Goal: Answer question/provide support: Share knowledge or assist other users

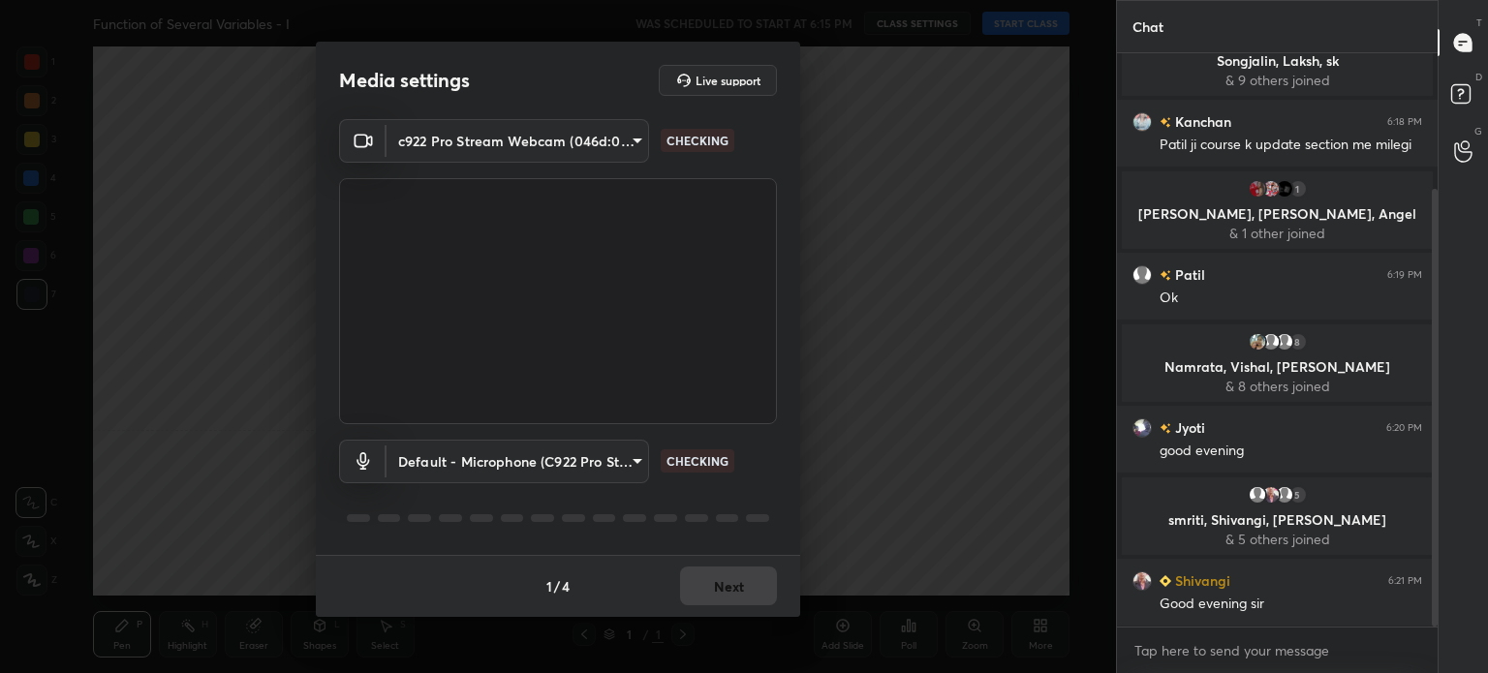
scroll to position [614, 315]
click at [739, 586] on button "Next" at bounding box center [728, 586] width 97 height 39
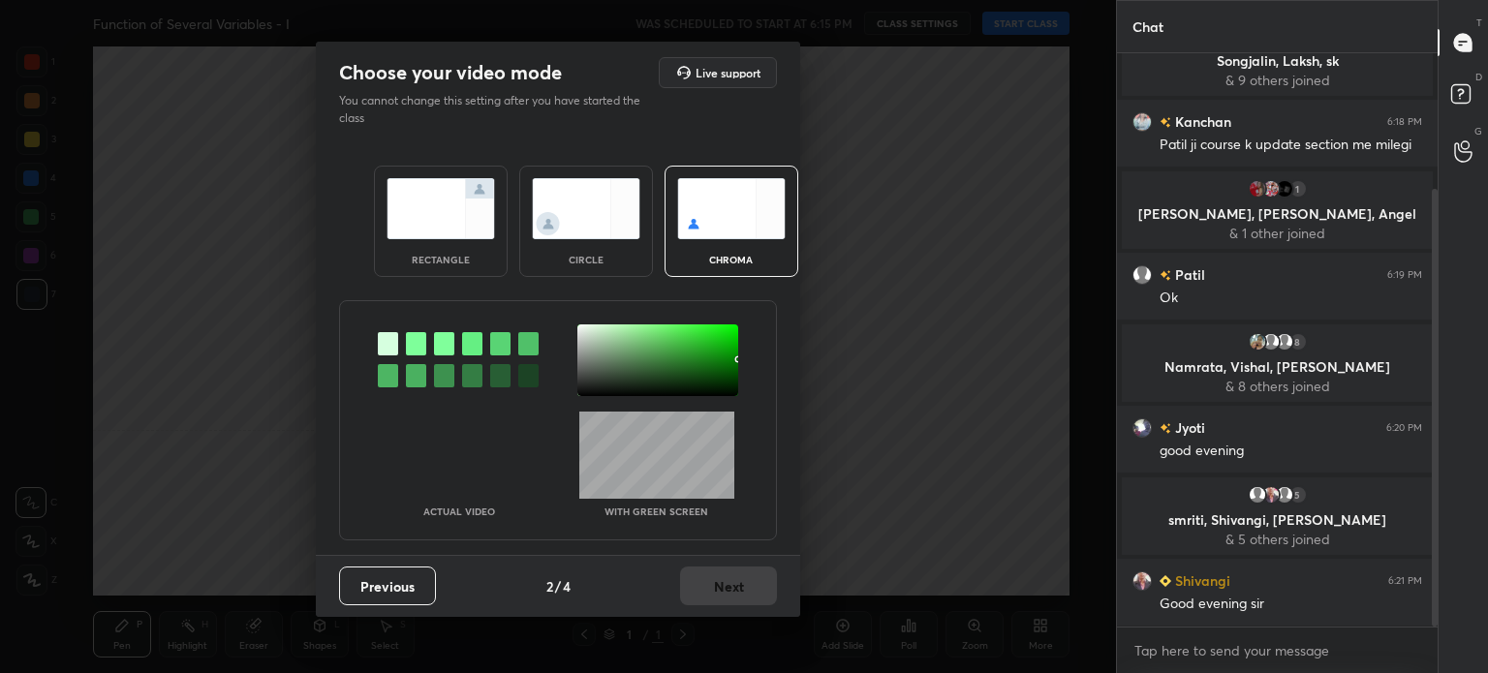
scroll to position [306, 0]
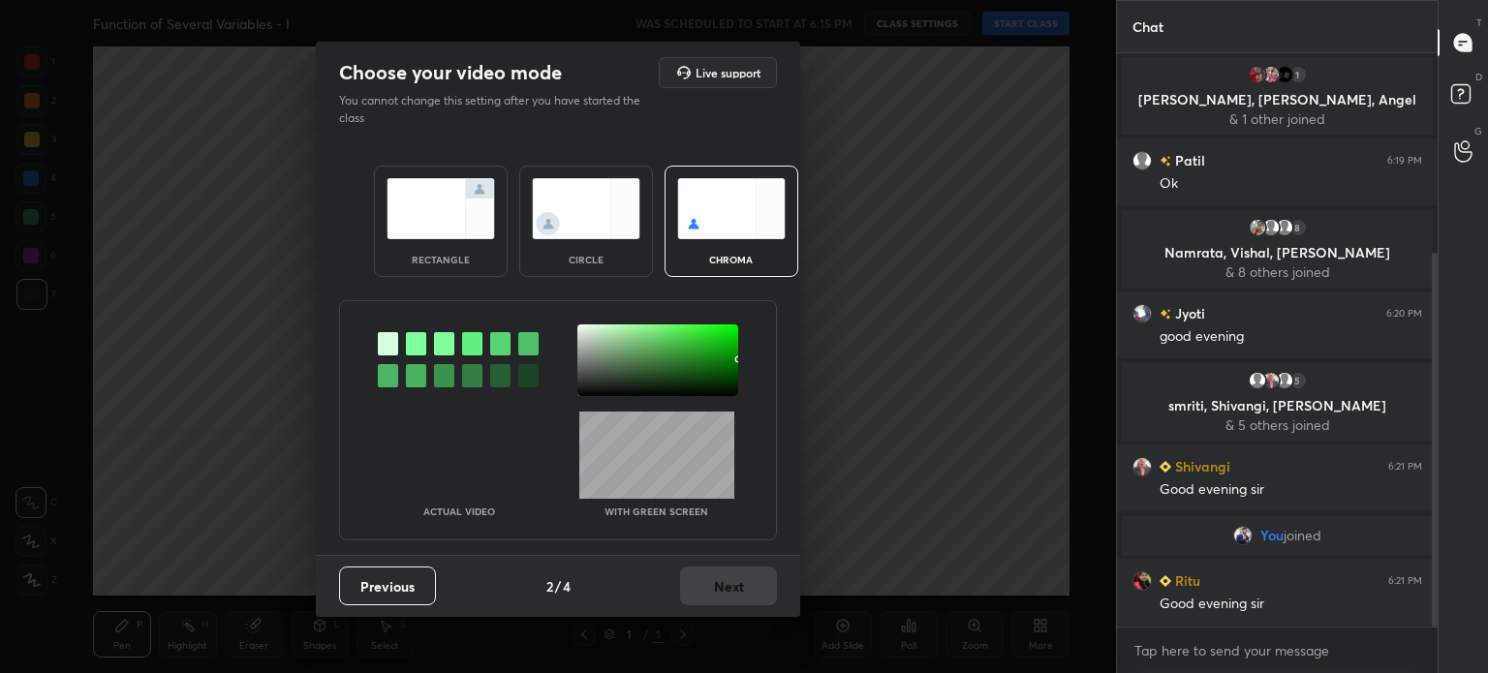
click at [582, 334] on div at bounding box center [657, 360] width 161 height 72
click at [736, 583] on button "Next" at bounding box center [728, 586] width 97 height 39
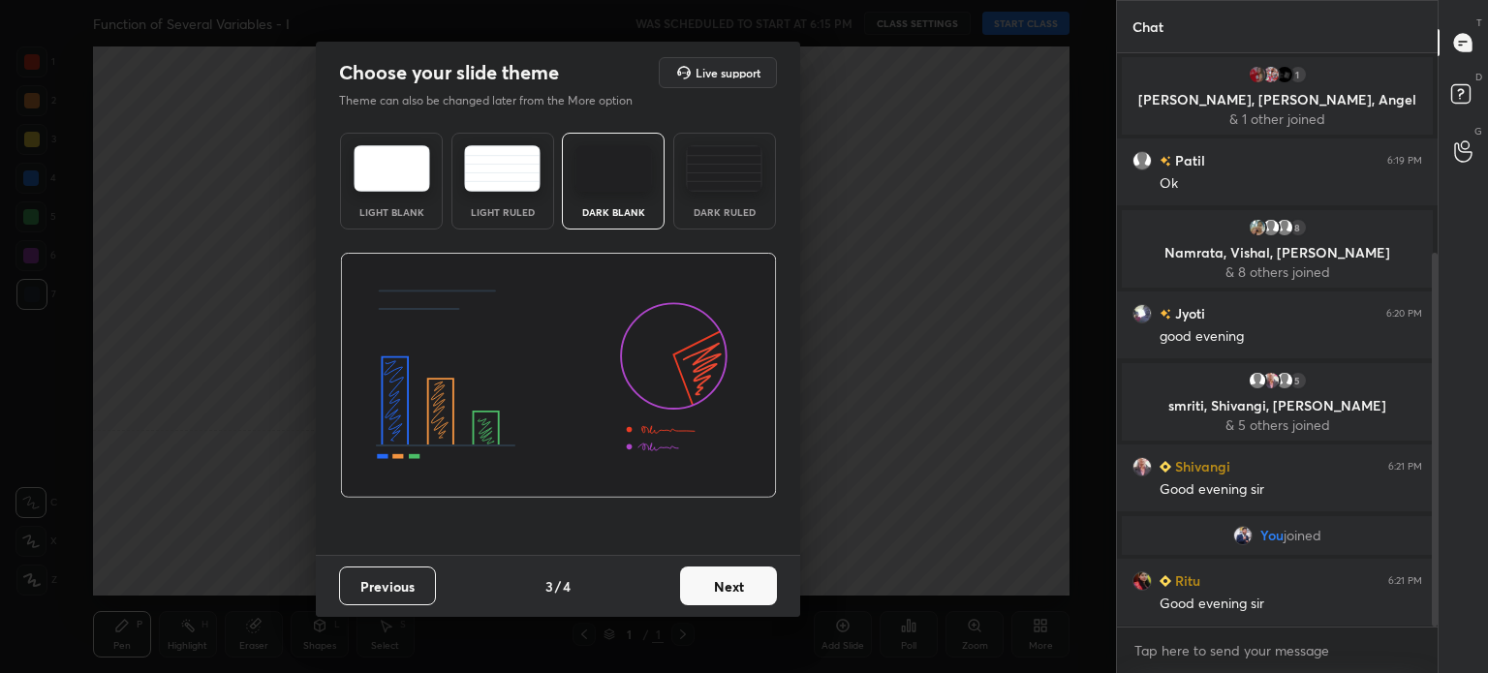
click at [736, 583] on button "Next" at bounding box center [728, 586] width 97 height 39
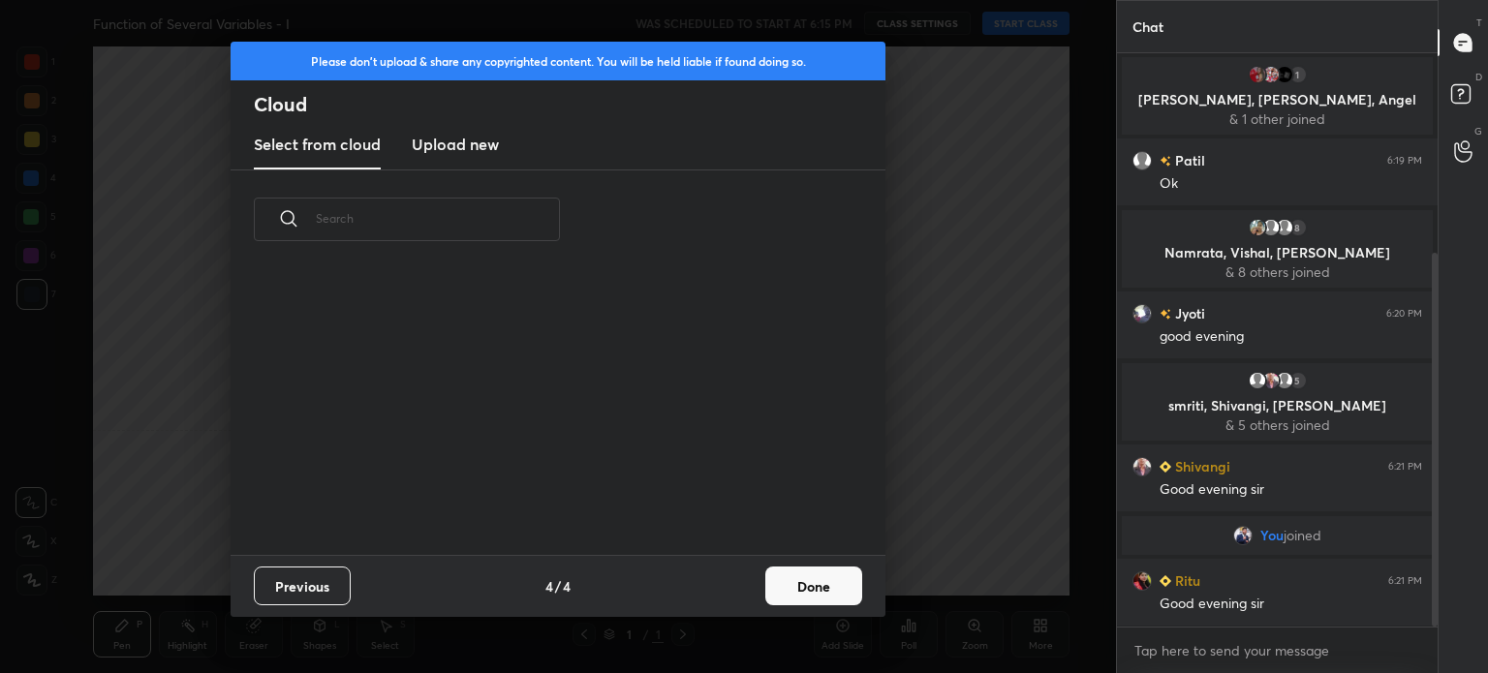
click at [774, 588] on button "Done" at bounding box center [813, 586] width 97 height 39
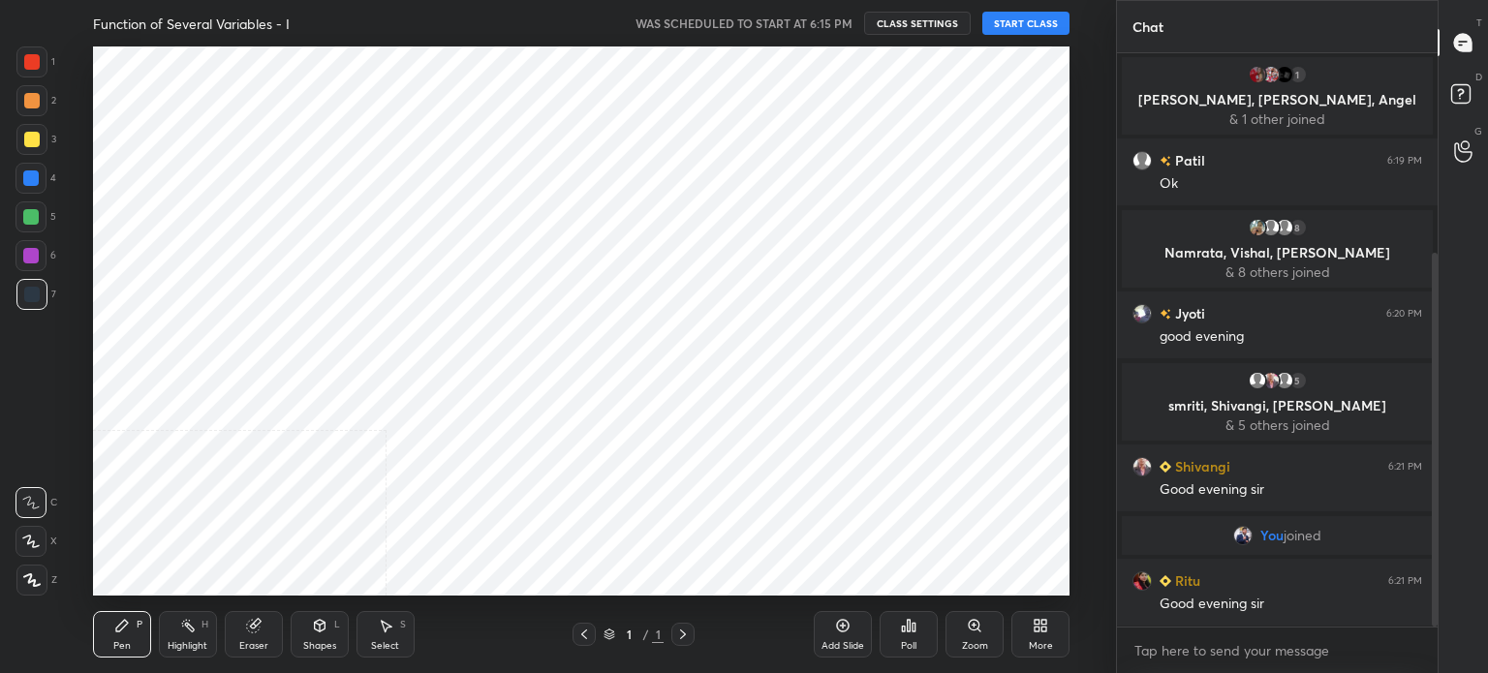
click at [1034, 18] on button "START CLASS" at bounding box center [1025, 23] width 87 height 23
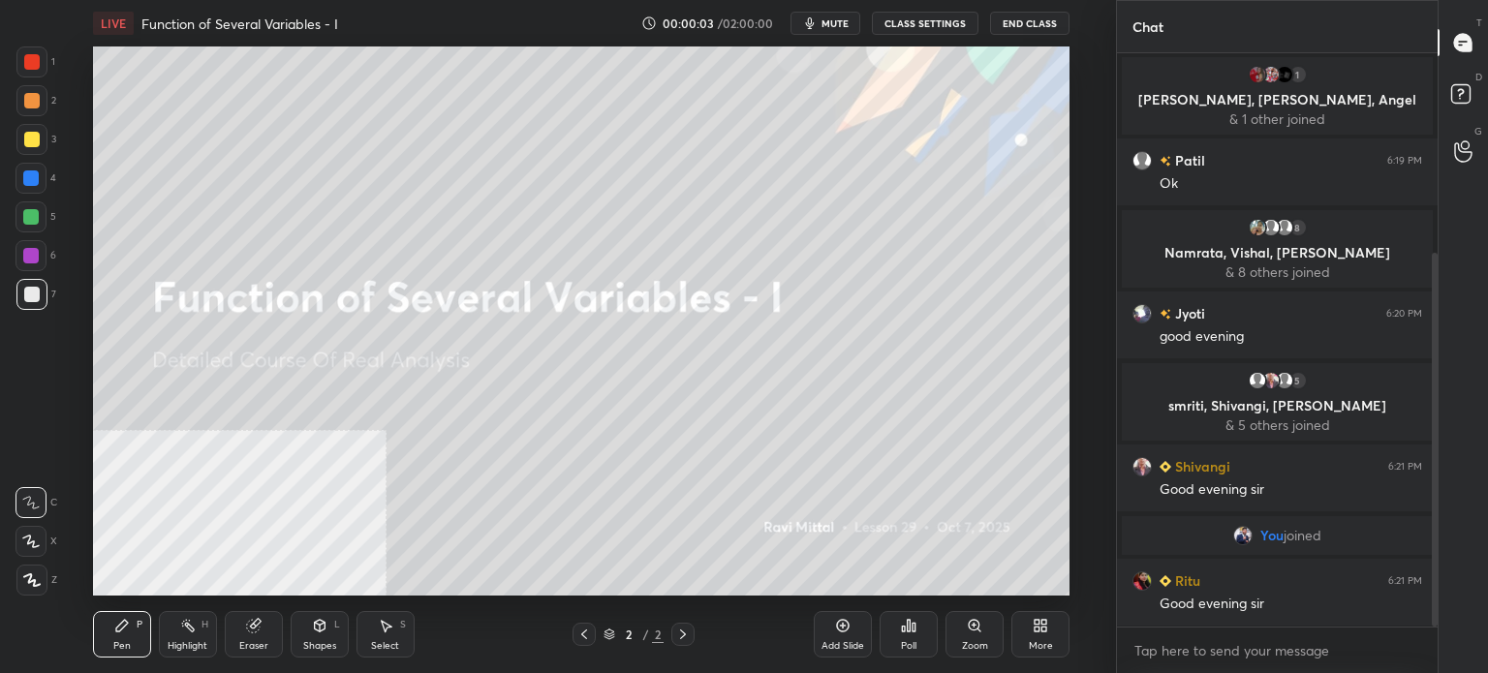
click at [845, 23] on span "mute" at bounding box center [834, 23] width 27 height 14
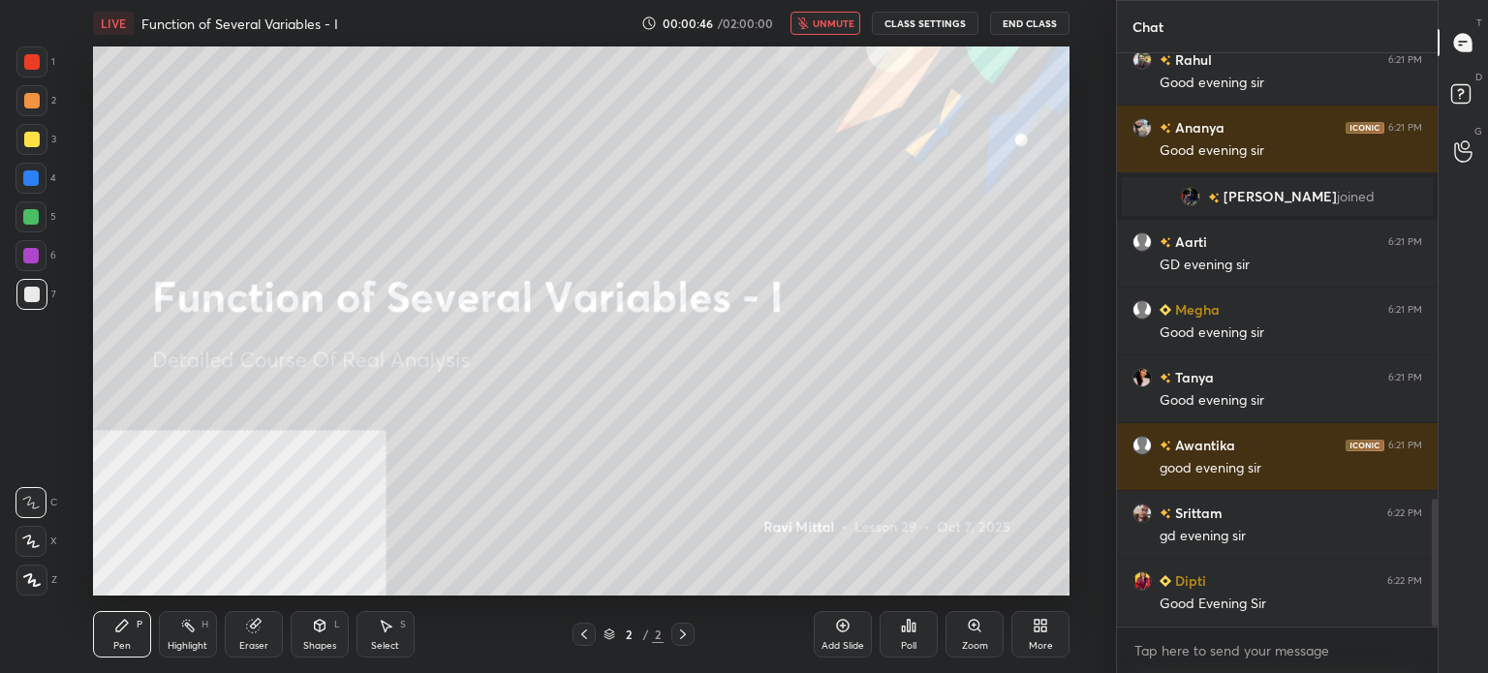
scroll to position [2036, 0]
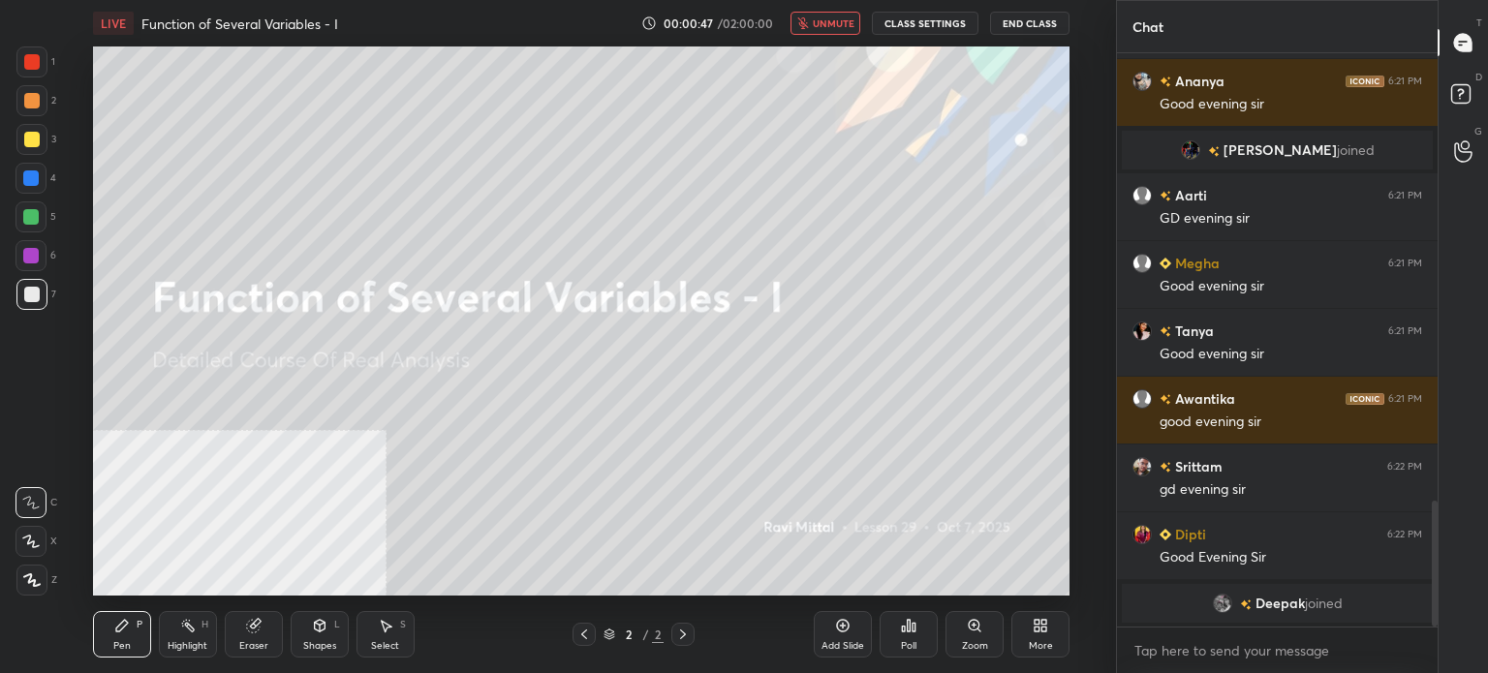
click at [822, 10] on div "LIVE Function of Several Variables - I 00:00:47 / 02:00:00 unmute CLASS SETTING…" at bounding box center [581, 23] width 976 height 46
click at [833, 32] on button "unmute" at bounding box center [825, 23] width 70 height 23
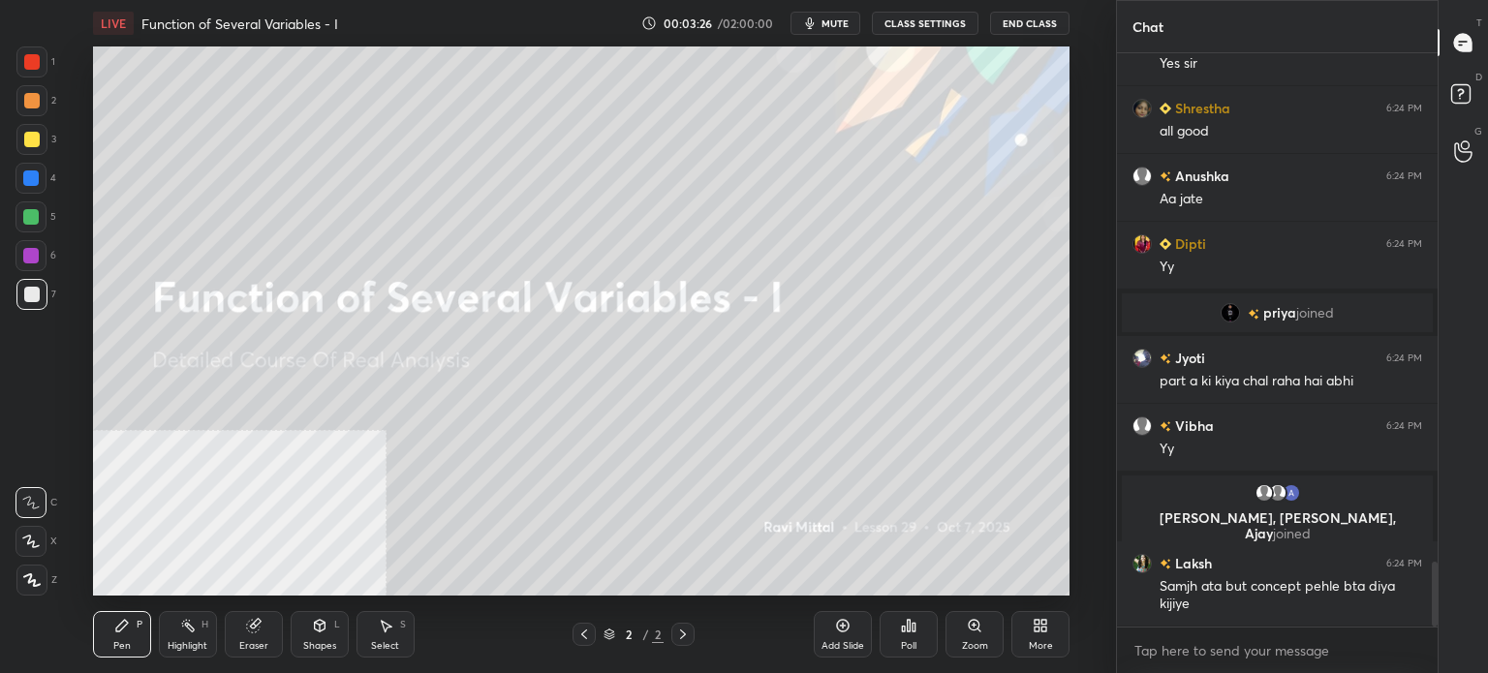
scroll to position [4457, 0]
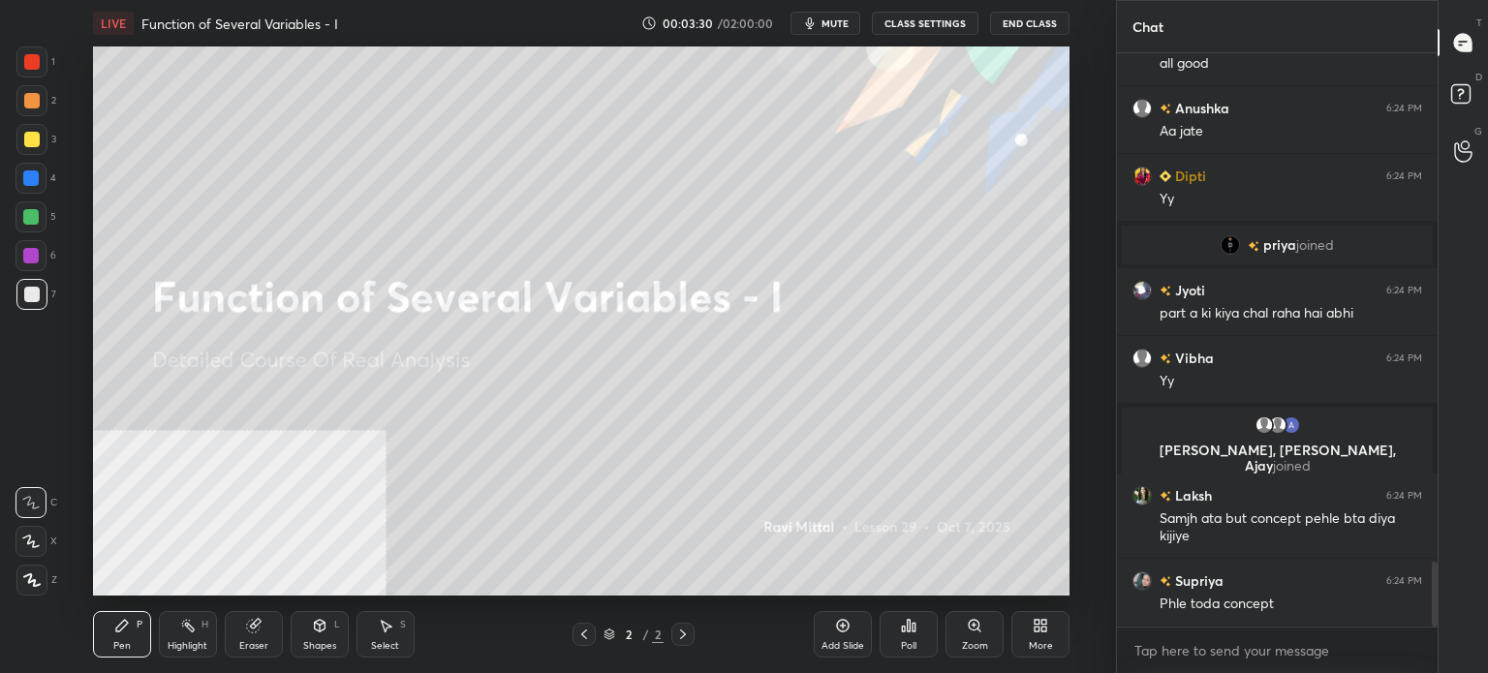
click at [1068, 636] on div "More" at bounding box center [1040, 634] width 58 height 46
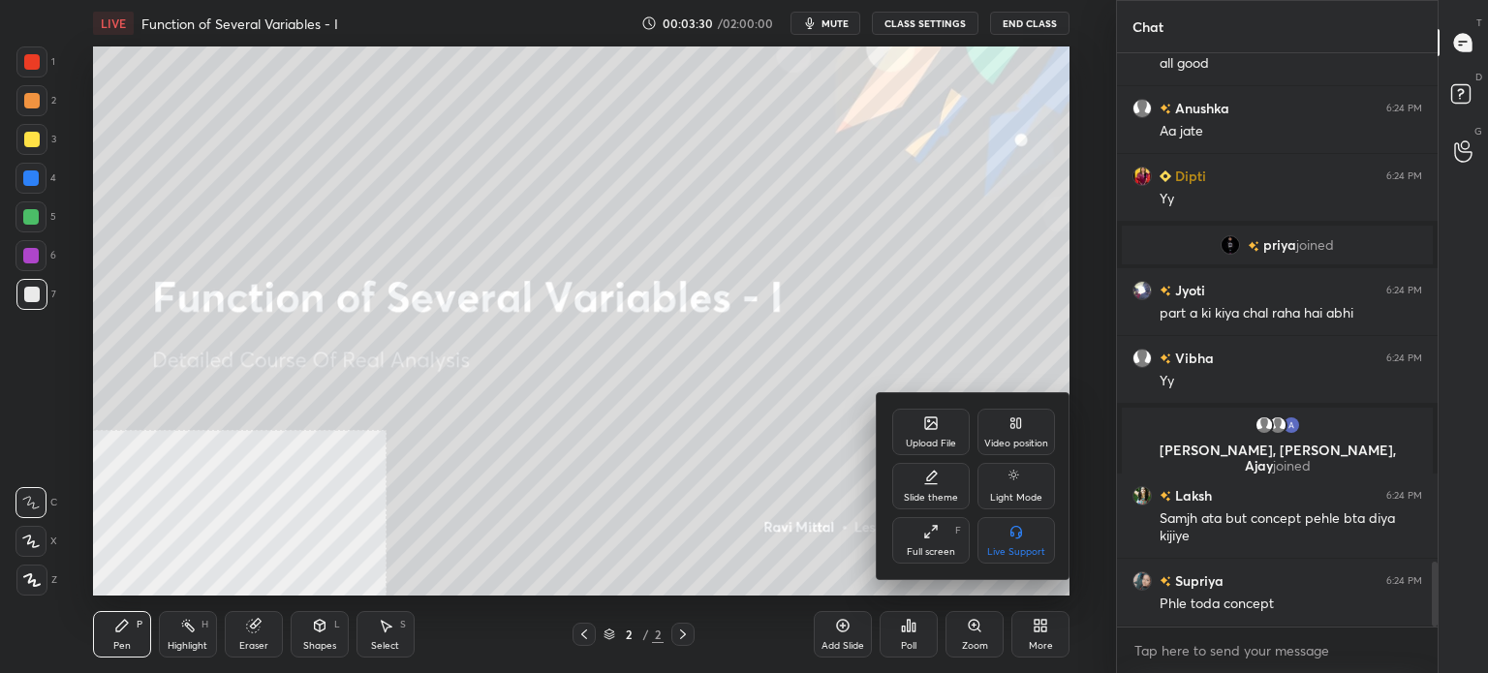
click at [961, 435] on div "Upload File" at bounding box center [930, 432] width 77 height 46
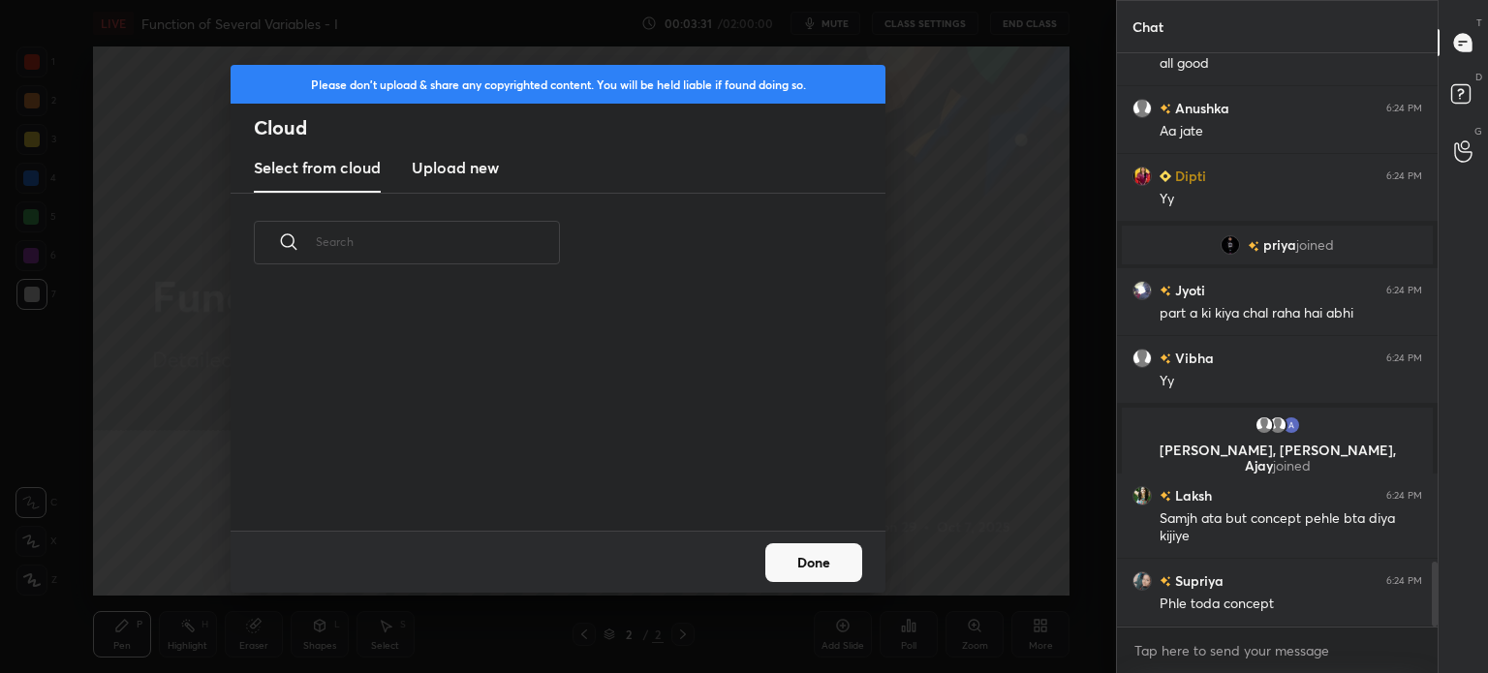
scroll to position [238, 622]
click at [450, 162] on h3 "Upload new" at bounding box center [455, 167] width 87 height 23
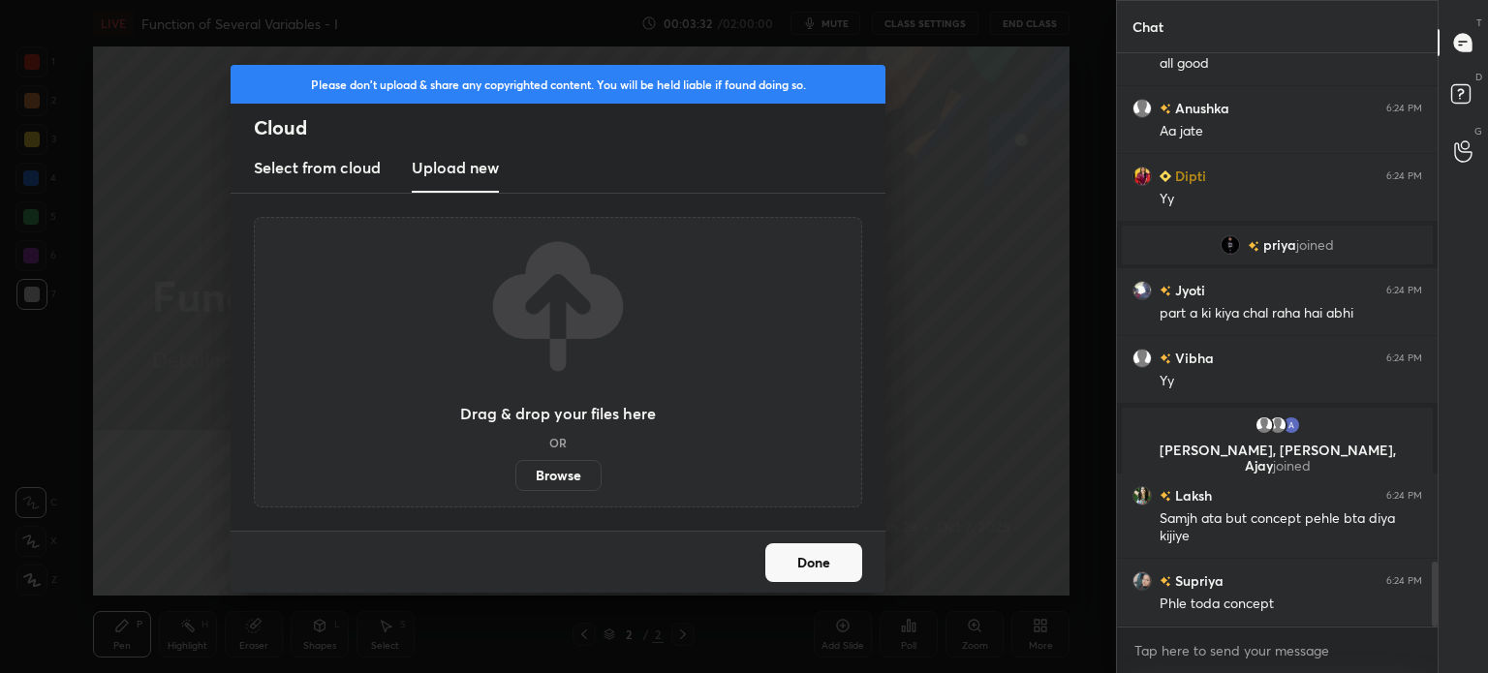
click at [550, 465] on label "Browse" at bounding box center [558, 475] width 86 height 31
click at [515, 465] on input "Browse" at bounding box center [515, 475] width 0 height 31
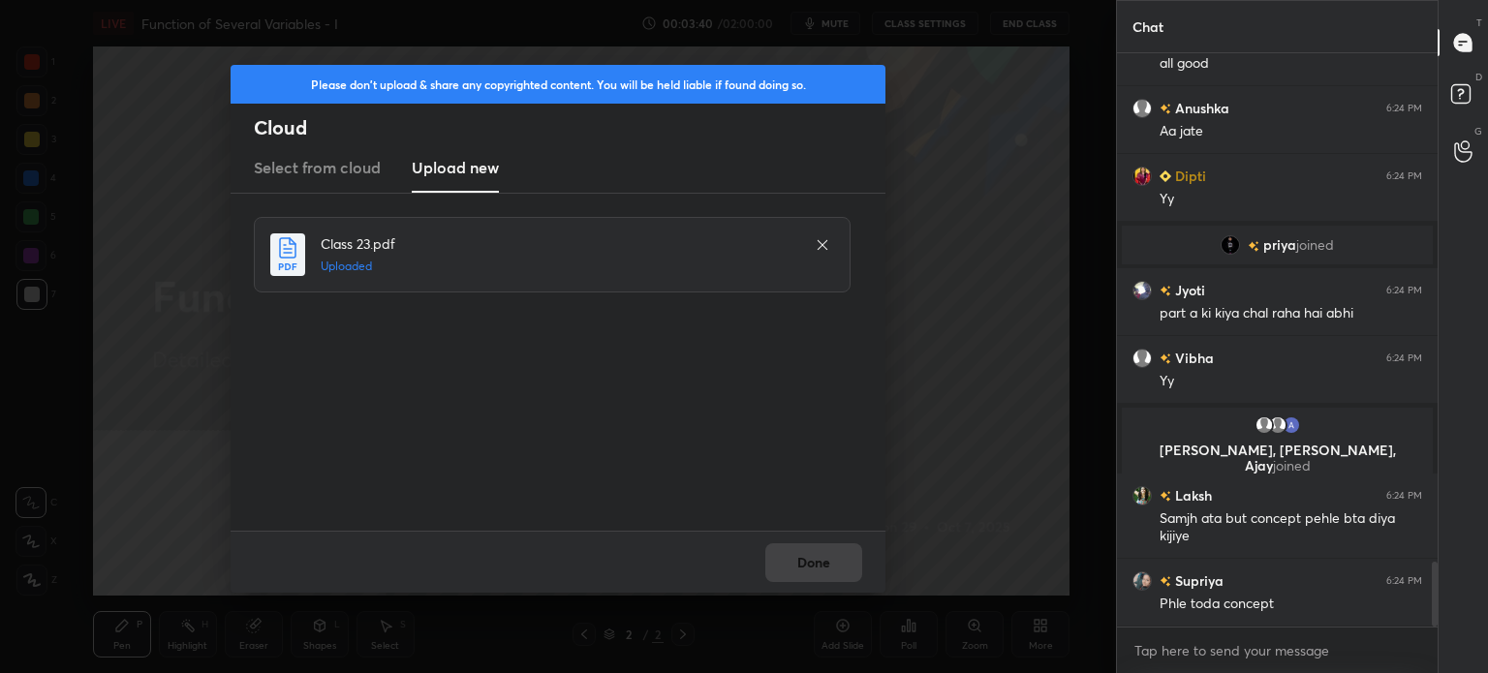
click at [810, 560] on button "Done" at bounding box center [813, 562] width 97 height 39
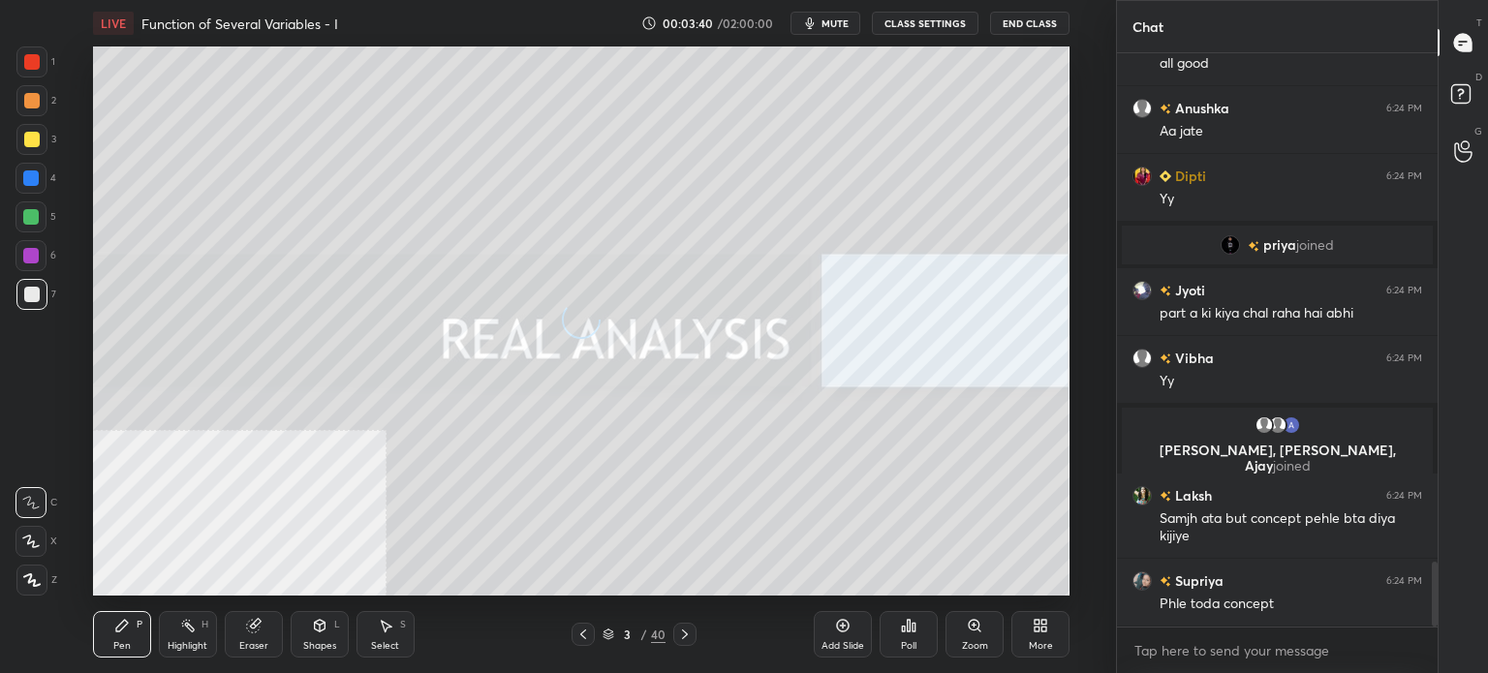
scroll to position [4504, 0]
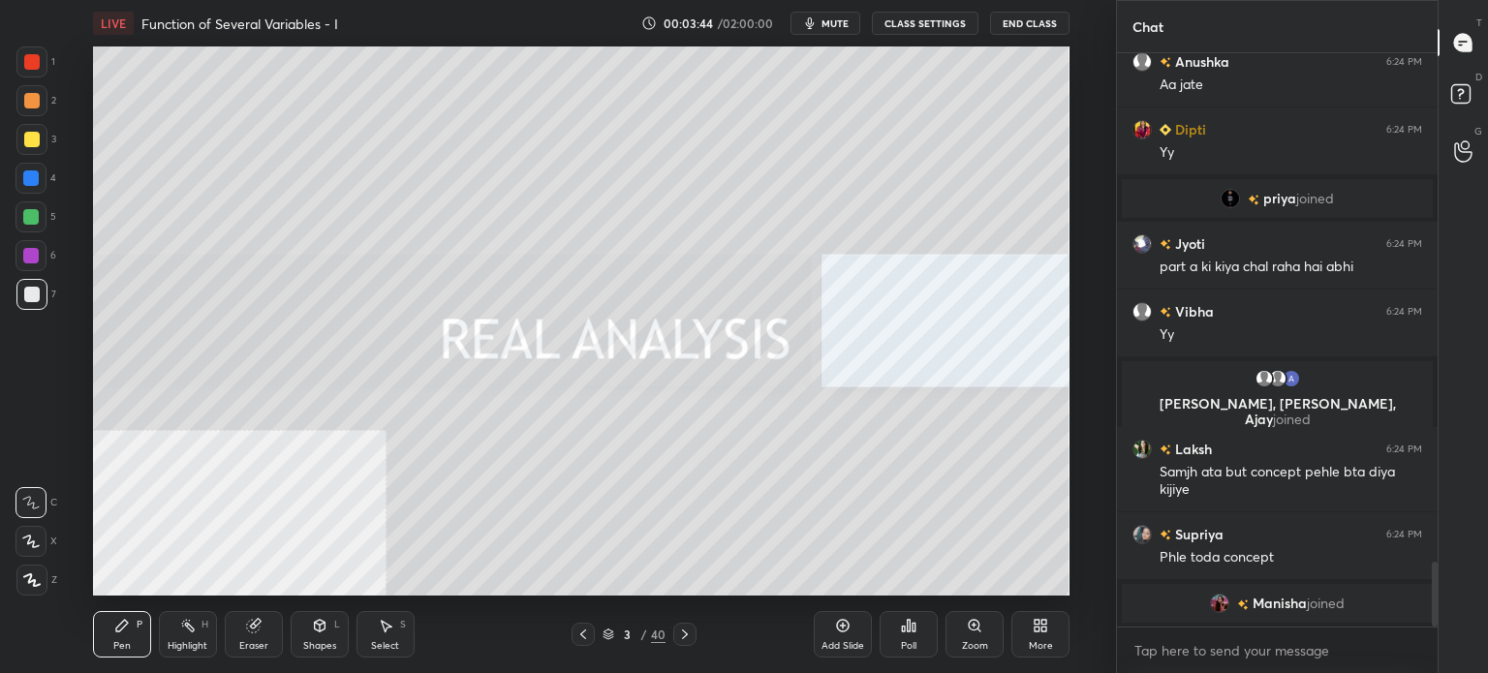
click at [847, 22] on span "mute" at bounding box center [834, 23] width 27 height 14
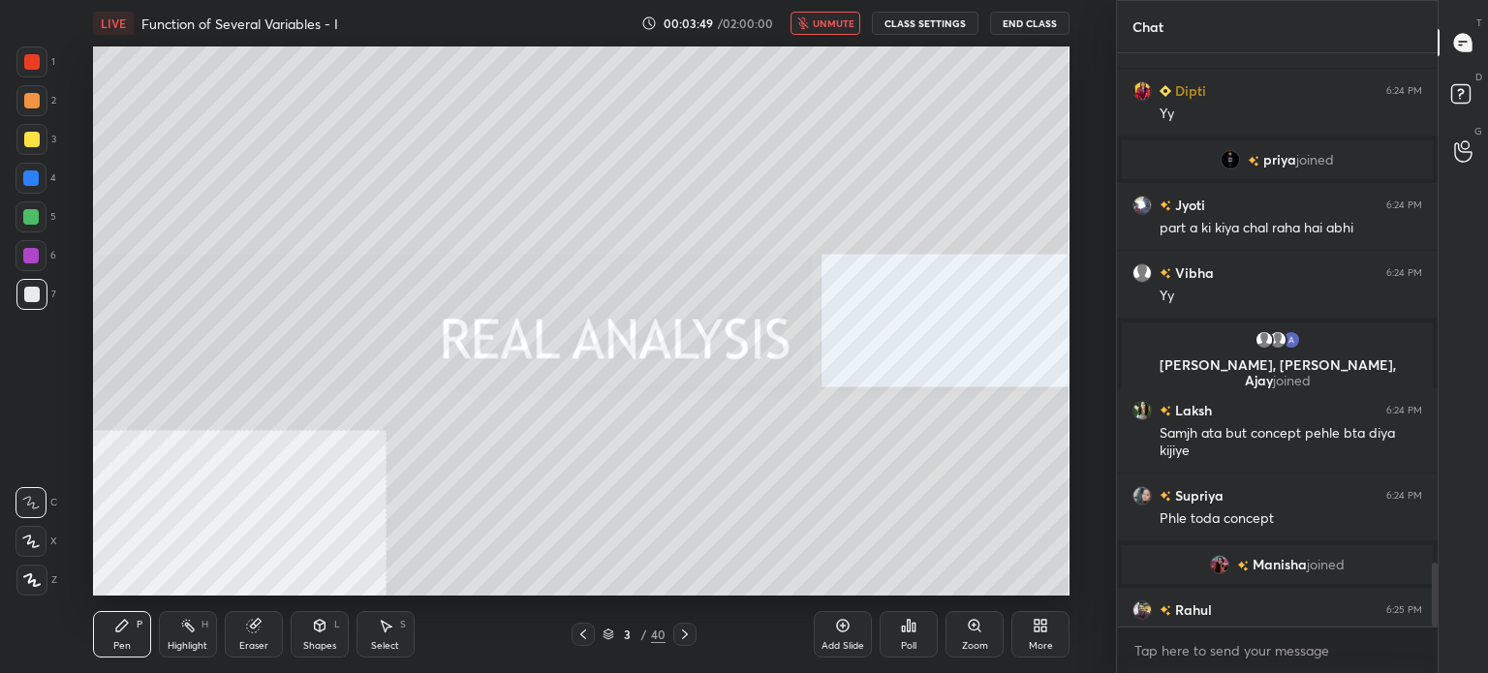
scroll to position [4533, 0]
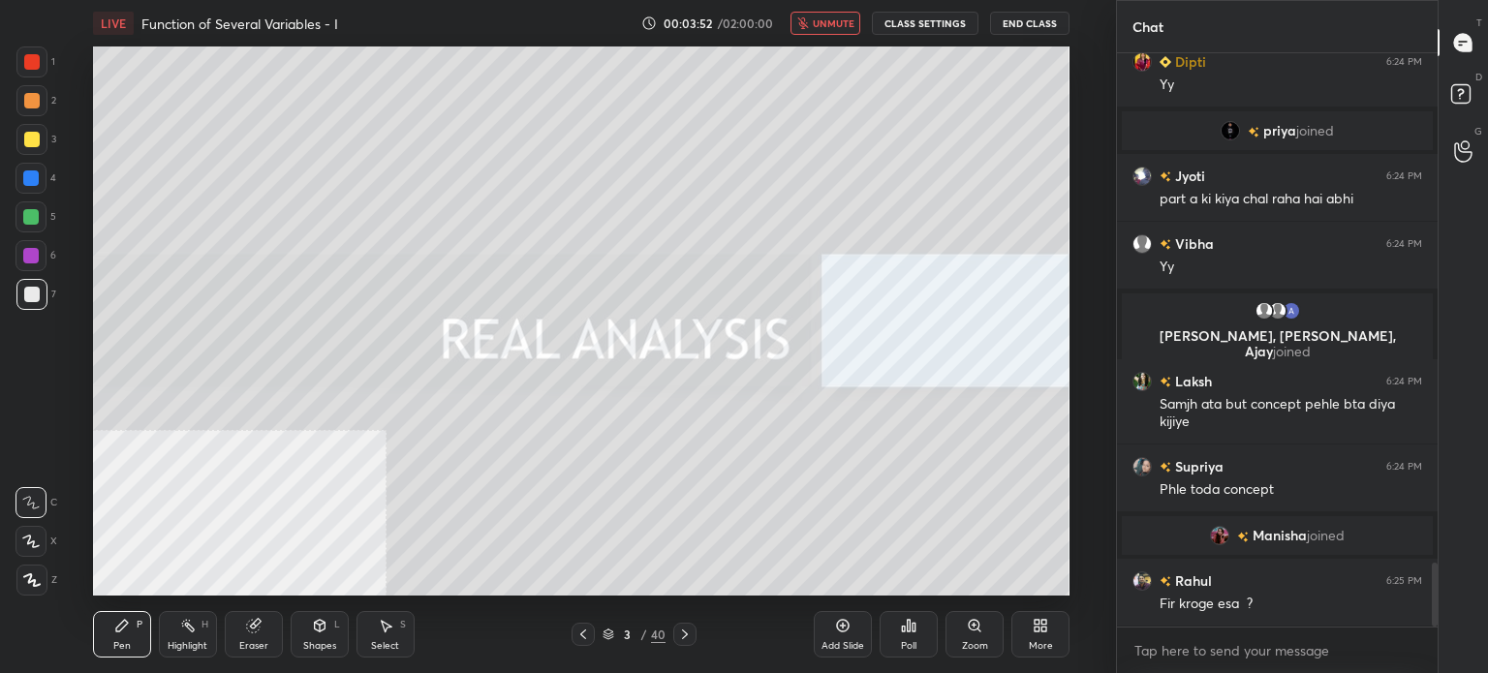
click at [827, 18] on span "unmute" at bounding box center [834, 23] width 42 height 14
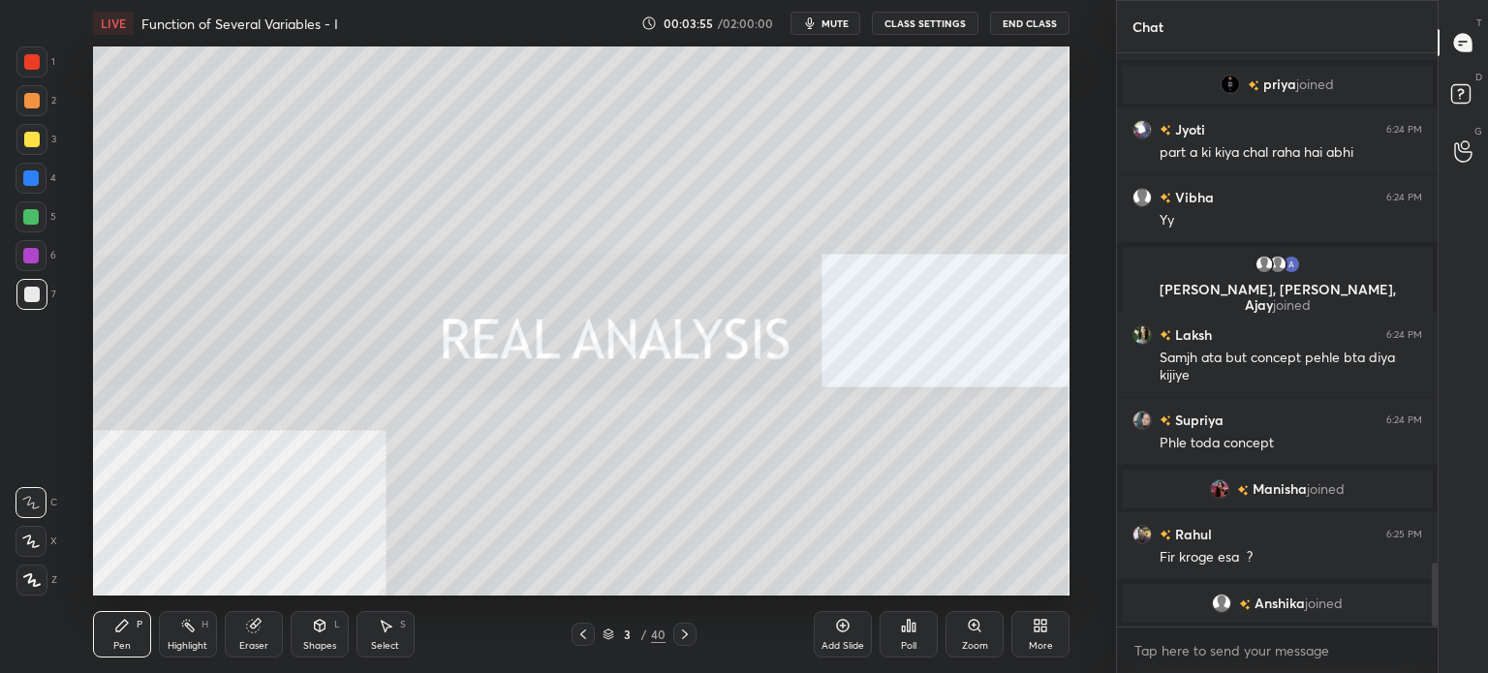
click at [21, 145] on div at bounding box center [31, 139] width 31 height 31
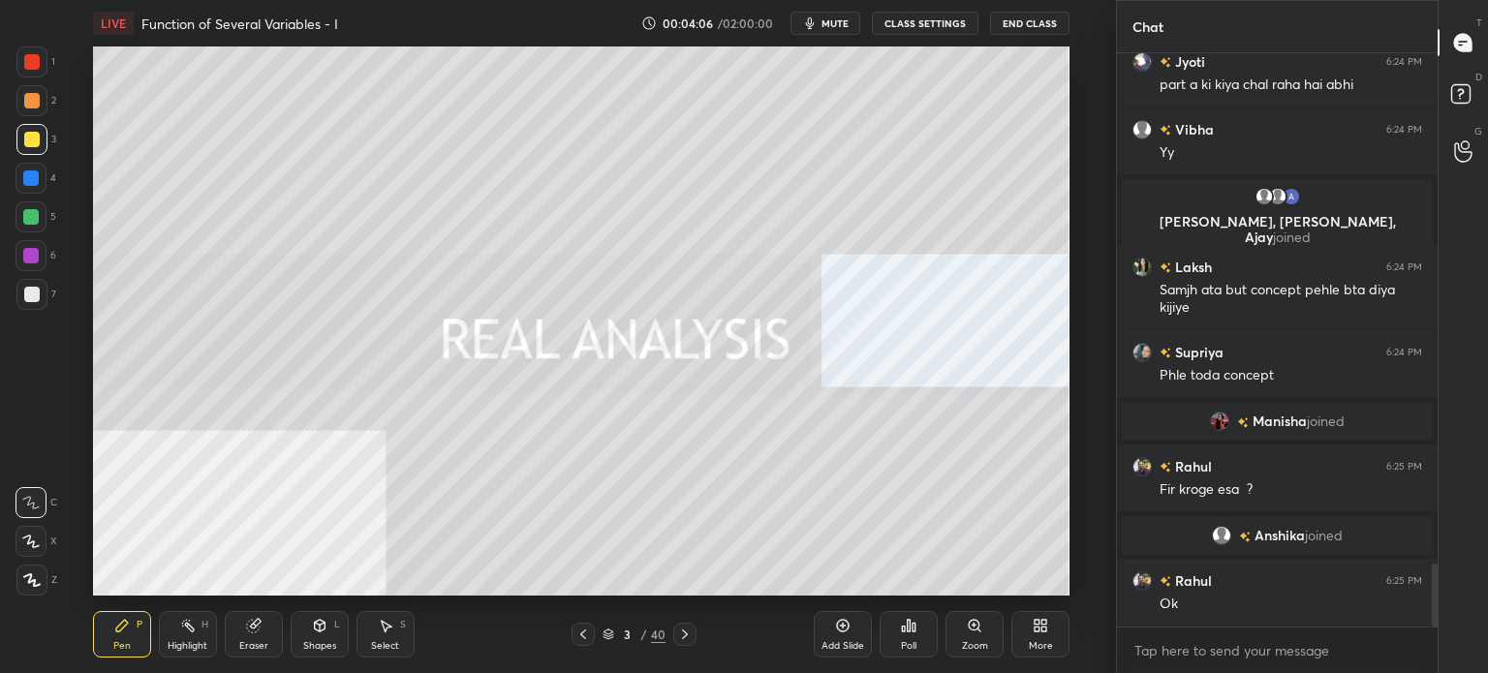
click at [38, 111] on div at bounding box center [31, 100] width 31 height 31
click at [27, 584] on icon at bounding box center [31, 580] width 17 height 14
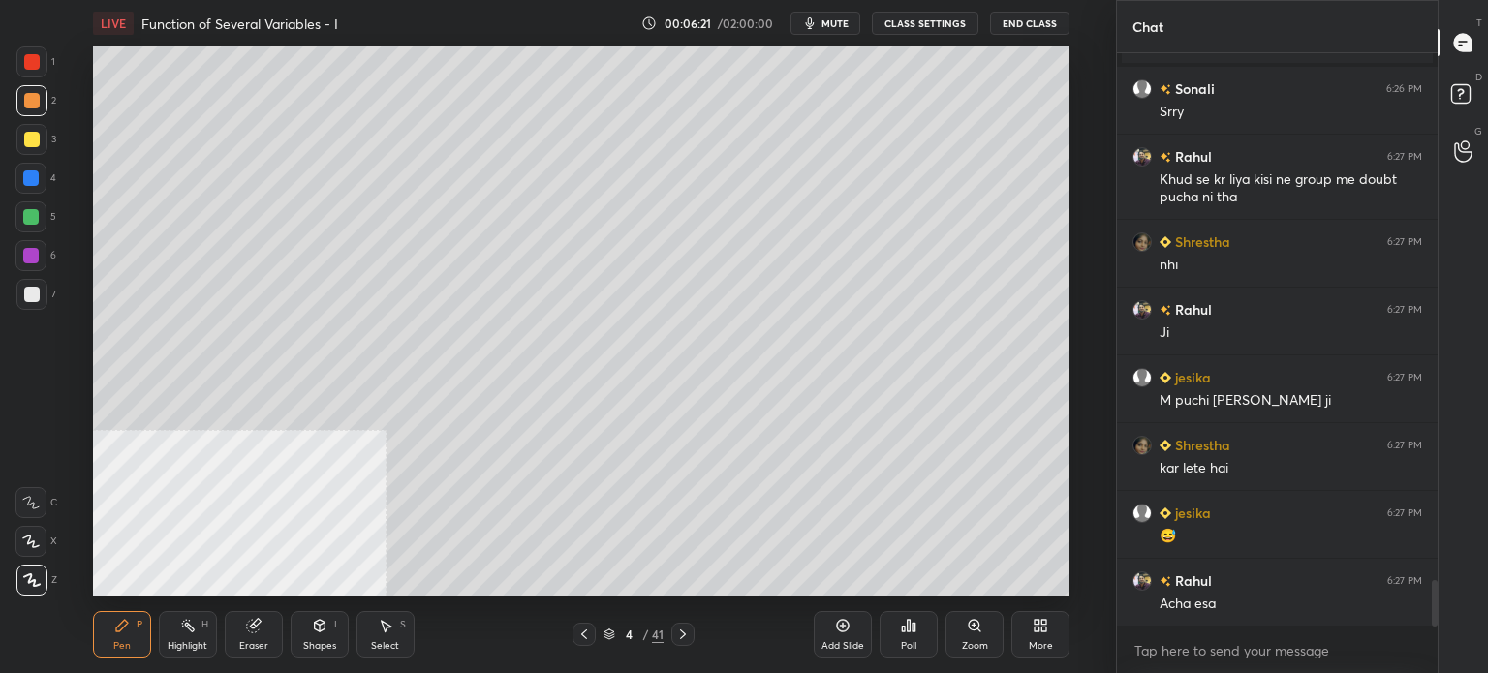
scroll to position [6518, 0]
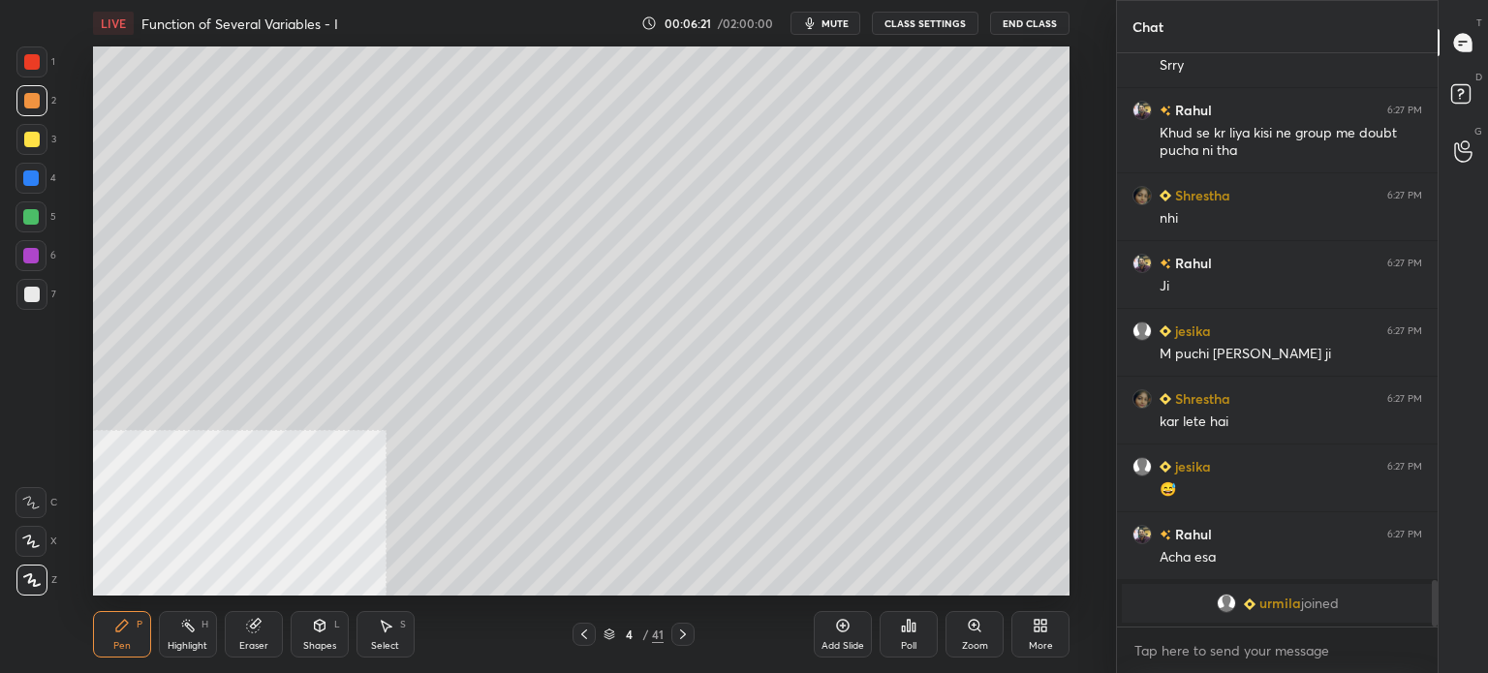
click at [35, 132] on div at bounding box center [31, 139] width 15 height 15
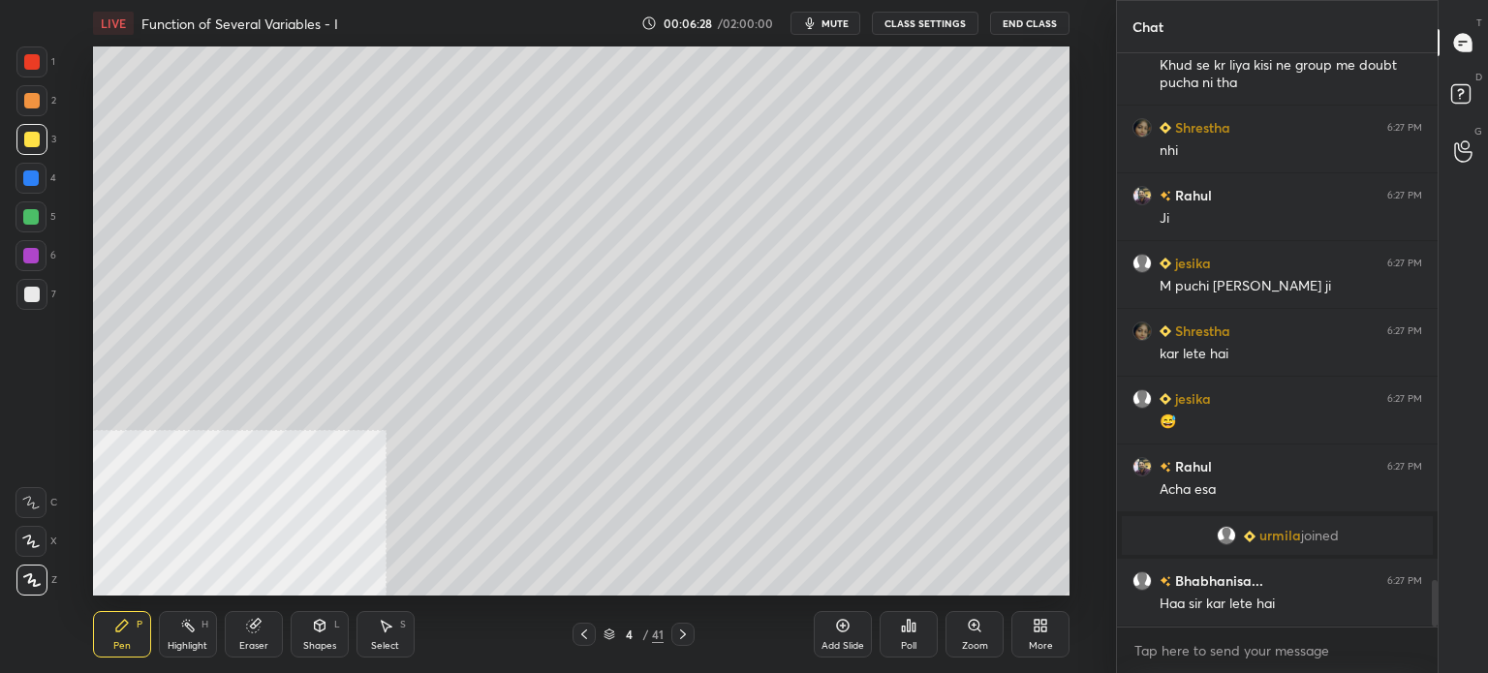
scroll to position [6522, 0]
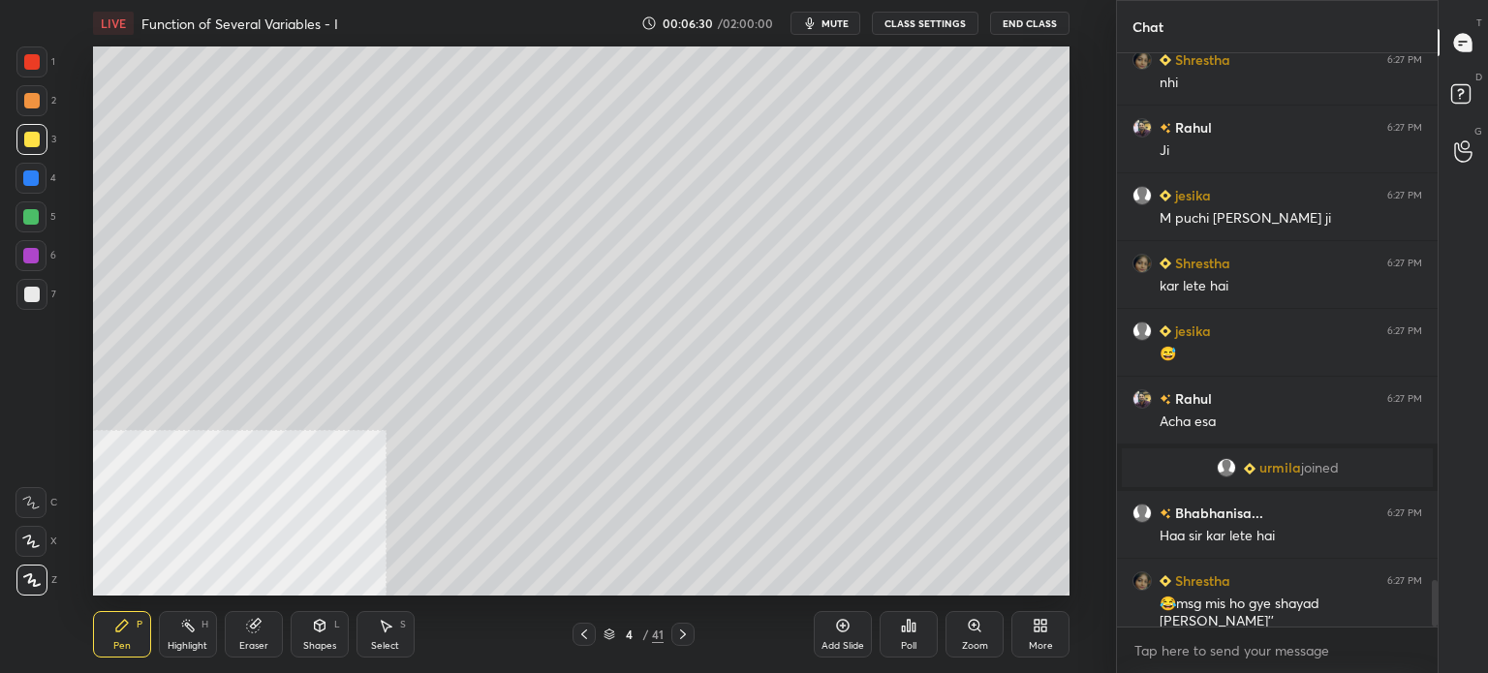
click at [262, 637] on div "Eraser" at bounding box center [254, 634] width 58 height 46
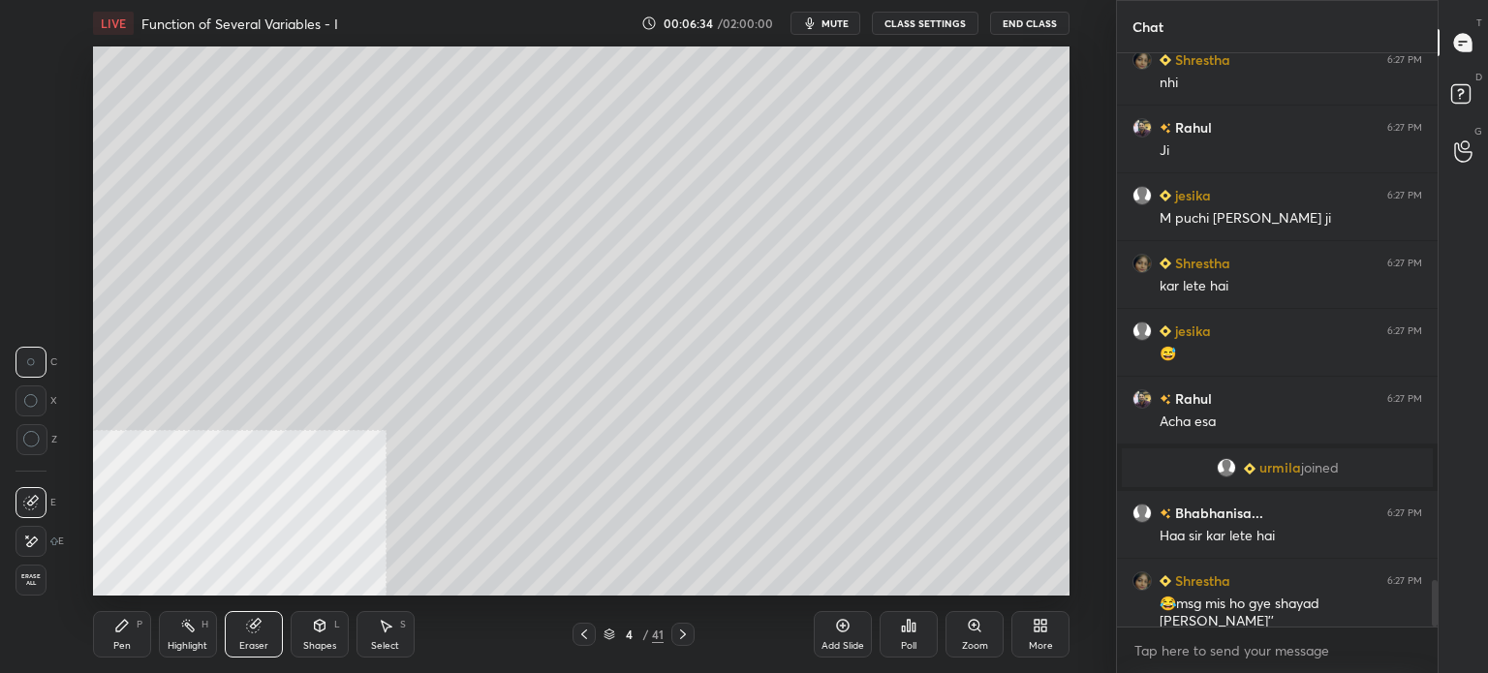
click at [103, 634] on div "Pen P" at bounding box center [122, 634] width 58 height 46
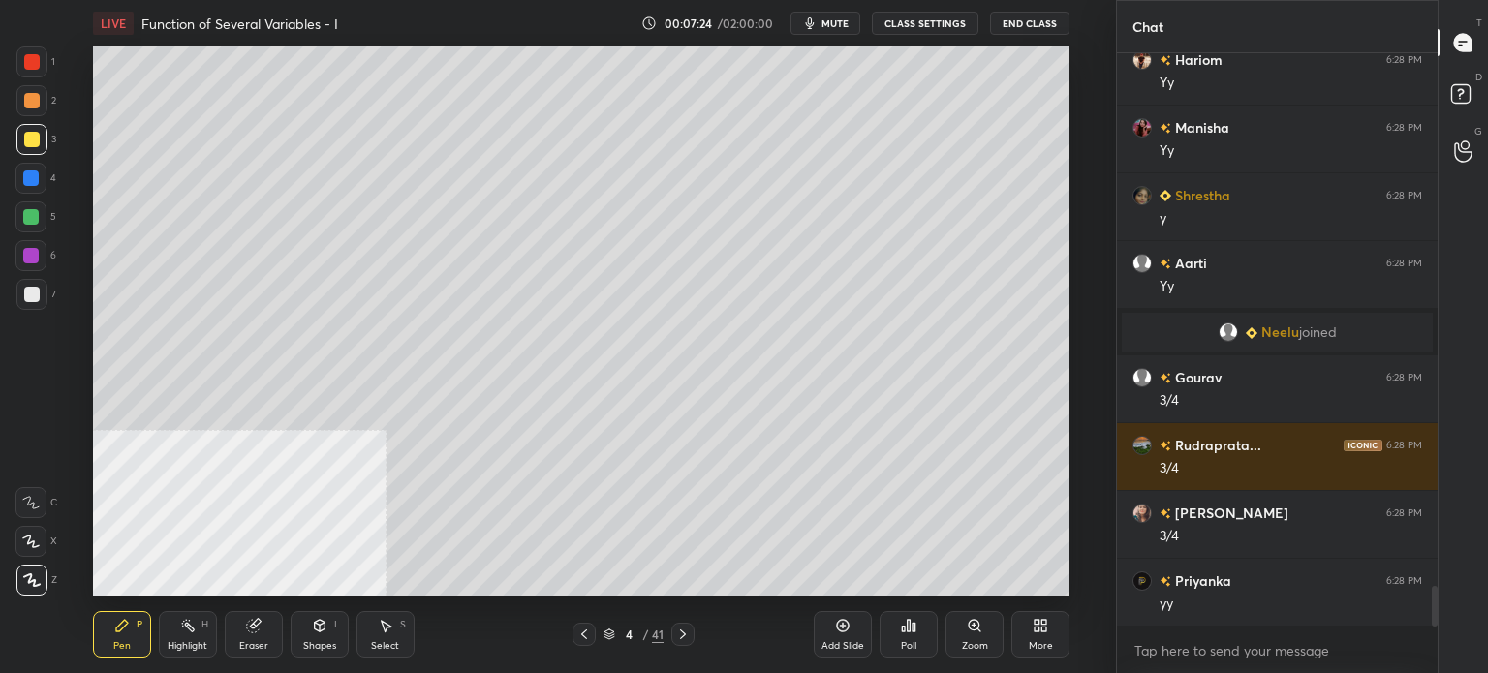
scroll to position [7548, 0]
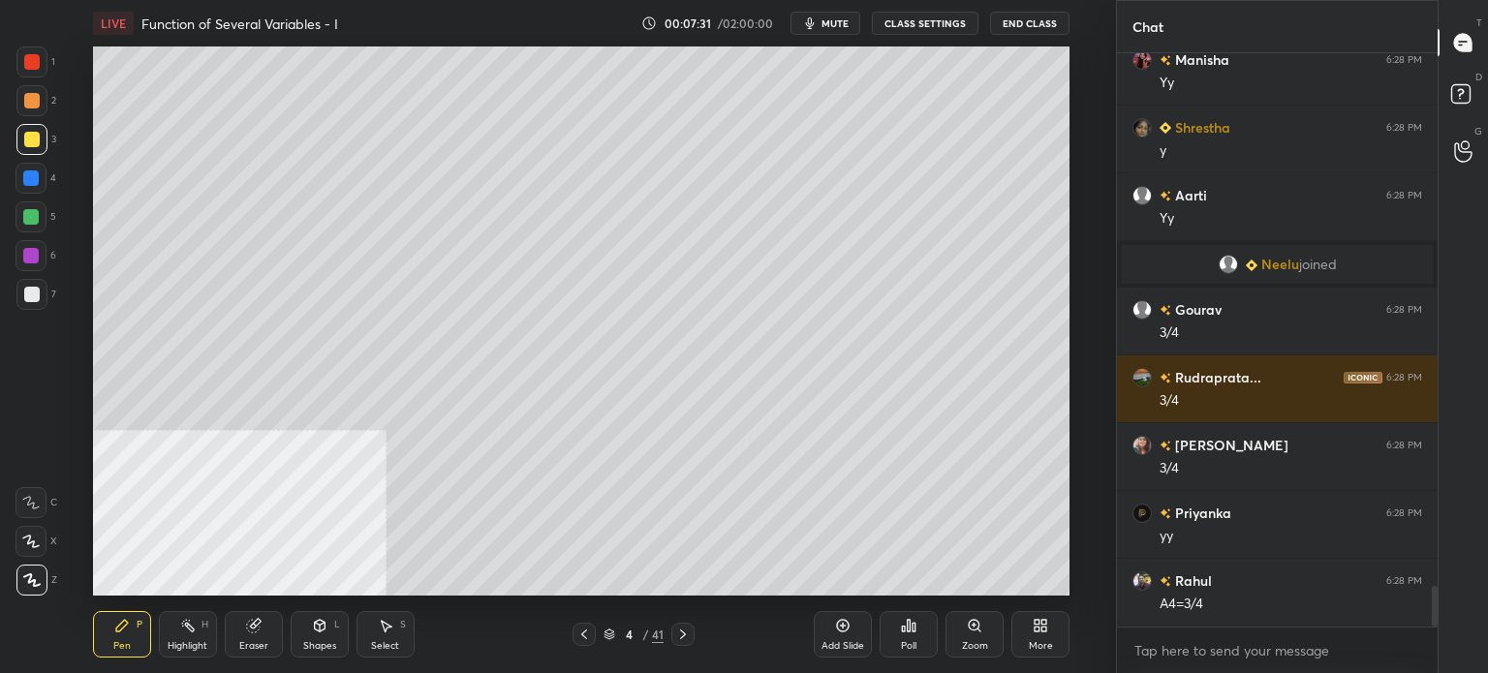
click at [387, 637] on div "Select S" at bounding box center [385, 634] width 58 height 46
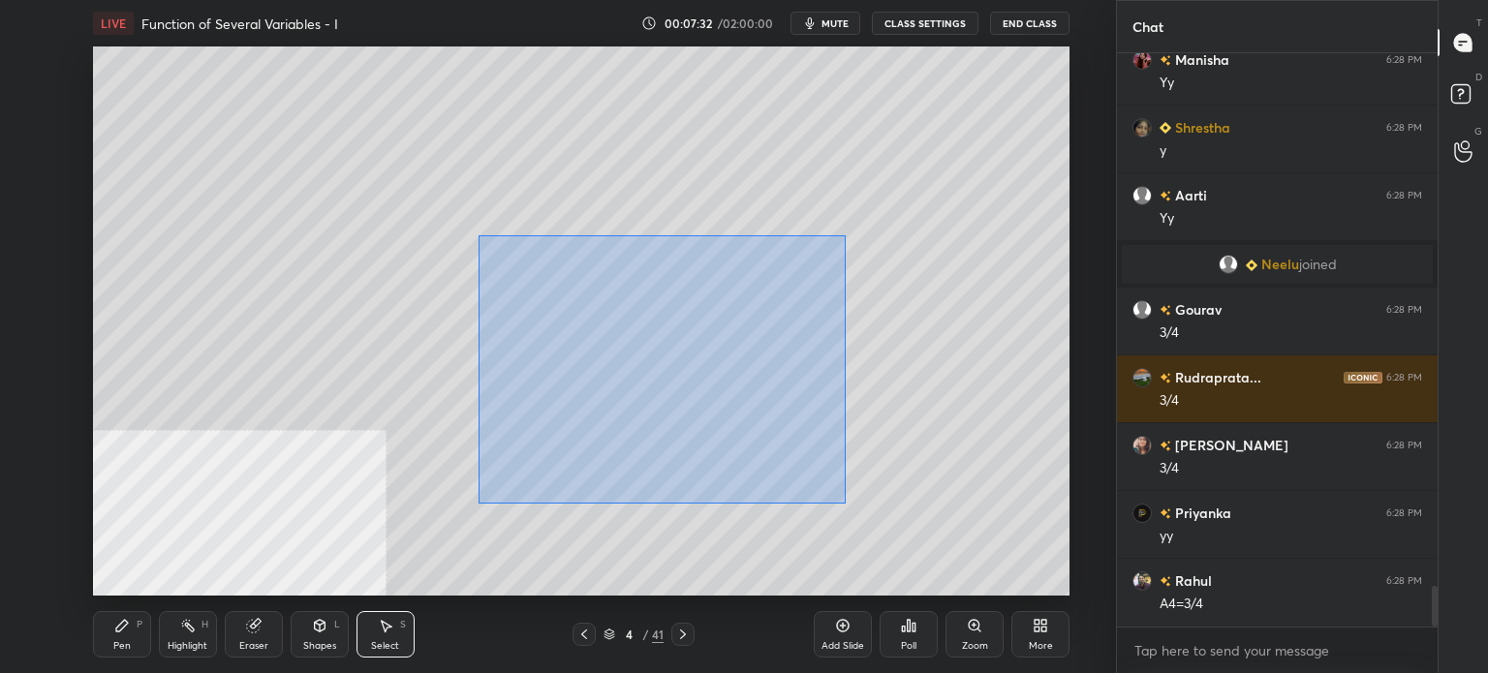
drag, startPoint x: 478, startPoint y: 235, endPoint x: 716, endPoint y: 406, distance: 292.2
click at [844, 504] on div "0 ° Undo Copy Duplicate Duplicate to new slide Delete" at bounding box center [581, 320] width 976 height 549
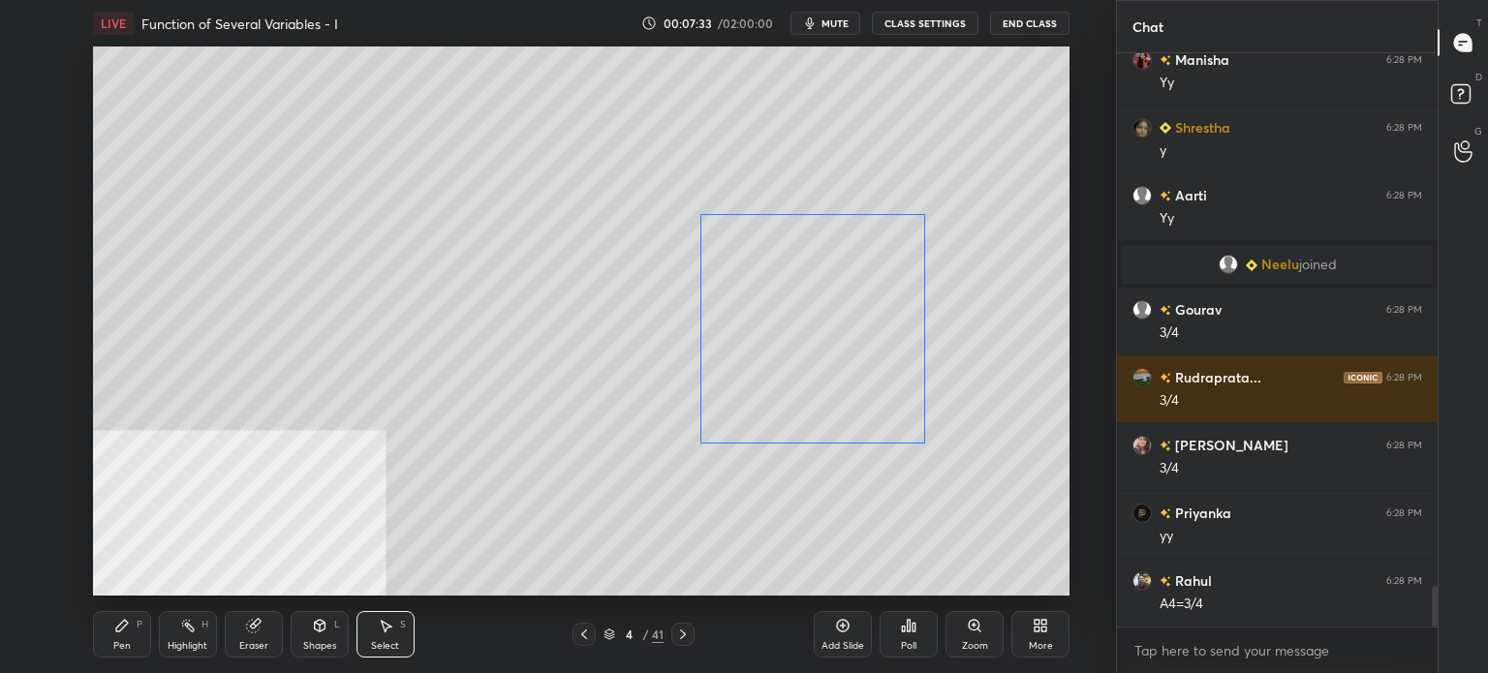
scroll to position [7595, 0]
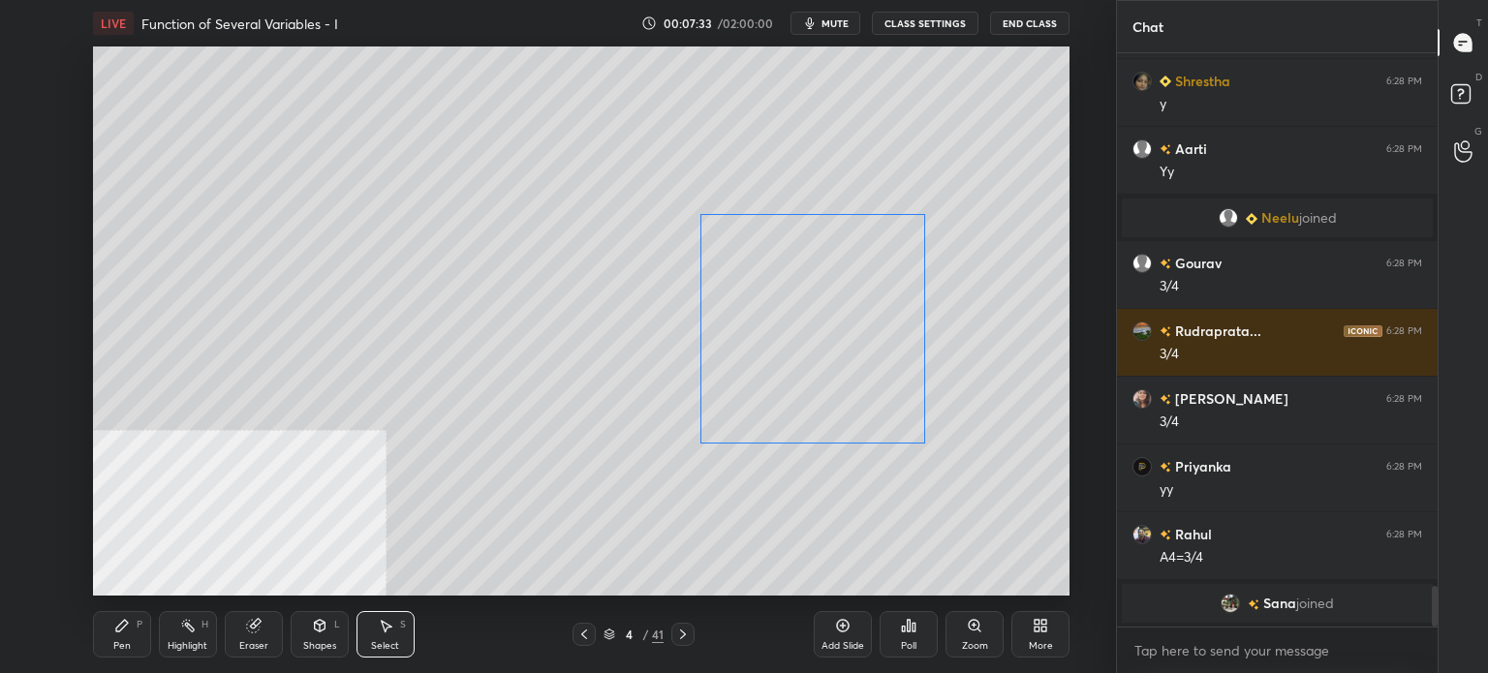
drag, startPoint x: 829, startPoint y: 349, endPoint x: 860, endPoint y: 348, distance: 31.0
click at [860, 346] on div "0 ° Undo Copy Duplicate Duplicate to new slide Delete" at bounding box center [581, 320] width 976 height 549
drag, startPoint x: 910, startPoint y: 443, endPoint x: 780, endPoint y: 423, distance: 132.2
click at [845, 373] on div at bounding box center [849, 374] width 8 height 8
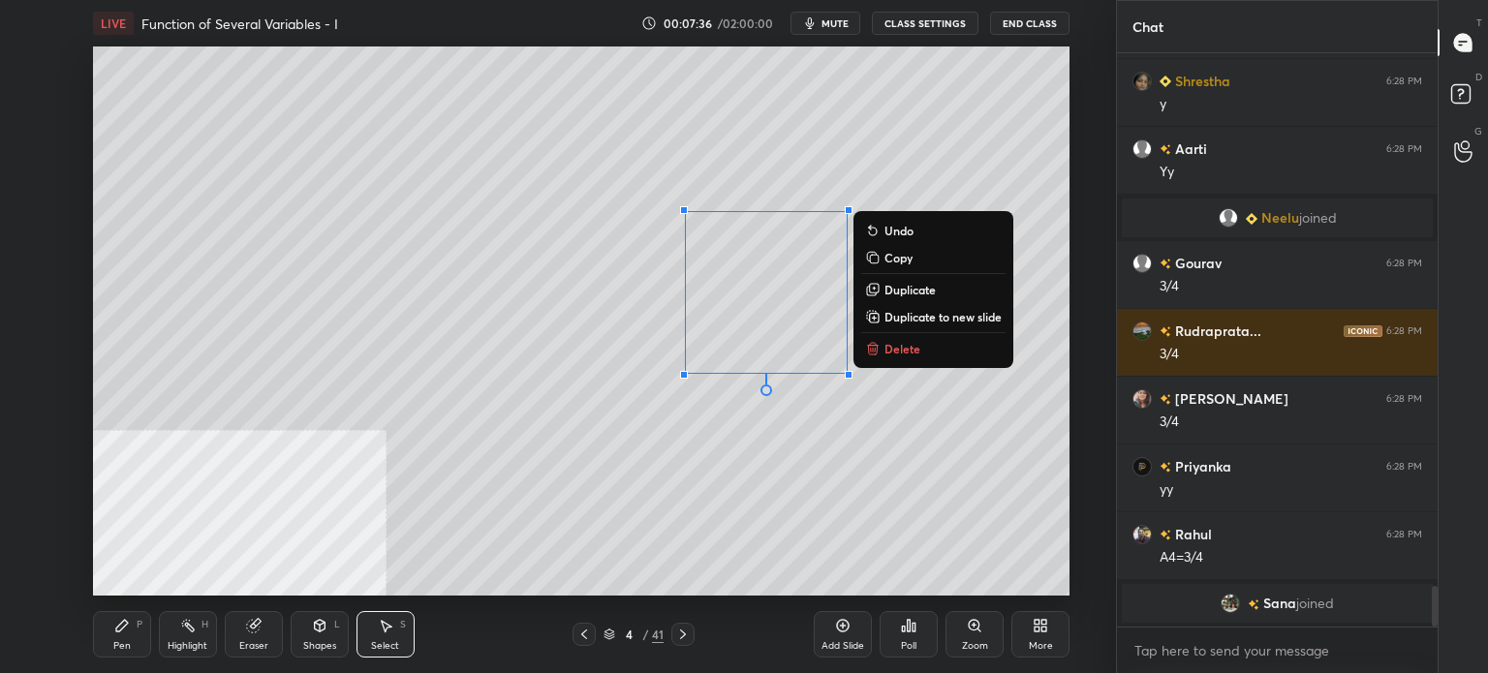
click at [116, 648] on div "Pen" at bounding box center [121, 646] width 17 height 10
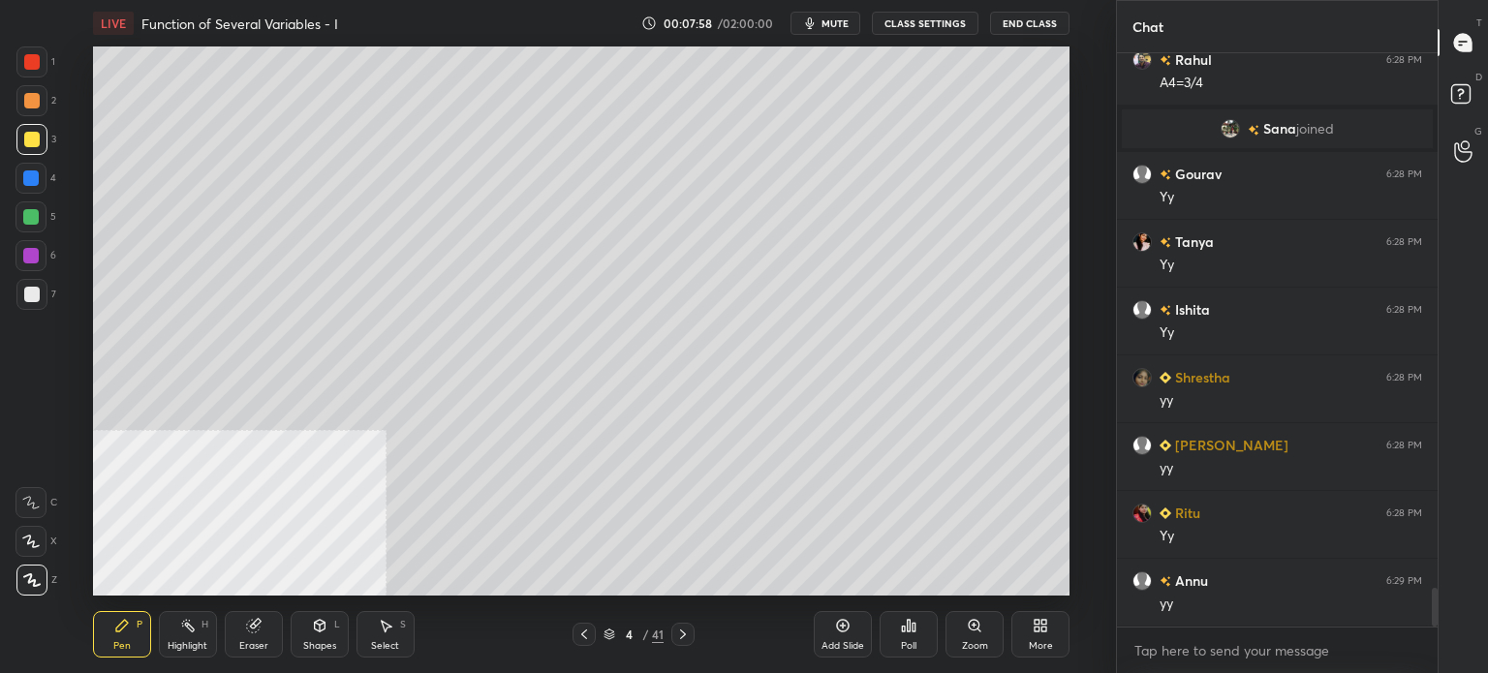
scroll to position [8062, 0]
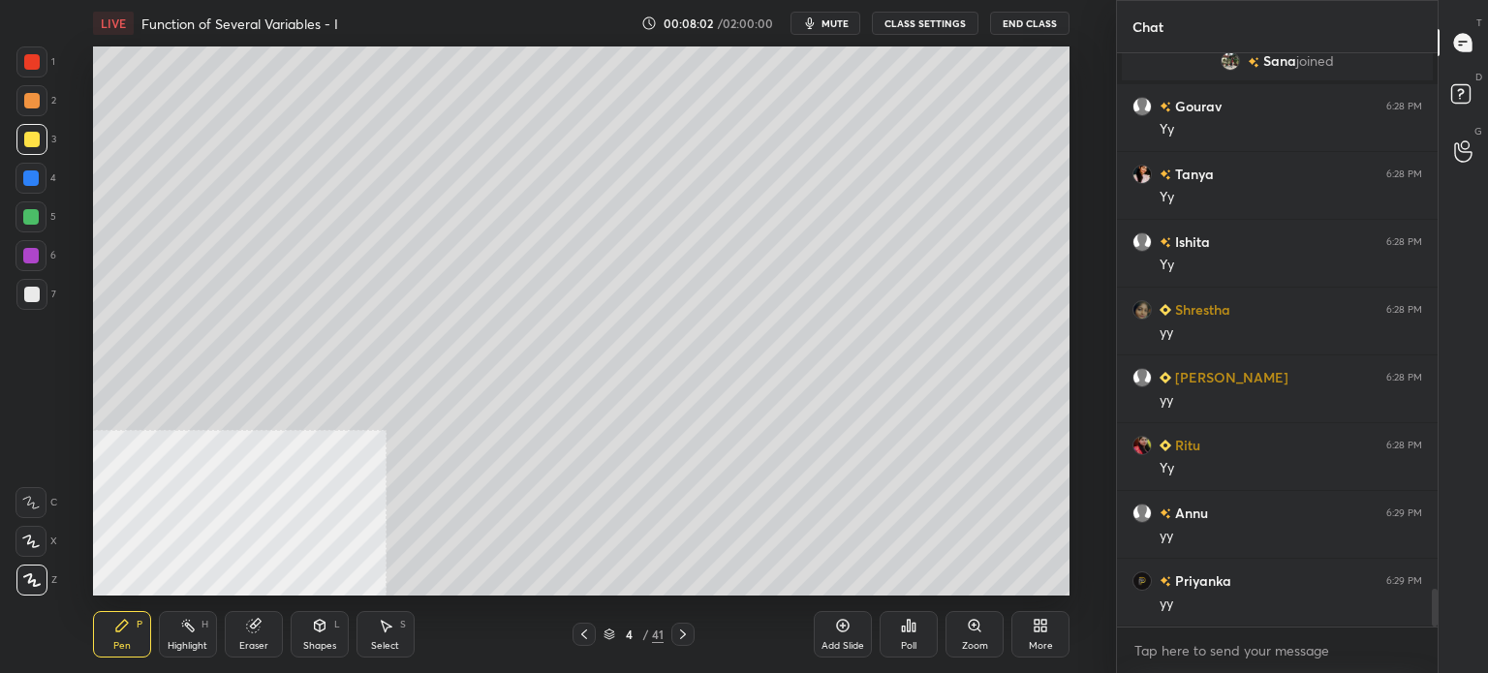
click at [397, 638] on div "Select S" at bounding box center [385, 634] width 58 height 46
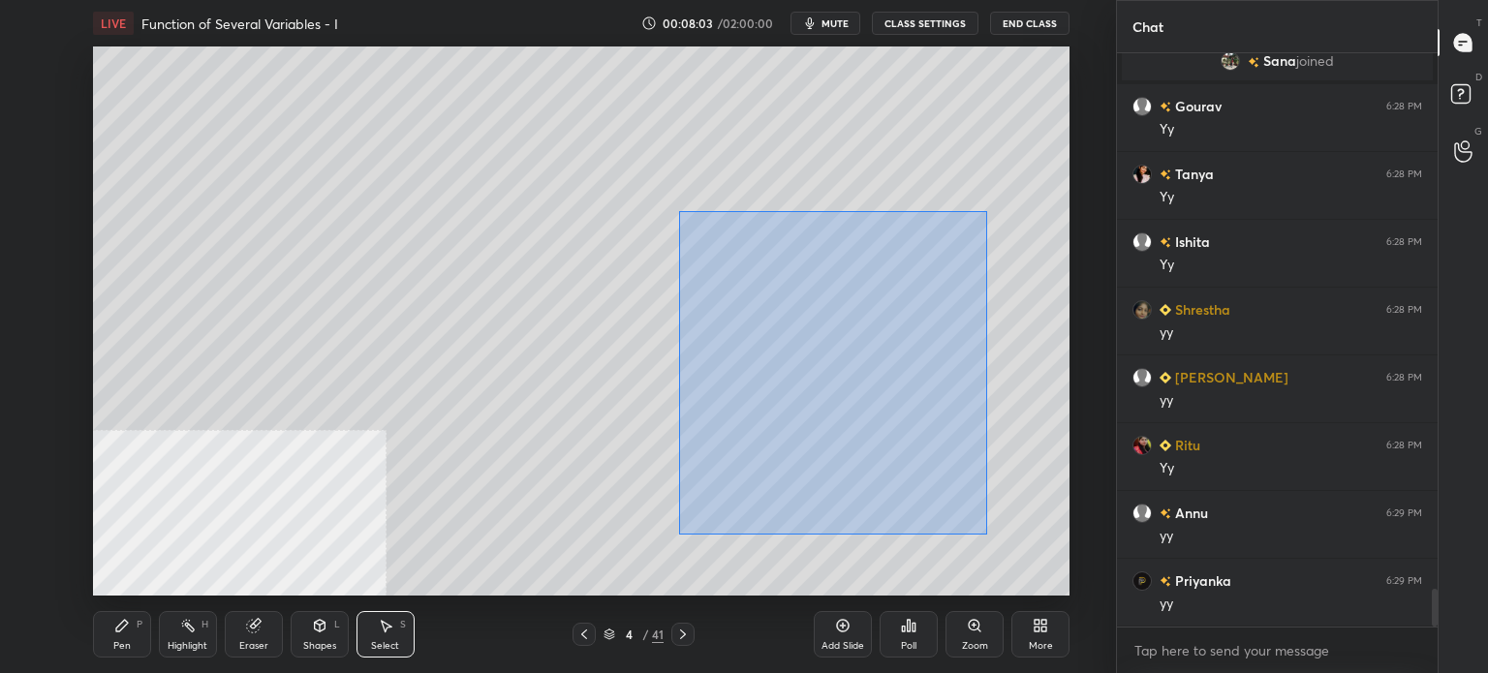
drag, startPoint x: 687, startPoint y: 220, endPoint x: 994, endPoint y: 514, distance: 425.4
click at [1011, 546] on div "0 ° Undo Copy Duplicate Duplicate to new slide Delete" at bounding box center [581, 320] width 976 height 549
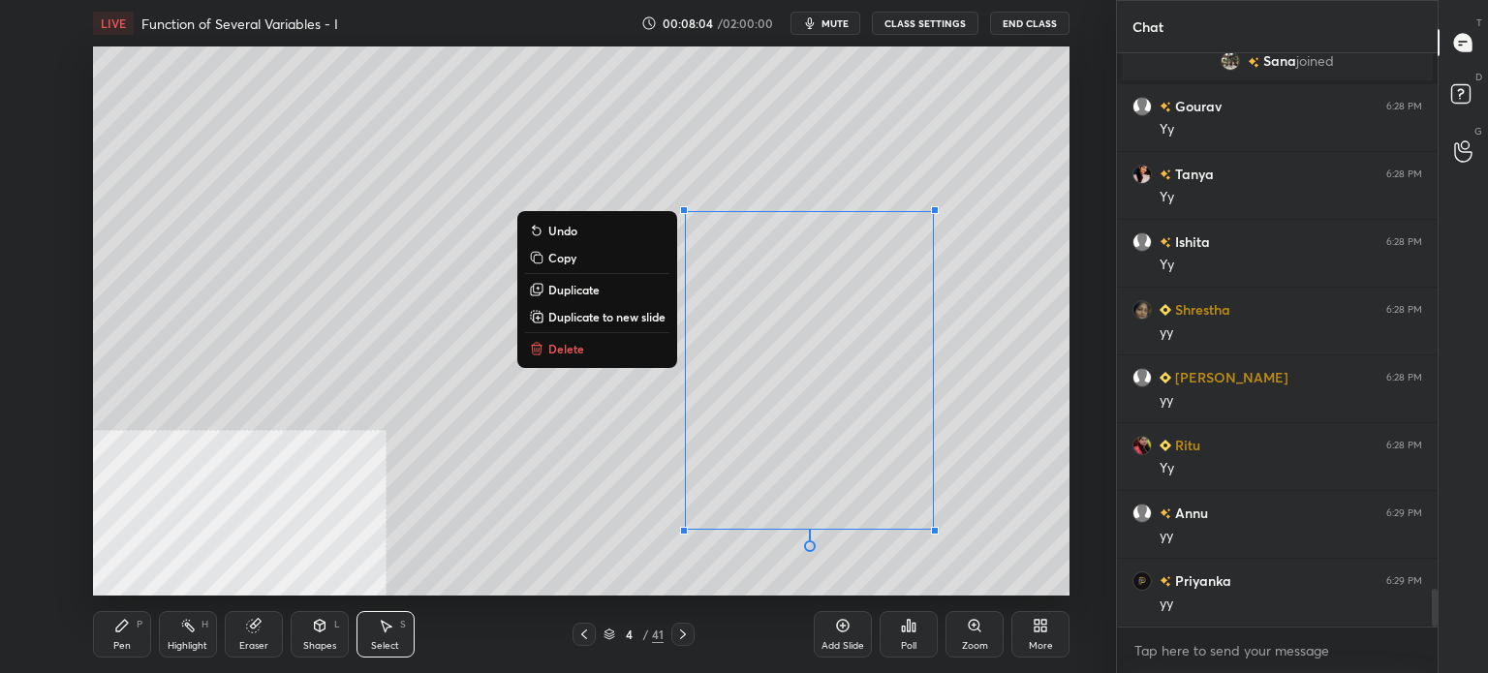
click at [639, 321] on p "Duplicate to new slide" at bounding box center [606, 316] width 117 height 15
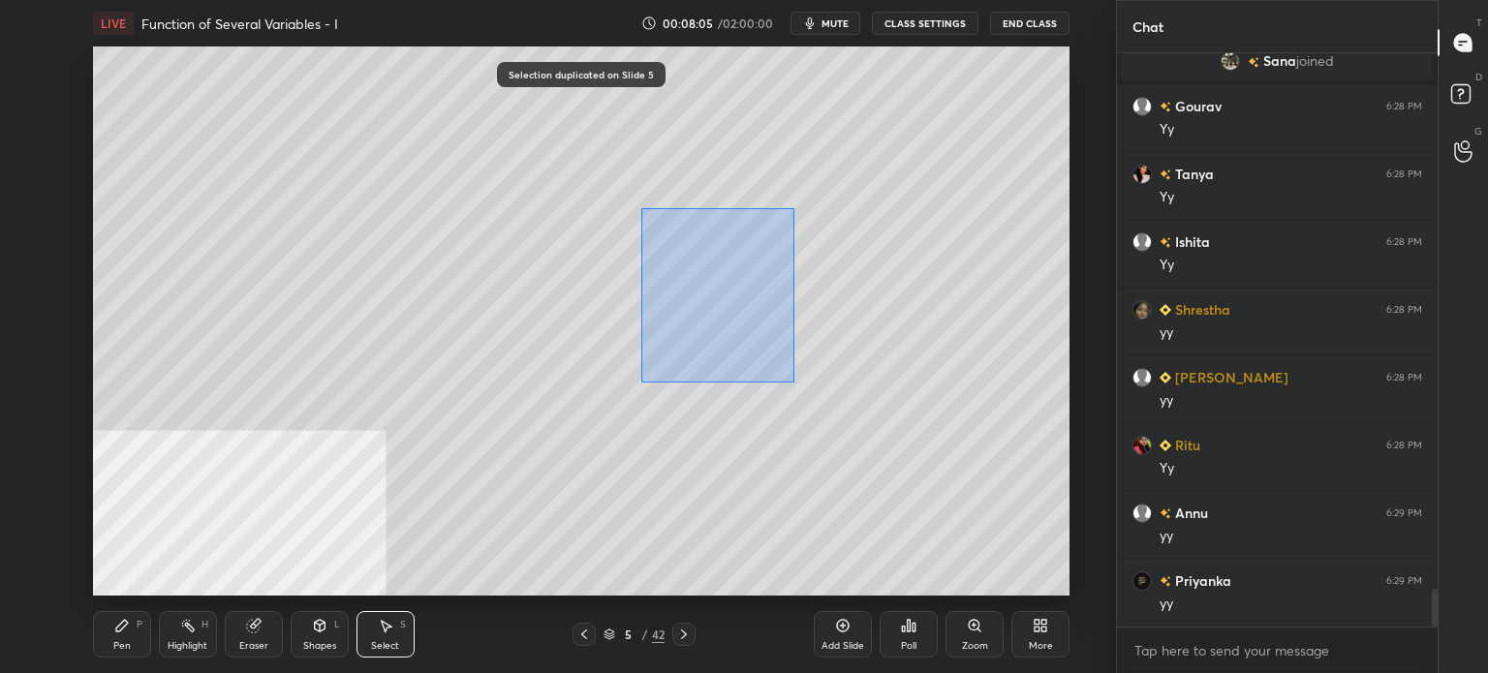
drag, startPoint x: 641, startPoint y: 208, endPoint x: 980, endPoint y: 538, distance: 472.6
click at [1004, 562] on div "0 ° Undo Copy Duplicate Duplicate to new slide Delete" at bounding box center [581, 320] width 976 height 549
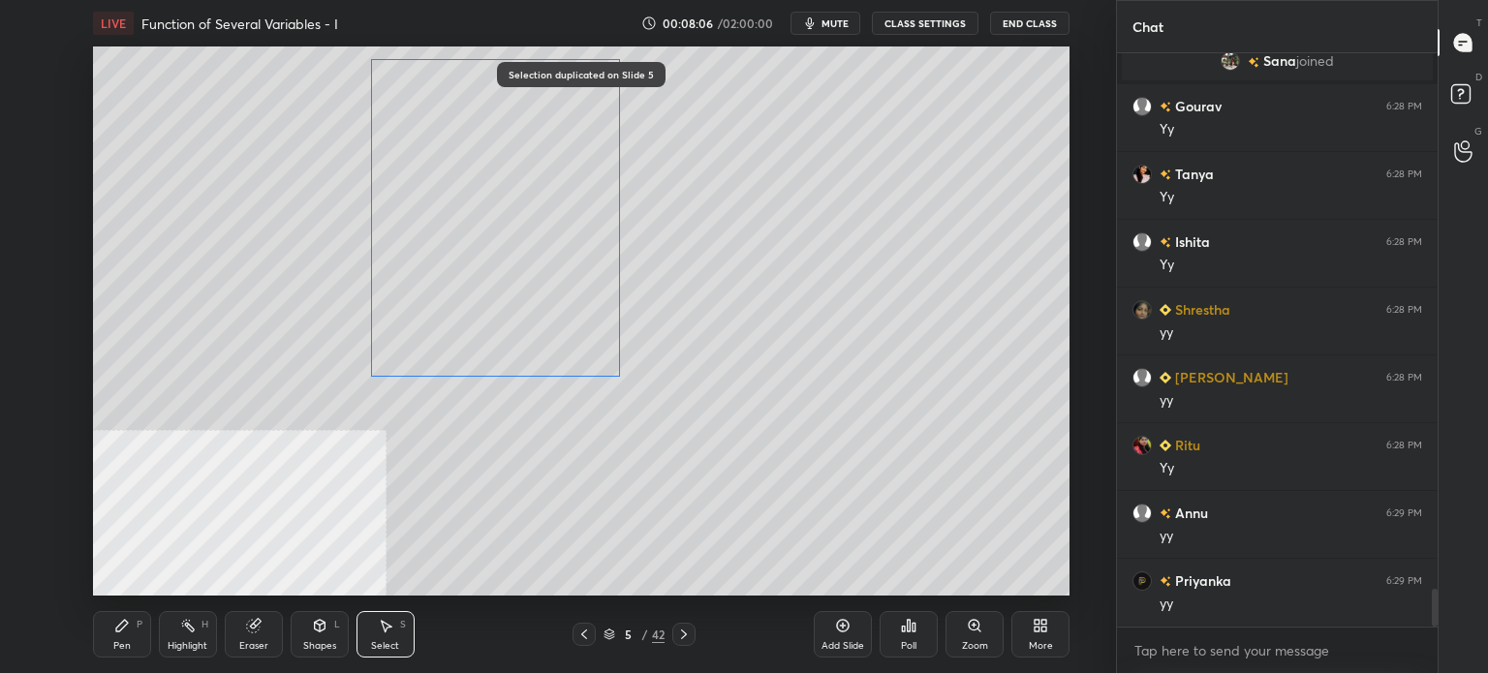
drag, startPoint x: 742, startPoint y: 379, endPoint x: 527, endPoint y: 281, distance: 236.2
click at [527, 278] on div "0 ° Undo Copy Duplicate Duplicate to new slide Delete" at bounding box center [581, 320] width 976 height 549
drag, startPoint x: 620, startPoint y: 376, endPoint x: 658, endPoint y: 402, distance: 45.9
click at [660, 401] on div at bounding box center [658, 400] width 8 height 8
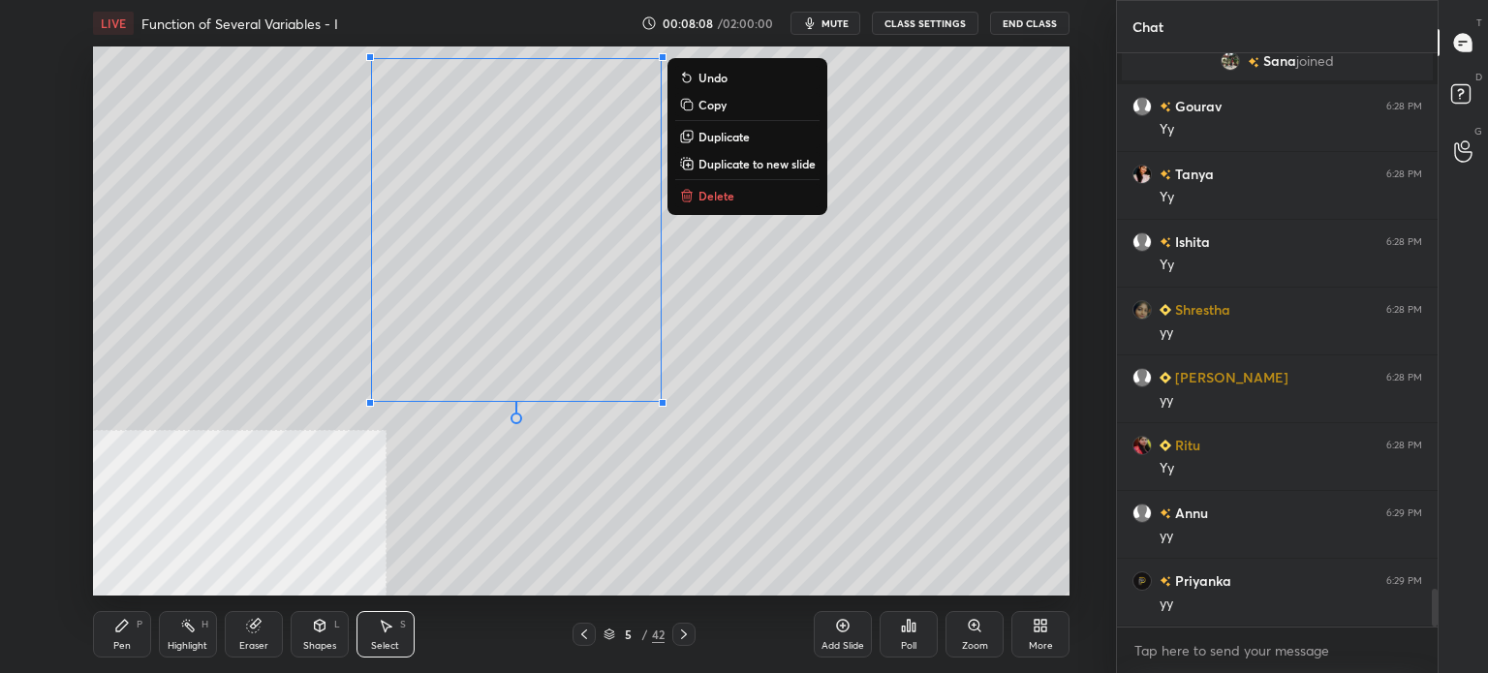
click at [132, 633] on div "Pen P" at bounding box center [122, 634] width 58 height 46
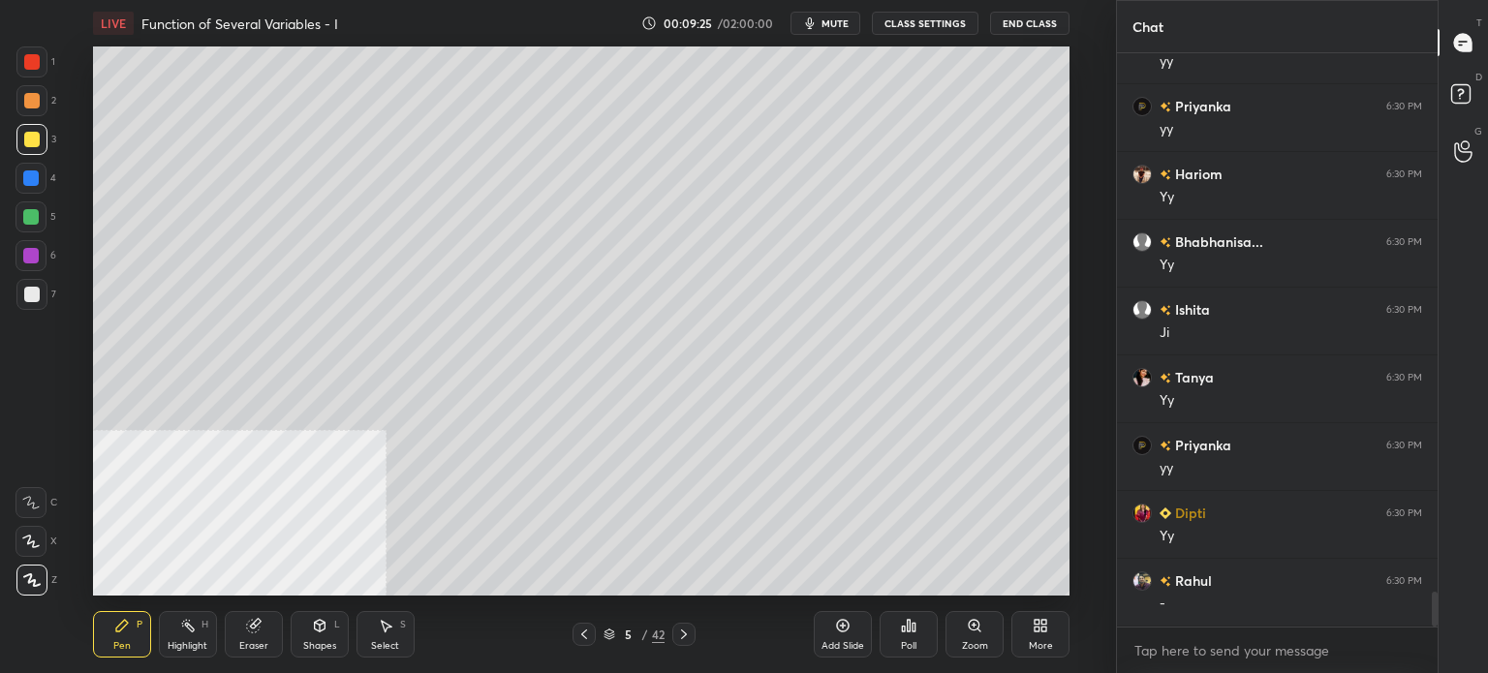
scroll to position [8807, 0]
click at [267, 637] on div "Eraser" at bounding box center [254, 634] width 58 height 46
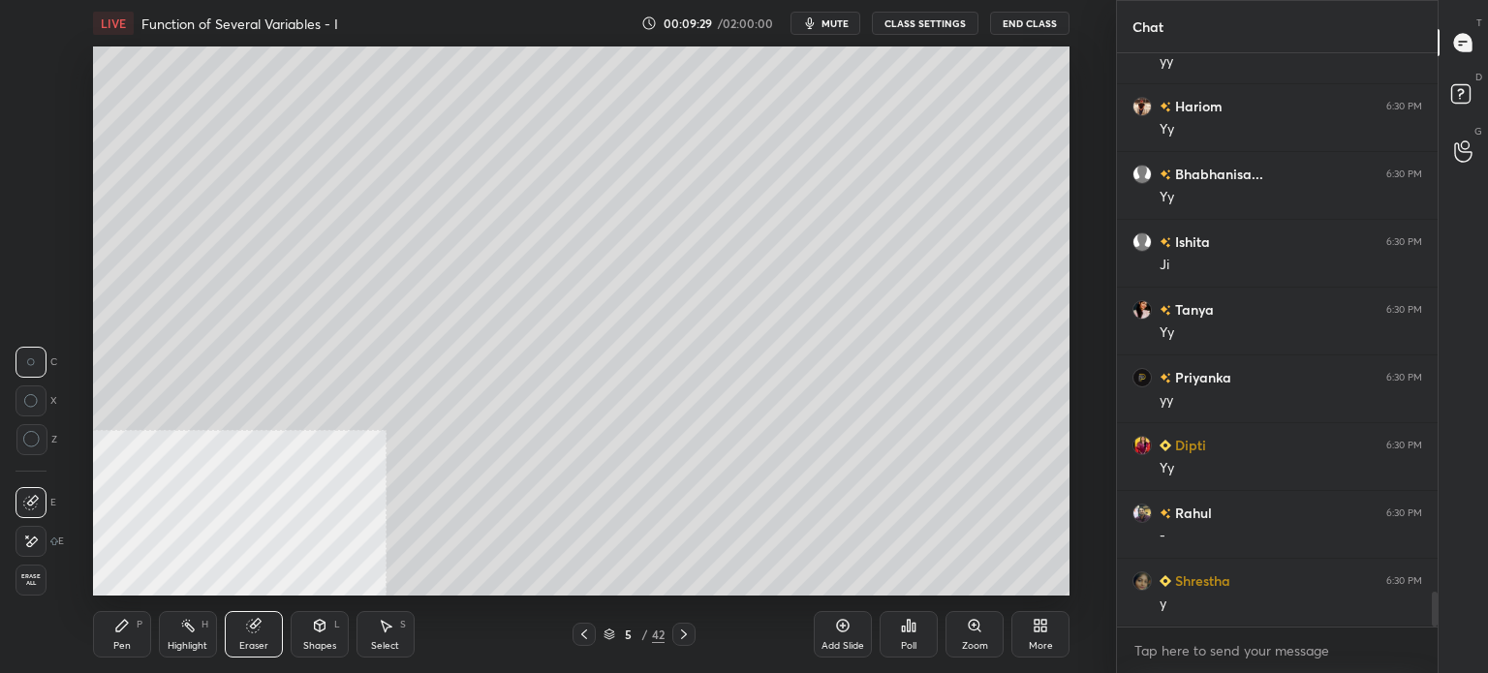
scroll to position [8875, 0]
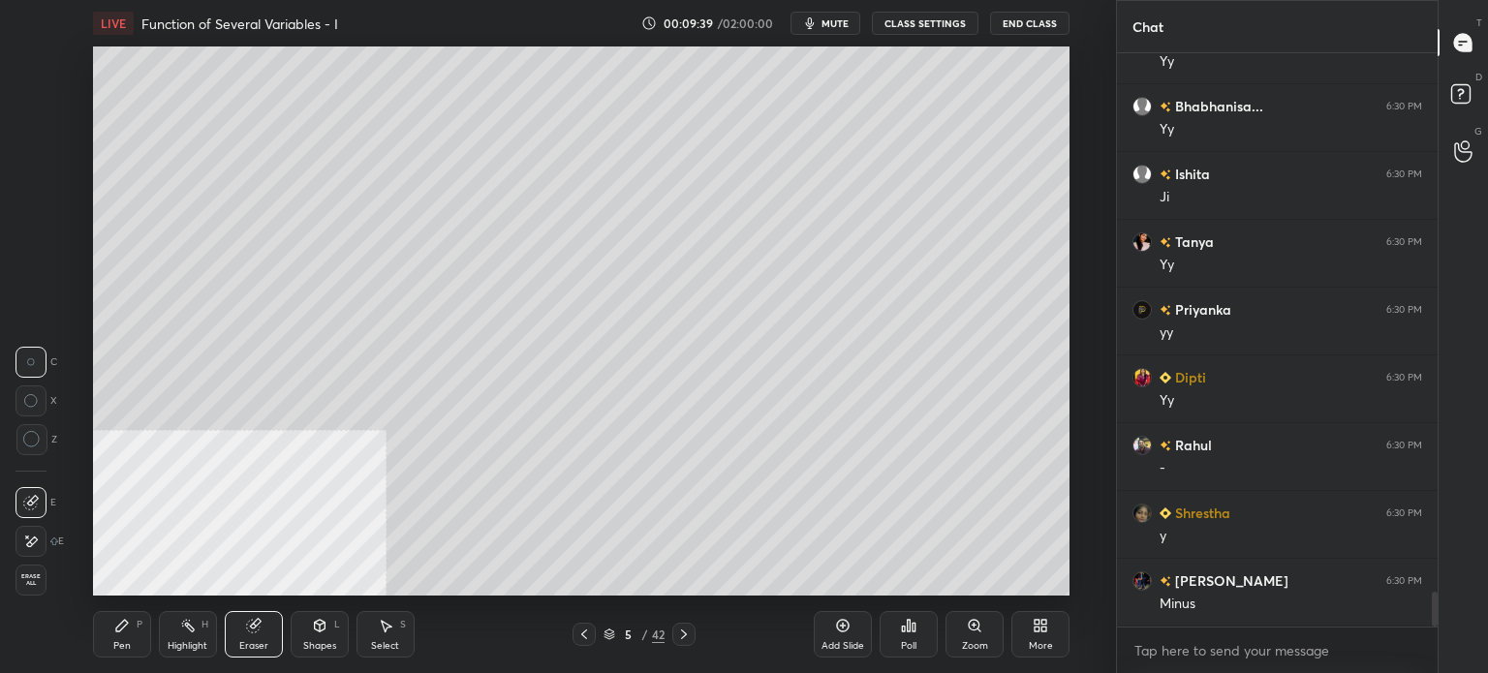
click at [145, 641] on div "Pen P" at bounding box center [122, 634] width 58 height 46
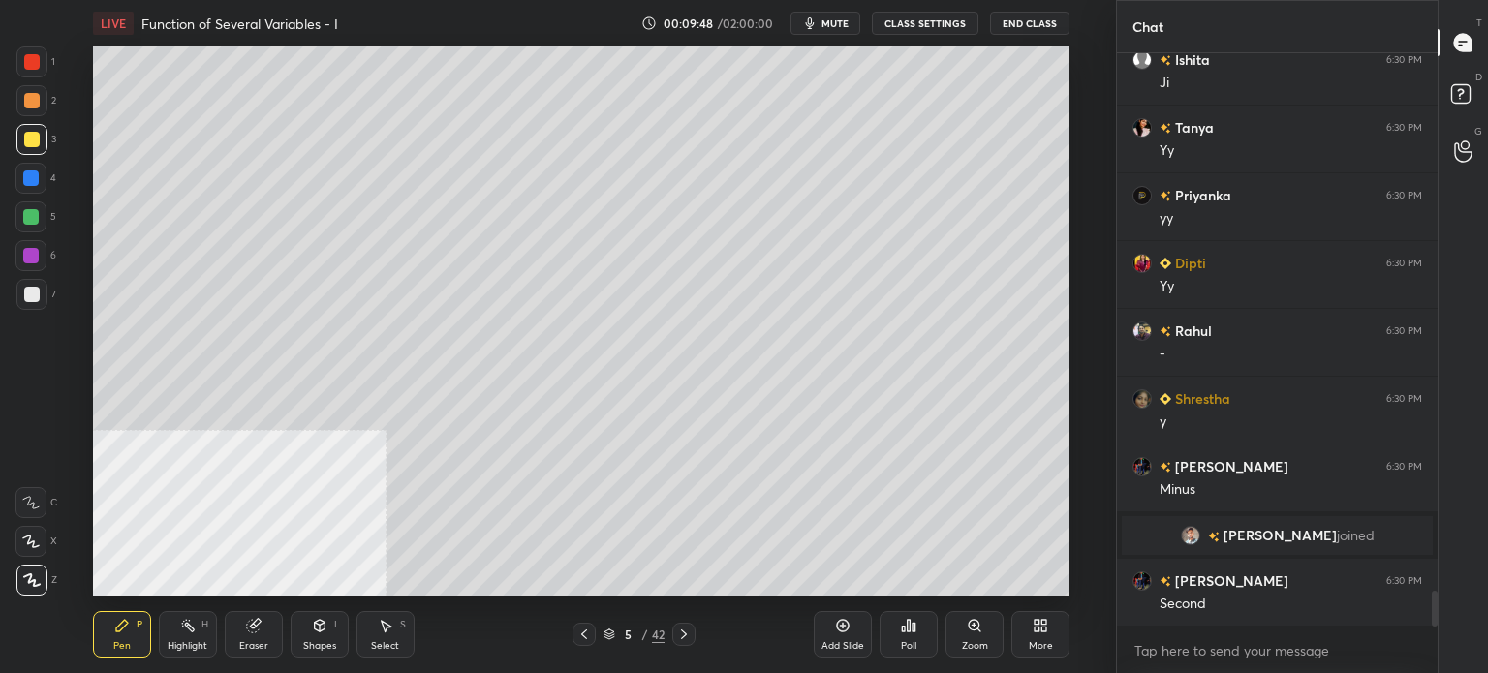
scroll to position [8713, 0]
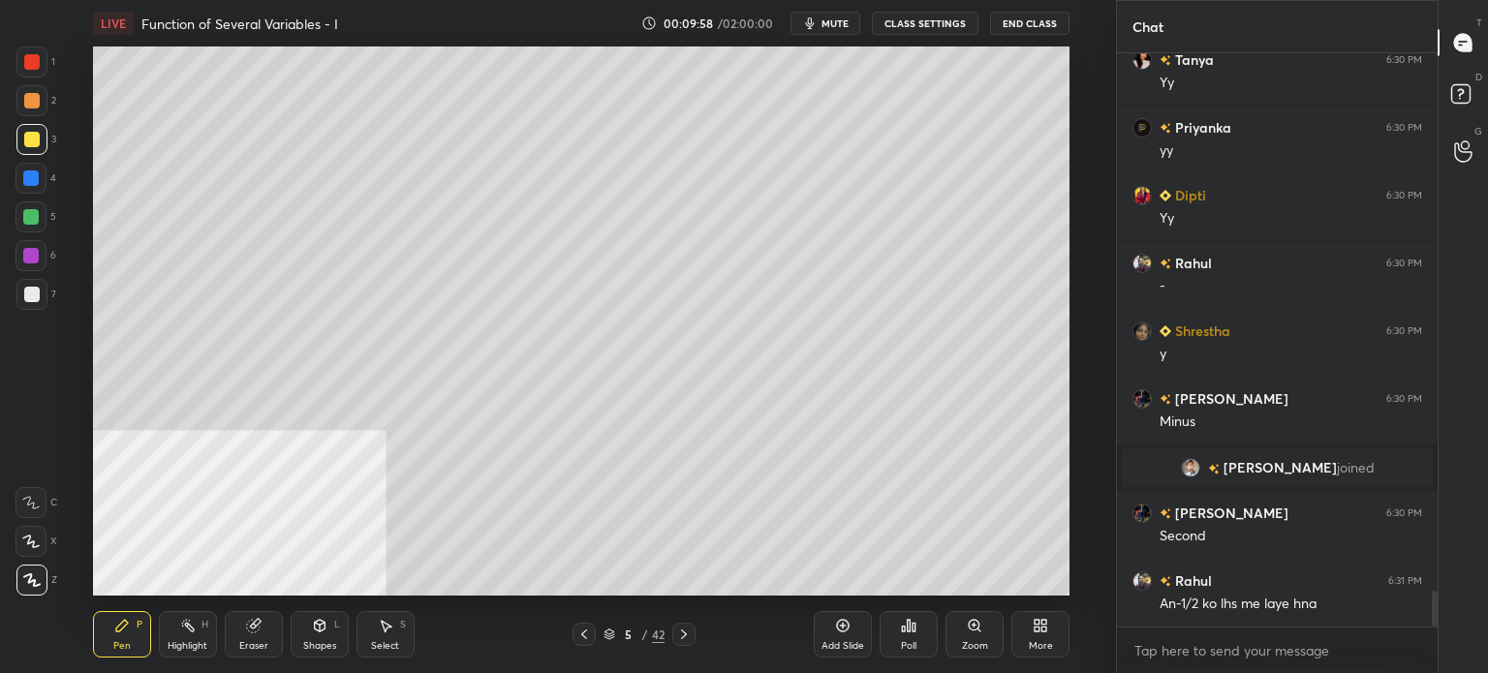
click at [259, 638] on div "Eraser" at bounding box center [254, 634] width 58 height 46
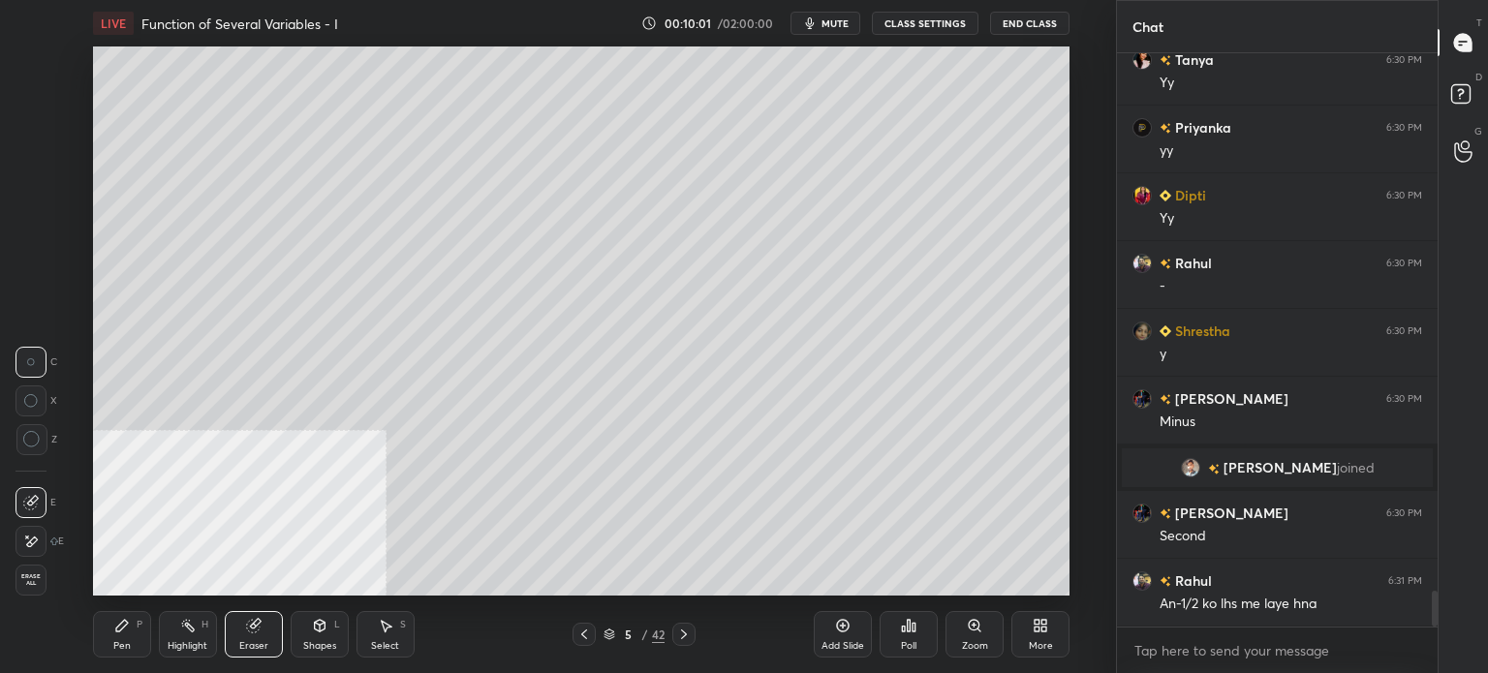
scroll to position [8780, 0]
drag, startPoint x: 135, startPoint y: 631, endPoint x: 148, endPoint y: 631, distance: 13.6
click at [139, 633] on div "Pen P" at bounding box center [122, 634] width 58 height 46
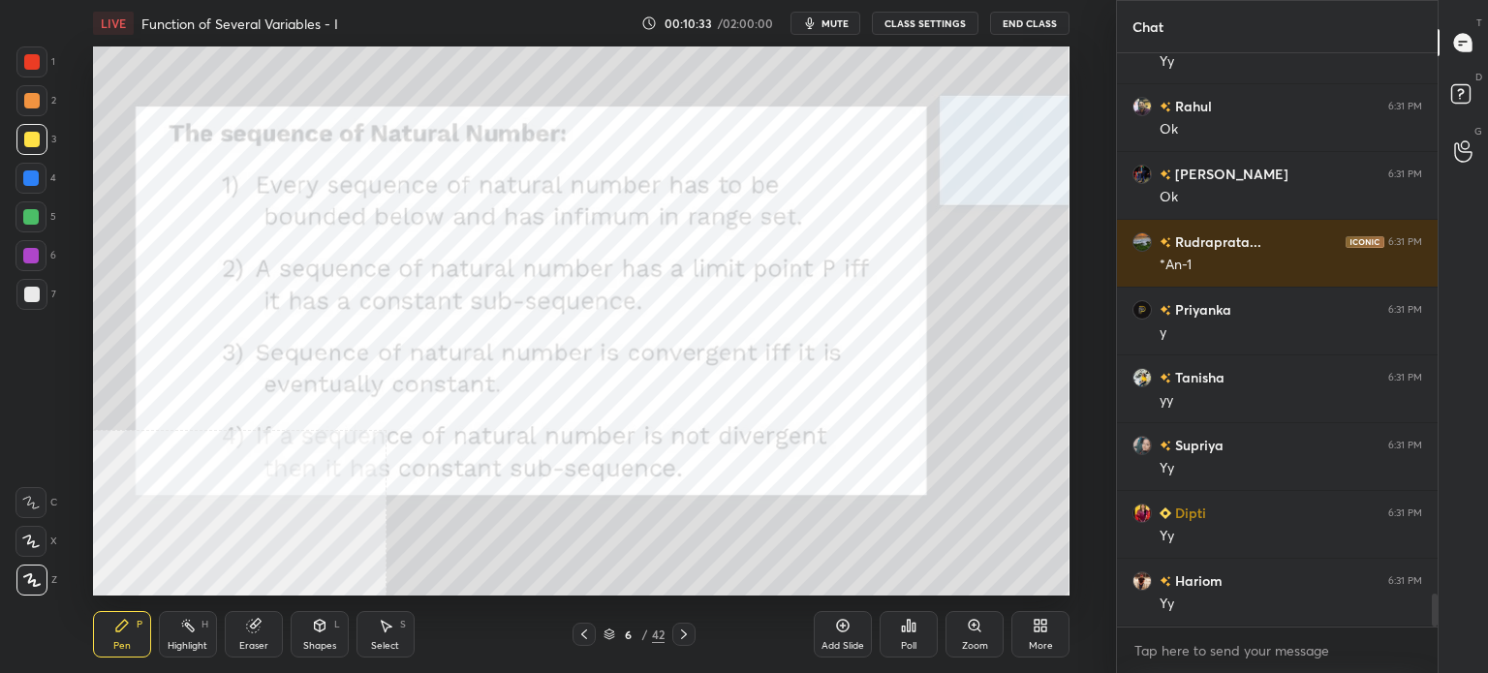
scroll to position [9594, 0]
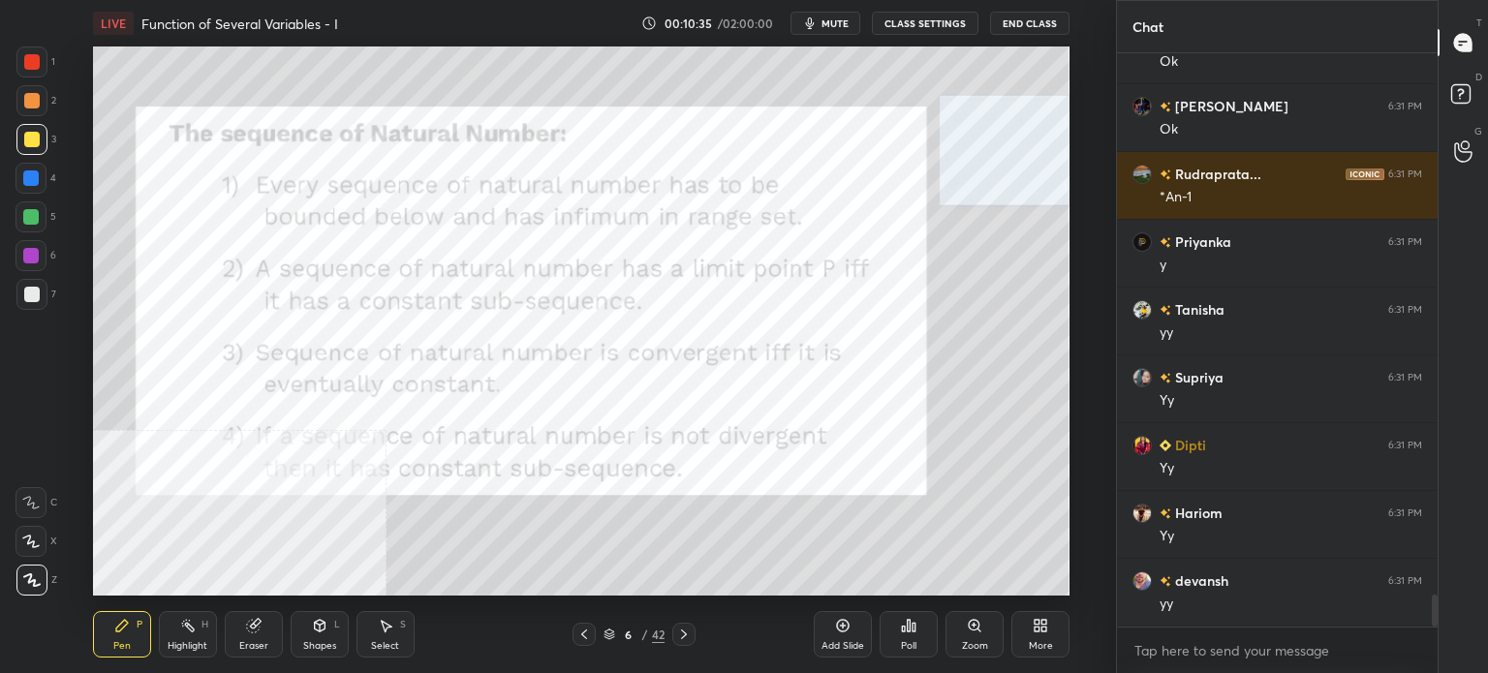
click at [35, 64] on div at bounding box center [31, 61] width 15 height 15
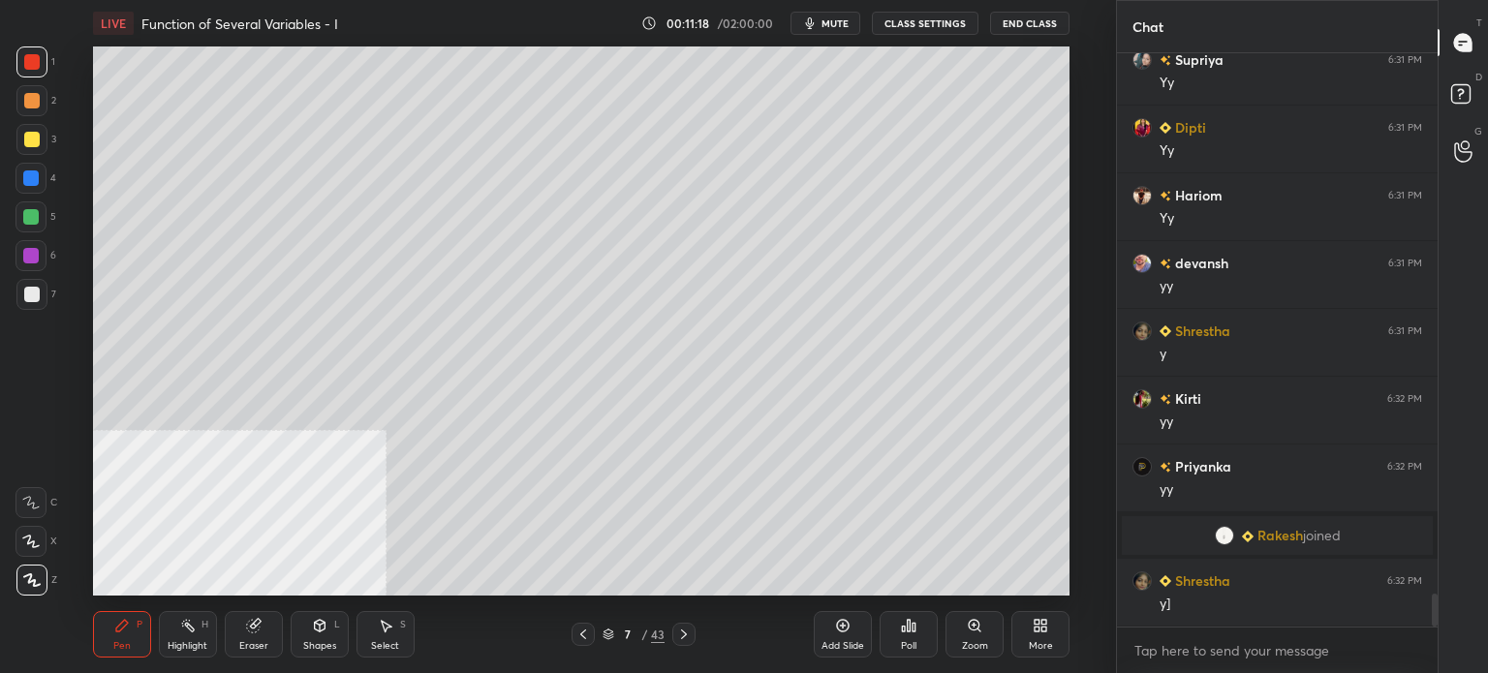
scroll to position [9611, 0]
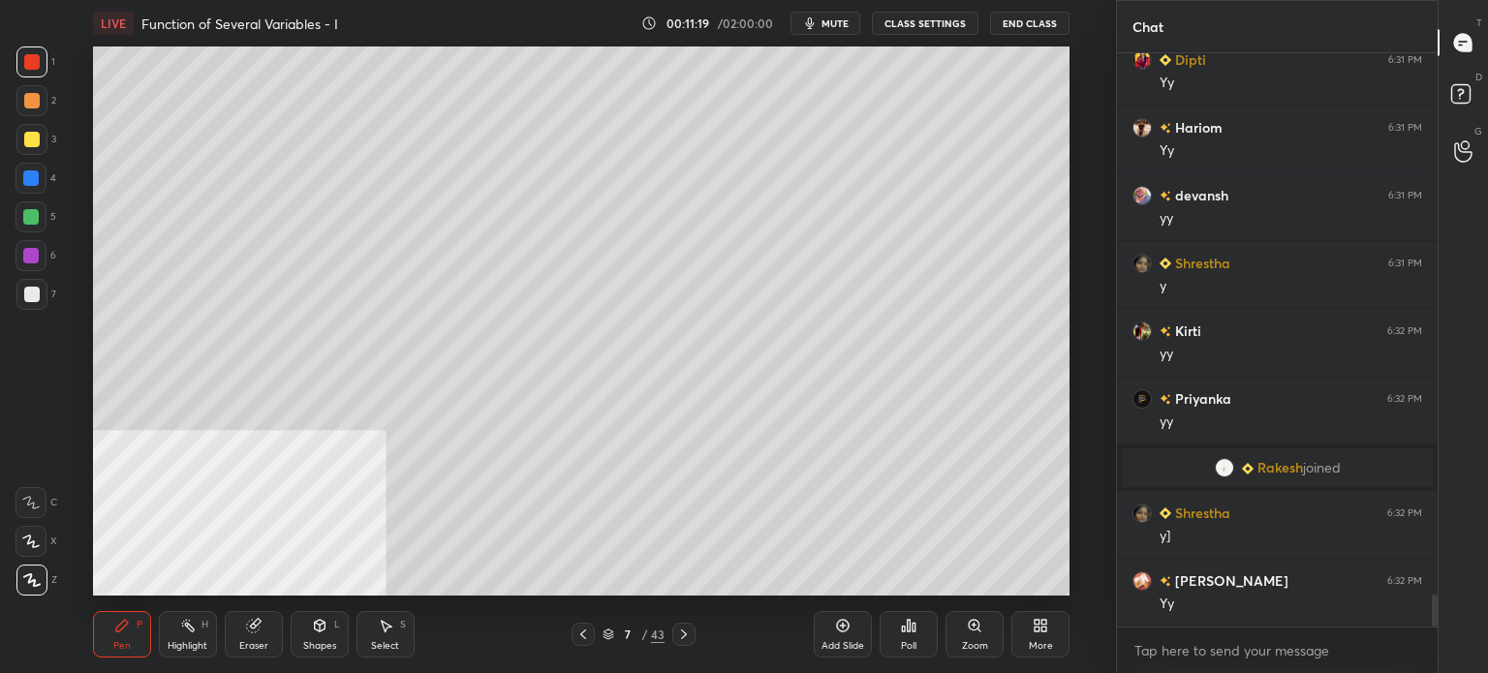
drag, startPoint x: 20, startPoint y: 146, endPoint x: 81, endPoint y: 142, distance: 61.1
click at [24, 146] on div at bounding box center [31, 139] width 31 height 31
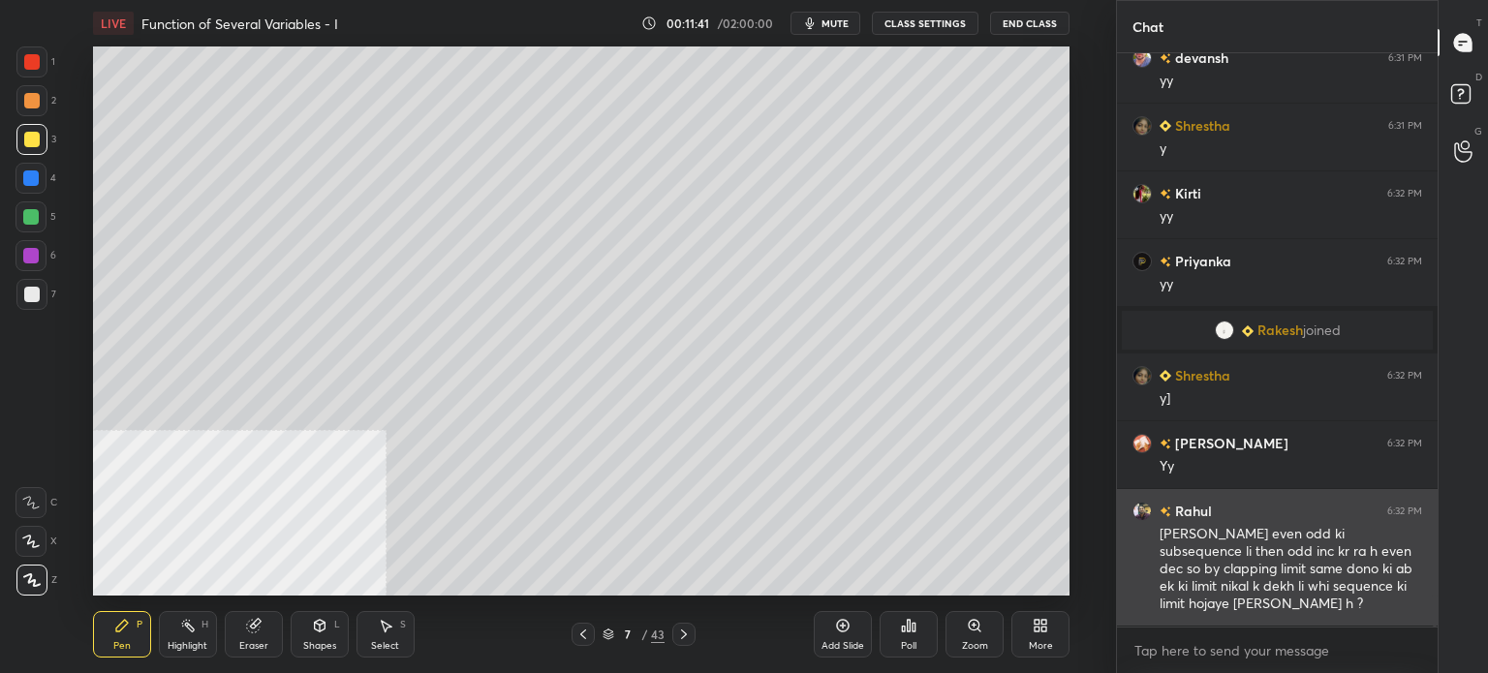
scroll to position [9817, 0]
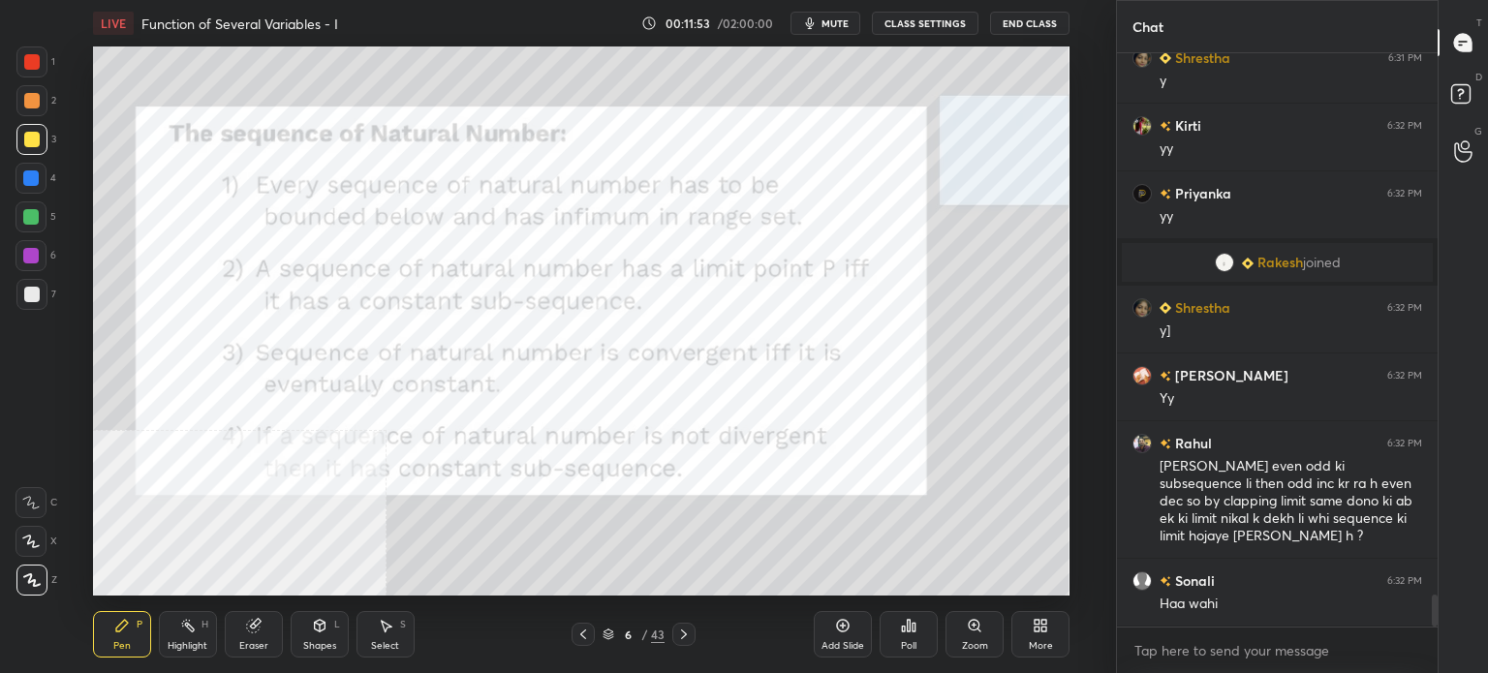
click at [1040, 634] on div "More" at bounding box center [1040, 634] width 58 height 46
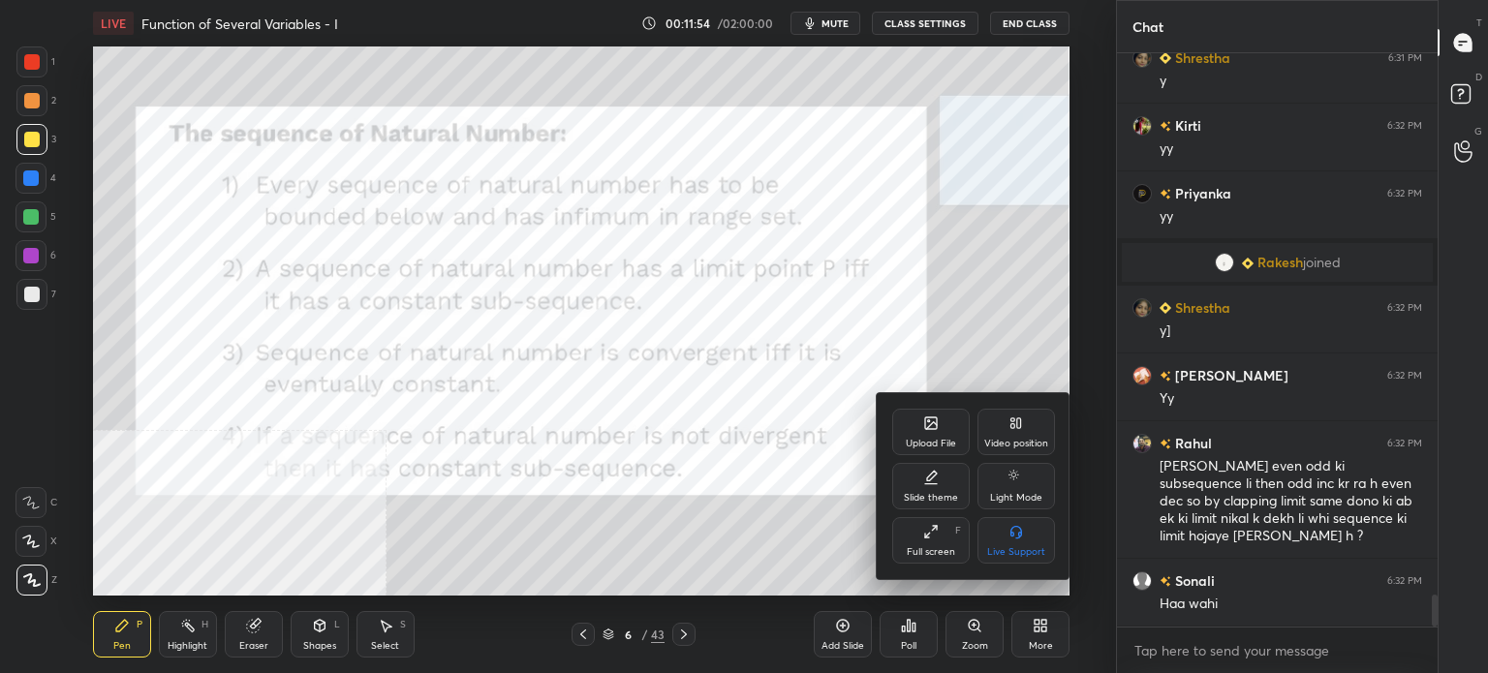
drag, startPoint x: 1015, startPoint y: 421, endPoint x: 1023, endPoint y: 503, distance: 81.7
click at [1015, 428] on icon at bounding box center [1015, 422] width 15 height 15
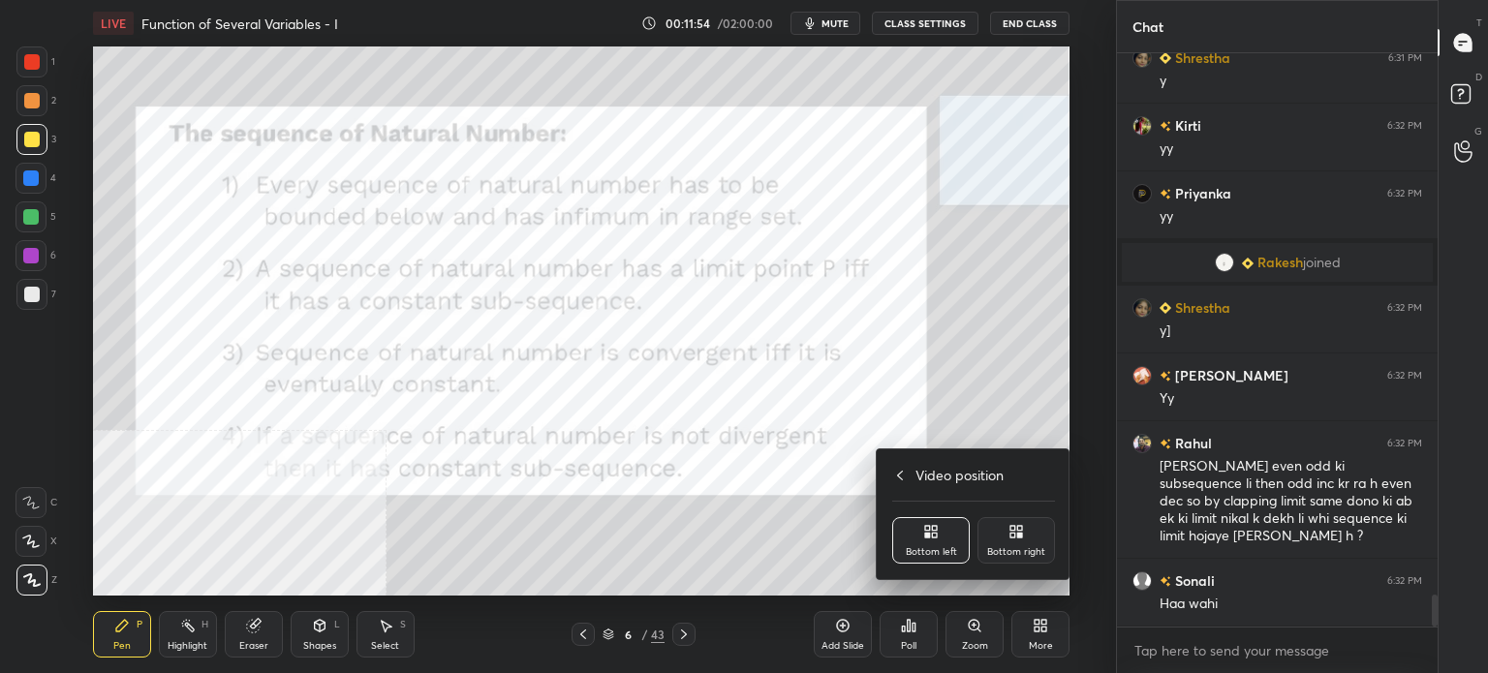
click at [1023, 535] on icon at bounding box center [1015, 531] width 15 height 15
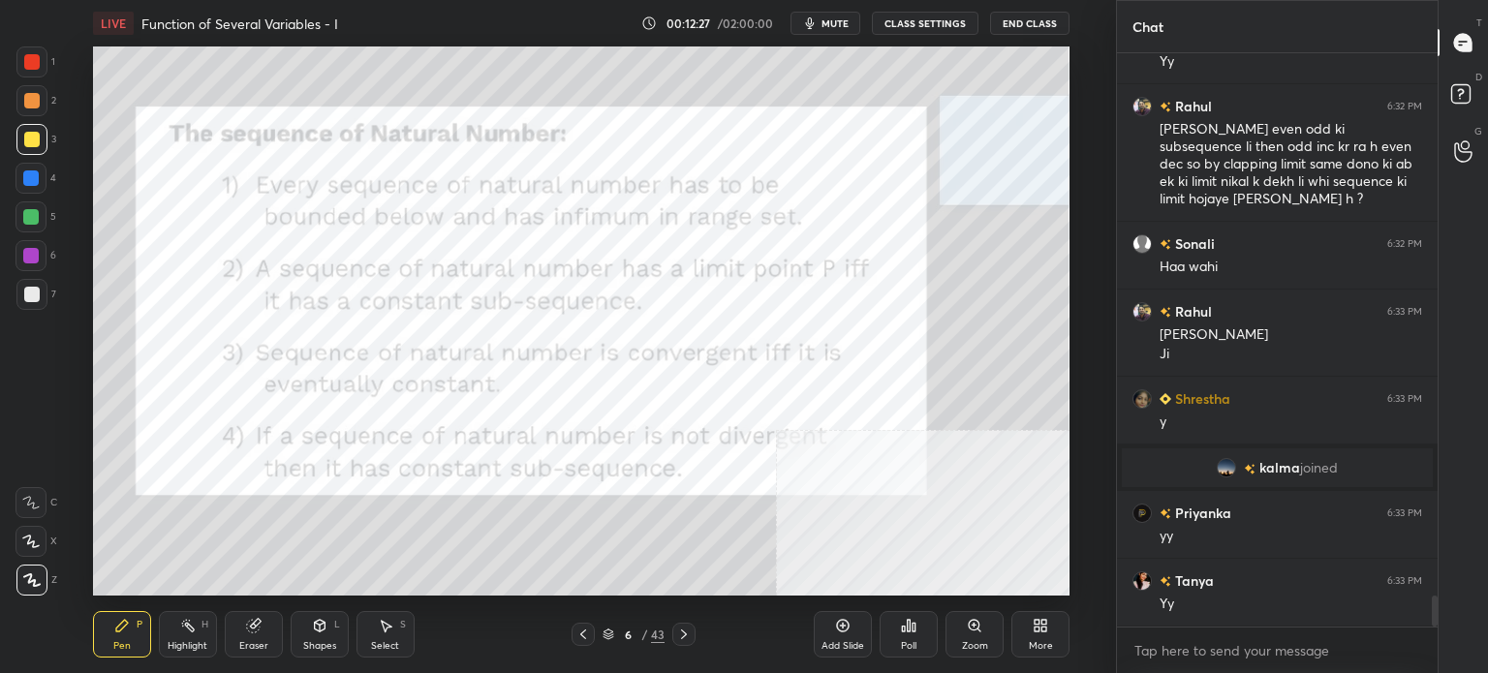
scroll to position [10156, 0]
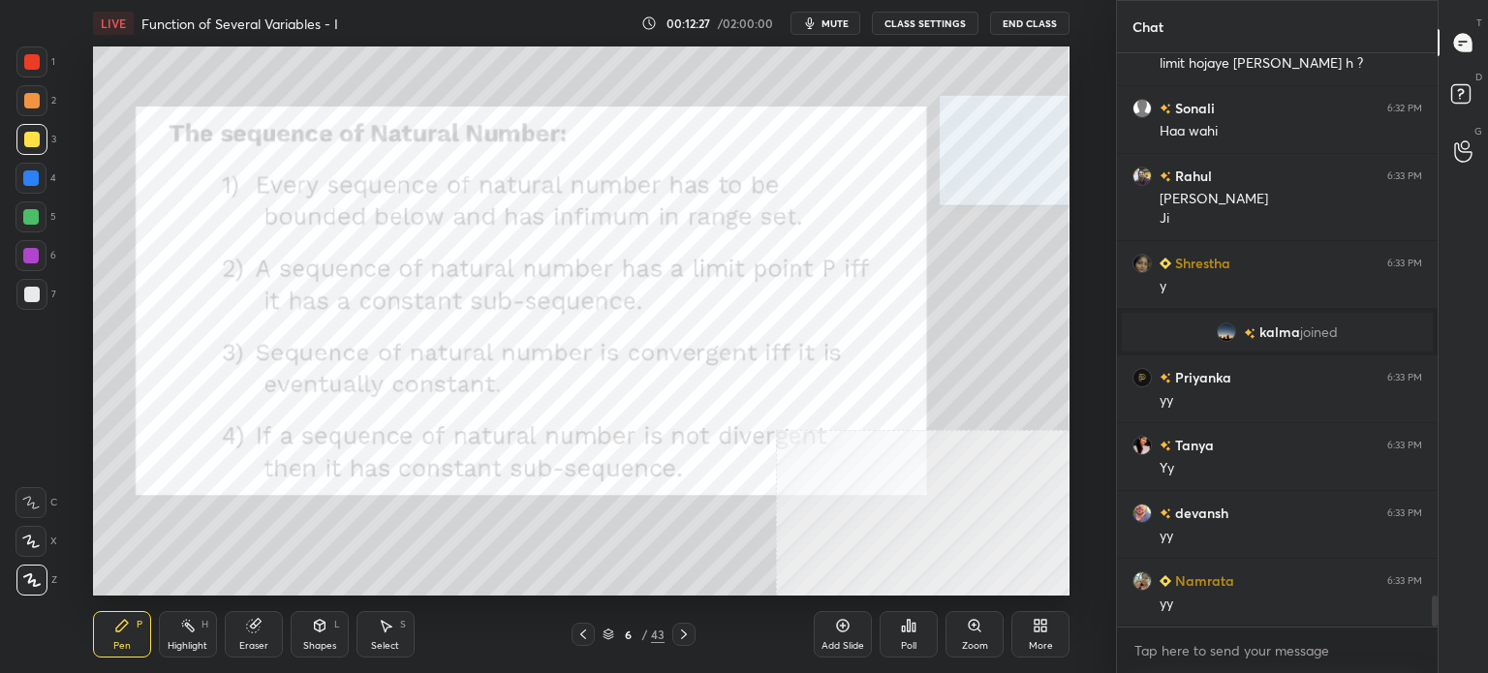
click at [22, 66] on div at bounding box center [31, 61] width 31 height 31
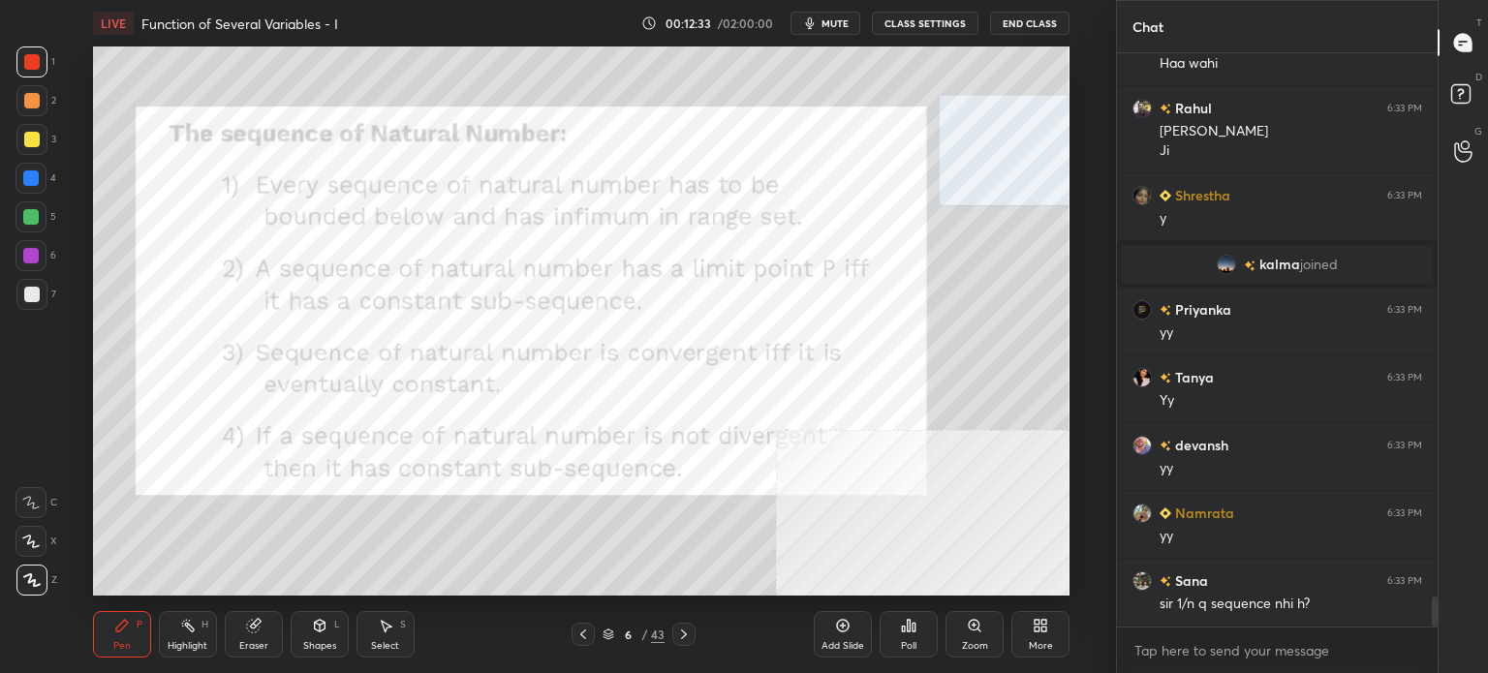
scroll to position [10291, 0]
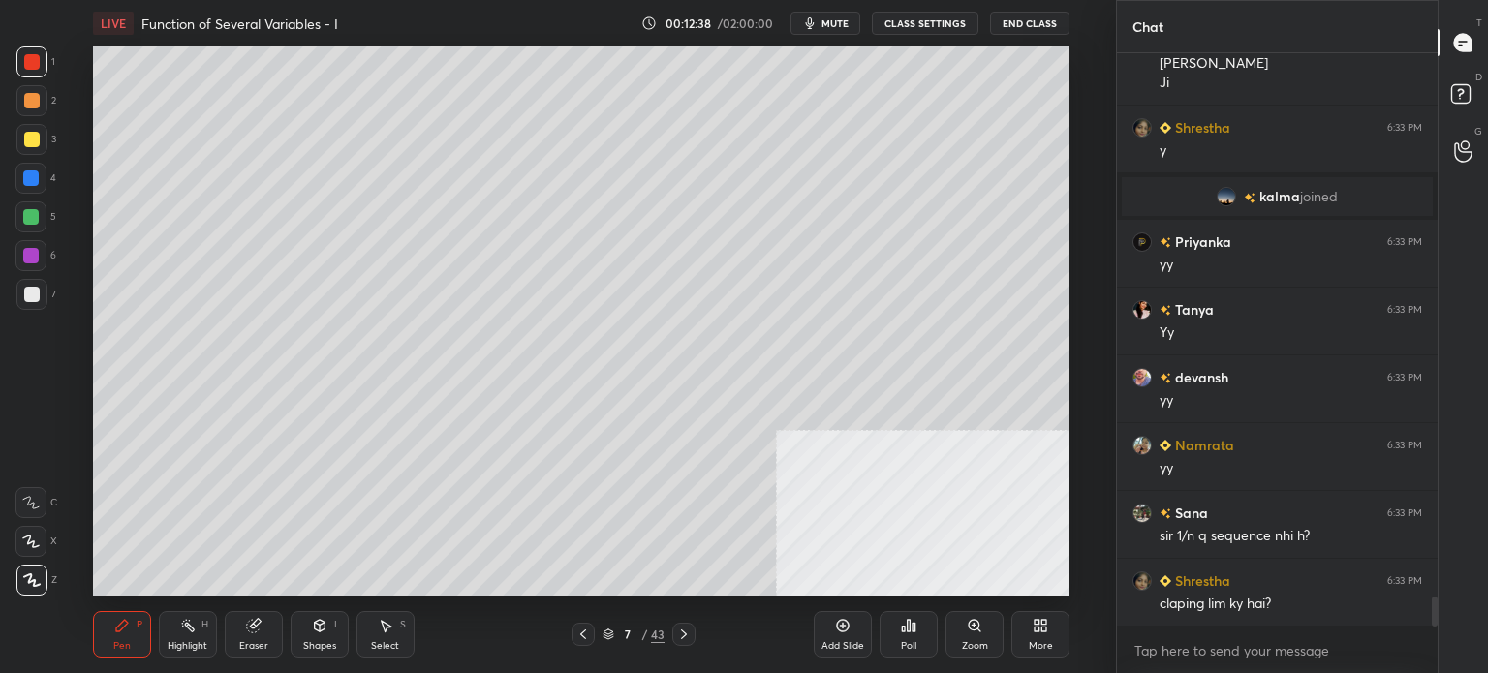
click at [35, 145] on div at bounding box center [31, 139] width 15 height 15
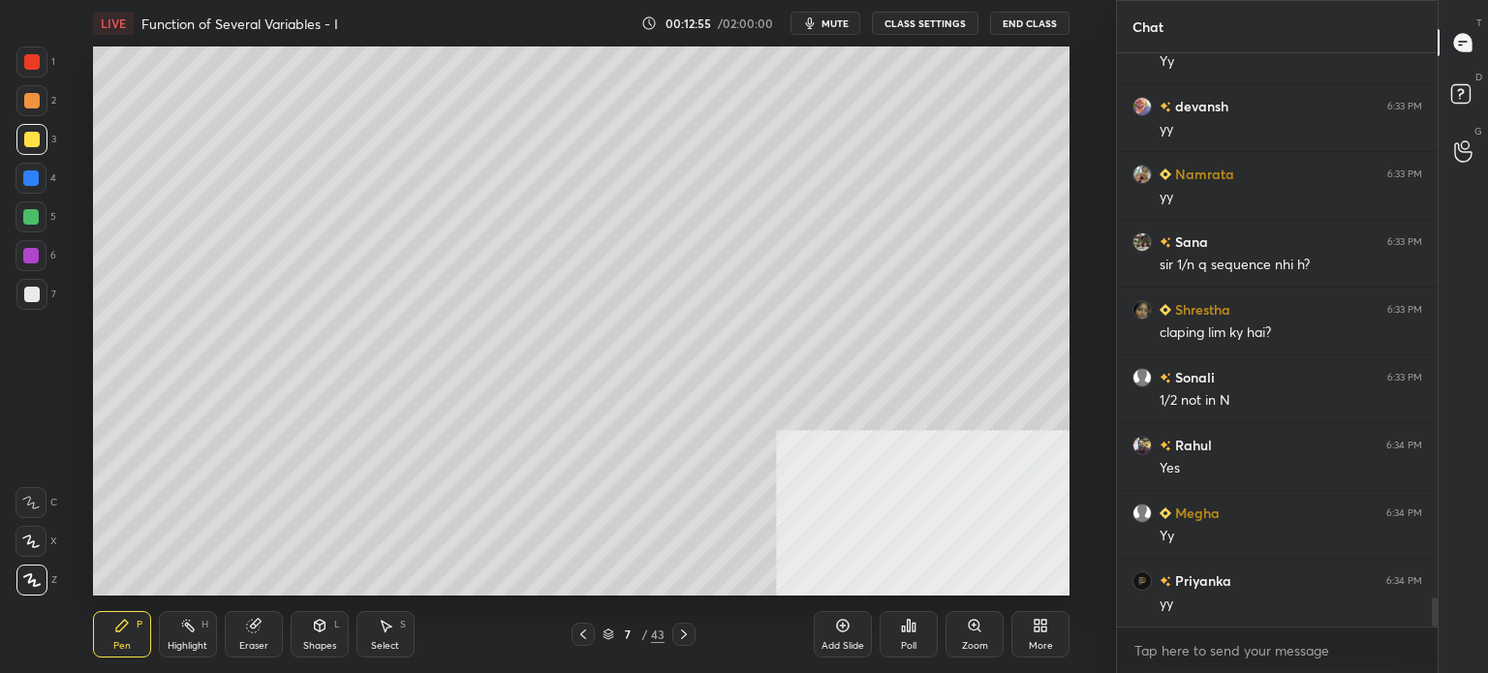
scroll to position [10766, 0]
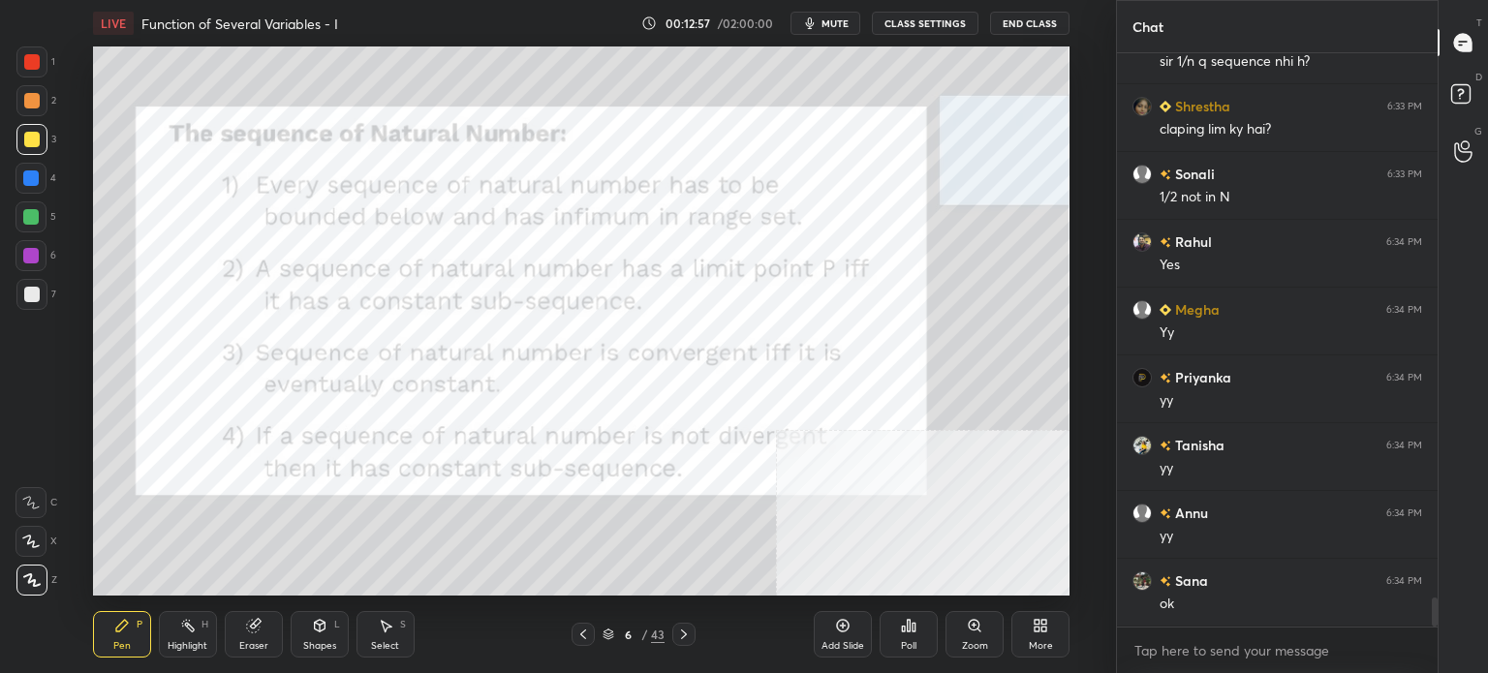
click at [30, 69] on div at bounding box center [31, 61] width 15 height 15
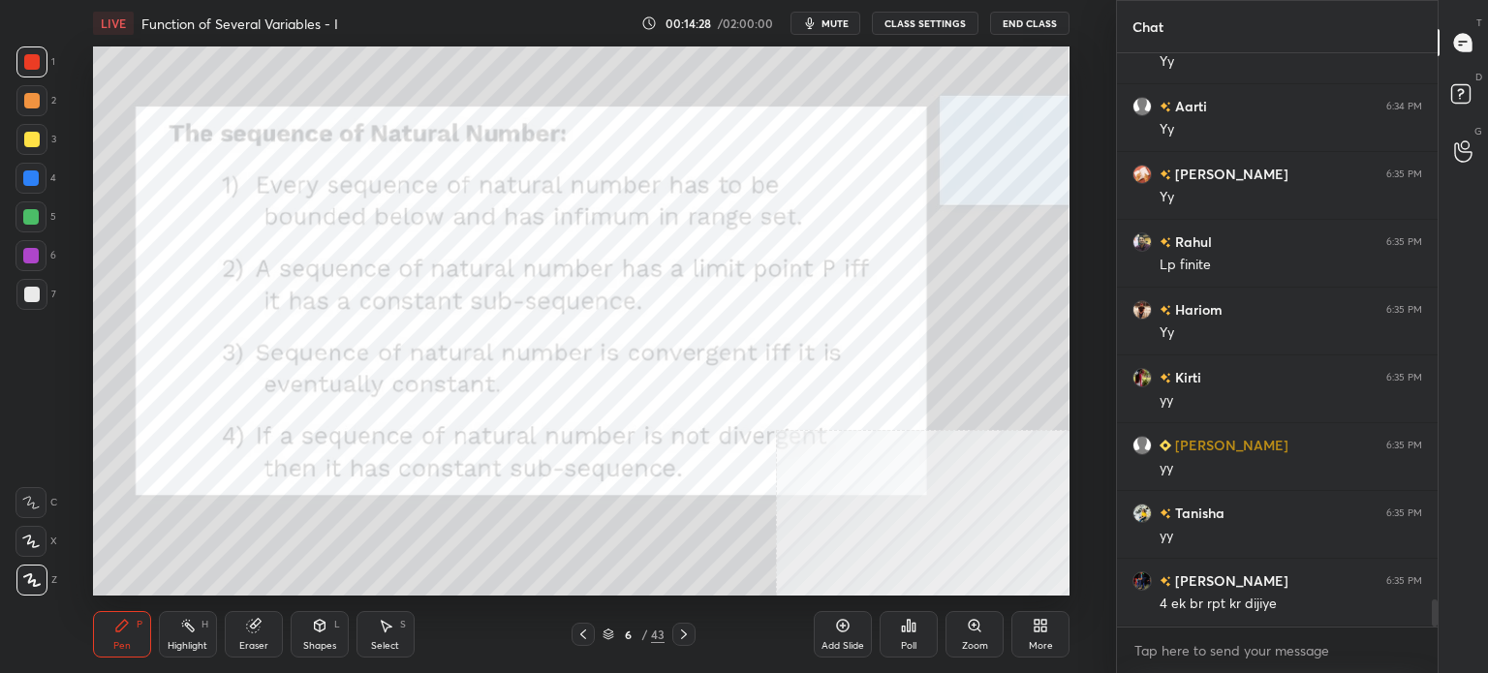
scroll to position [11761, 0]
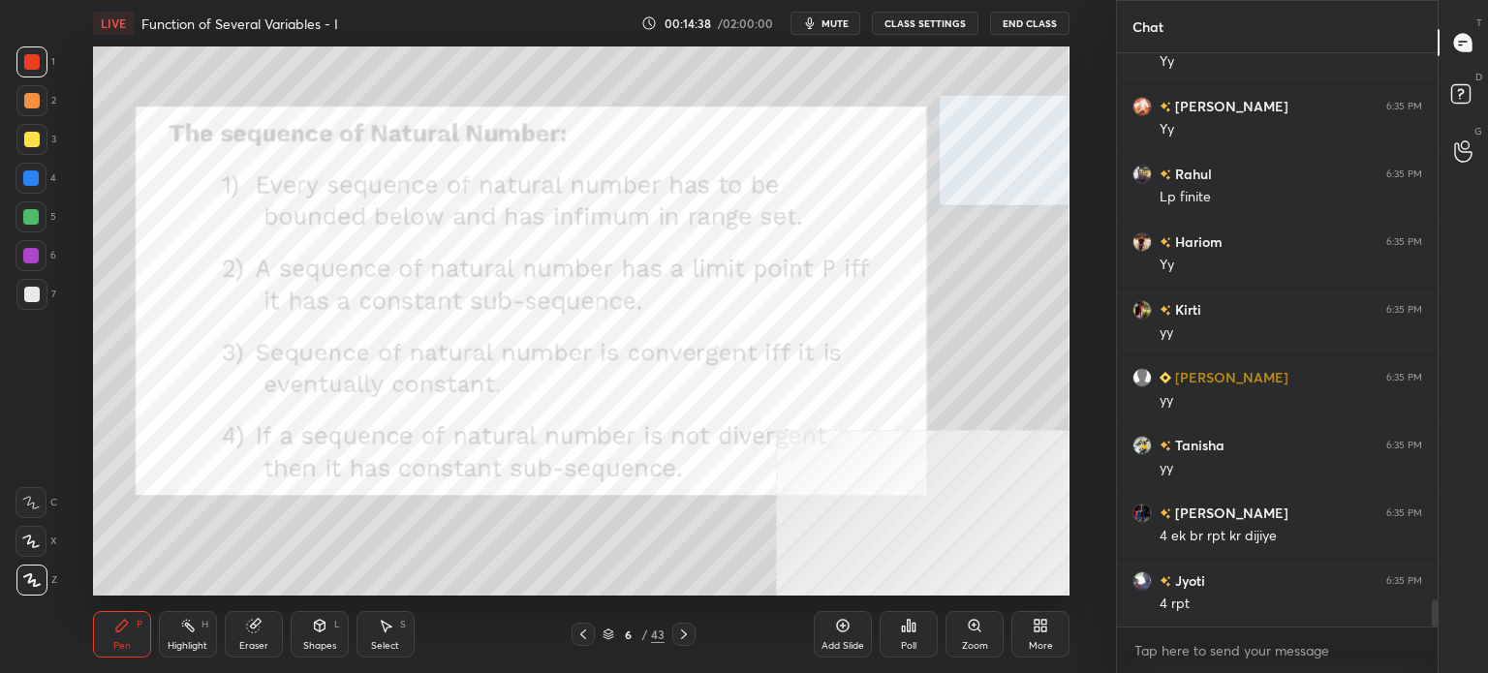
drag, startPoint x: 268, startPoint y: 642, endPoint x: 323, endPoint y: 596, distance: 71.4
click at [271, 642] on div "Eraser" at bounding box center [254, 634] width 58 height 46
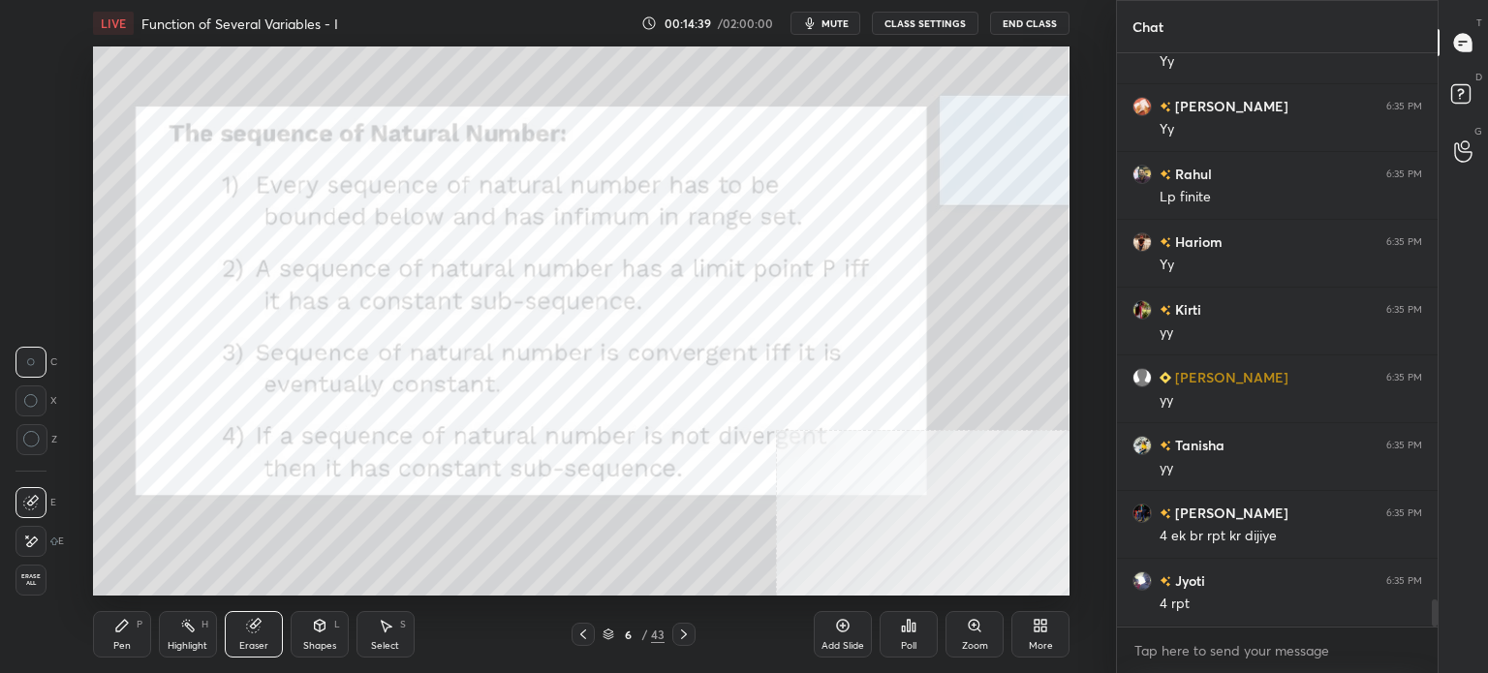
click at [34, 537] on icon at bounding box center [32, 542] width 11 height 10
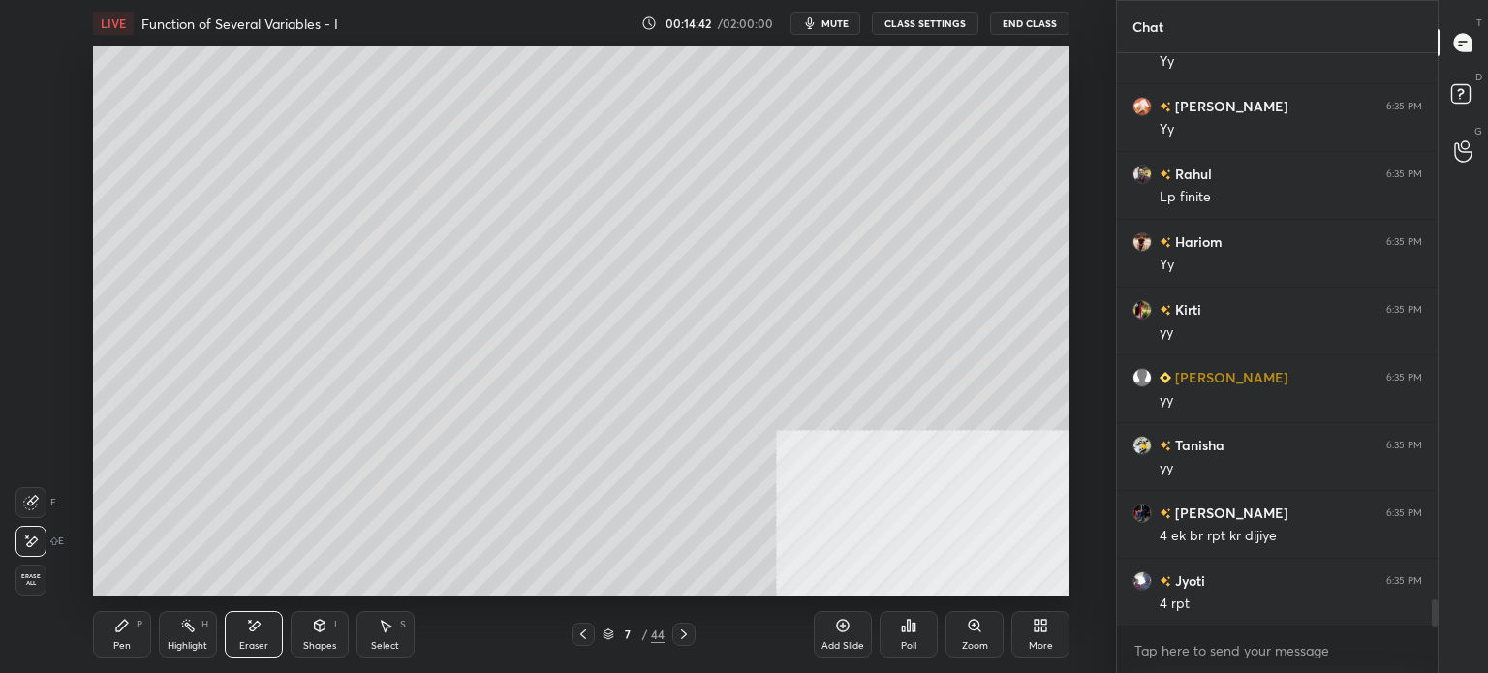
click at [120, 637] on div "Pen P" at bounding box center [122, 634] width 58 height 46
click at [28, 154] on div at bounding box center [31, 139] width 31 height 31
drag, startPoint x: 32, startPoint y: 315, endPoint x: 89, endPoint y: 284, distance: 65.0
click at [32, 313] on div "7" at bounding box center [36, 298] width 40 height 39
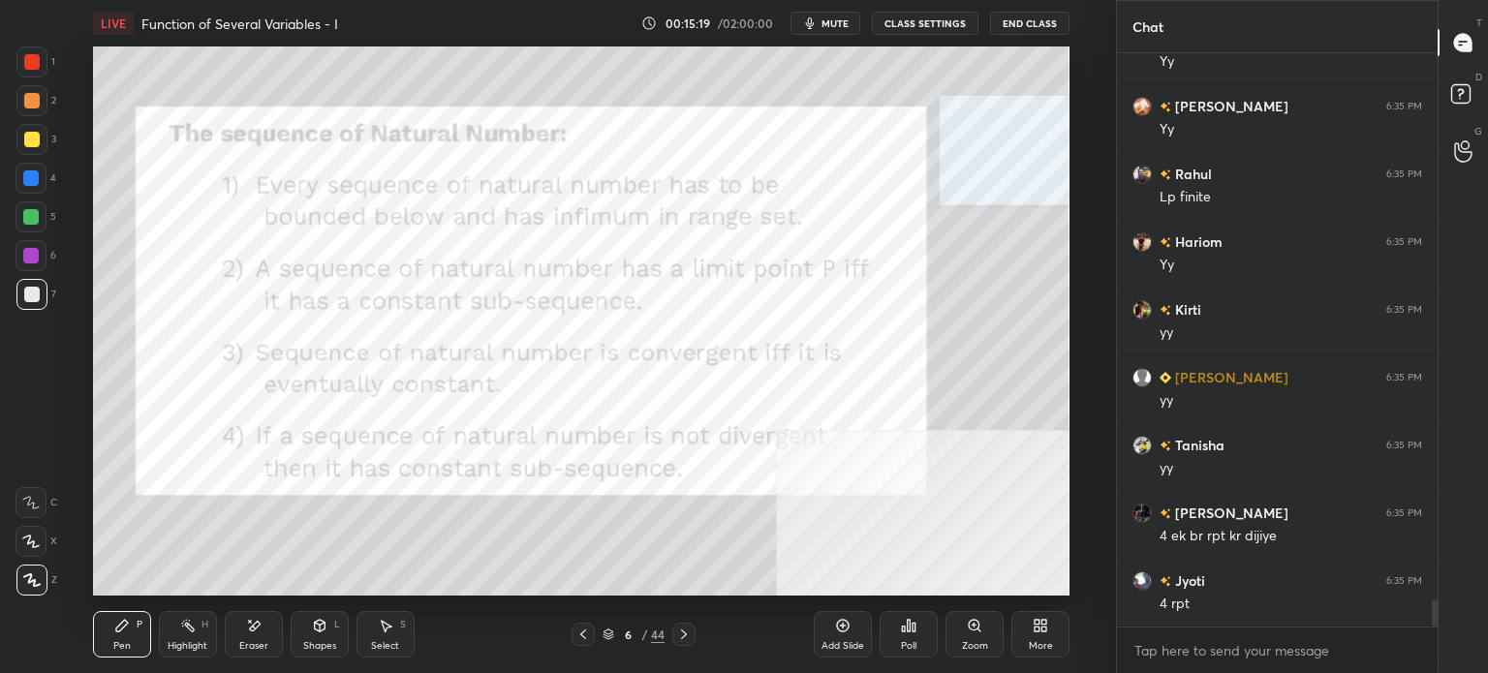
click at [42, 67] on div at bounding box center [31, 61] width 31 height 31
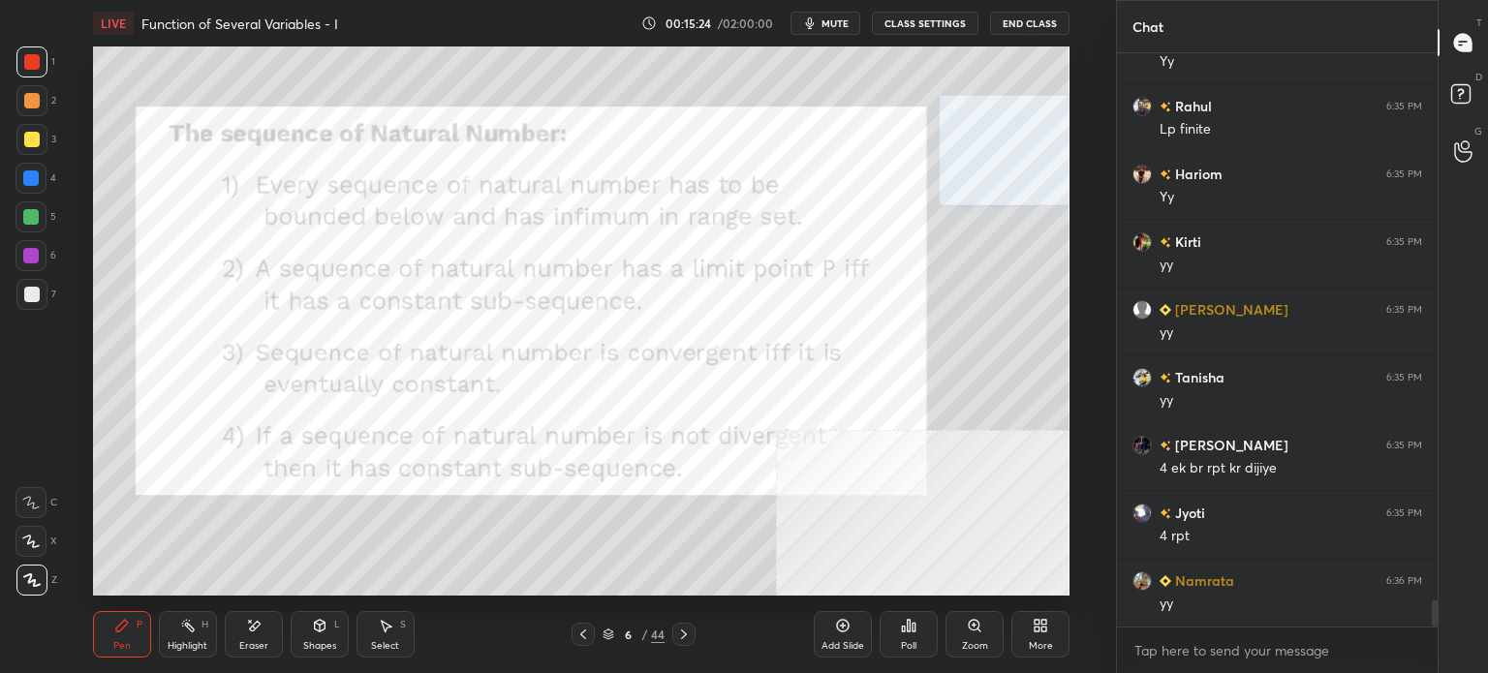
click at [257, 650] on div "Eraser" at bounding box center [253, 646] width 29 height 10
drag, startPoint x: 111, startPoint y: 643, endPoint x: 116, endPoint y: 634, distance: 10.0
click at [113, 645] on div "Pen P" at bounding box center [122, 634] width 58 height 46
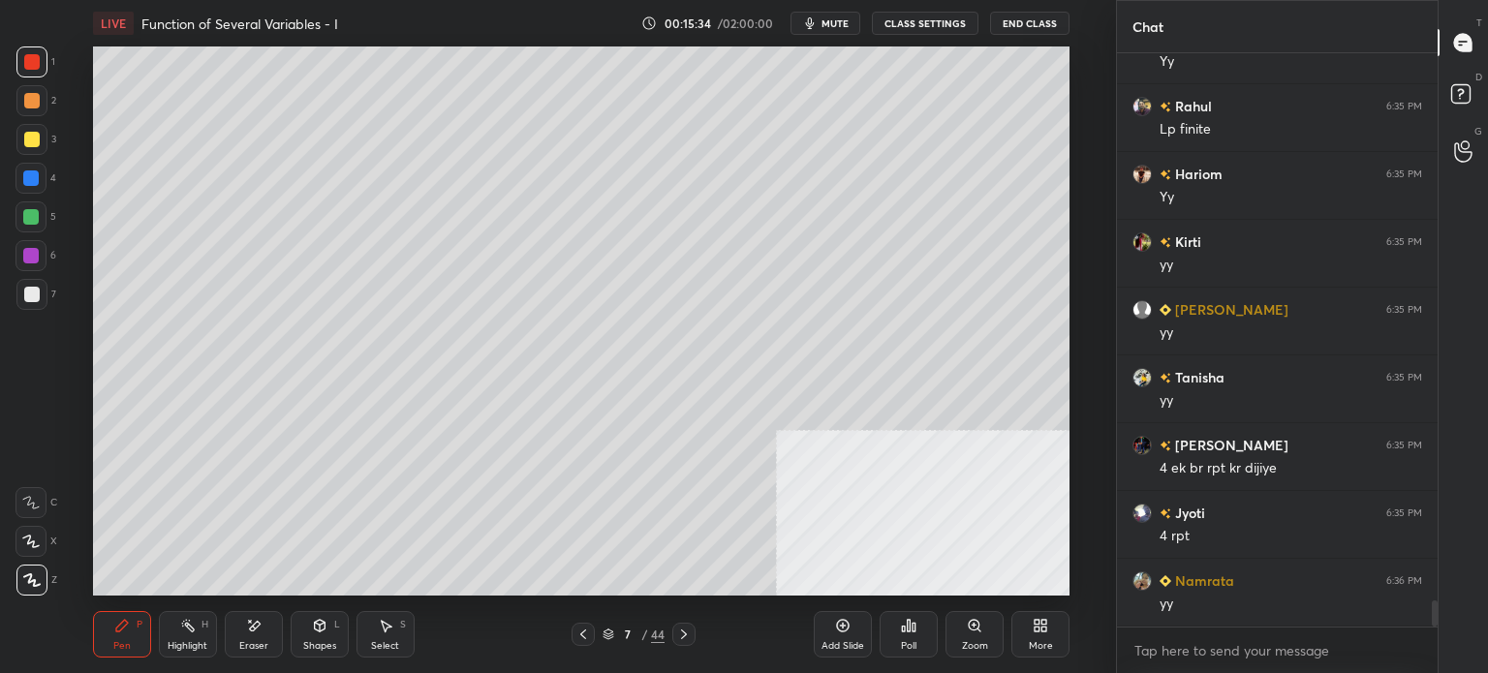
click at [41, 144] on div at bounding box center [31, 139] width 31 height 31
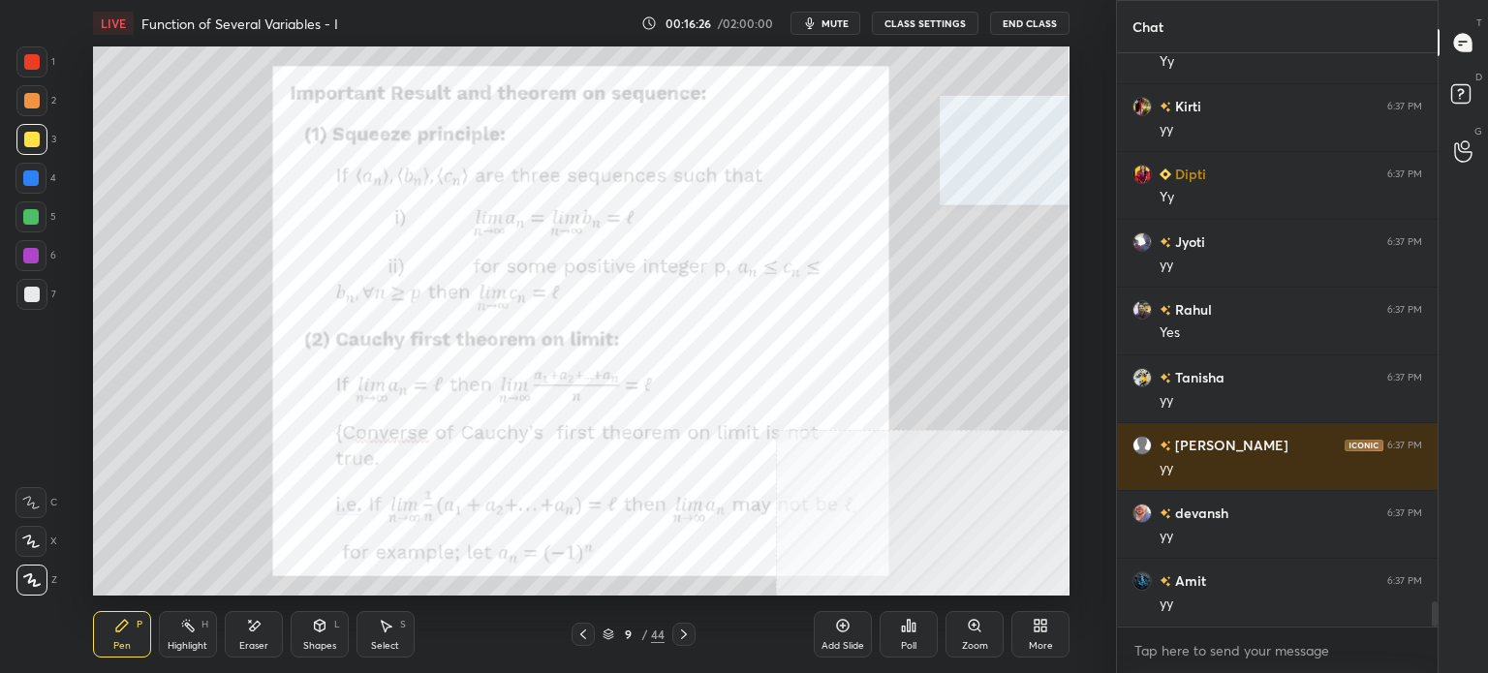
scroll to position [12486, 0]
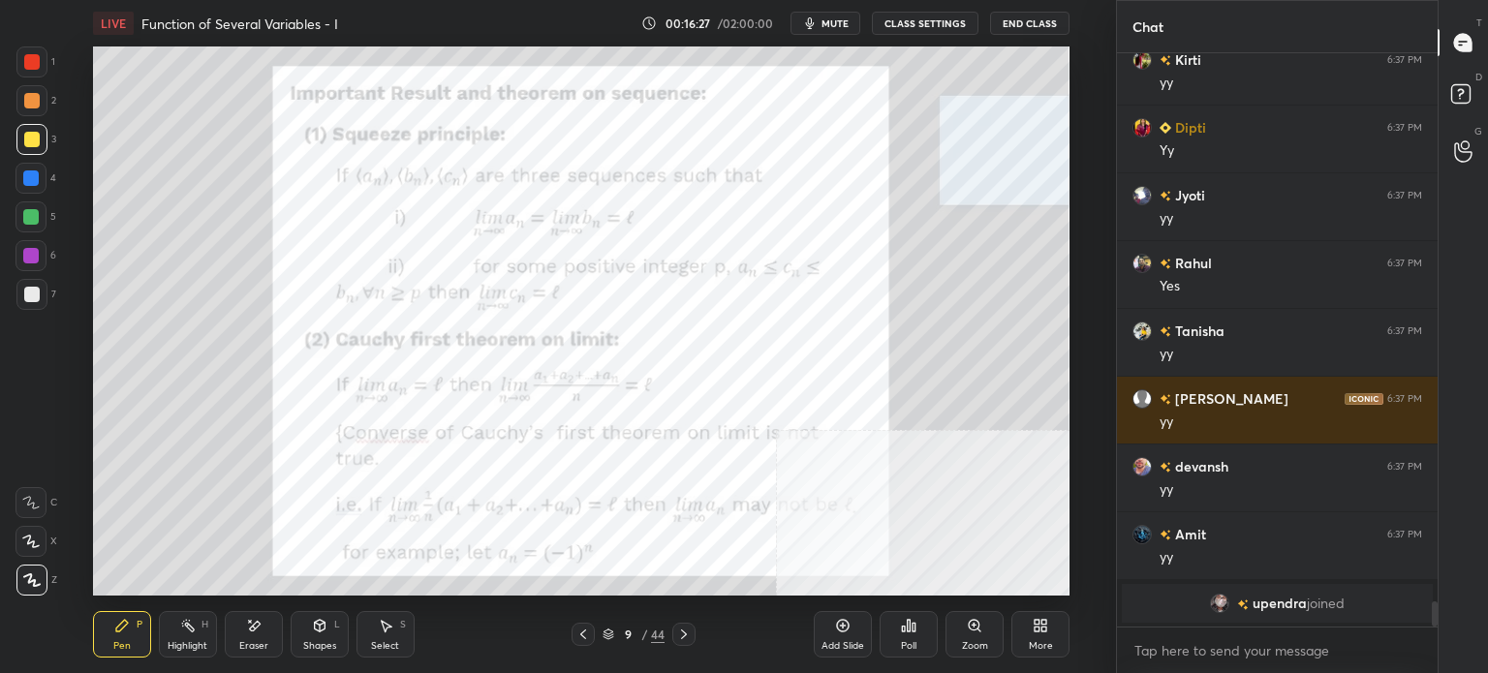
click at [34, 59] on div at bounding box center [31, 61] width 15 height 15
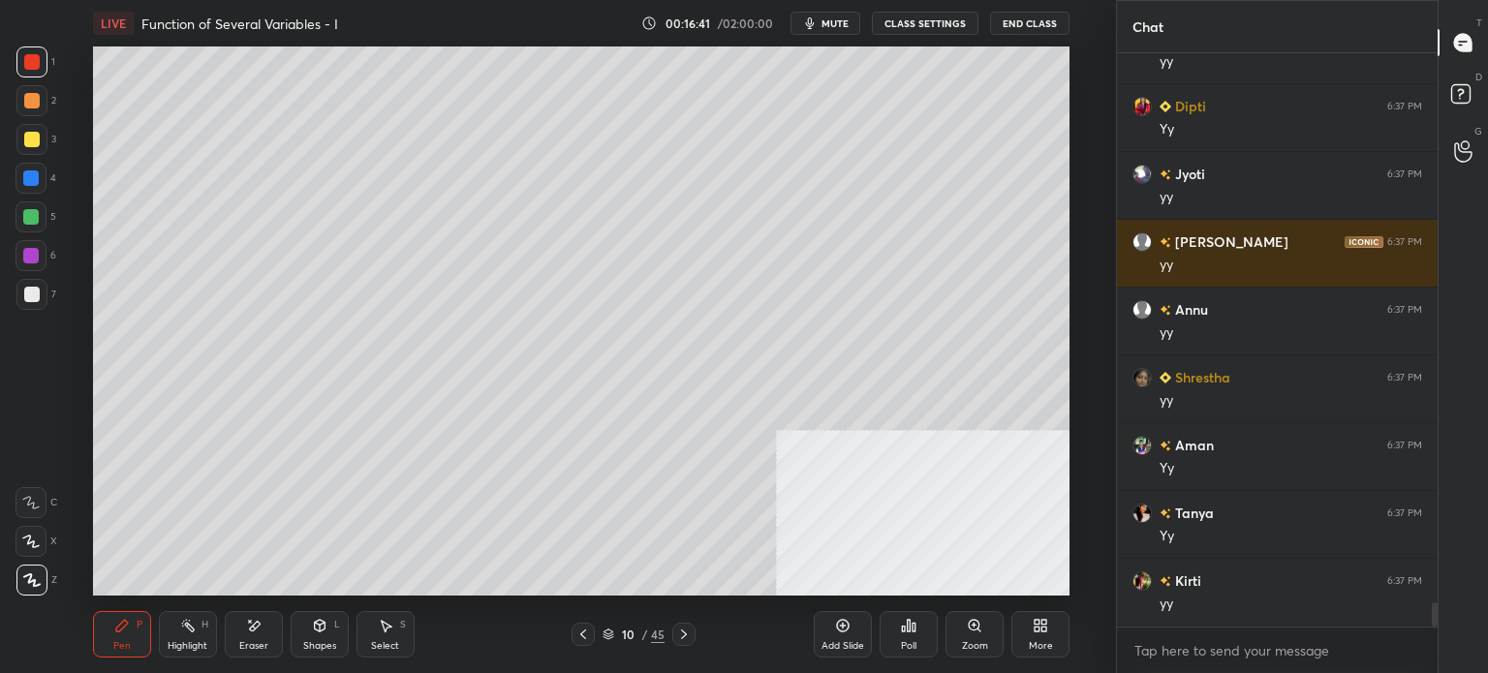
scroll to position [12867, 0]
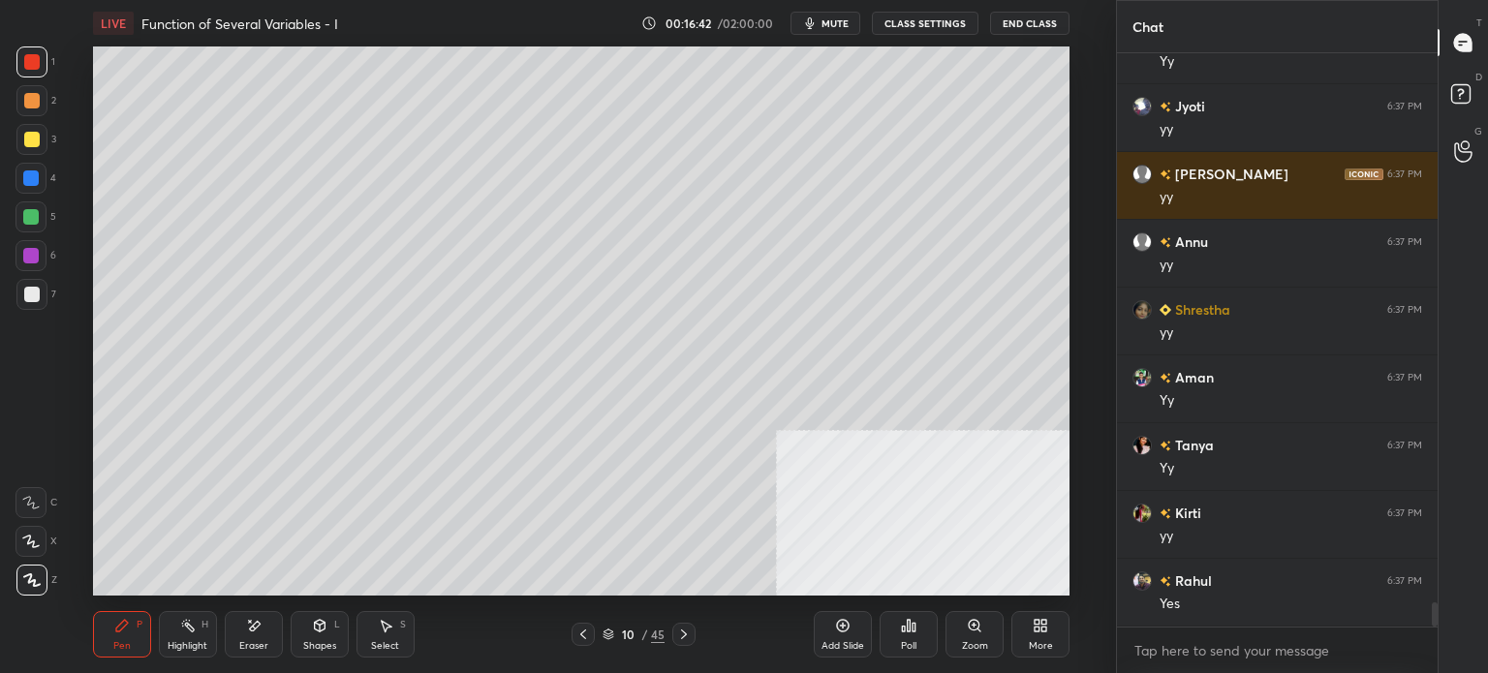
drag, startPoint x: 19, startPoint y: 138, endPoint x: 88, endPoint y: 123, distance: 70.5
click at [21, 138] on div at bounding box center [31, 139] width 31 height 31
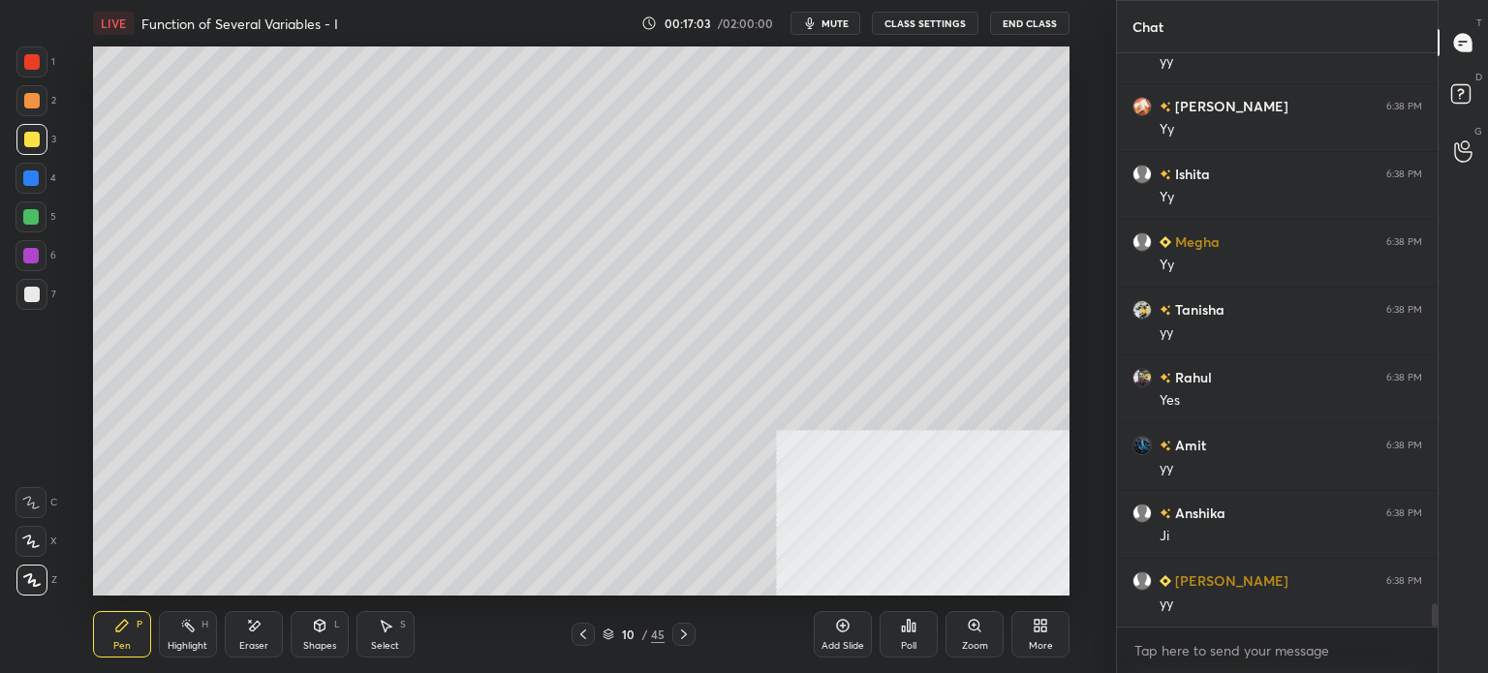
scroll to position [14020, 0]
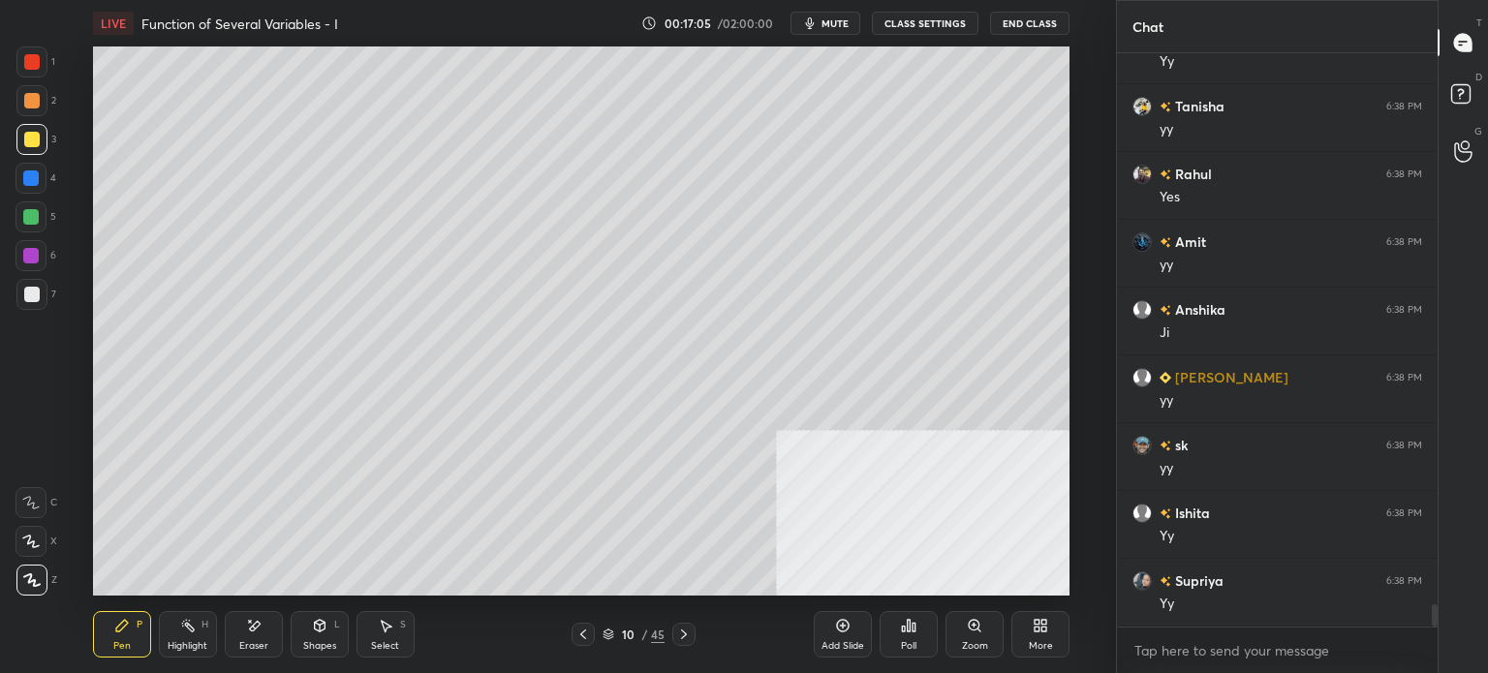
click at [252, 636] on div "Eraser" at bounding box center [254, 634] width 58 height 46
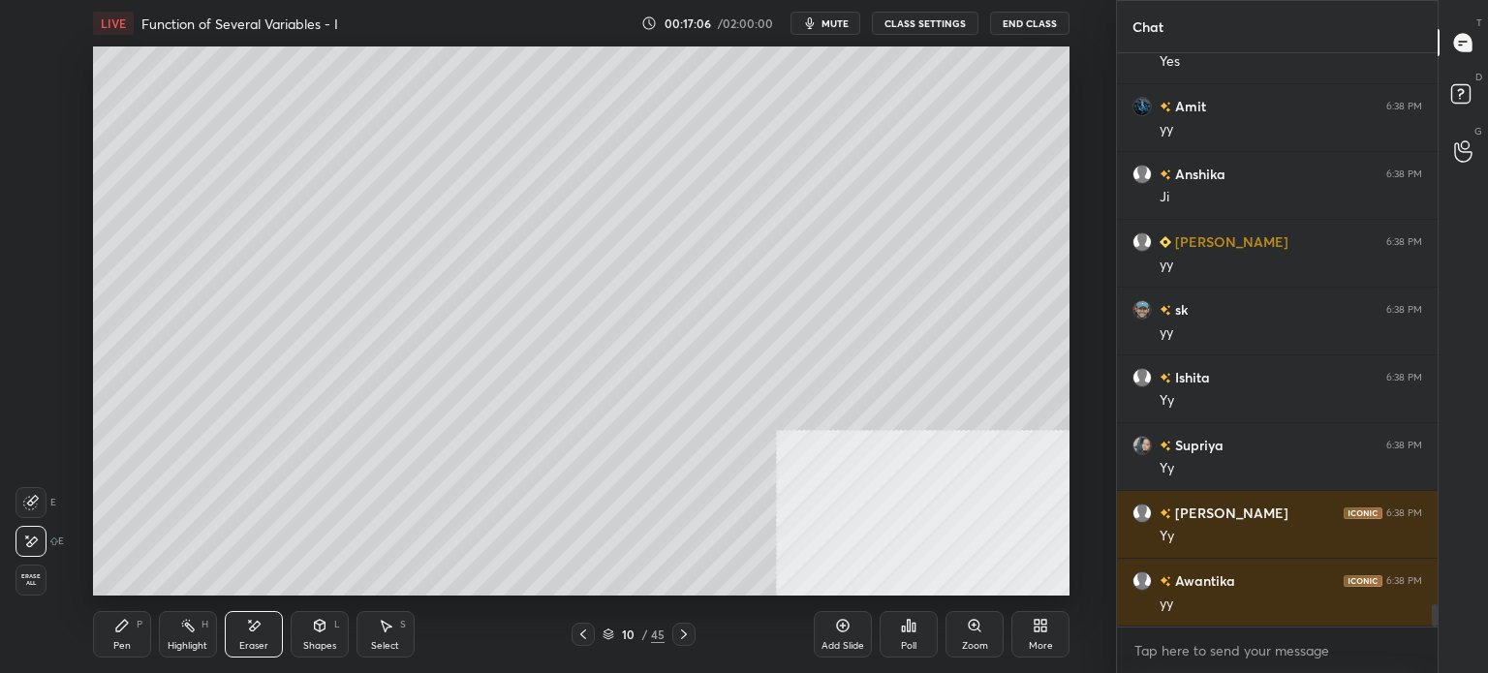
click at [134, 645] on div "Pen P" at bounding box center [122, 634] width 58 height 46
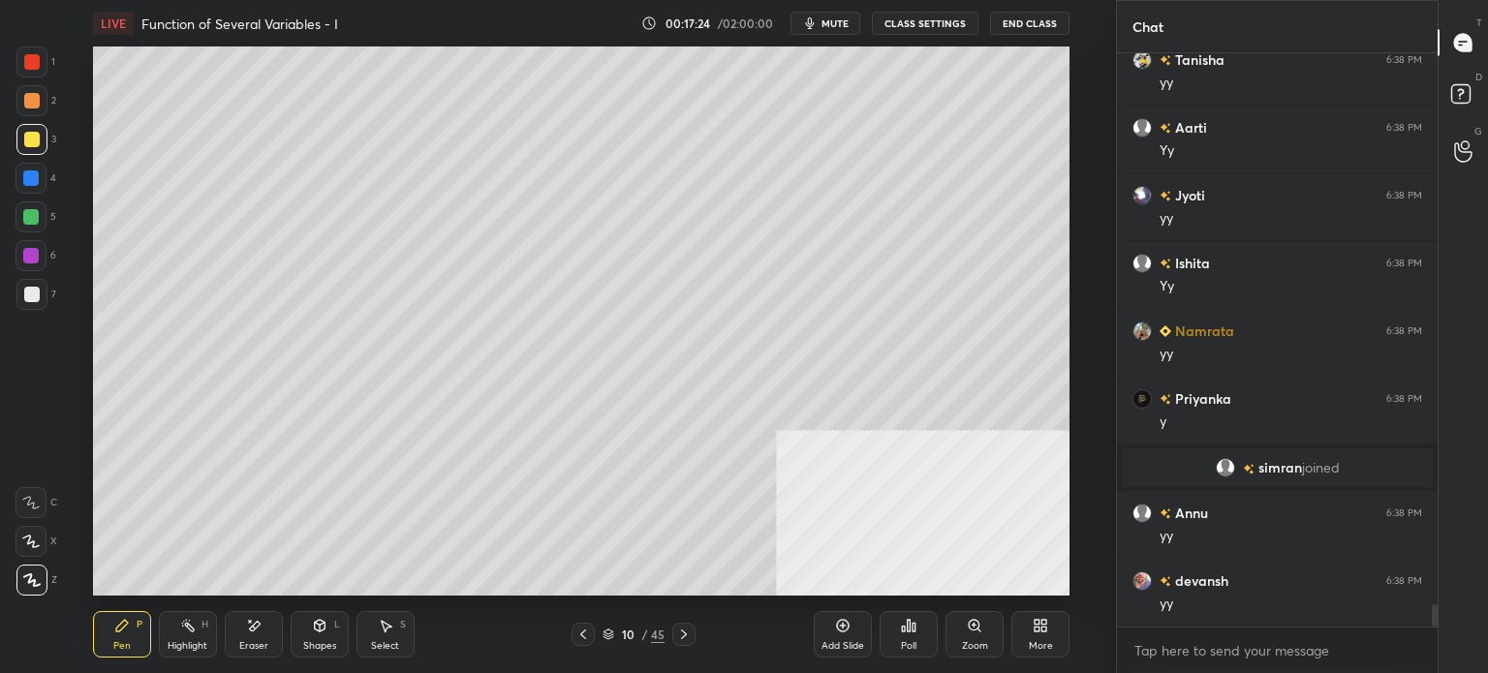
scroll to position [14059, 0]
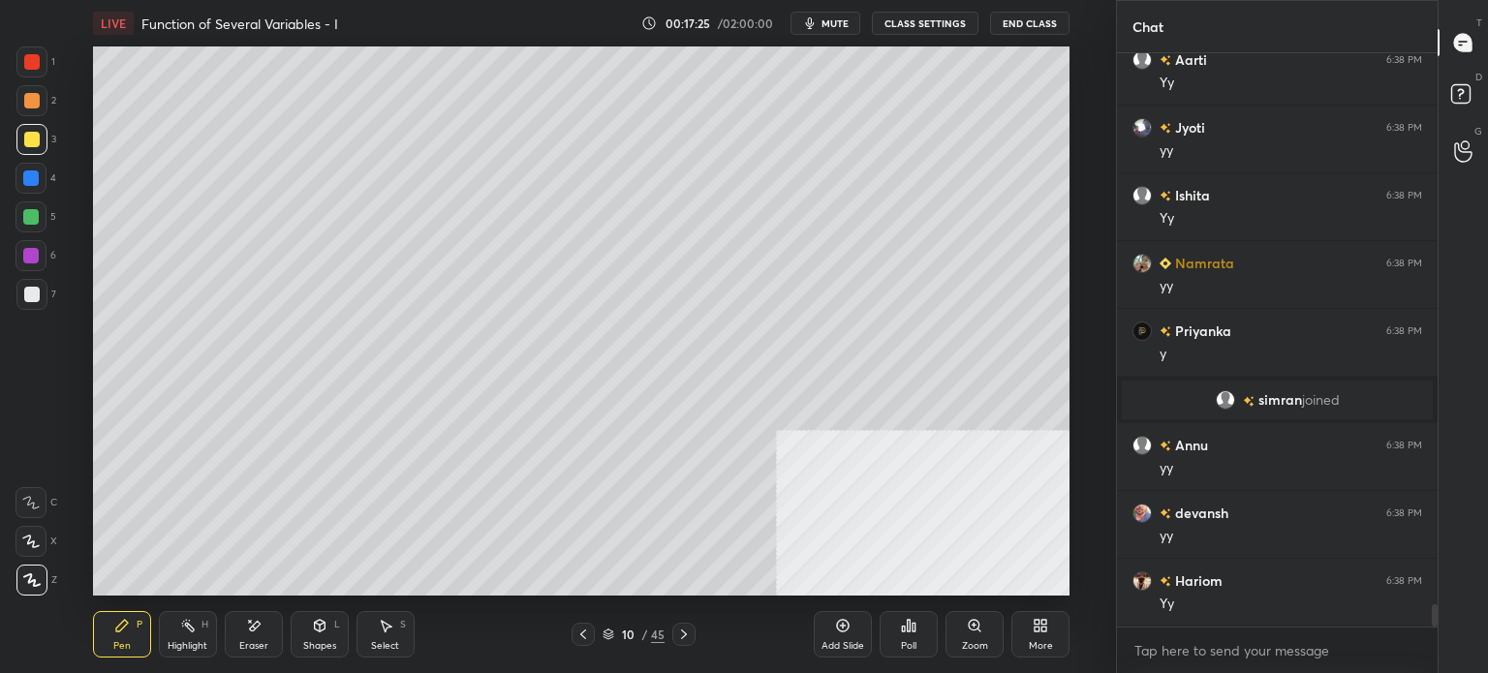
drag, startPoint x: 34, startPoint y: 291, endPoint x: 82, endPoint y: 266, distance: 54.1
click at [34, 290] on div at bounding box center [31, 294] width 15 height 15
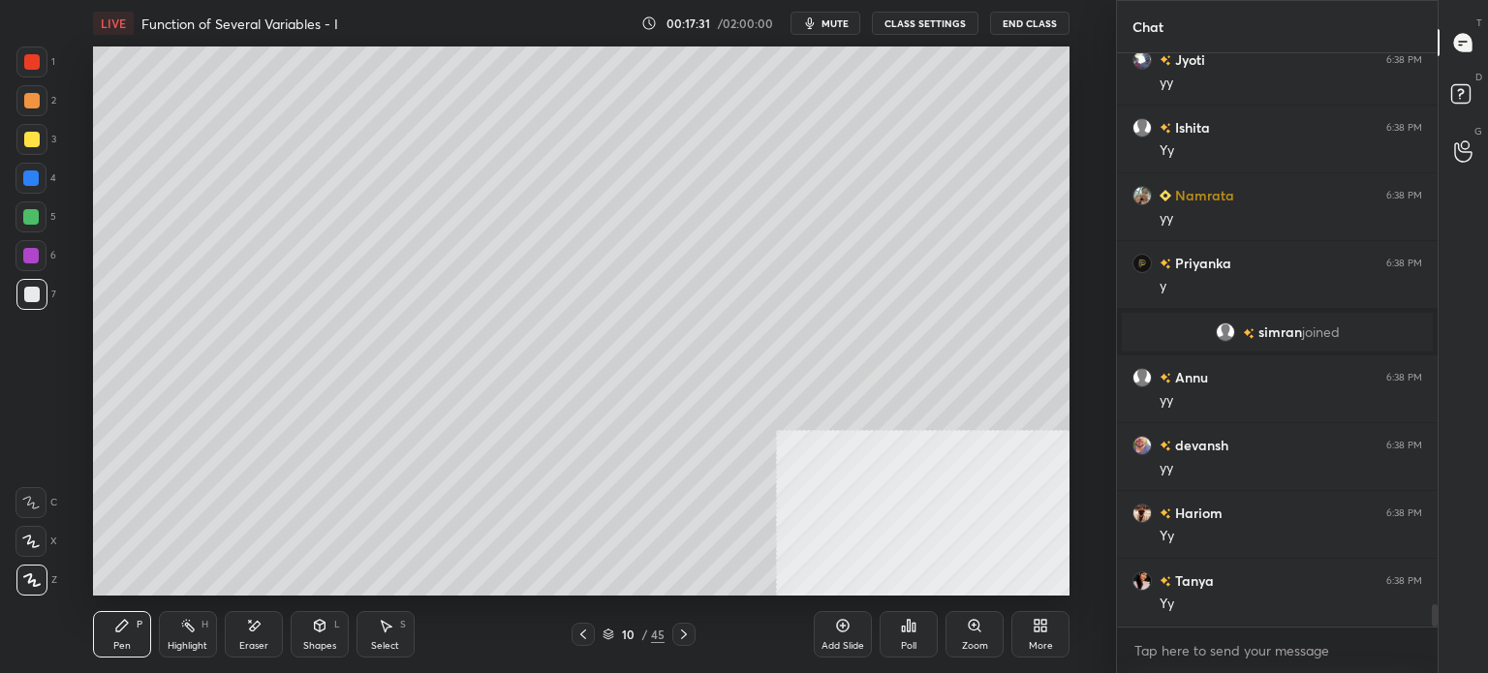
click at [394, 624] on div "Select S" at bounding box center [385, 634] width 58 height 46
drag, startPoint x: 383, startPoint y: 194, endPoint x: 434, endPoint y: 231, distance: 63.7
click at [475, 260] on div "0 ° Undo Copy Duplicate Duplicate to new slide Delete" at bounding box center [581, 320] width 976 height 549
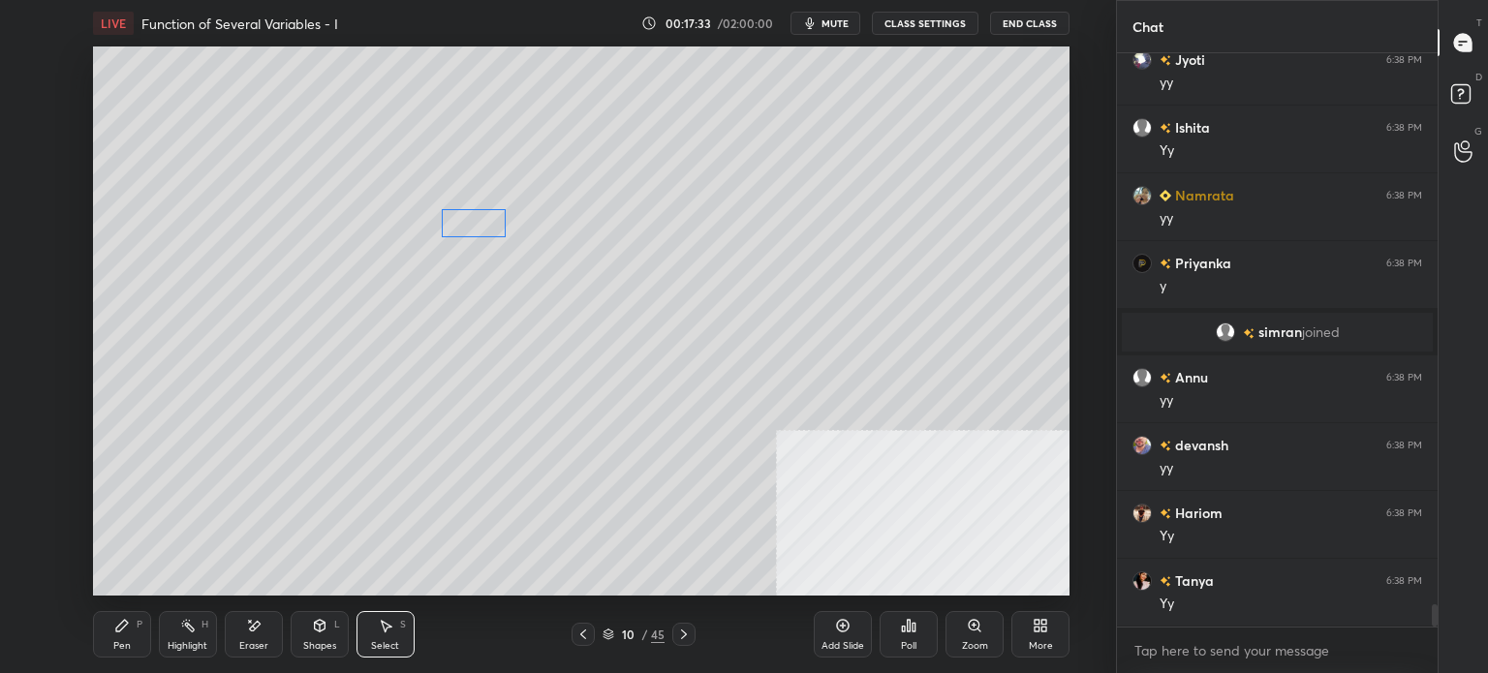
drag, startPoint x: 427, startPoint y: 217, endPoint x: 469, endPoint y: 227, distance: 42.8
click at [469, 227] on div "0 ° Undo Copy Duplicate Duplicate to new slide Delete" at bounding box center [581, 320] width 976 height 549
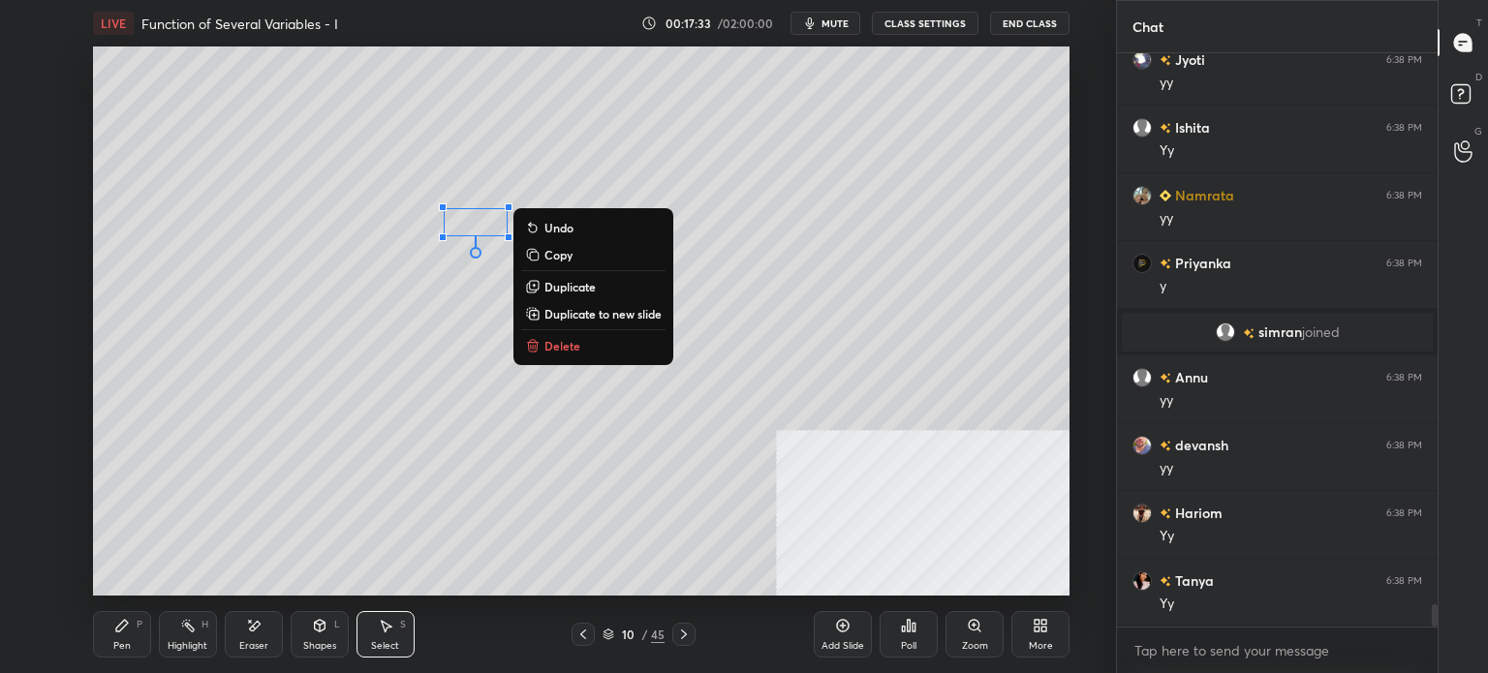
click at [134, 631] on div "Pen P" at bounding box center [122, 634] width 58 height 46
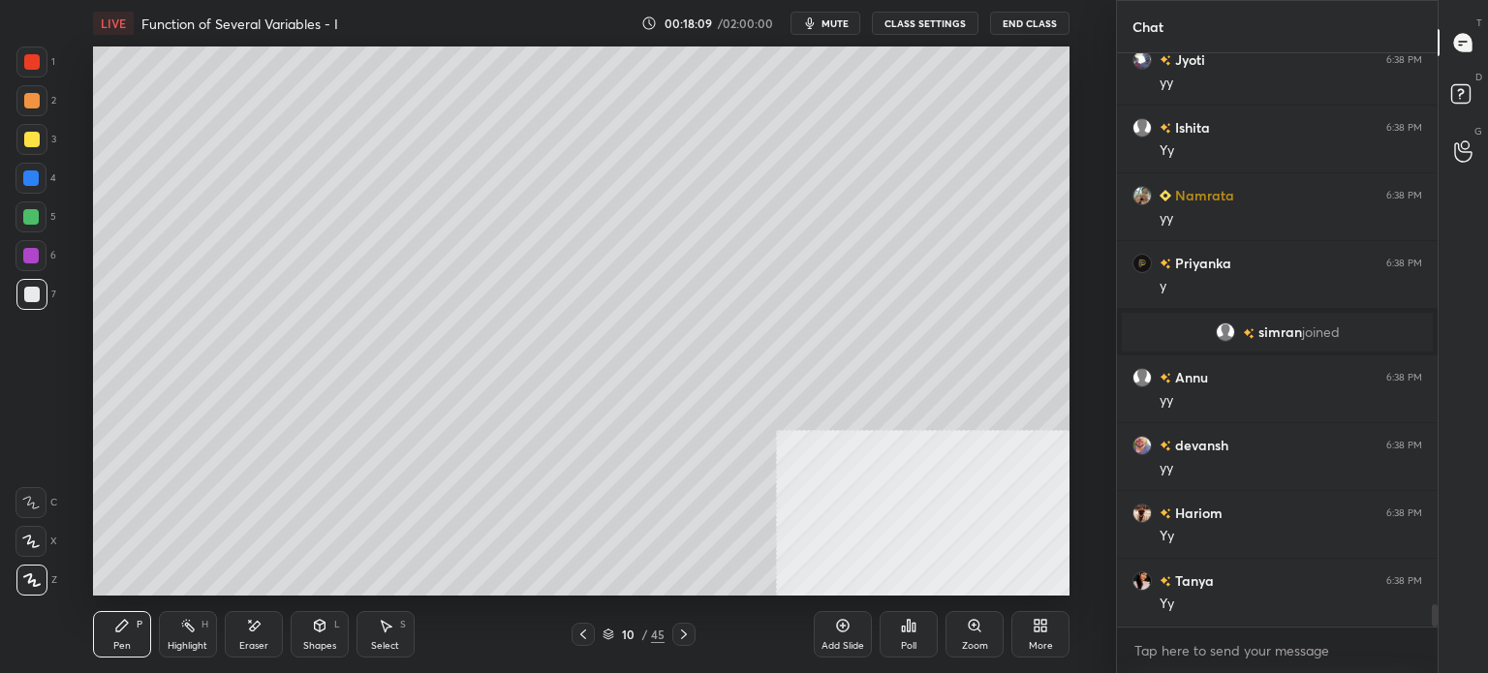
click at [36, 216] on div at bounding box center [30, 216] width 15 height 15
click at [31, 181] on div at bounding box center [30, 177] width 15 height 15
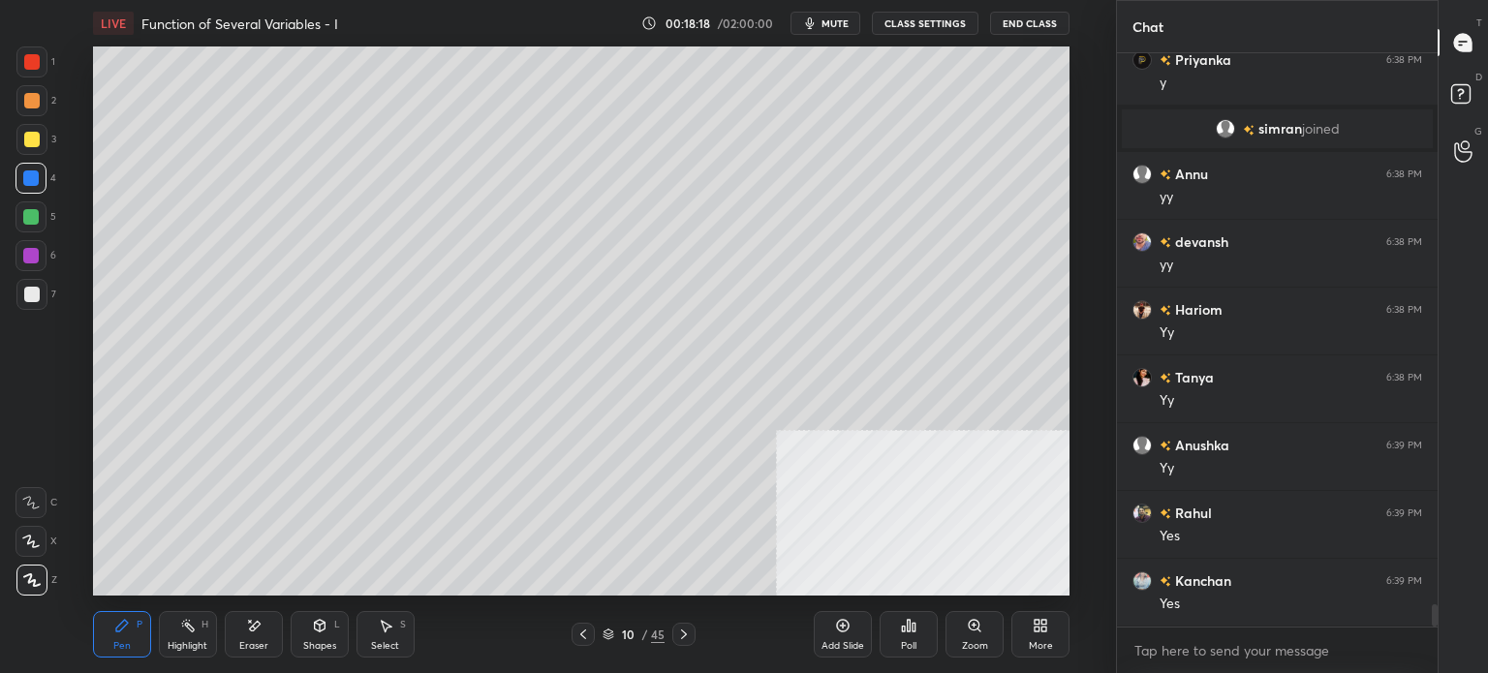
scroll to position [14398, 0]
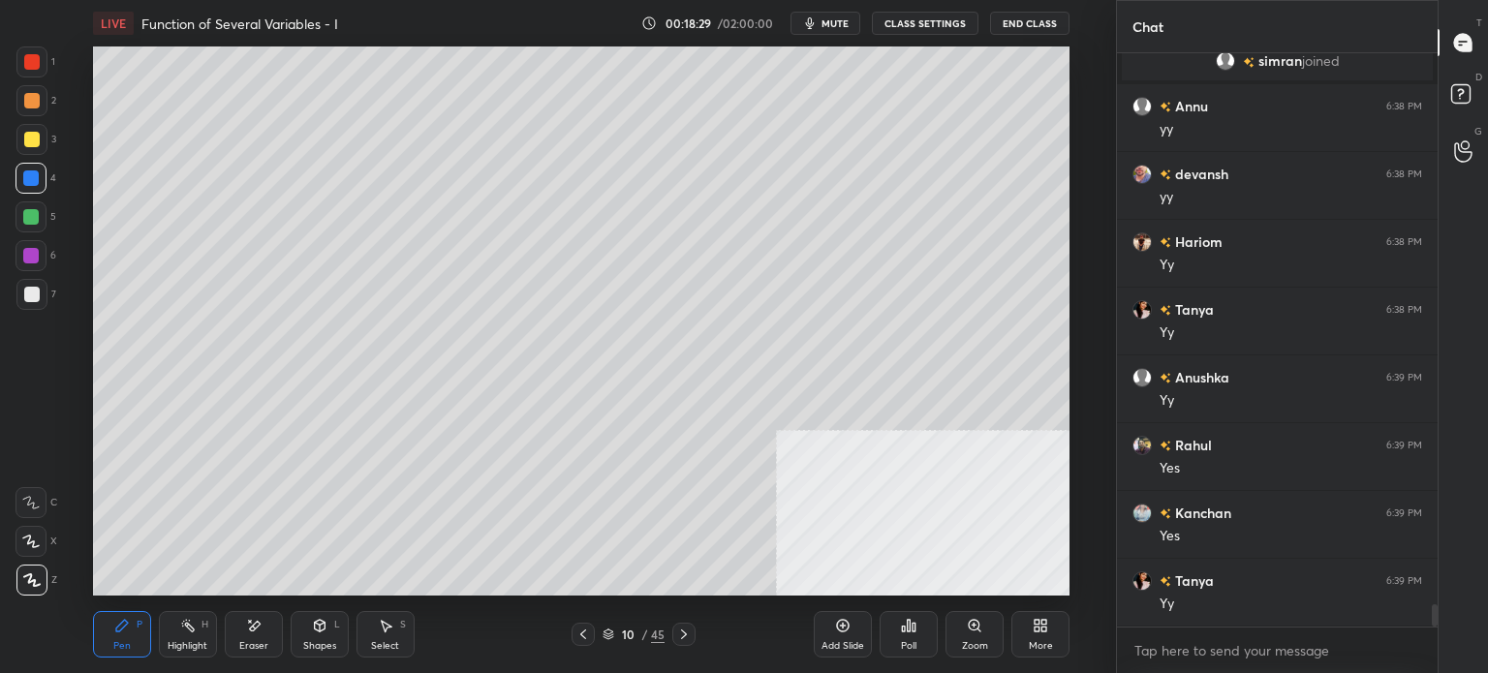
click at [34, 135] on div at bounding box center [31, 139] width 15 height 15
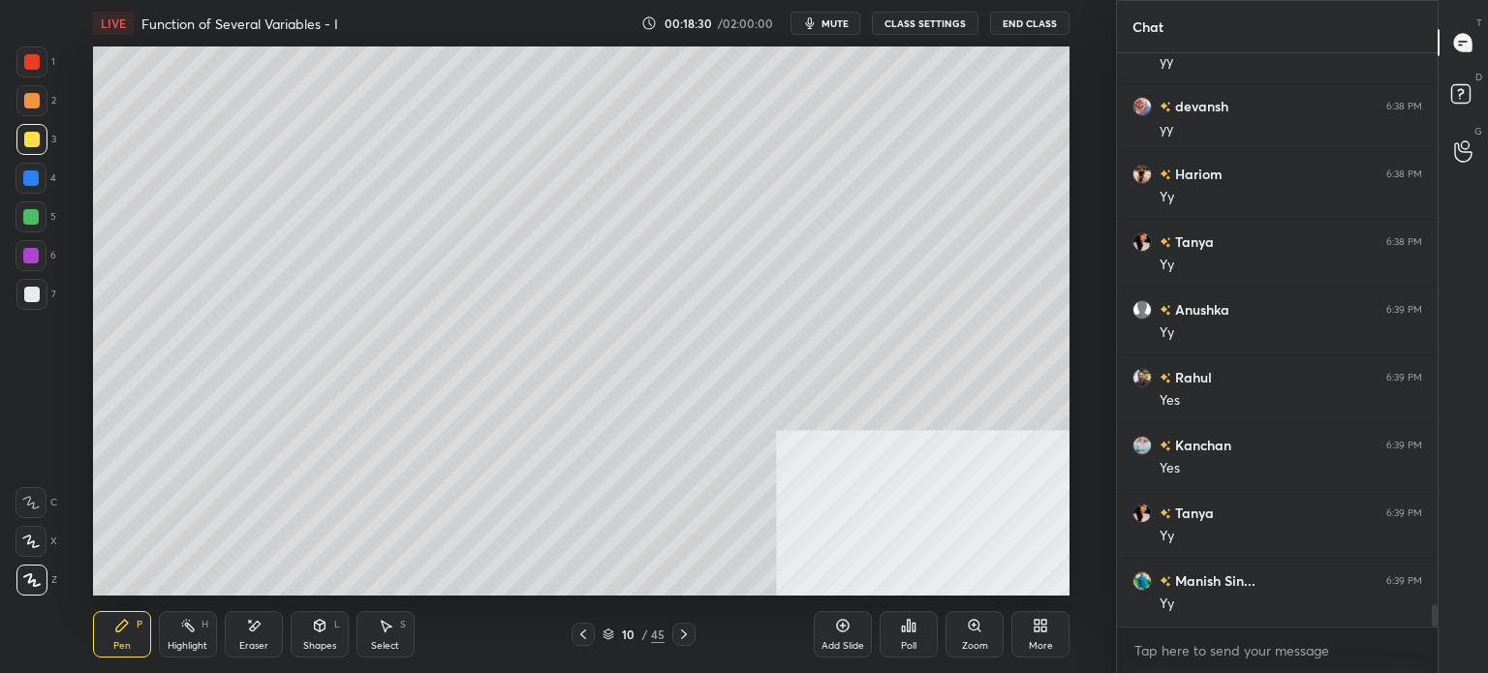
drag, startPoint x: 382, startPoint y: 641, endPoint x: 387, endPoint y: 599, distance: 42.0
click at [382, 641] on div "Select" at bounding box center [385, 646] width 28 height 10
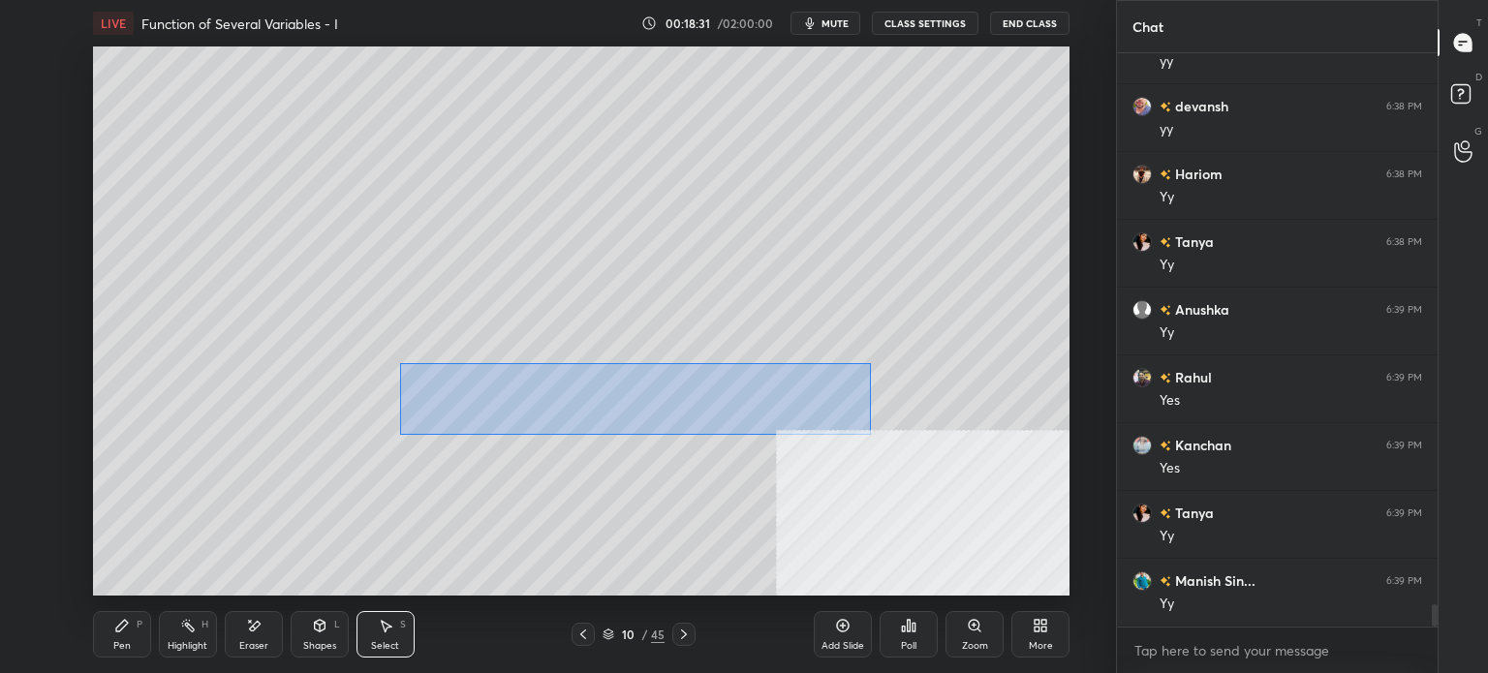
drag, startPoint x: 540, startPoint y: 402, endPoint x: 928, endPoint y: 435, distance: 388.8
click at [945, 443] on div "0 ° Undo Copy Duplicate Duplicate to new slide Delete" at bounding box center [581, 320] width 976 height 549
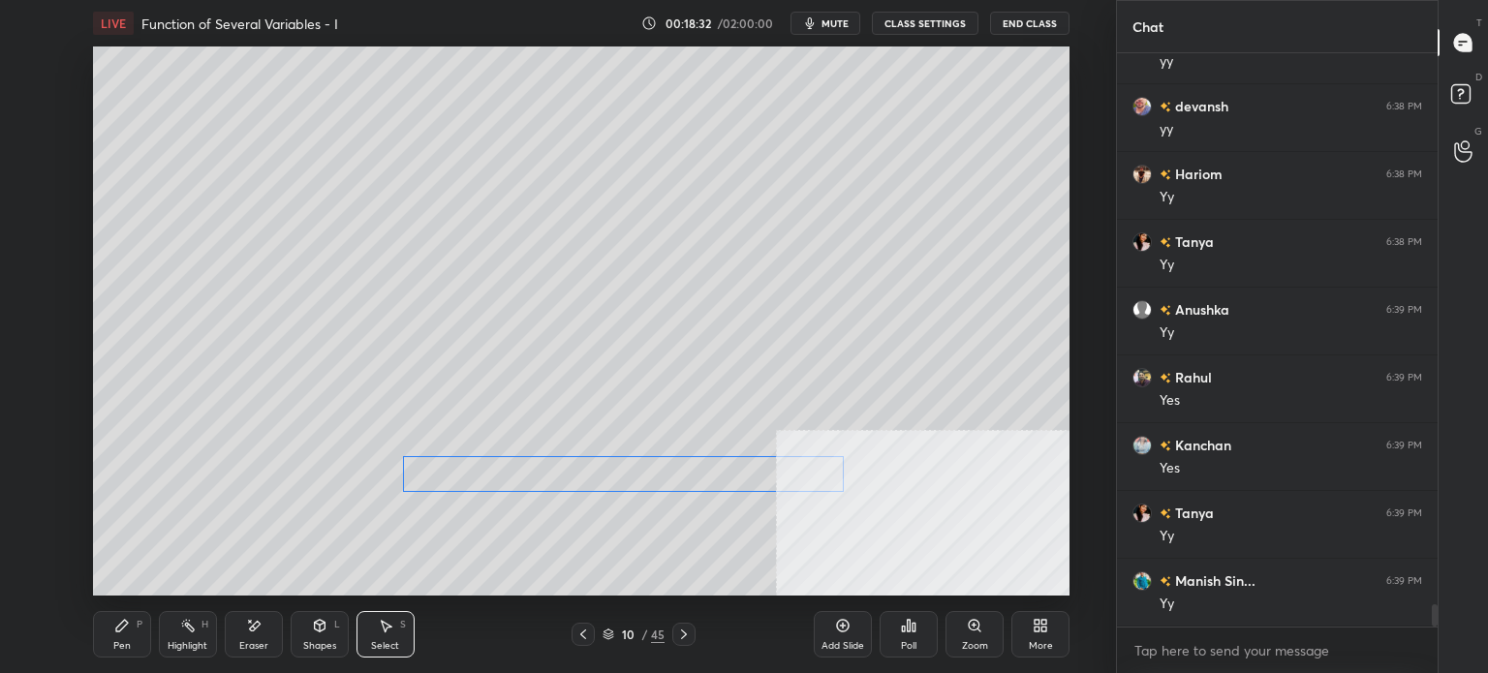
drag, startPoint x: 805, startPoint y: 438, endPoint x: 783, endPoint y: 476, distance: 43.9
click at [783, 476] on div "0 ° Undo Copy Duplicate Duplicate to new slide Delete" at bounding box center [581, 320] width 976 height 549
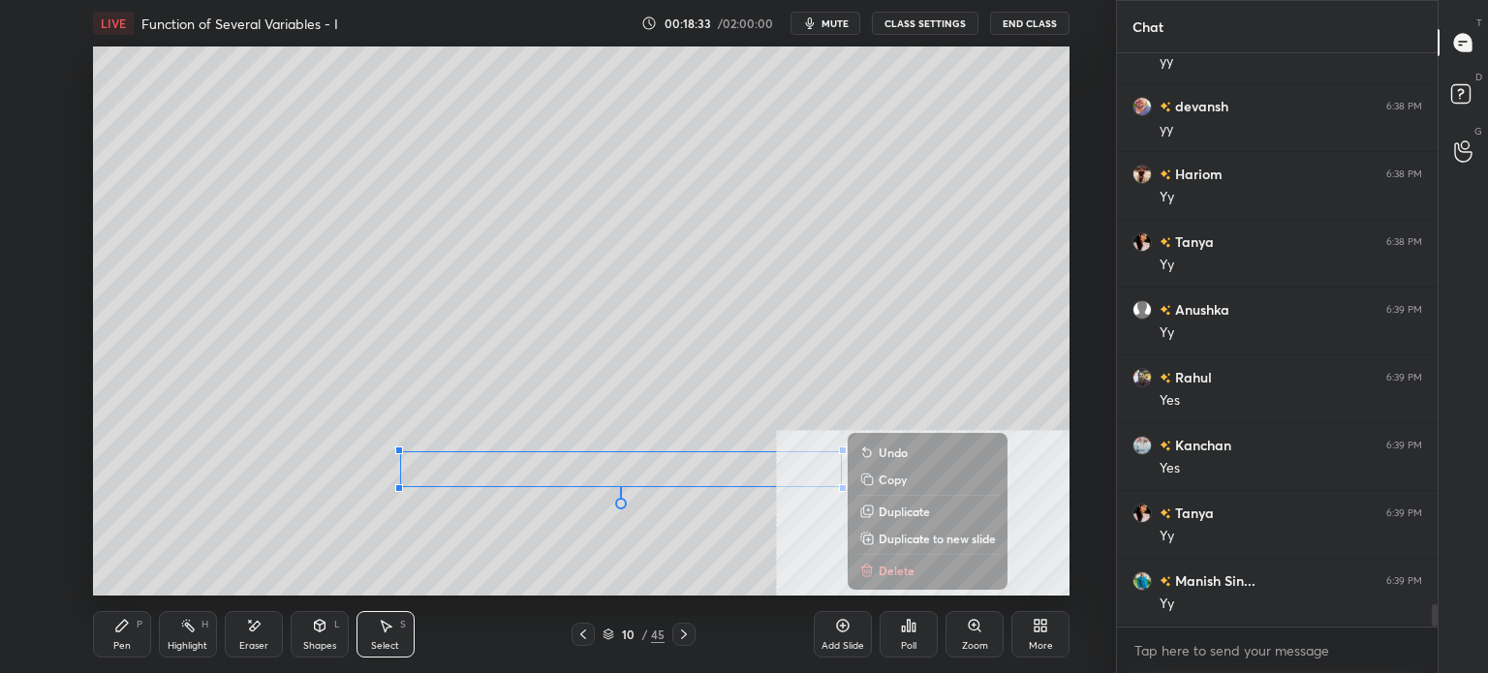
click at [137, 643] on div "Pen P" at bounding box center [122, 634] width 58 height 46
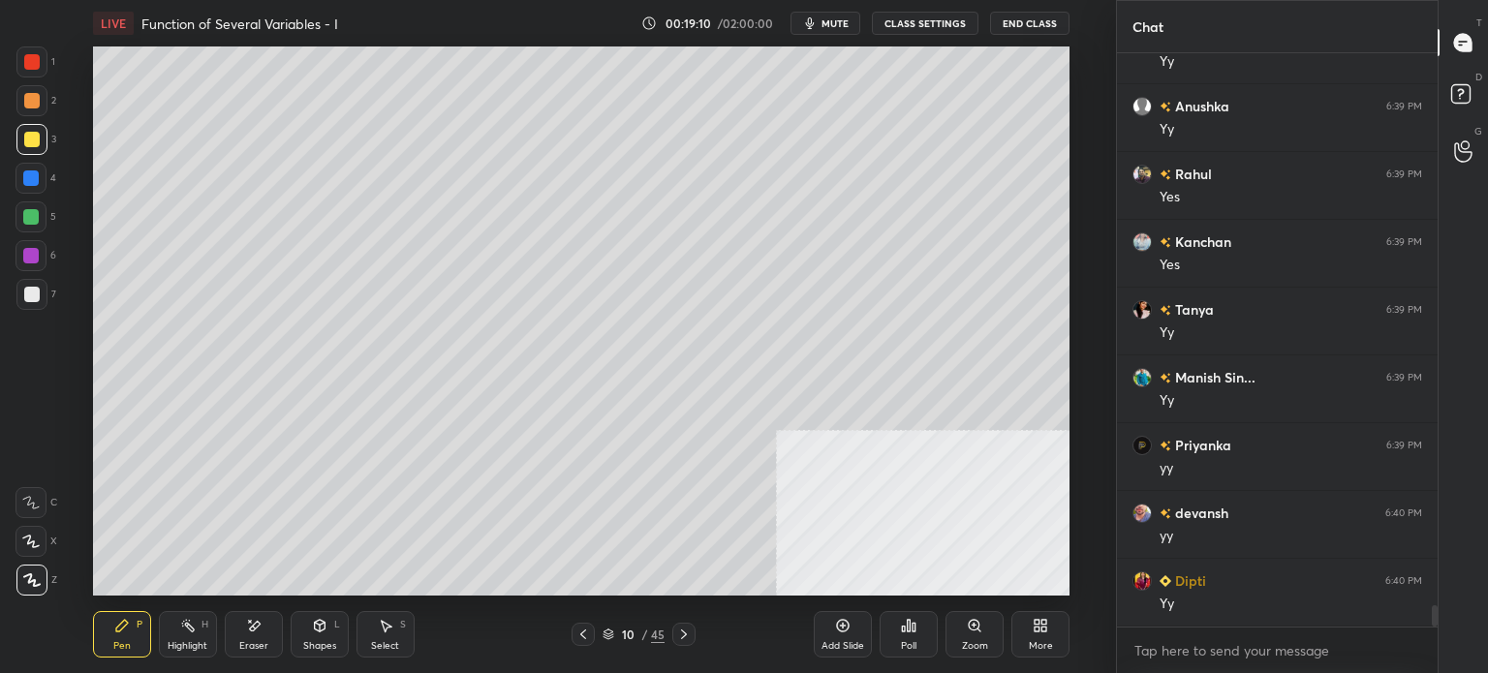
scroll to position [14737, 0]
click at [1030, 635] on div "More" at bounding box center [1040, 634] width 58 height 46
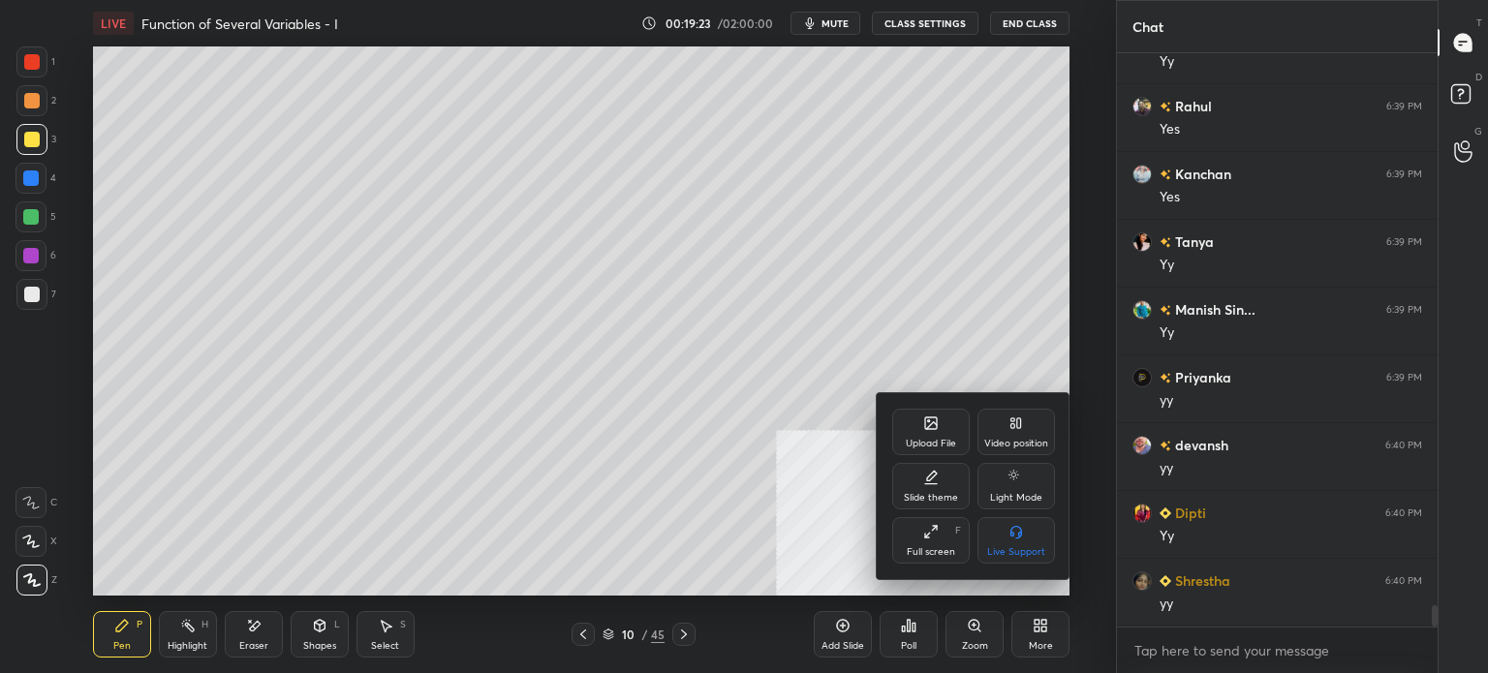
click at [1019, 428] on icon at bounding box center [1019, 423] width 4 height 10
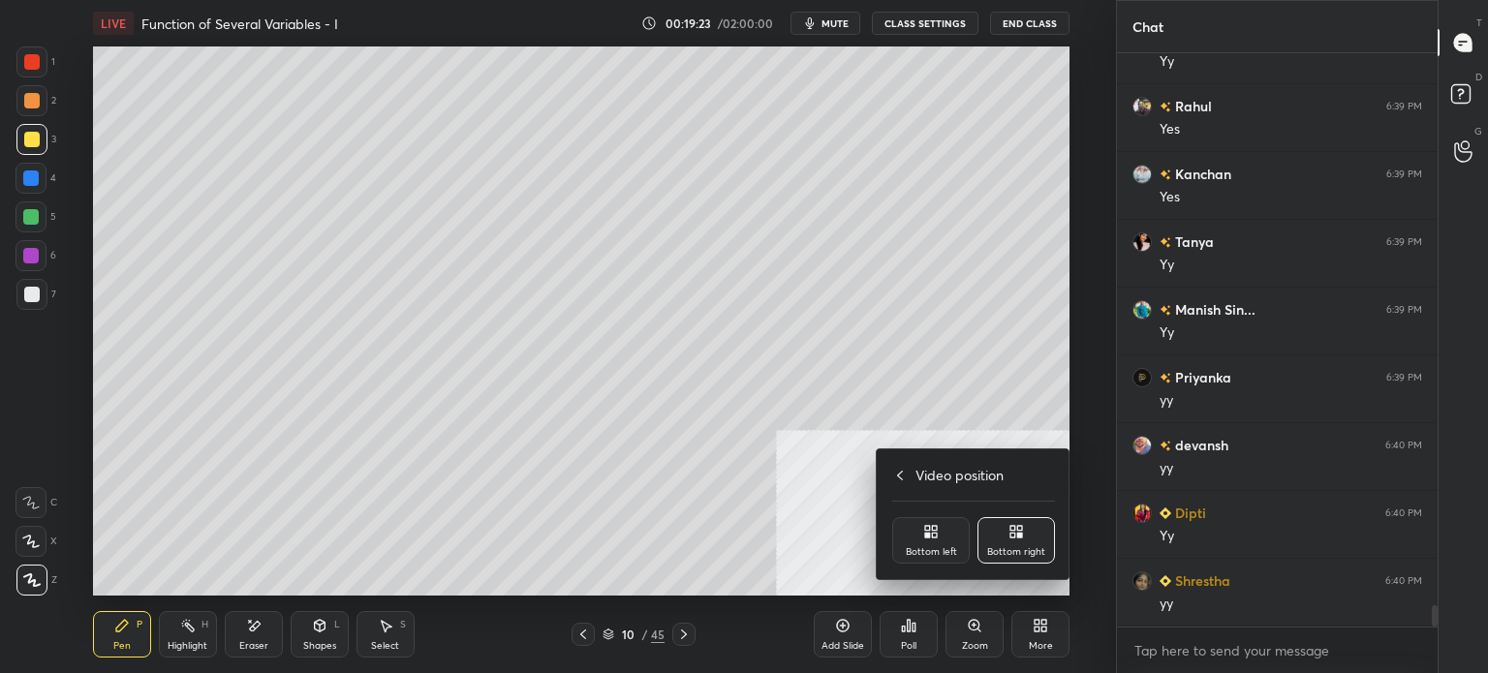
click at [903, 551] on div "Bottom left" at bounding box center [930, 540] width 77 height 46
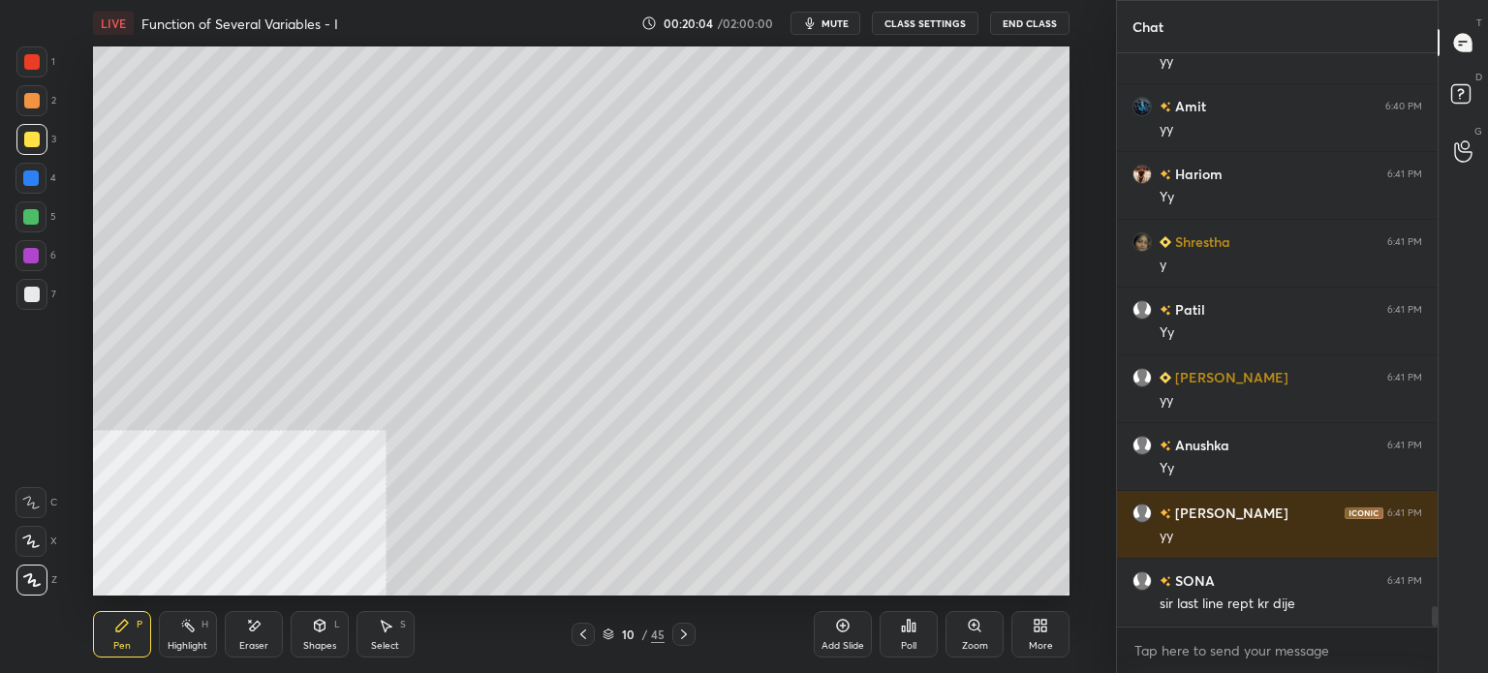
scroll to position [15415, 0]
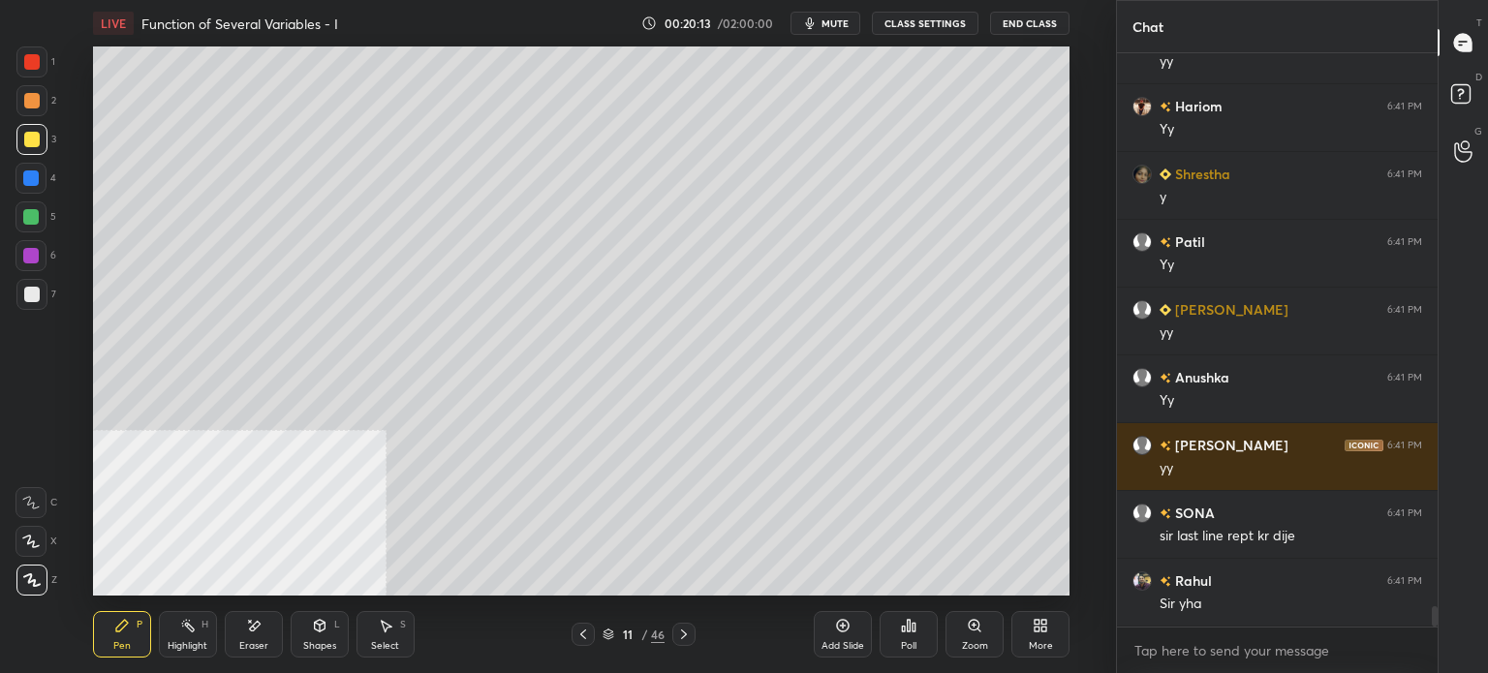
drag, startPoint x: 19, startPoint y: 118, endPoint x: 81, endPoint y: 116, distance: 62.0
click at [19, 119] on div "2" at bounding box center [36, 104] width 40 height 39
click at [40, 104] on div at bounding box center [31, 100] width 31 height 31
click at [244, 641] on div "Eraser" at bounding box center [253, 646] width 29 height 10
click at [124, 641] on div "Pen" at bounding box center [121, 646] width 17 height 10
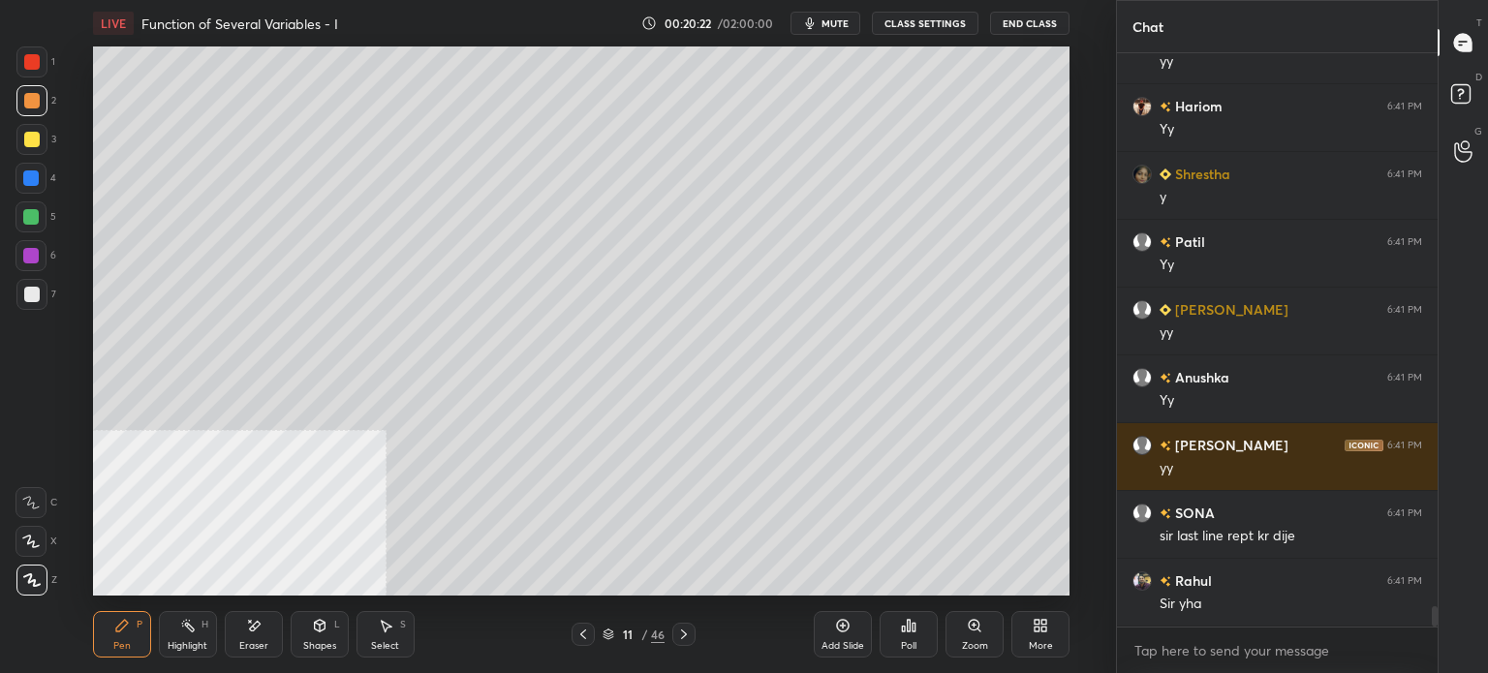
click at [34, 104] on div at bounding box center [31, 100] width 15 height 15
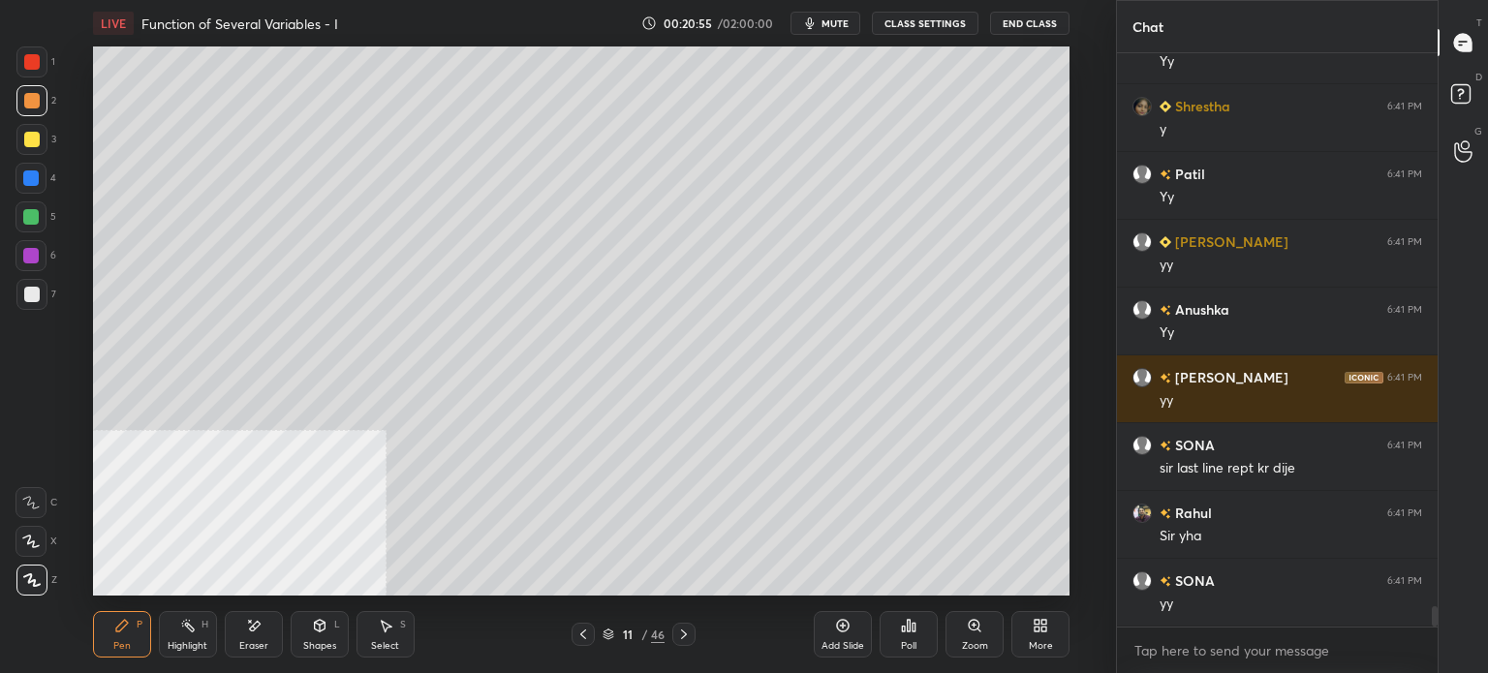
click at [396, 631] on div "Select S" at bounding box center [385, 634] width 58 height 46
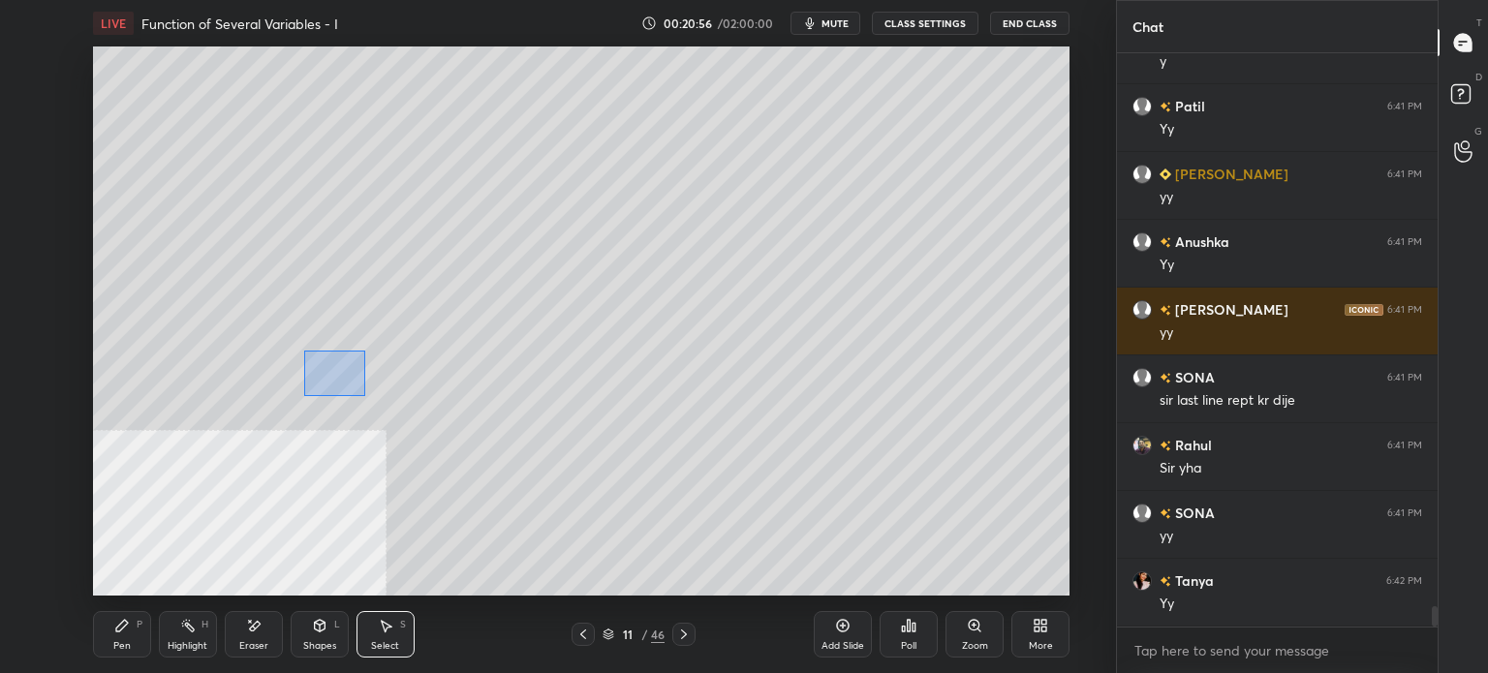
drag, startPoint x: 364, startPoint y: 396, endPoint x: 582, endPoint y: 511, distance: 246.5
click at [574, 503] on div "0 ° Undo Copy Duplicate Duplicate to new slide Delete" at bounding box center [581, 320] width 976 height 549
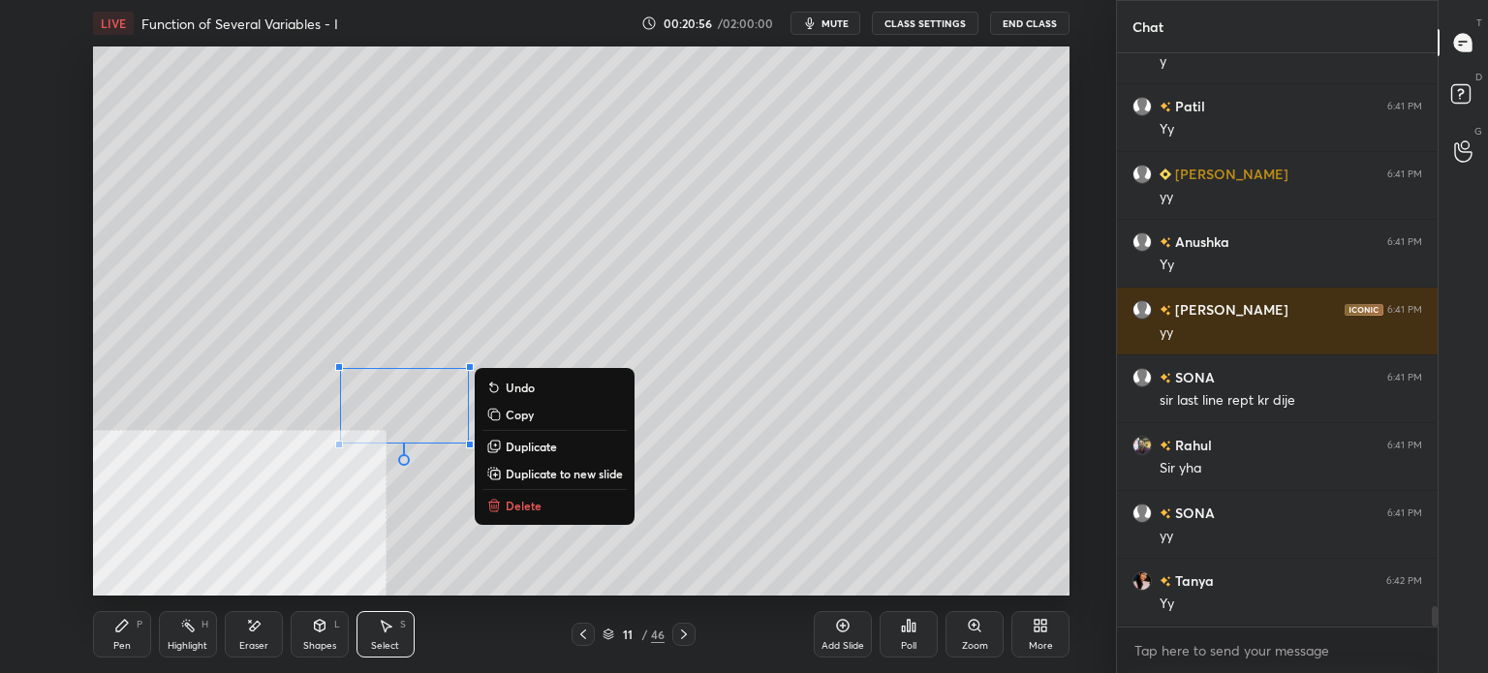
click at [552, 507] on button "Delete" at bounding box center [554, 505] width 144 height 23
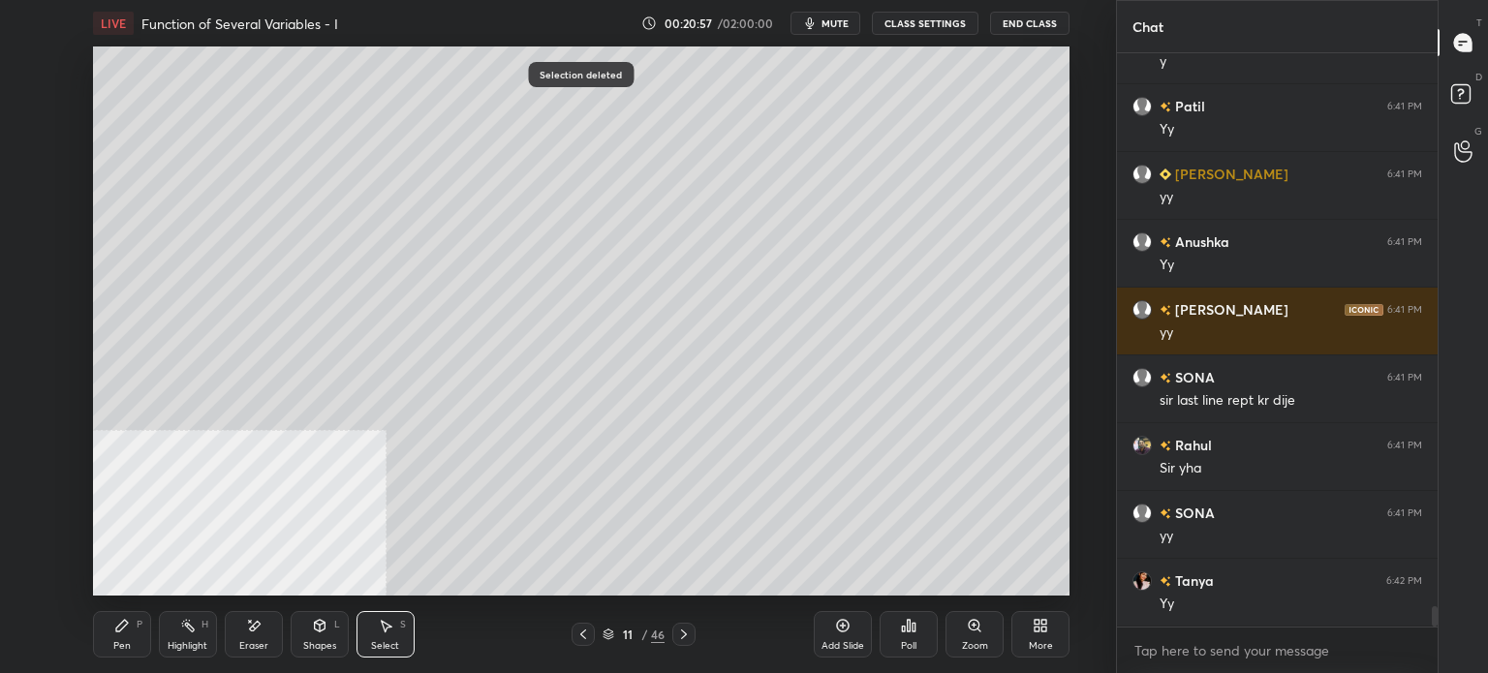
click at [133, 642] on div "Pen P" at bounding box center [122, 634] width 58 height 46
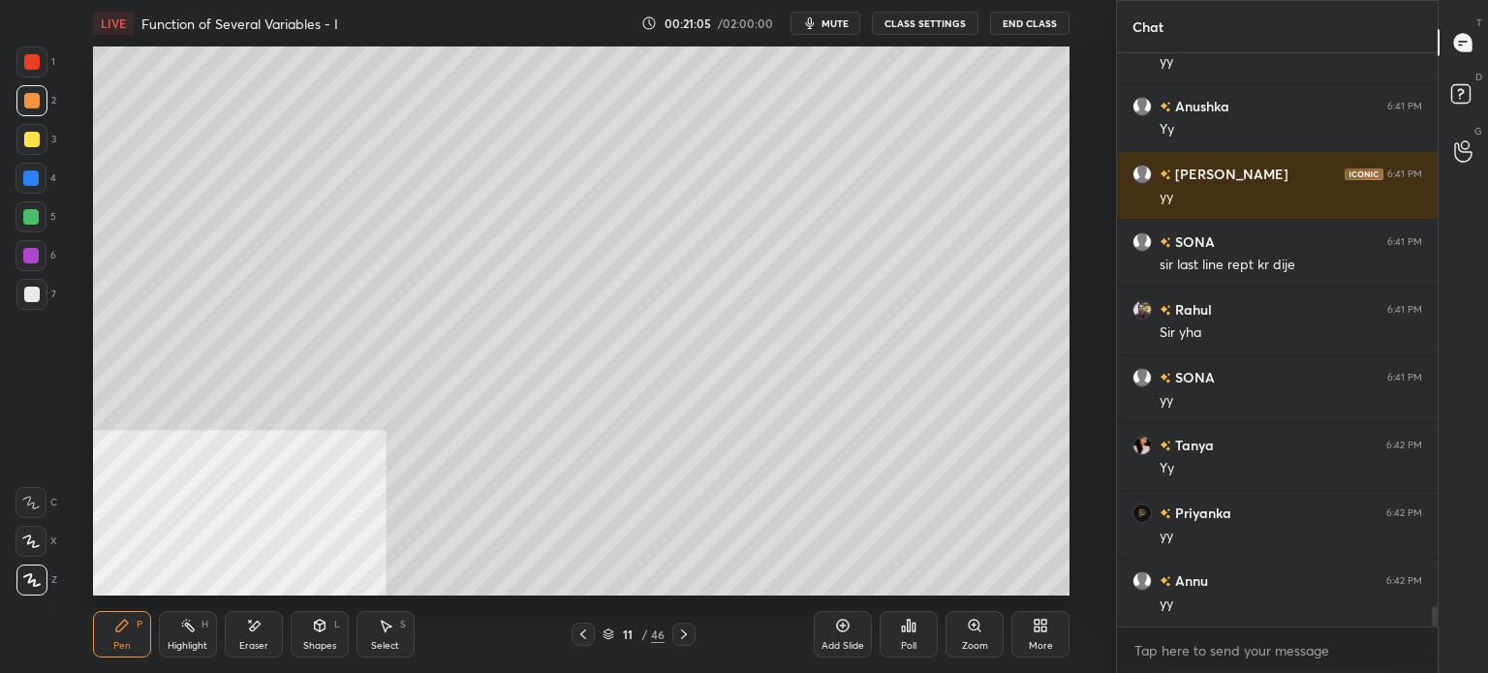
scroll to position [15754, 0]
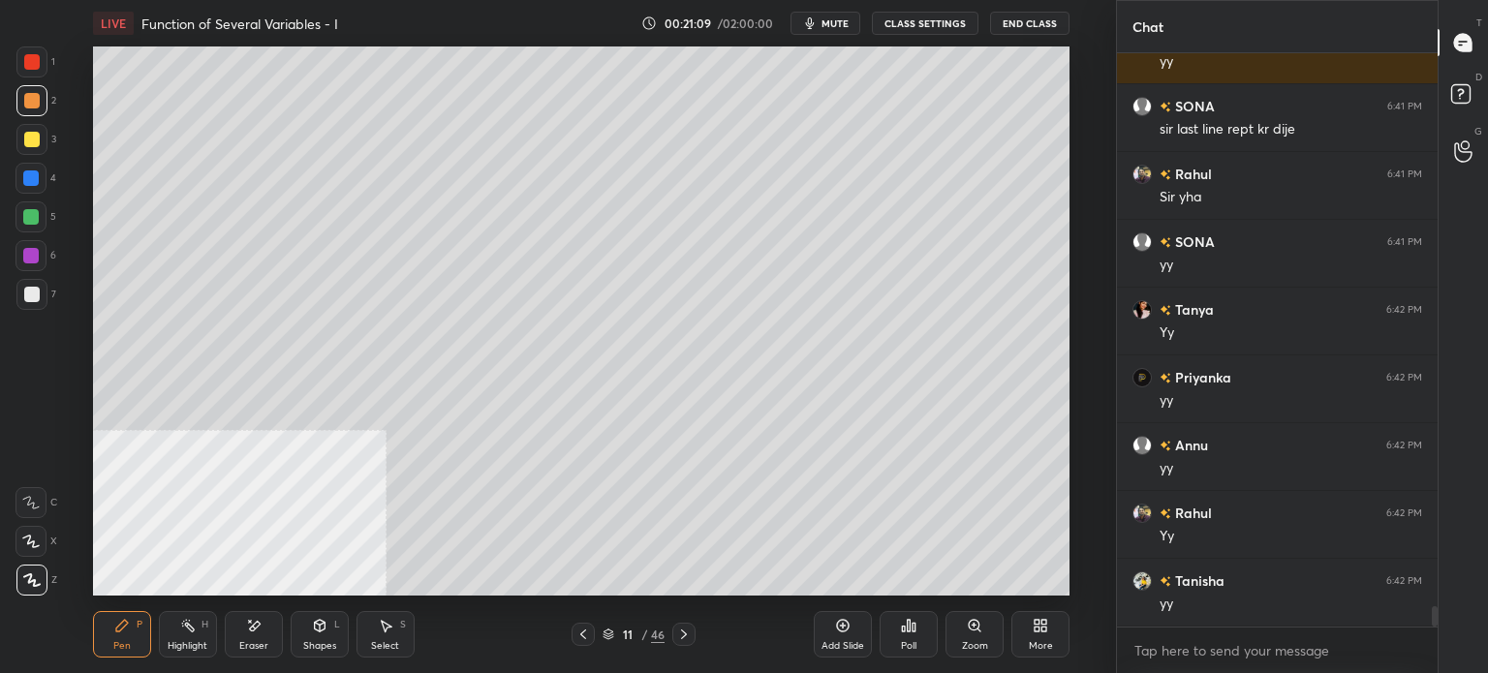
click at [39, 290] on div at bounding box center [31, 294] width 15 height 15
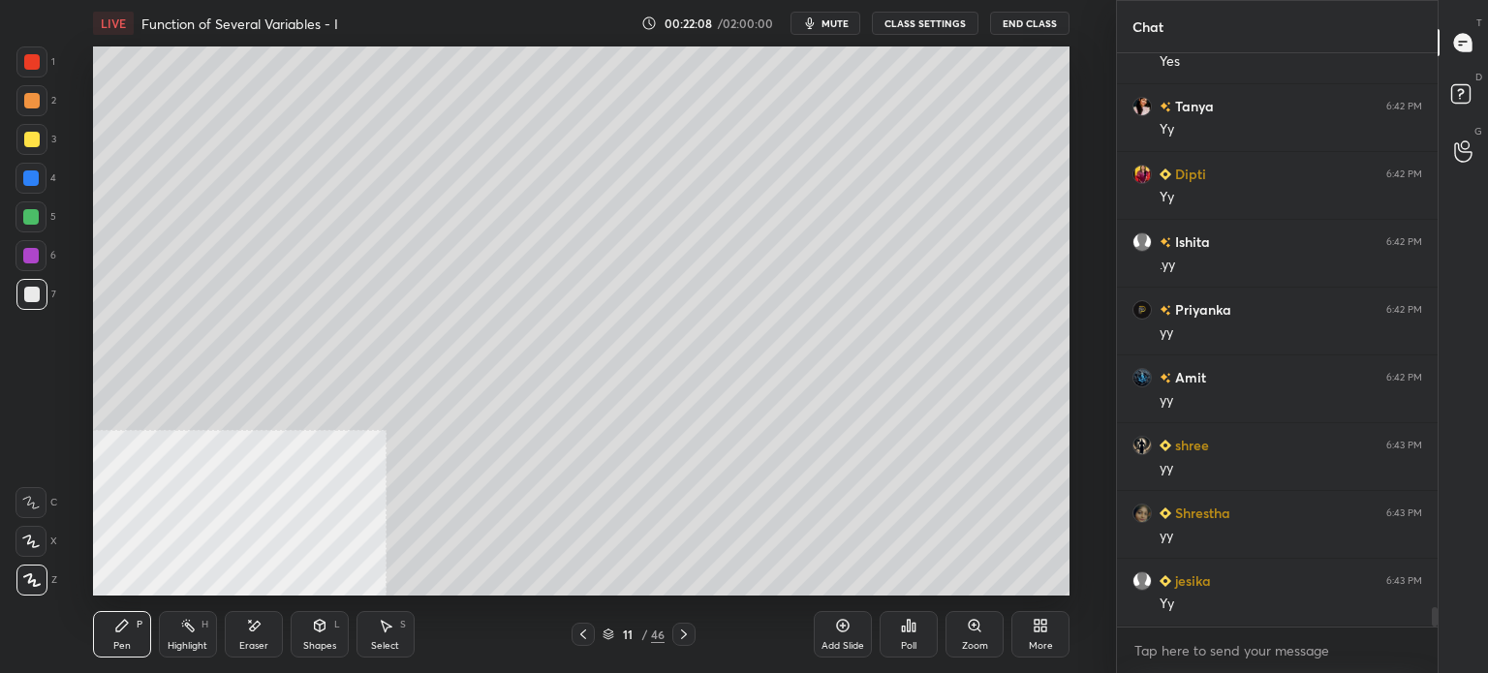
scroll to position [16856, 0]
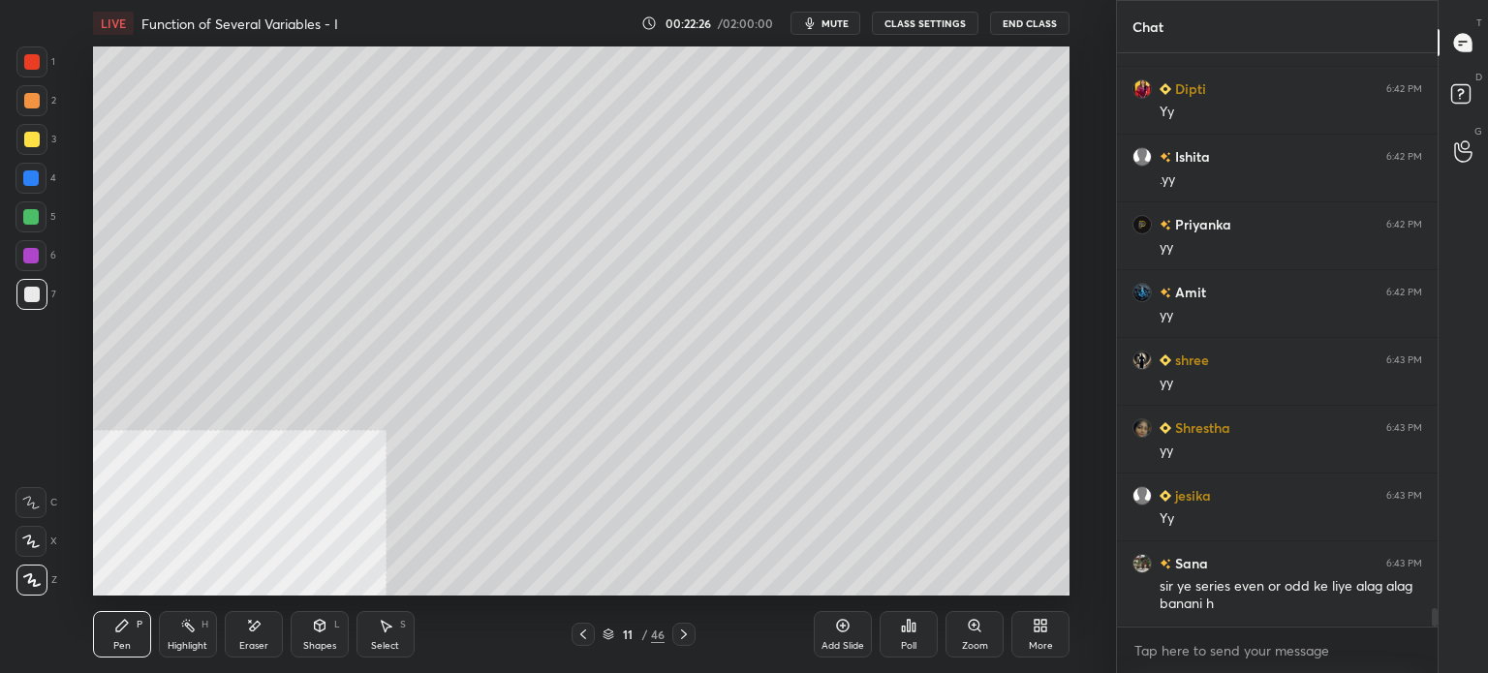
click at [1077, 222] on div "Setting up your live class Poll for secs No correct answer Start poll" at bounding box center [581, 320] width 1038 height 549
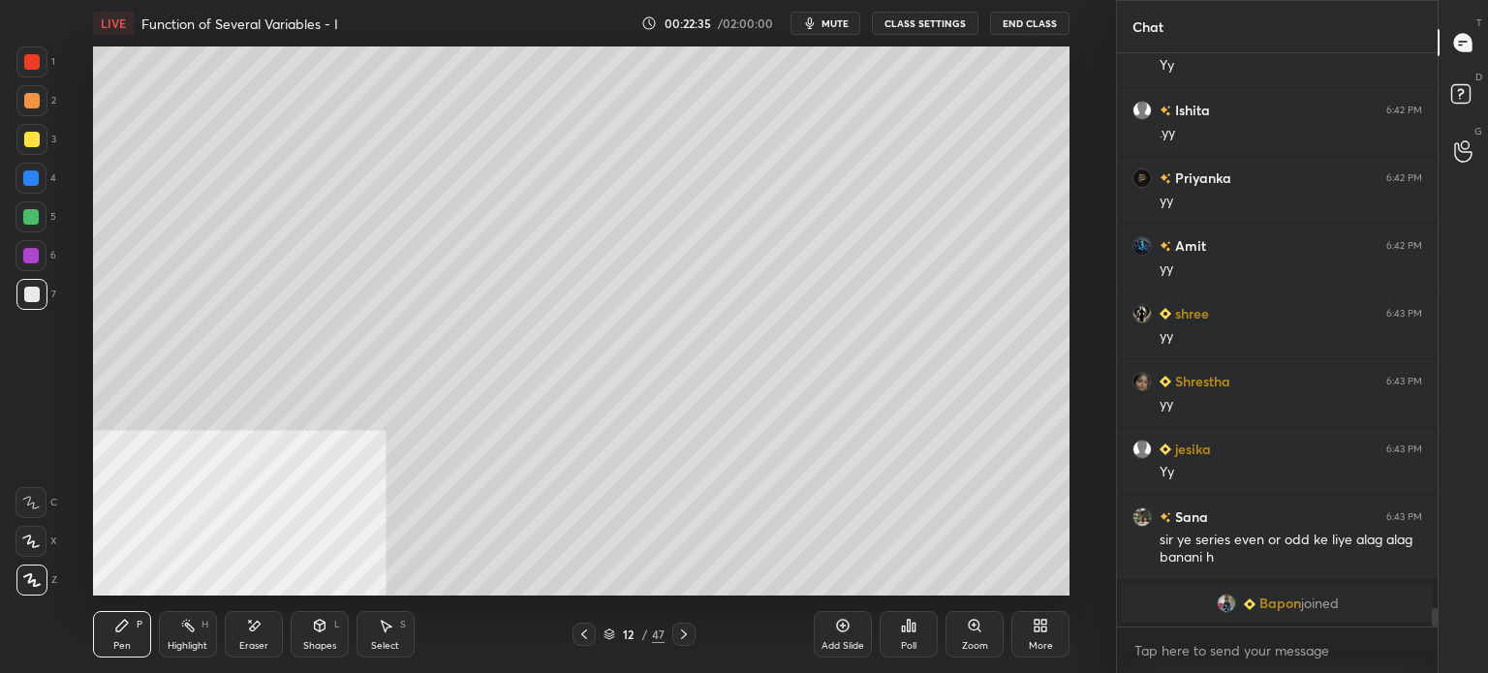
click at [35, 143] on div at bounding box center [31, 139] width 15 height 15
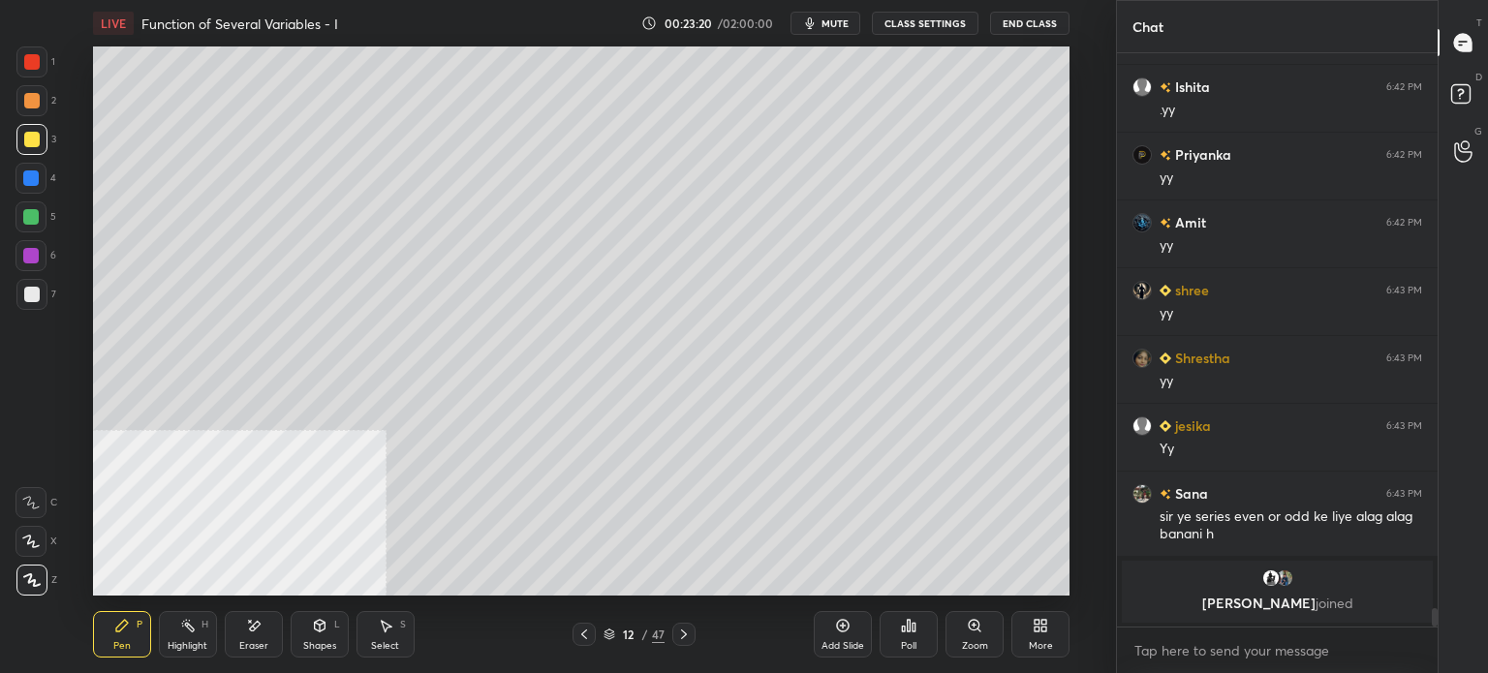
click at [44, 141] on div at bounding box center [31, 139] width 31 height 31
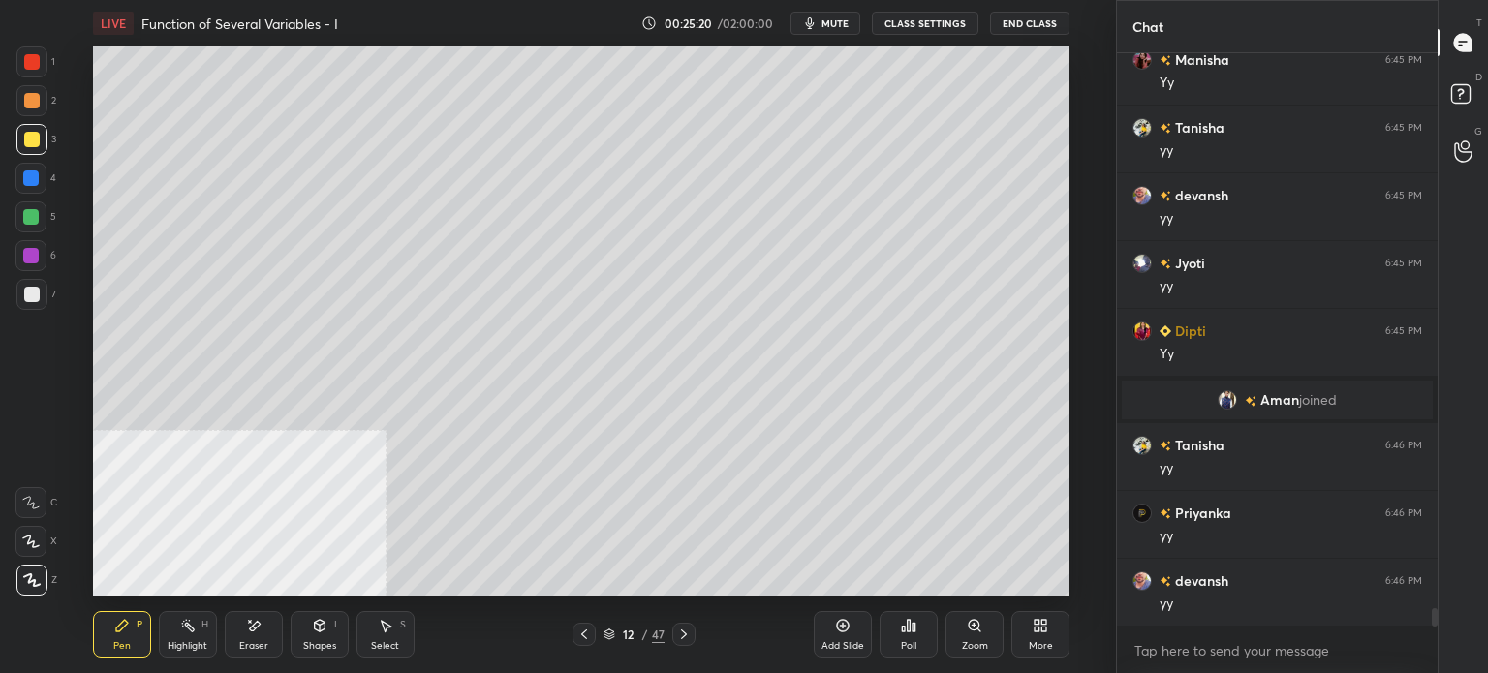
scroll to position [17197, 0]
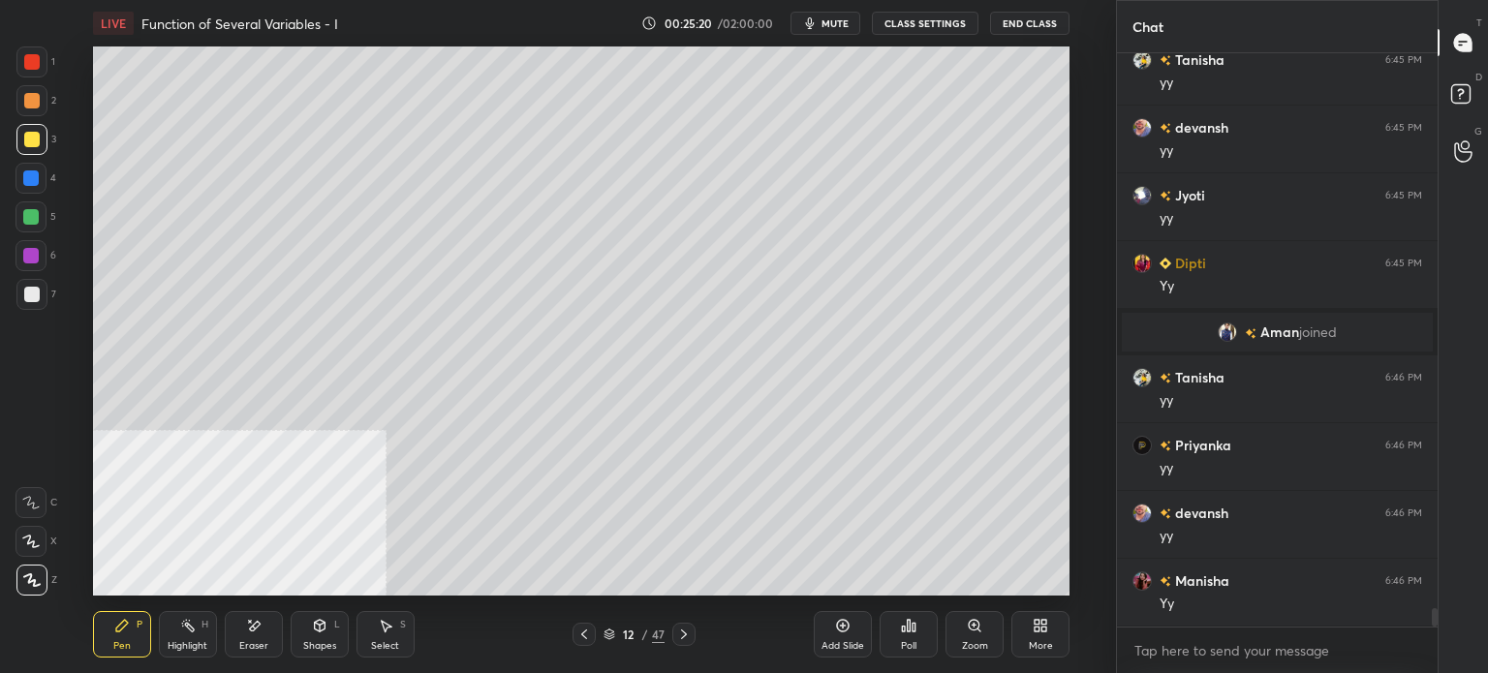
click at [35, 291] on div at bounding box center [31, 294] width 15 height 15
click at [840, 656] on div "Add Slide" at bounding box center [843, 634] width 58 height 46
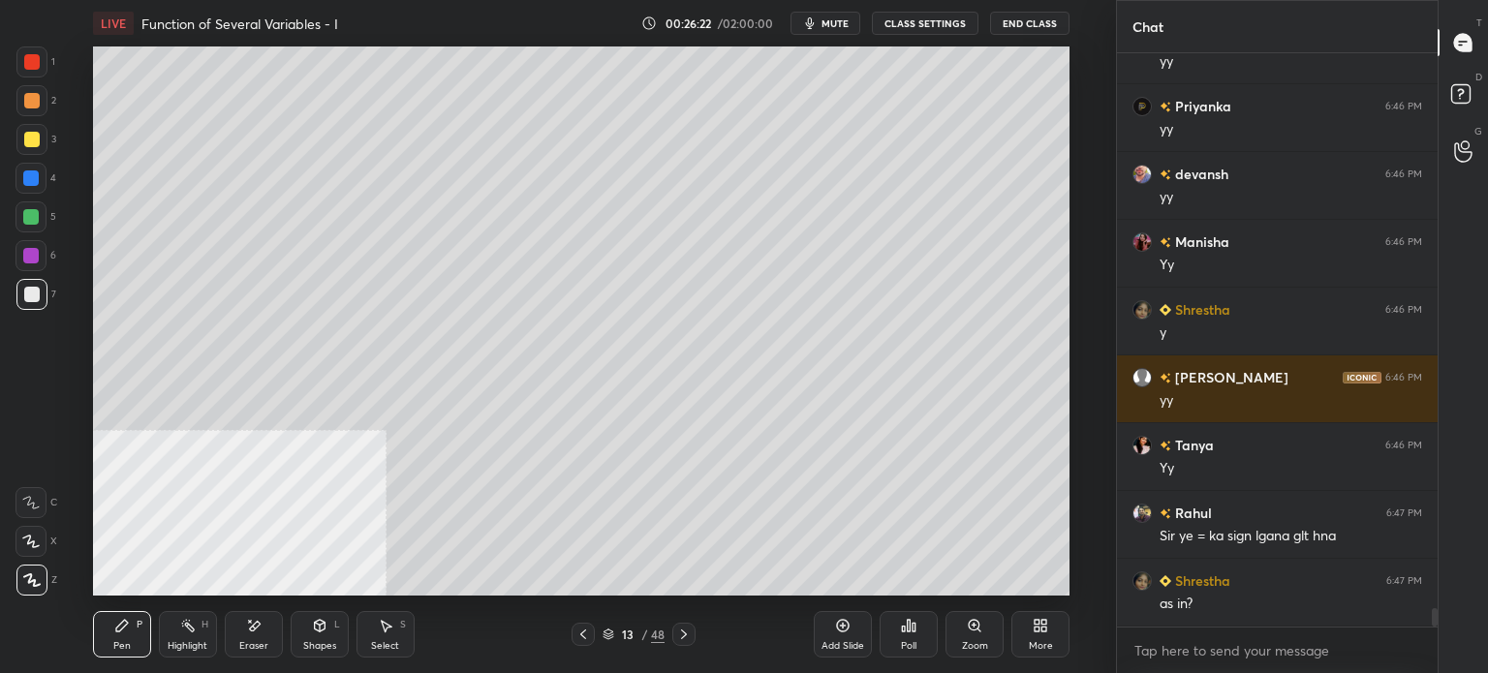
scroll to position [17603, 0]
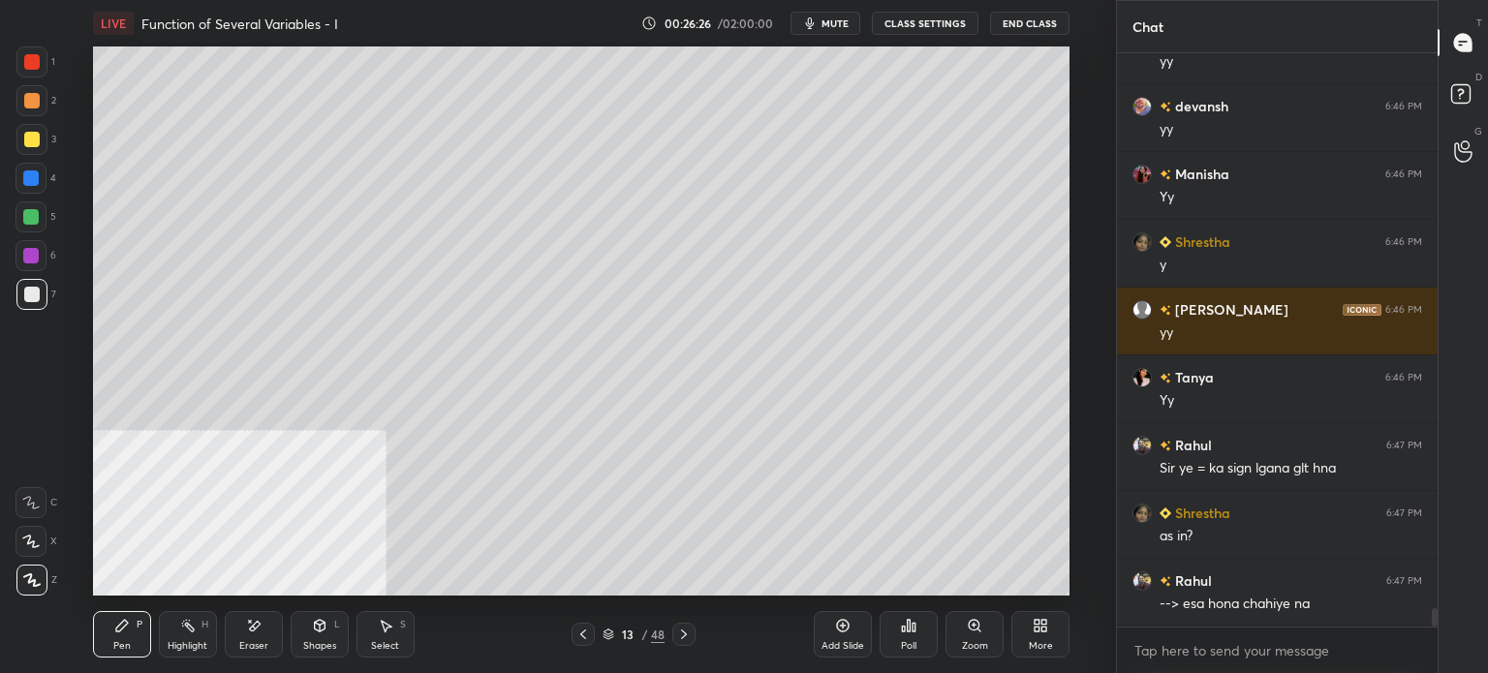
click at [260, 644] on div "Eraser" at bounding box center [253, 646] width 29 height 10
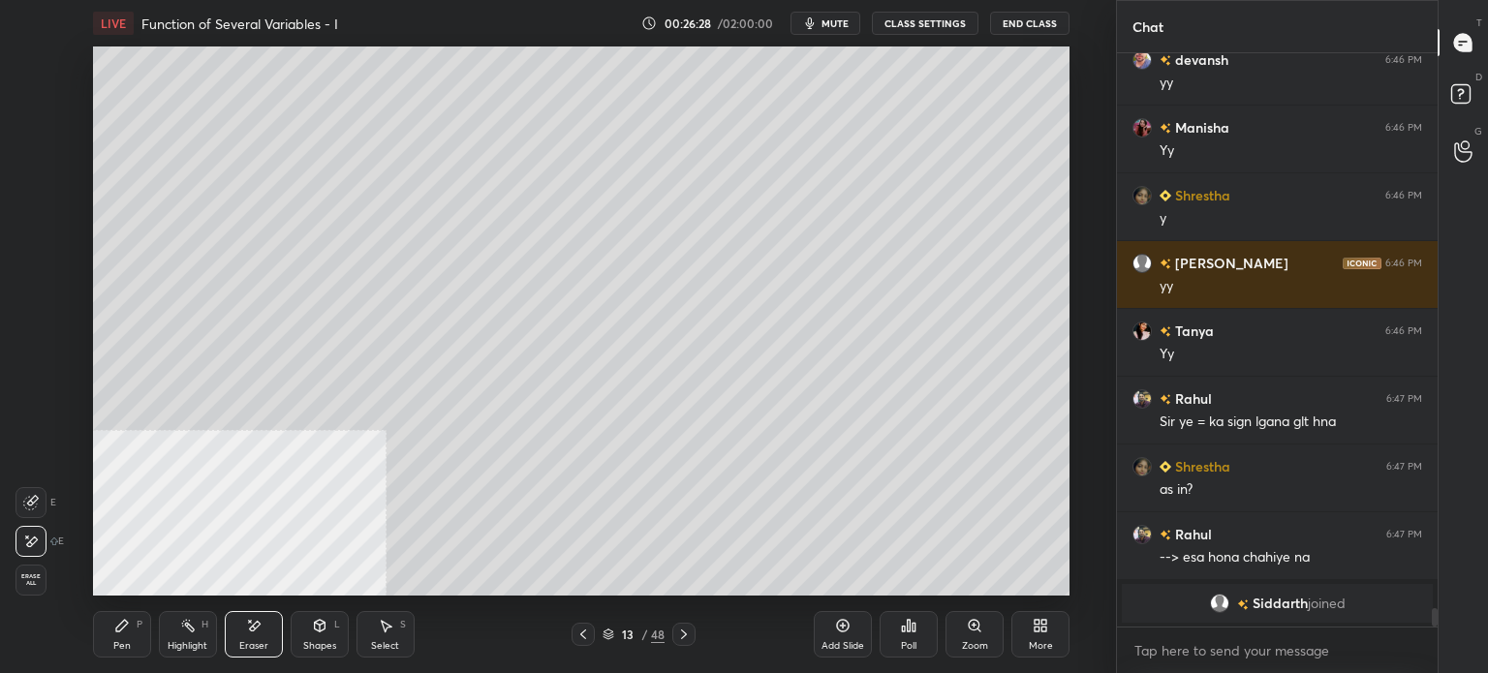
click at [116, 643] on div "Pen" at bounding box center [121, 646] width 17 height 10
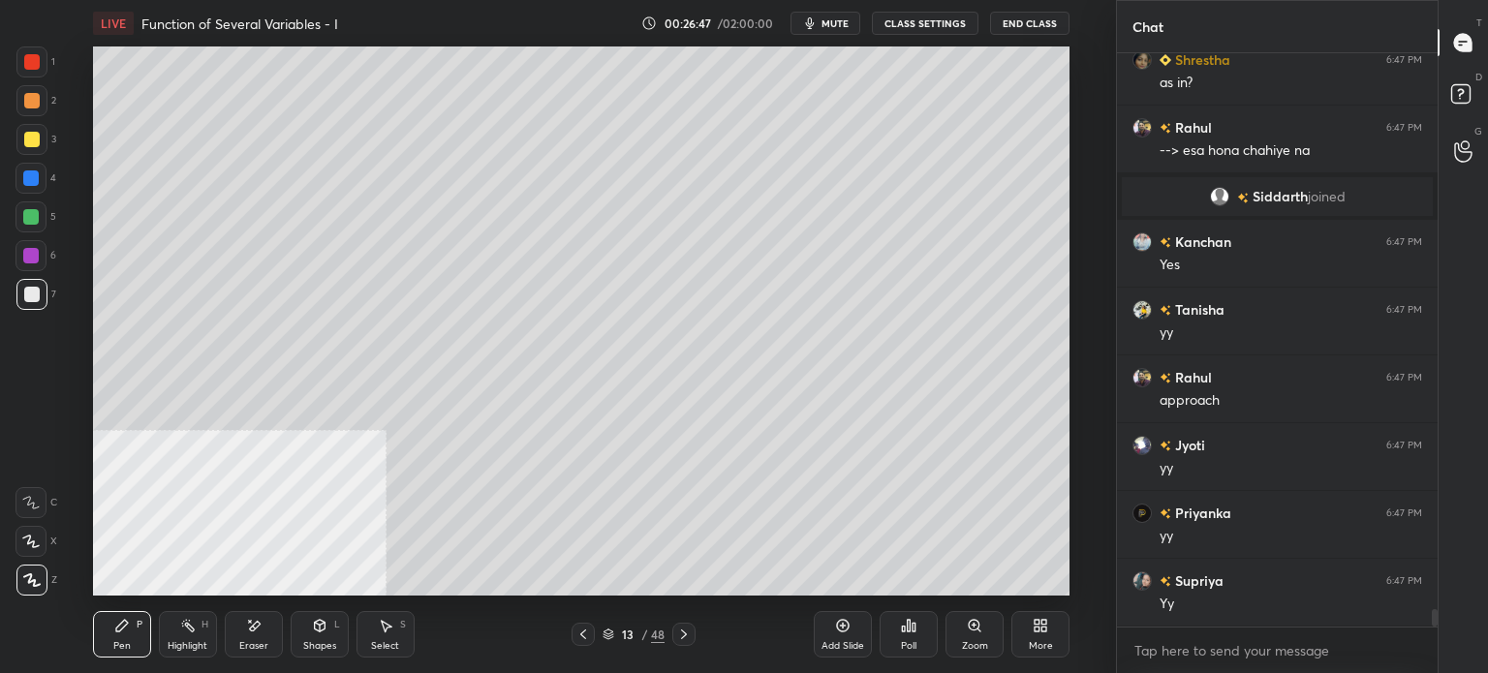
scroll to position [17892, 0]
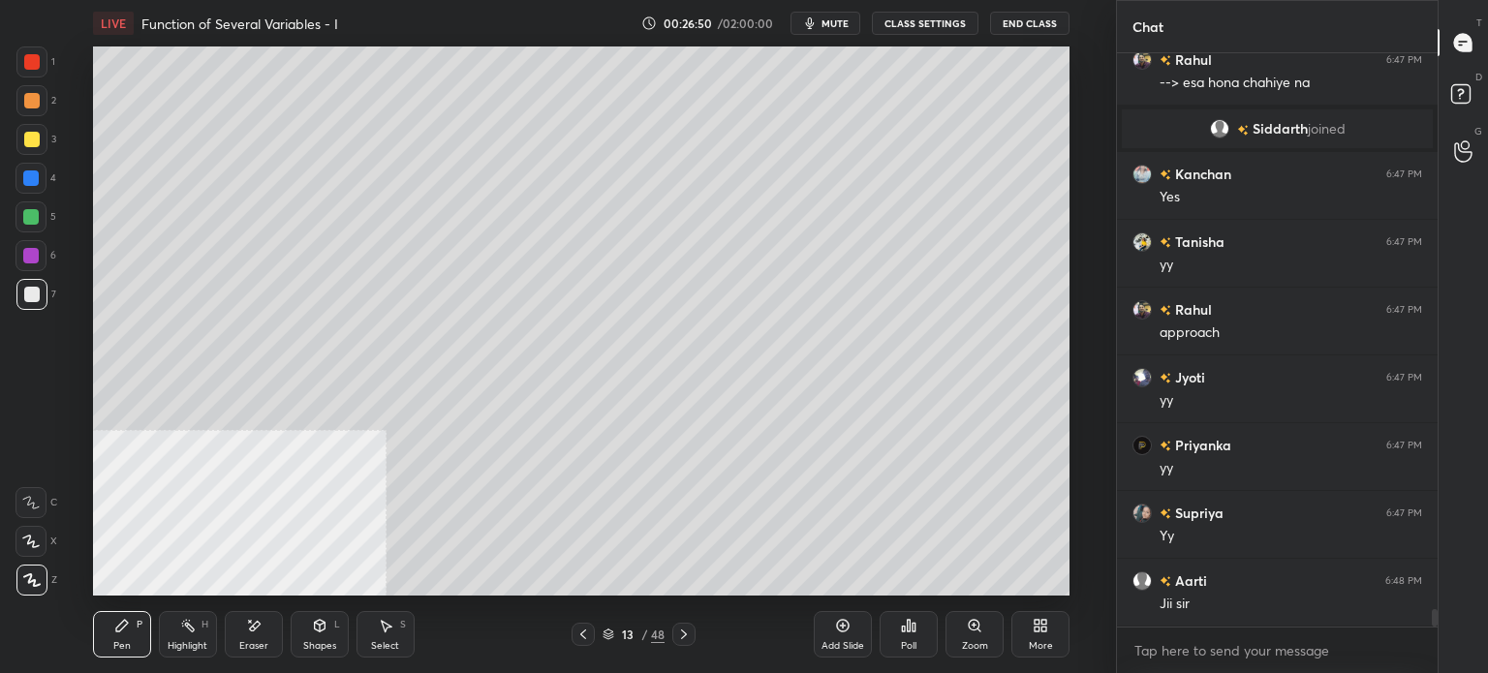
click at [241, 637] on div "Eraser" at bounding box center [254, 634] width 58 height 46
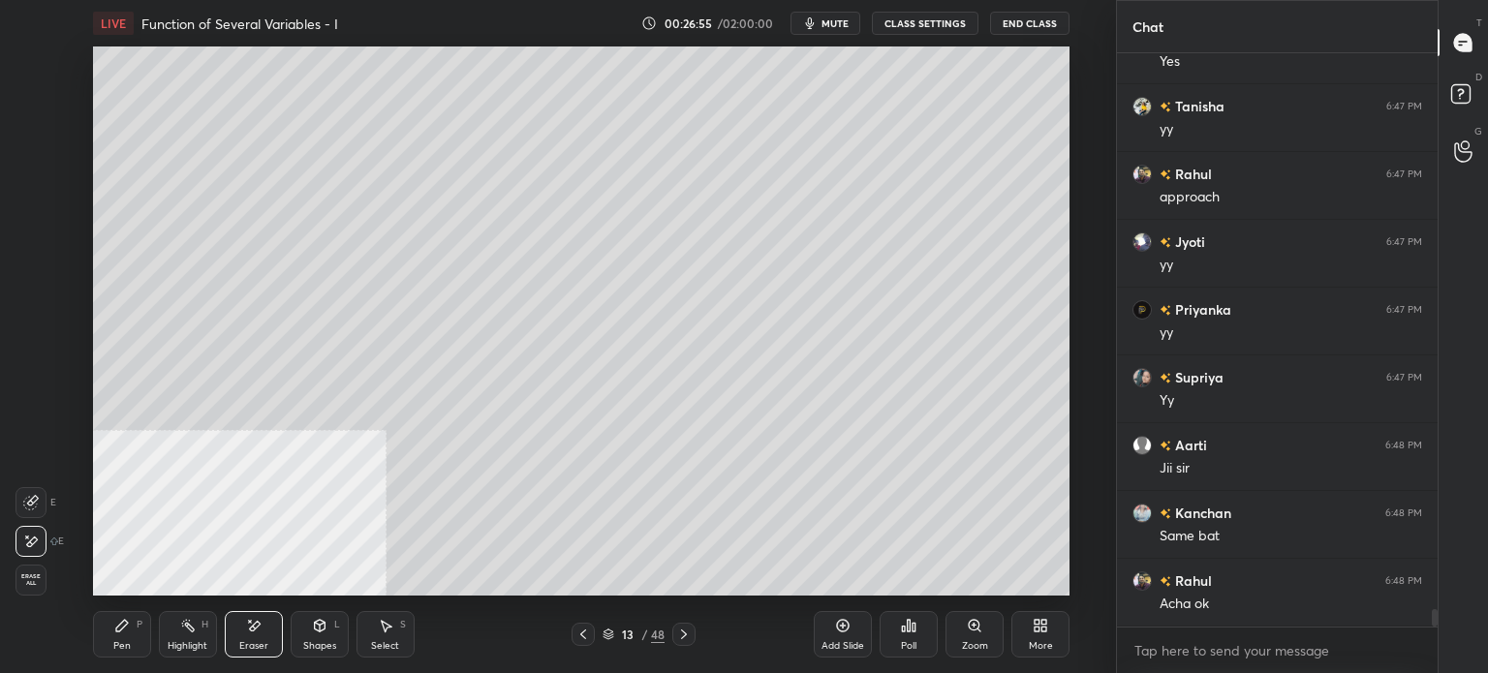
click at [129, 643] on div "Pen" at bounding box center [121, 646] width 17 height 10
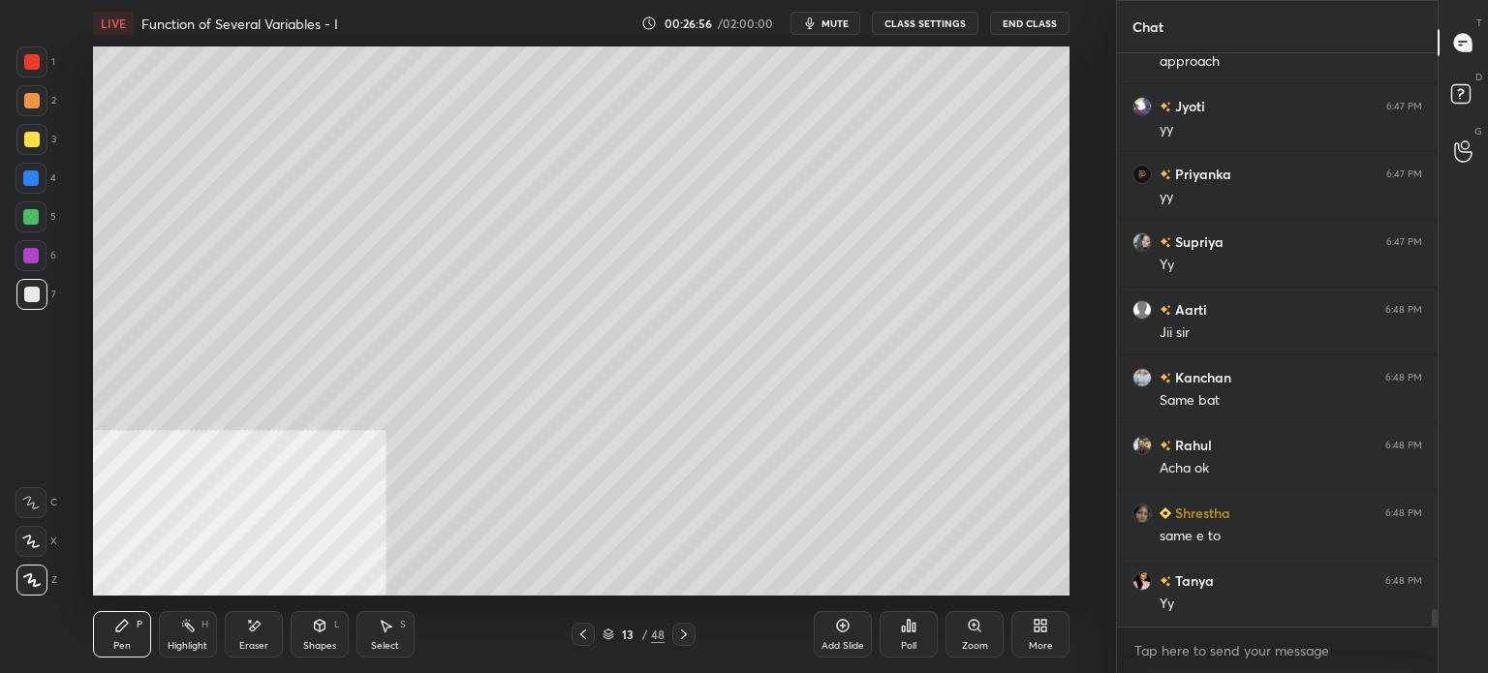
click at [32, 174] on div at bounding box center [30, 177] width 15 height 15
click at [42, 144] on div at bounding box center [31, 139] width 31 height 31
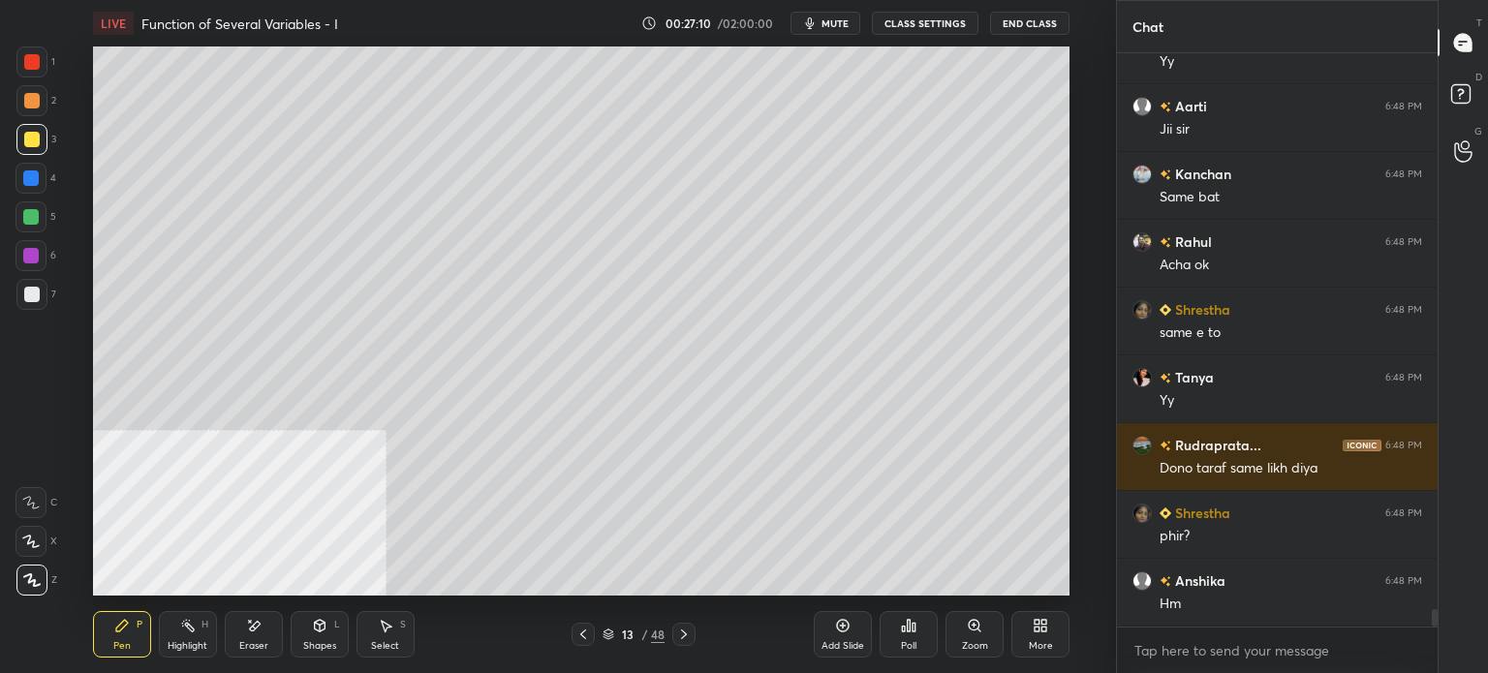
scroll to position [18434, 0]
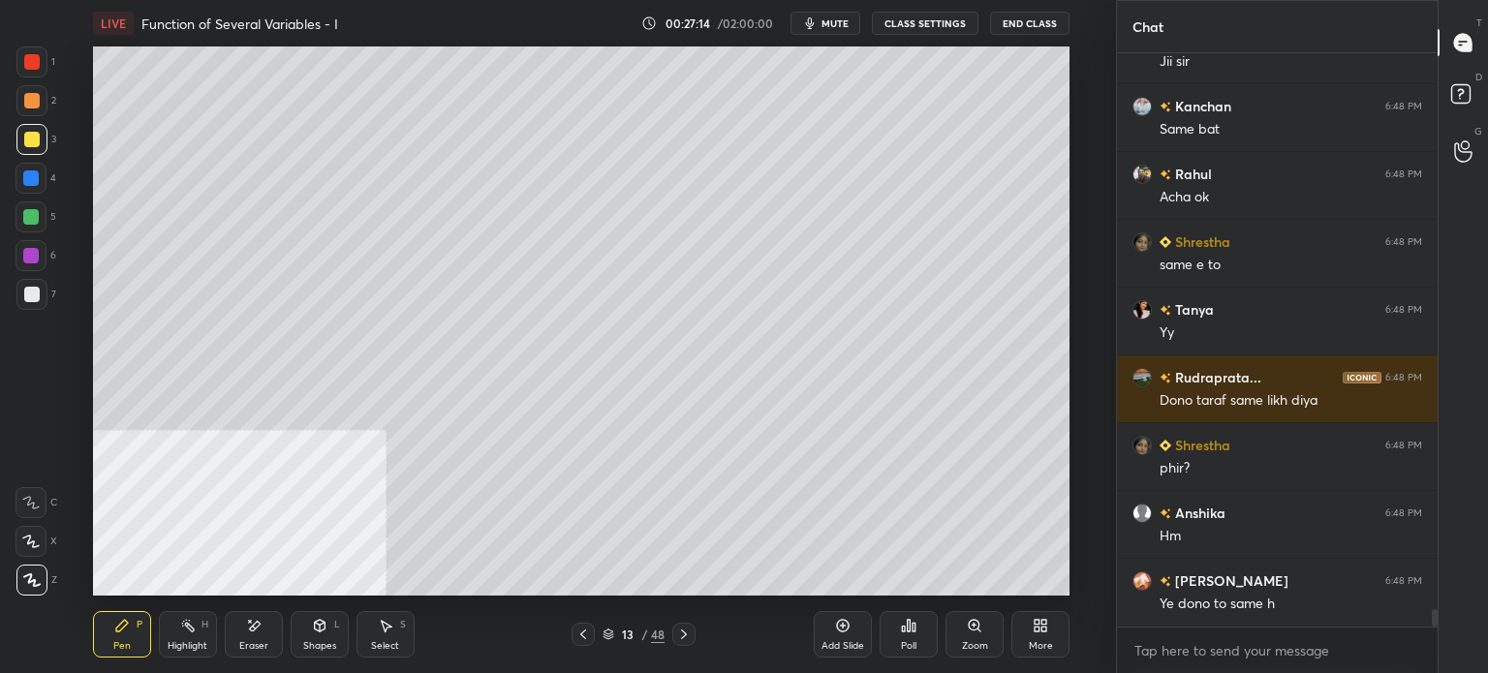
click at [271, 627] on div "Eraser" at bounding box center [254, 634] width 58 height 46
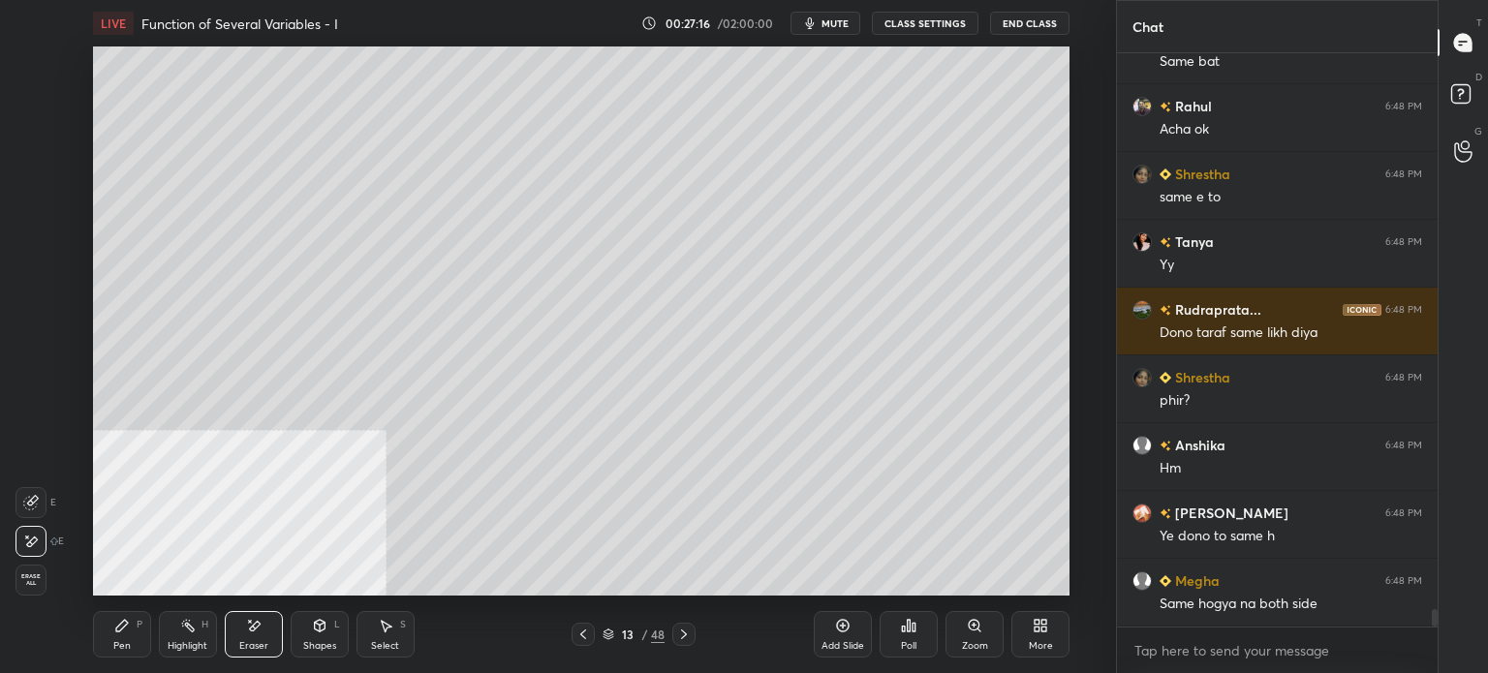
drag, startPoint x: 174, startPoint y: 645, endPoint x: 238, endPoint y: 615, distance: 70.6
click at [173, 646] on div "Highlight" at bounding box center [188, 646] width 40 height 10
click at [249, 613] on div "Eraser" at bounding box center [254, 634] width 58 height 46
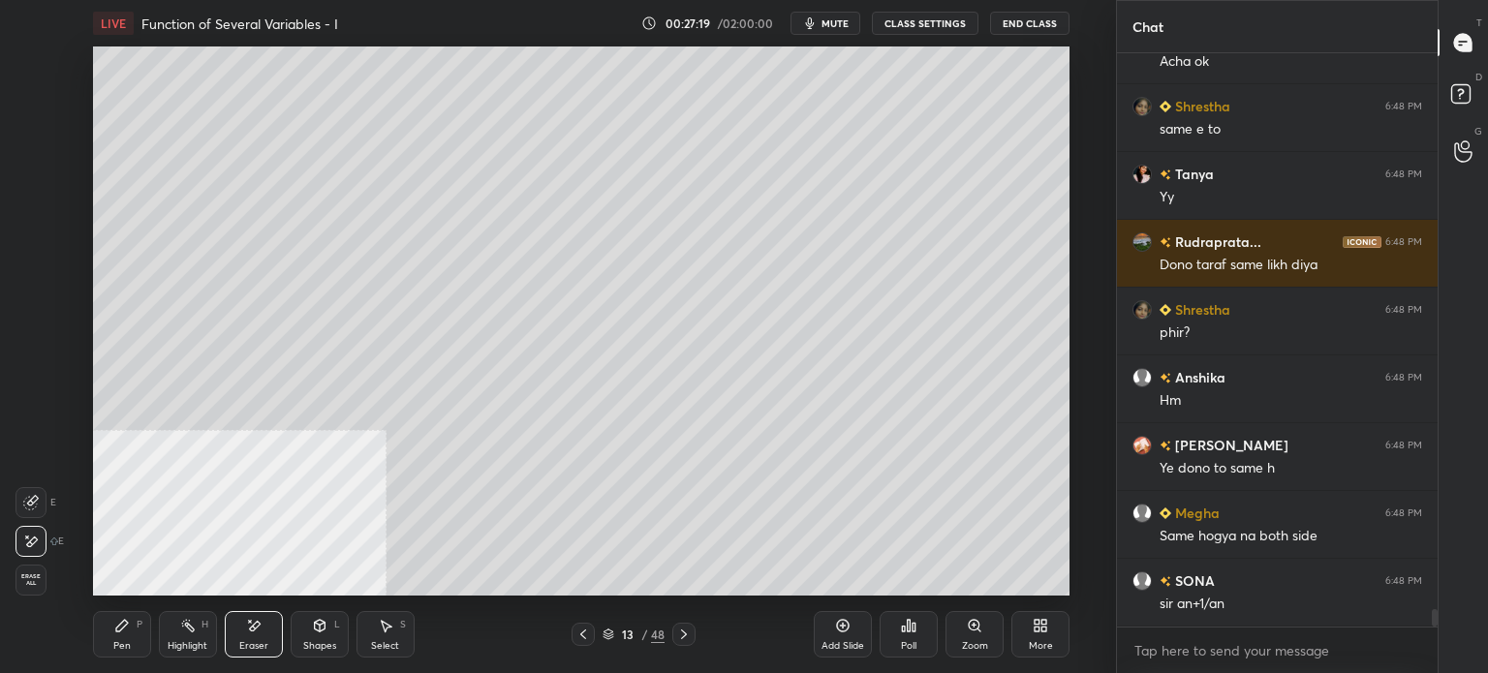
click at [131, 638] on div "Pen P" at bounding box center [122, 634] width 58 height 46
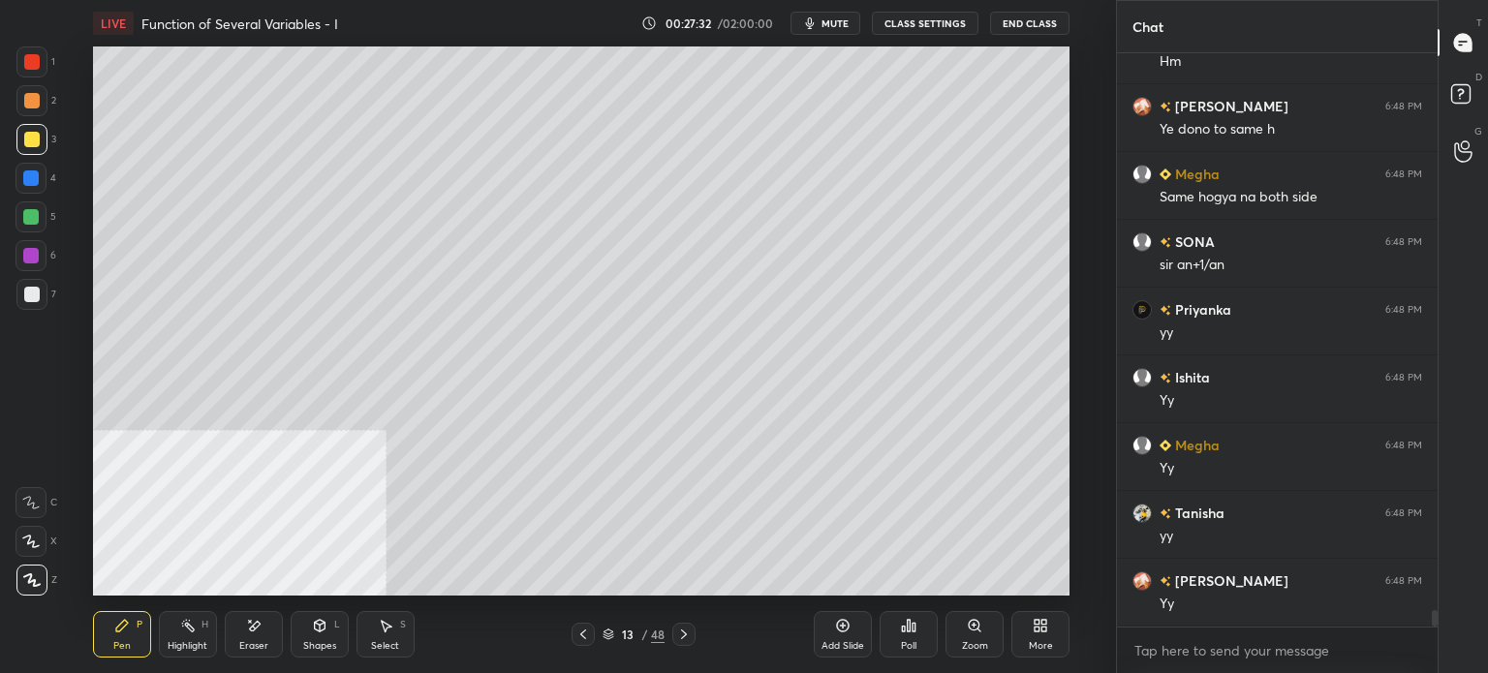
scroll to position [18977, 0]
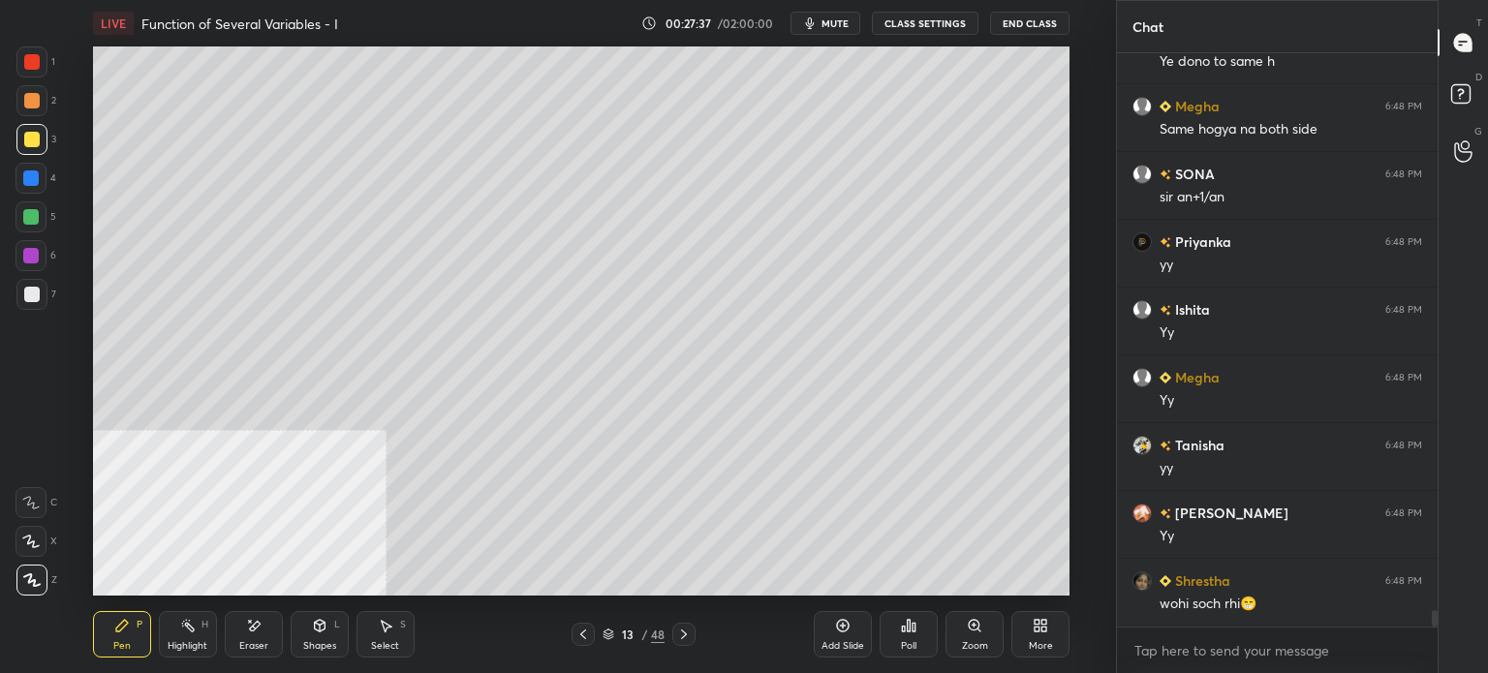
click at [1079, 340] on div "Setting up your live class Poll for secs No correct answer Start poll" at bounding box center [581, 320] width 1038 height 549
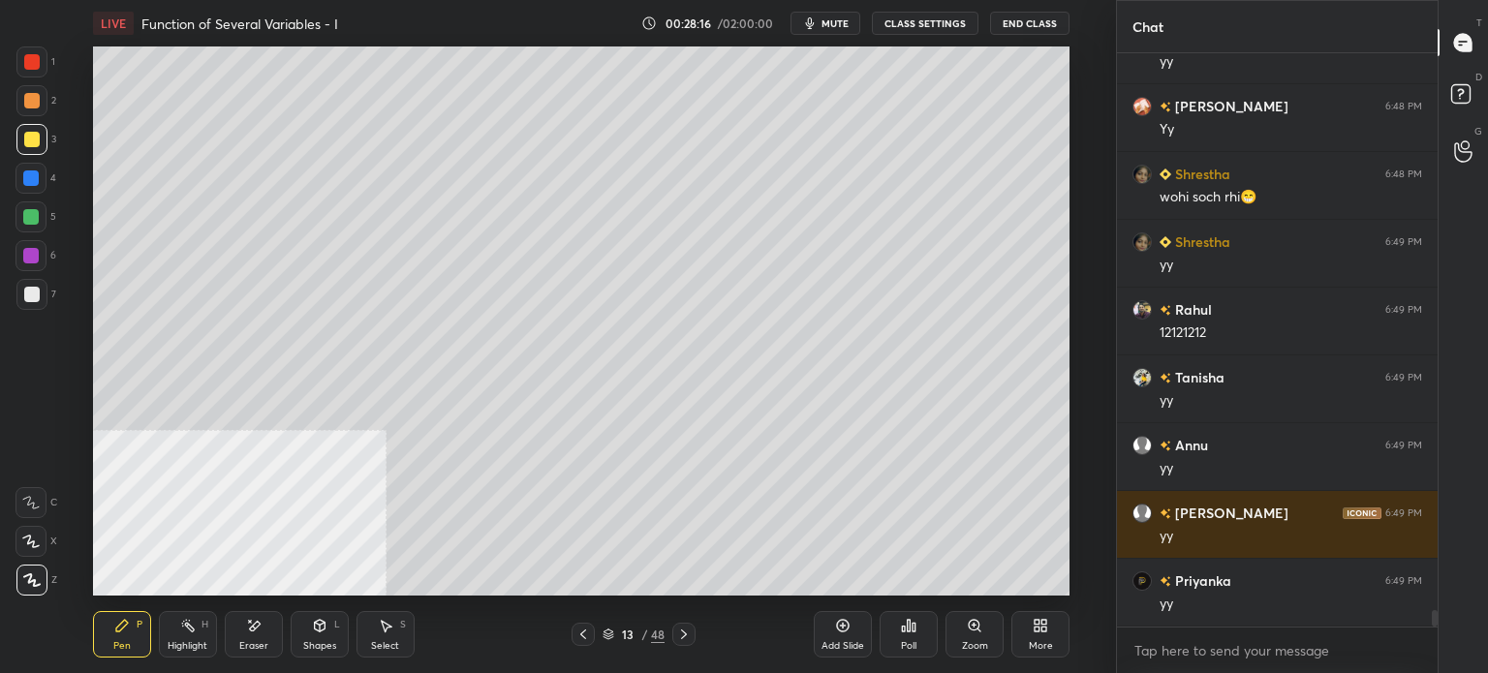
scroll to position [19451, 0]
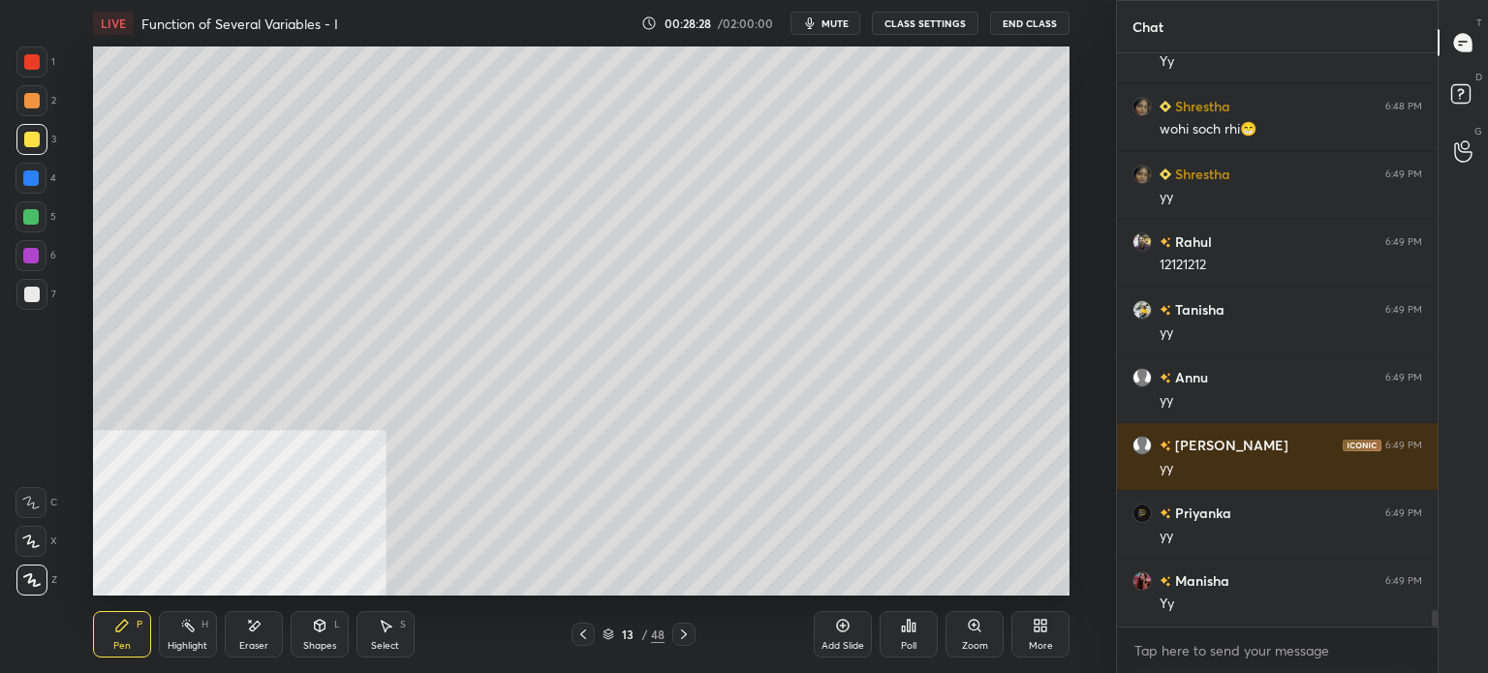
click at [527, 608] on div "Pen P Highlight H Eraser Shapes L Select S 13 / 48 Add Slide Poll Zoom More" at bounding box center [581, 634] width 976 height 77
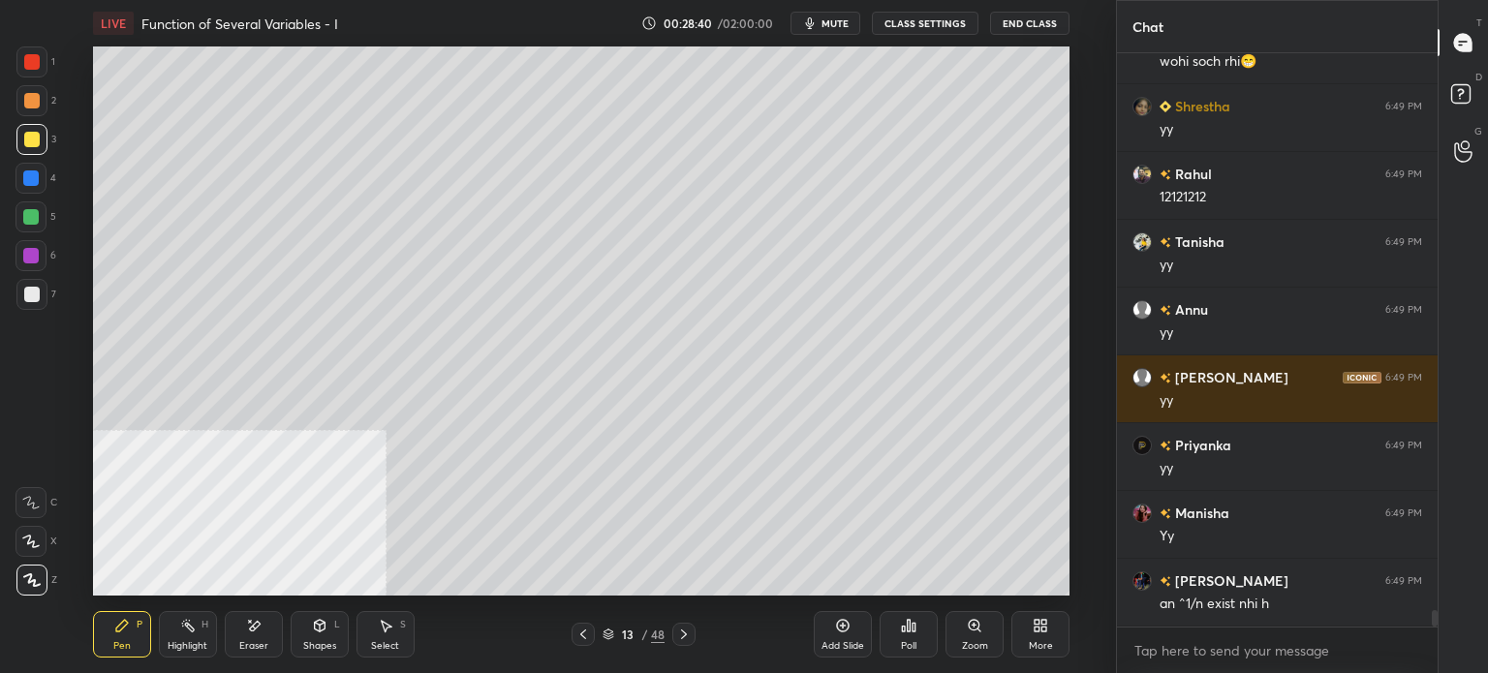
scroll to position [19587, 0]
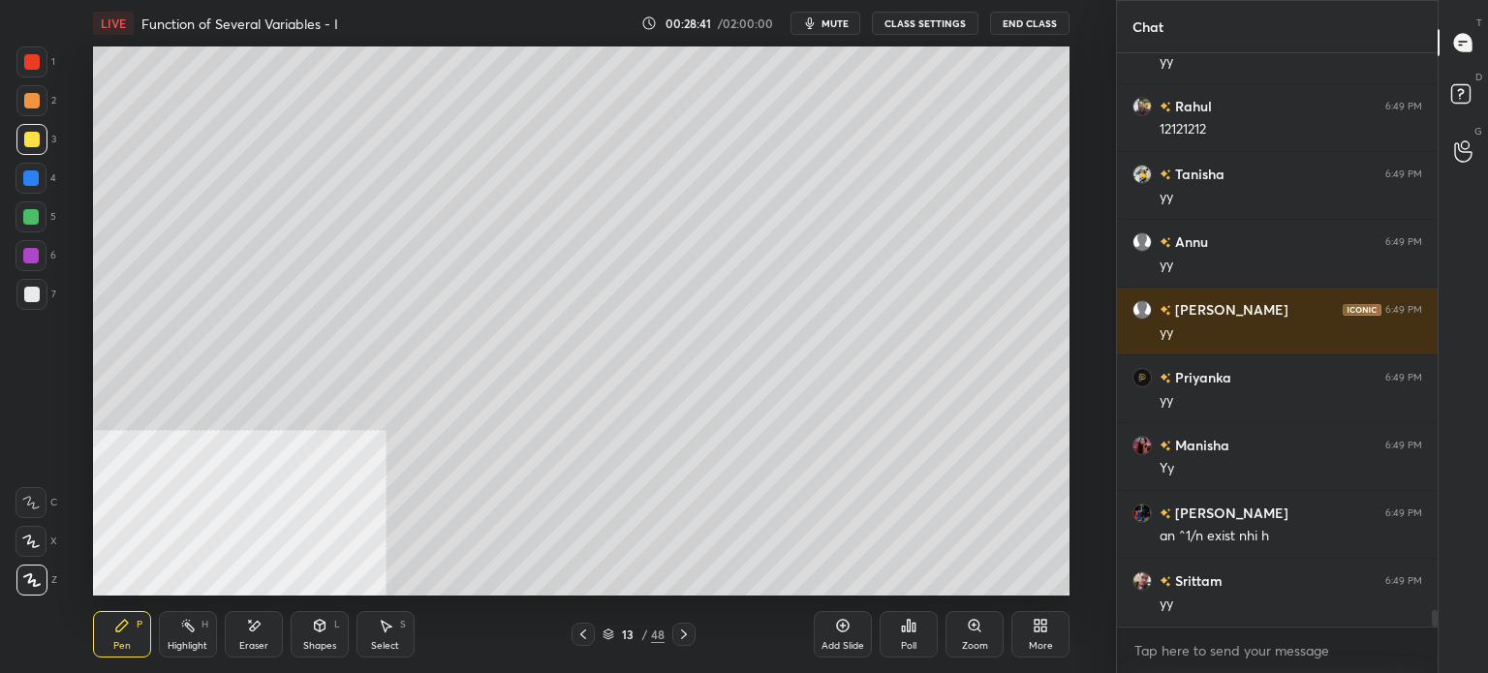
click at [30, 304] on div at bounding box center [31, 294] width 31 height 31
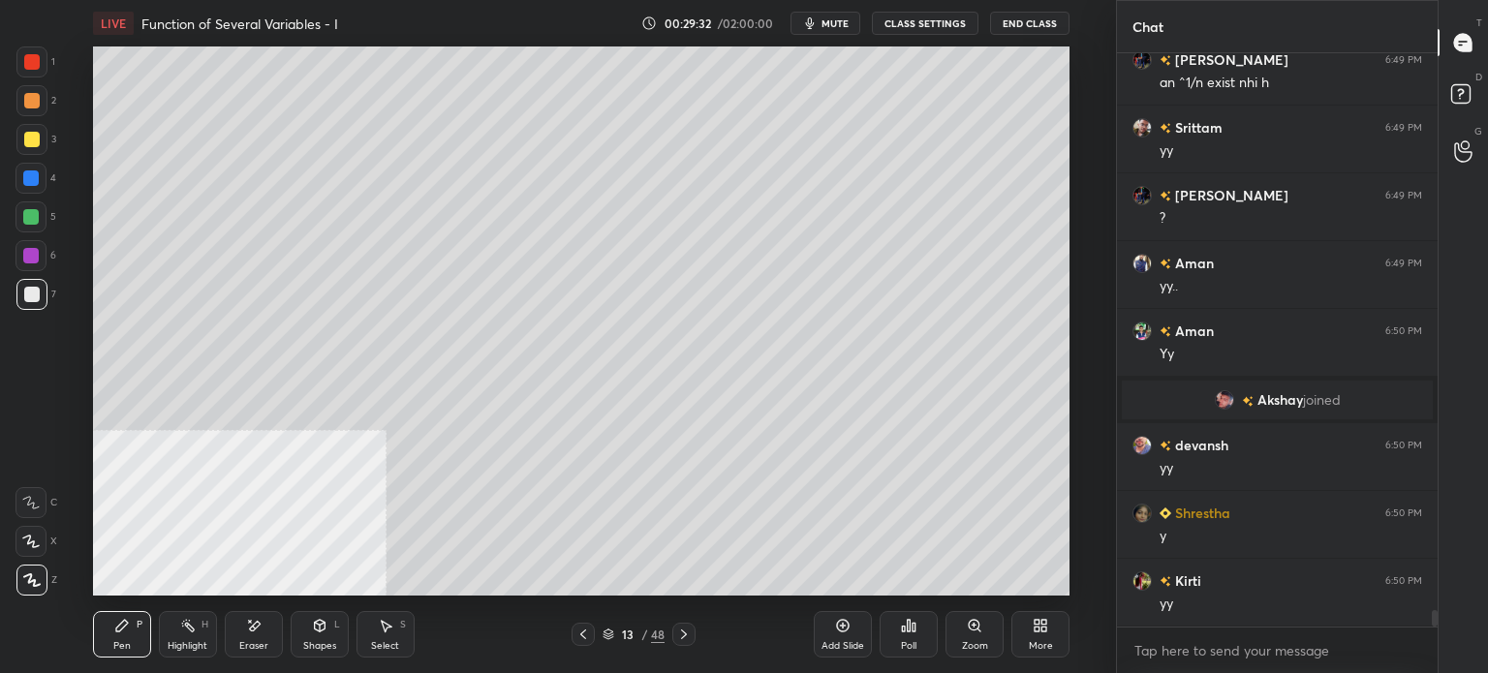
scroll to position [19453, 0]
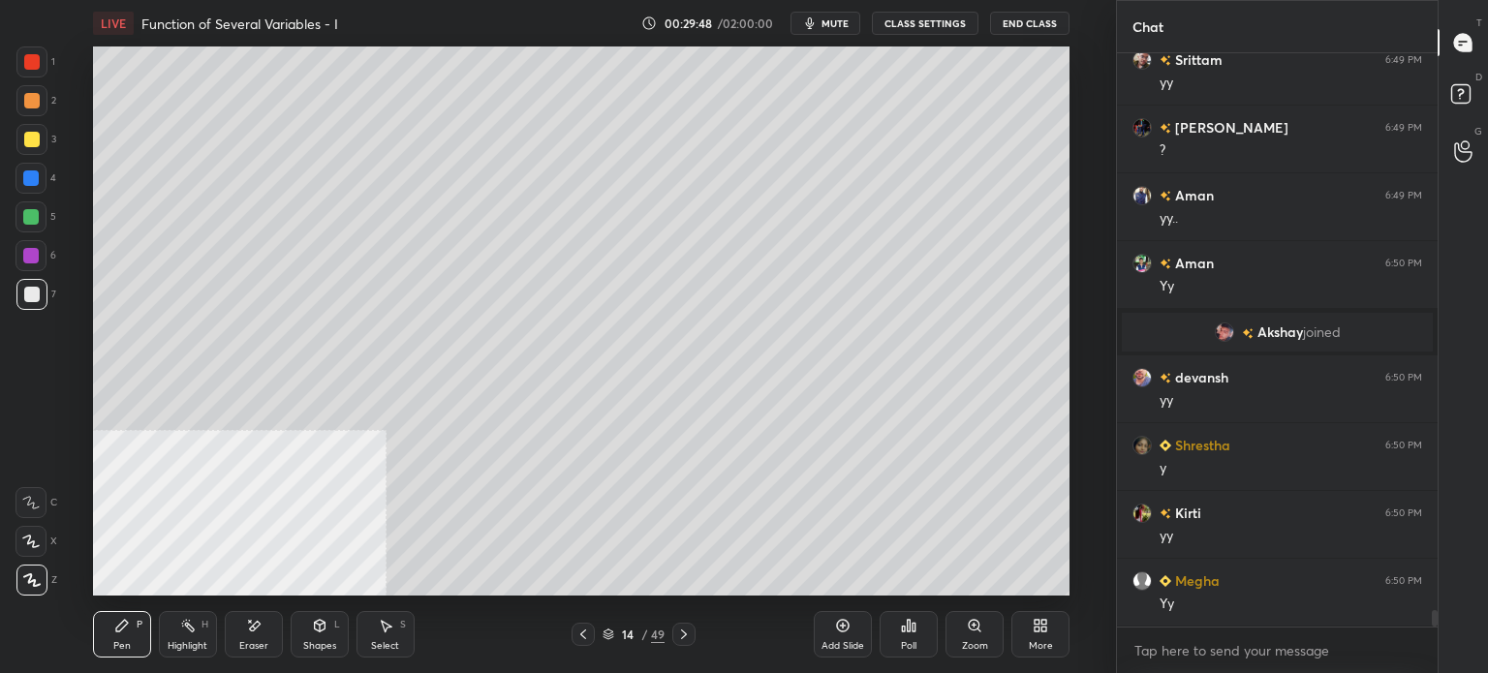
click at [31, 129] on div at bounding box center [31, 139] width 31 height 31
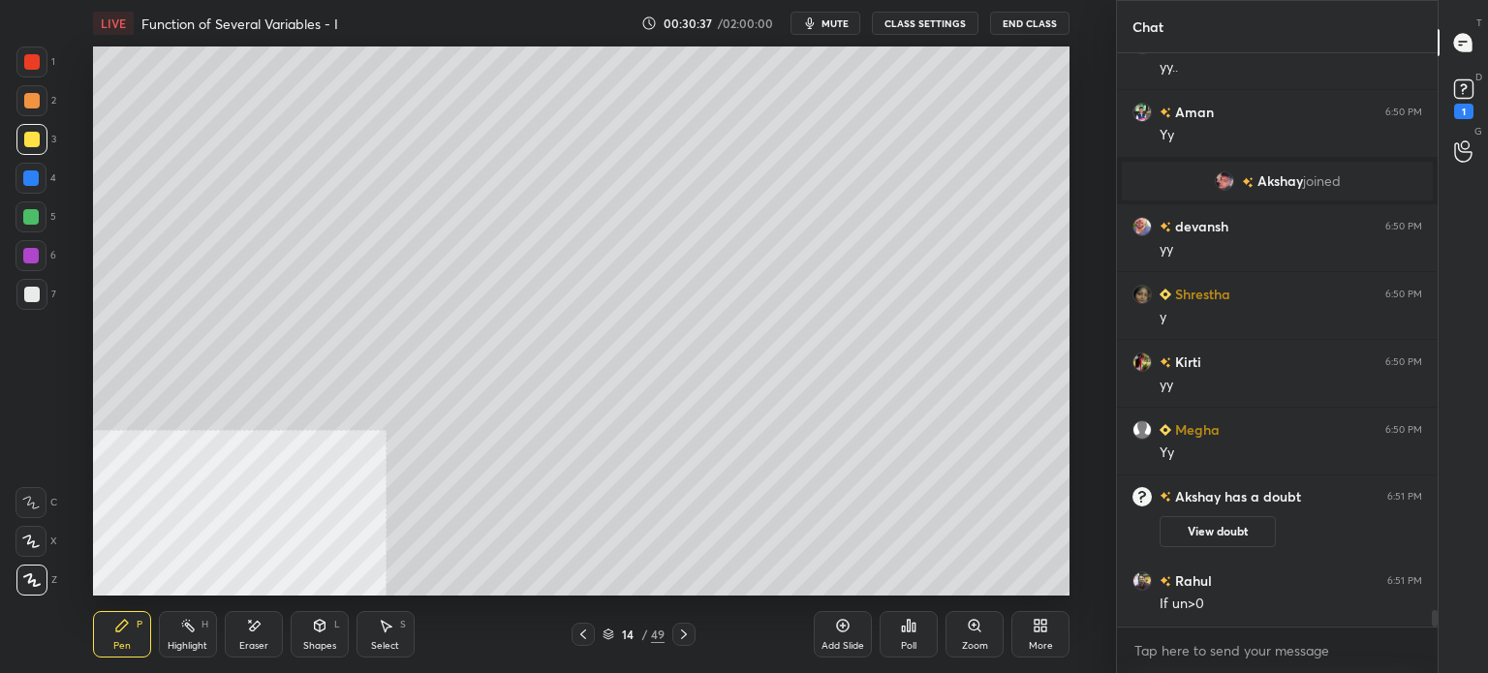
scroll to position [19507, 0]
click at [1069, 189] on div "Setting up your live class Poll for secs No correct answer Start poll" at bounding box center [581, 320] width 1038 height 549
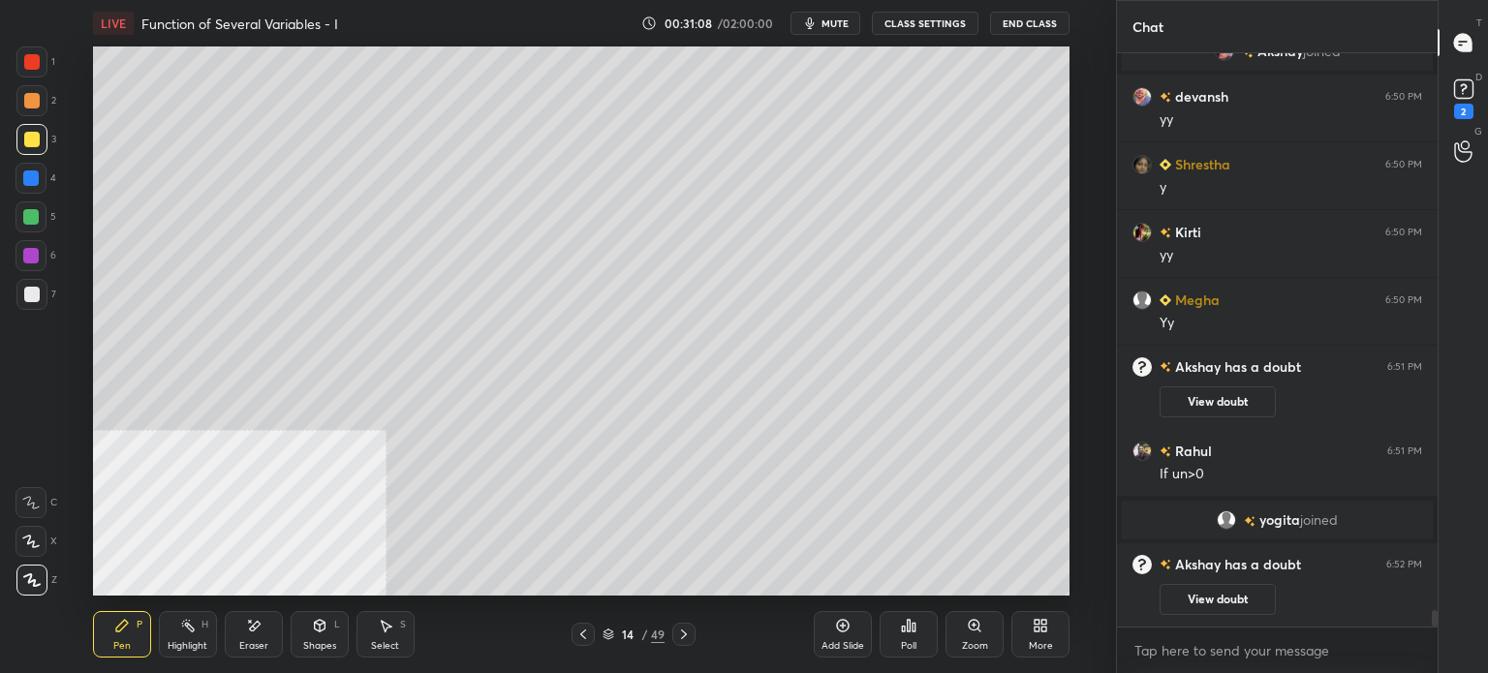
scroll to position [19666, 0]
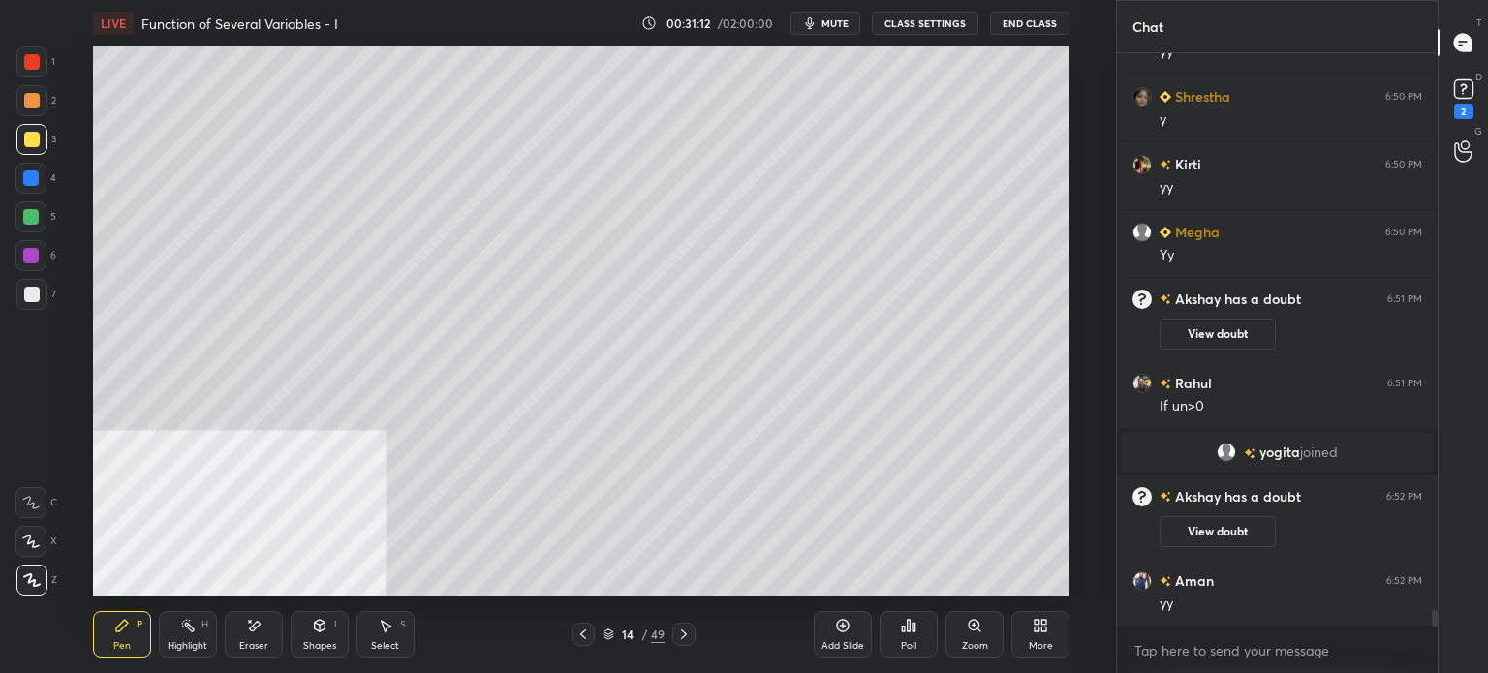
click at [1085, 326] on div "Setting up your live class Poll for secs No correct answer Start poll" at bounding box center [581, 320] width 1038 height 549
click at [36, 144] on div at bounding box center [31, 139] width 15 height 15
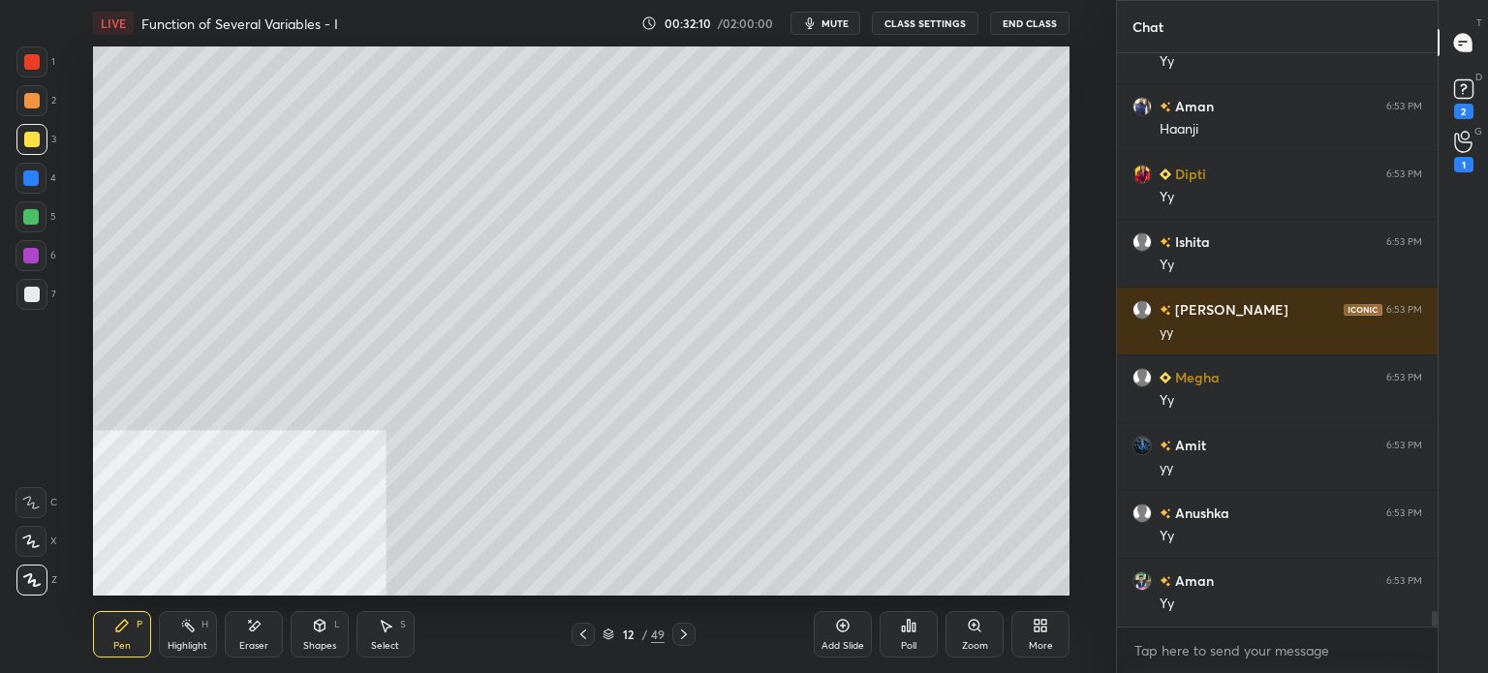
scroll to position [20983, 0]
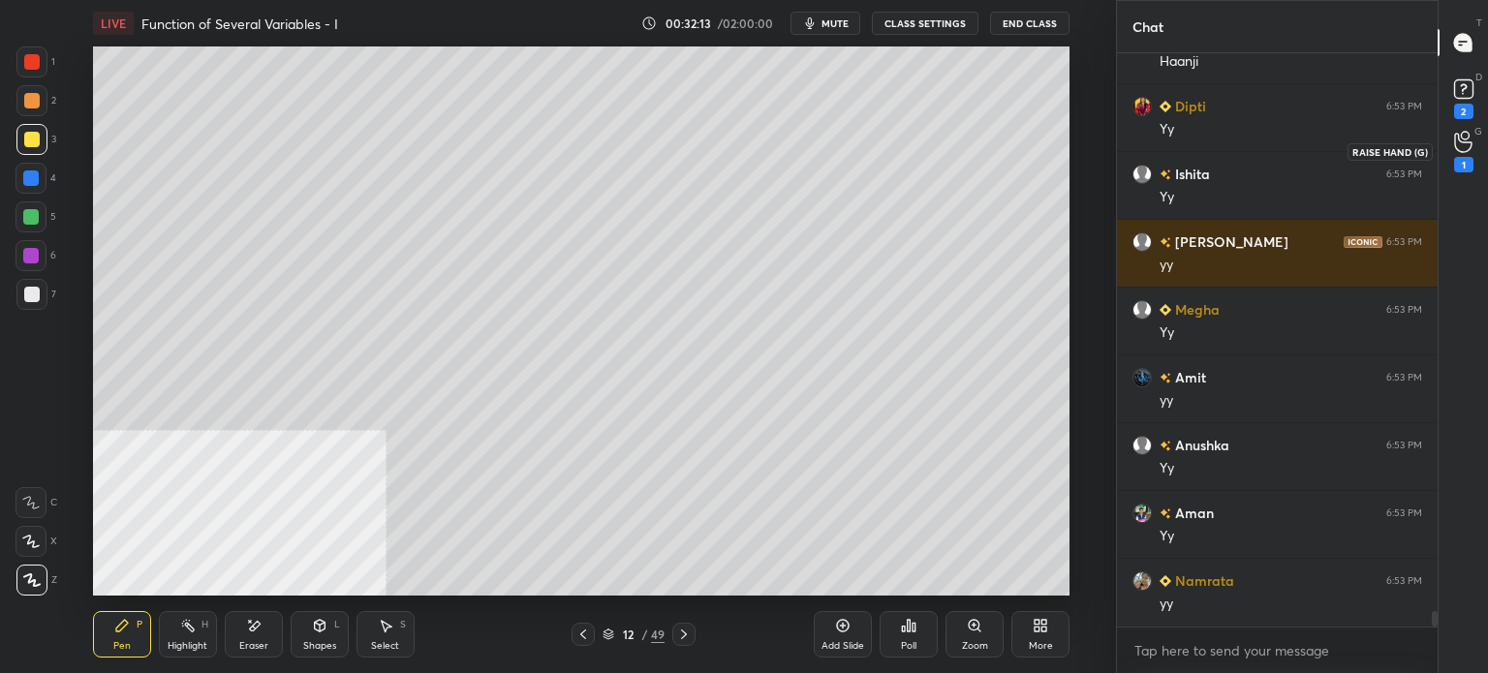
click at [1473, 146] on div "1" at bounding box center [1463, 151] width 39 height 35
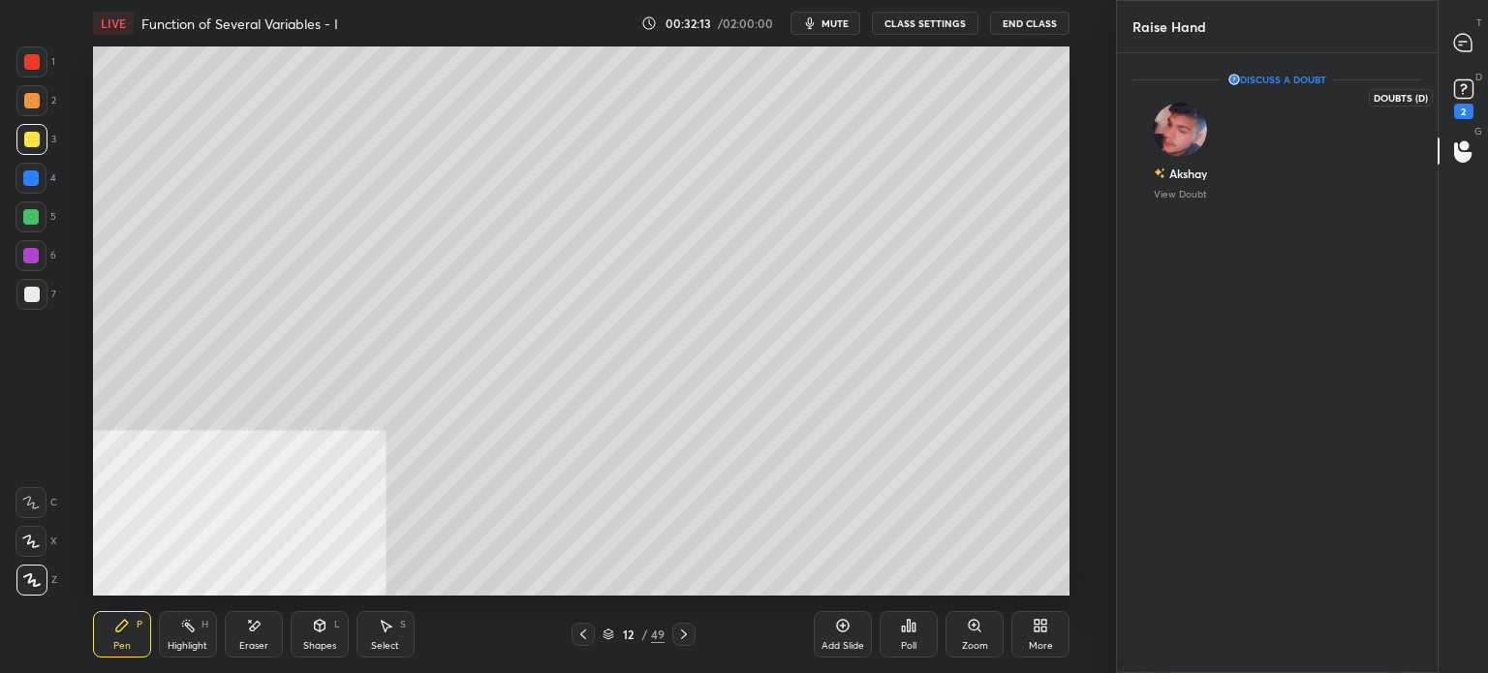
click at [1468, 102] on icon at bounding box center [1463, 89] width 29 height 29
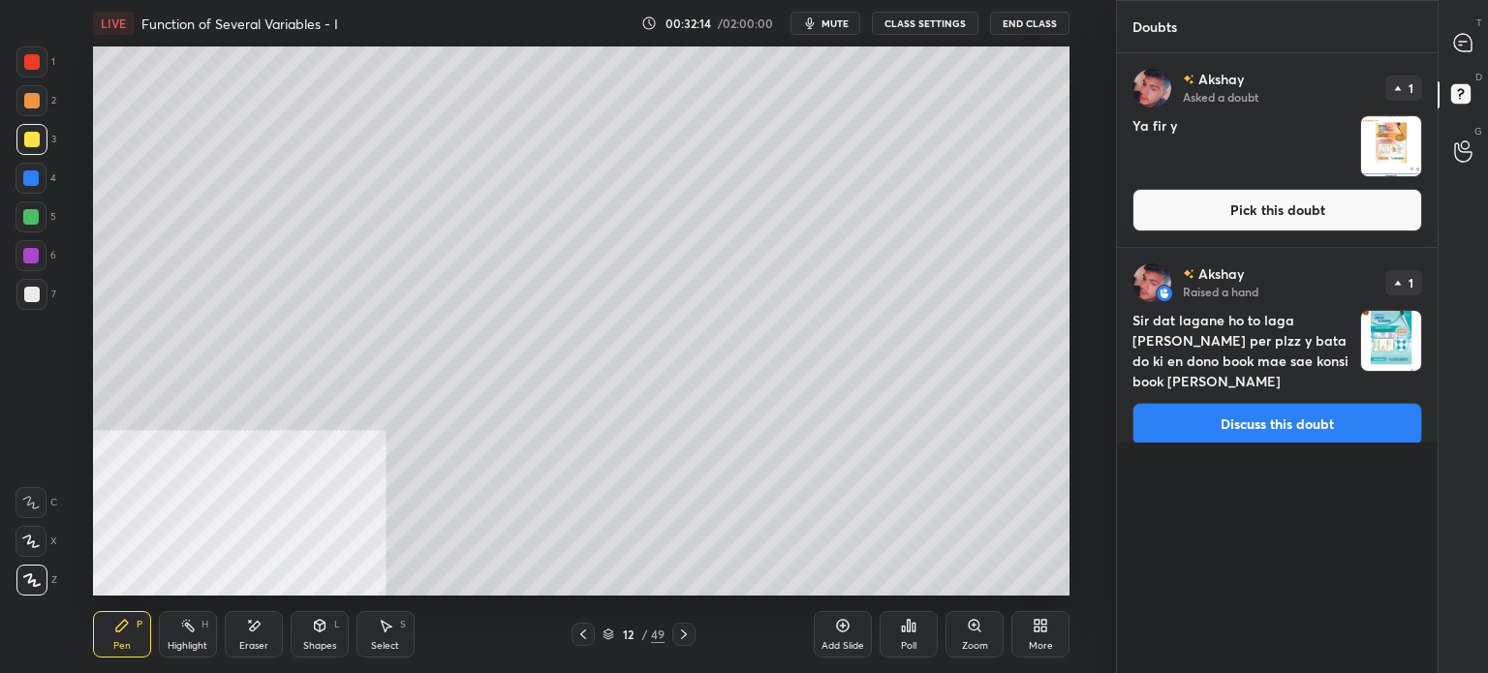
click at [1317, 220] on button "Pick this doubt" at bounding box center [1277, 210] width 290 height 43
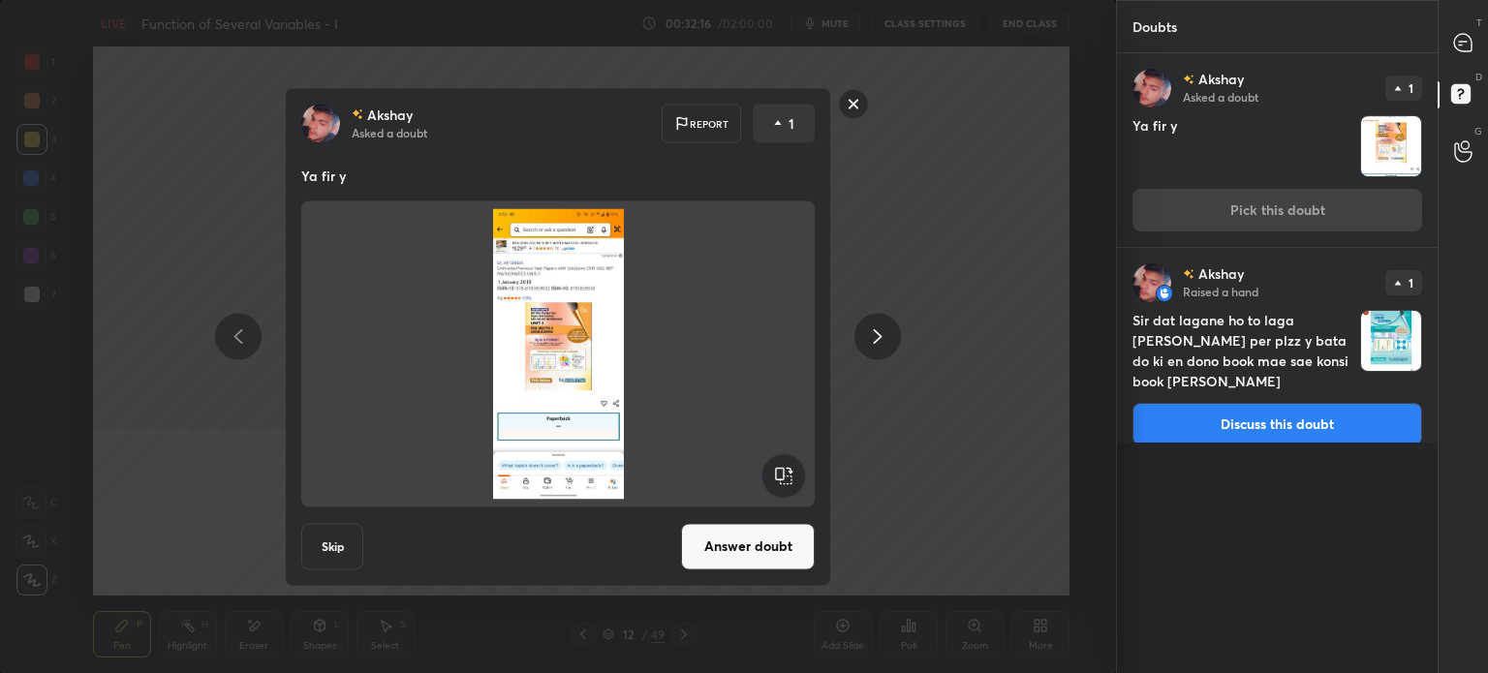
click at [859, 108] on rect at bounding box center [854, 104] width 30 height 30
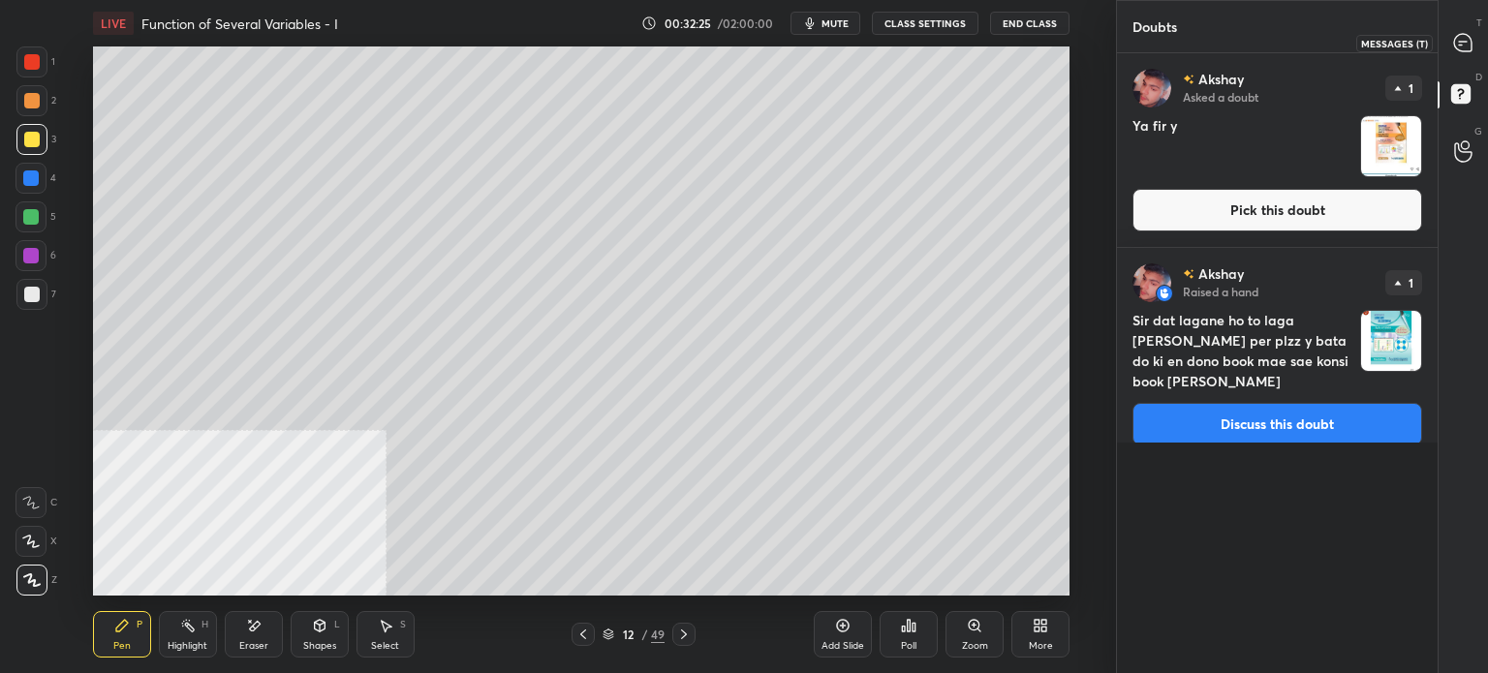
click at [1472, 38] on icon at bounding box center [1463, 43] width 20 height 20
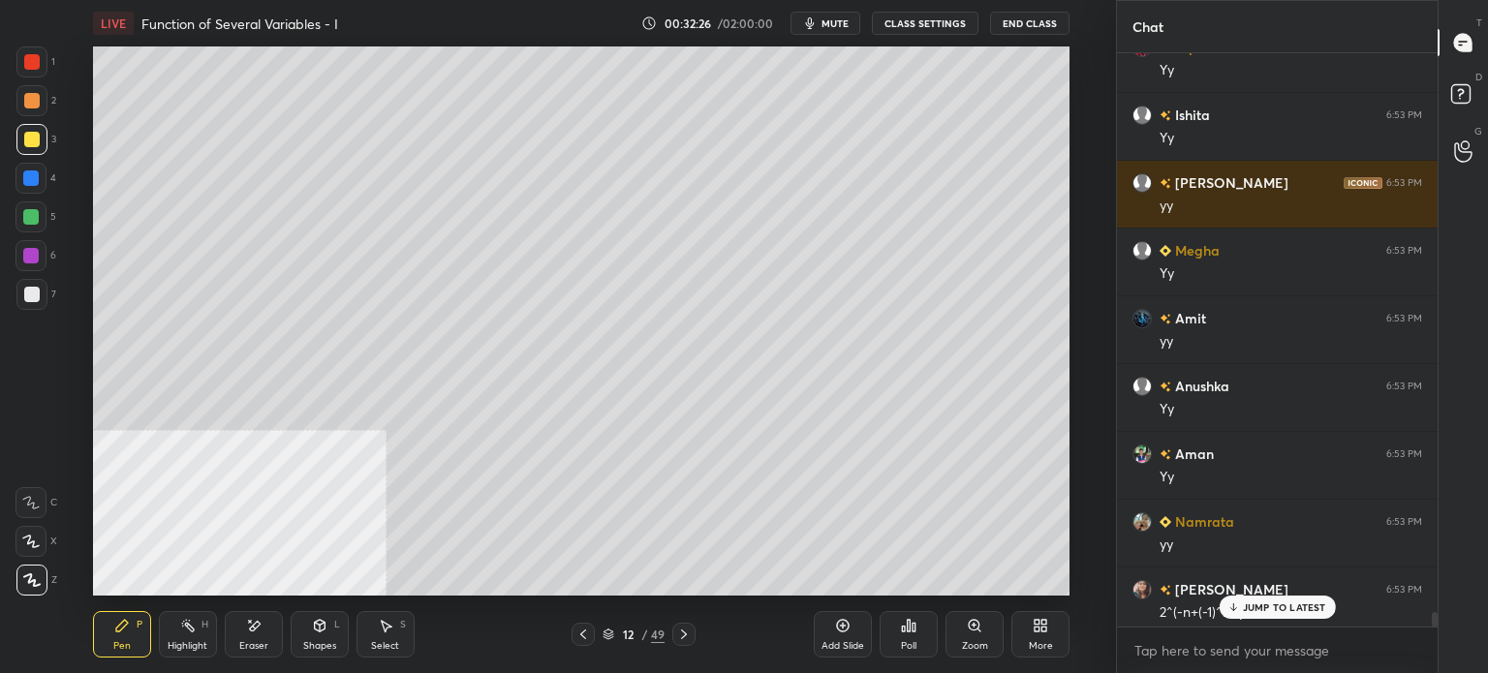
scroll to position [21537, 0]
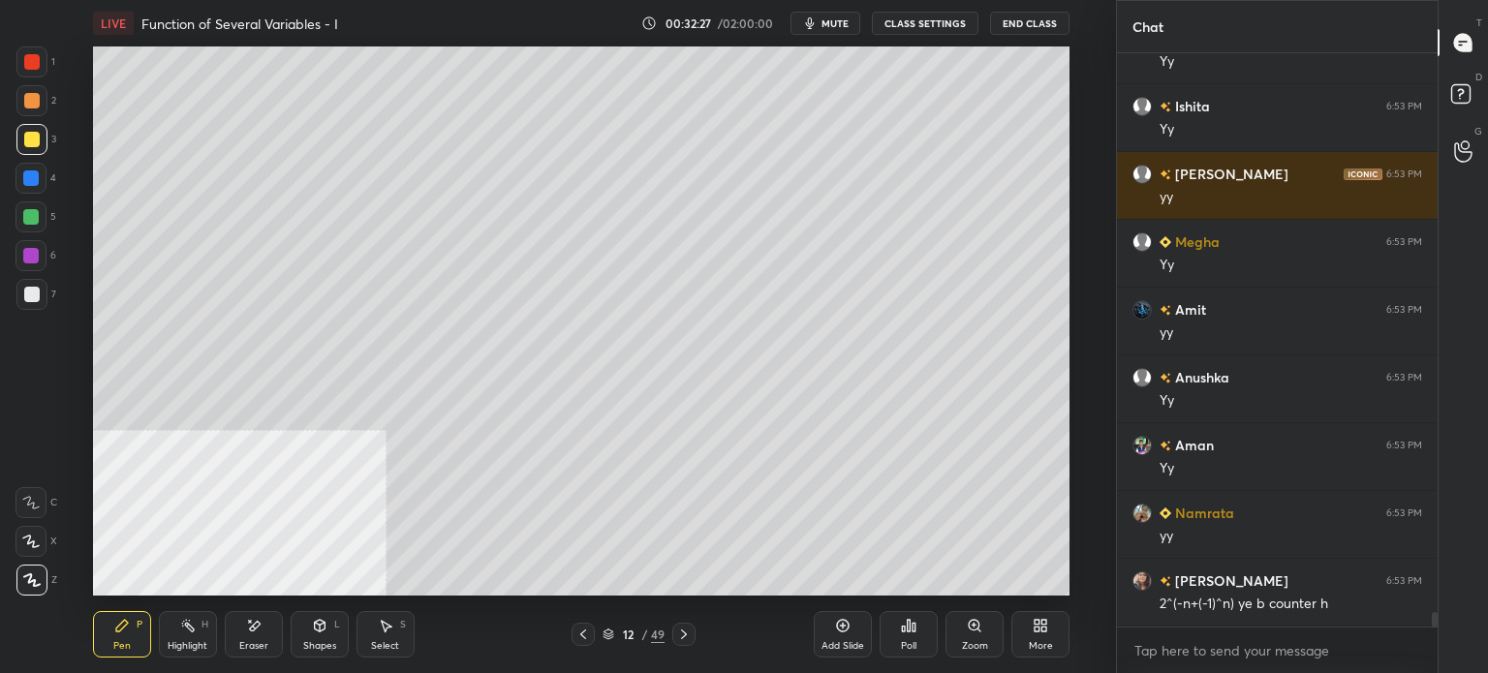
click at [1467, 108] on icon at bounding box center [1463, 96] width 35 height 35
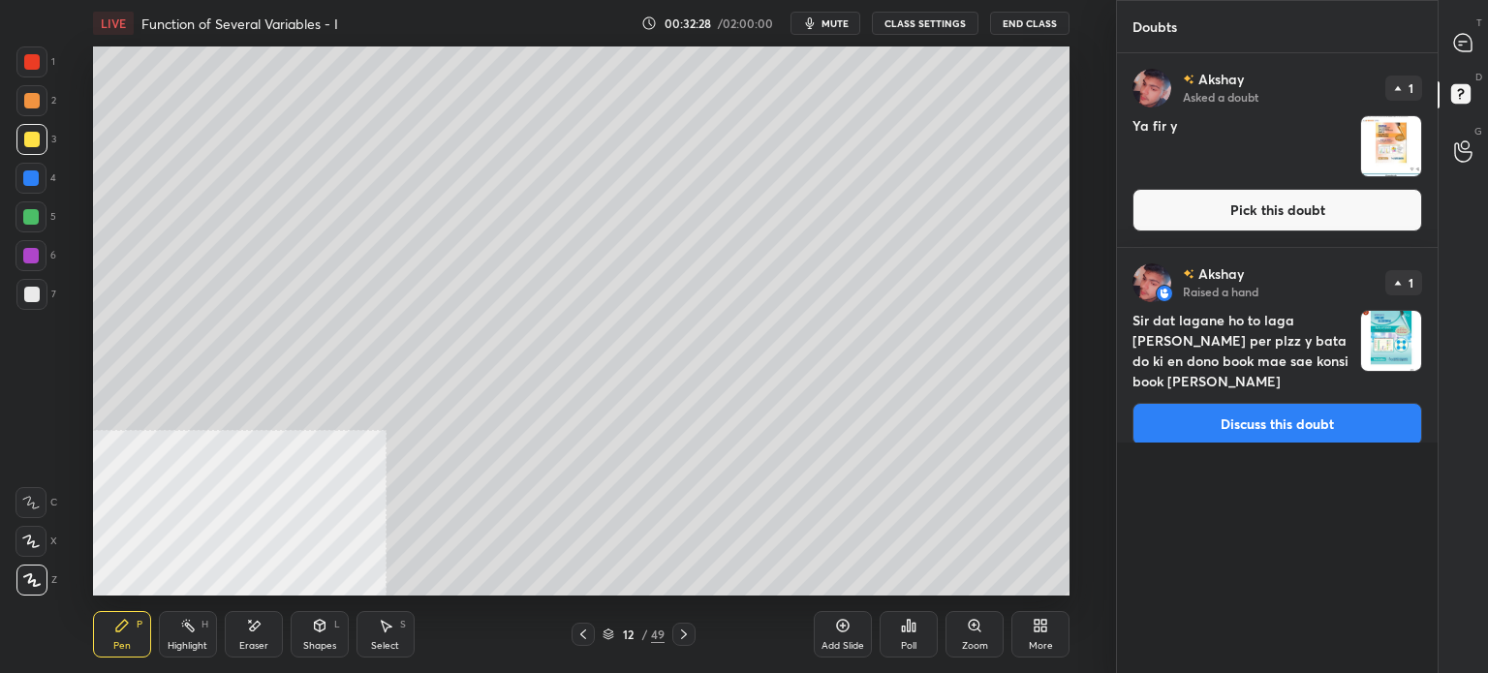
click at [1284, 406] on button "Discuss this doubt" at bounding box center [1277, 424] width 290 height 43
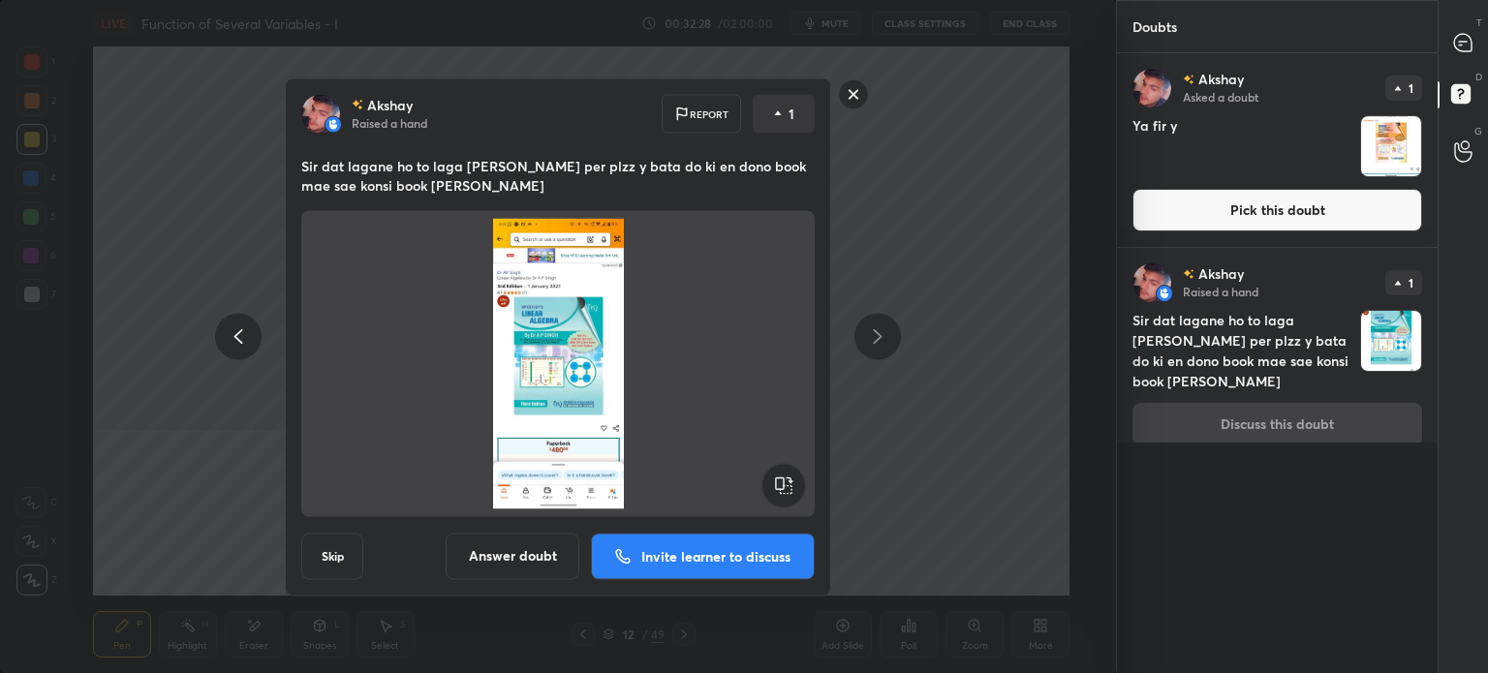
click at [701, 540] on button "Invite learner to discuss" at bounding box center [703, 556] width 224 height 46
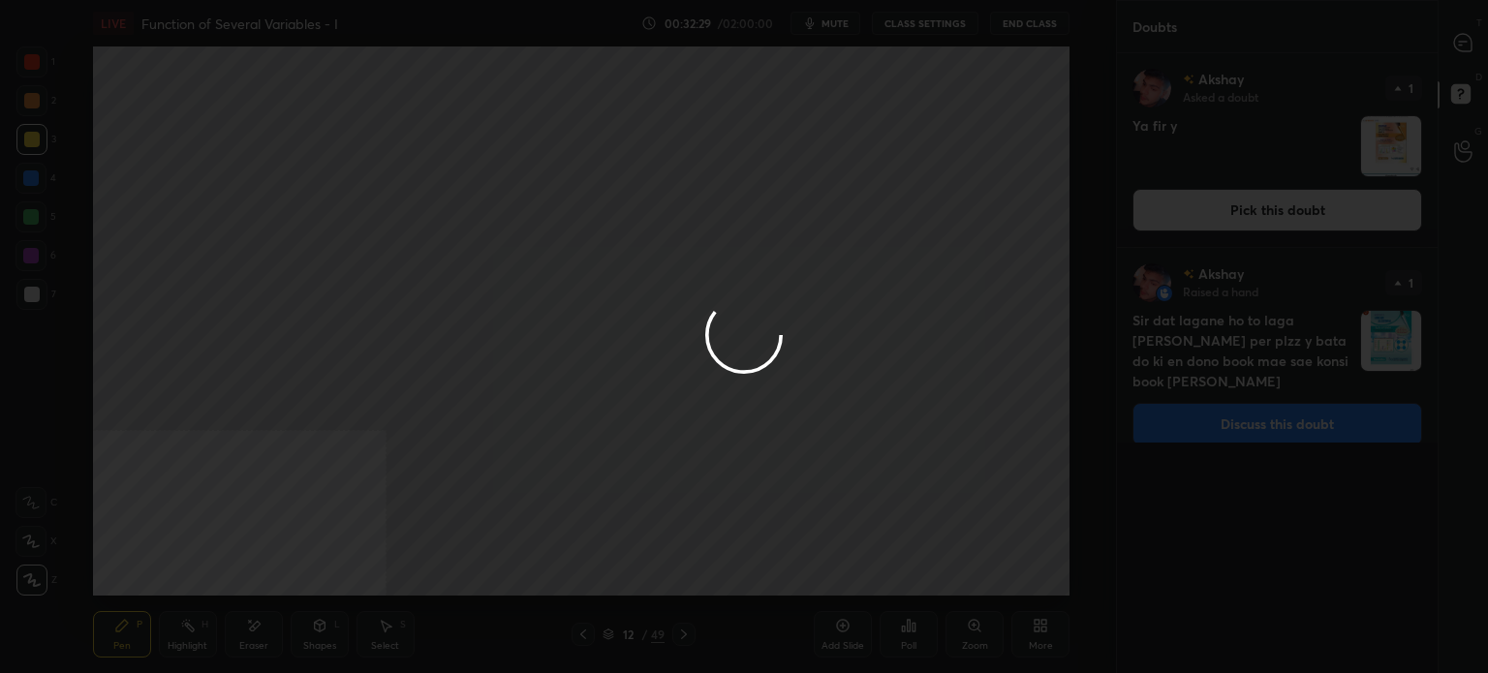
scroll to position [6, 6]
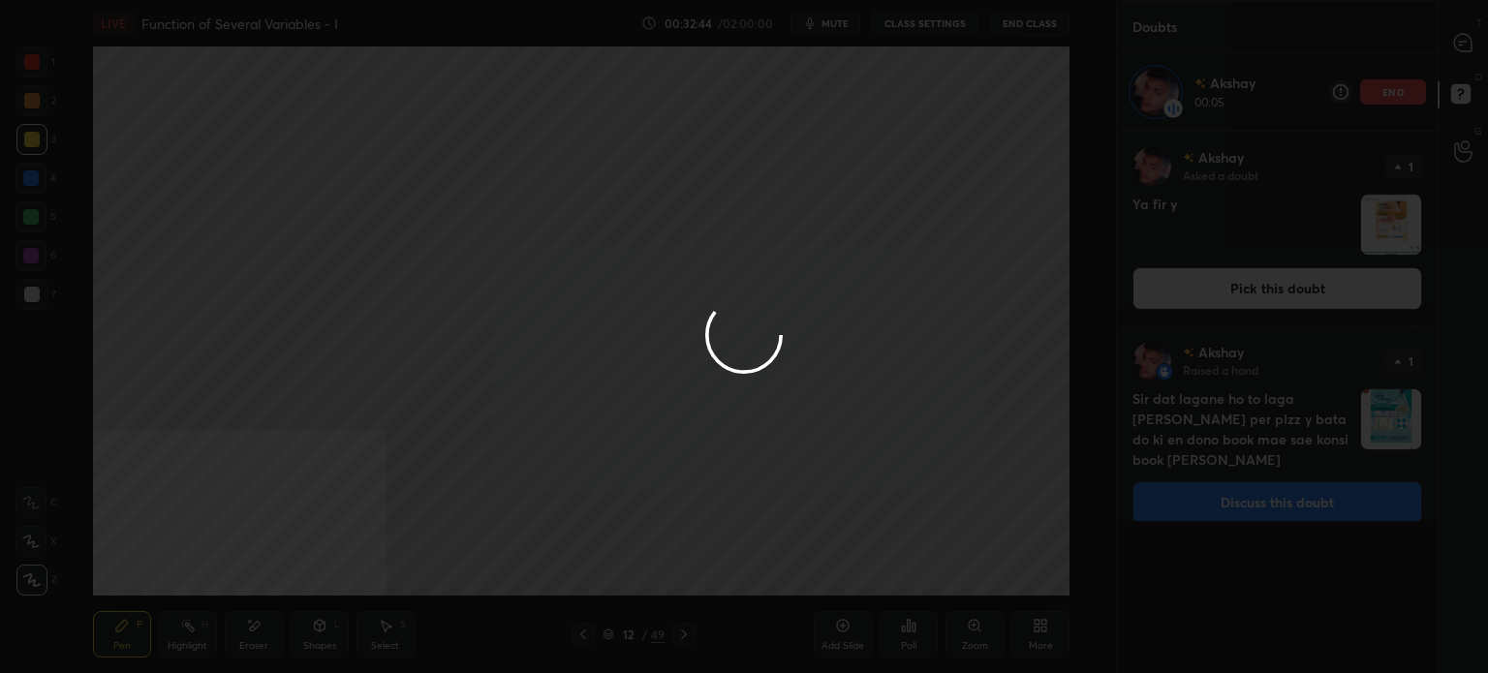
click at [1119, 135] on div at bounding box center [744, 336] width 1488 height 673
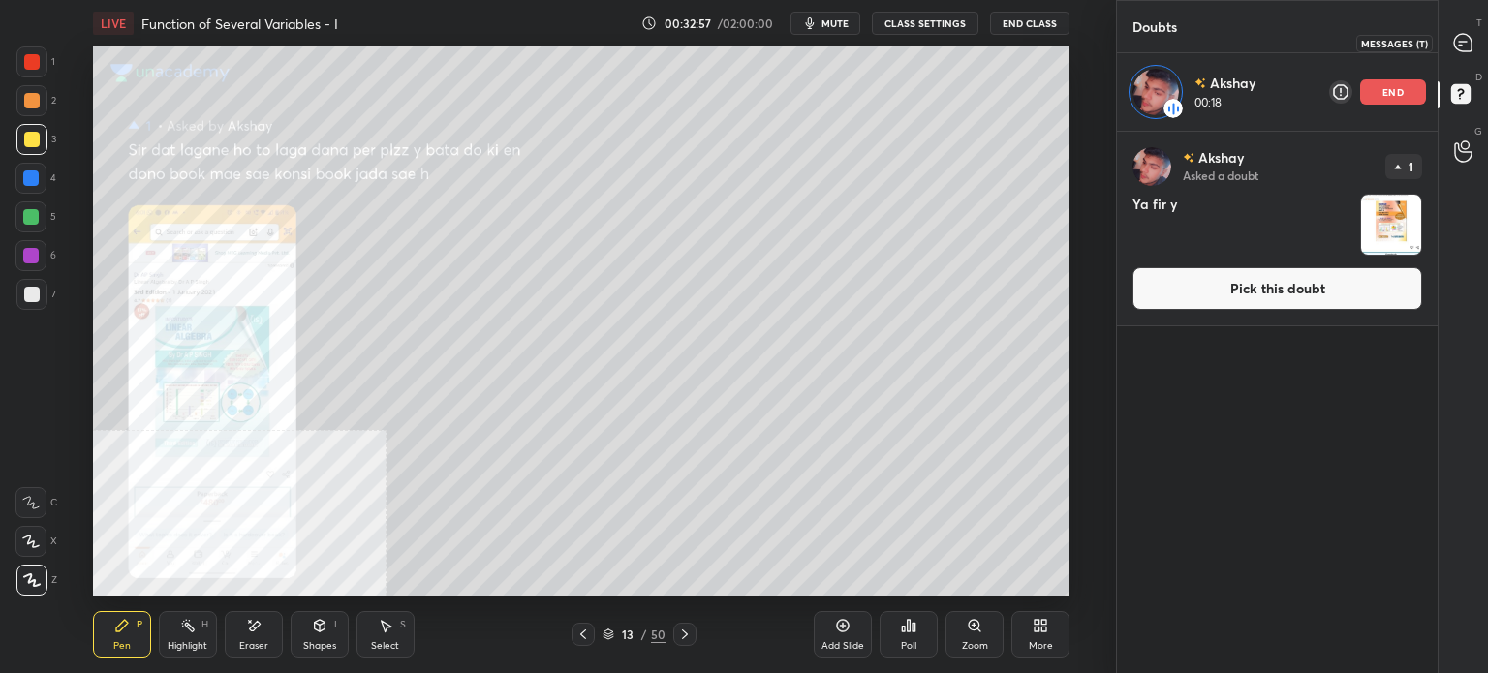
click at [1454, 34] on icon at bounding box center [1463, 43] width 20 height 20
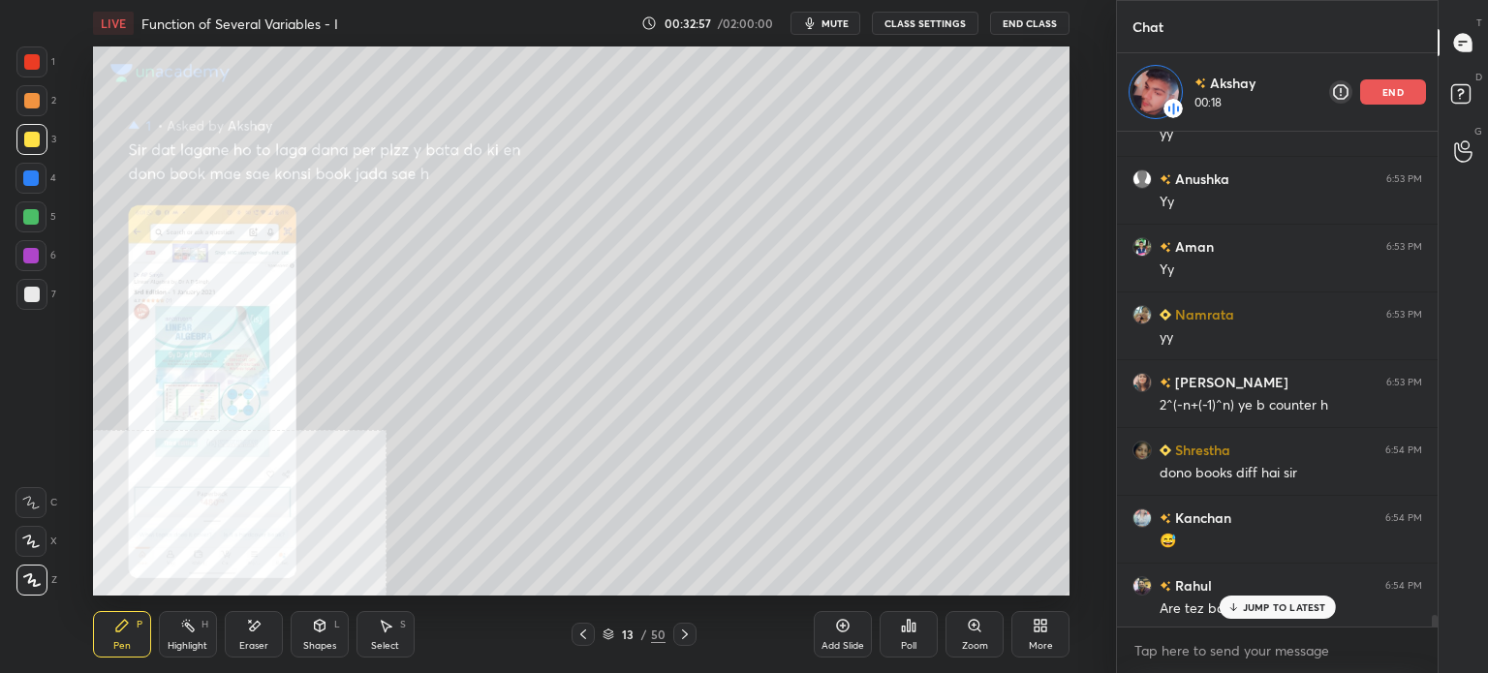
scroll to position [21737, 0]
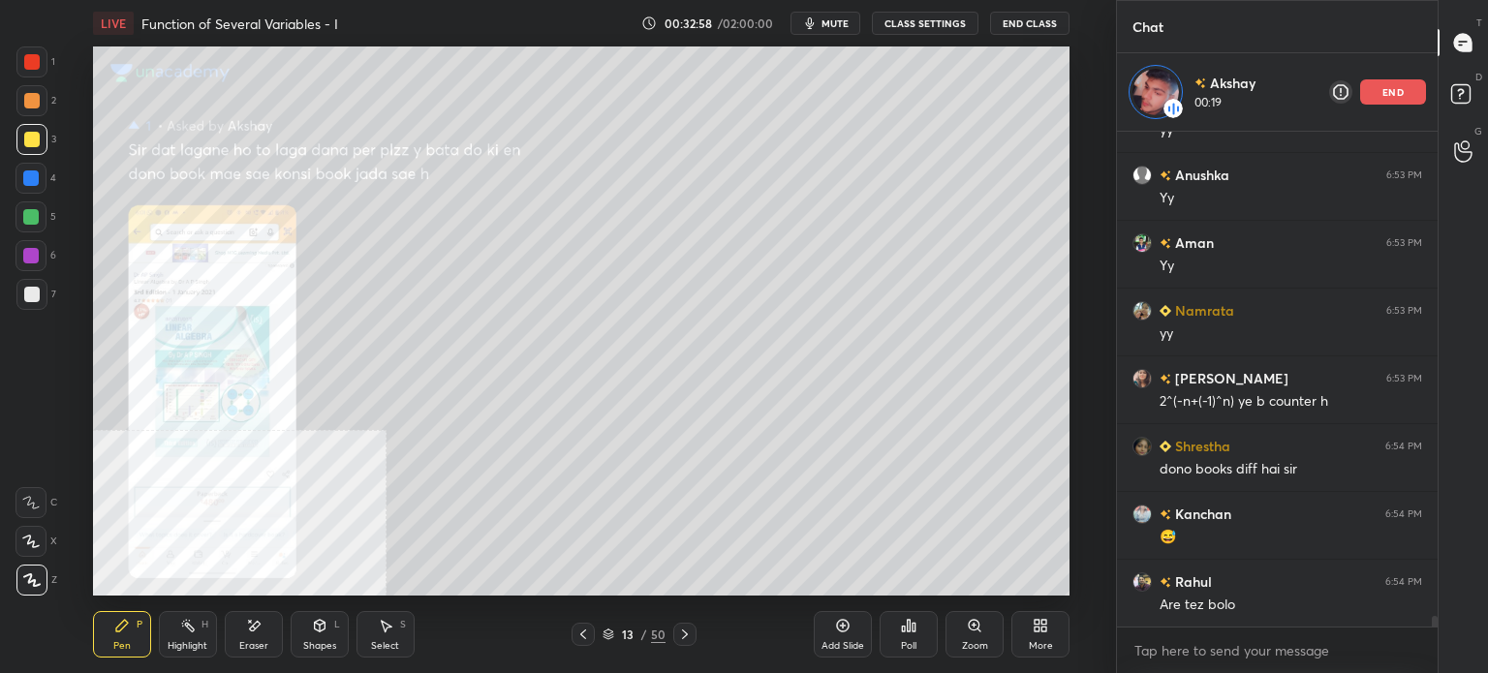
click at [1042, 630] on icon at bounding box center [1044, 629] width 5 height 5
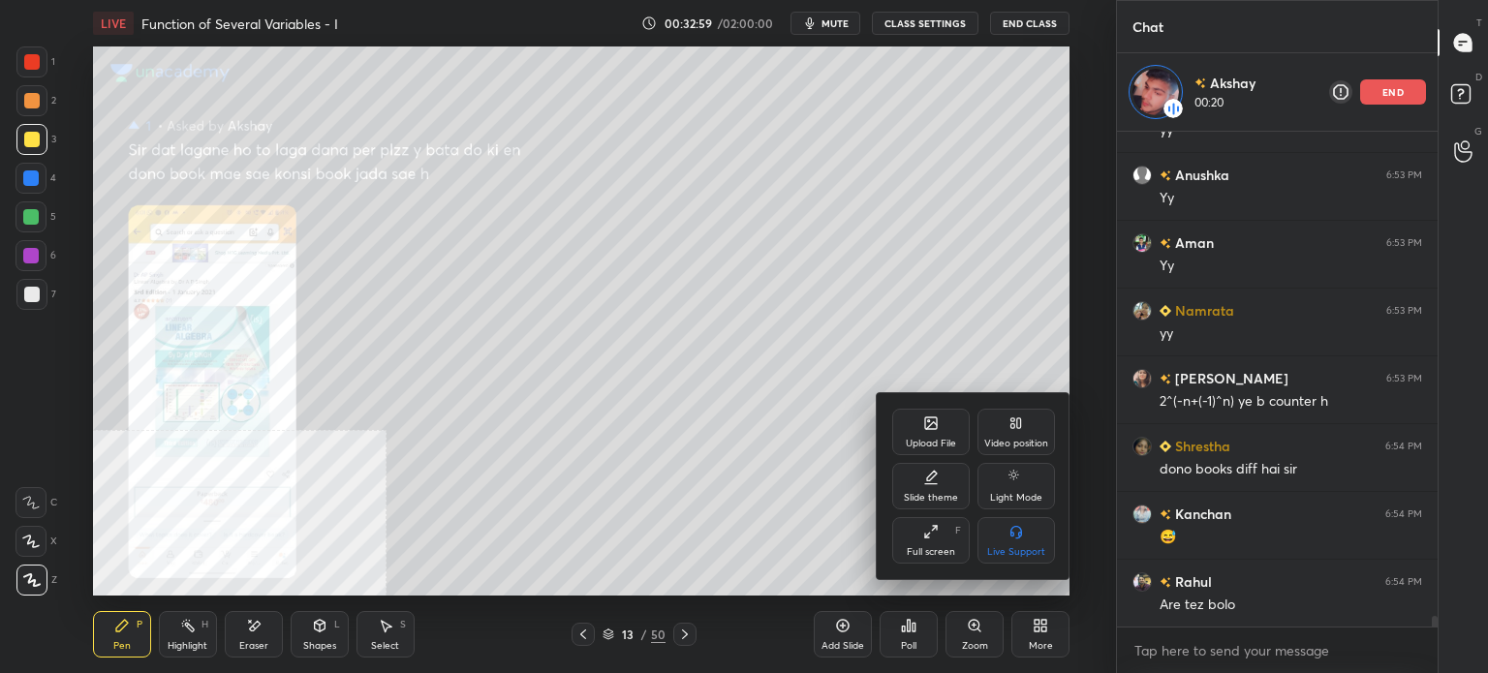
click at [1038, 432] on div "Video position" at bounding box center [1015, 432] width 77 height 46
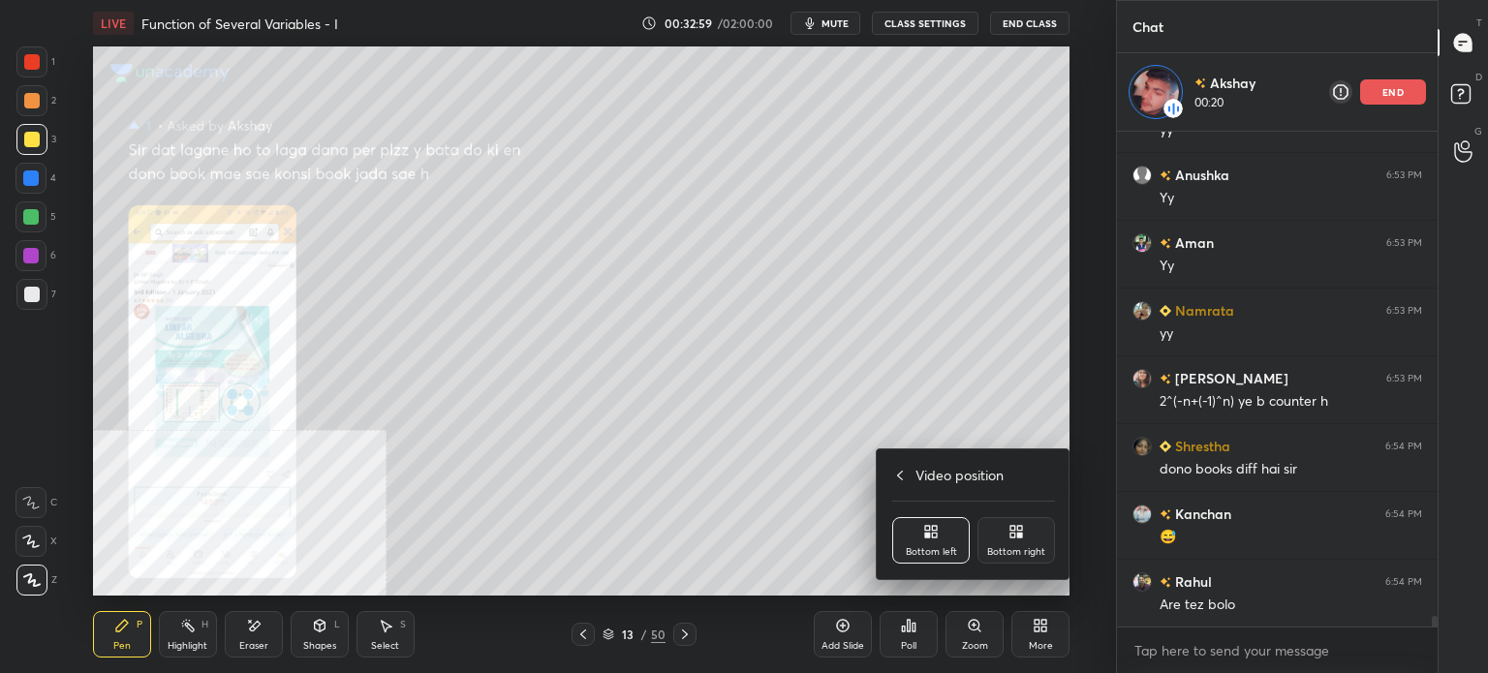
click at [1026, 553] on div "Bottom right" at bounding box center [1016, 552] width 58 height 10
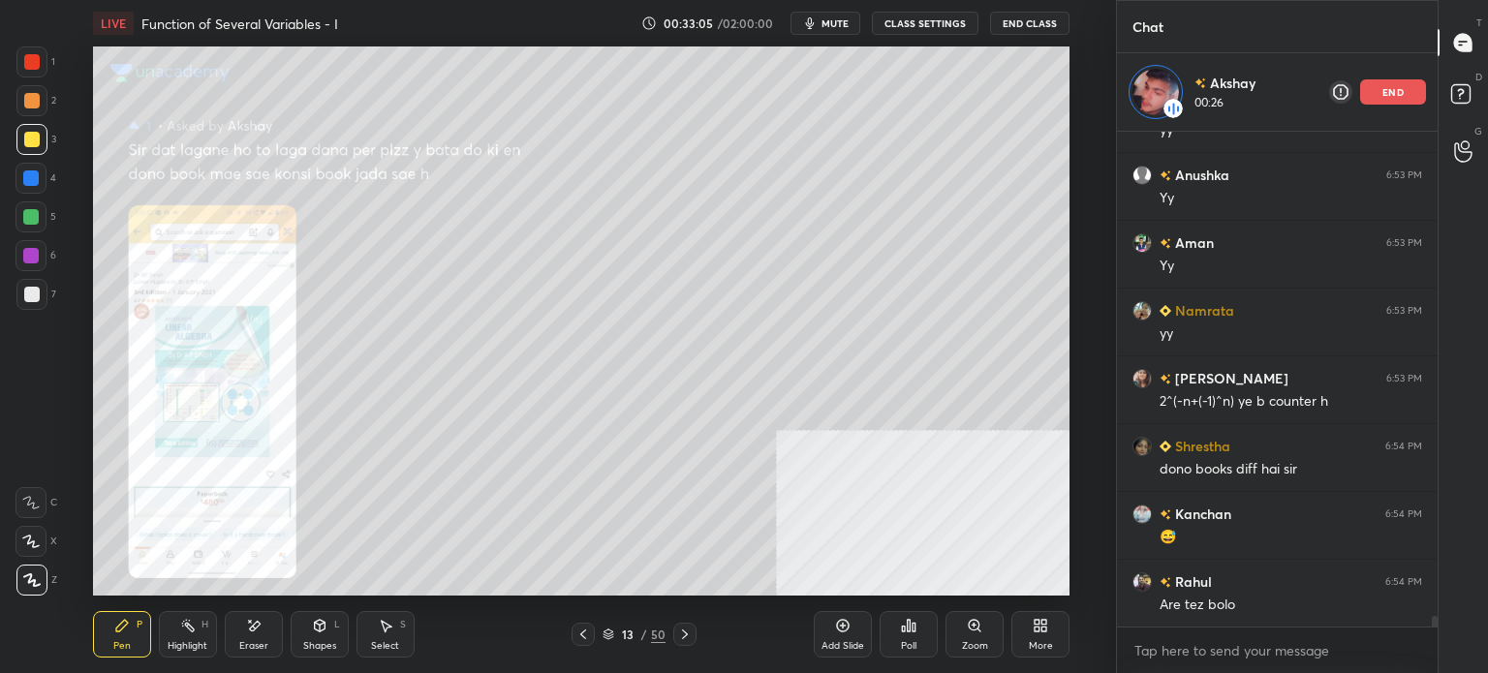
click at [954, 616] on div "Zoom" at bounding box center [974, 634] width 58 height 46
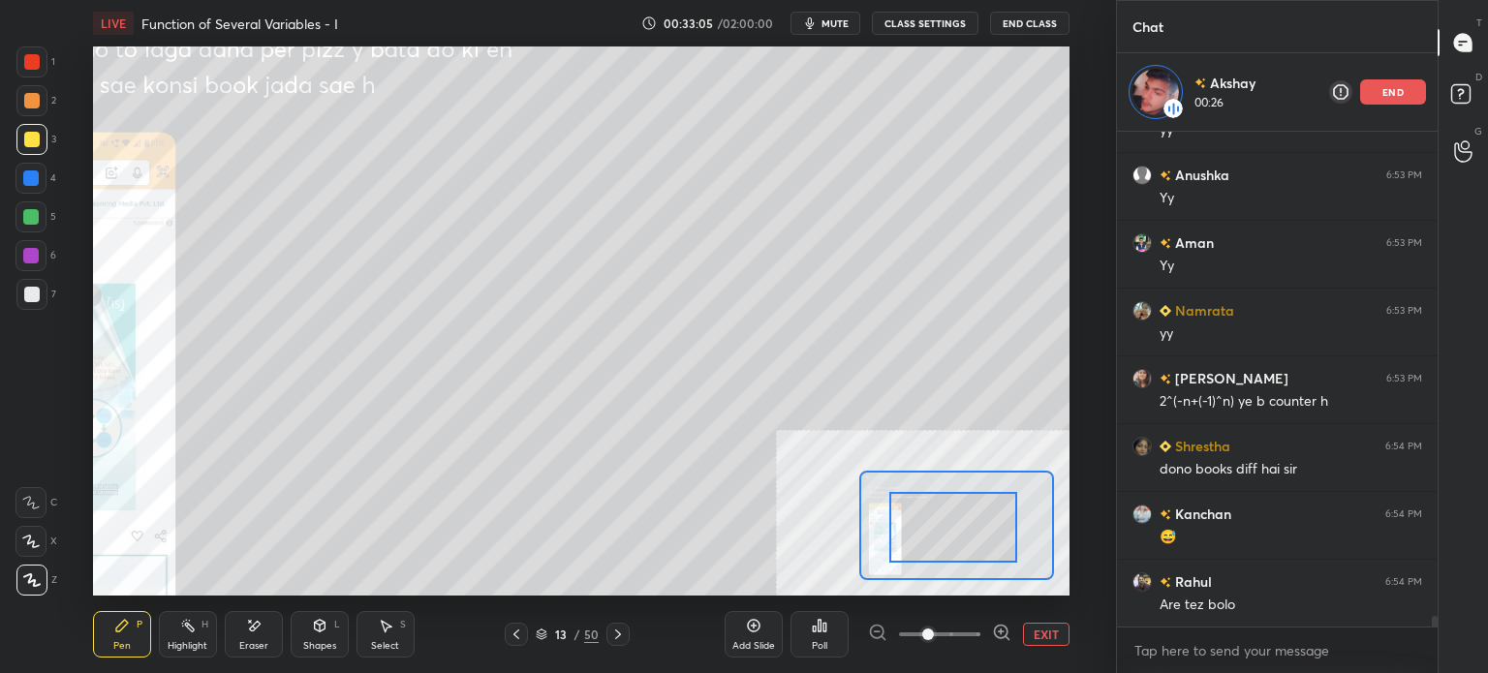
drag, startPoint x: 947, startPoint y: 527, endPoint x: 922, endPoint y: 503, distance: 34.9
click at [938, 522] on div at bounding box center [953, 527] width 128 height 71
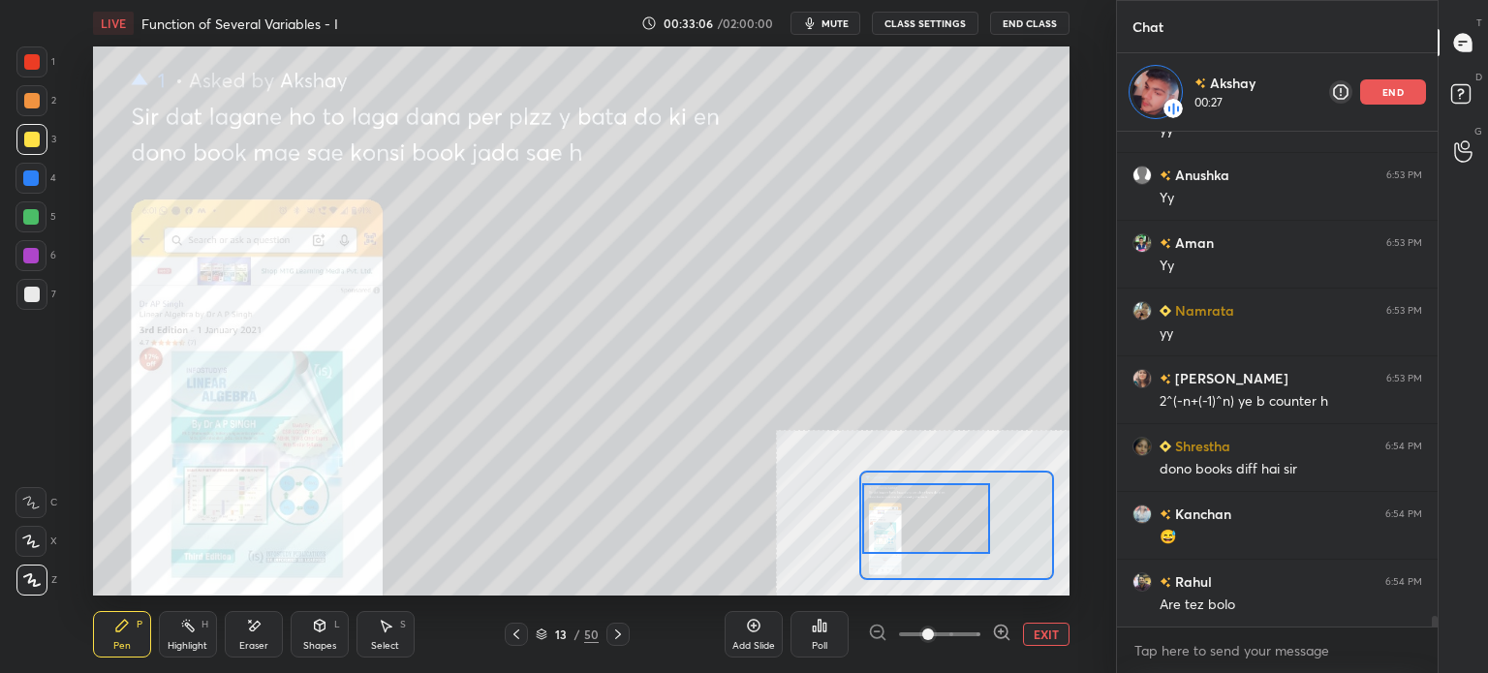
click at [1391, 97] on p "end" at bounding box center [1392, 92] width 21 height 10
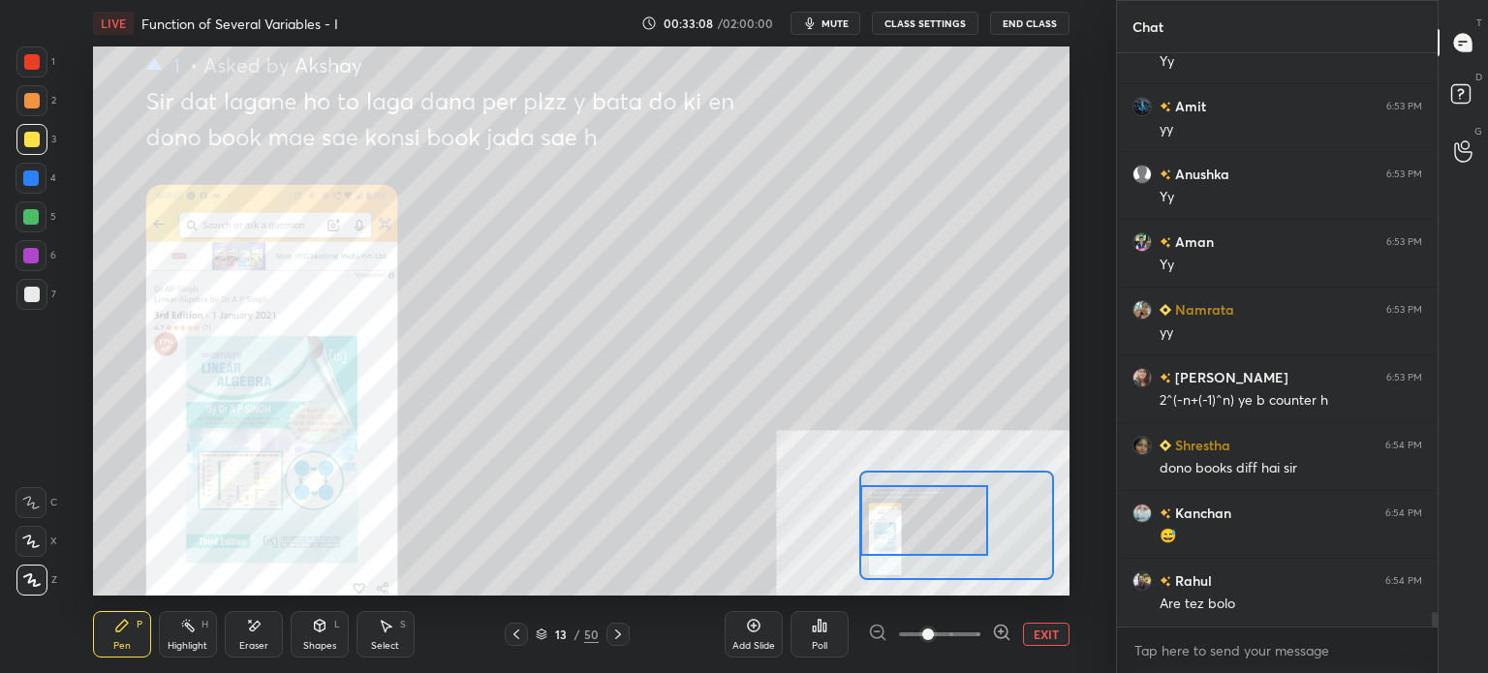
drag, startPoint x: 966, startPoint y: 530, endPoint x: 952, endPoint y: 532, distance: 13.7
click at [952, 532] on div at bounding box center [924, 520] width 128 height 71
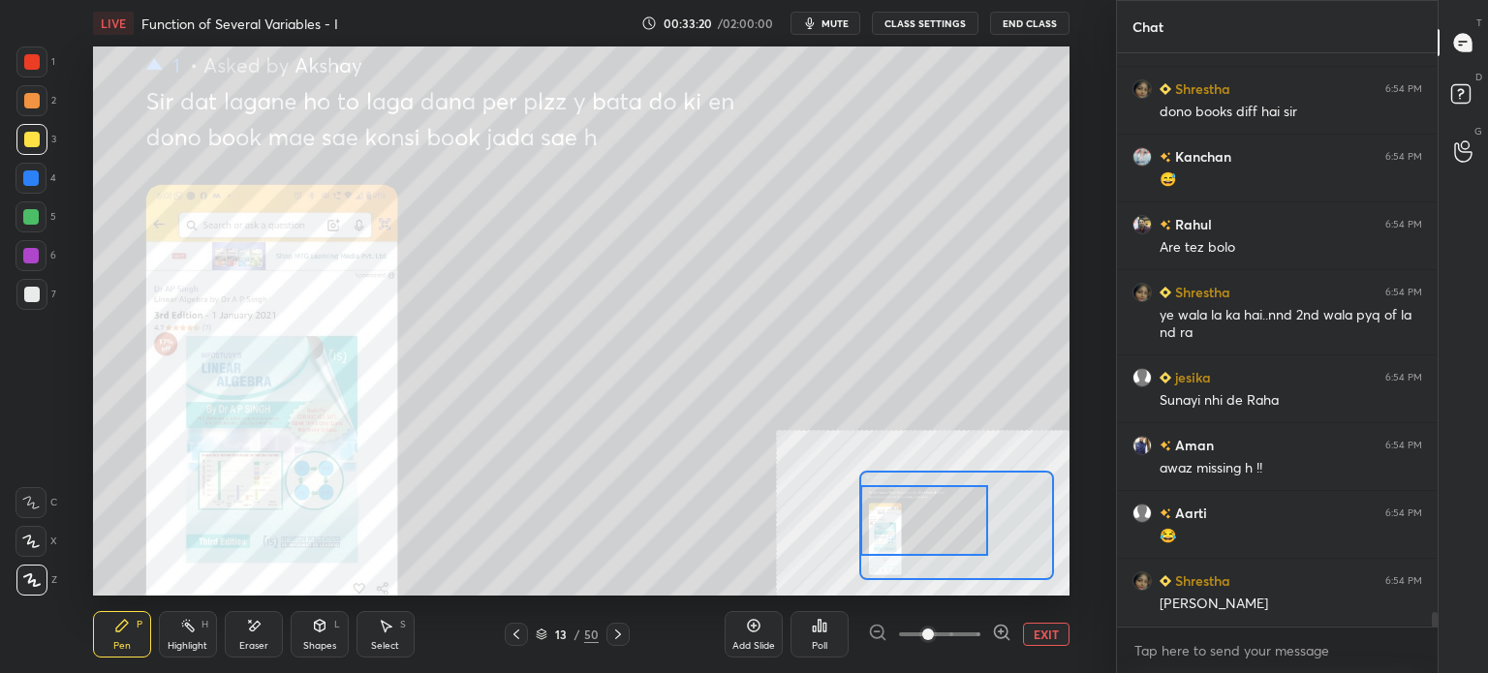
scroll to position [22084, 0]
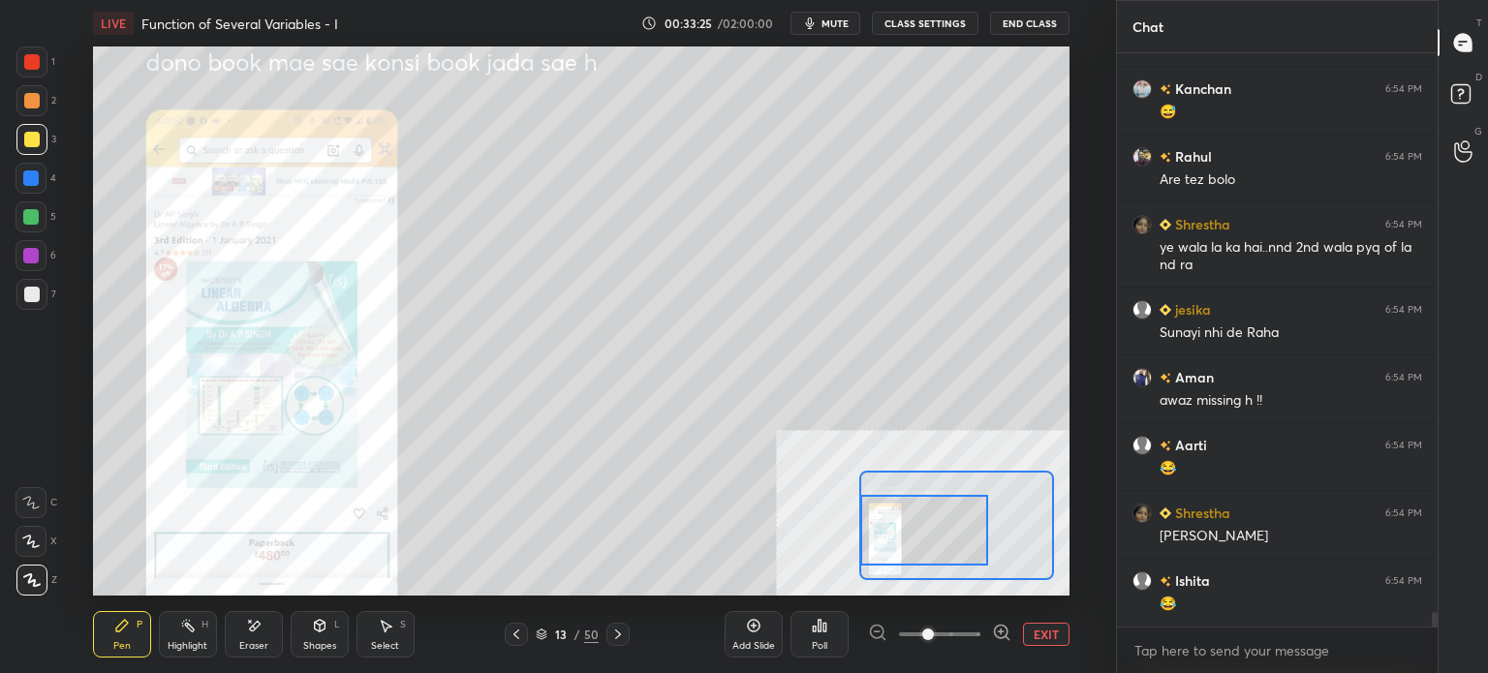
click at [911, 534] on div at bounding box center [924, 530] width 128 height 71
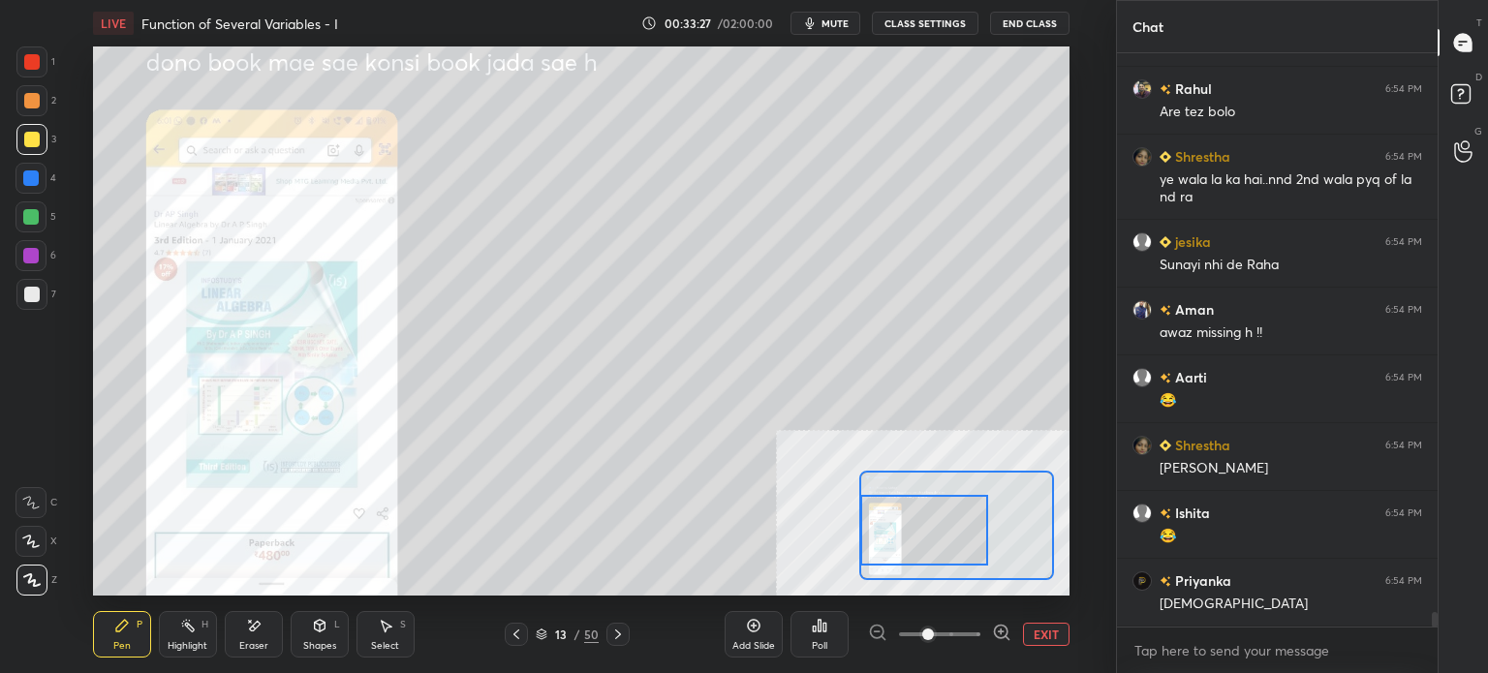
scroll to position [22219, 0]
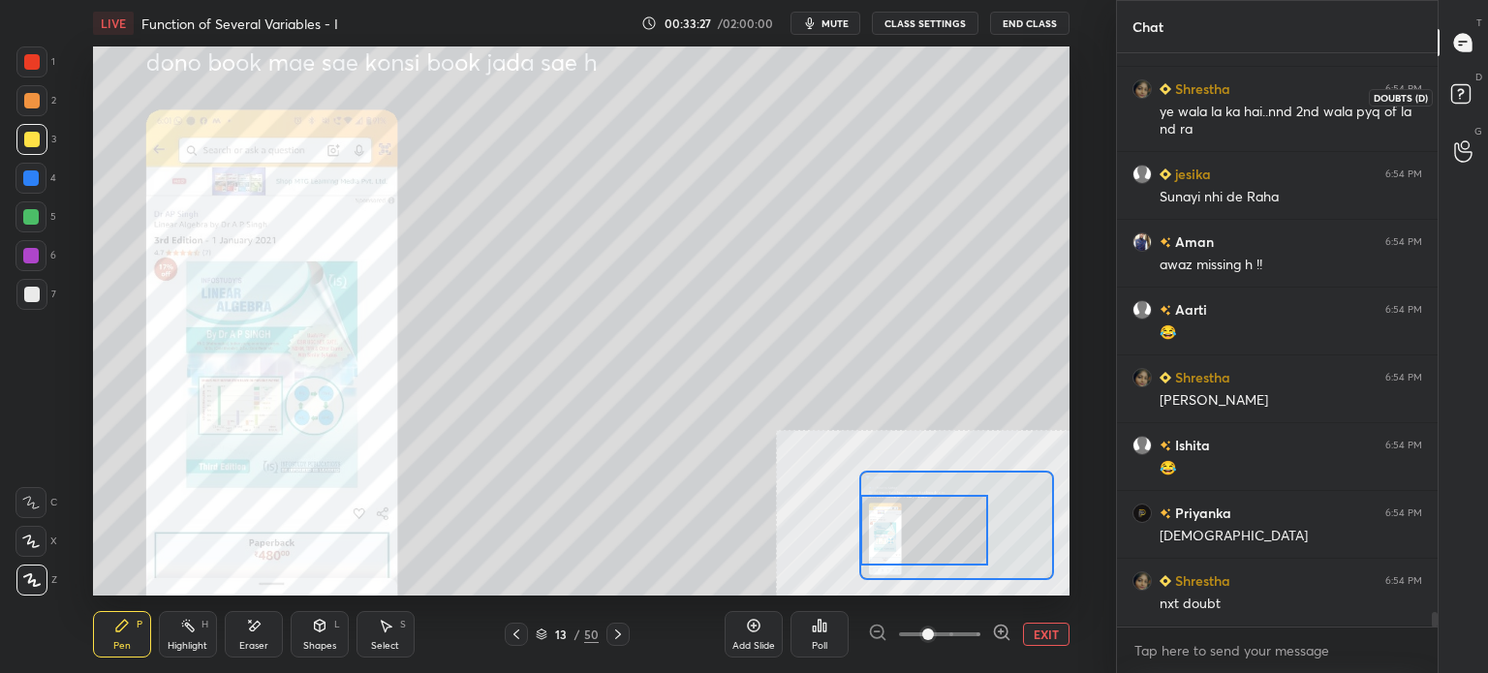
click at [1469, 98] on rect at bounding box center [1460, 94] width 18 height 18
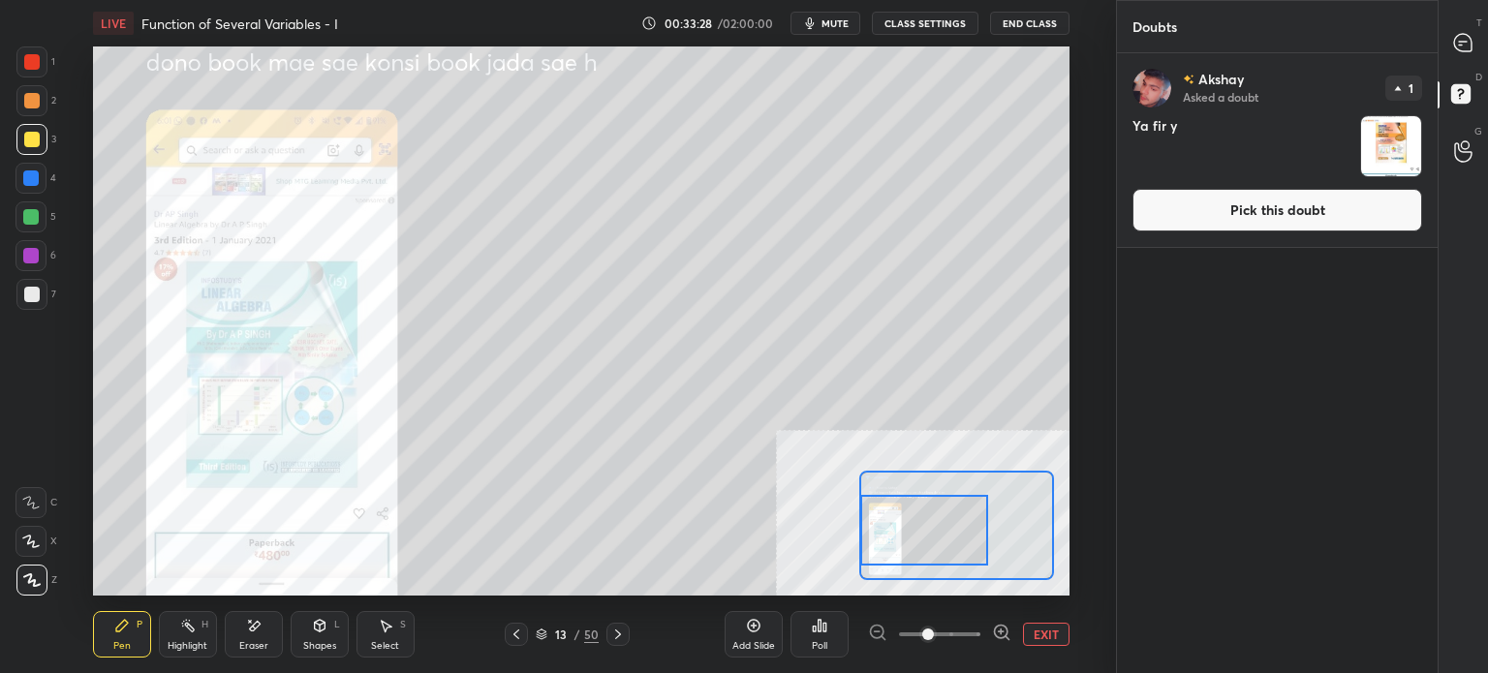
click at [1311, 226] on button "Pick this doubt" at bounding box center [1277, 210] width 290 height 43
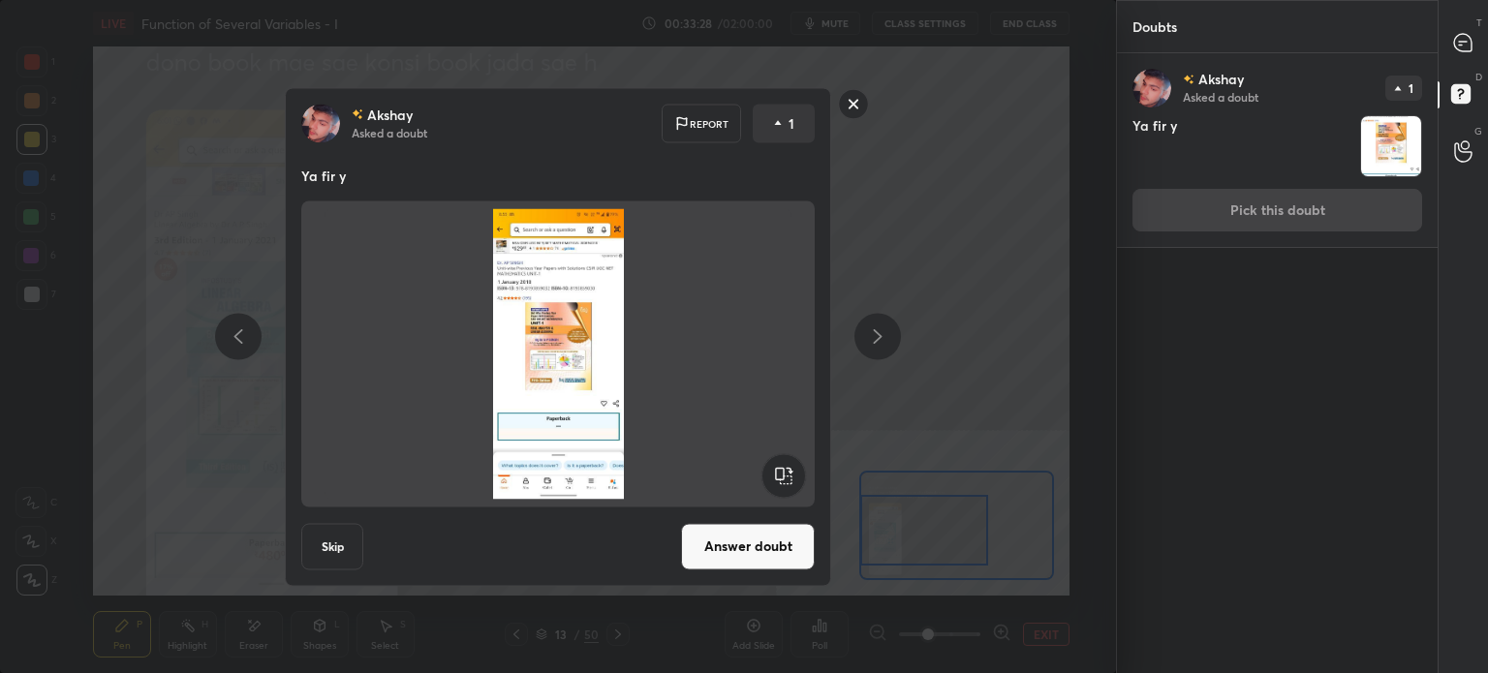
click at [1303, 214] on div "[PERSON_NAME] Asked a doubt 1 Ya fir y Pick this doubt" at bounding box center [1277, 150] width 321 height 194
click at [755, 535] on button "Answer doubt" at bounding box center [748, 546] width 134 height 46
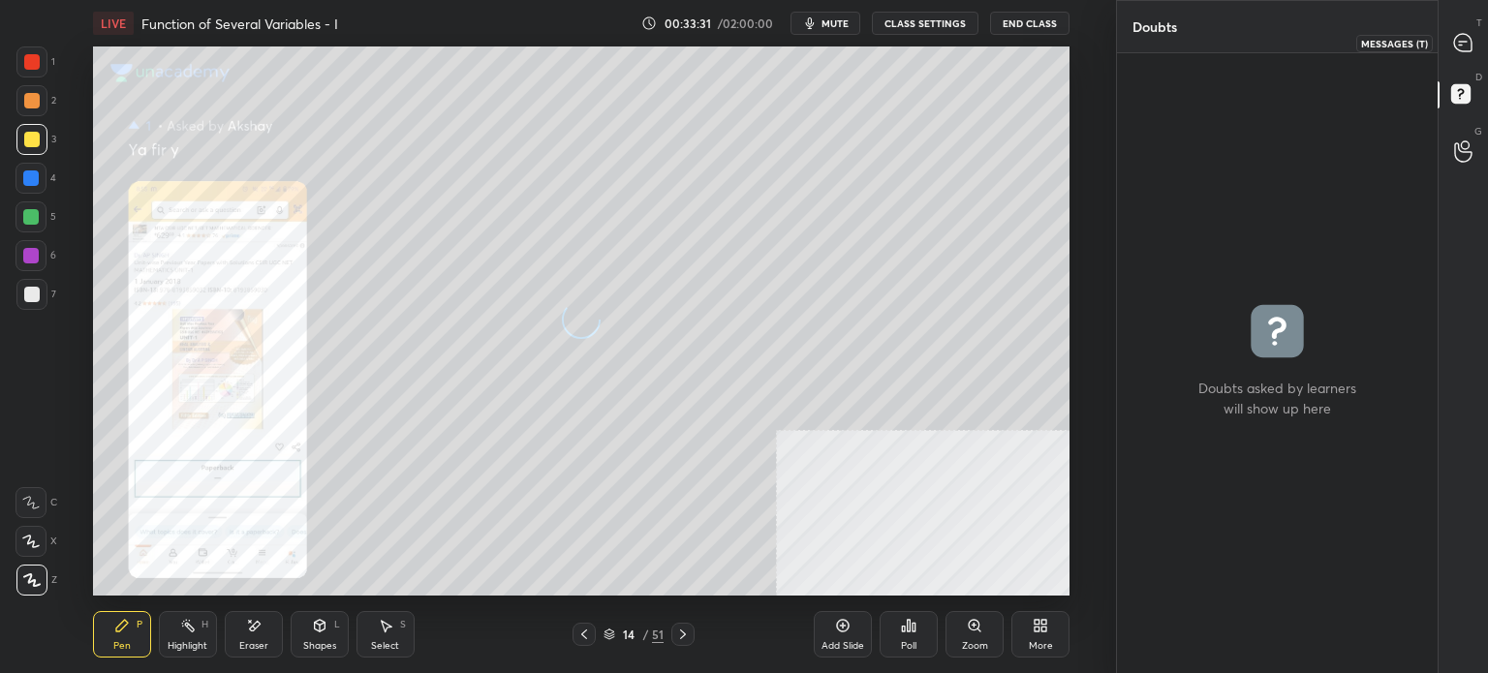
click at [1464, 44] on icon at bounding box center [1462, 42] width 17 height 17
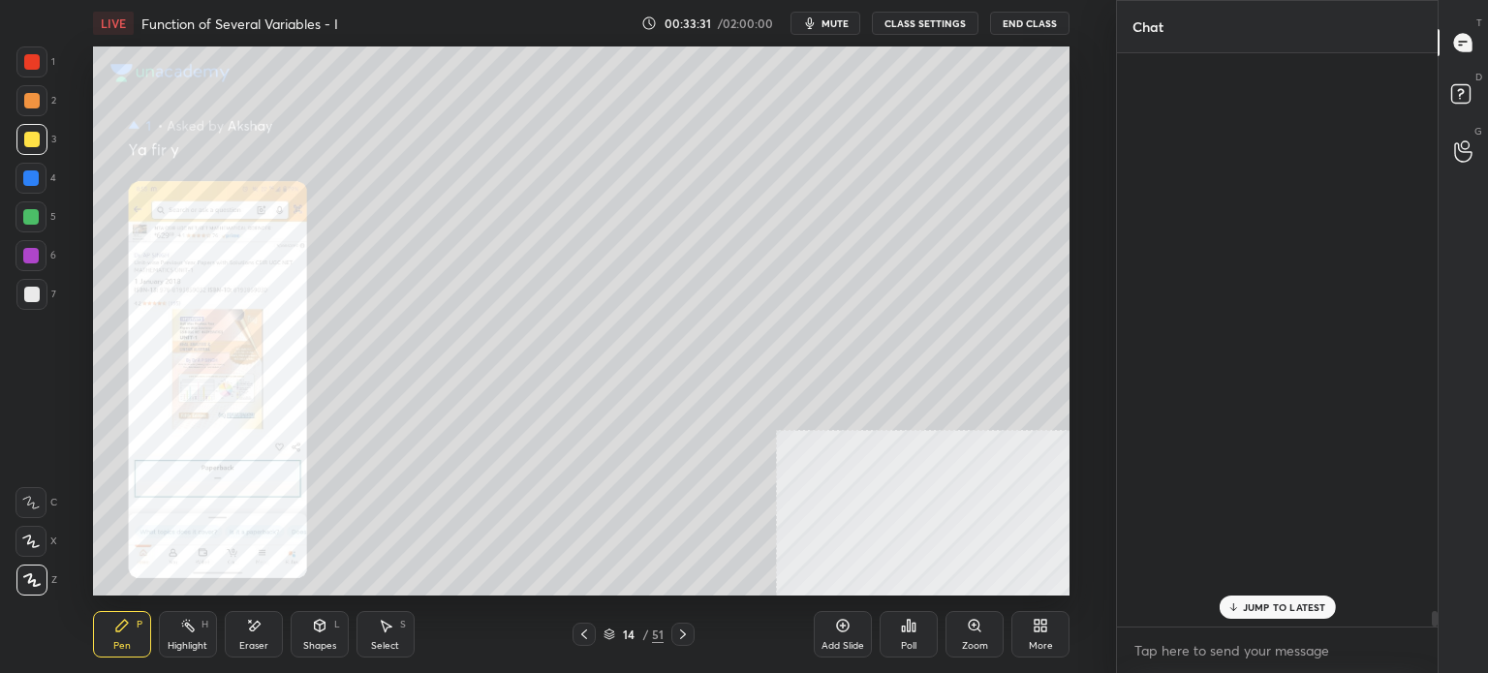
scroll to position [568, 315]
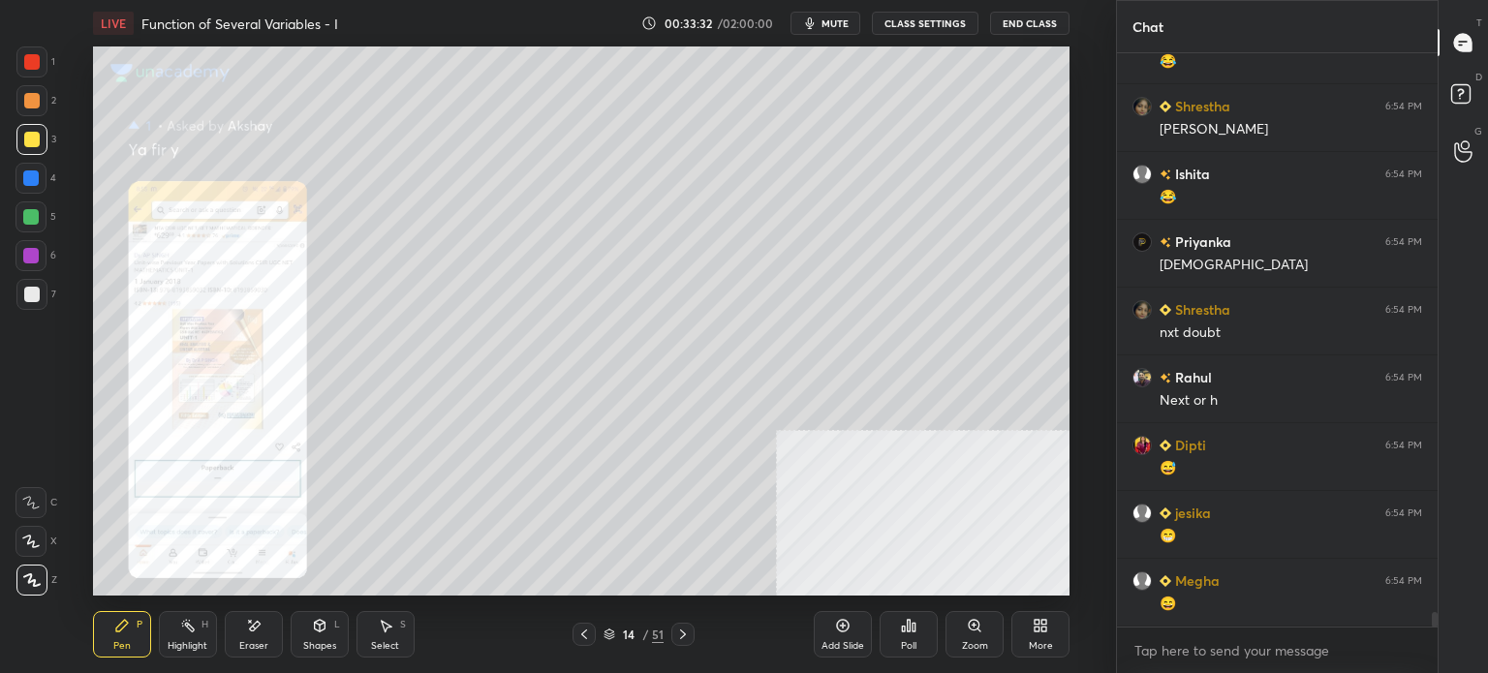
click at [968, 638] on div "Zoom" at bounding box center [974, 634] width 58 height 46
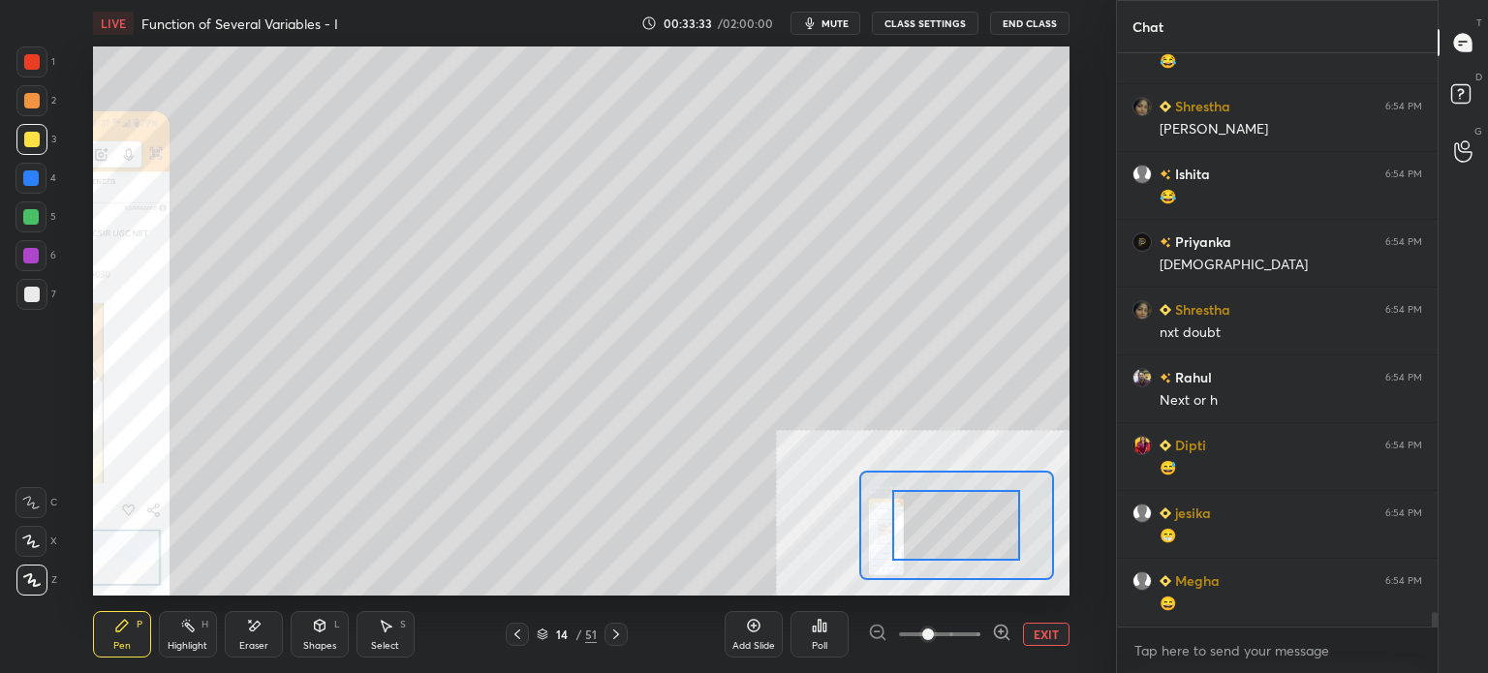
scroll to position [22475, 0]
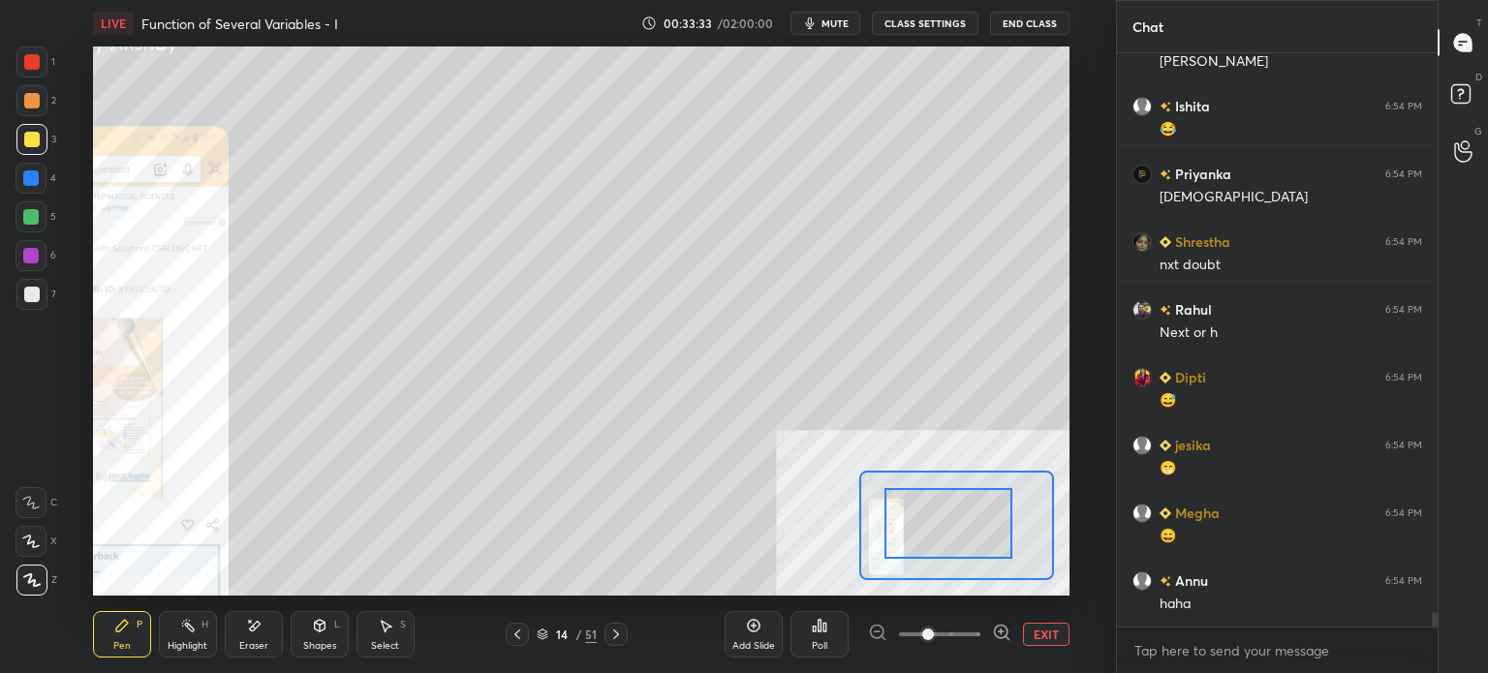
click at [852, 518] on div "Setting up your live class Poll for secs No correct answer Start poll" at bounding box center [581, 320] width 976 height 549
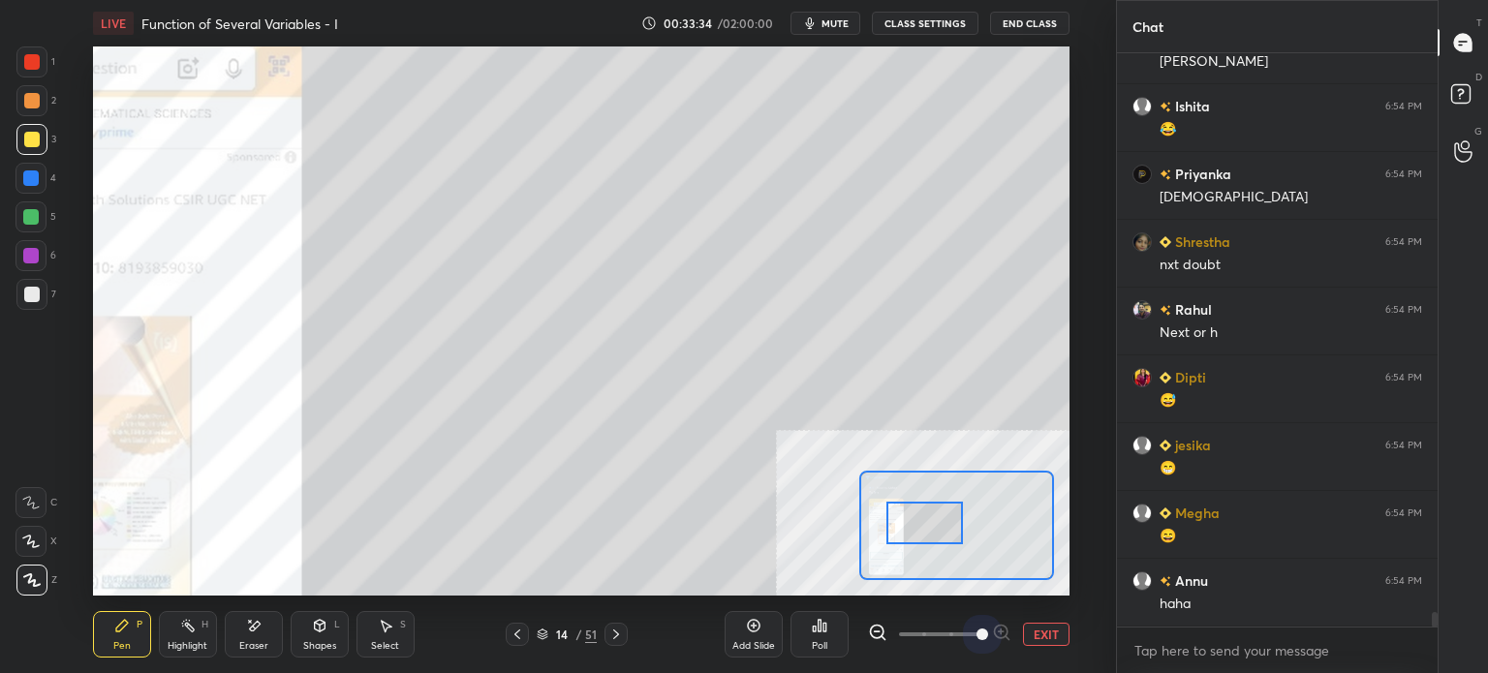
drag, startPoint x: 954, startPoint y: 641, endPoint x: 1034, endPoint y: 632, distance: 80.9
click at [1034, 632] on div "EXIT" at bounding box center [968, 634] width 201 height 23
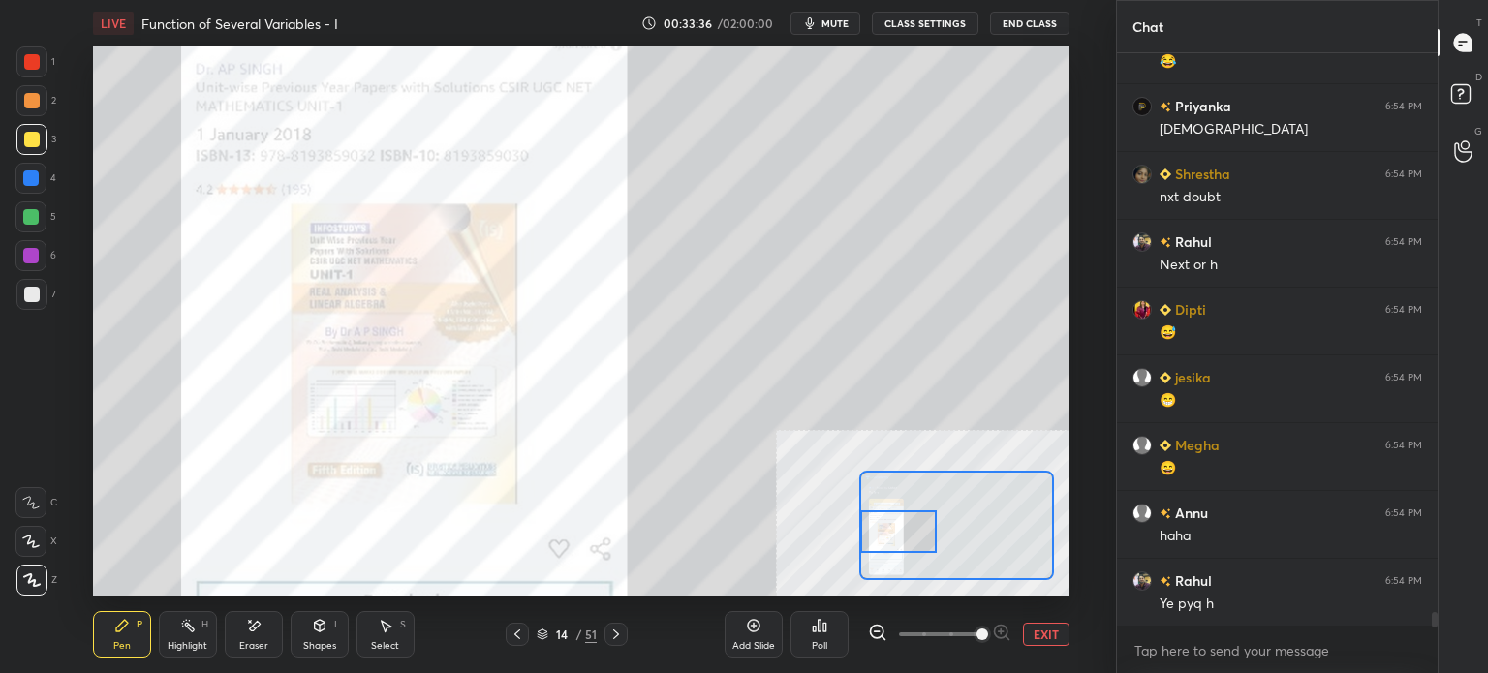
click at [856, 530] on div "Setting up your live class Poll for secs No correct answer Start poll" at bounding box center [581, 320] width 976 height 549
click at [33, 106] on div at bounding box center [31, 100] width 15 height 15
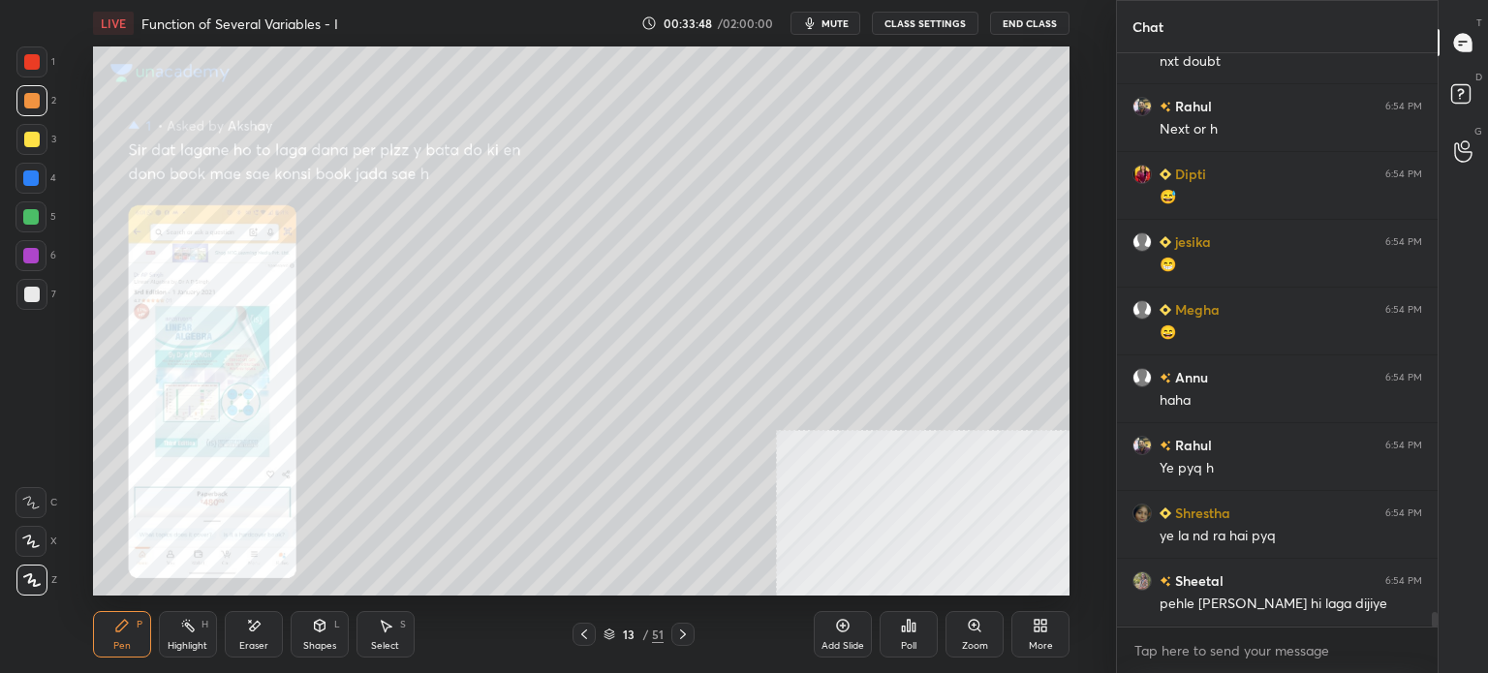
scroll to position [22746, 0]
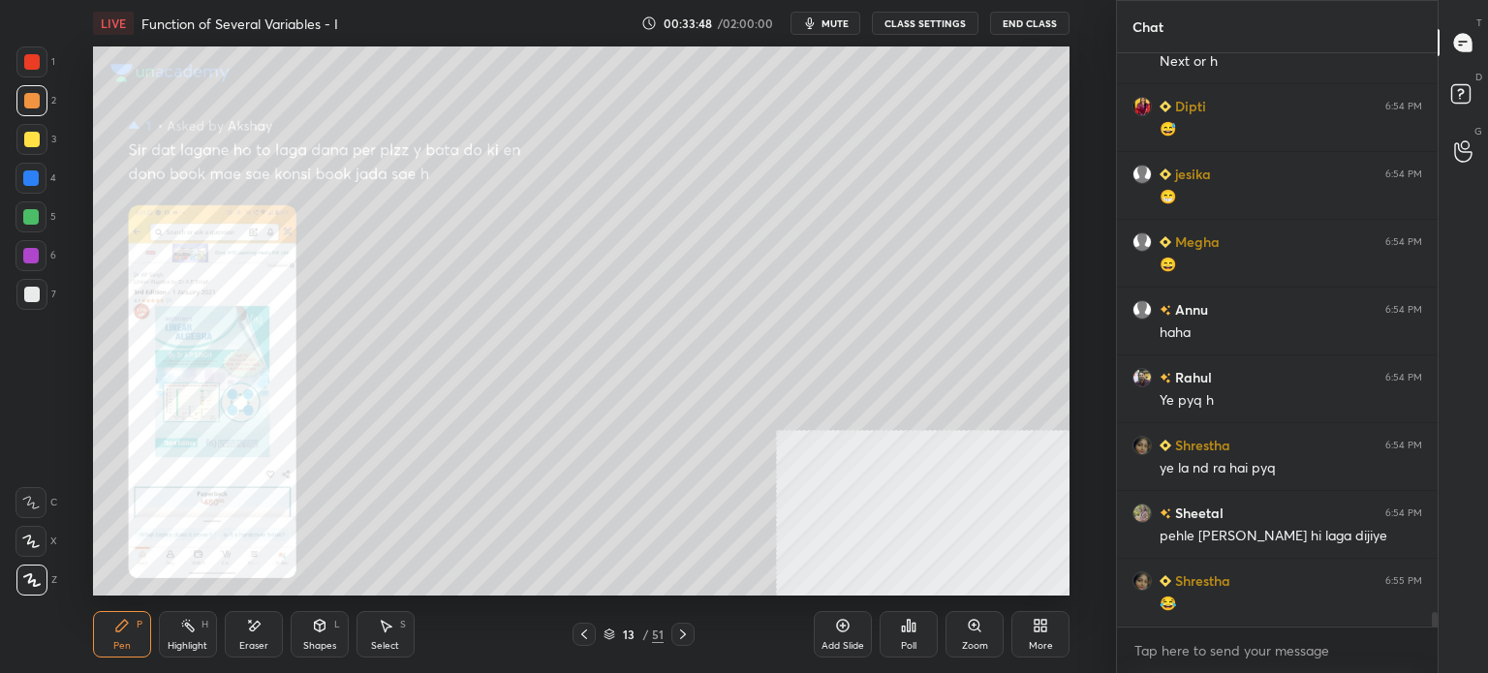
click at [980, 628] on icon at bounding box center [974, 625] width 15 height 15
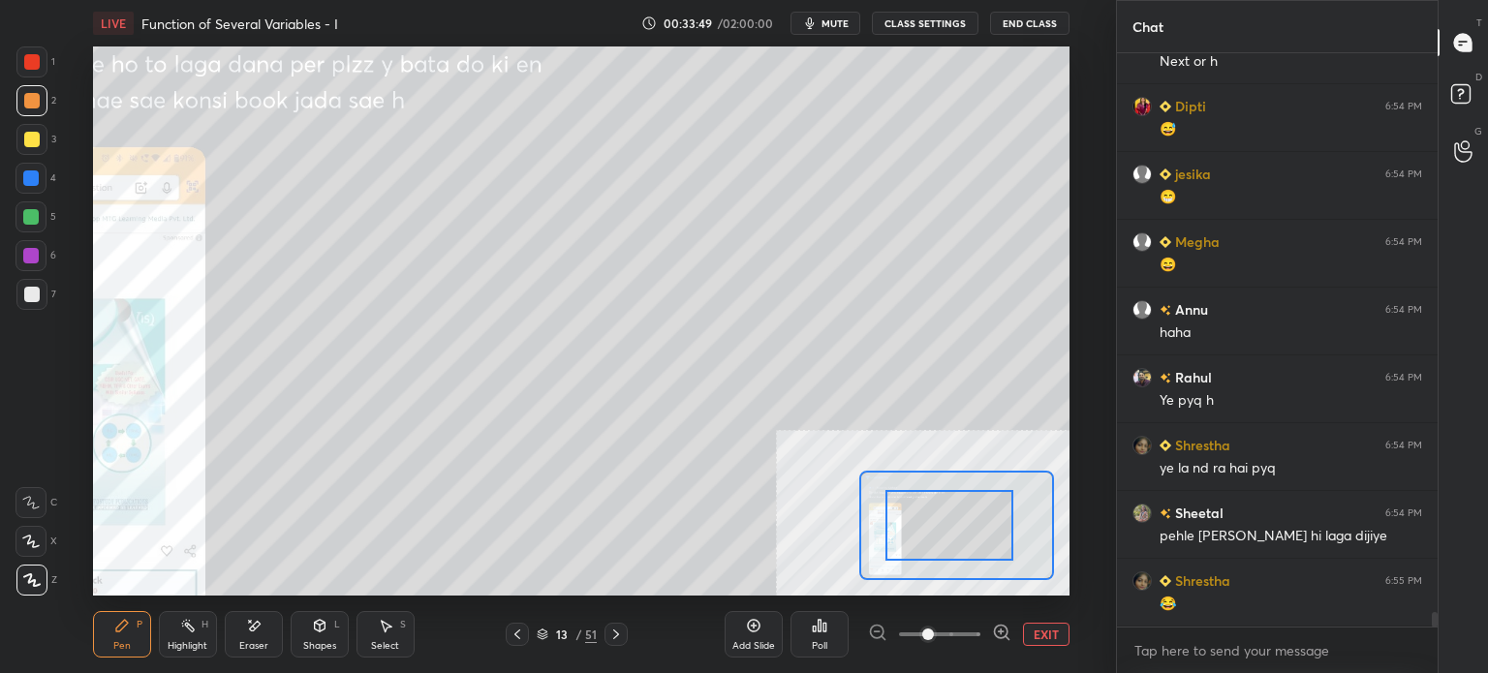
drag, startPoint x: 931, startPoint y: 551, endPoint x: 925, endPoint y: 596, distance: 44.9
click at [901, 561] on div at bounding box center [949, 525] width 128 height 71
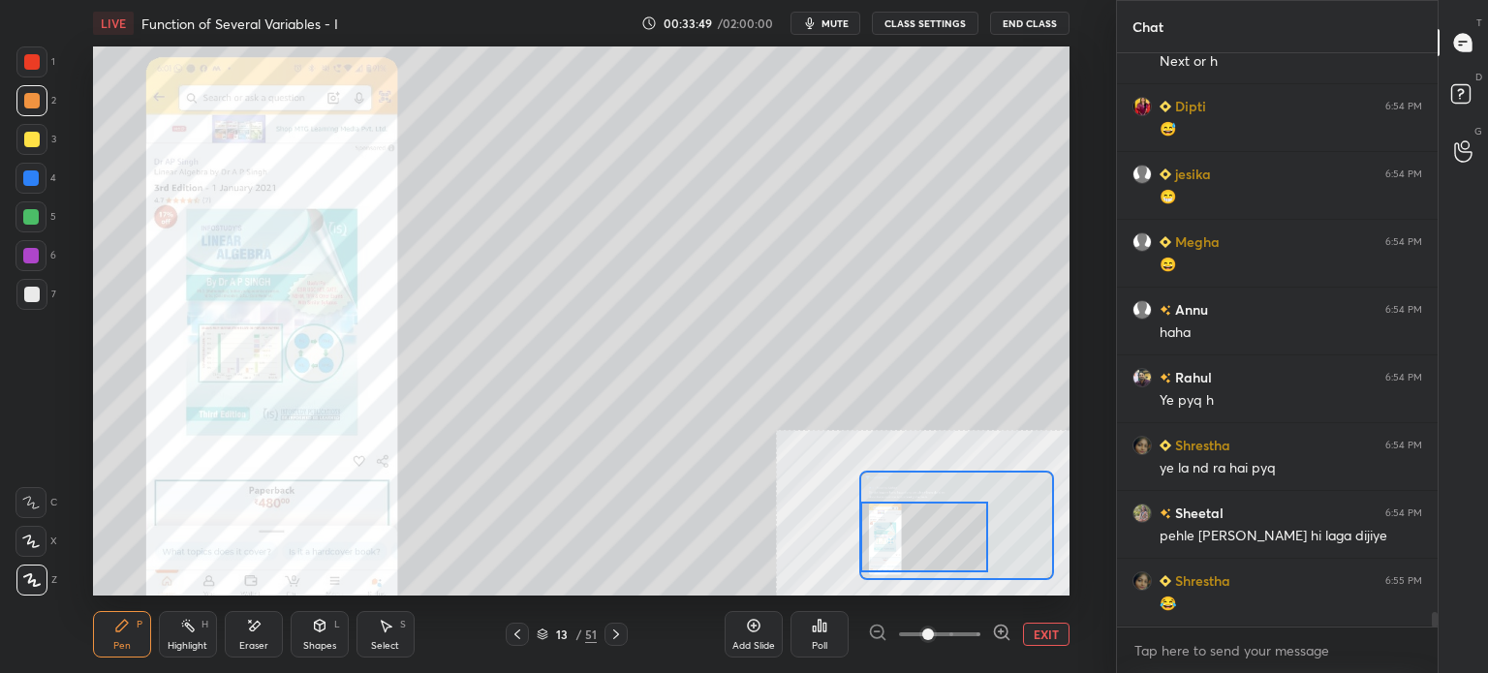
click at [989, 643] on div "Add Slide Poll EXIT" at bounding box center [896, 634] width 345 height 108
drag, startPoint x: 937, startPoint y: 542, endPoint x: 942, endPoint y: 600, distance: 58.4
click at [934, 543] on div at bounding box center [924, 537] width 128 height 71
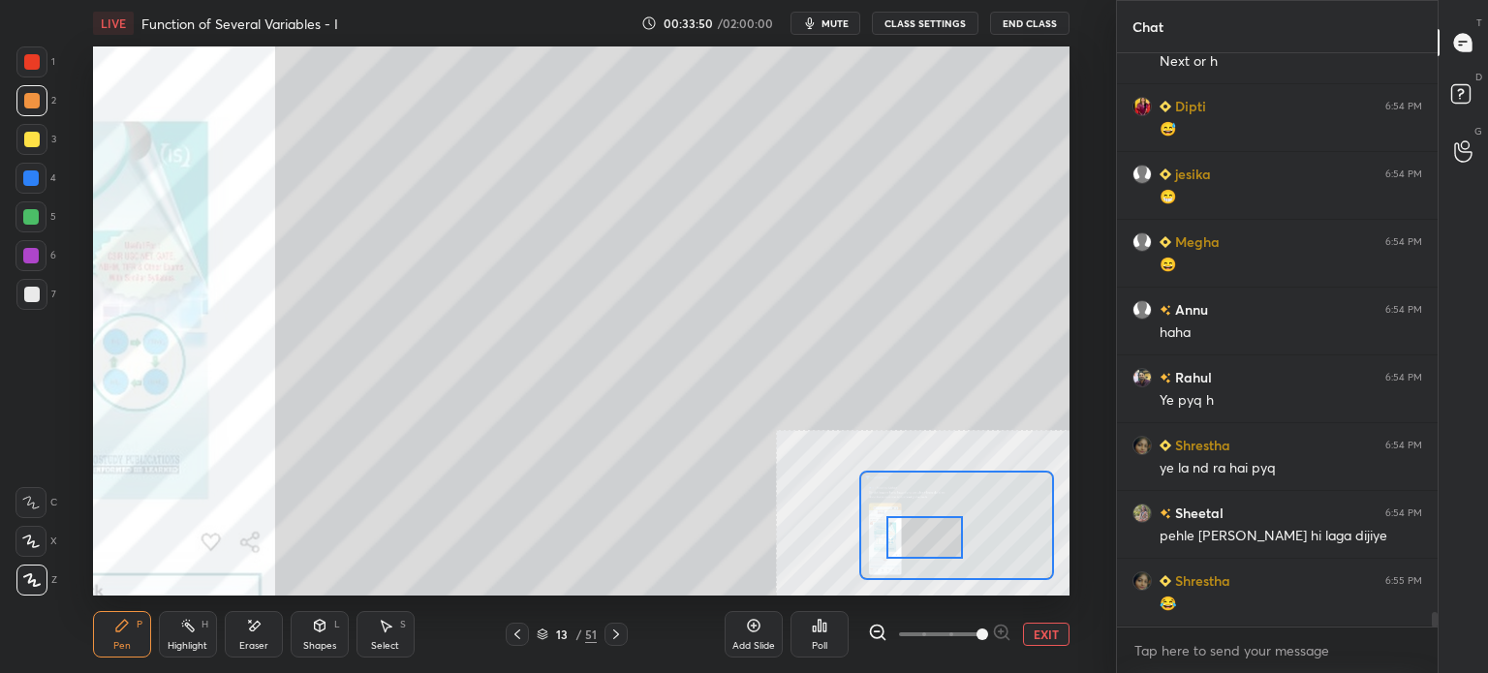
drag, startPoint x: 979, startPoint y: 618, endPoint x: 1008, endPoint y: 610, distance: 30.1
click at [1020, 614] on div "Add Slide Poll EXIT" at bounding box center [896, 634] width 345 height 108
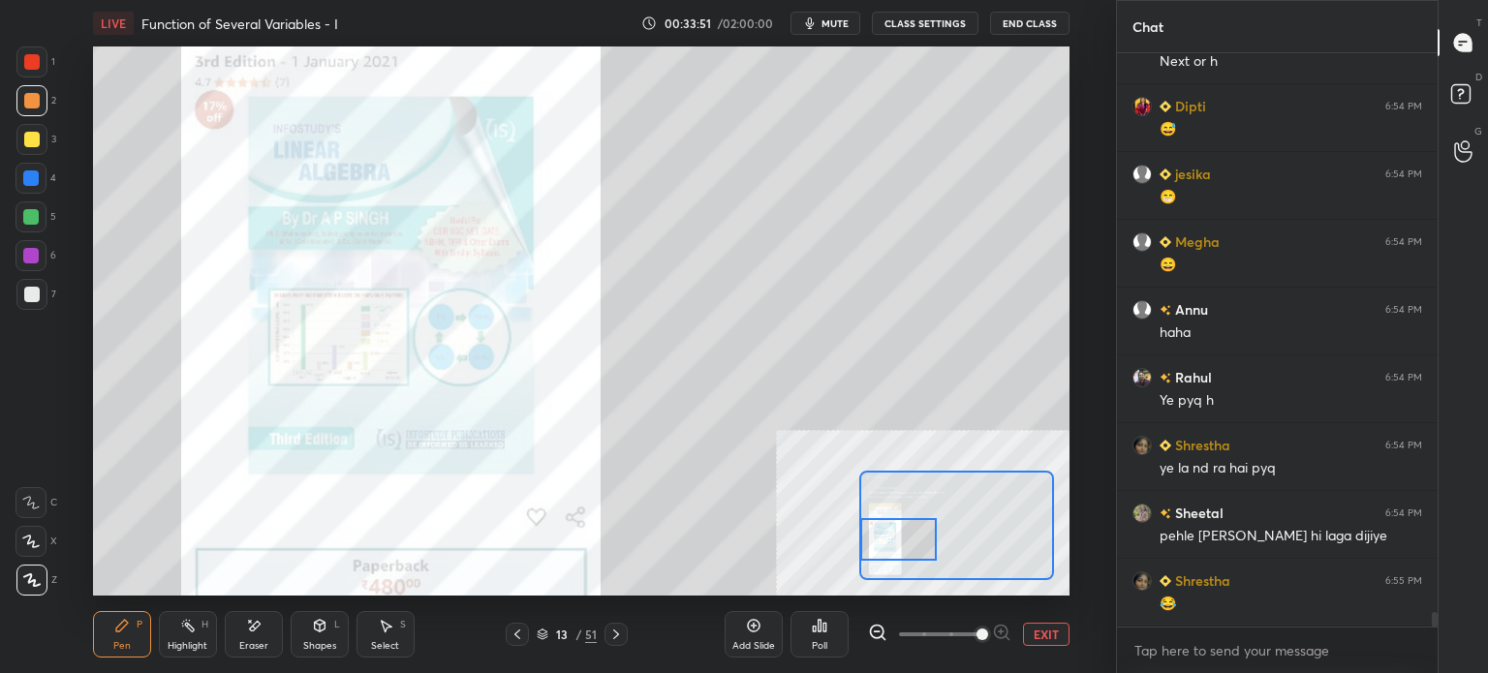
drag, startPoint x: 922, startPoint y: 541, endPoint x: 895, endPoint y: 521, distance: 33.9
click at [897, 541] on div at bounding box center [898, 539] width 77 height 43
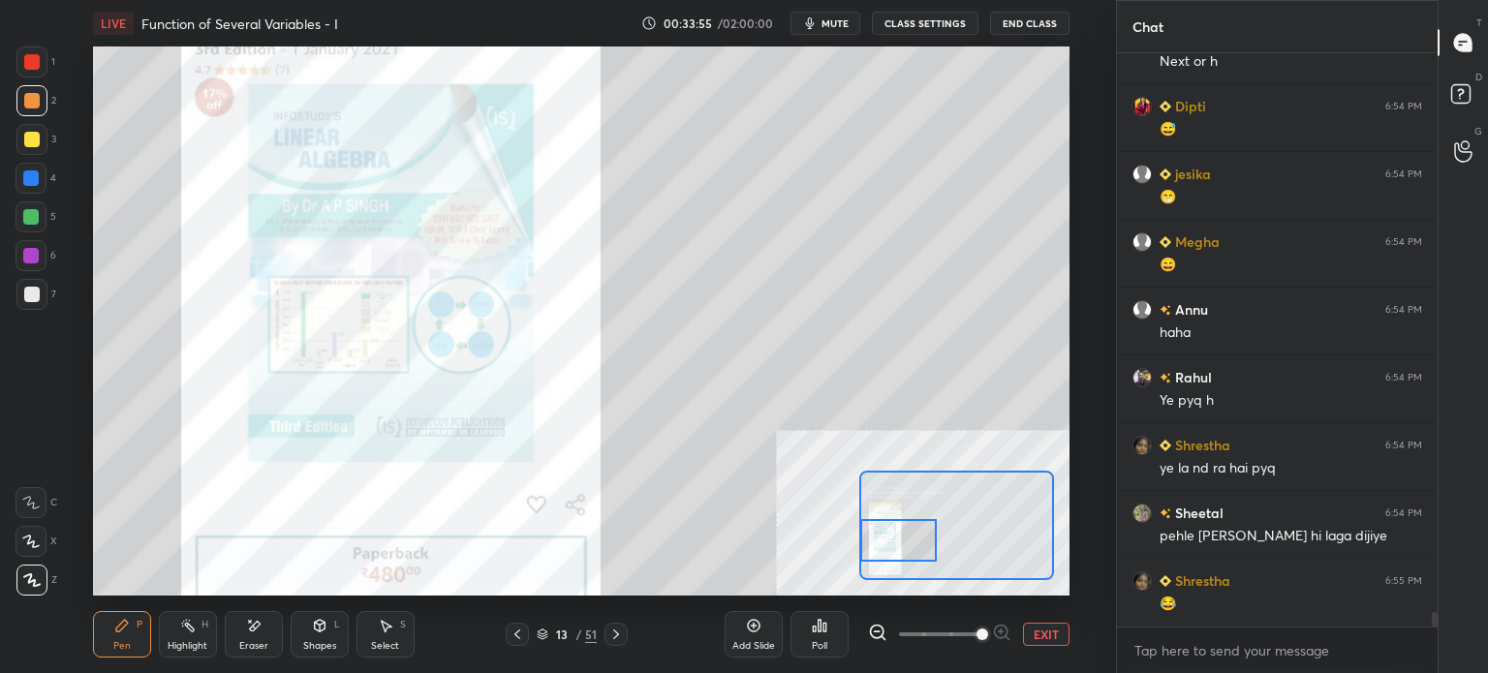
scroll to position [22814, 0]
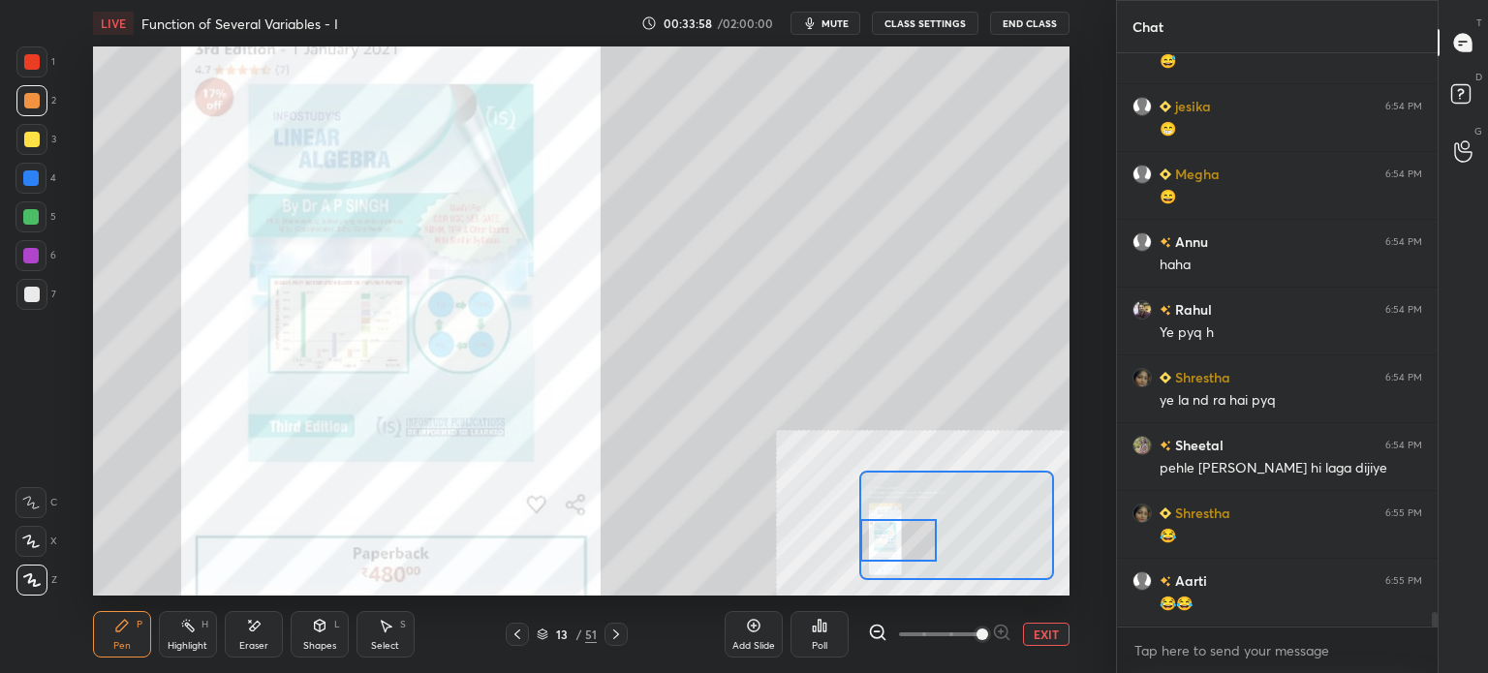
click at [763, 57] on div "LIVE Function of Several Variables - I 00:33:58 / 02:00:00 mute CLASS SETTINGS …" at bounding box center [581, 336] width 1038 height 673
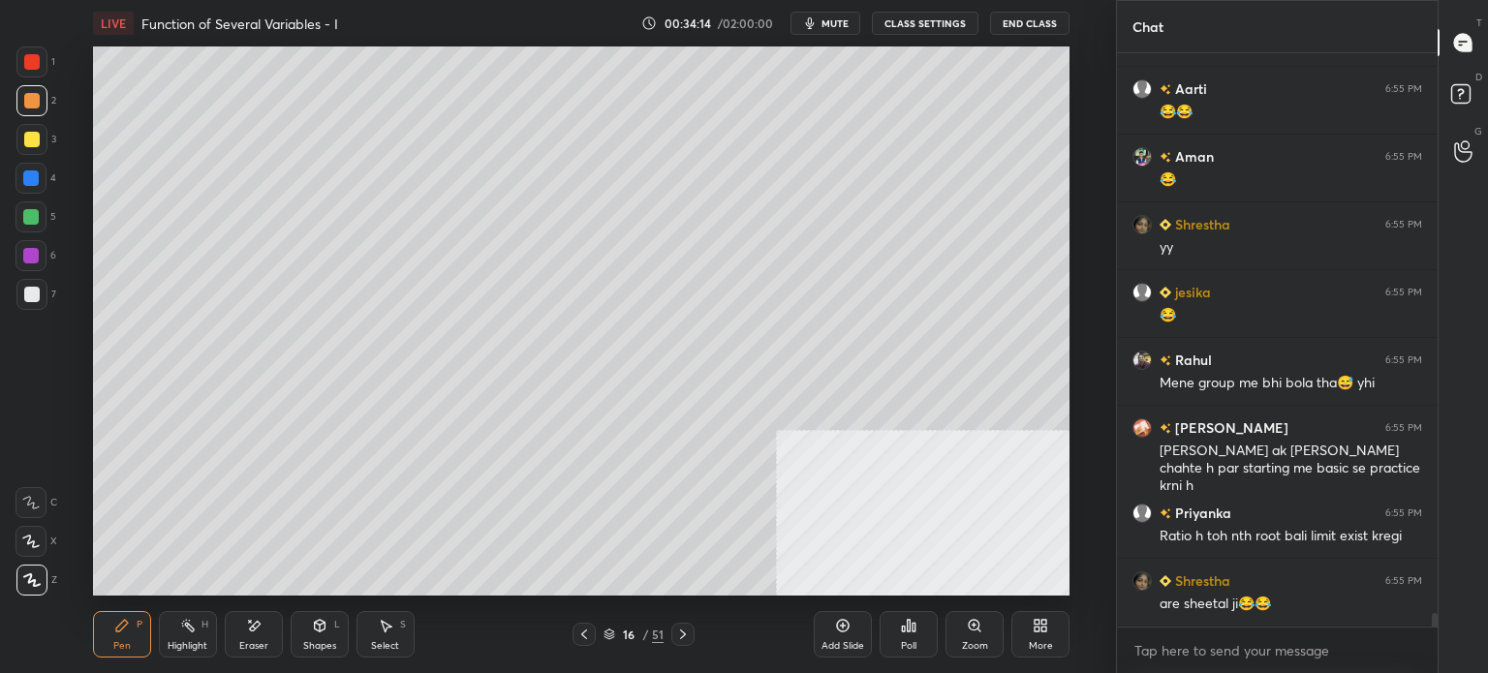
scroll to position [23374, 0]
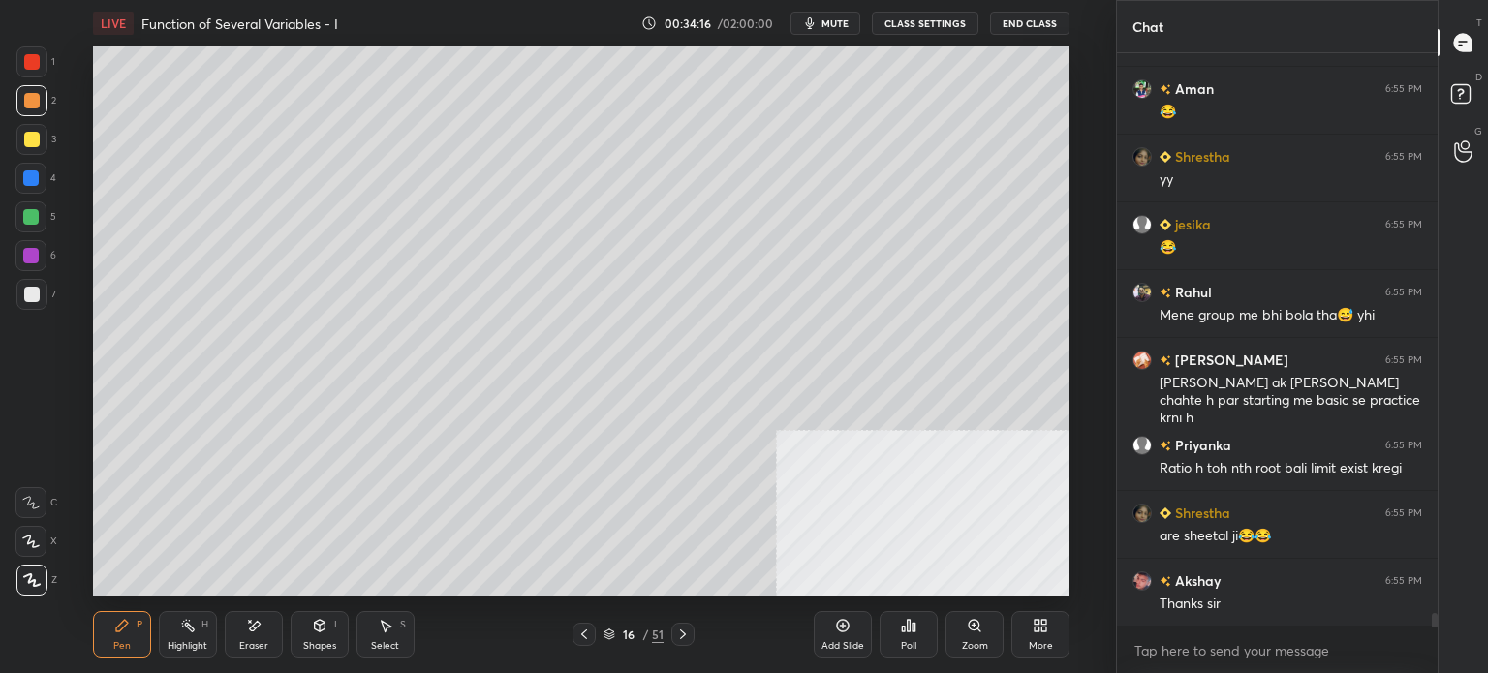
click at [31, 292] on div at bounding box center [31, 294] width 15 height 15
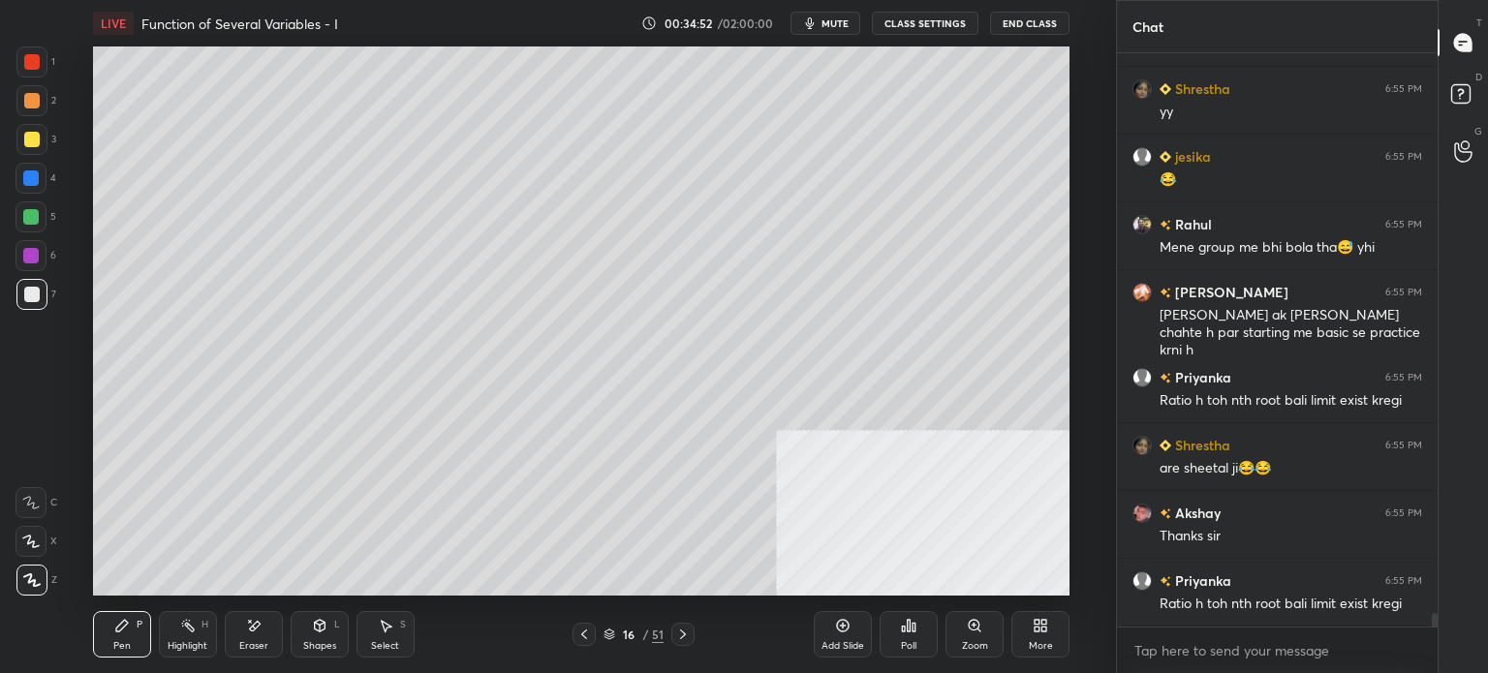
drag, startPoint x: 1120, startPoint y: 108, endPoint x: 1070, endPoint y: 80, distance: 56.3
click at [1120, 108] on div "[PERSON_NAME] 6:55 PM yy" at bounding box center [1277, 100] width 321 height 67
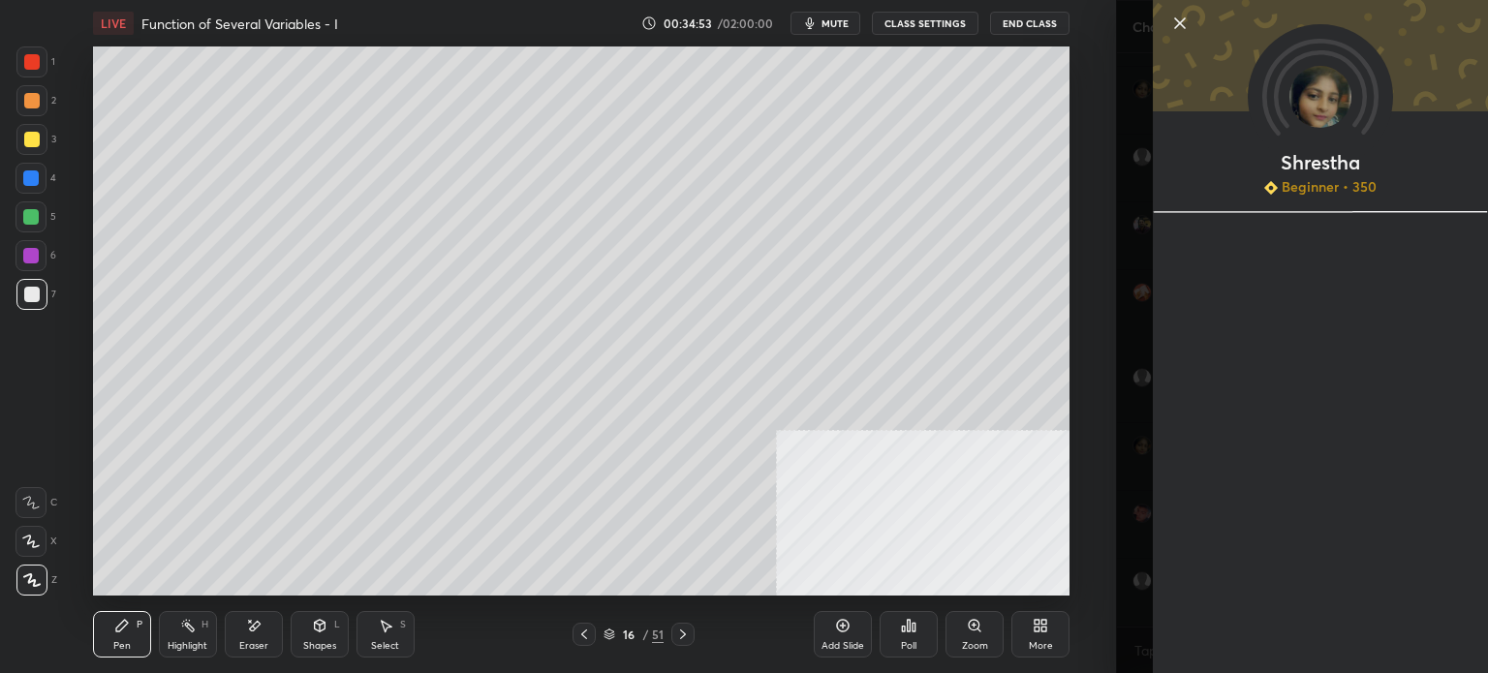
click at [799, 6] on div "LIVE Function of Several Variables - I 00:34:53 / 02:00:00 mute CLASS SETTINGS …" at bounding box center [581, 23] width 976 height 46
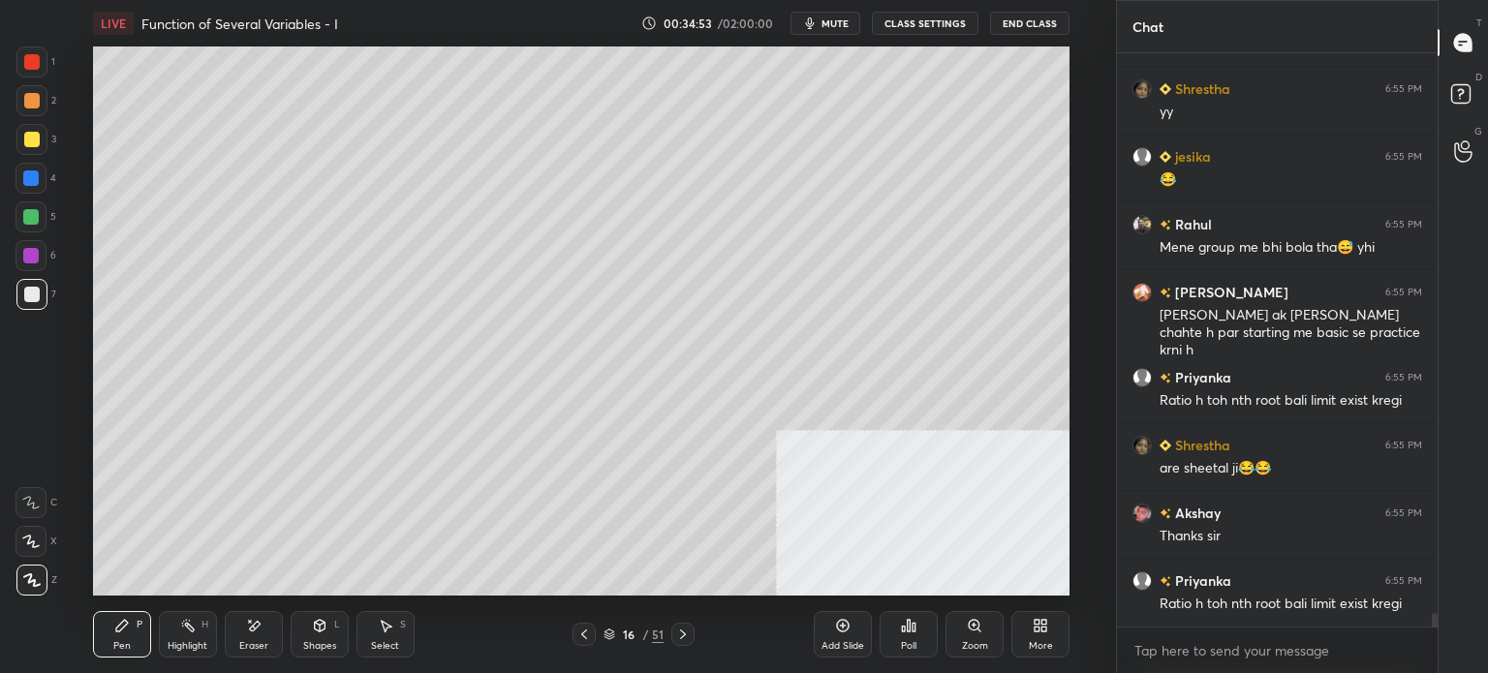
click at [815, 22] on icon "button" at bounding box center [810, 23] width 9 height 12
click at [841, 15] on button "unmute" at bounding box center [825, 23] width 70 height 23
click at [837, 34] on button "mute" at bounding box center [825, 23] width 70 height 23
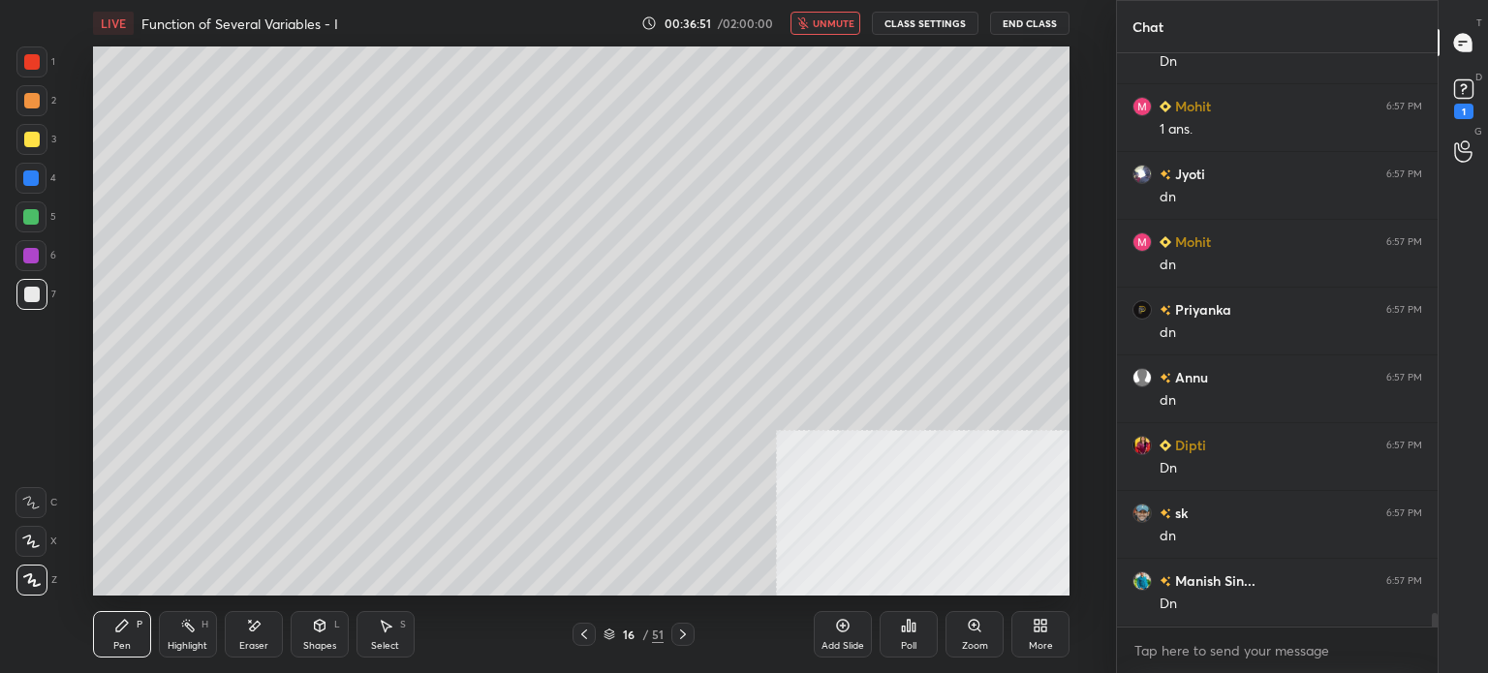
scroll to position [24069, 0]
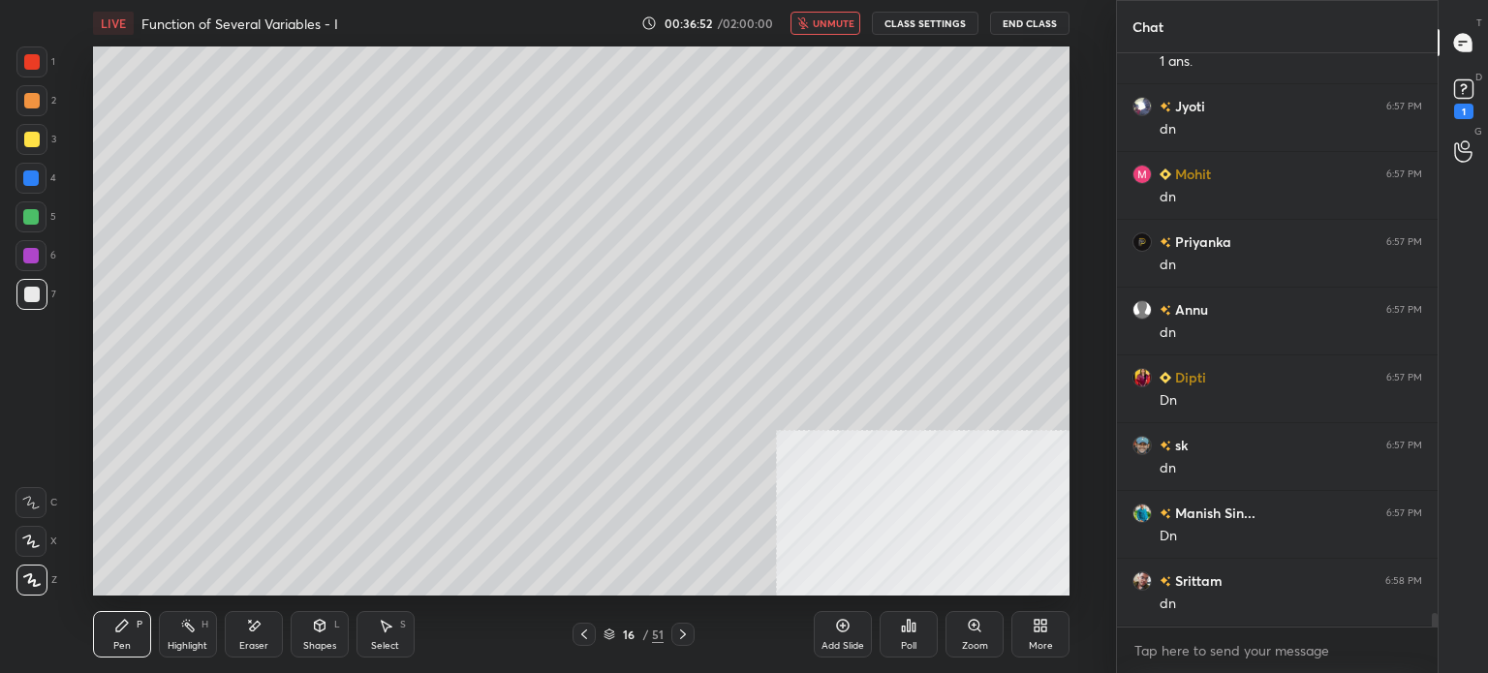
click at [837, 33] on button "unmute" at bounding box center [825, 23] width 70 height 23
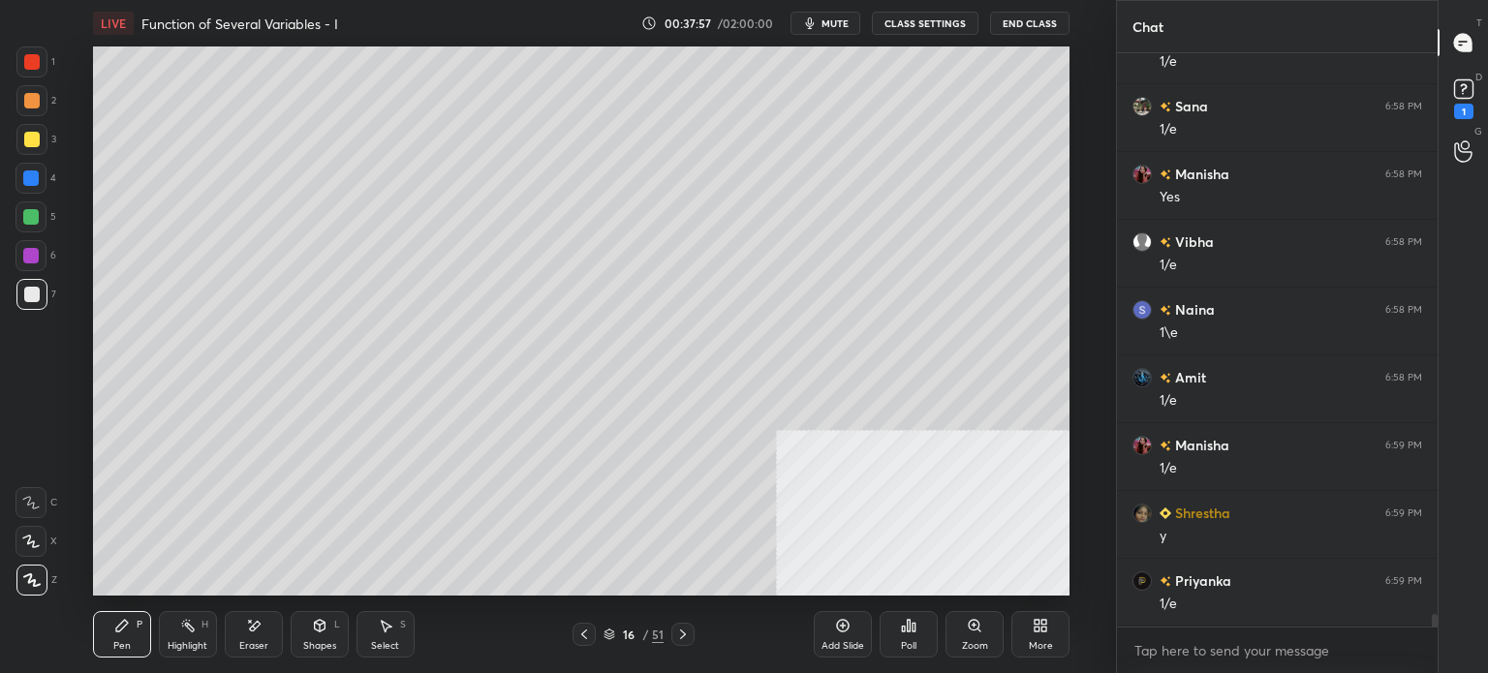
scroll to position [25764, 0]
click at [389, 635] on div "Select S" at bounding box center [385, 634] width 58 height 46
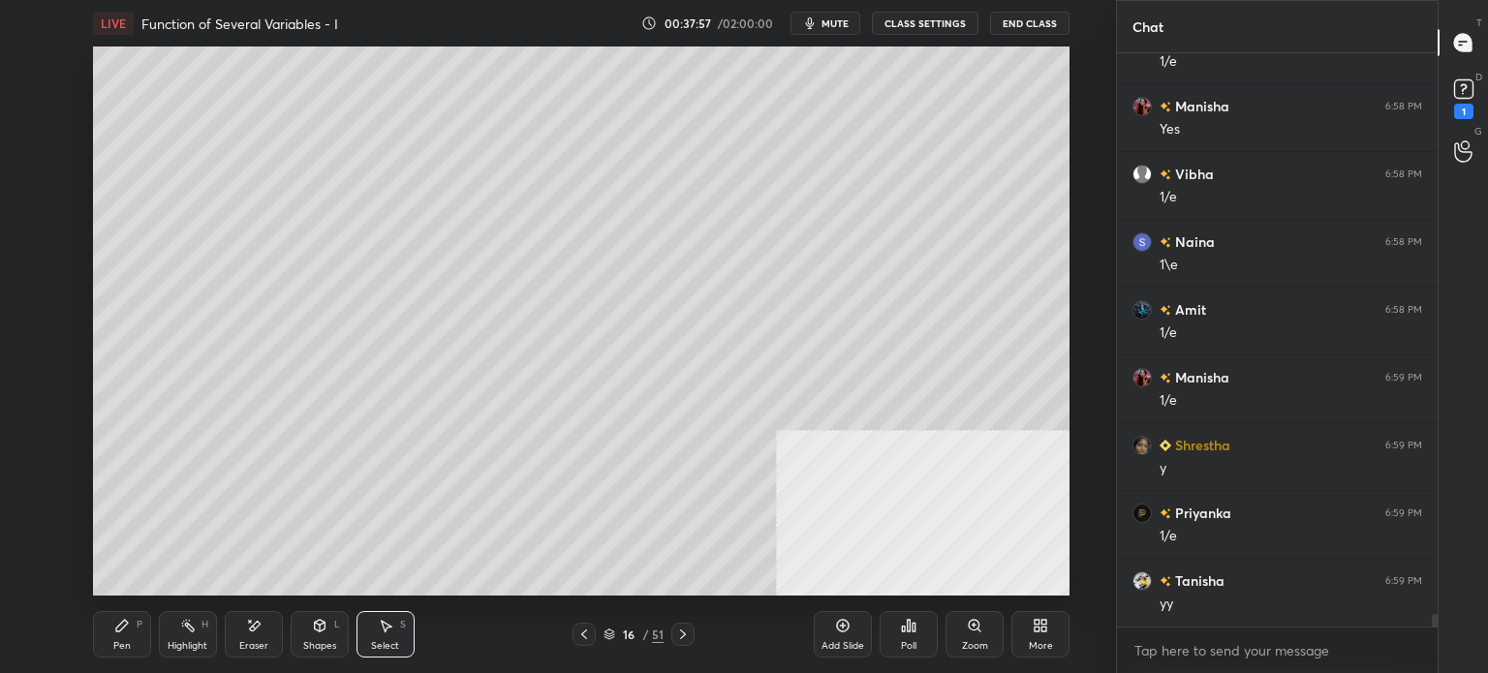
drag, startPoint x: 403, startPoint y: 461, endPoint x: 442, endPoint y: 506, distance: 59.0
click at [442, 506] on div "0 ° Undo Copy Duplicate Duplicate to new slide Delete" at bounding box center [581, 320] width 976 height 549
drag, startPoint x: 337, startPoint y: 439, endPoint x: 181, endPoint y: 456, distance: 156.9
click at [183, 452] on div "0 ° Undo Copy Duplicate Duplicate to new slide Delete" at bounding box center [581, 320] width 976 height 549
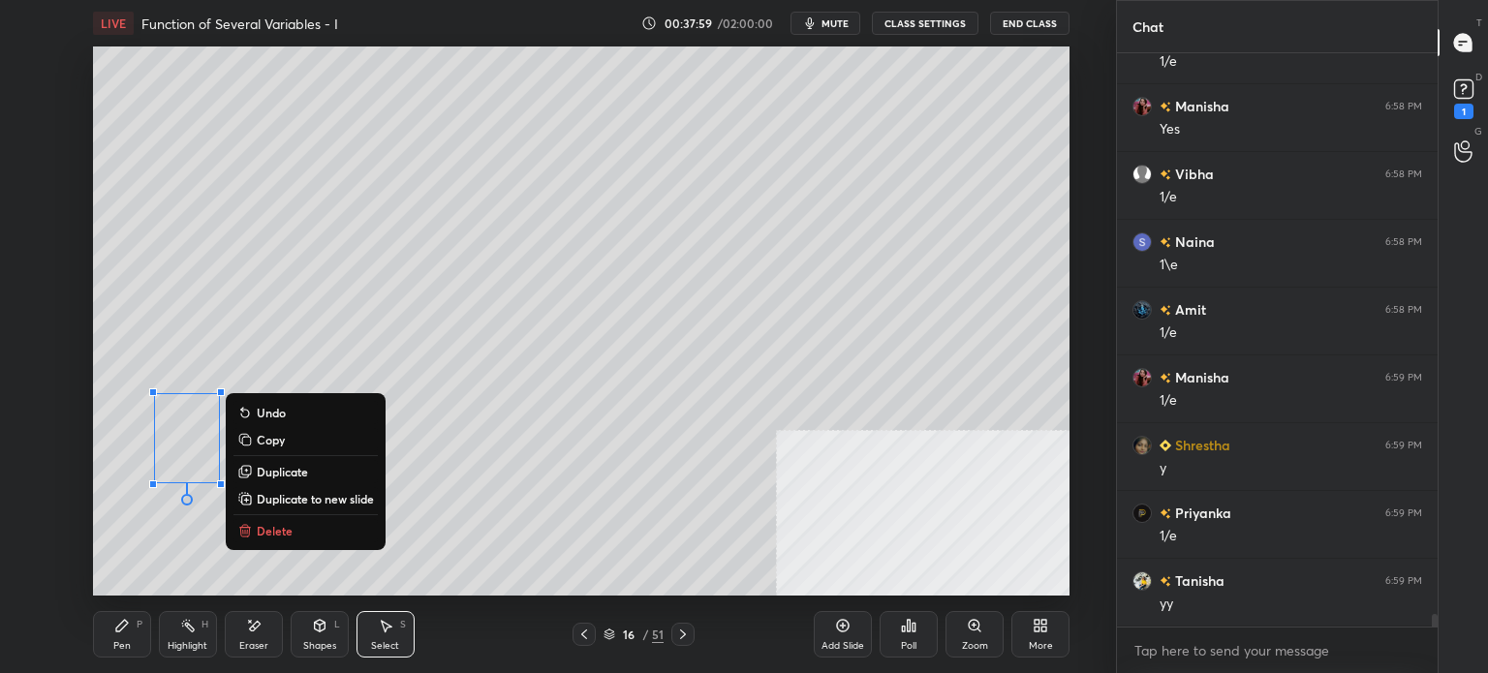
click at [102, 640] on div "Pen P" at bounding box center [122, 634] width 58 height 46
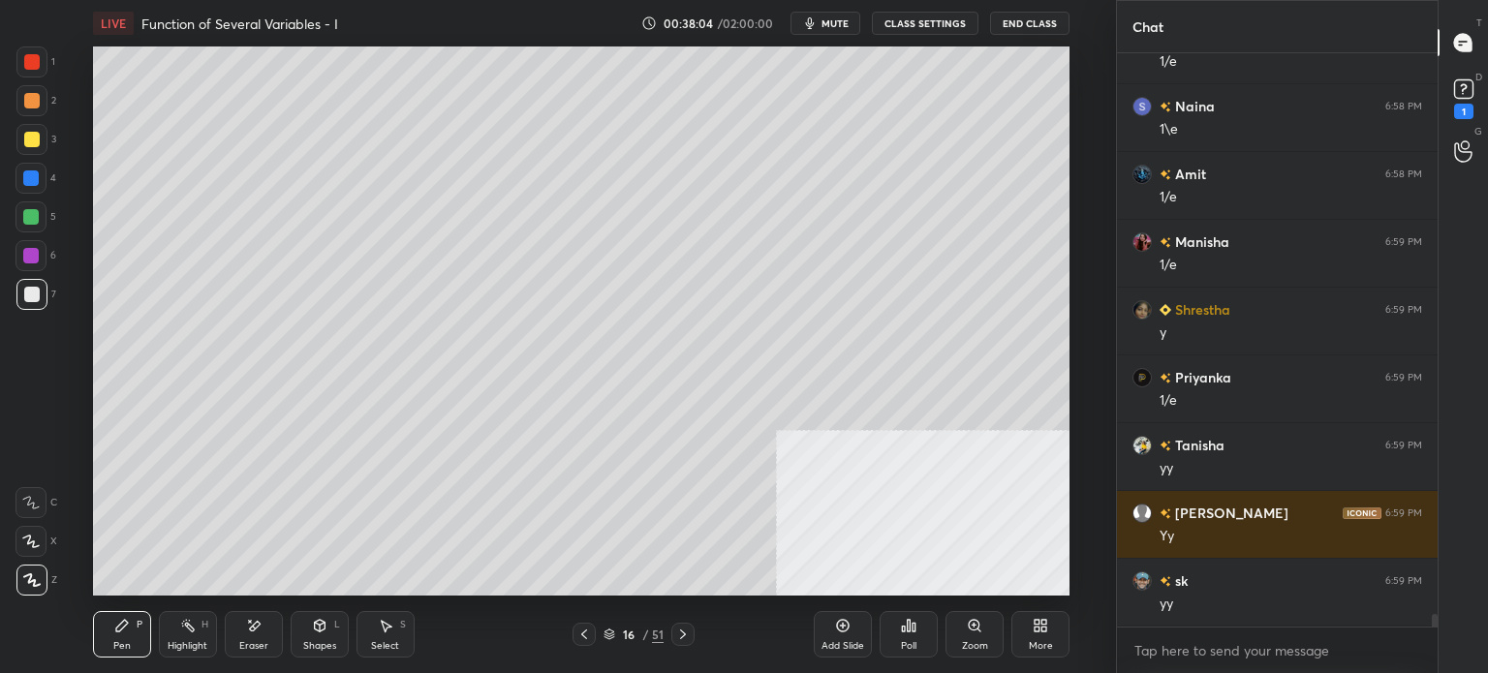
scroll to position [25967, 0]
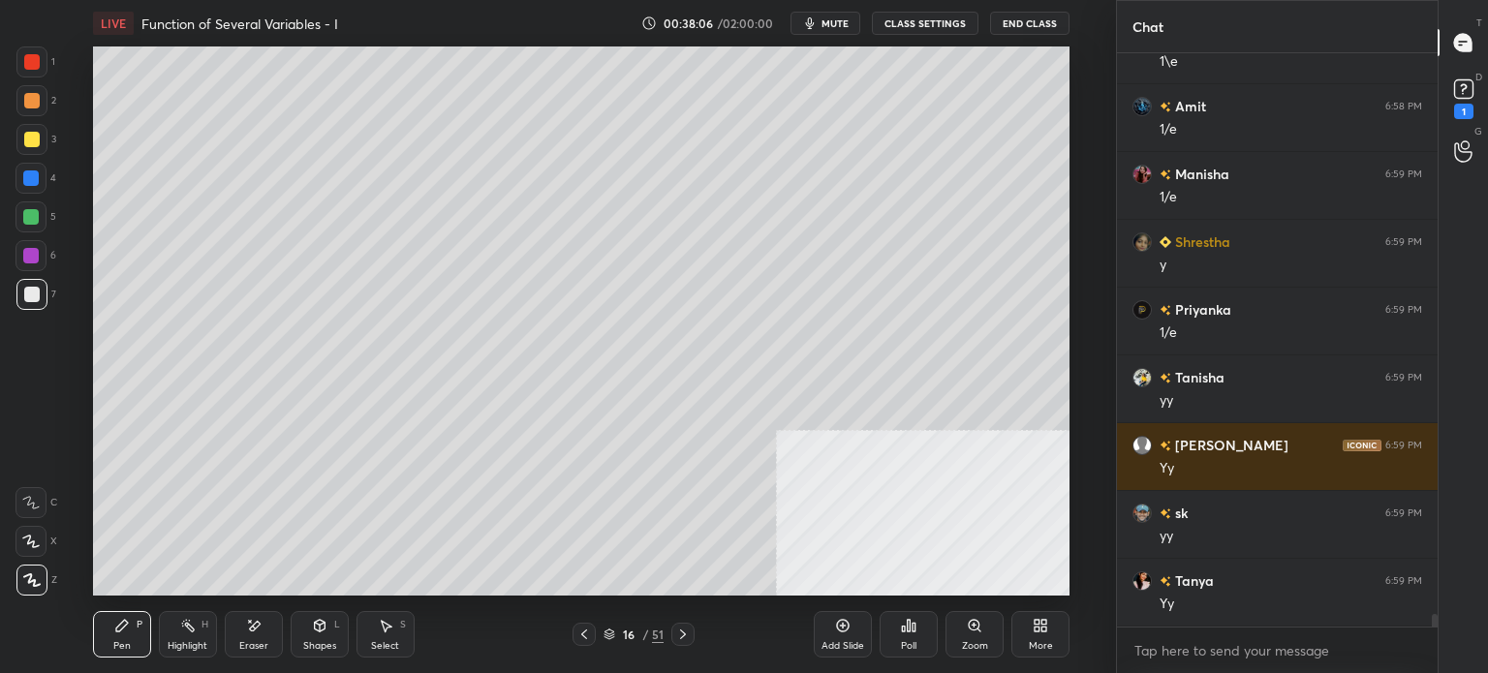
click at [1037, 631] on icon at bounding box center [1036, 629] width 5 height 5
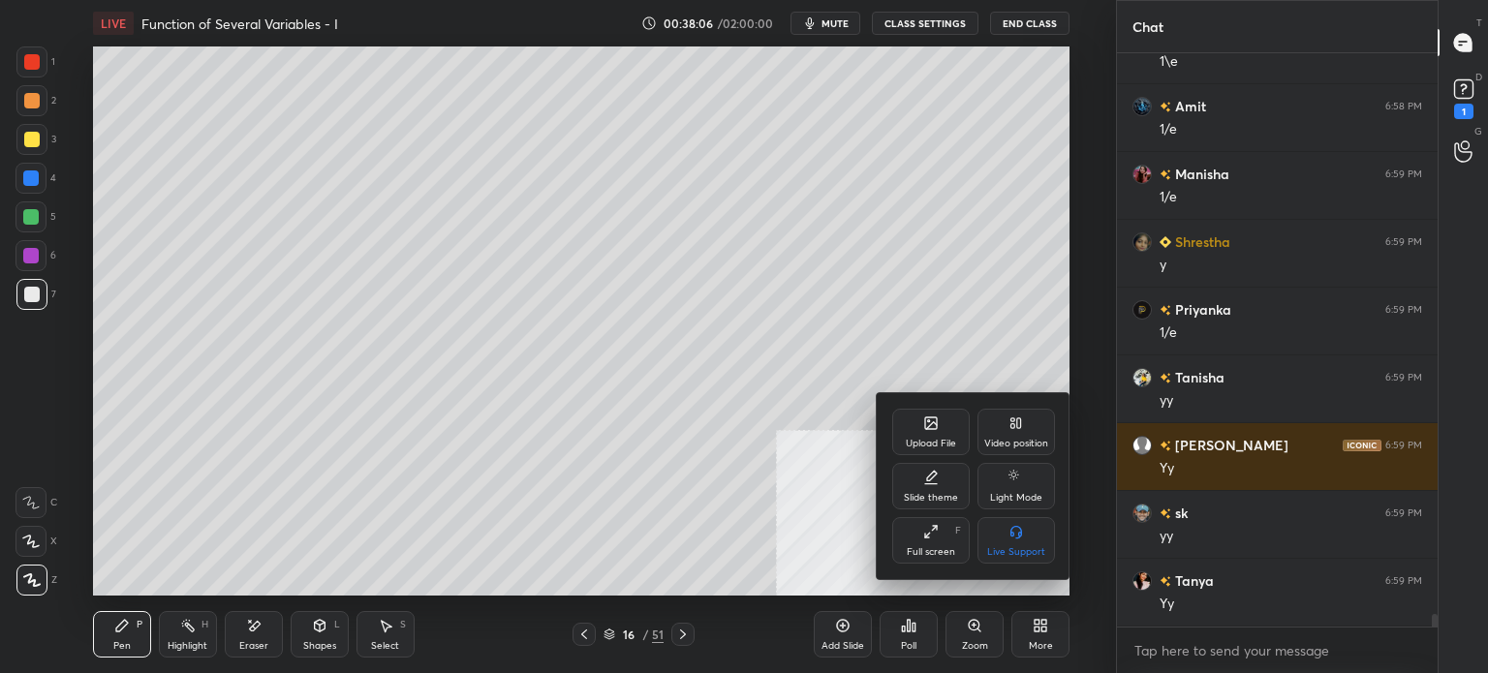
drag, startPoint x: 1024, startPoint y: 437, endPoint x: 999, endPoint y: 493, distance: 61.2
click at [1023, 442] on div "Video position" at bounding box center [1015, 432] width 77 height 46
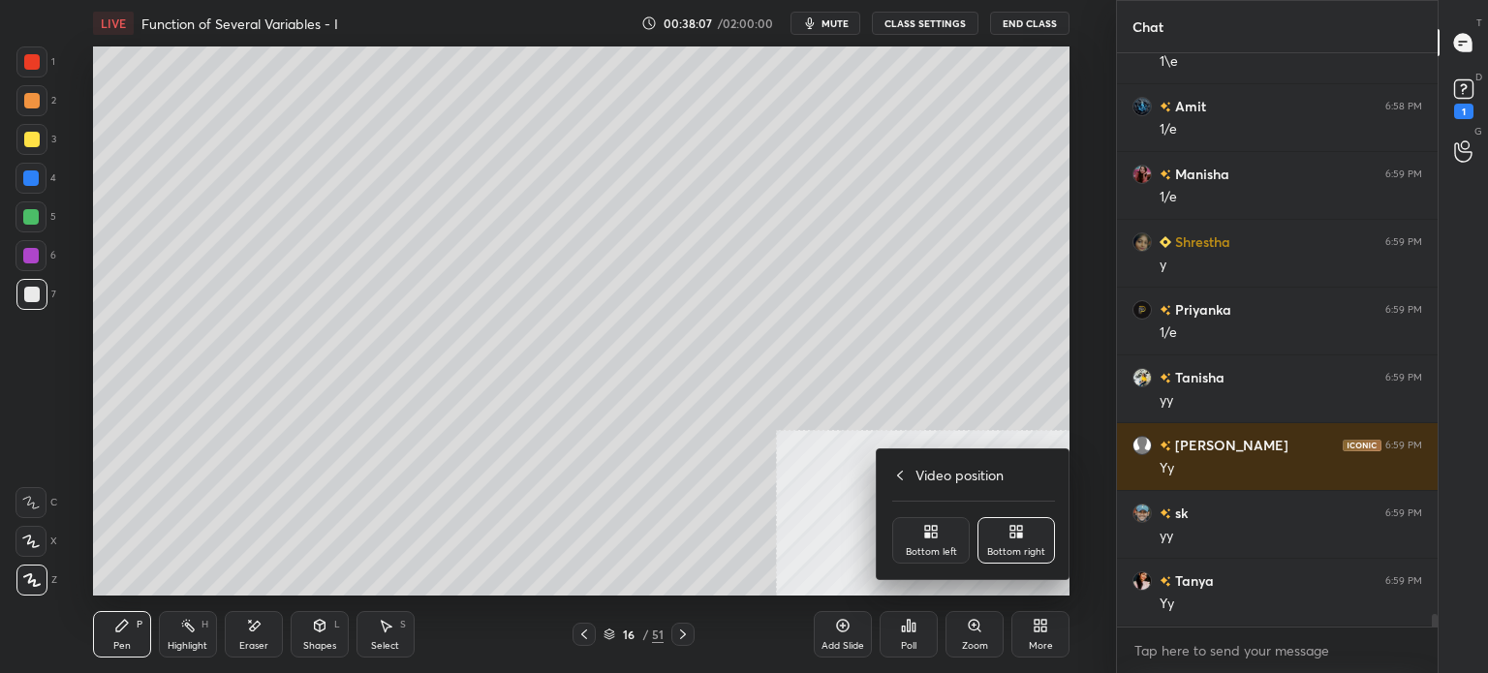
click at [953, 538] on div "Bottom left" at bounding box center [930, 540] width 77 height 46
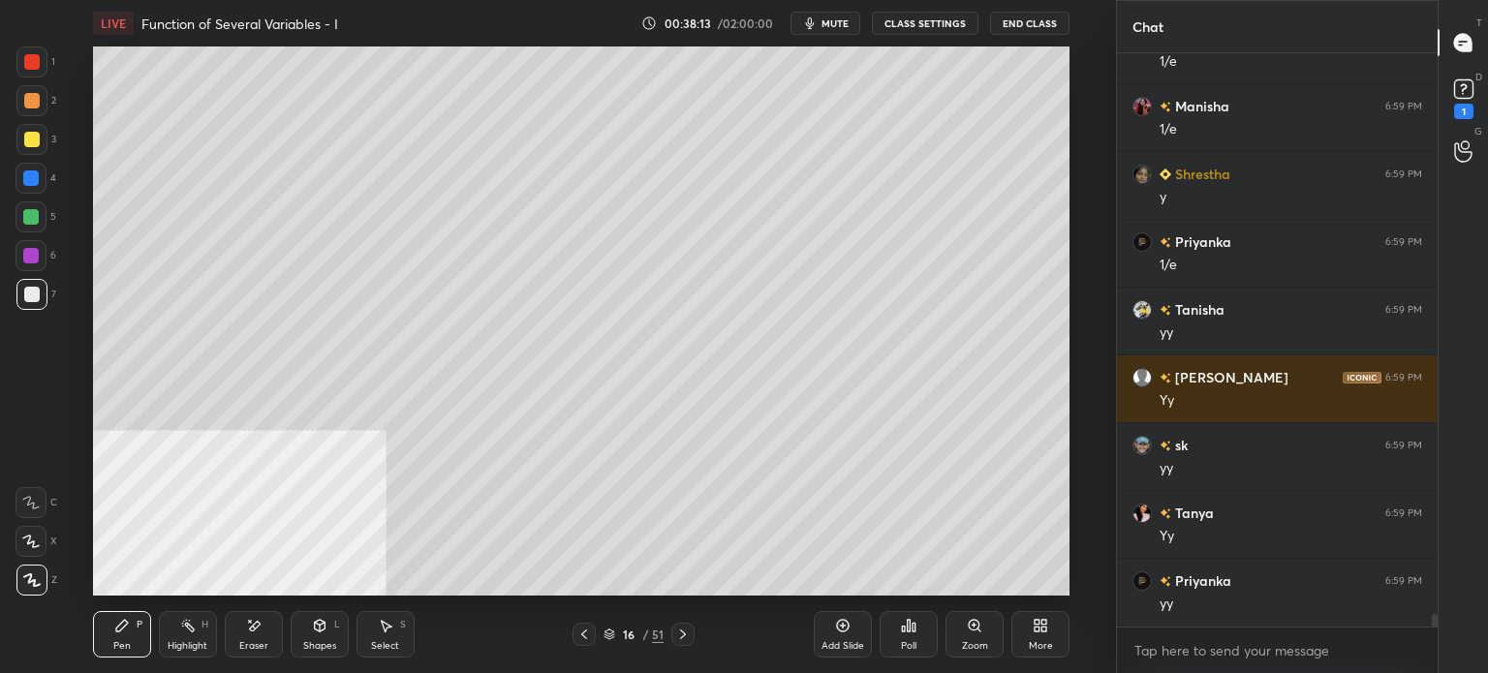
scroll to position [26103, 0]
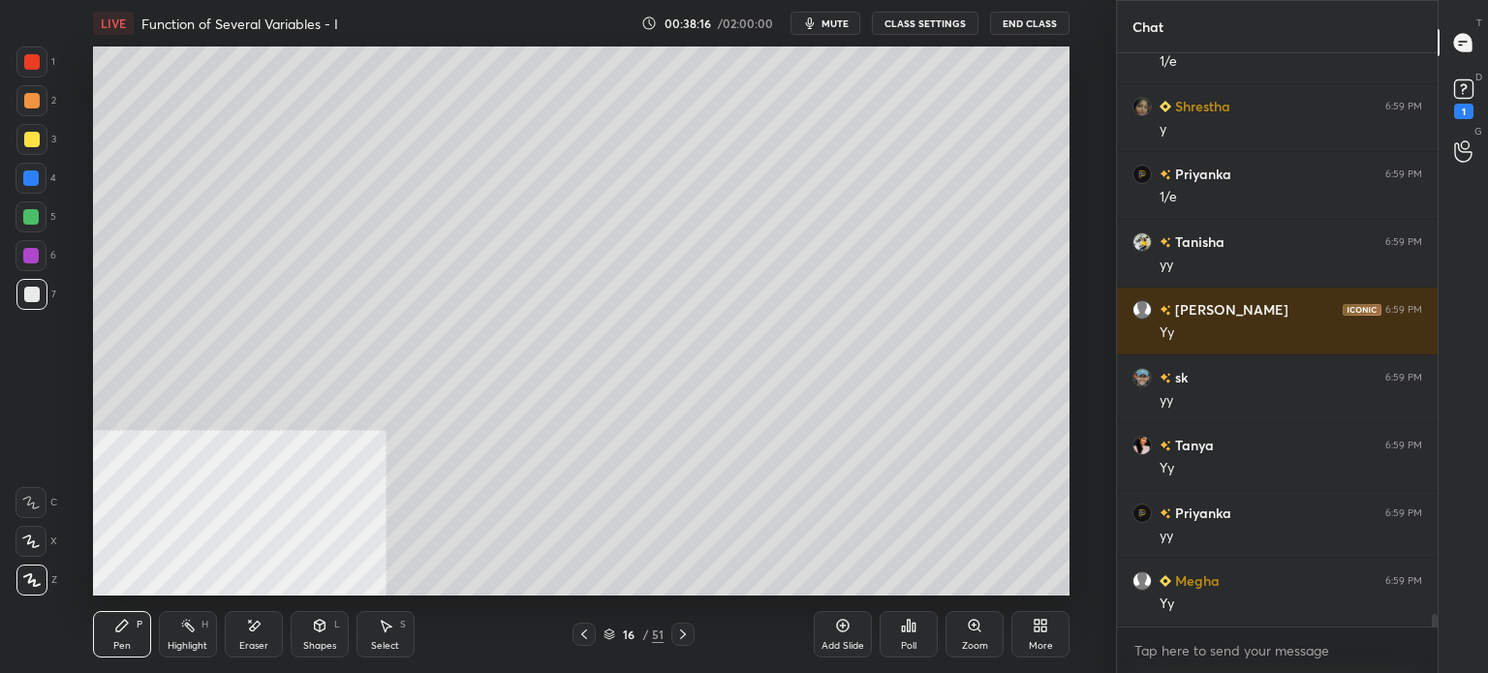
click at [374, 634] on div "Select S" at bounding box center [385, 634] width 58 height 46
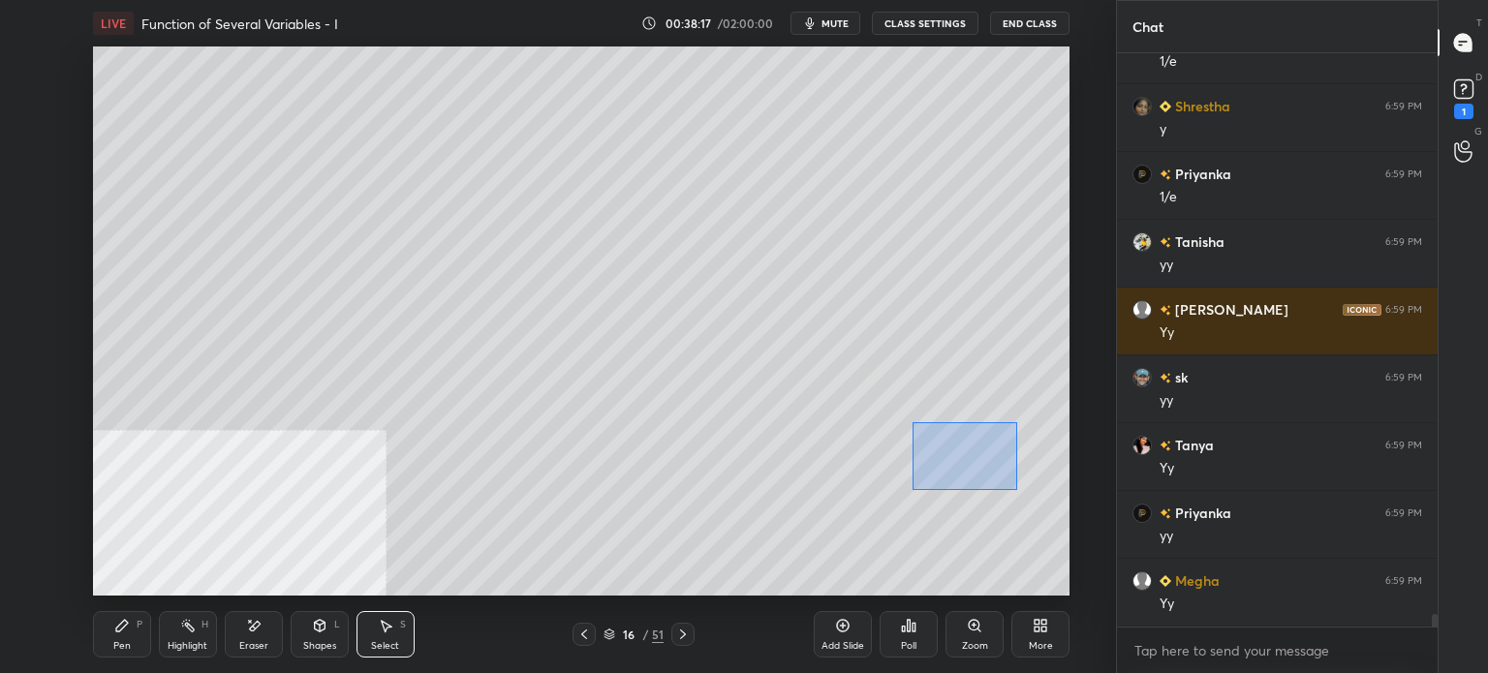
drag, startPoint x: 946, startPoint y: 445, endPoint x: 1053, endPoint y: 514, distance: 127.3
click at [1060, 521] on div "0 ° Undo Copy Duplicate Duplicate to new slide Delete" at bounding box center [581, 320] width 976 height 549
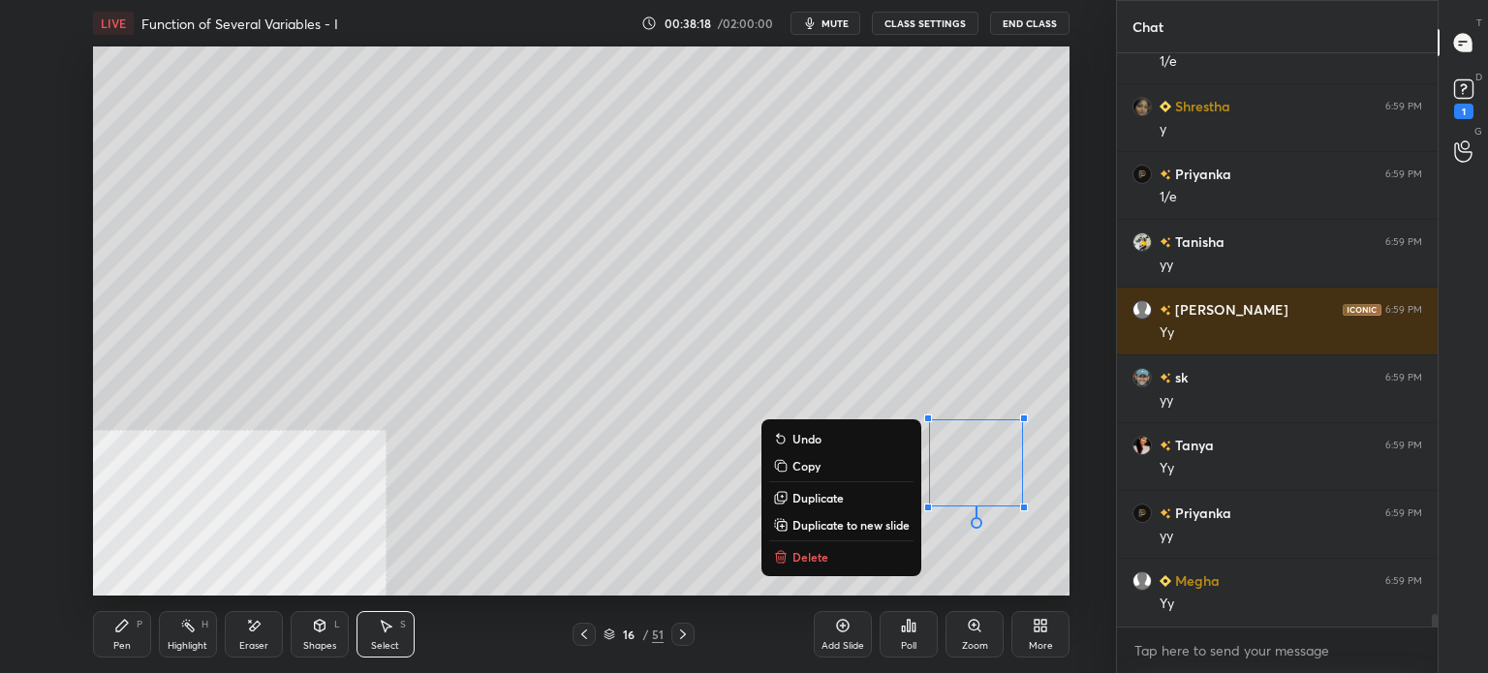
click at [841, 491] on p "Duplicate" at bounding box center [817, 497] width 51 height 15
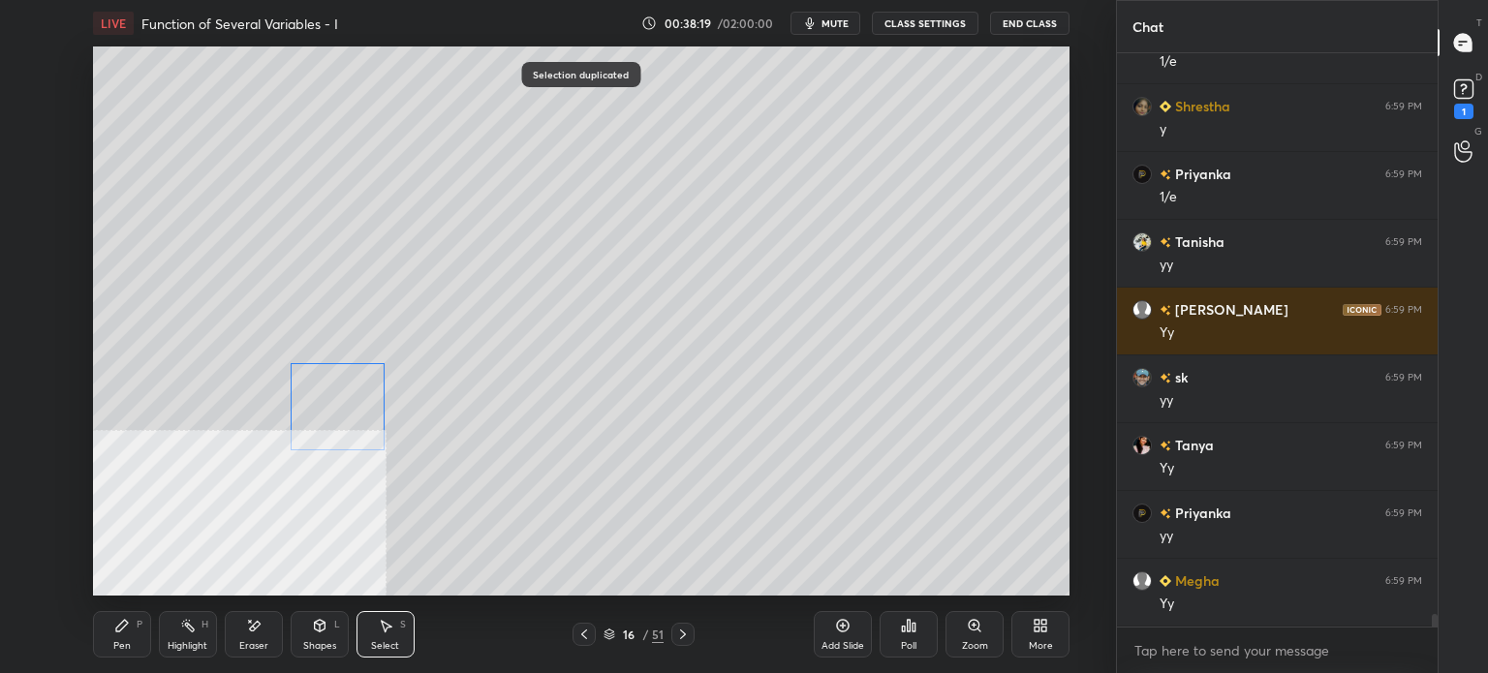
scroll to position [26171, 0]
drag, startPoint x: 972, startPoint y: 485, endPoint x: 368, endPoint y: 412, distance: 608.8
click at [321, 405] on div "0 ° Undo Copy Duplicate Duplicate to new slide Delete" at bounding box center [581, 320] width 976 height 549
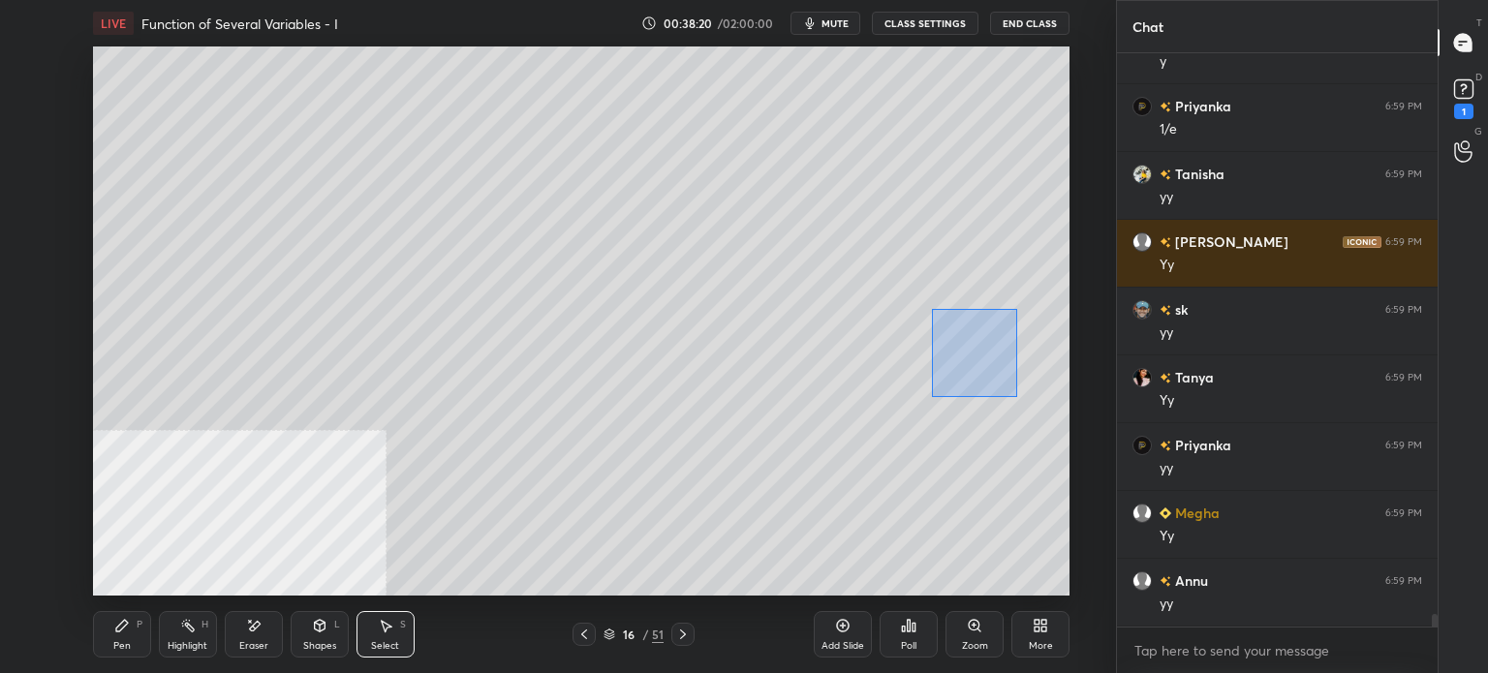
drag, startPoint x: 987, startPoint y: 372, endPoint x: 1019, endPoint y: 394, distance: 39.0
click at [1017, 395] on div "0 ° Undo Copy Duplicate Duplicate to new slide Delete" at bounding box center [581, 320] width 976 height 549
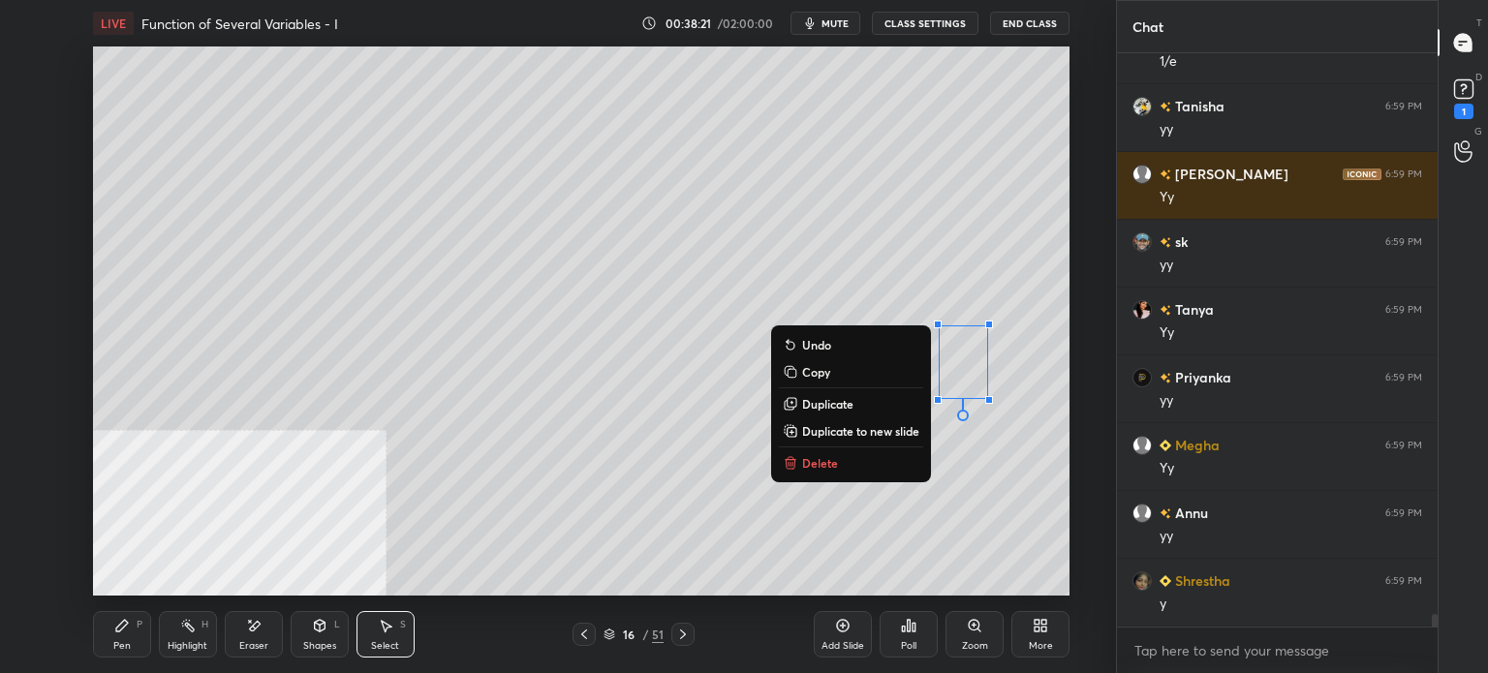
scroll to position [26306, 0]
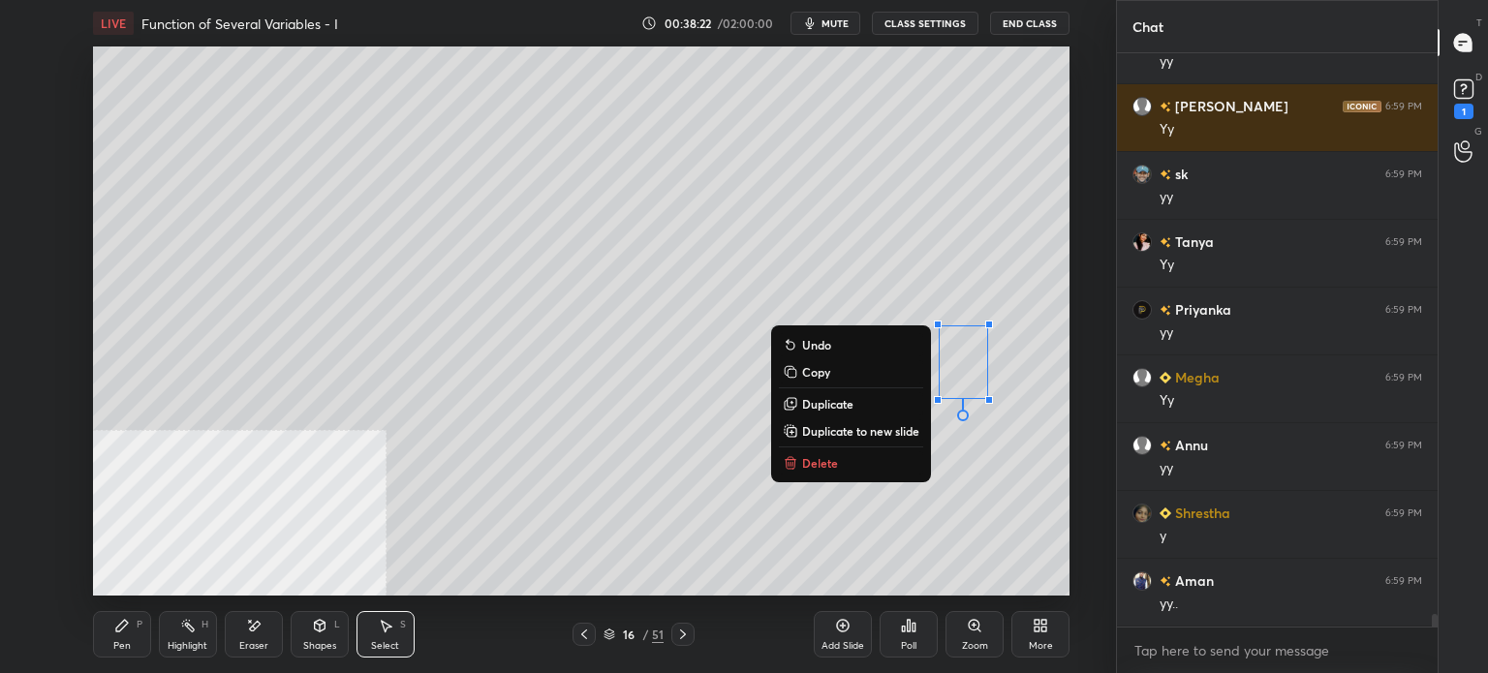
click at [849, 402] on p "Duplicate" at bounding box center [827, 403] width 51 height 15
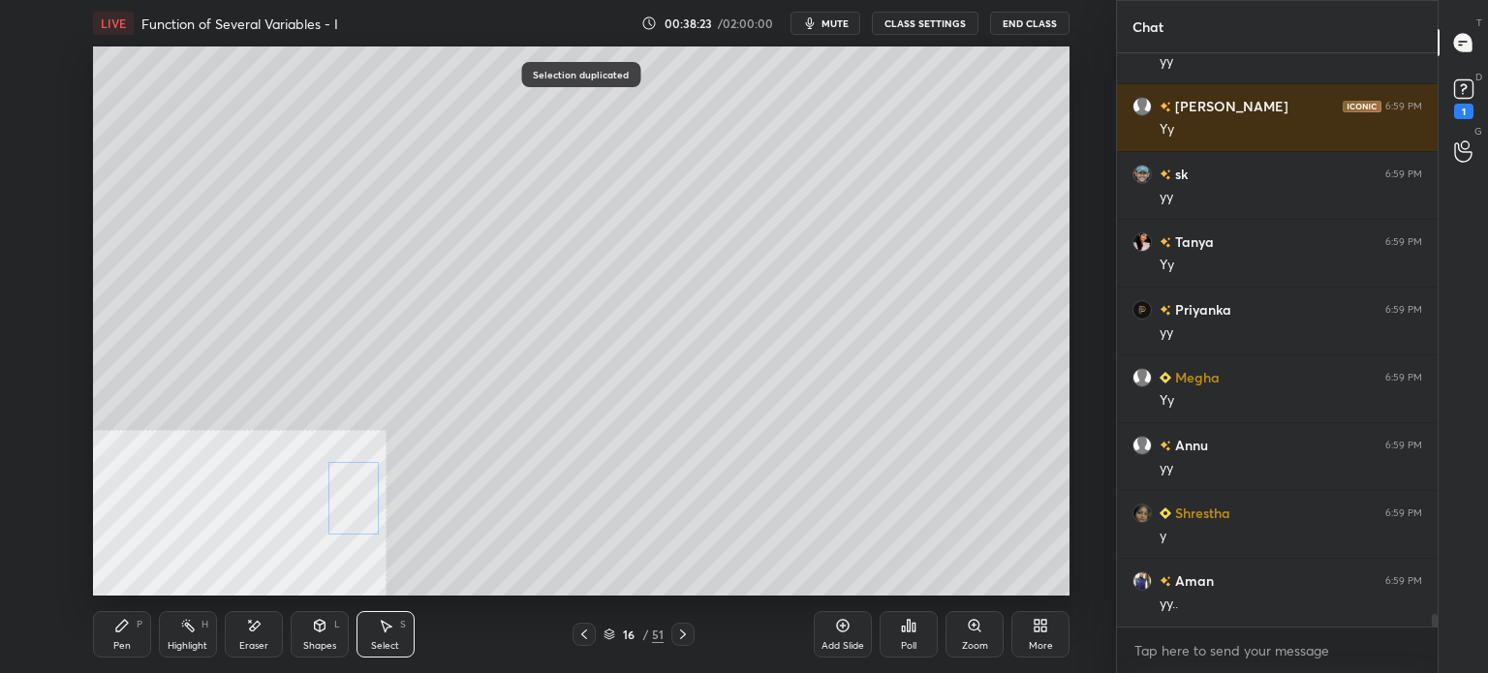
drag, startPoint x: 952, startPoint y: 395, endPoint x: 341, endPoint y: 498, distance: 619.7
click at [341, 498] on div "0 ° Undo Copy Duplicate Duplicate to new slide Delete" at bounding box center [581, 320] width 976 height 549
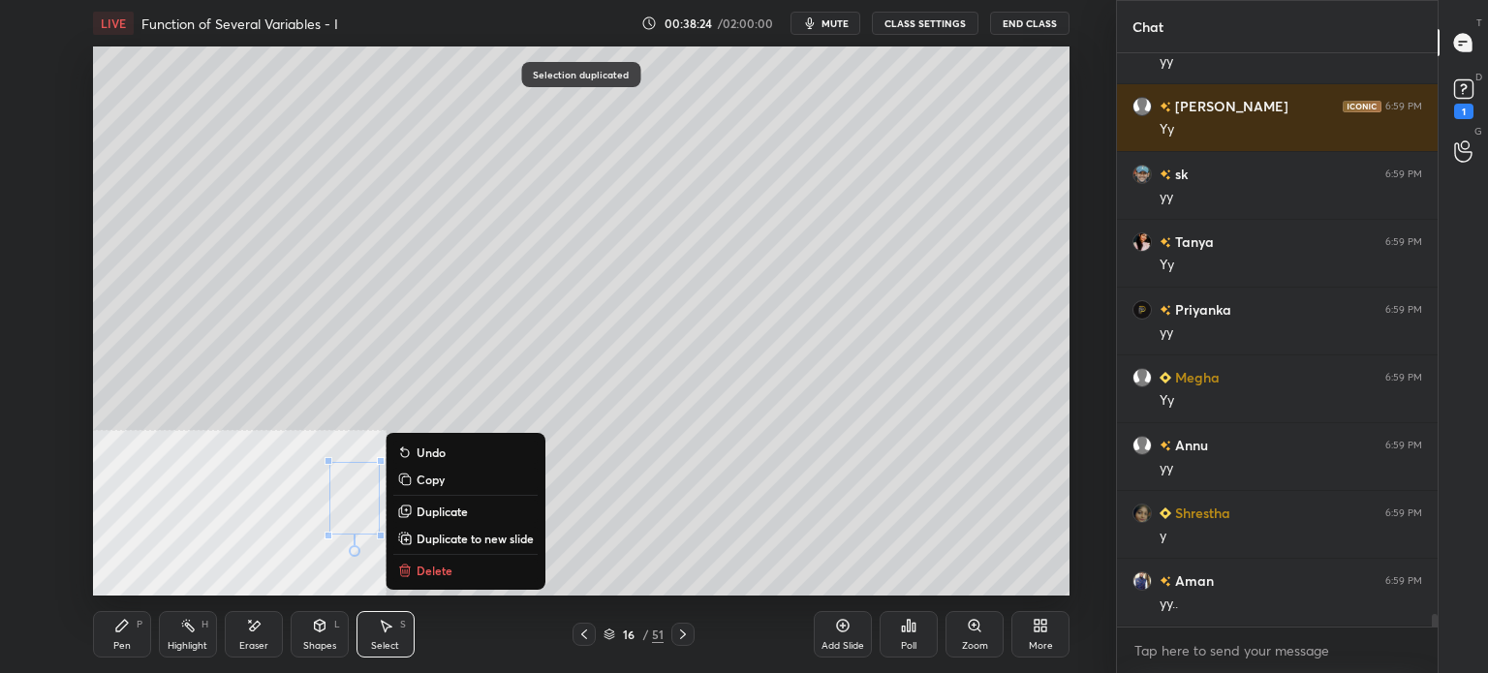
click at [119, 634] on div "Pen P" at bounding box center [122, 634] width 58 height 46
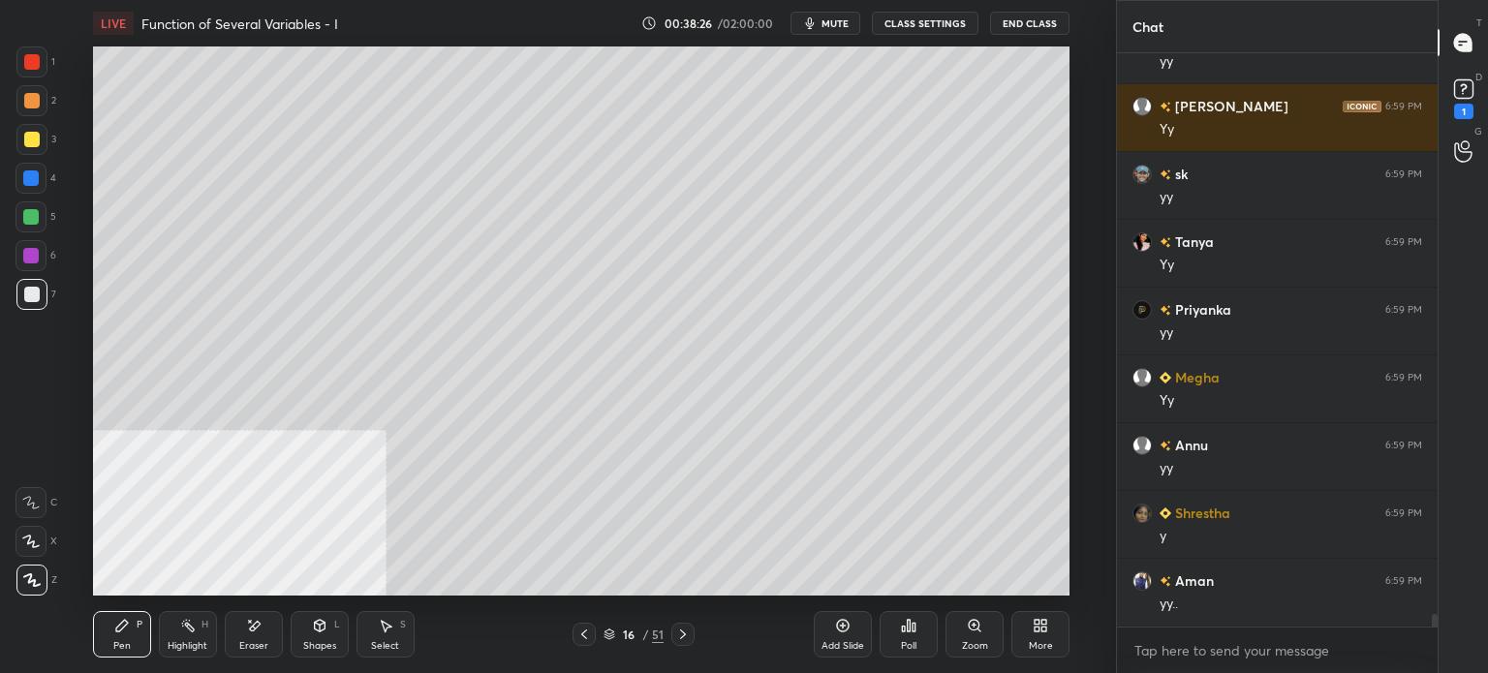
click at [1038, 629] on icon at bounding box center [1036, 629] width 5 height 5
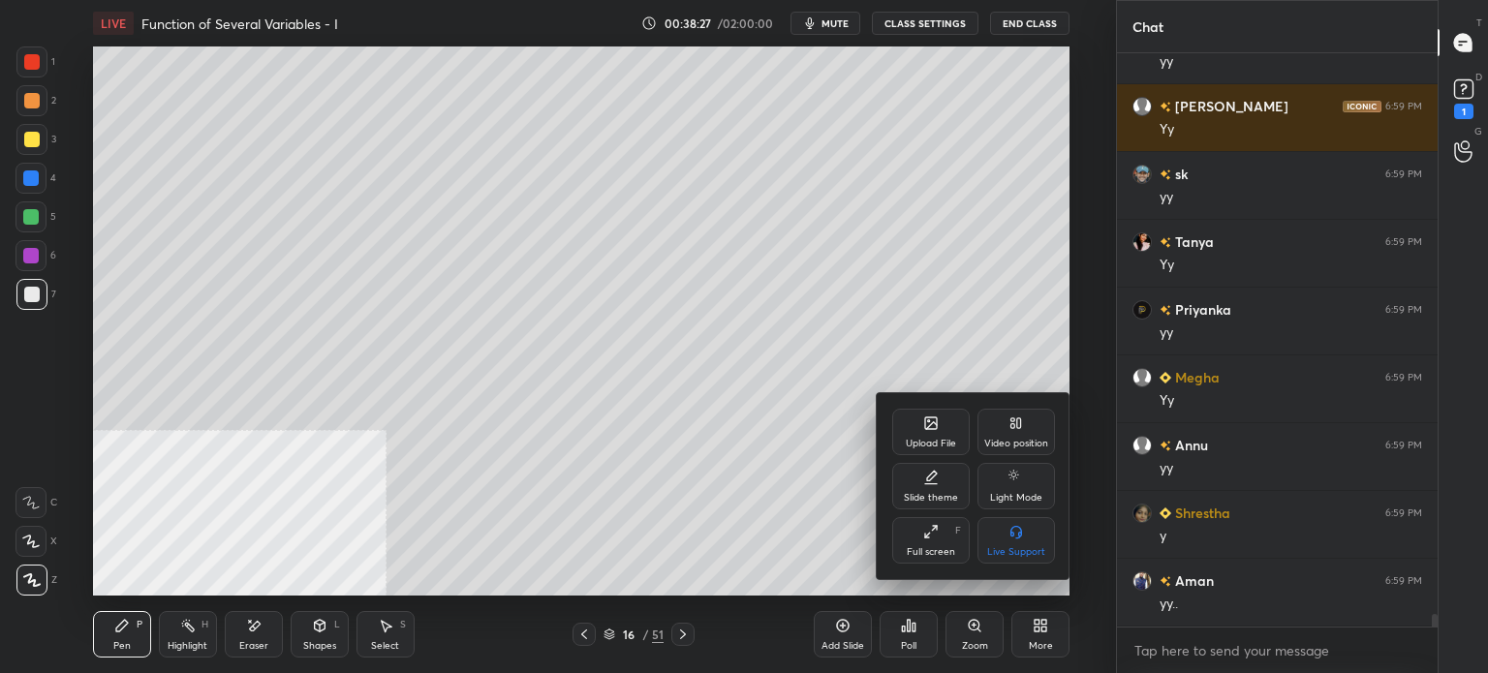
click at [1029, 440] on div "Video position" at bounding box center [1015, 432] width 77 height 46
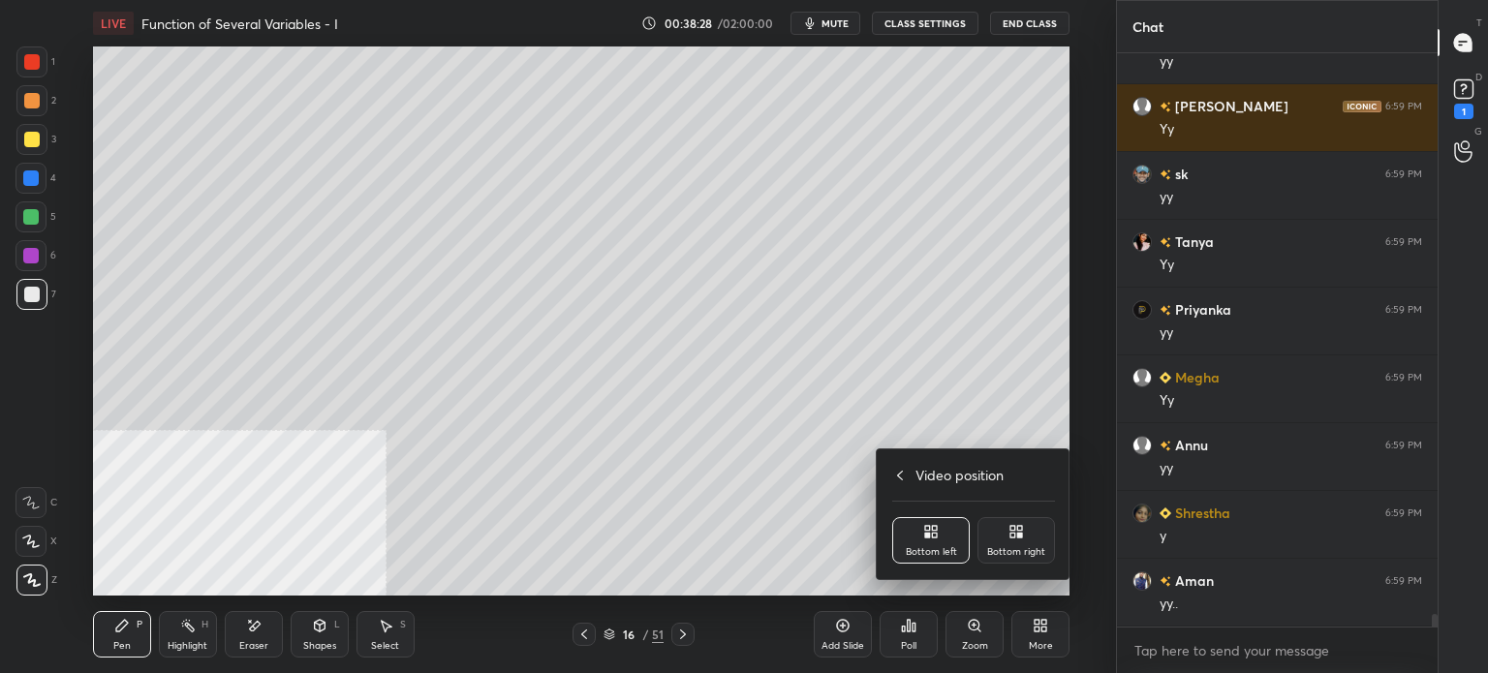
click at [1030, 539] on div "Bottom right" at bounding box center [1015, 540] width 77 height 46
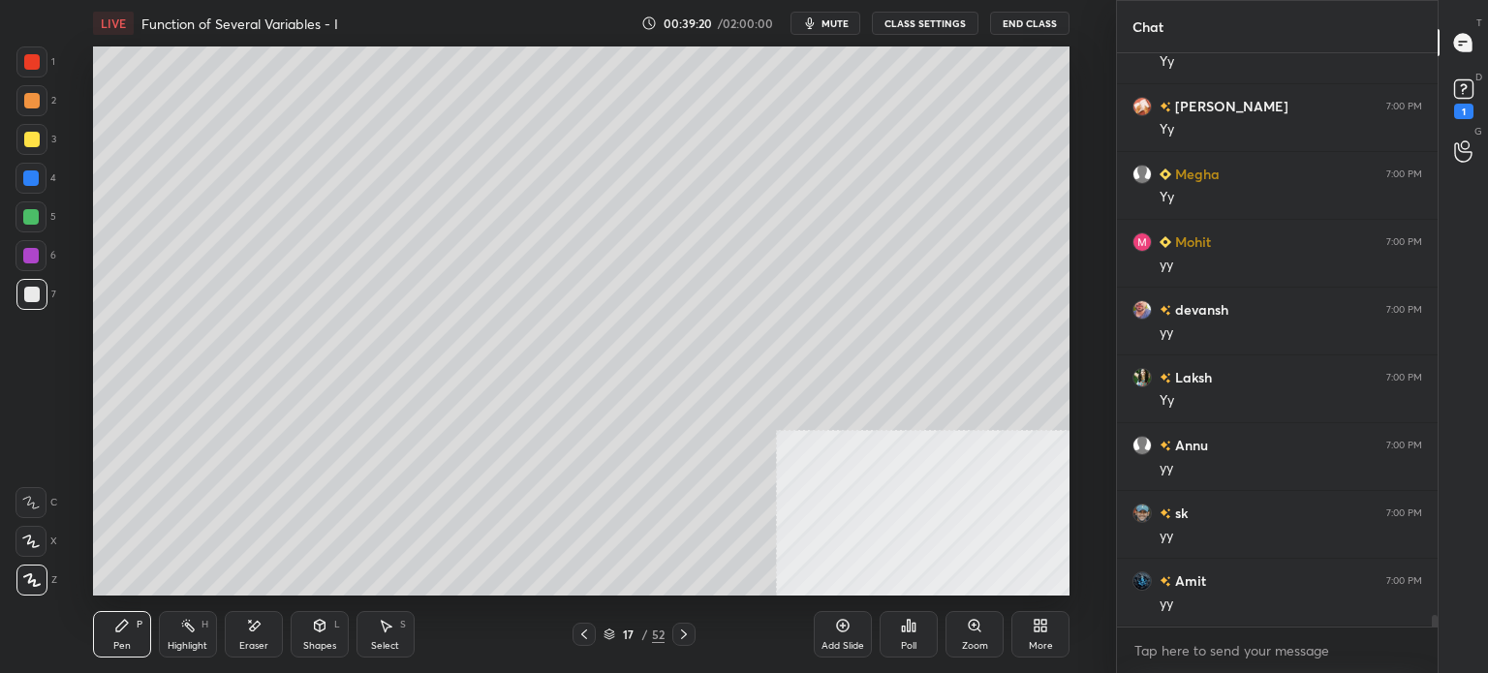
scroll to position [27594, 0]
click at [24, 139] on div at bounding box center [31, 139] width 15 height 15
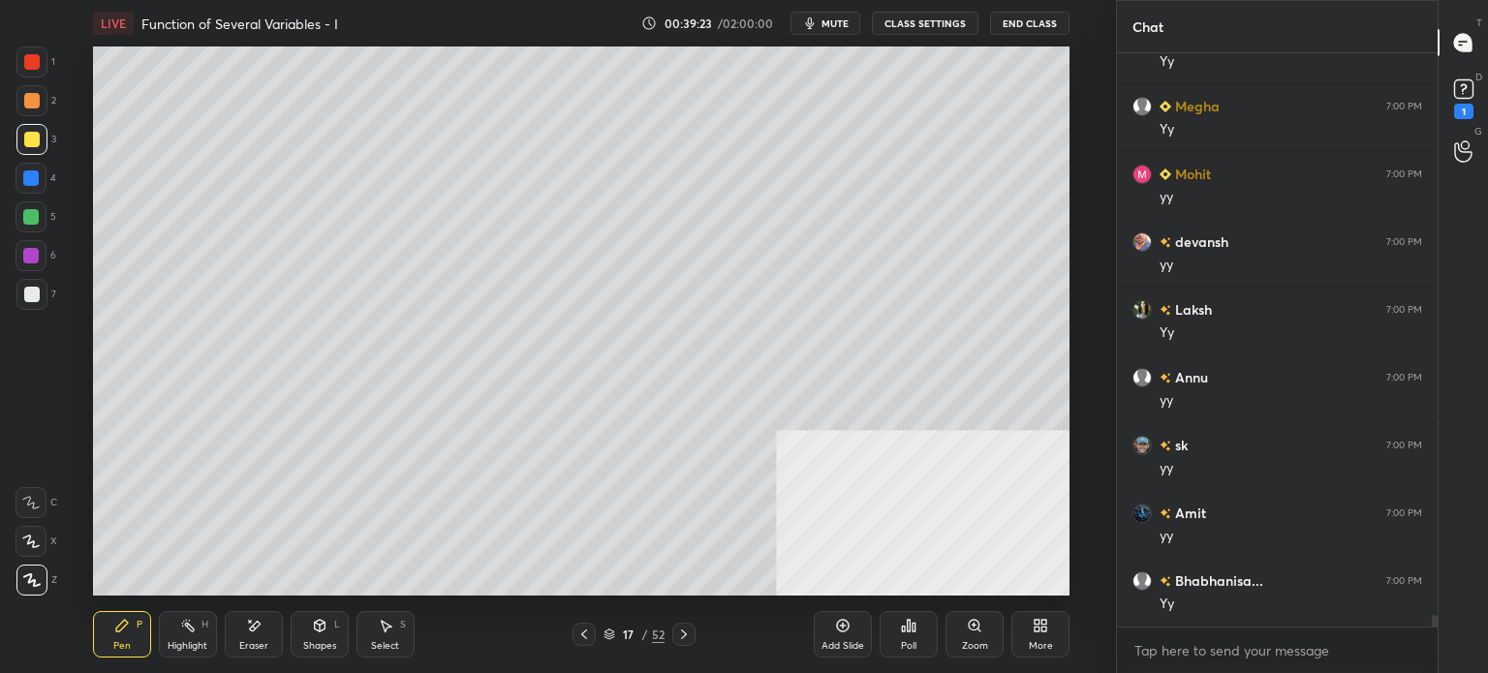
scroll to position [27662, 0]
click at [1468, 93] on rect at bounding box center [1463, 89] width 18 height 18
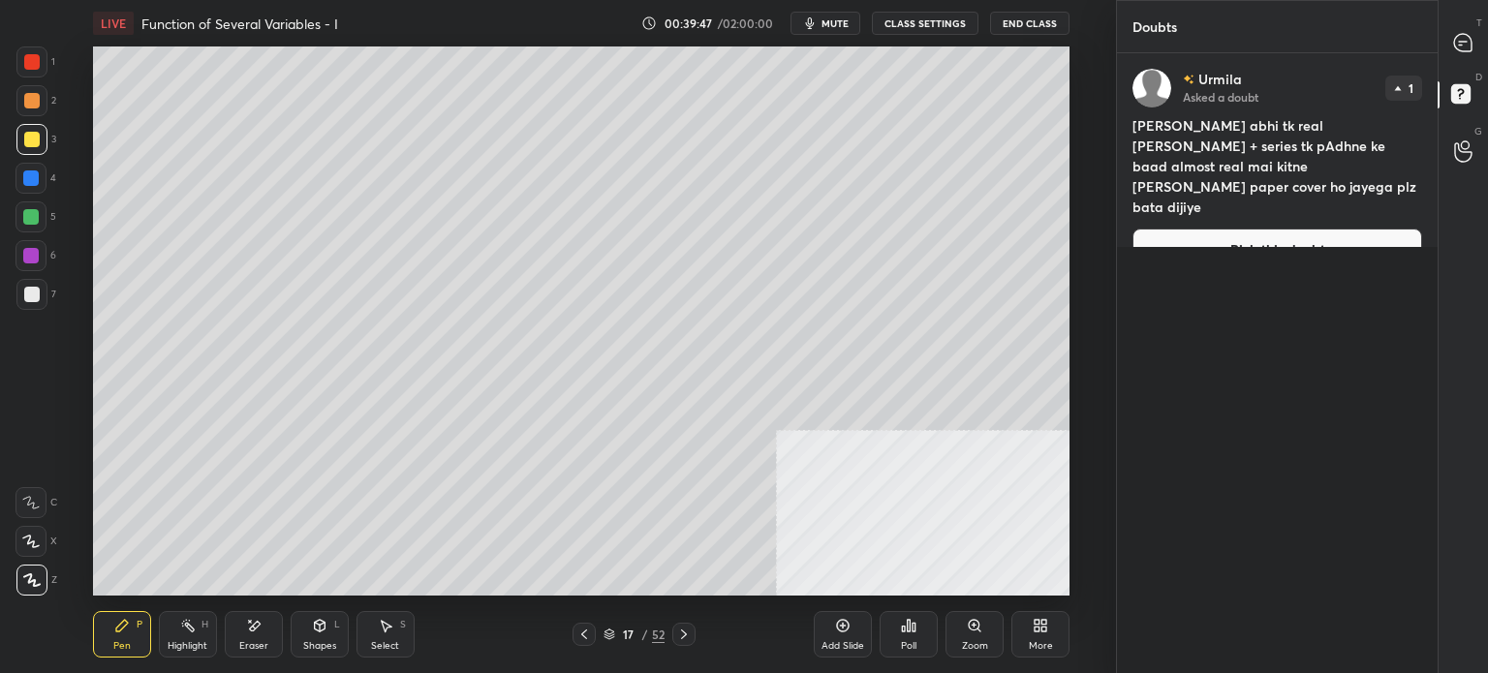
click at [1487, 54] on div "T Messages (T)" at bounding box center [1462, 42] width 49 height 54
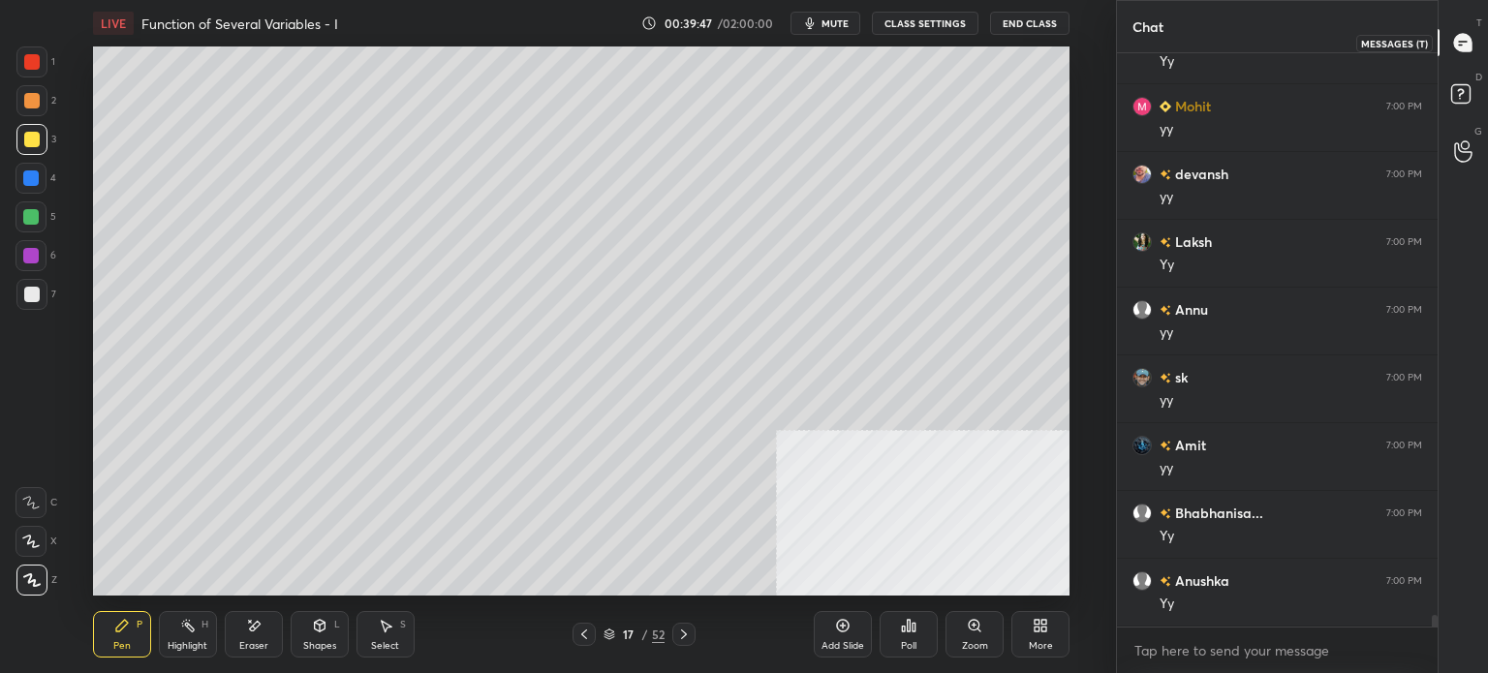
scroll to position [568, 315]
click at [1464, 102] on rect at bounding box center [1460, 94] width 18 height 18
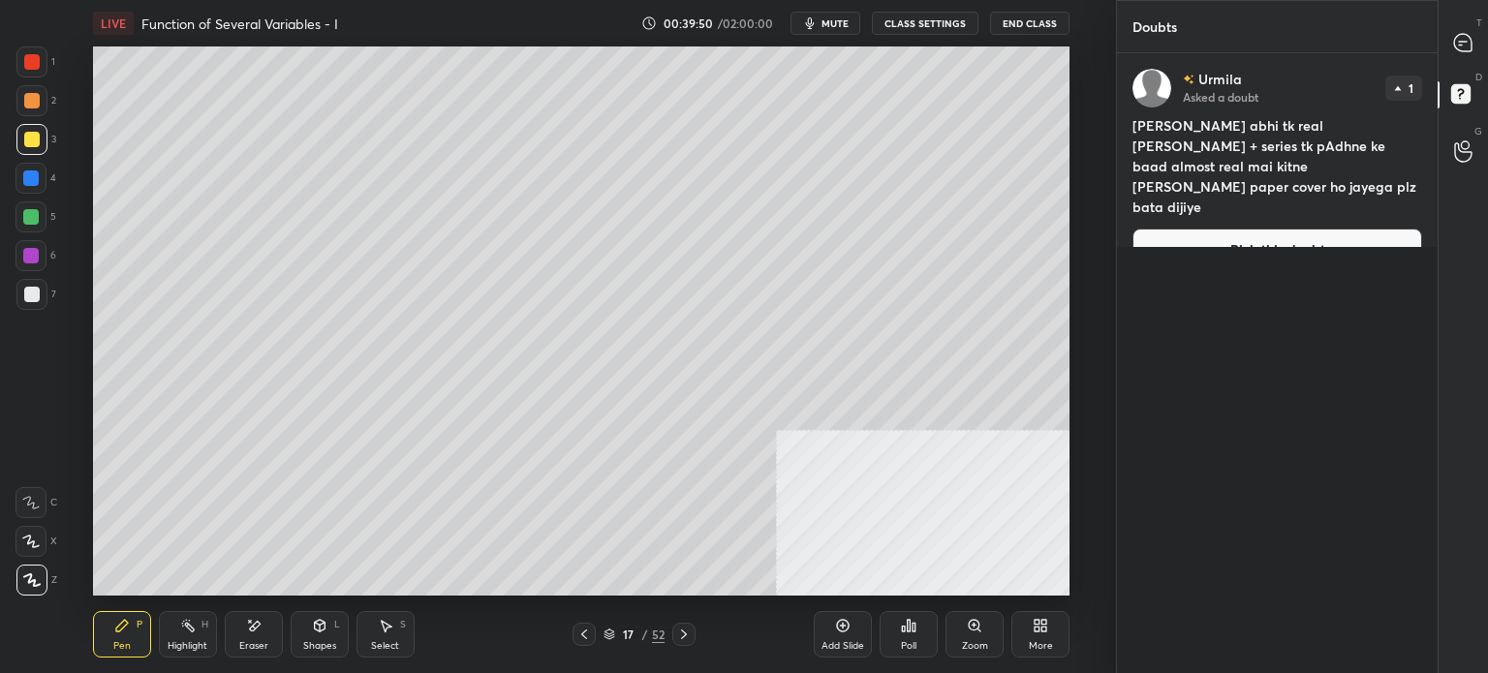
click at [840, 22] on span "mute" at bounding box center [834, 23] width 27 height 14
click at [1466, 38] on icon at bounding box center [1462, 42] width 17 height 17
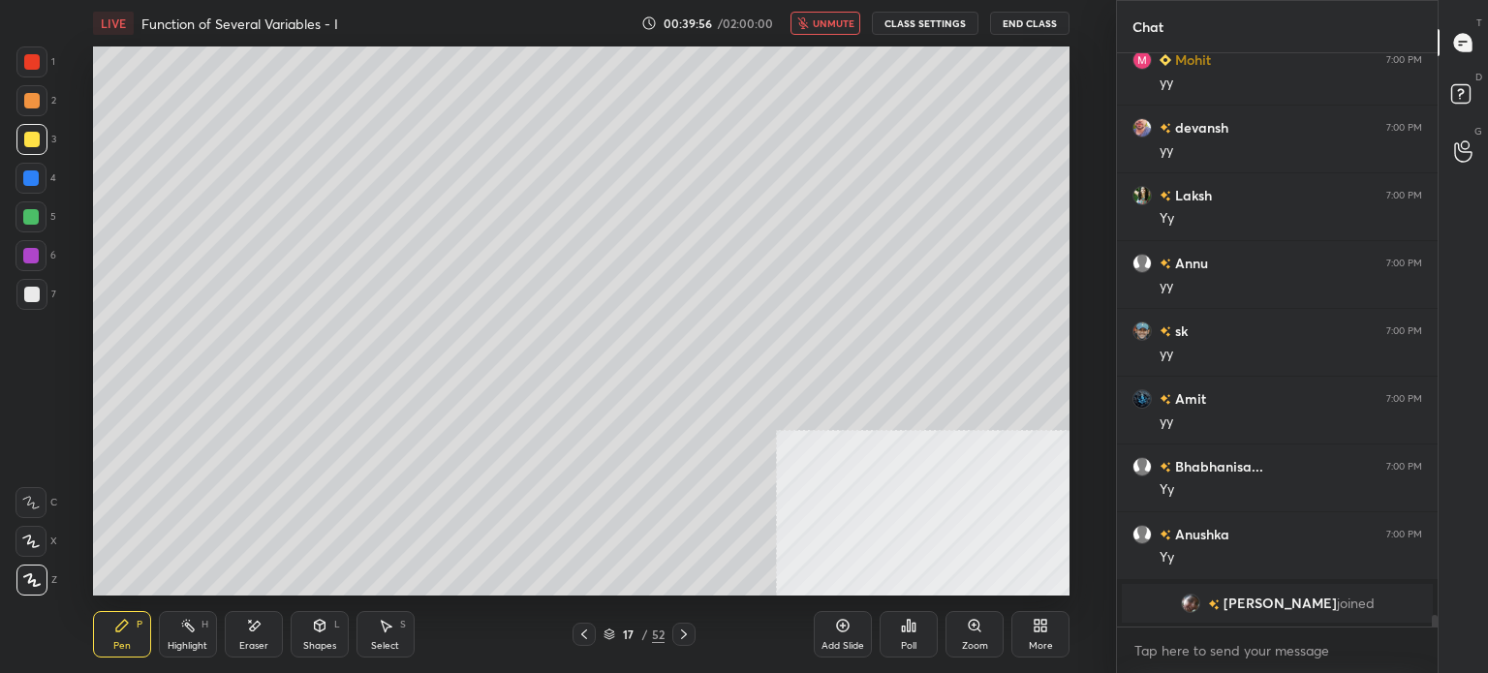
click at [821, 21] on span "unmute" at bounding box center [834, 23] width 42 height 14
click at [1456, 77] on div "D Doubts (D)" at bounding box center [1462, 97] width 49 height 54
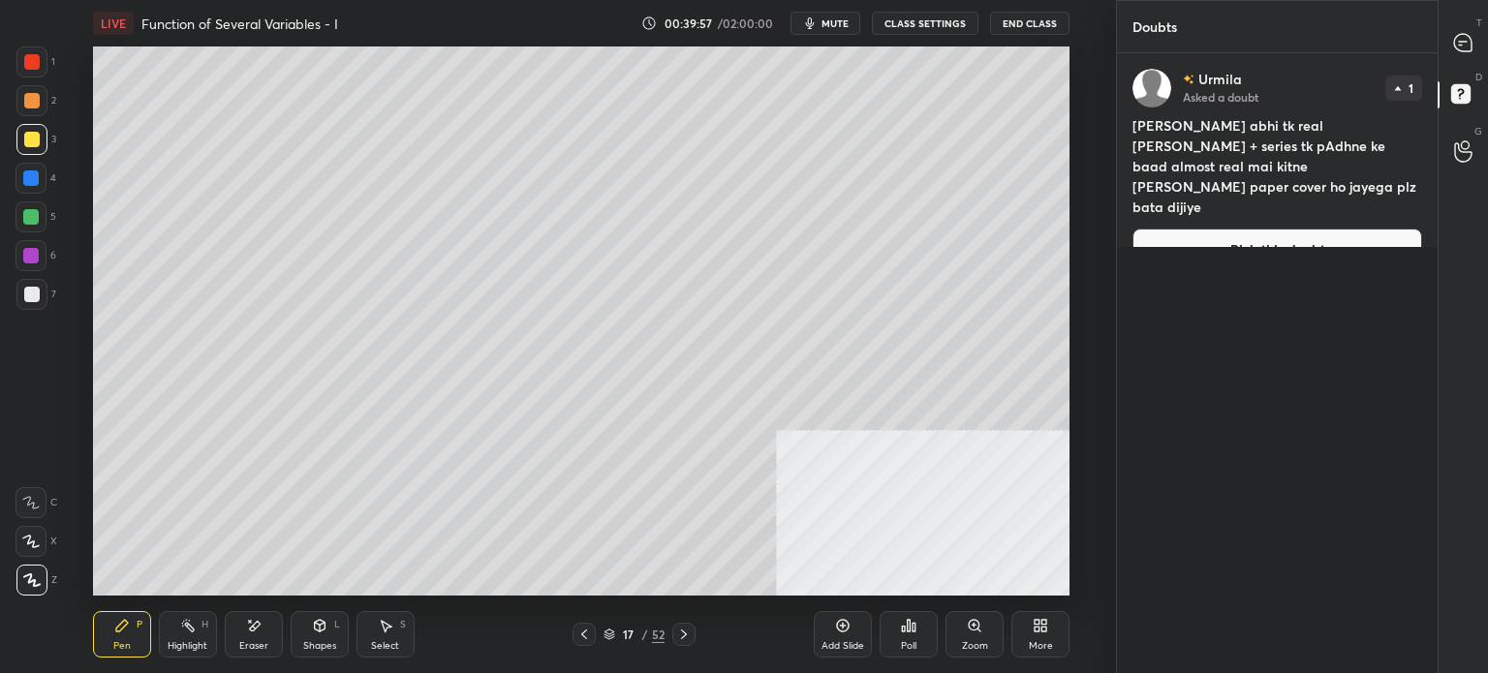
click at [1341, 229] on button "Pick this doubt" at bounding box center [1277, 250] width 290 height 43
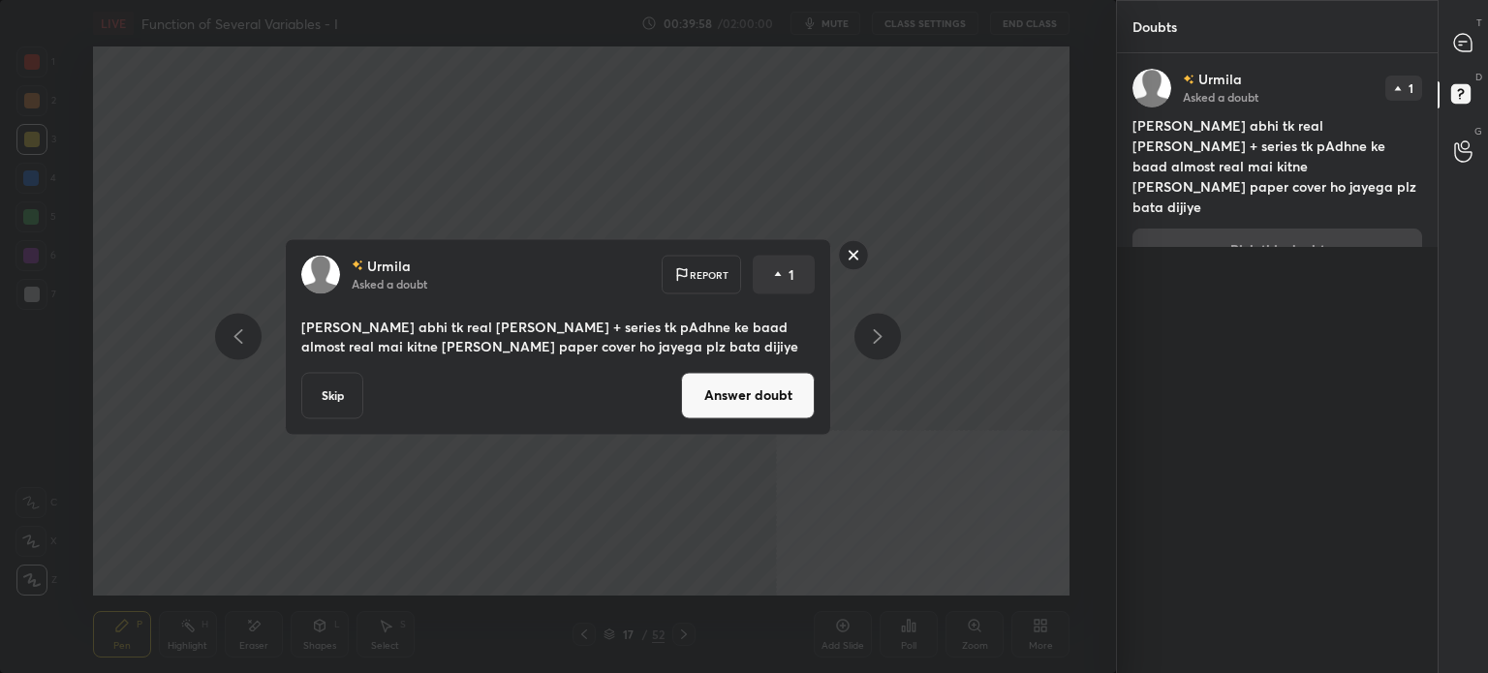
click at [744, 396] on button "Answer doubt" at bounding box center [748, 395] width 134 height 46
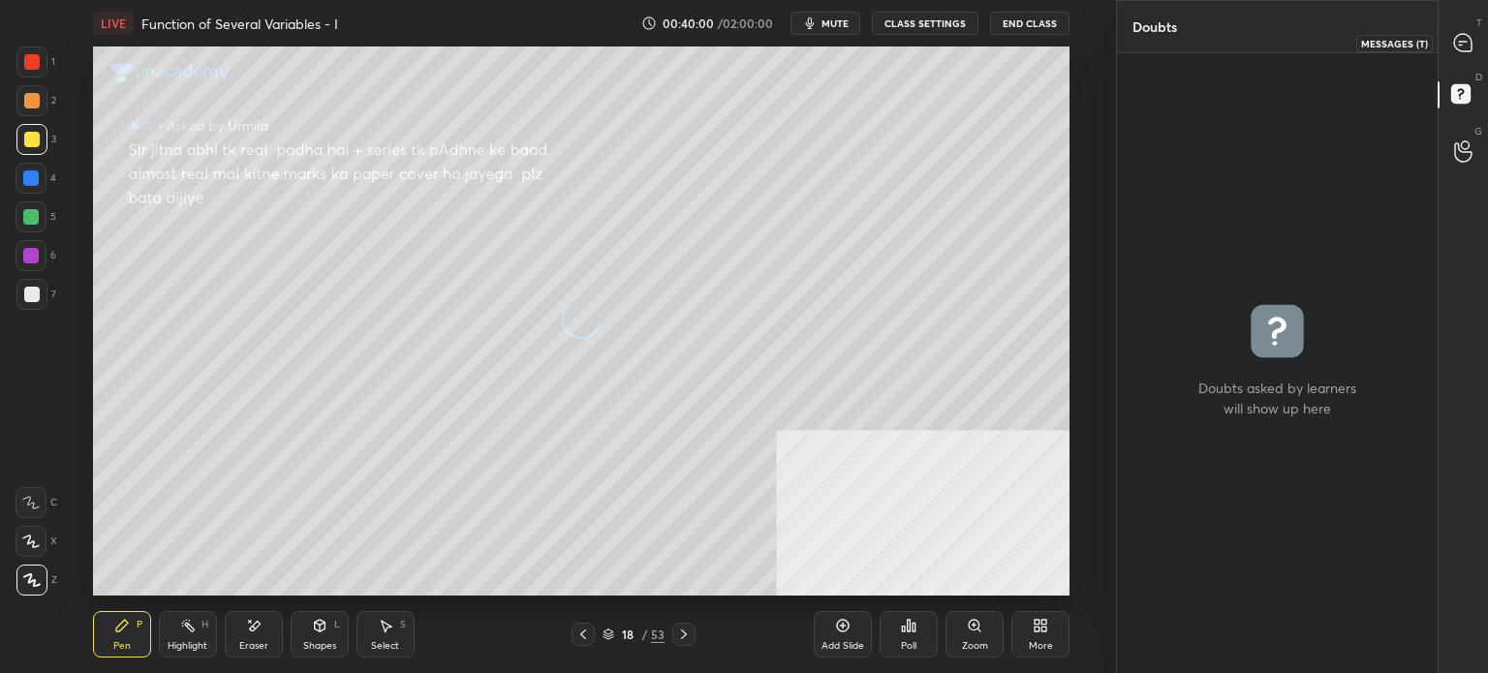
click at [1462, 49] on icon at bounding box center [1462, 42] width 17 height 17
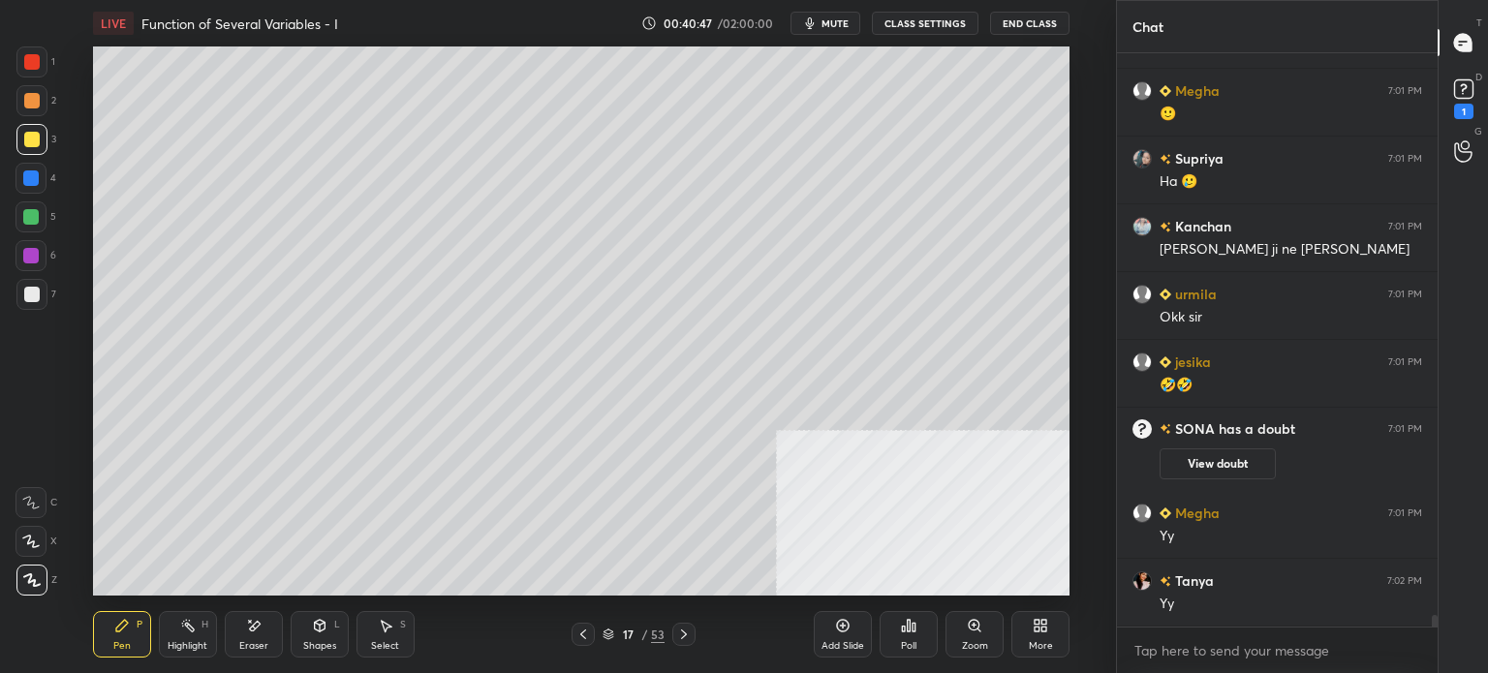
scroll to position [26887, 0]
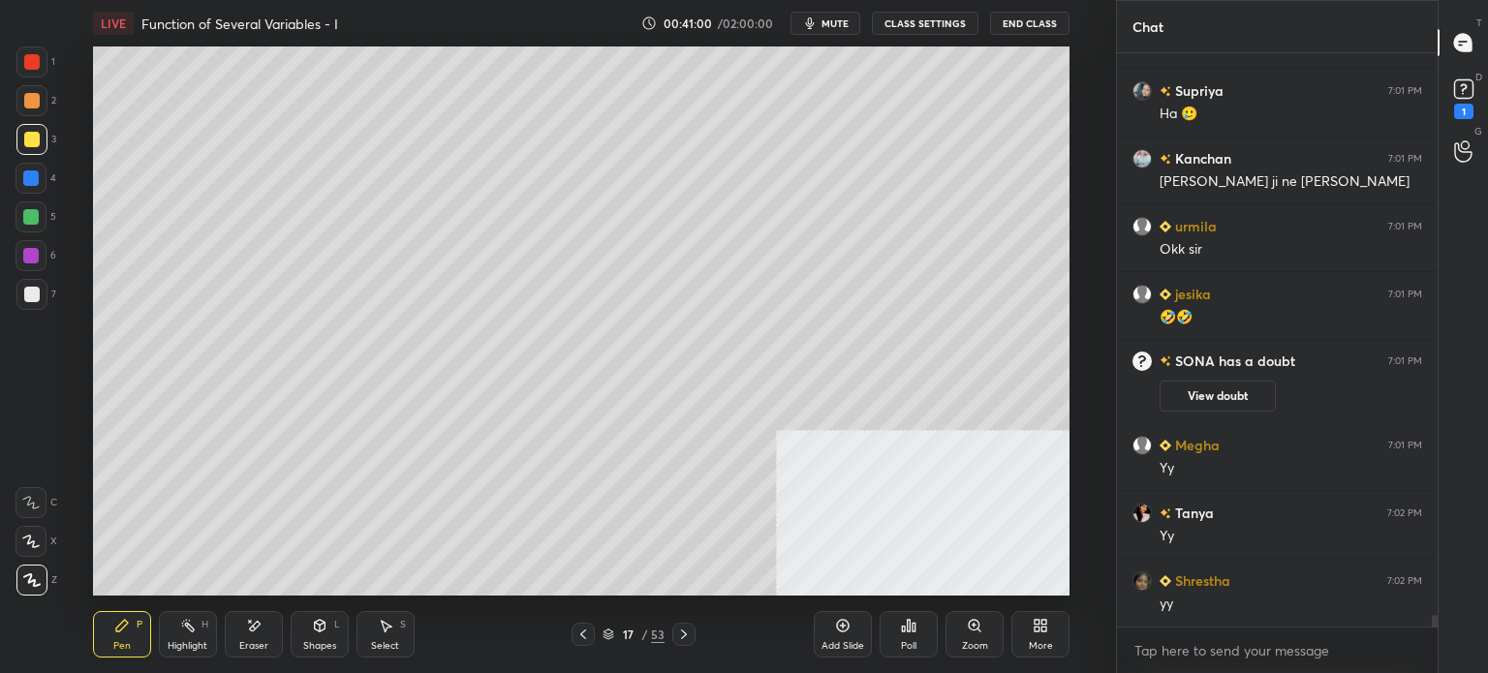
click at [476, 638] on div "17 / 53" at bounding box center [633, 634] width 360 height 23
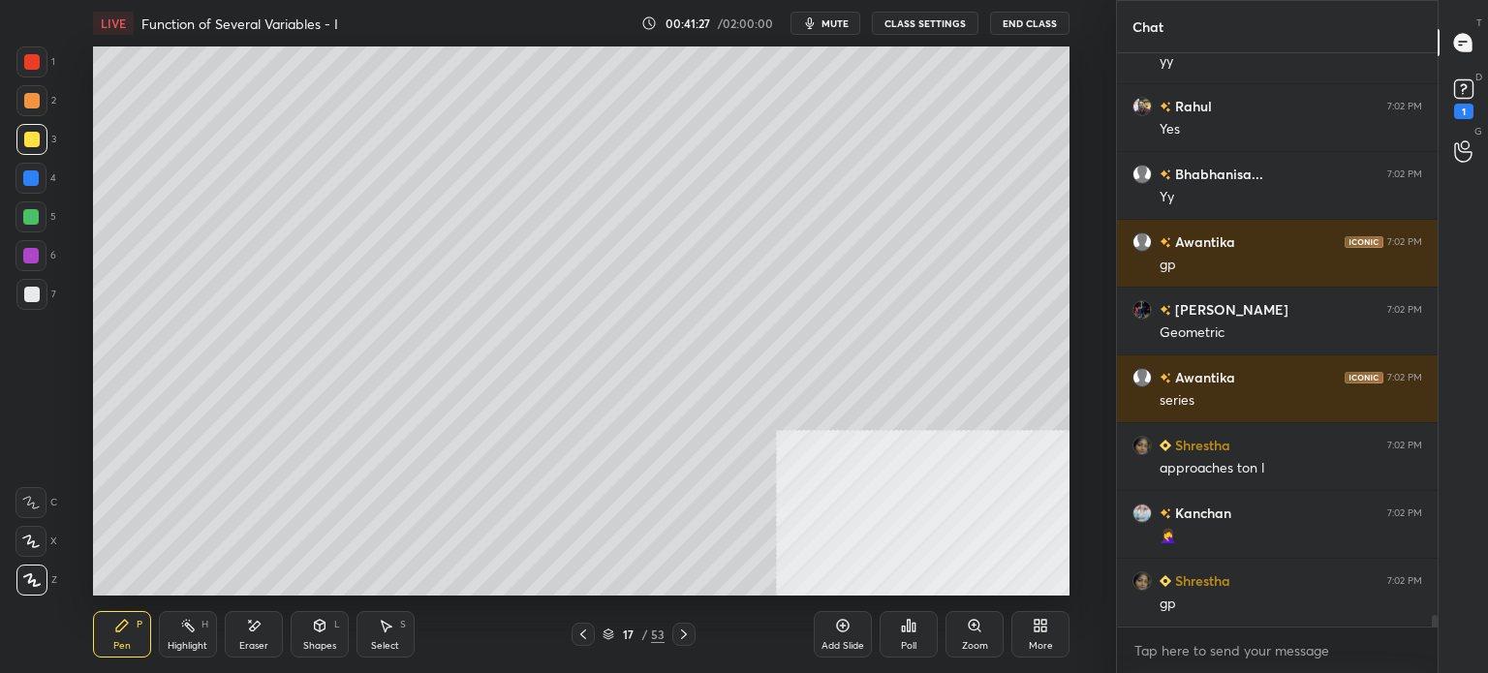
scroll to position [27769, 0]
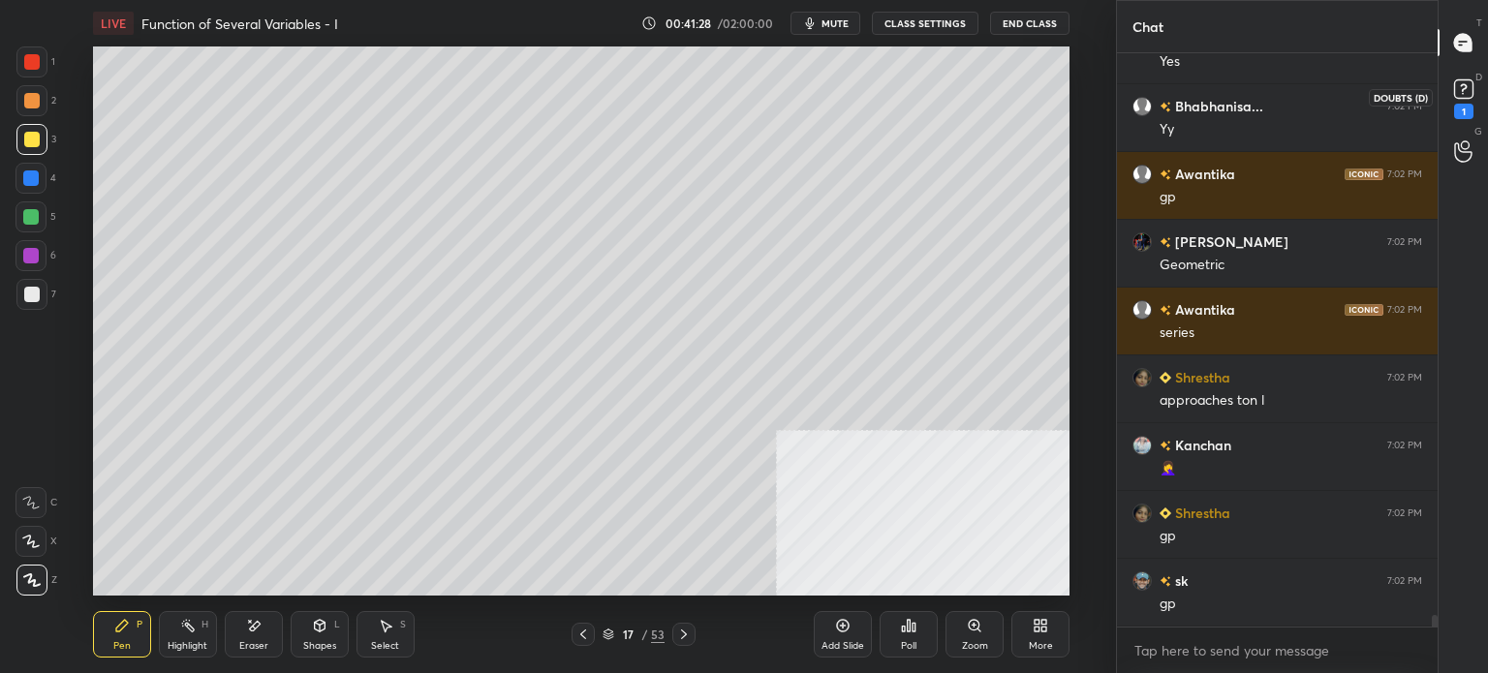
click at [1463, 102] on icon at bounding box center [1463, 89] width 29 height 29
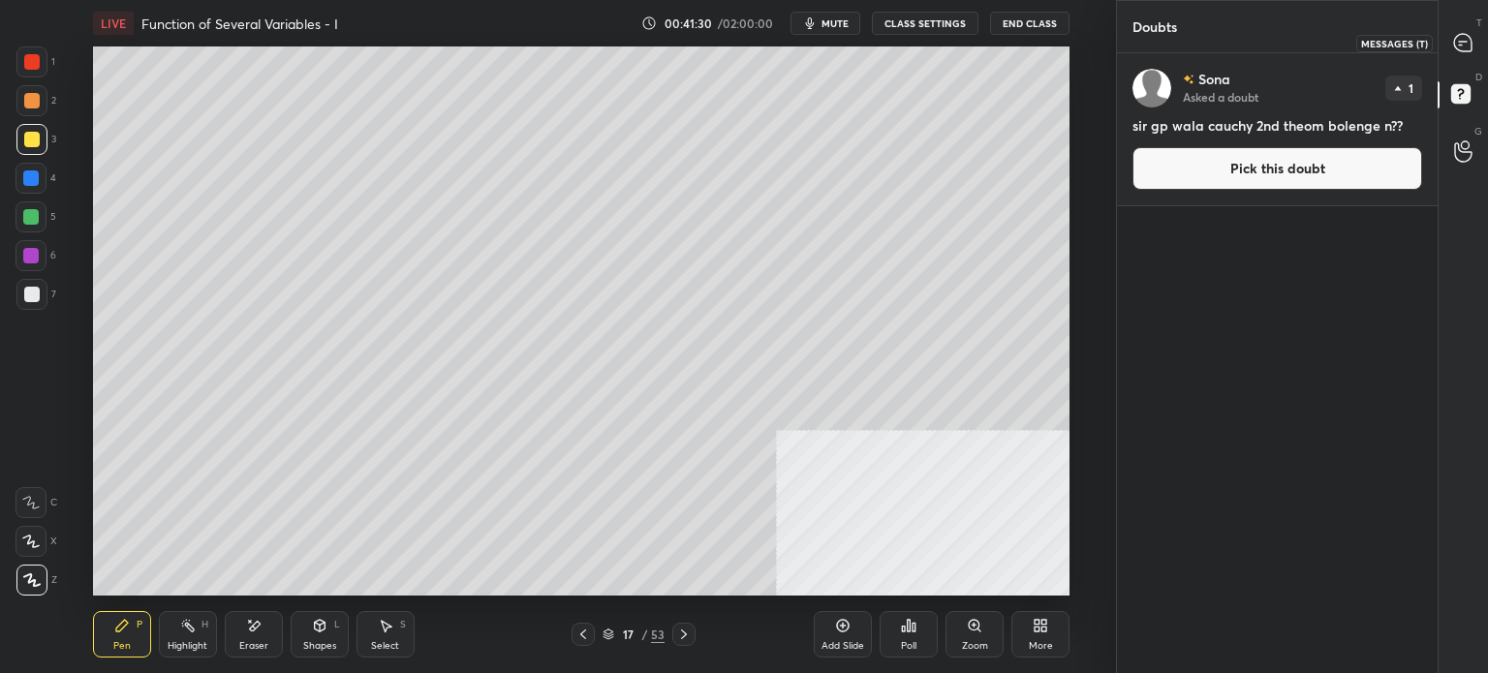
click at [1464, 44] on icon at bounding box center [1462, 42] width 17 height 17
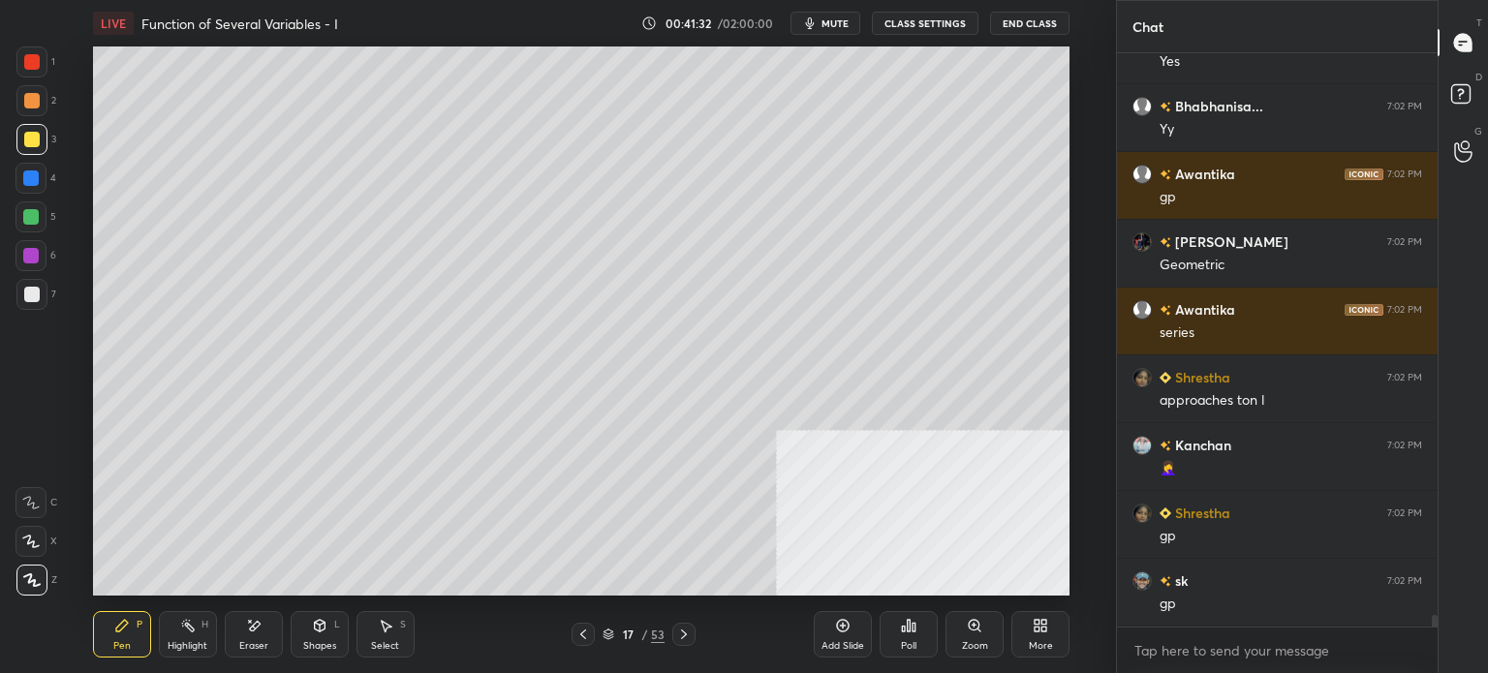
scroll to position [28323, 0]
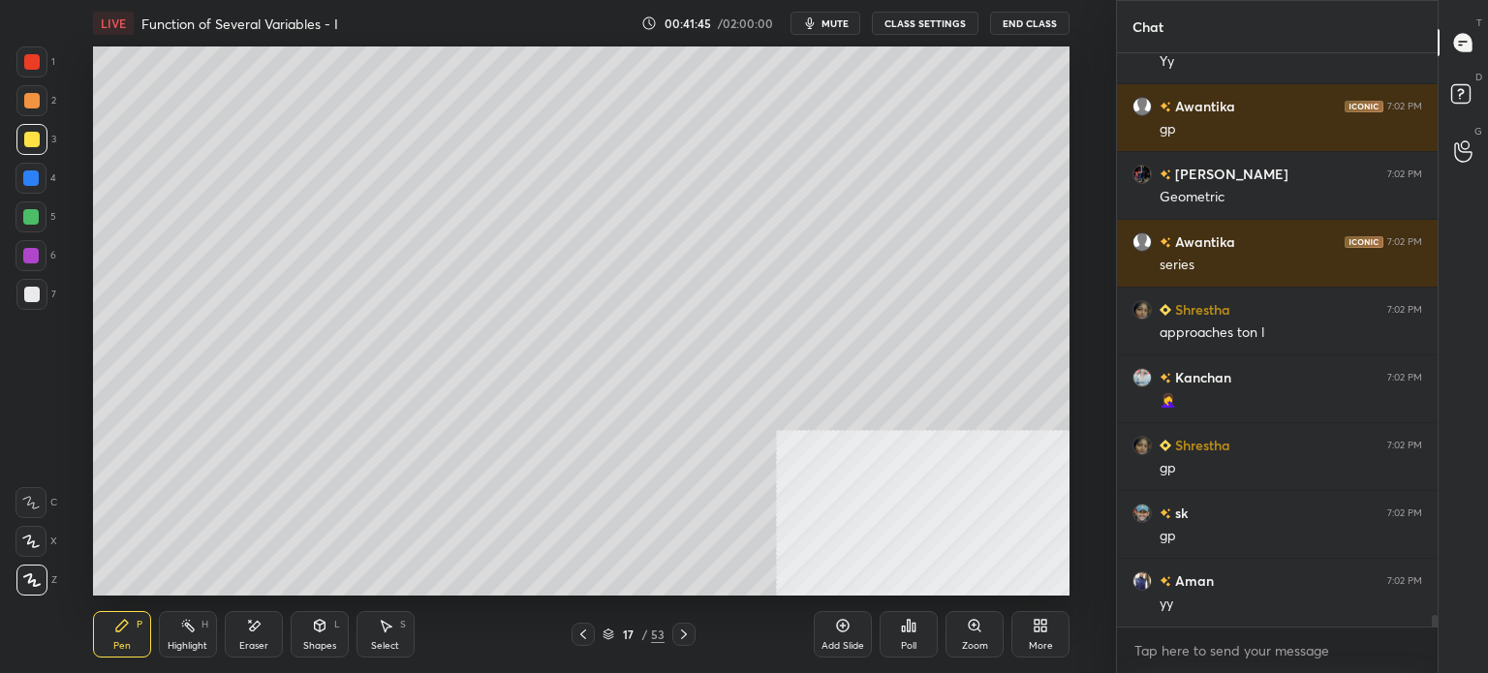
drag, startPoint x: 250, startPoint y: 636, endPoint x: 260, endPoint y: 599, distance: 38.1
click at [251, 635] on div "Eraser" at bounding box center [254, 634] width 58 height 46
click at [126, 630] on icon at bounding box center [121, 625] width 15 height 15
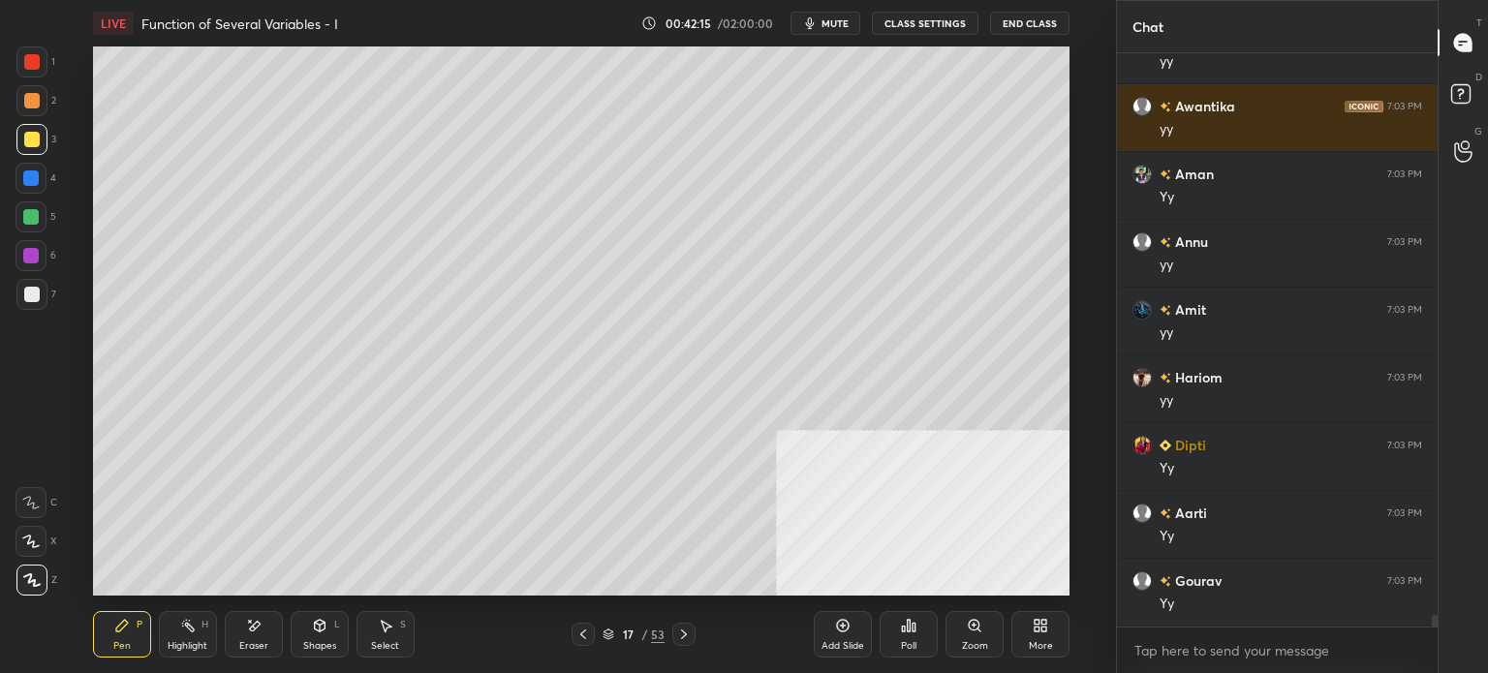
scroll to position [28524, 0]
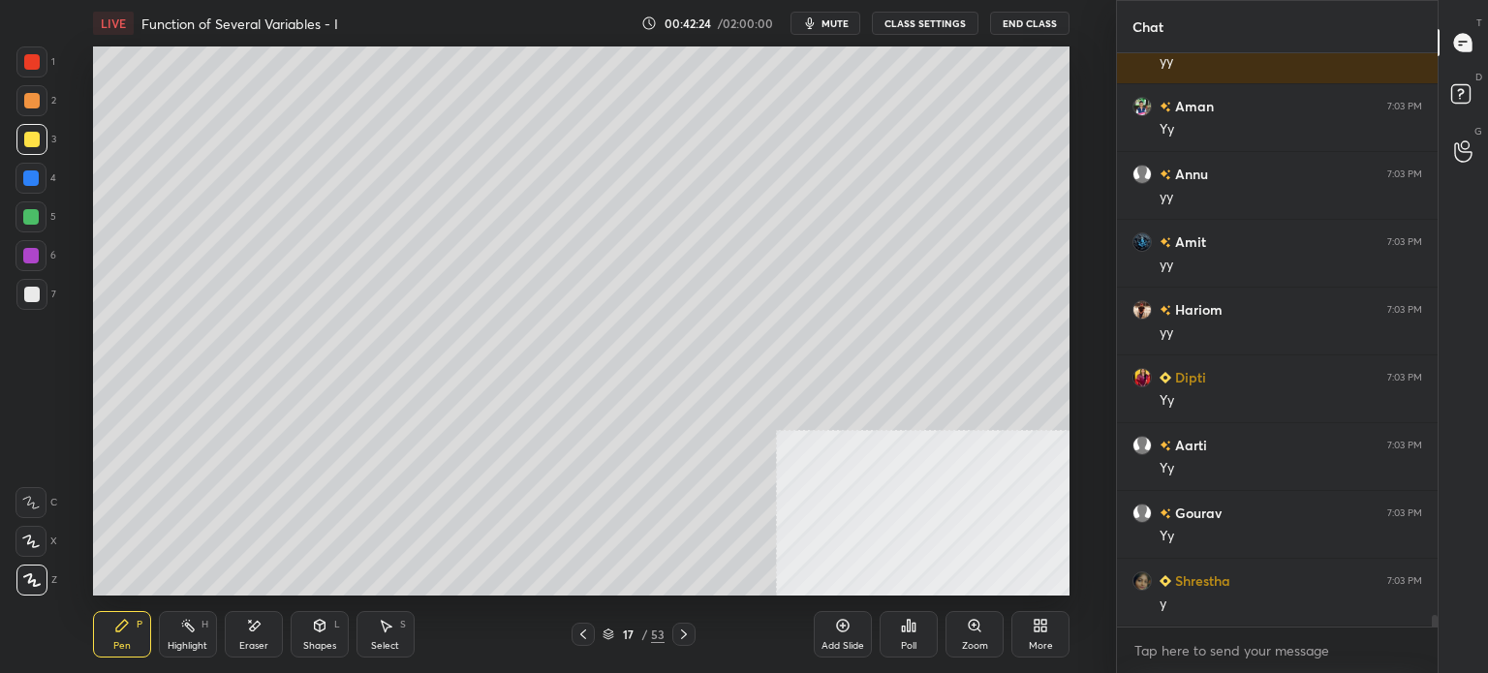
click at [25, 297] on div at bounding box center [31, 294] width 15 height 15
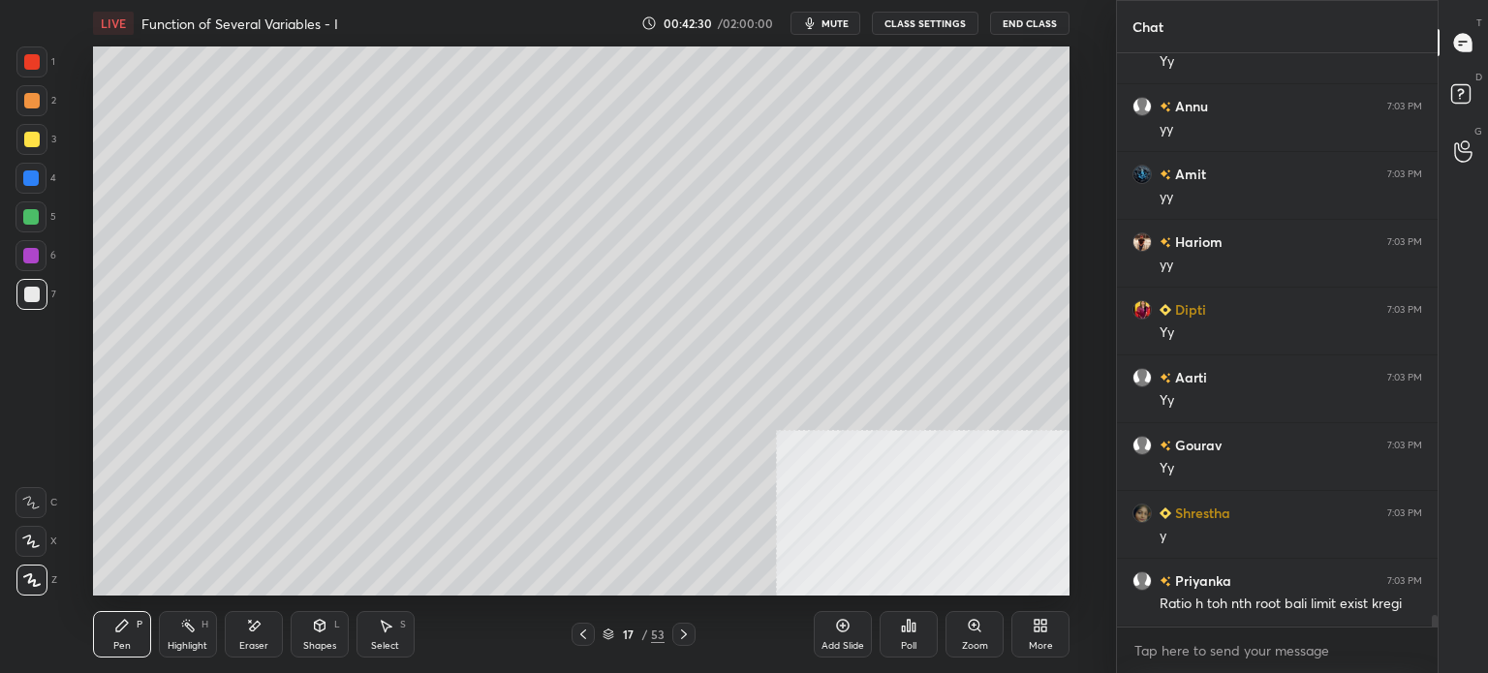
scroll to position [28660, 0]
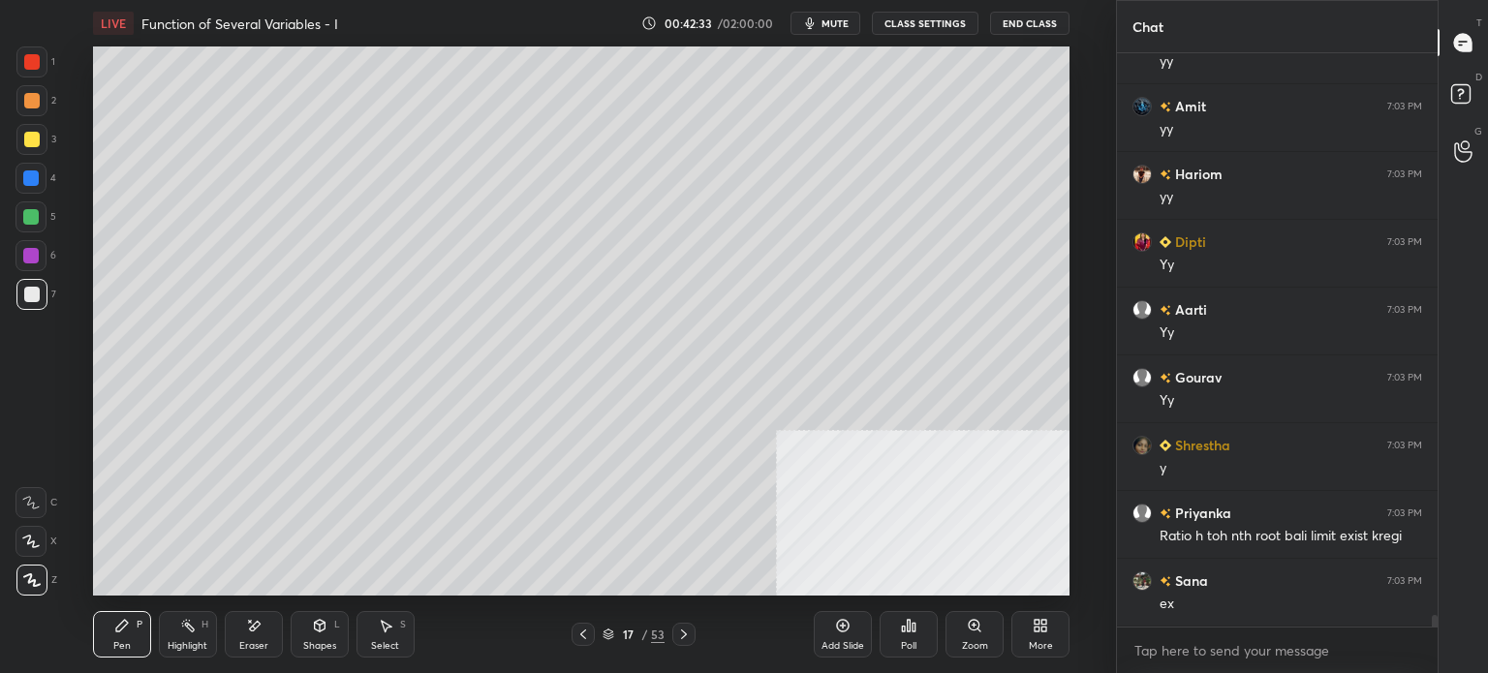
click at [410, 635] on div "Select S" at bounding box center [385, 634] width 58 height 46
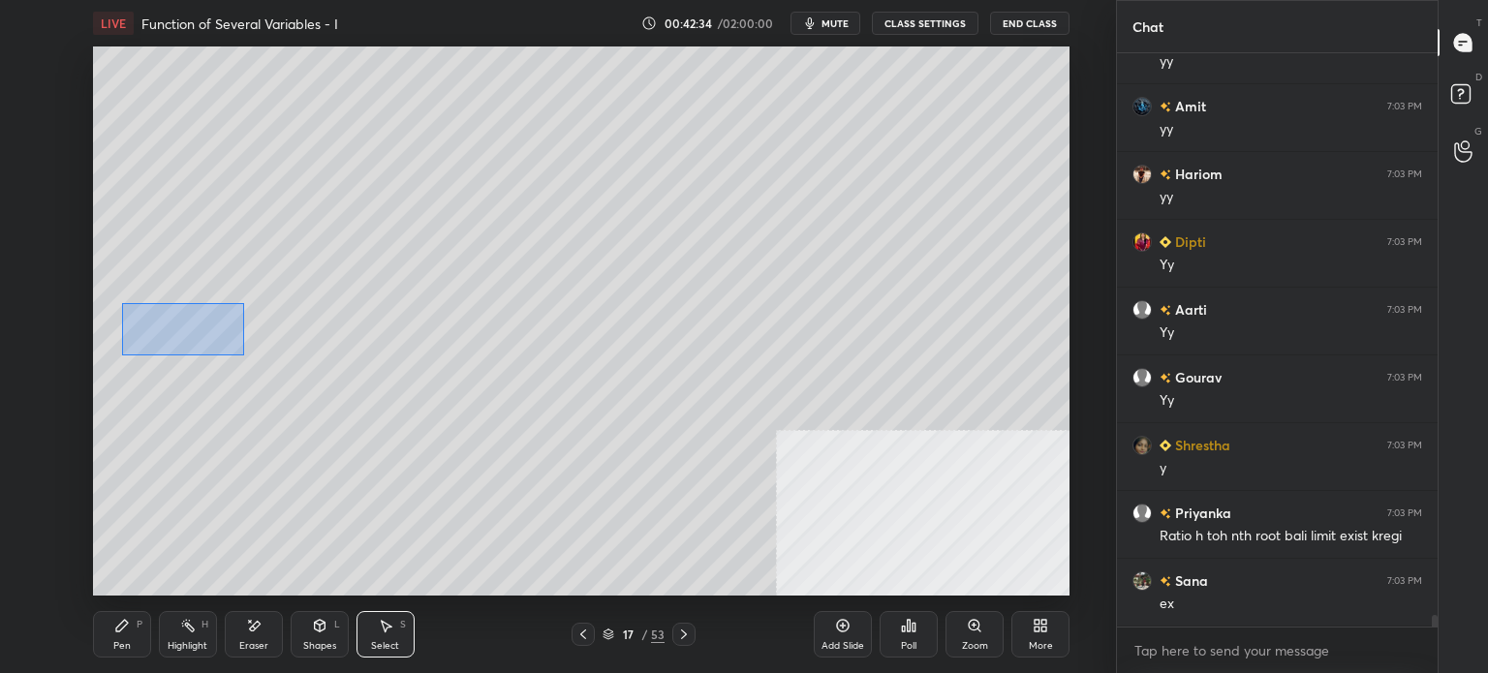
drag, startPoint x: 158, startPoint y: 317, endPoint x: 547, endPoint y: 390, distance: 396.2
click at [626, 409] on div "0 ° Undo Copy Duplicate Duplicate to new slide Delete" at bounding box center [581, 320] width 976 height 549
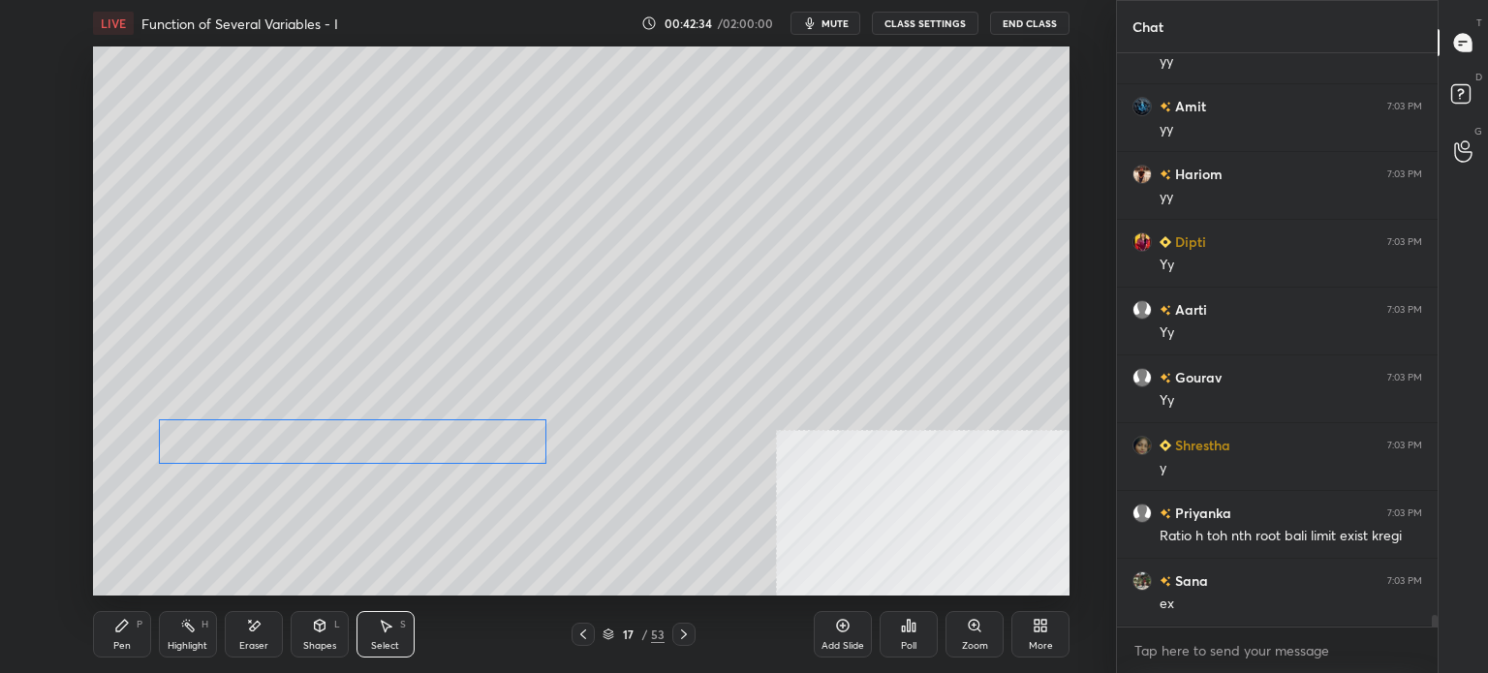
drag, startPoint x: 470, startPoint y: 376, endPoint x: 485, endPoint y: 454, distance: 80.0
click at [485, 453] on div "0 ° Undo Copy Duplicate Duplicate to new slide Delete" at bounding box center [581, 320] width 976 height 549
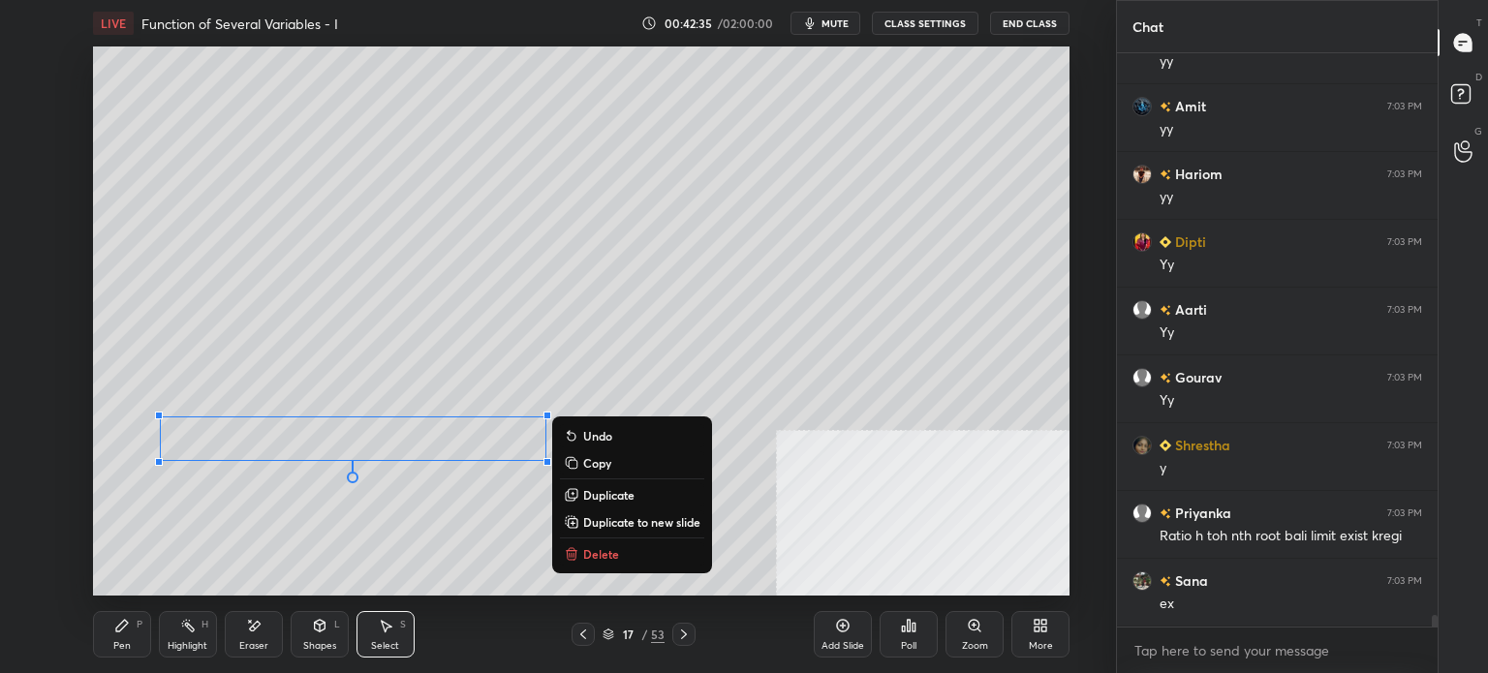
click at [124, 638] on div "Pen P" at bounding box center [122, 634] width 58 height 46
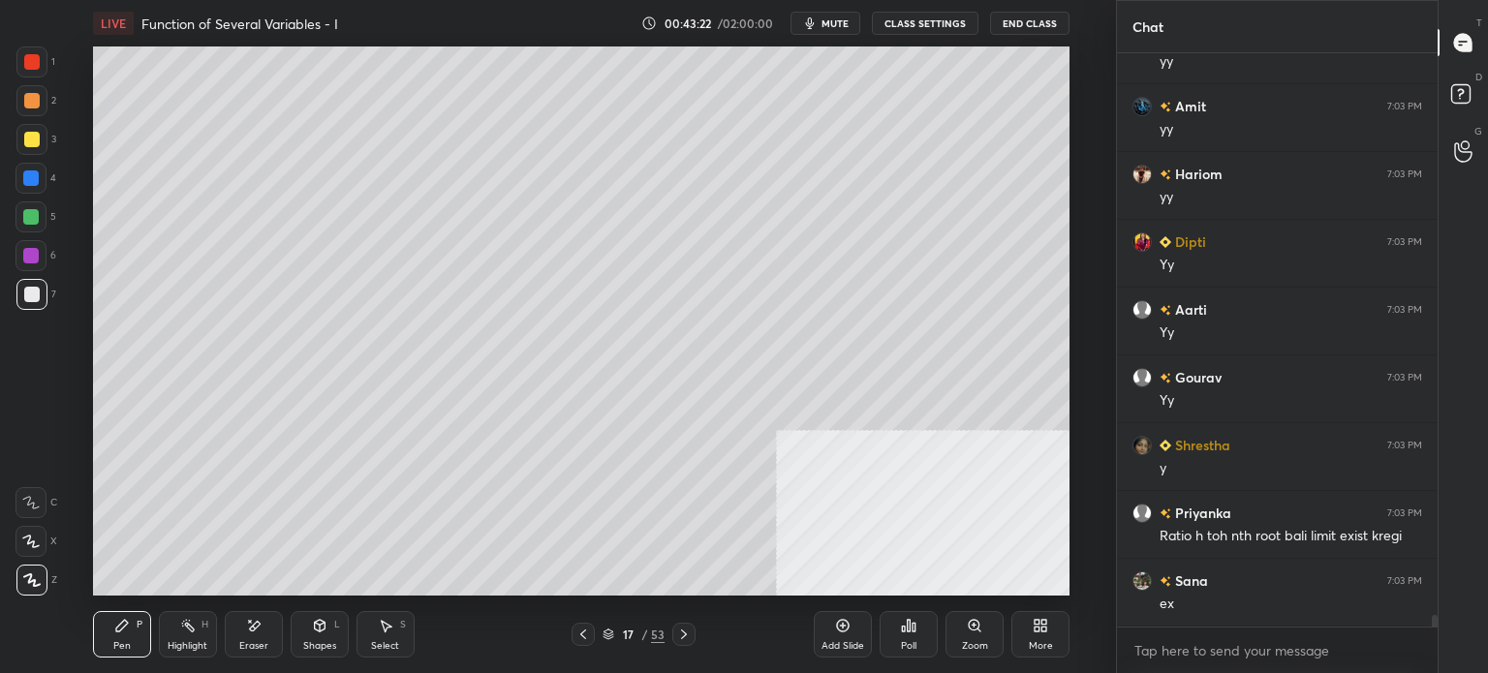
click at [391, 636] on div "Select S" at bounding box center [385, 634] width 58 height 46
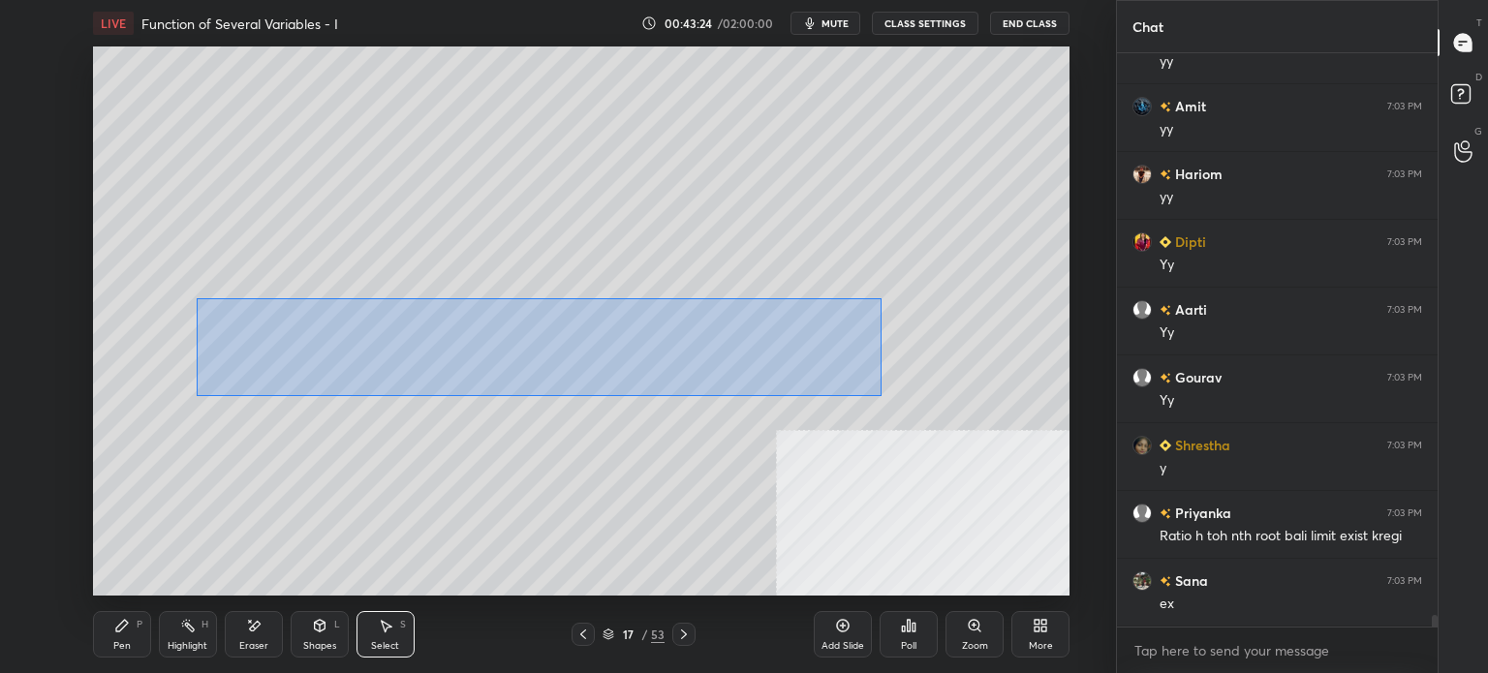
drag, startPoint x: 197, startPoint y: 298, endPoint x: 881, endPoint y: 395, distance: 691.5
click at [881, 395] on div "0 ° Undo Copy Duplicate Duplicate to new slide Delete" at bounding box center [581, 320] width 976 height 549
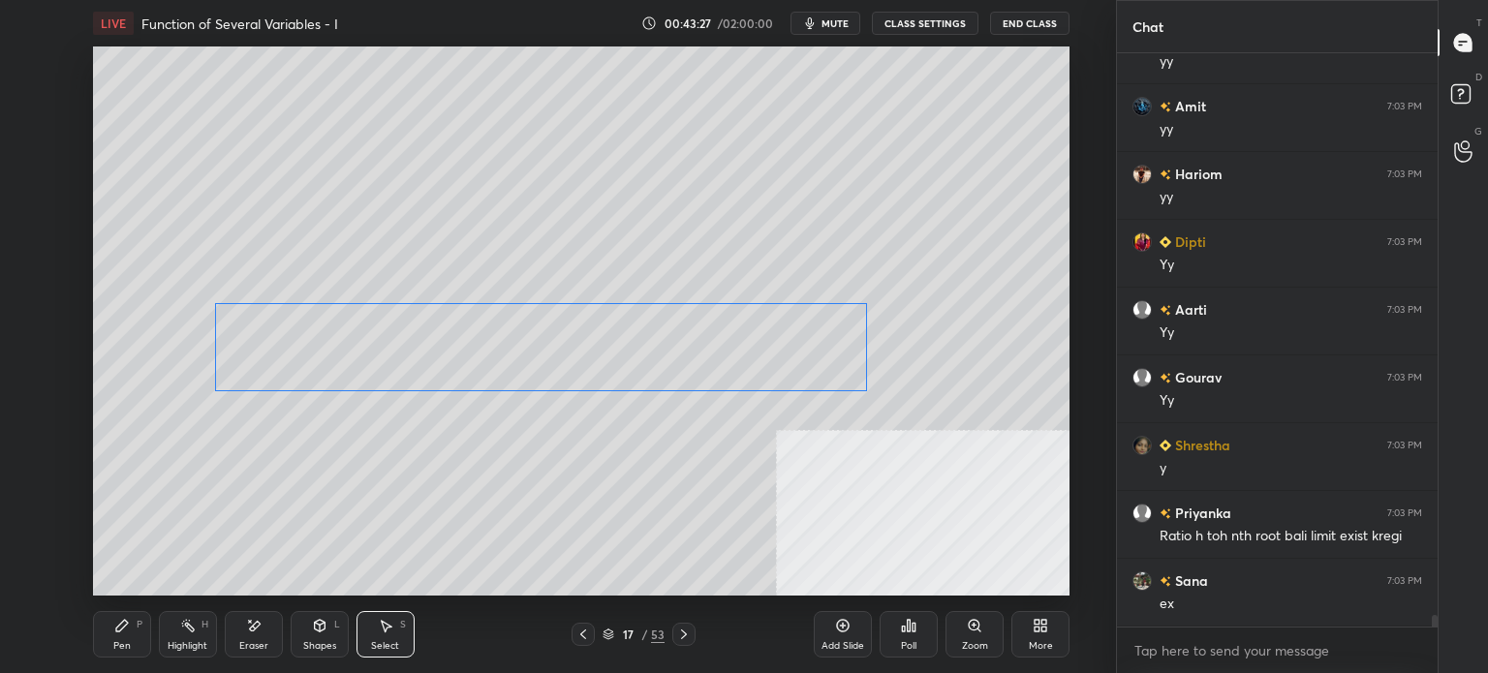
drag, startPoint x: 628, startPoint y: 344, endPoint x: 622, endPoint y: 367, distance: 24.0
click at [630, 367] on div "0 ° Undo Copy Duplicate Duplicate to new slide Delete" at bounding box center [581, 320] width 976 height 549
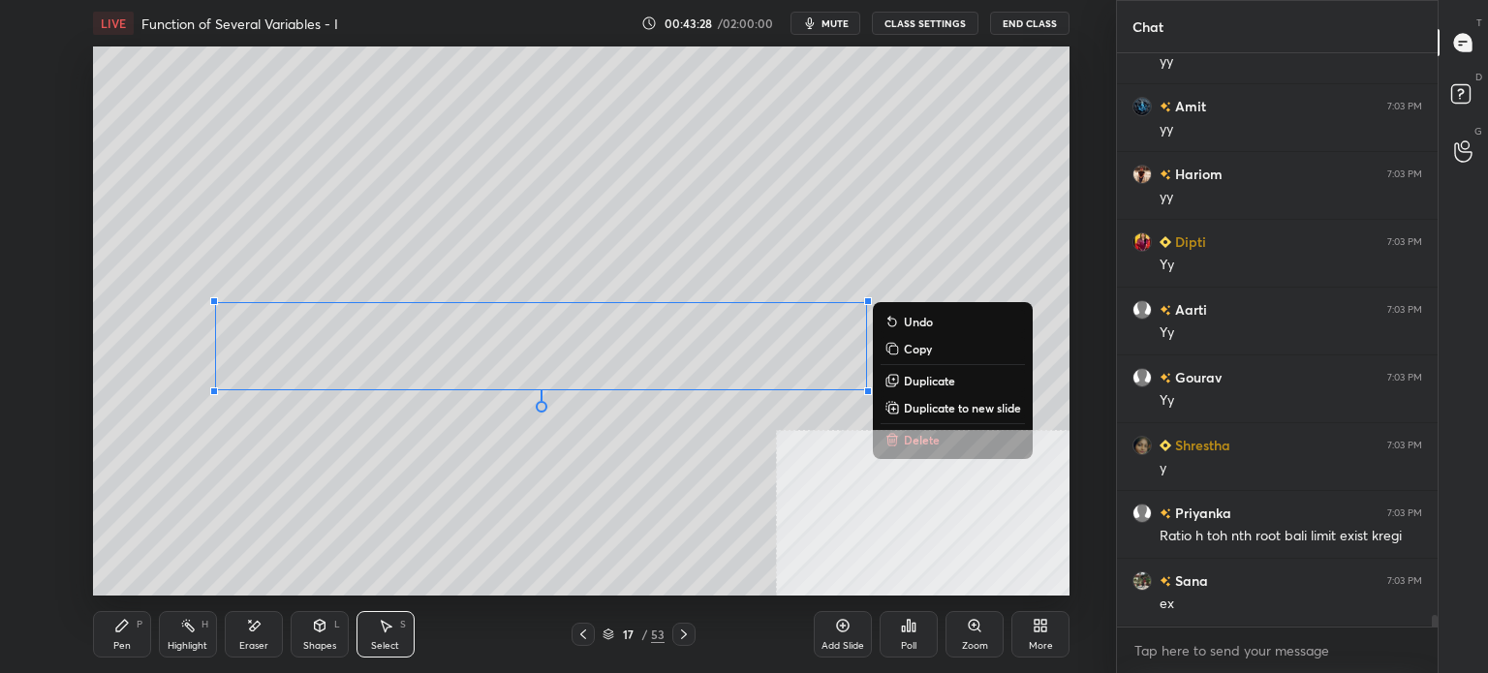
click at [130, 644] on div "Pen" at bounding box center [121, 646] width 17 height 10
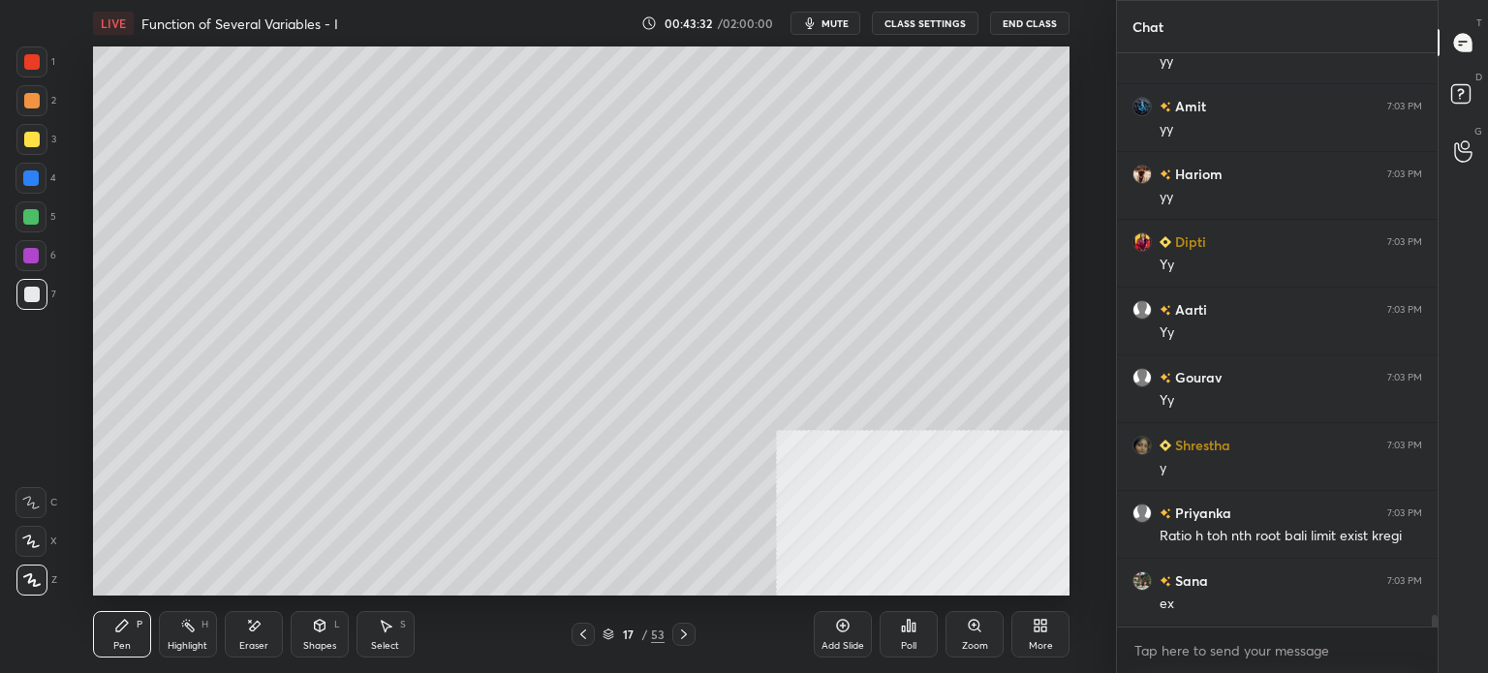
click at [384, 633] on div "Select S" at bounding box center [385, 634] width 58 height 46
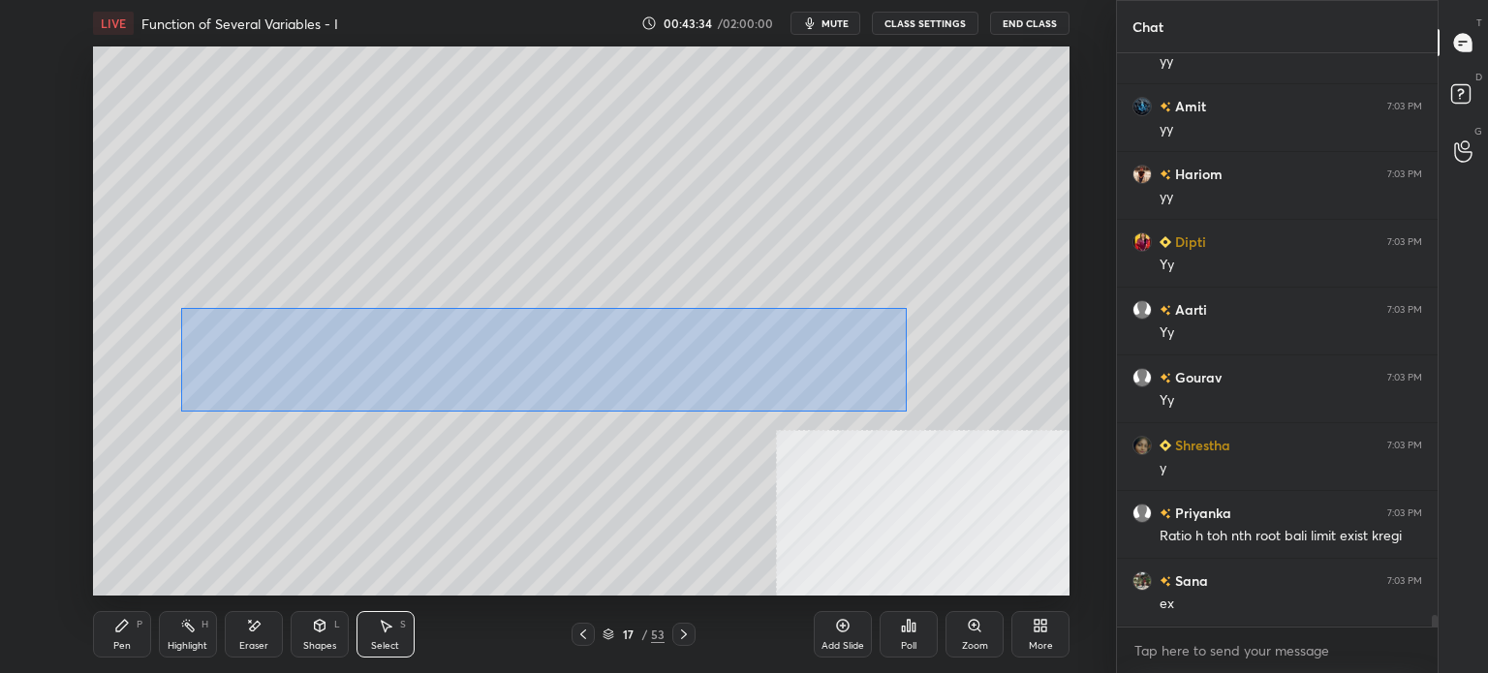
drag, startPoint x: 182, startPoint y: 309, endPoint x: 906, endPoint y: 410, distance: 730.4
click at [906, 410] on div "0 ° Undo Copy Duplicate Duplicate to new slide Delete" at bounding box center [581, 320] width 976 height 549
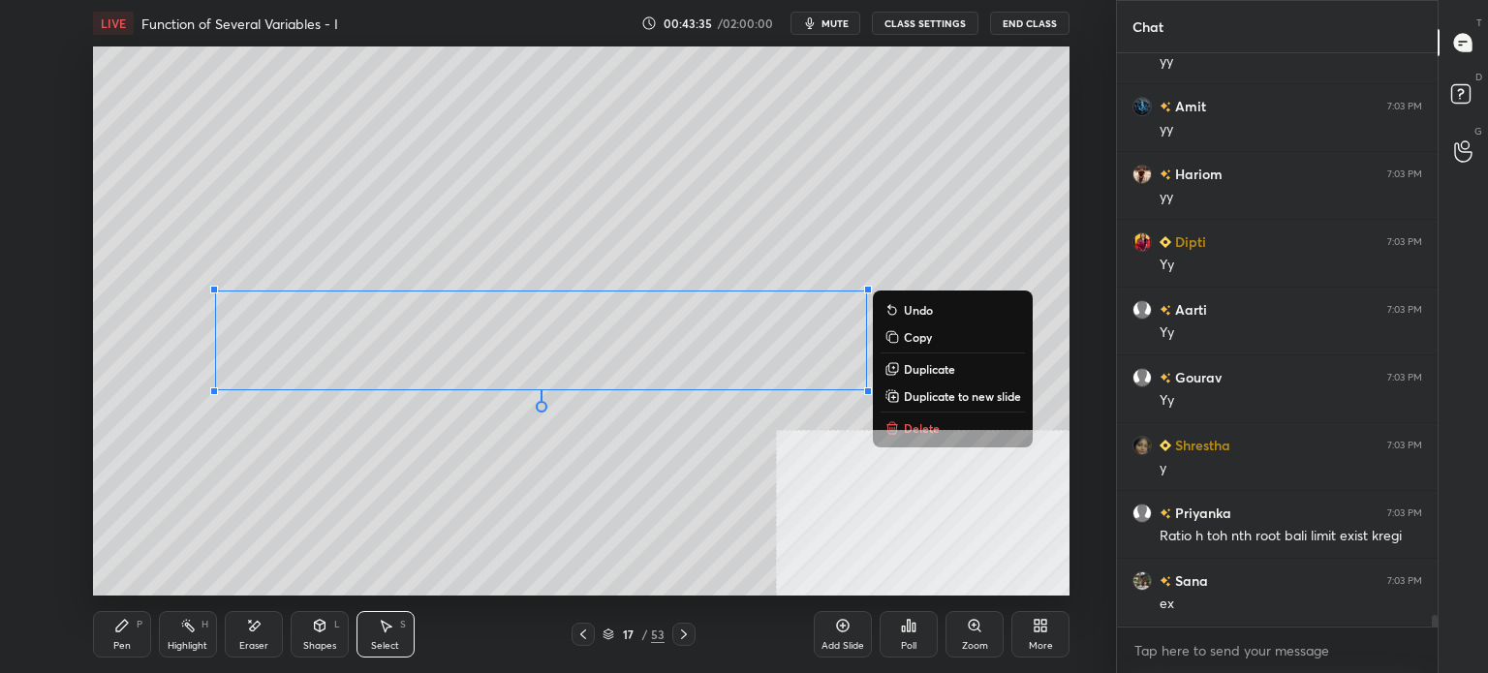
click at [921, 433] on p "Delete" at bounding box center [922, 427] width 36 height 15
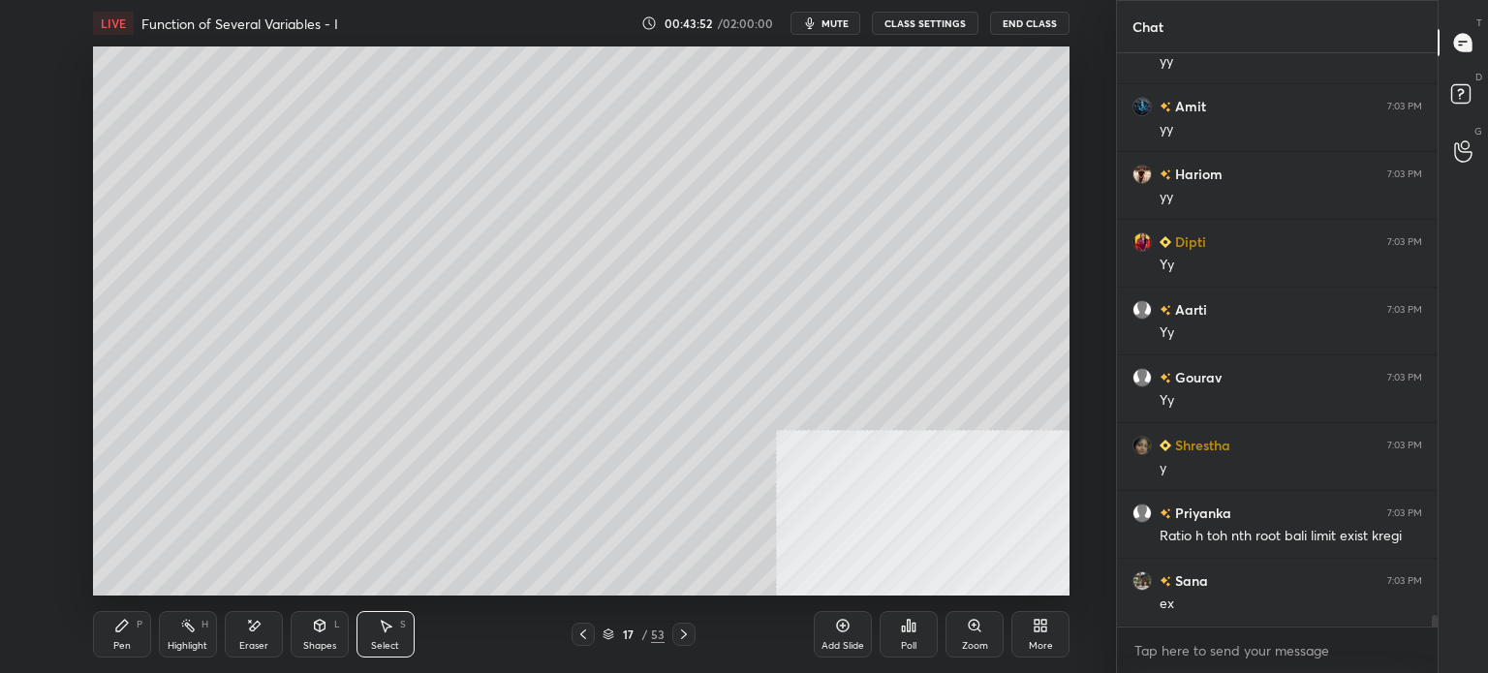
click at [116, 631] on icon at bounding box center [122, 626] width 12 height 12
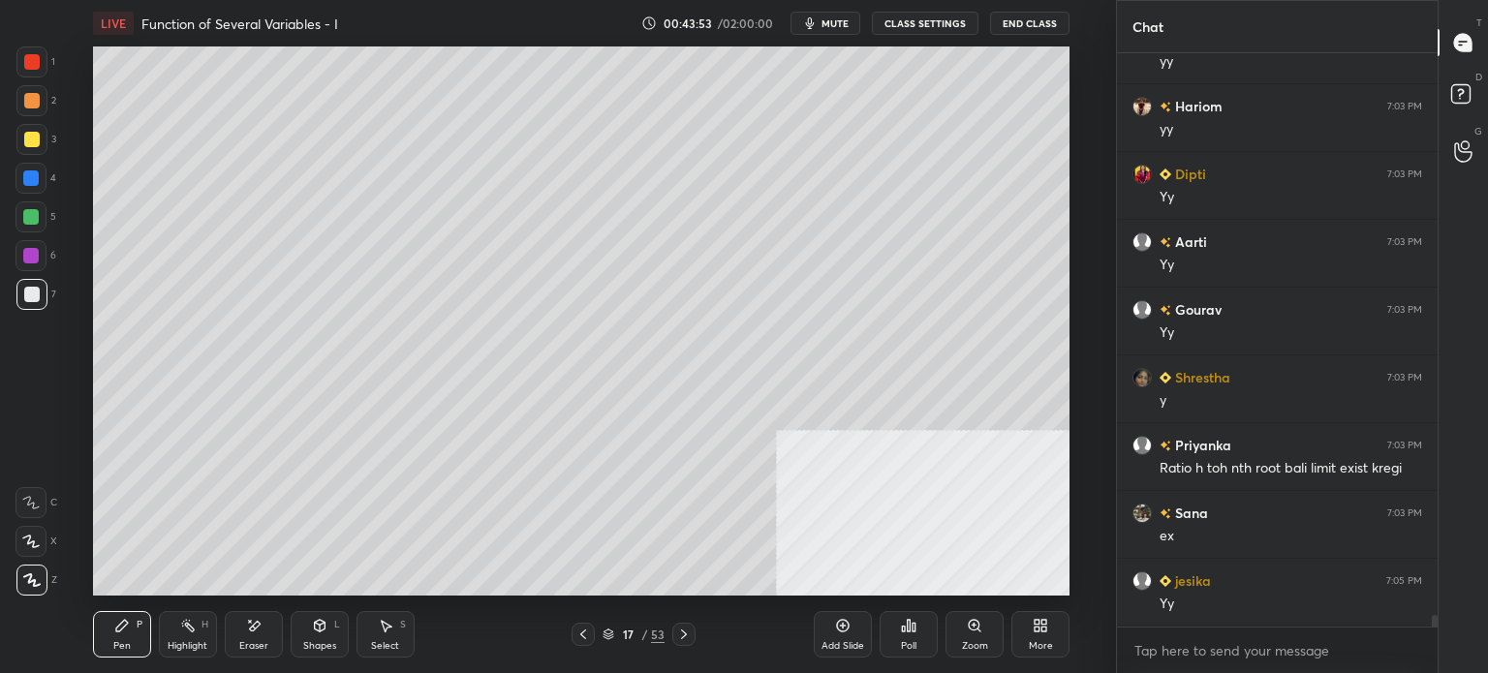
click at [39, 146] on div at bounding box center [31, 139] width 31 height 31
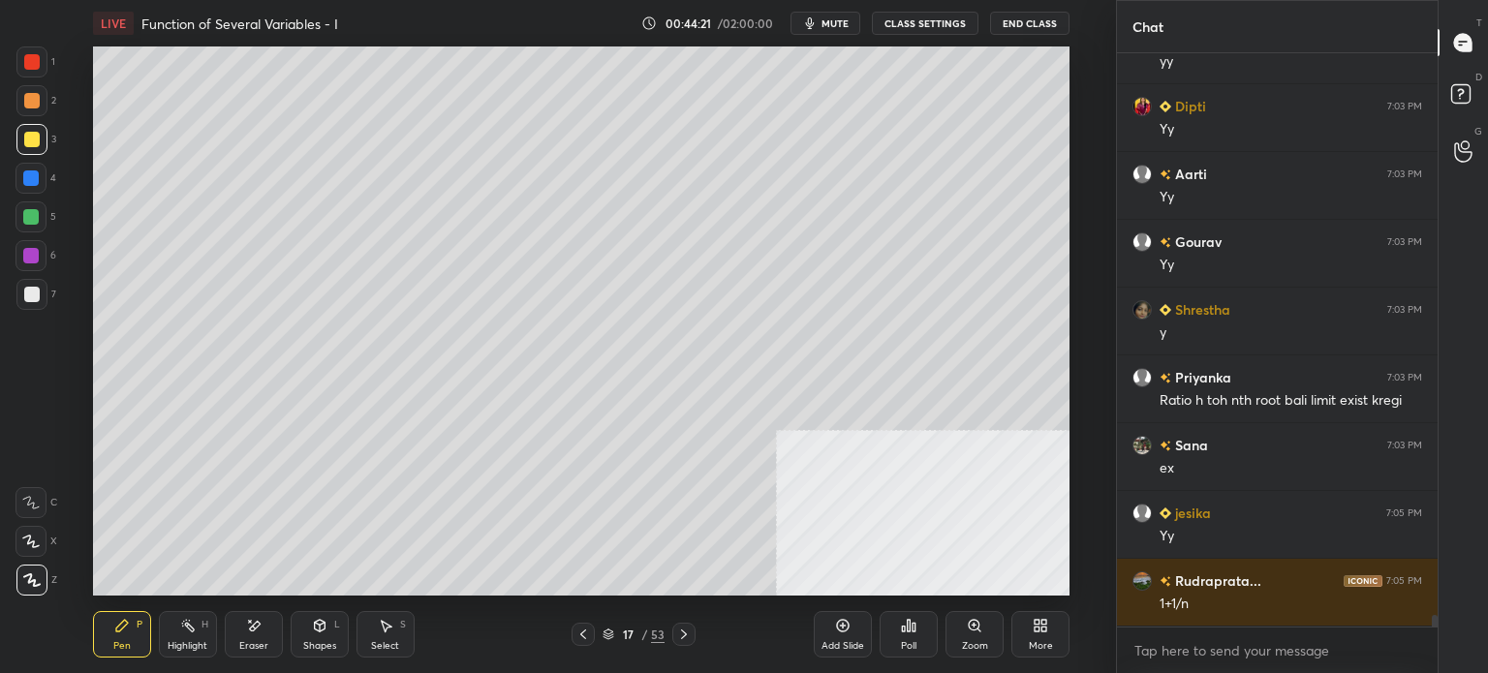
drag, startPoint x: 244, startPoint y: 634, endPoint x: 252, endPoint y: 628, distance: 10.3
click at [244, 633] on div "Eraser" at bounding box center [254, 634] width 58 height 46
click at [129, 646] on div "Pen" at bounding box center [121, 646] width 17 height 10
click at [31, 106] on div at bounding box center [31, 100] width 15 height 15
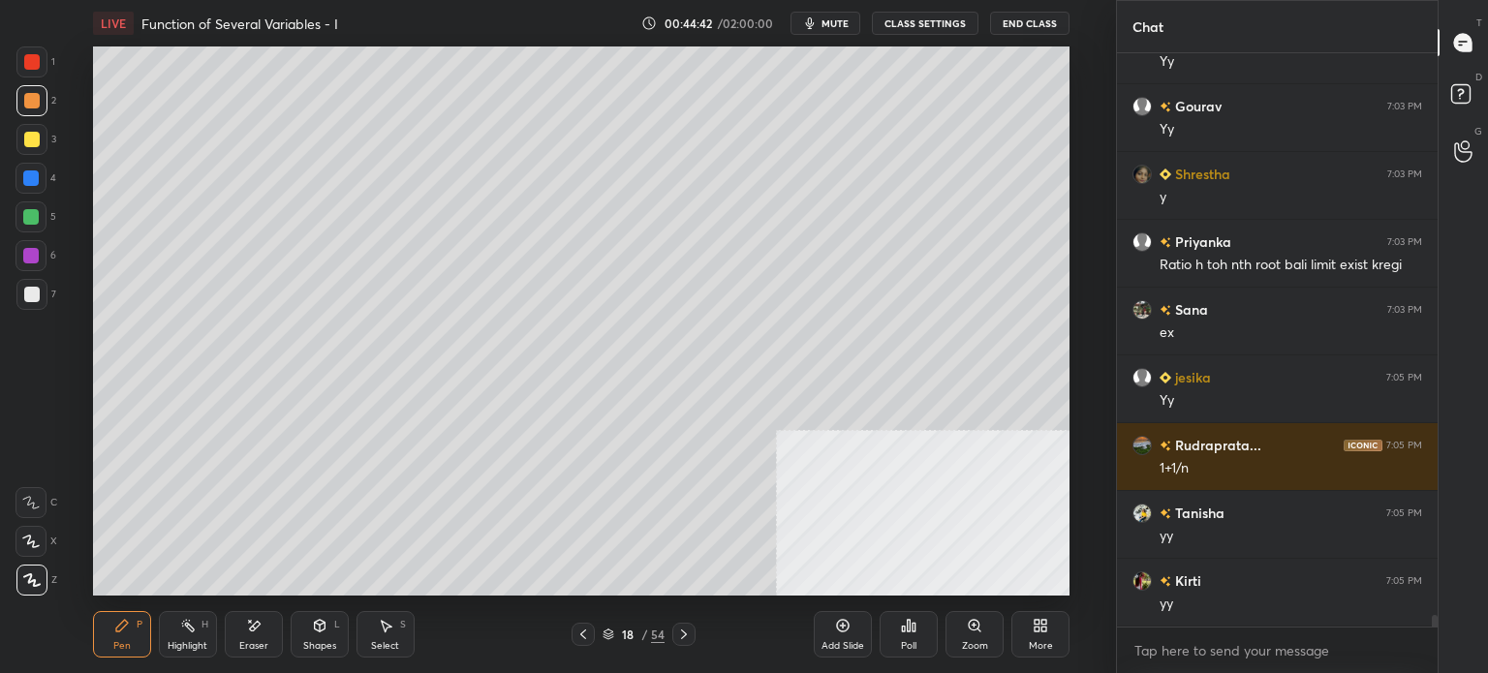
scroll to position [0, 0]
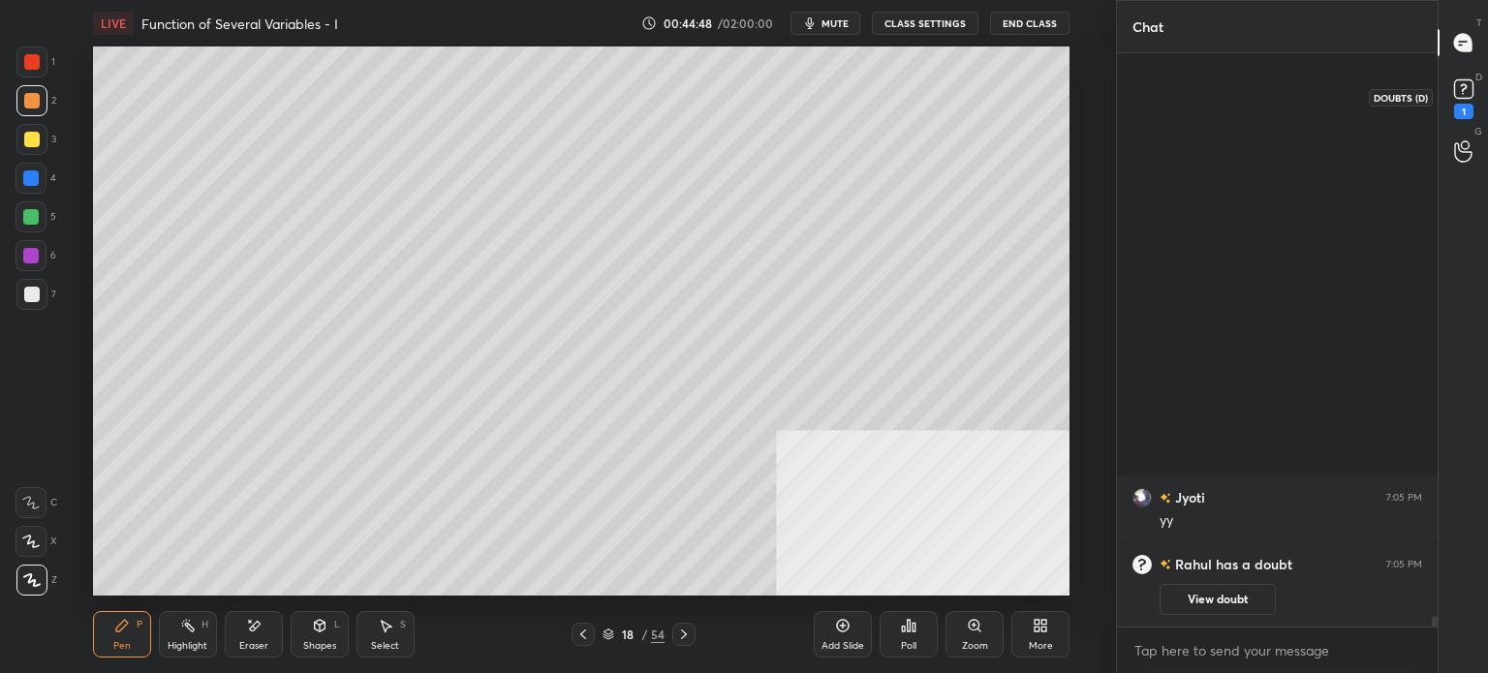
click at [1472, 88] on icon at bounding box center [1463, 89] width 29 height 29
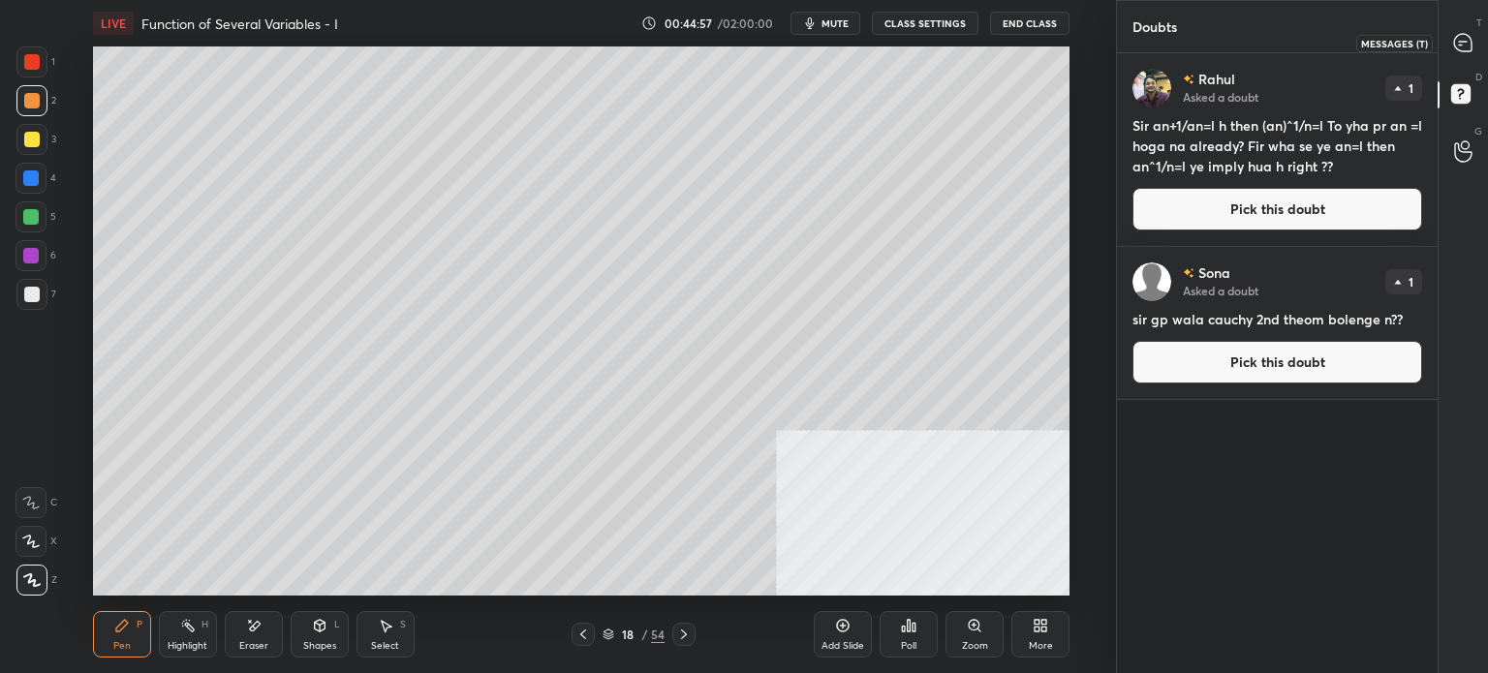
click at [1477, 46] on div at bounding box center [1463, 42] width 39 height 35
type textarea "x"
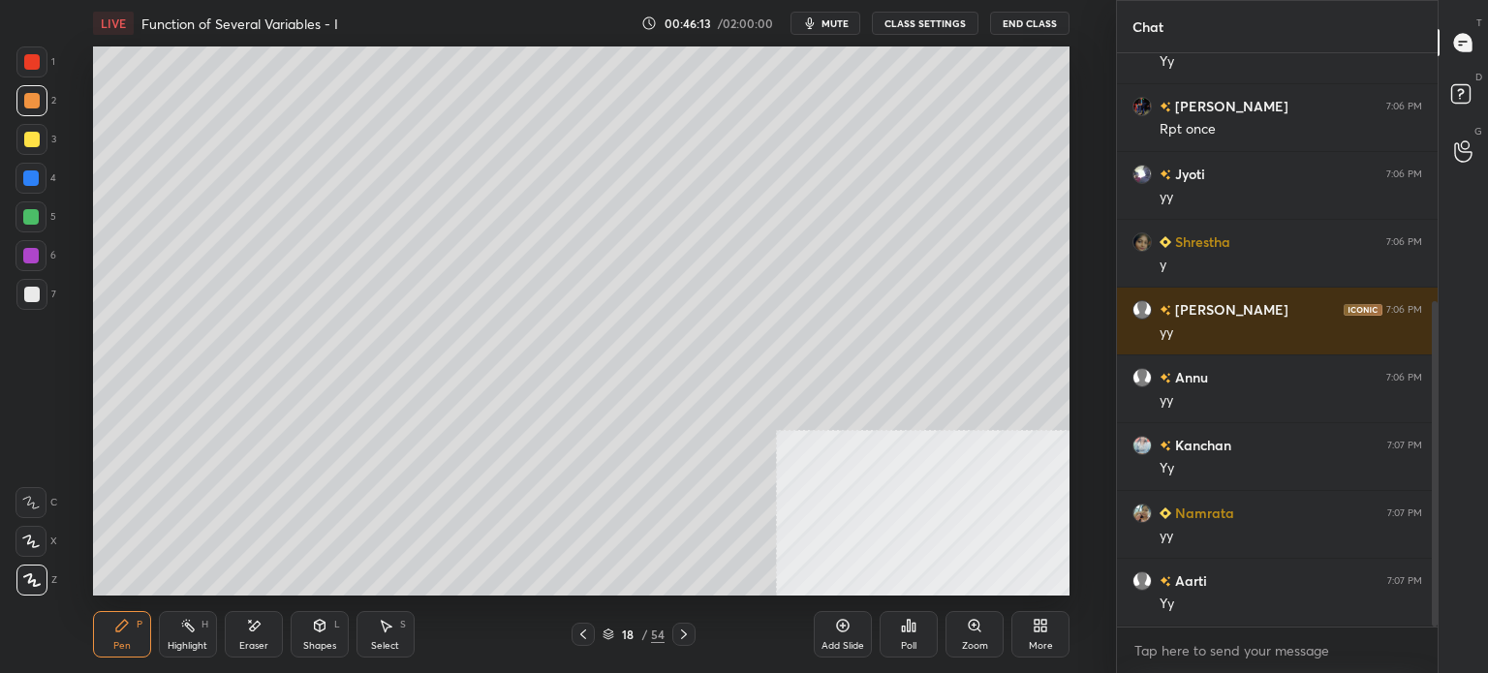
scroll to position [506, 0]
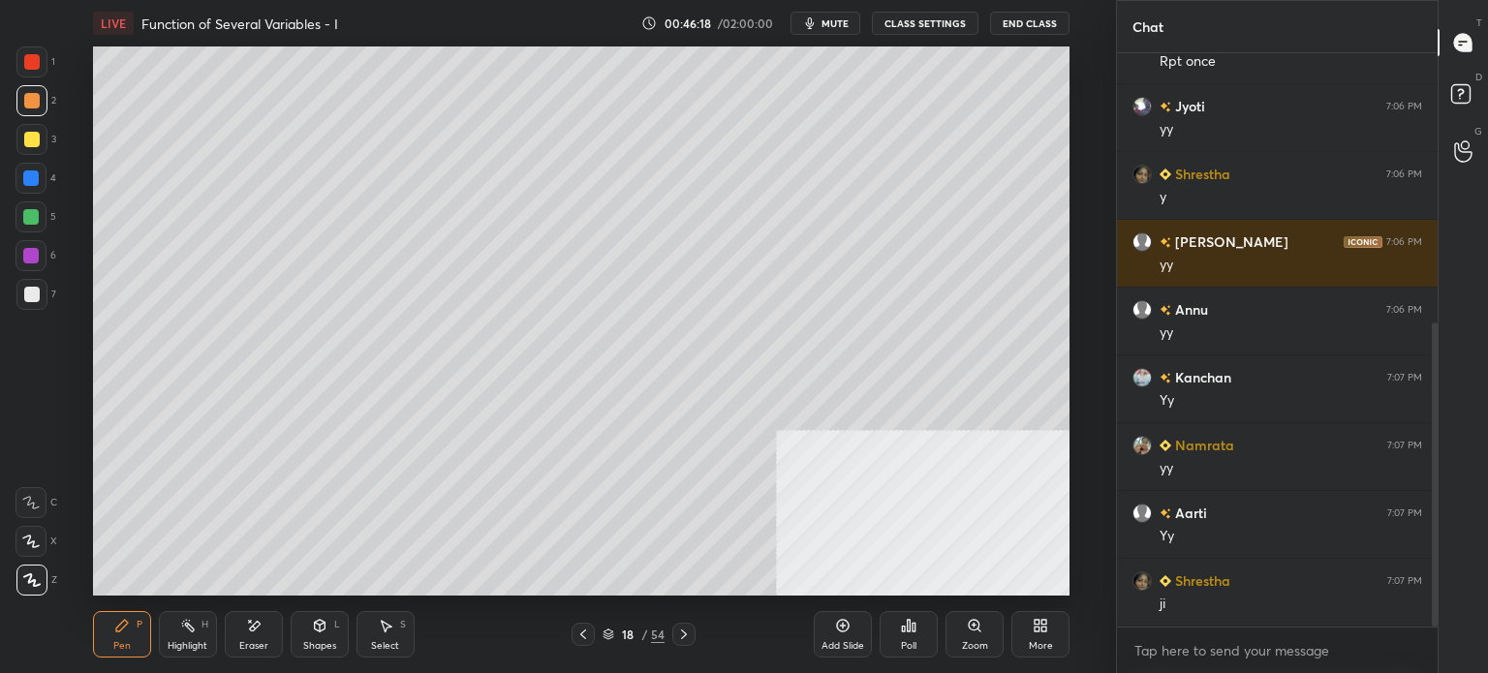
click at [385, 630] on icon at bounding box center [387, 627] width 11 height 12
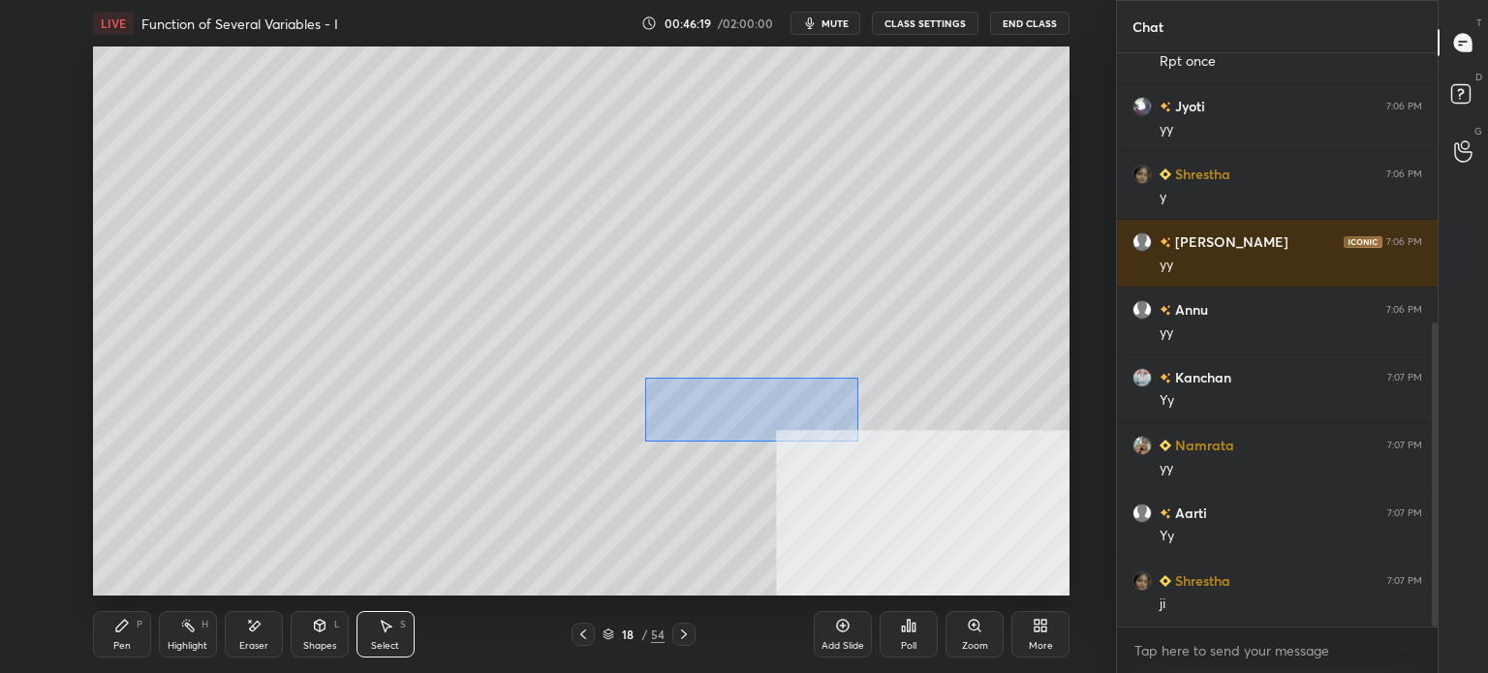
drag, startPoint x: 644, startPoint y: 378, endPoint x: 858, endPoint y: 441, distance: 223.1
click at [859, 441] on div "0 ° Undo Copy Duplicate Duplicate to new slide Delete" at bounding box center [581, 320] width 976 height 549
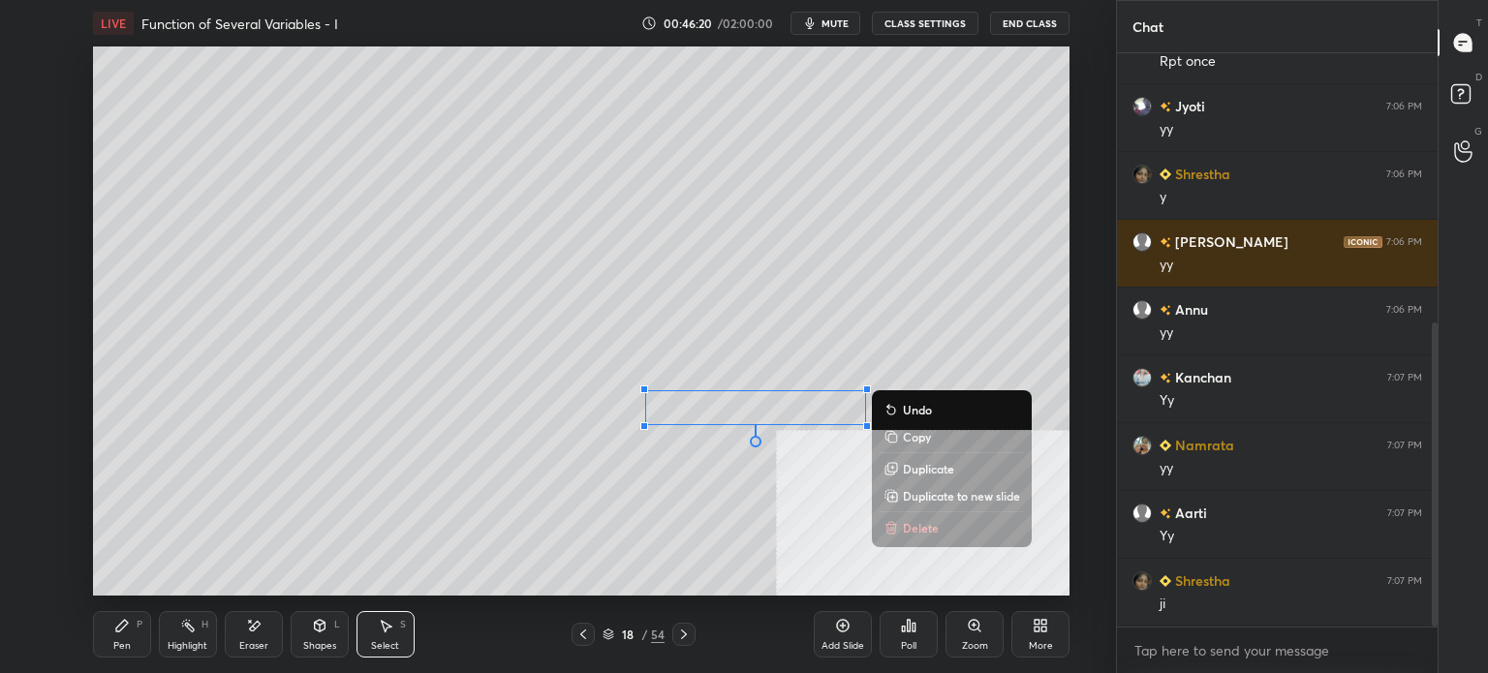
click at [909, 466] on p "Duplicate" at bounding box center [928, 468] width 51 height 15
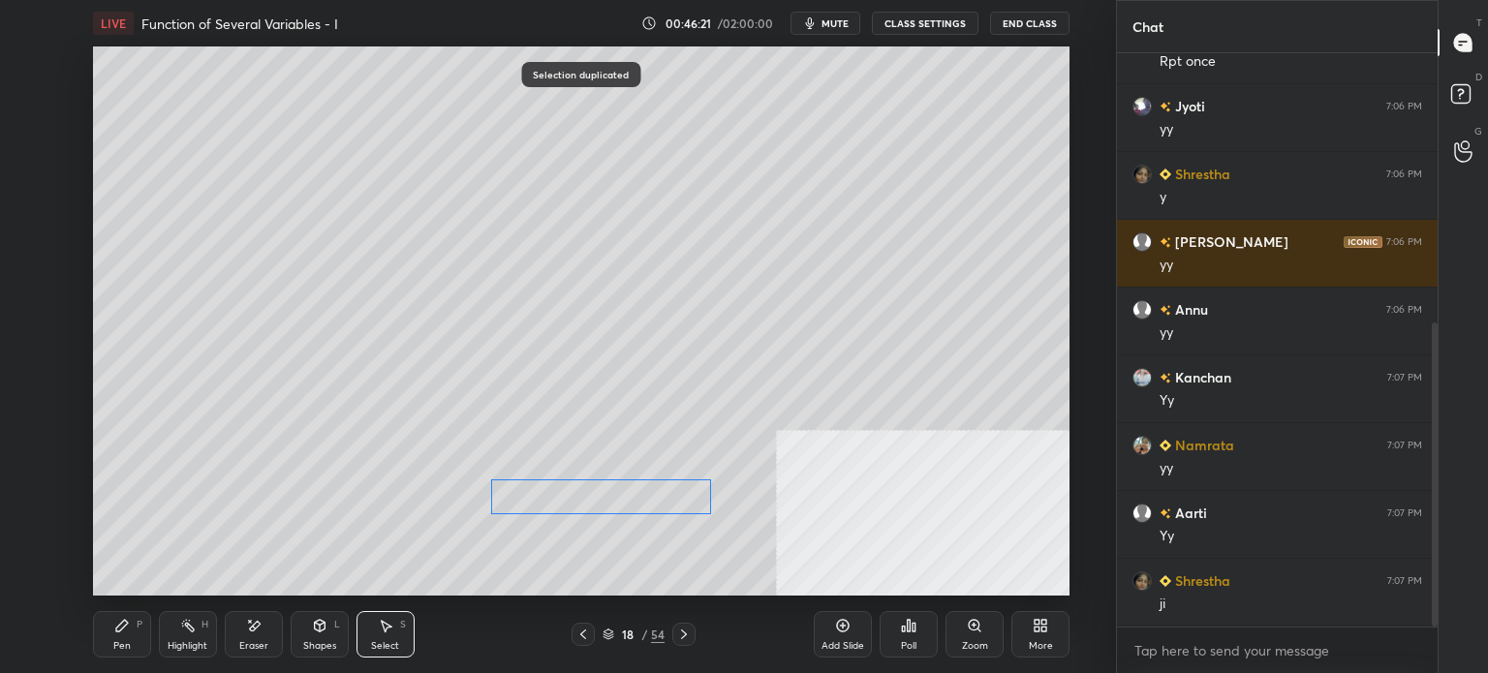
drag, startPoint x: 730, startPoint y: 473, endPoint x: 461, endPoint y: 551, distance: 280.4
click at [612, 494] on div "0 ° Undo Copy Duplicate Duplicate to new slide Delete" at bounding box center [581, 320] width 976 height 549
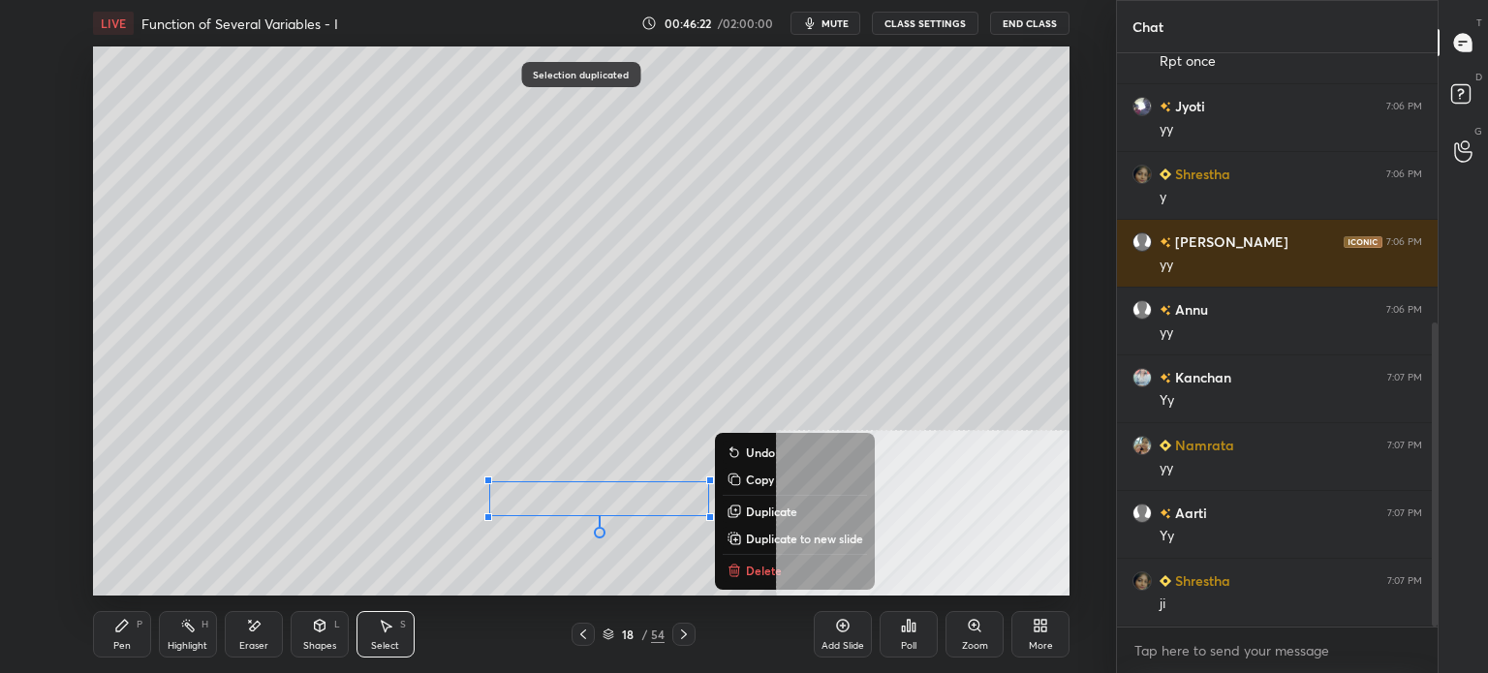
click at [160, 633] on div "Highlight H" at bounding box center [188, 634] width 58 height 46
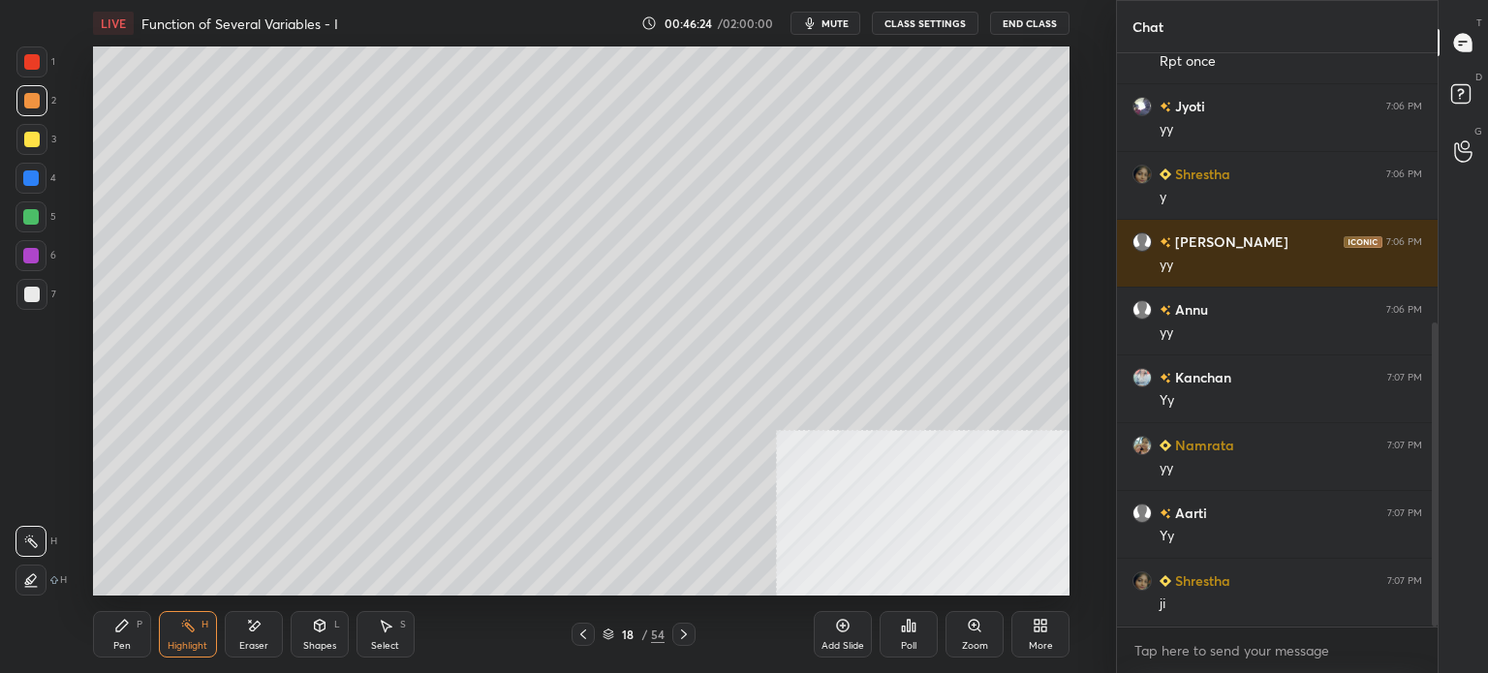
click at [112, 639] on div "Pen P" at bounding box center [122, 634] width 58 height 46
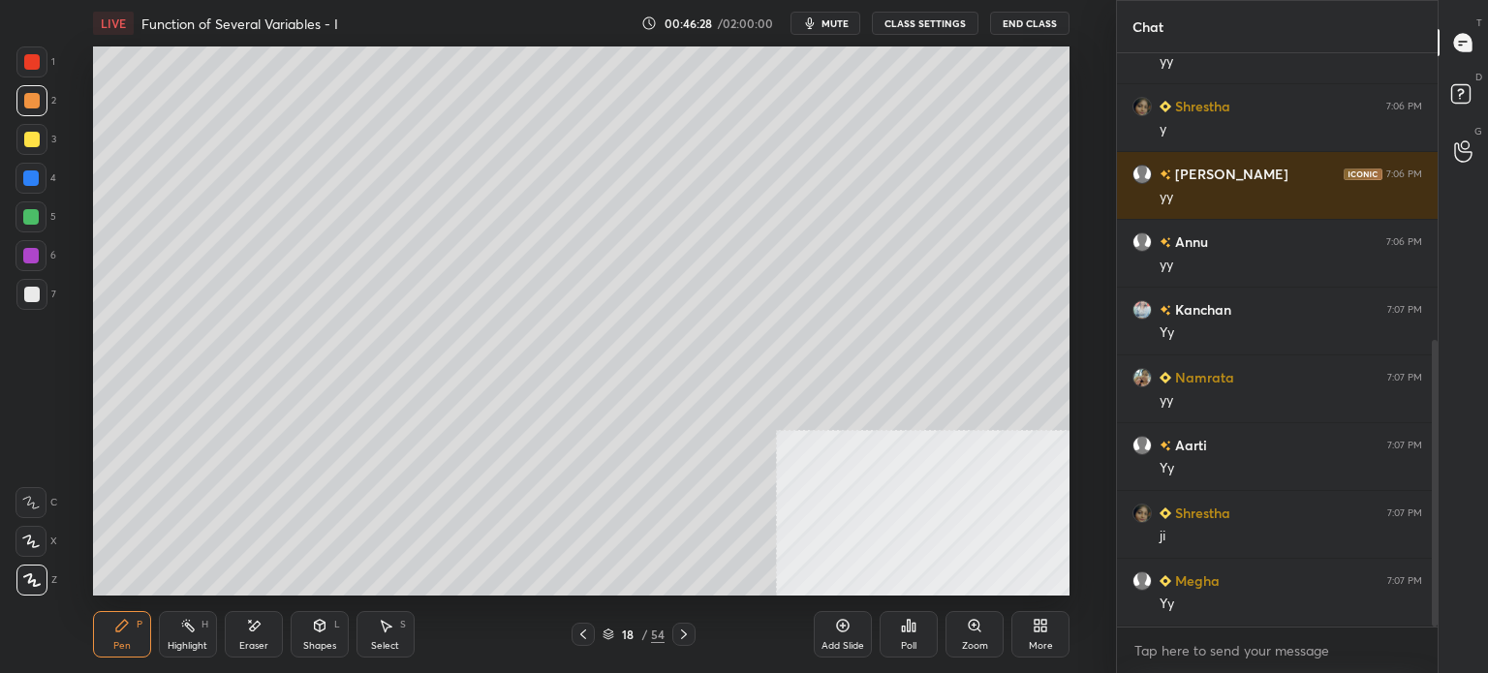
click at [400, 635] on div "Select S" at bounding box center [385, 634] width 58 height 46
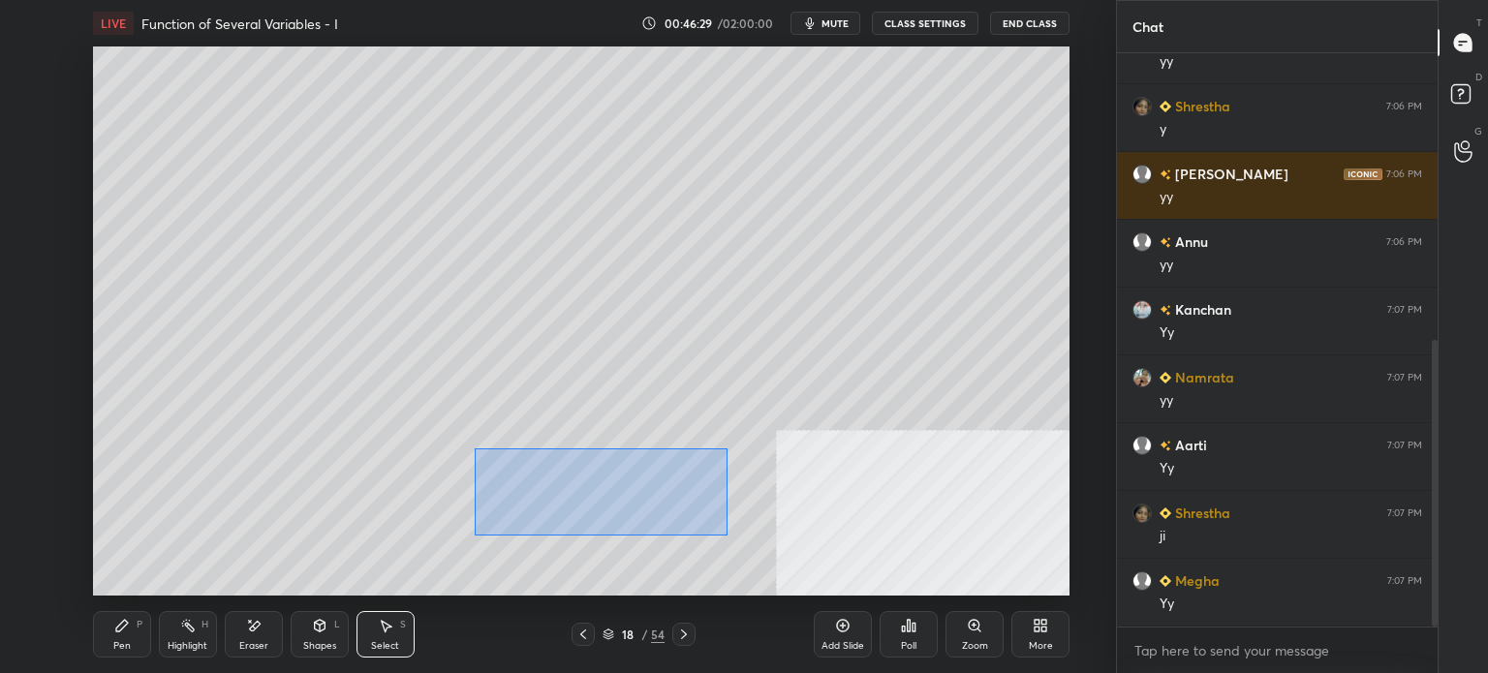
drag, startPoint x: 476, startPoint y: 449, endPoint x: 726, endPoint y: 535, distance: 264.9
click at [726, 535] on div "0 ° Undo Copy Duplicate Duplicate to new slide Delete" at bounding box center [581, 320] width 976 height 549
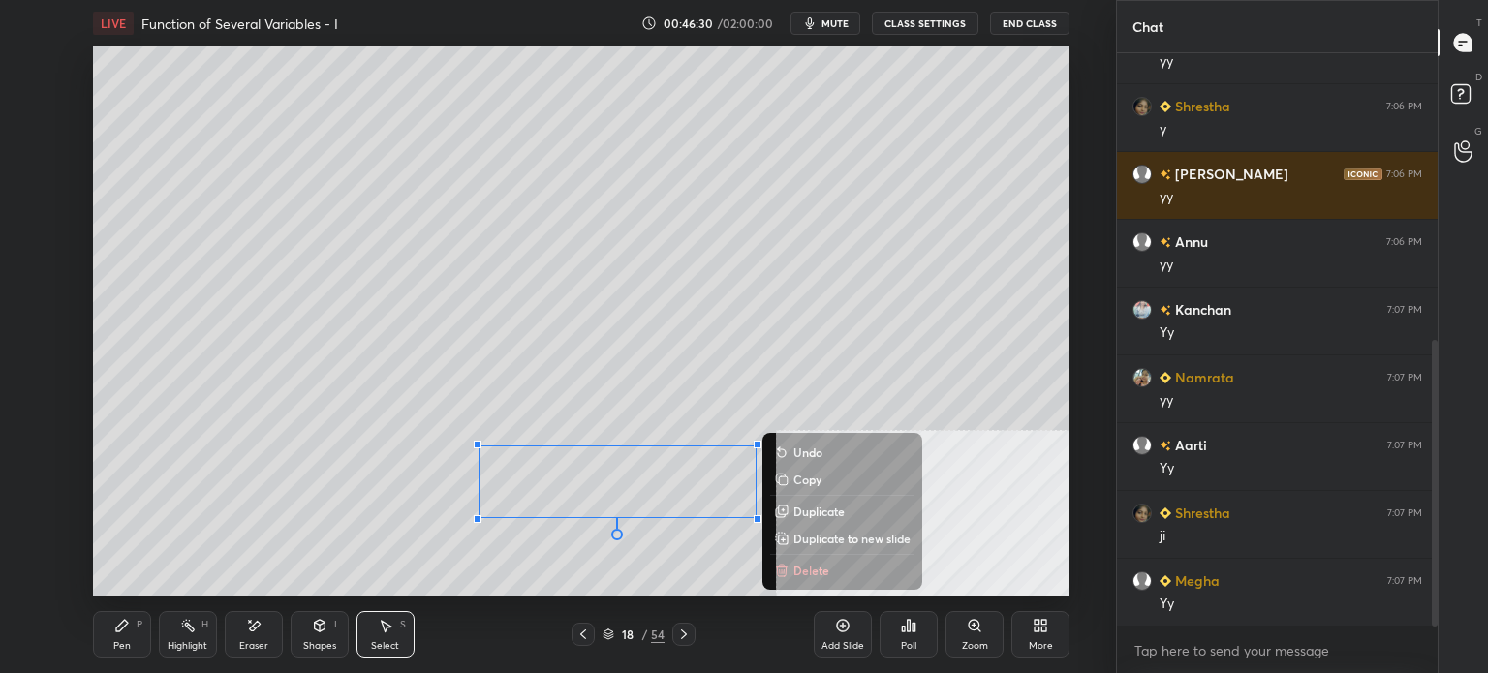
drag, startPoint x: 817, startPoint y: 503, endPoint x: 805, endPoint y: 507, distance: 13.2
click at [813, 506] on p "Duplicate" at bounding box center [818, 511] width 51 height 15
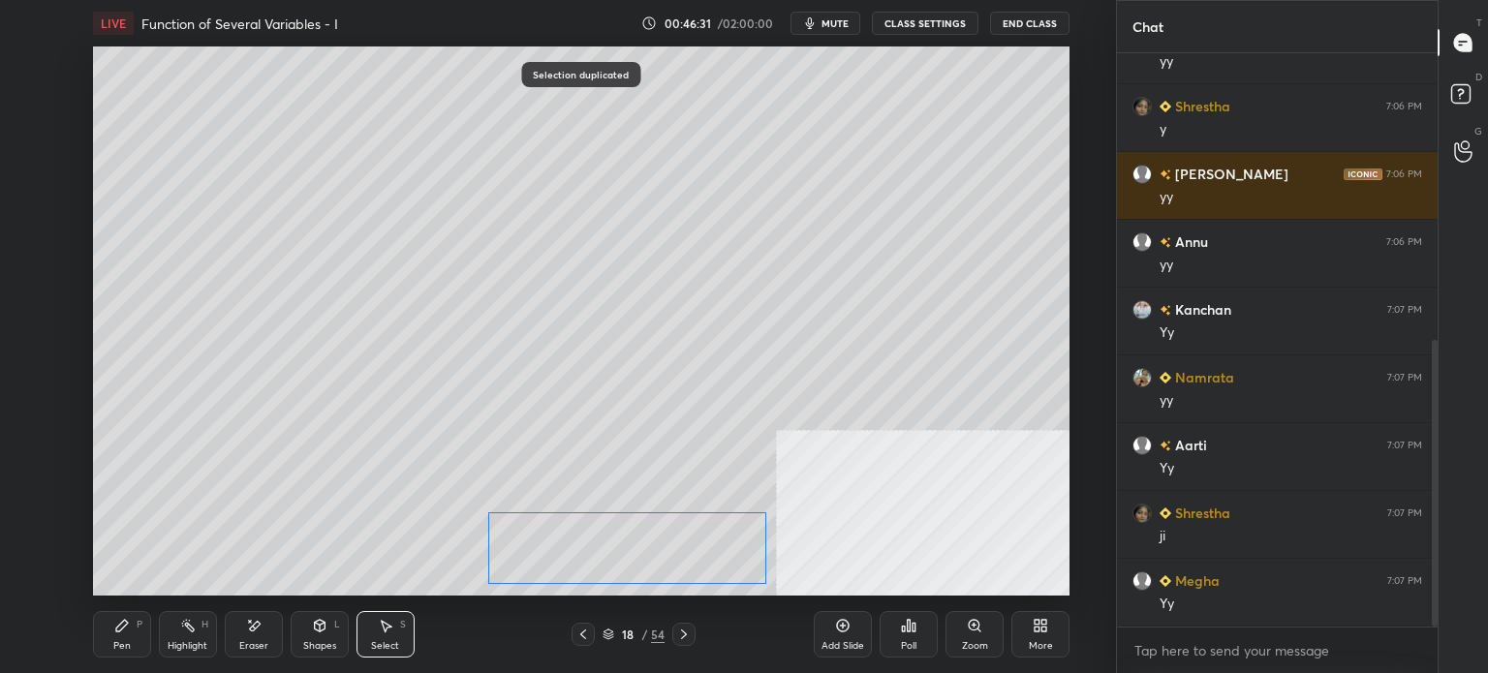
click at [680, 557] on div "0 ° Undo Copy Duplicate Duplicate to new slide Delete" at bounding box center [581, 320] width 976 height 549
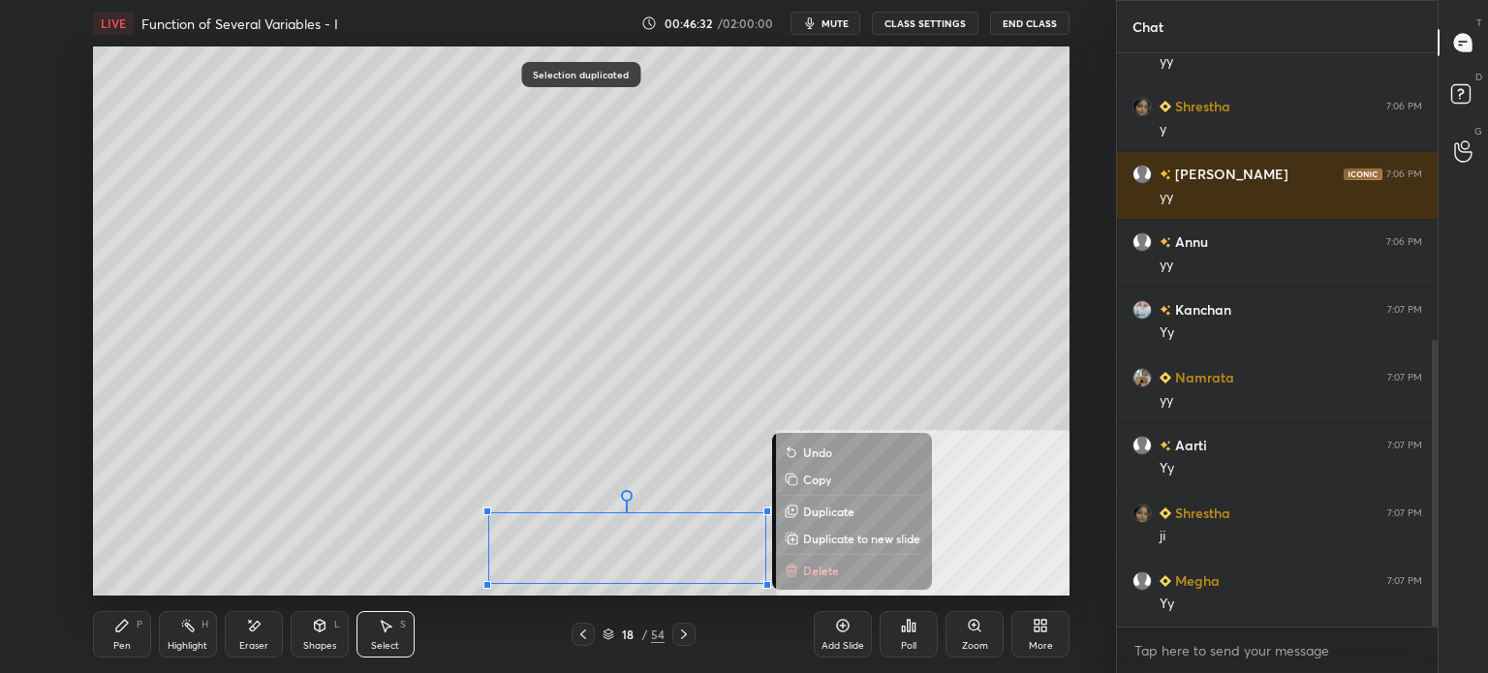
click at [135, 639] on div "Pen P" at bounding box center [122, 634] width 58 height 46
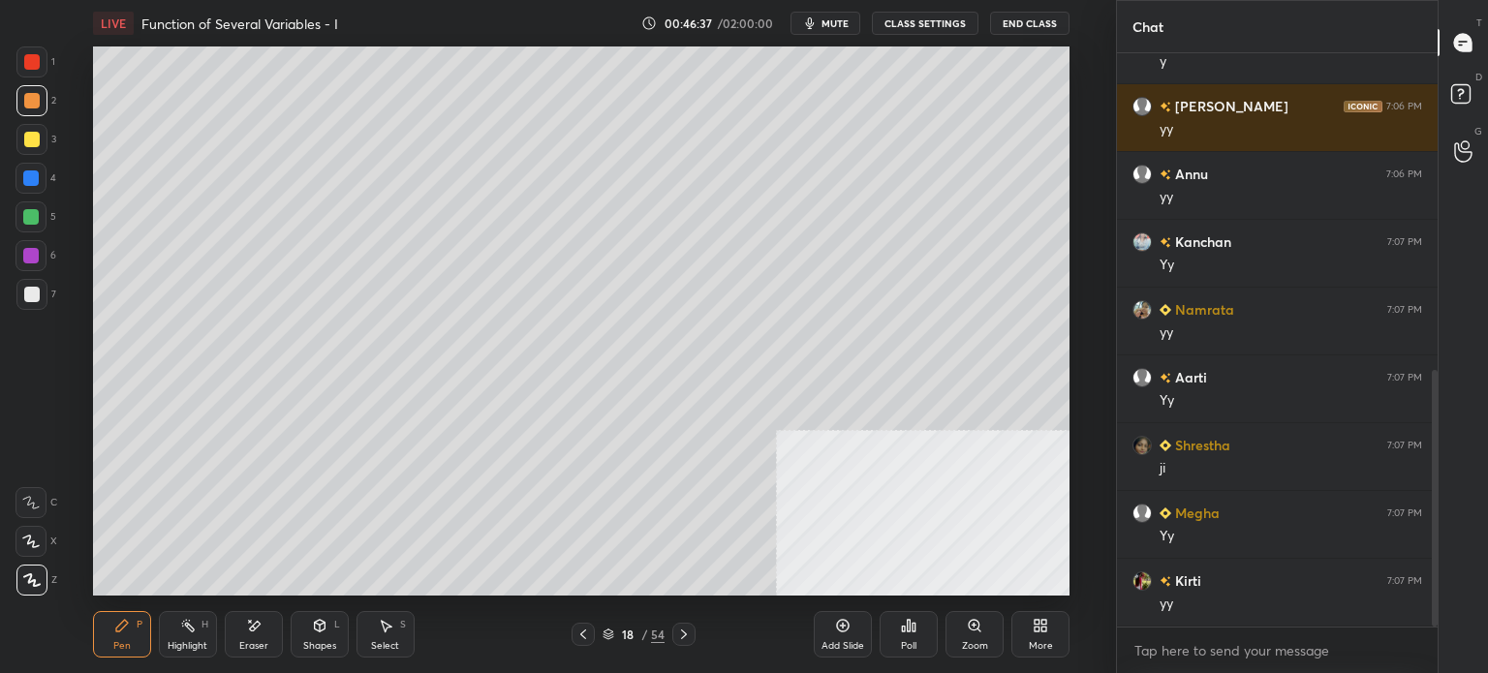
scroll to position [709, 0]
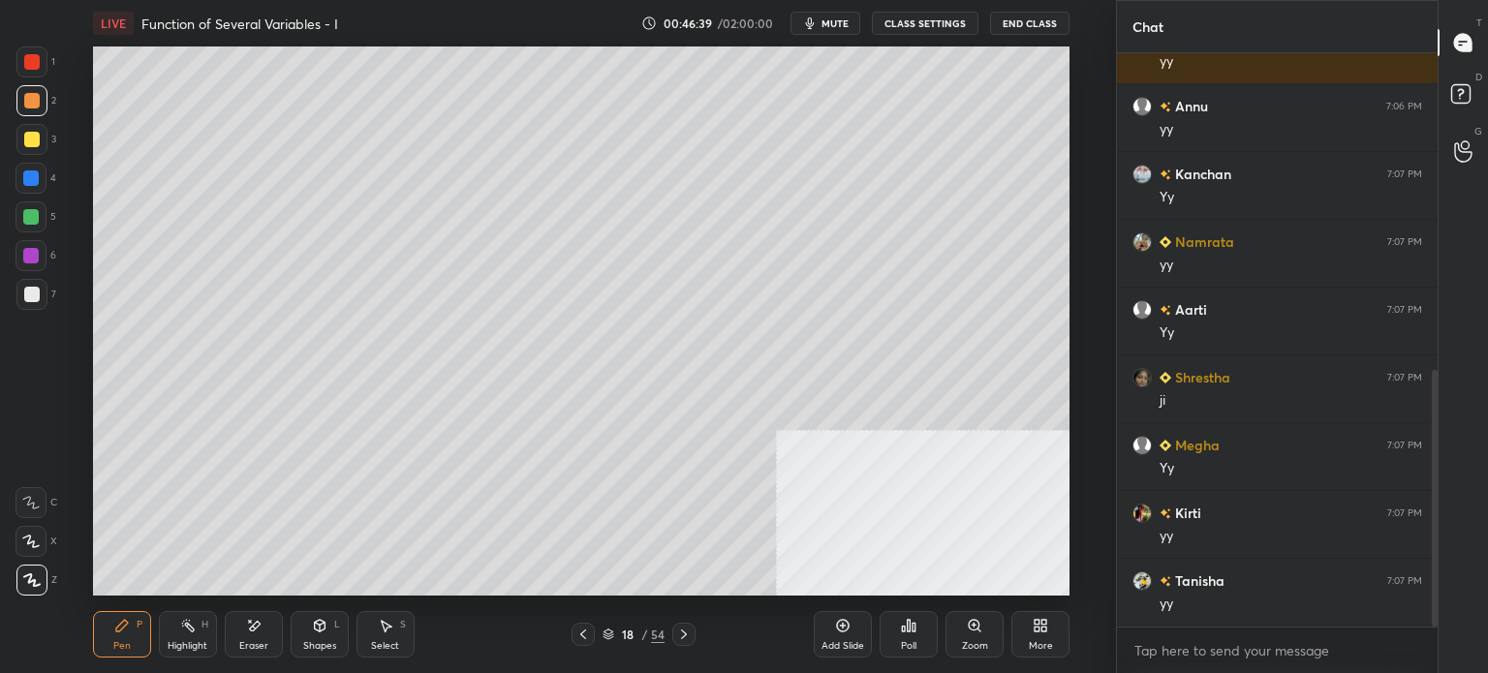
click at [422, 604] on div "LIVE Function of Several Variables - I 00:46:39 / 02:00:00 mute CLASS SETTINGS …" at bounding box center [581, 336] width 1038 height 673
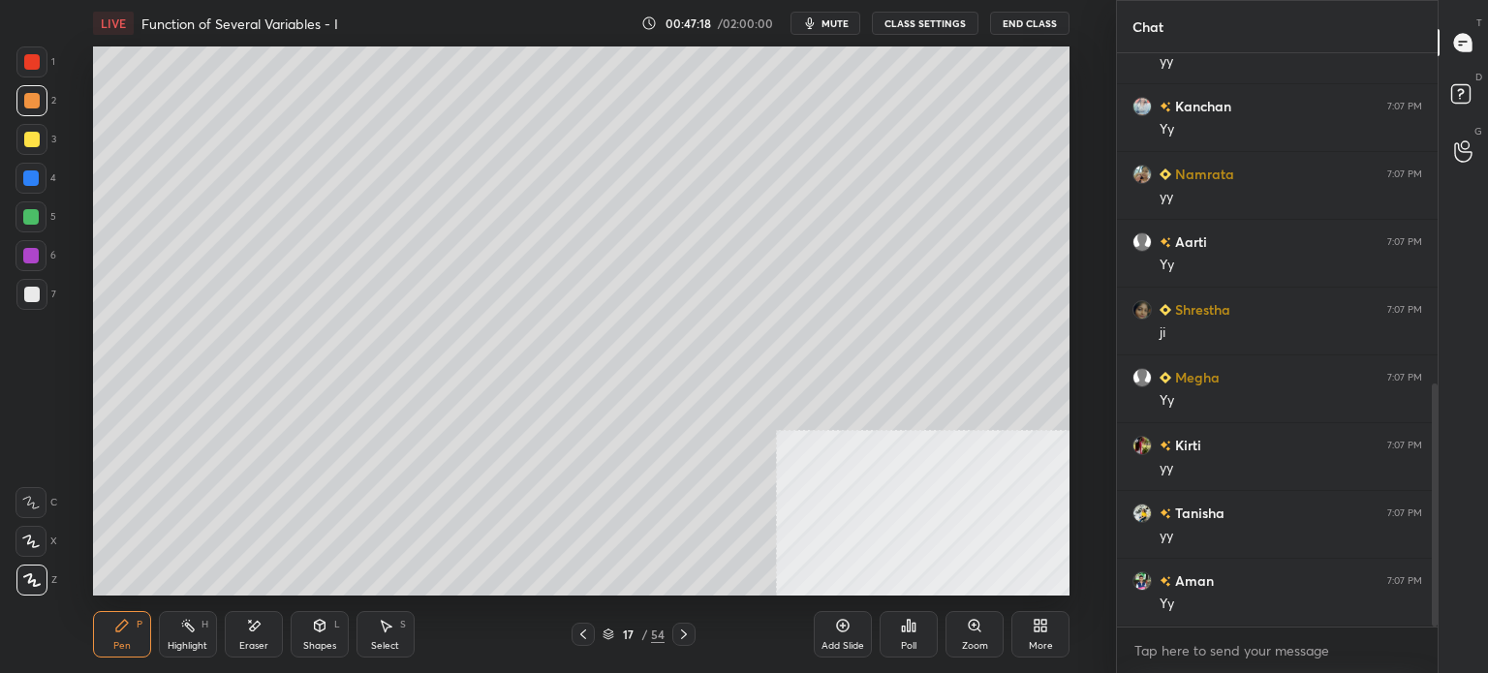
scroll to position [845, 0]
click at [33, 140] on div at bounding box center [31, 139] width 15 height 15
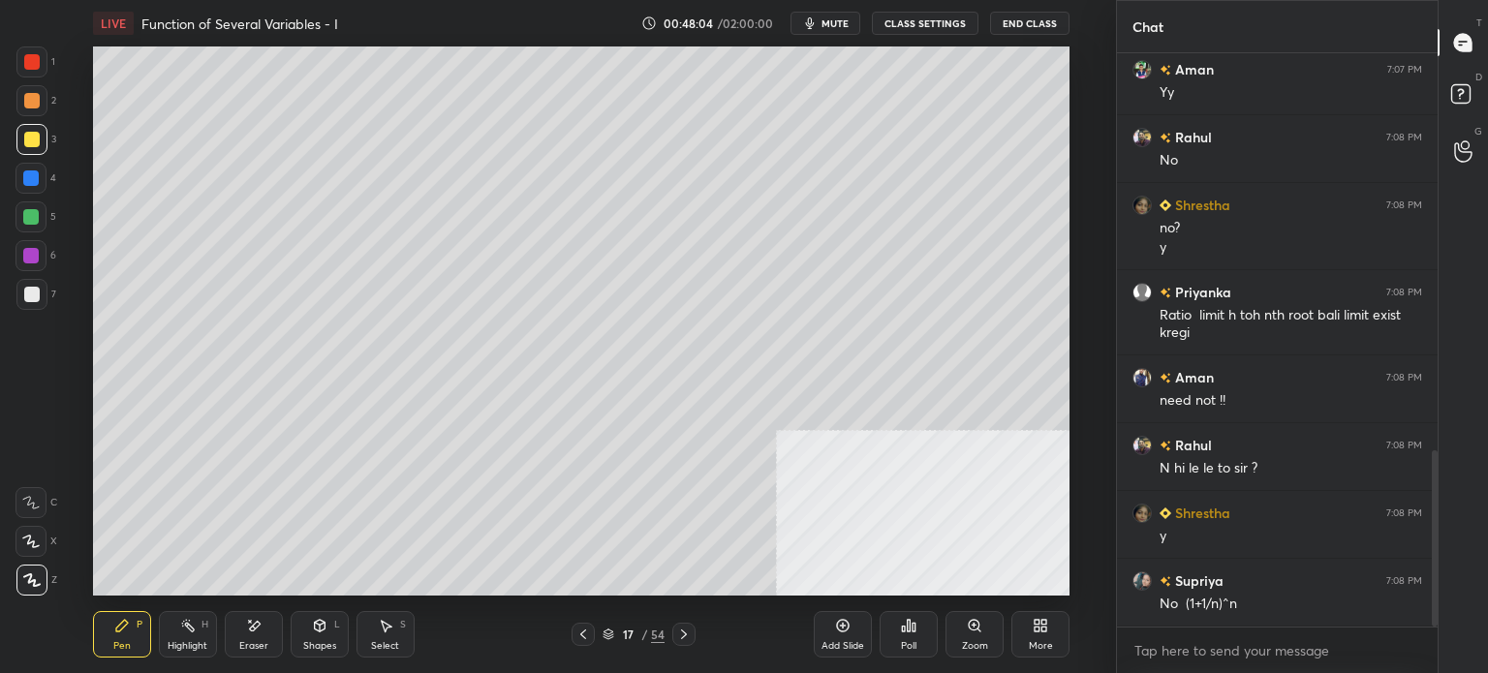
scroll to position [1356, 0]
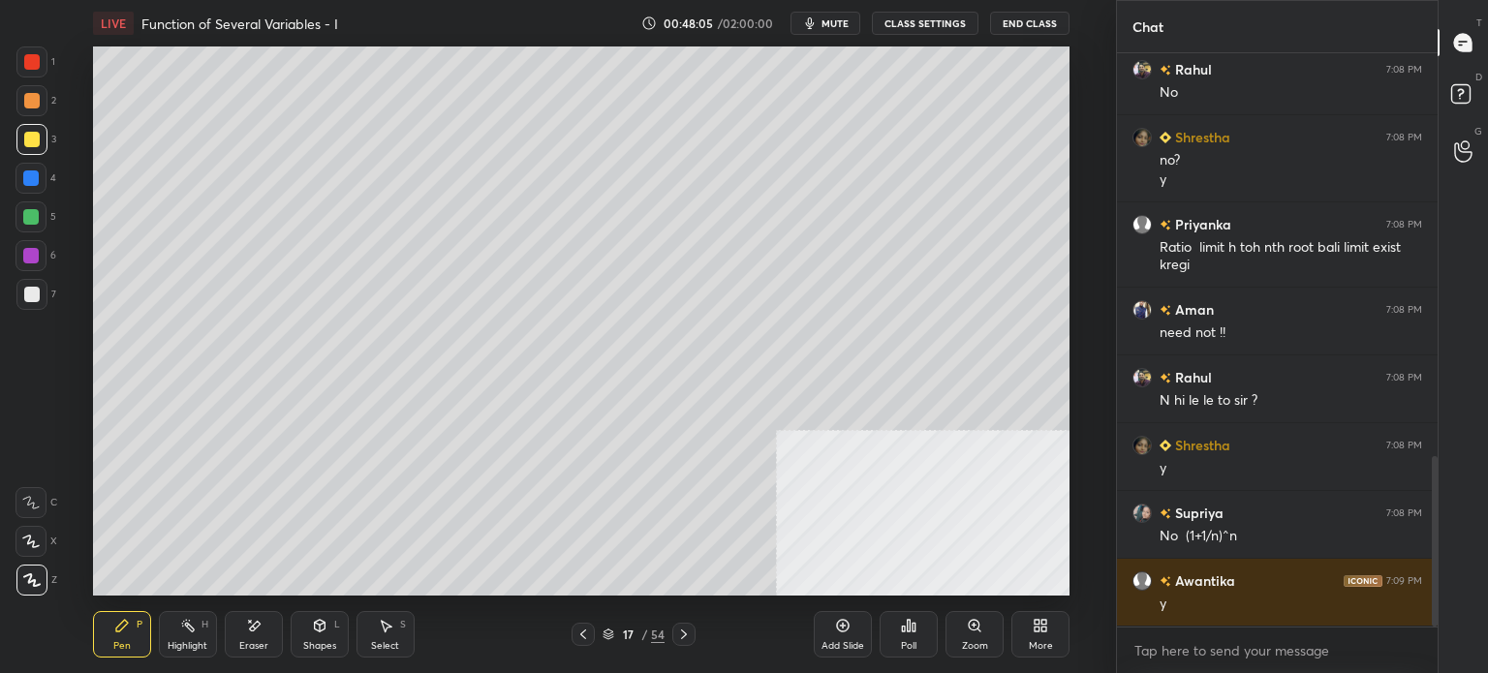
click at [1044, 634] on div "More" at bounding box center [1040, 634] width 58 height 46
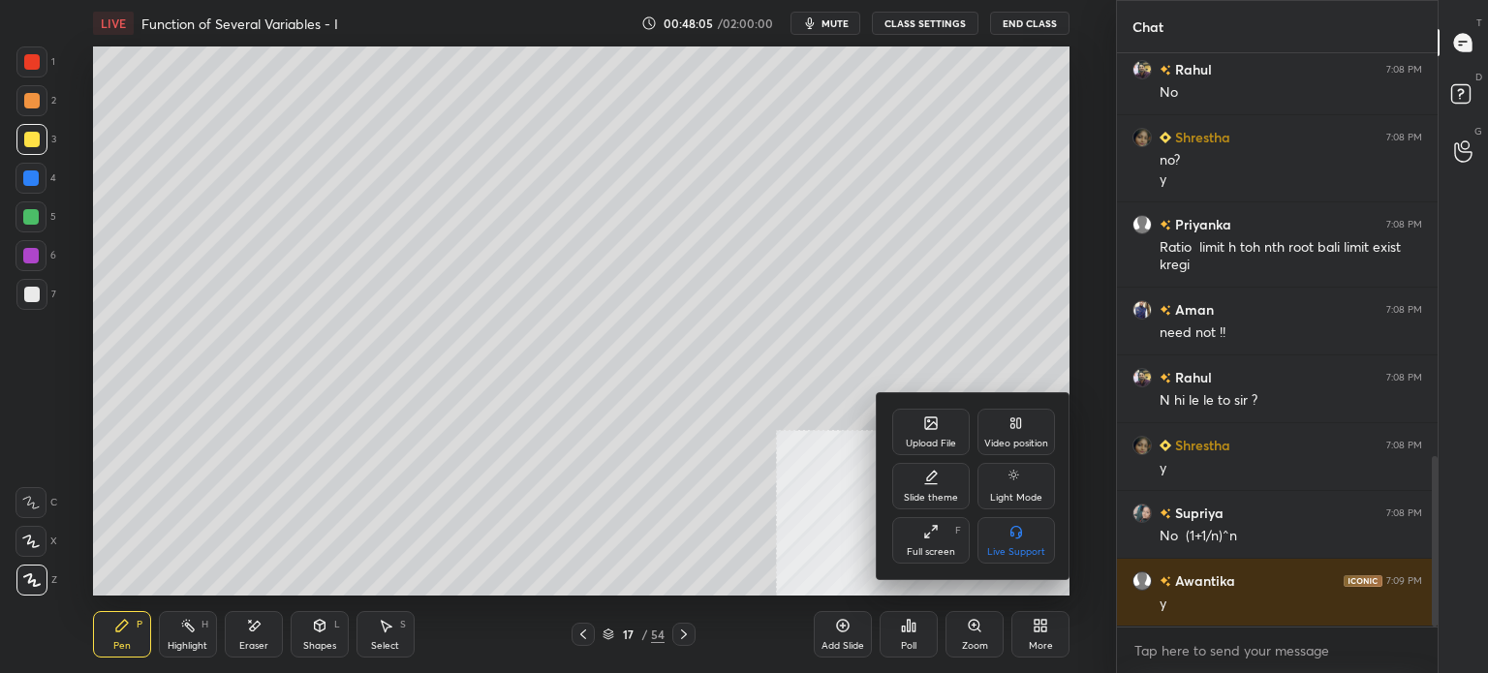
click at [1011, 430] on icon at bounding box center [1015, 422] width 15 height 15
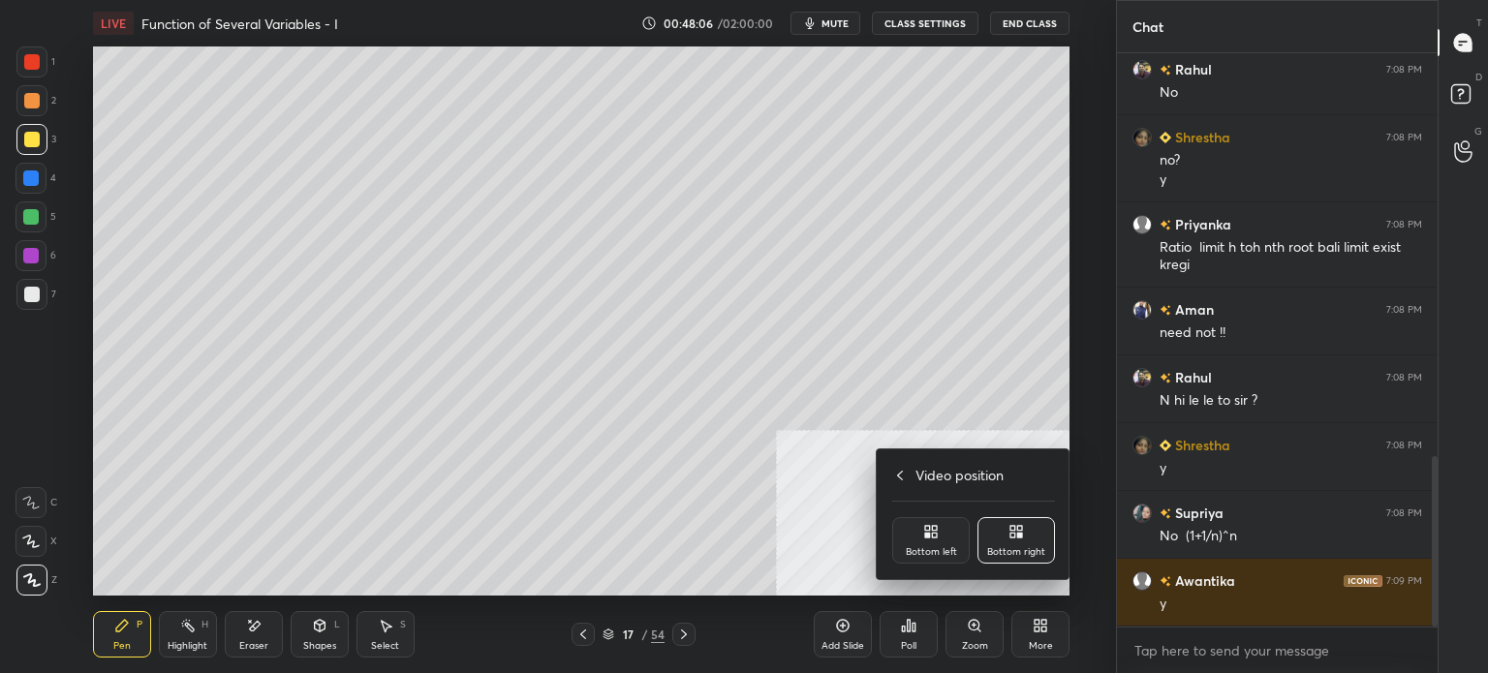
click at [928, 544] on div "Bottom left" at bounding box center [930, 540] width 77 height 46
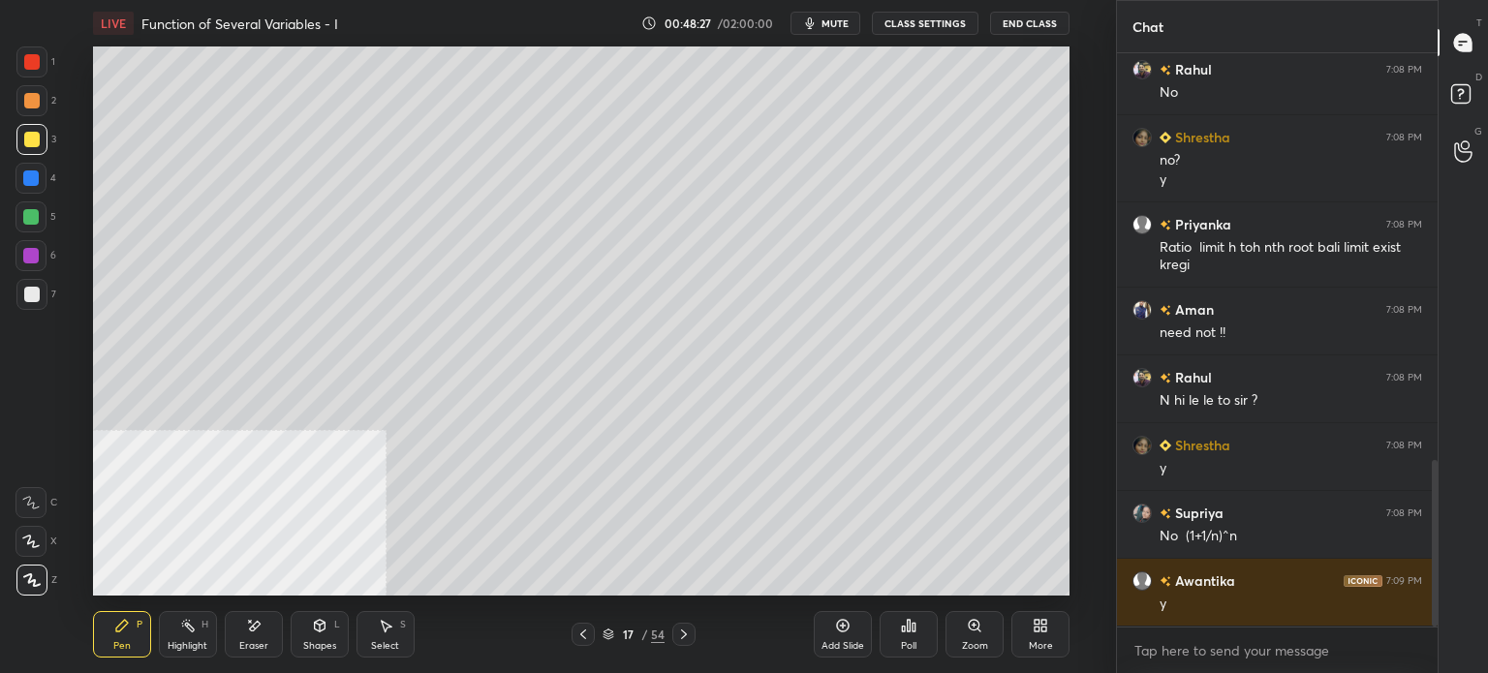
scroll to position [1402, 0]
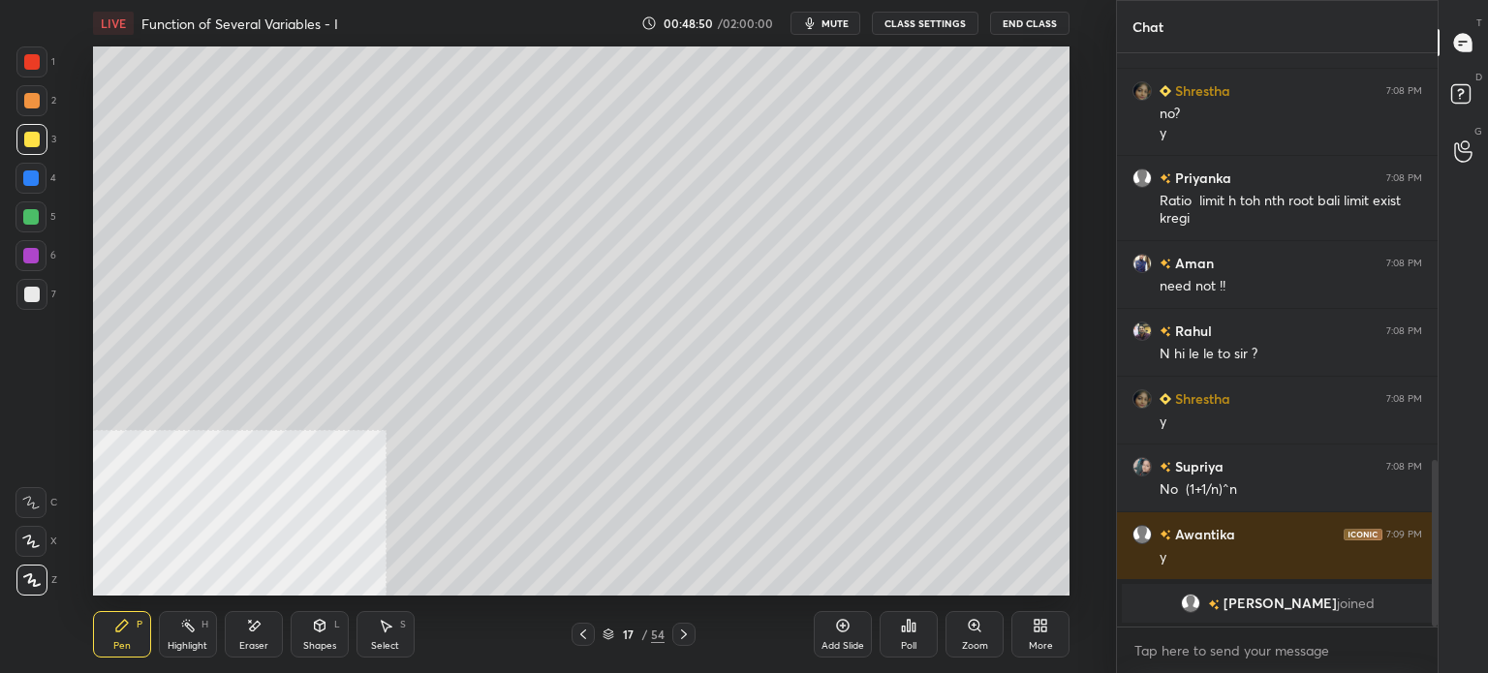
click at [1003, 582] on div "LIVE Function of Several Variables - I 00:48:50 / 02:00:00 mute CLASS SETTINGS …" at bounding box center [581, 336] width 1038 height 673
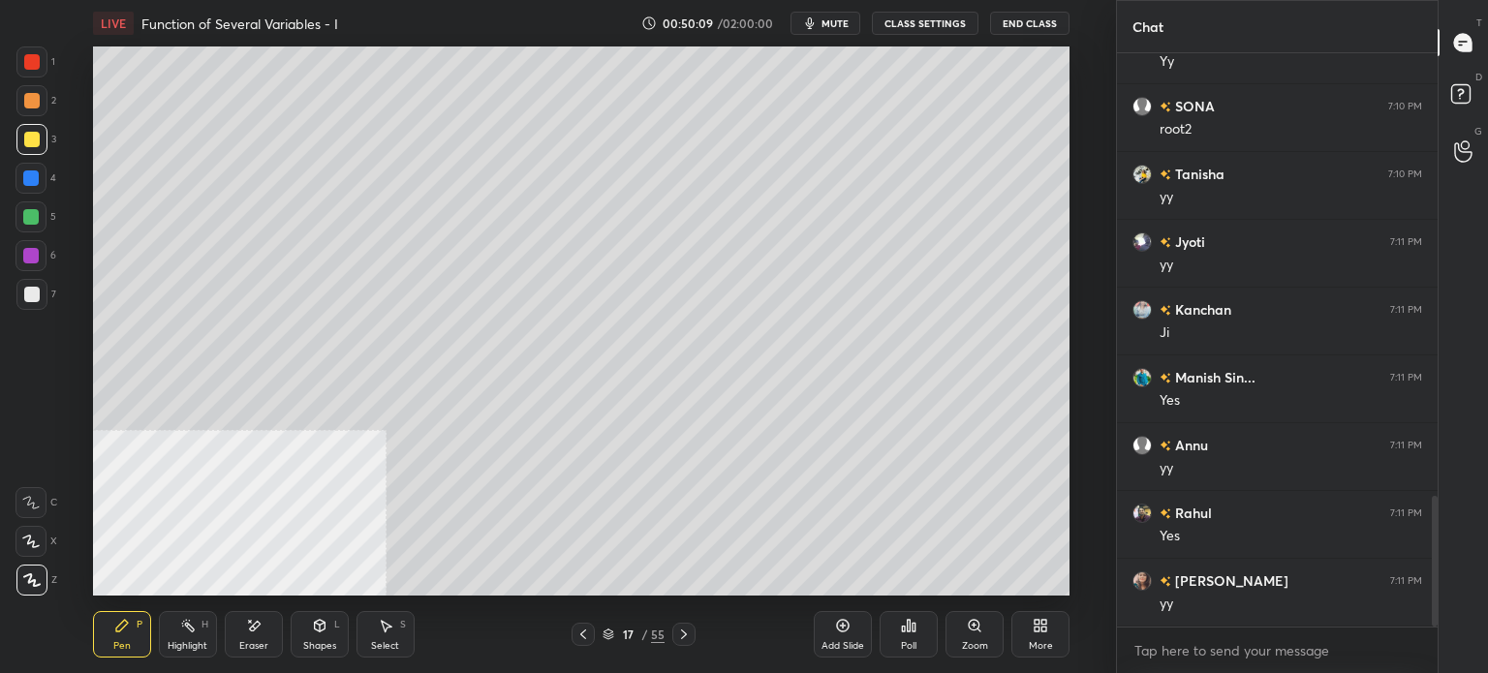
scroll to position [1999, 0]
click at [690, 638] on icon at bounding box center [683, 634] width 15 height 15
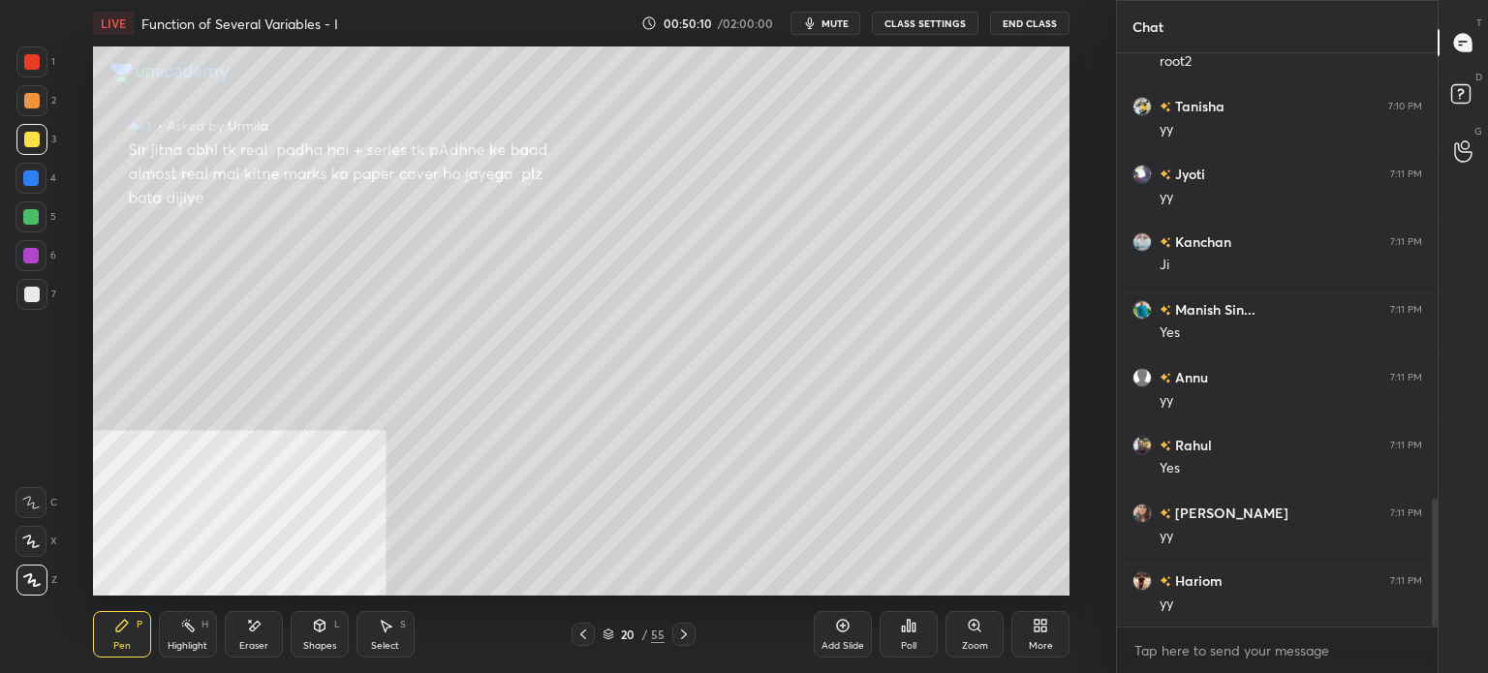
scroll to position [2067, 0]
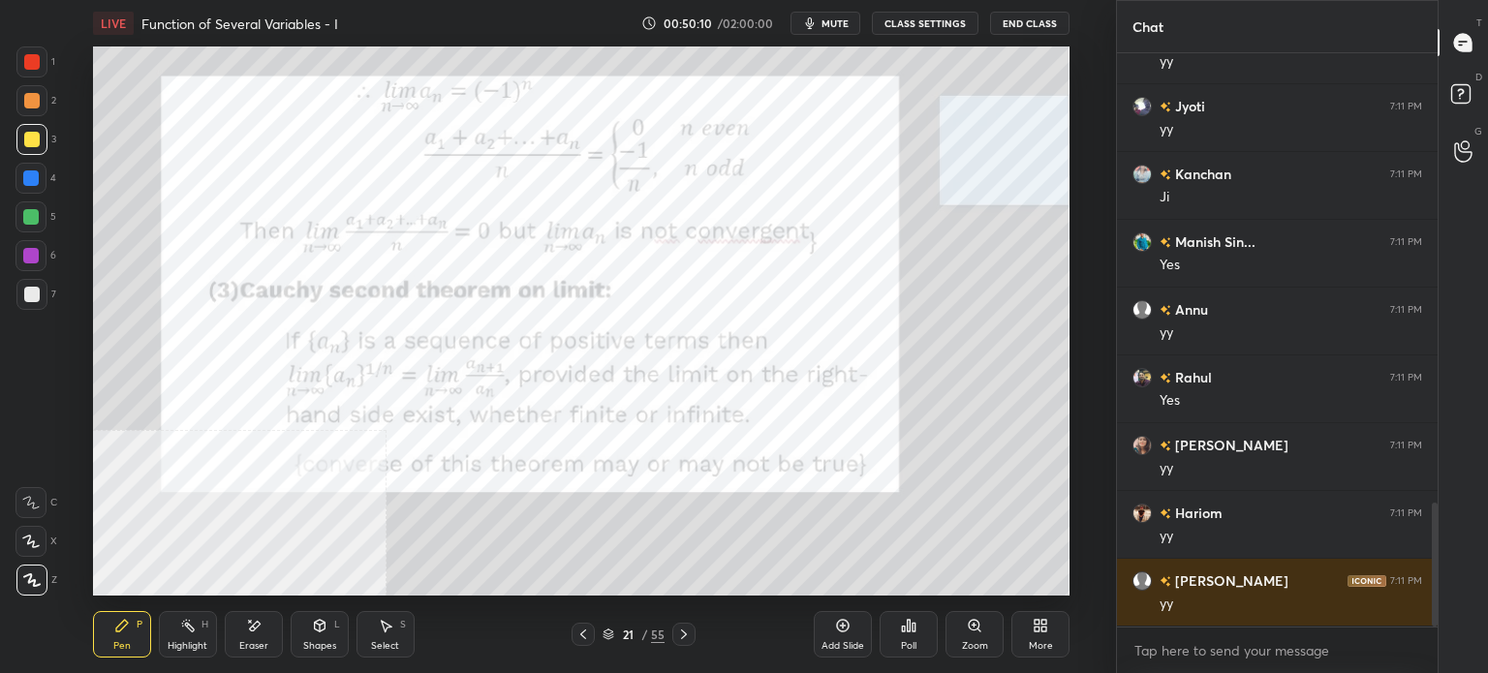
click at [690, 638] on icon at bounding box center [683, 634] width 15 height 15
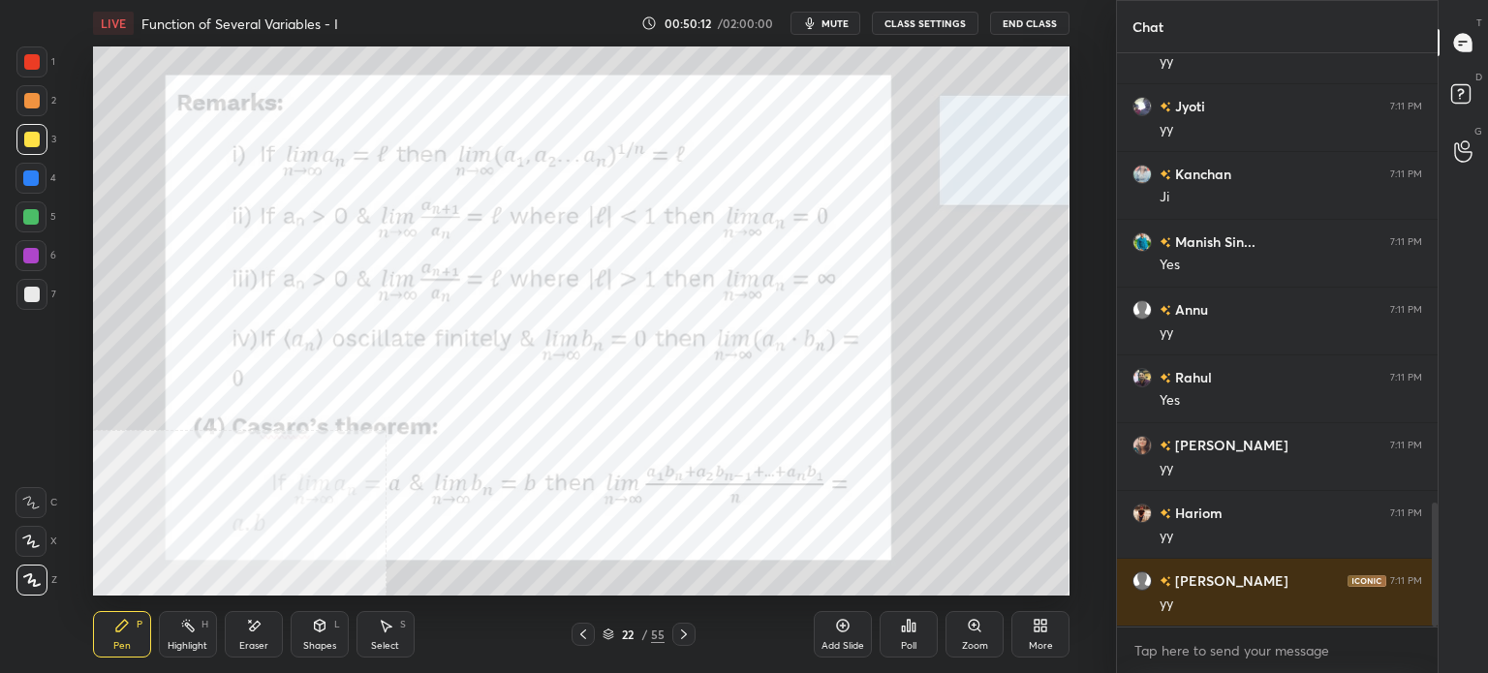
click at [1047, 636] on div "More" at bounding box center [1040, 634] width 58 height 46
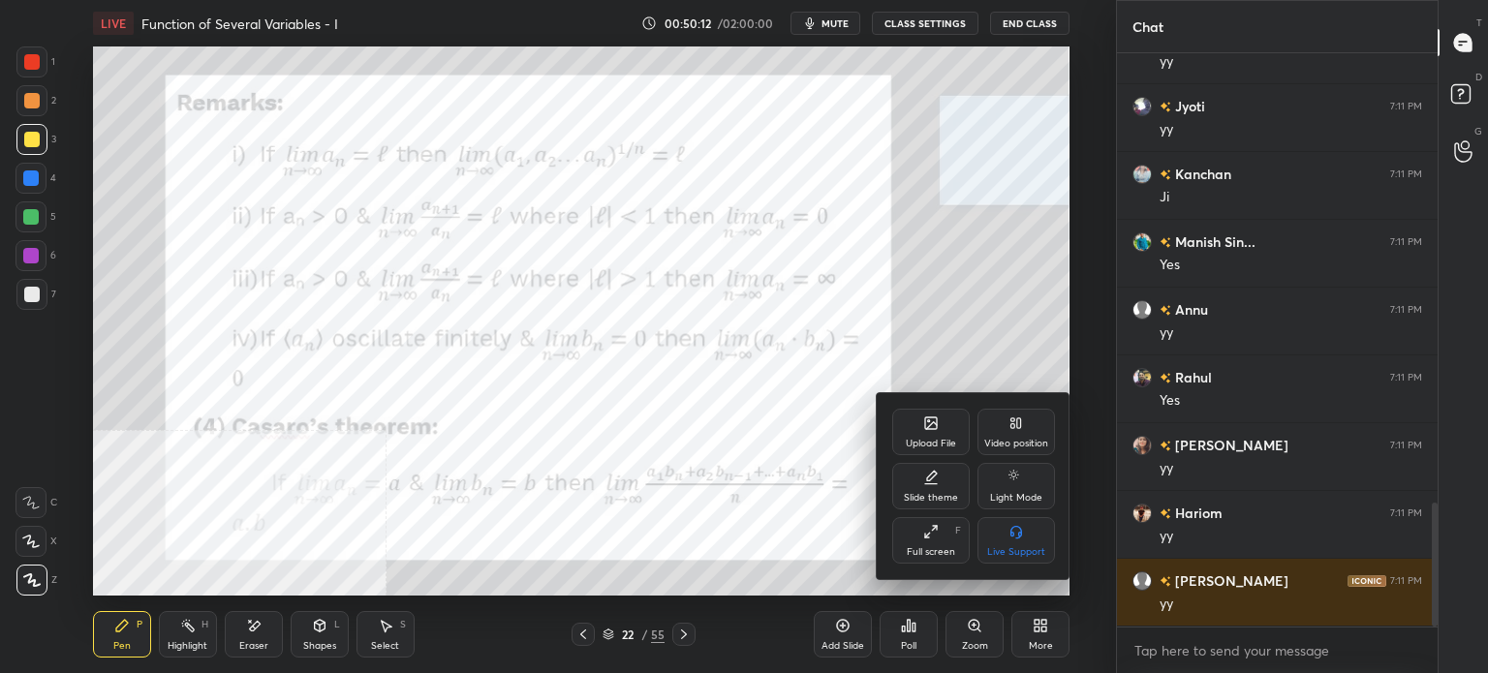
click at [1027, 429] on div "Video position" at bounding box center [1015, 432] width 77 height 46
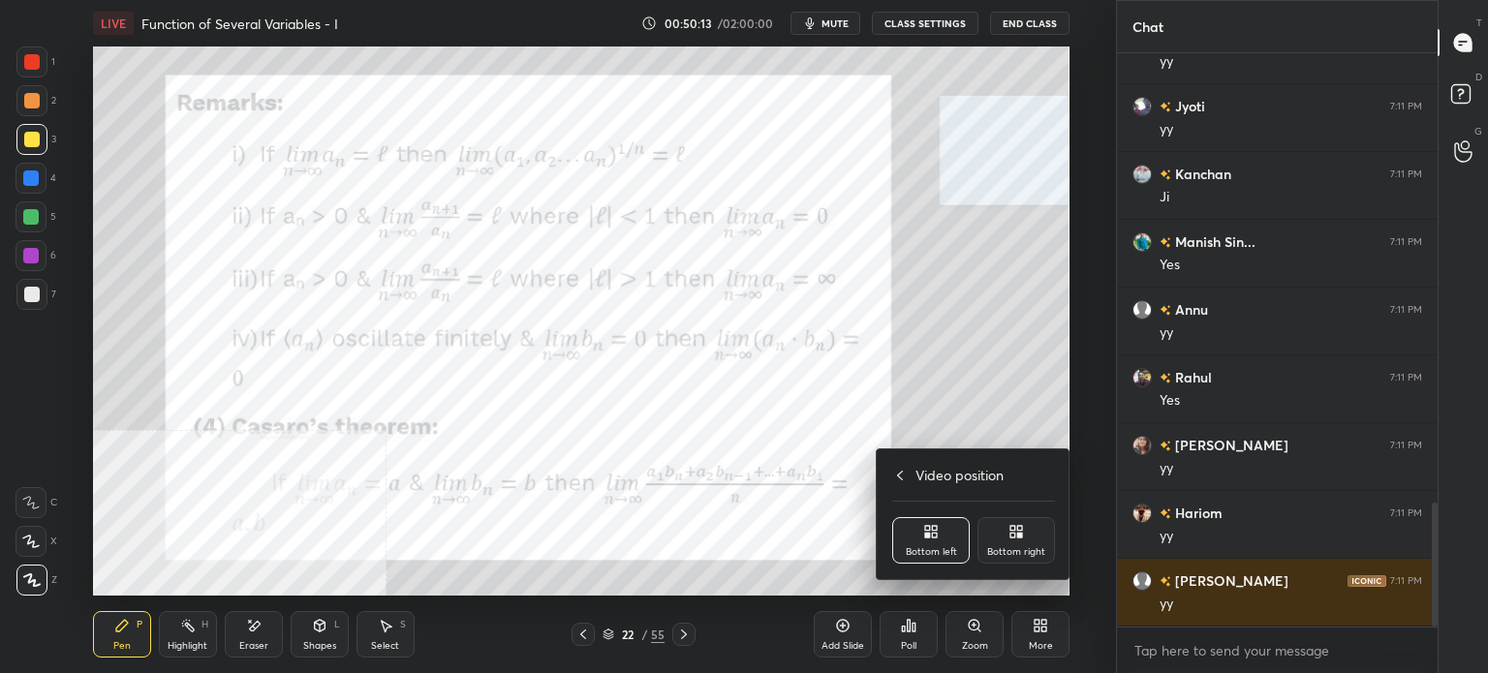
click at [1027, 549] on div "Bottom right" at bounding box center [1016, 552] width 58 height 10
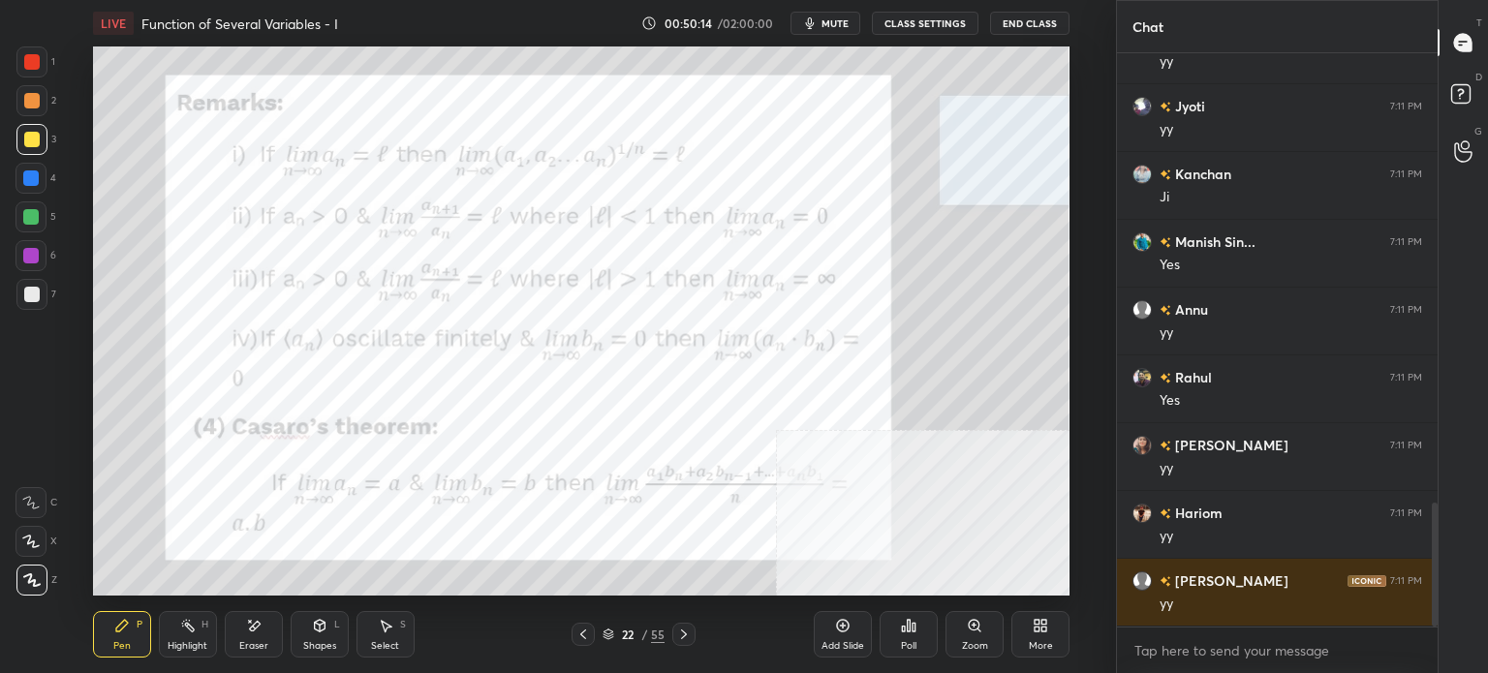
click at [23, 69] on div at bounding box center [31, 61] width 31 height 31
drag, startPoint x: 32, startPoint y: 68, endPoint x: 85, endPoint y: 84, distance: 55.8
click at [35, 67] on div at bounding box center [31, 61] width 15 height 15
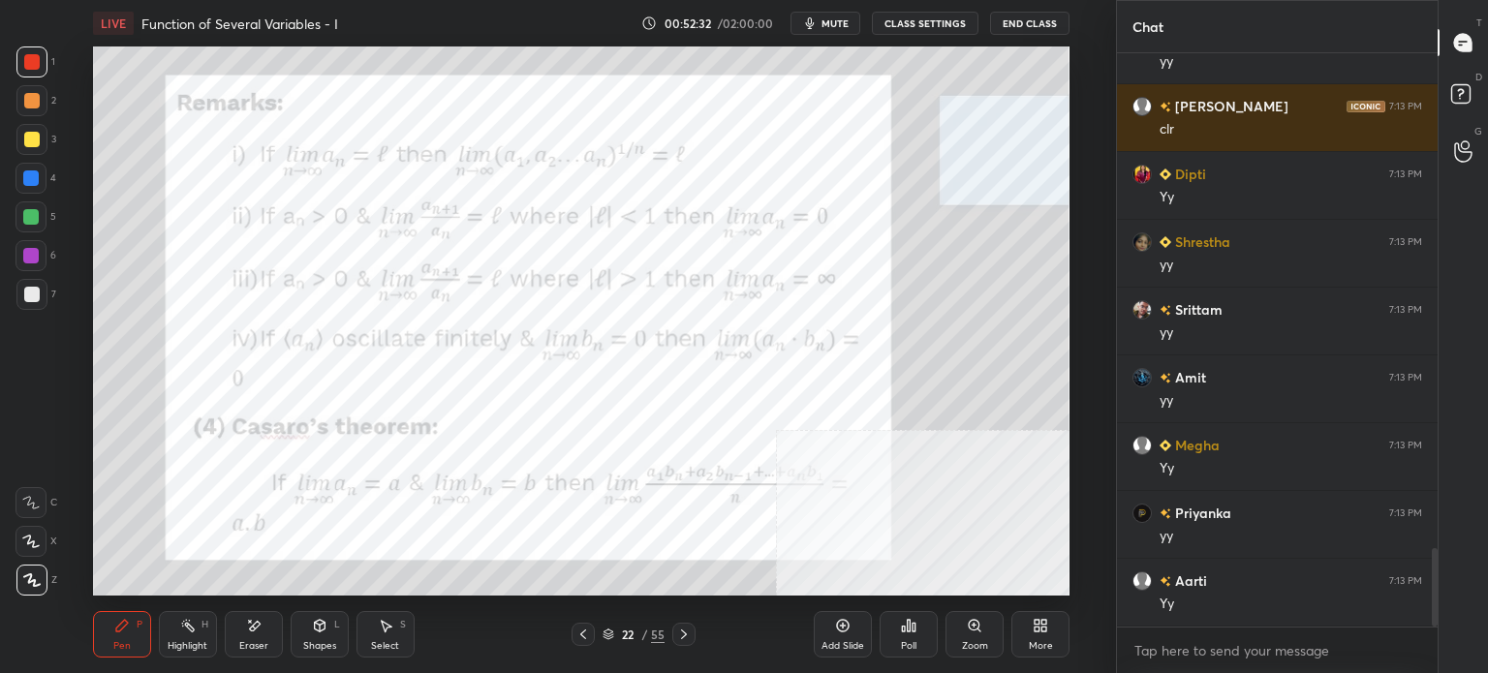
scroll to position [3694, 0]
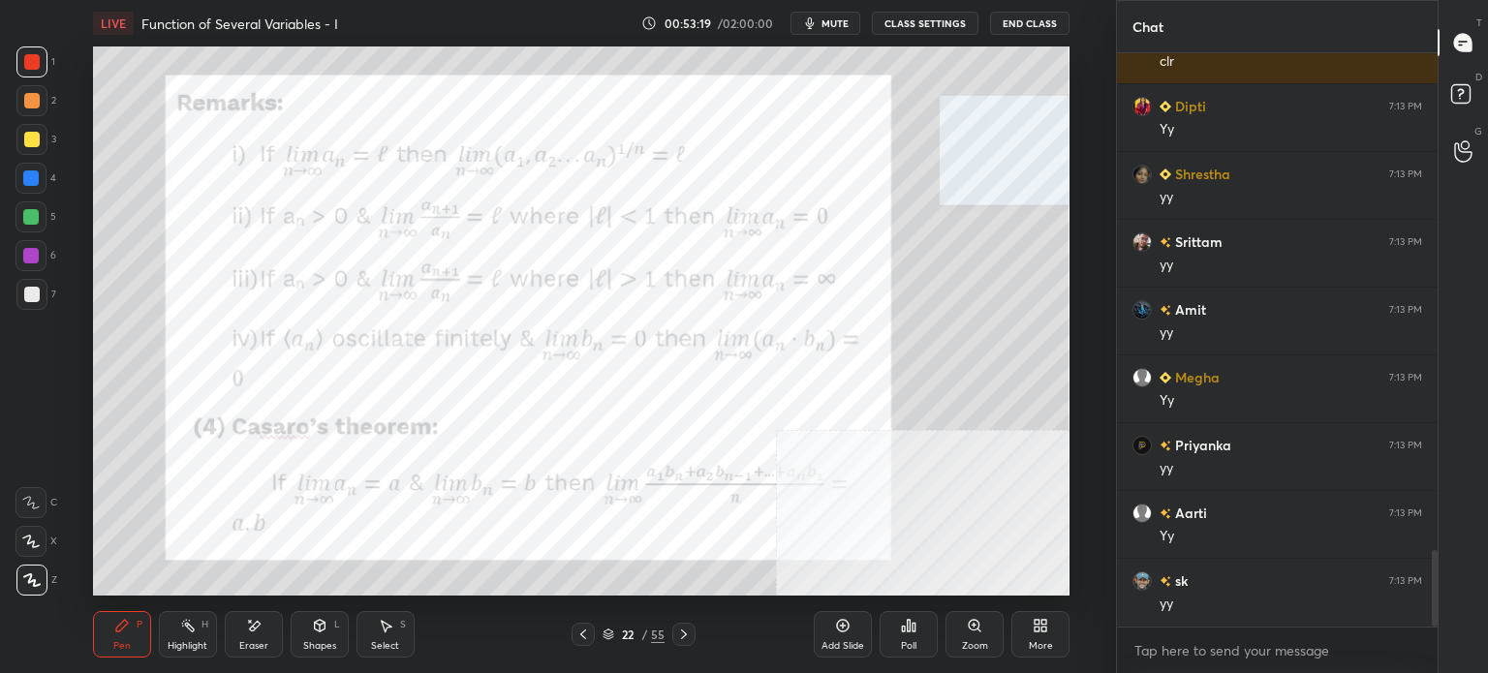
click at [833, 33] on button "mute" at bounding box center [825, 23] width 70 height 23
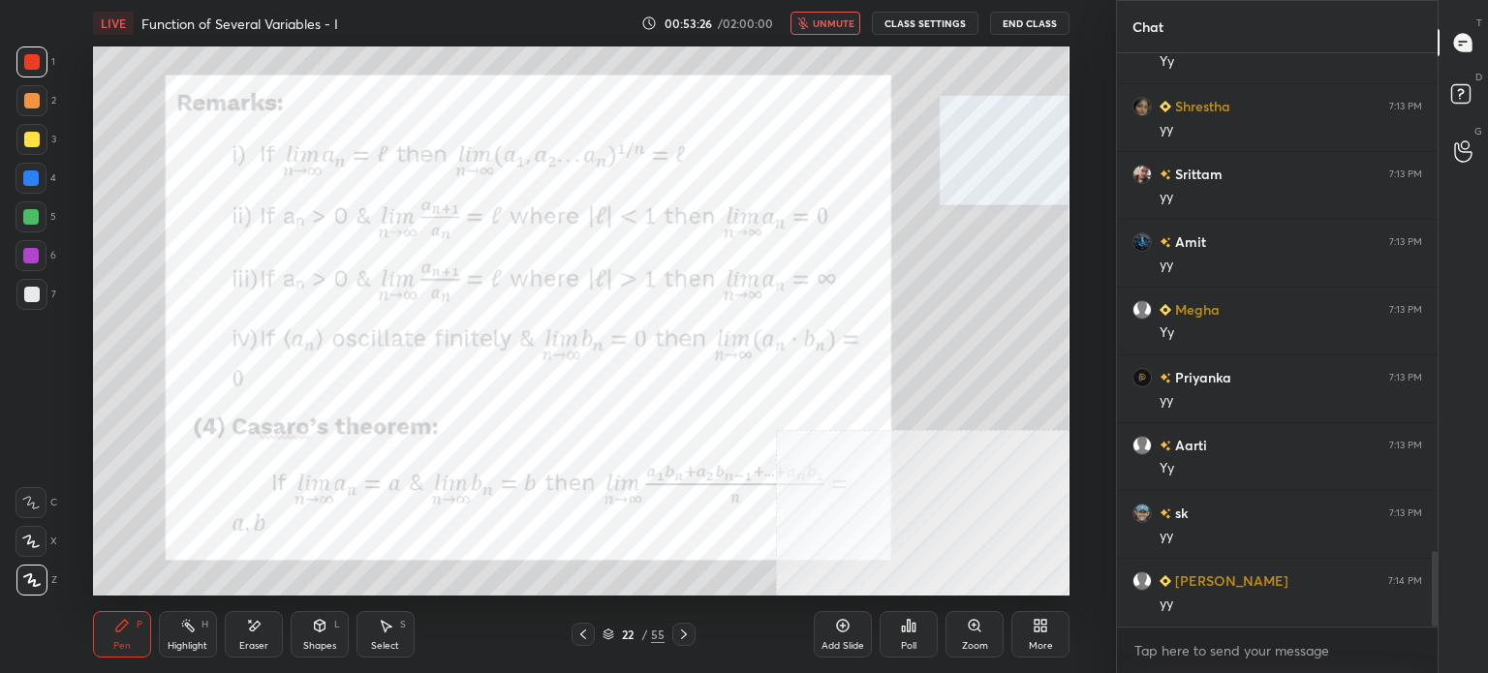
click at [832, 32] on button "unmute" at bounding box center [825, 23] width 70 height 23
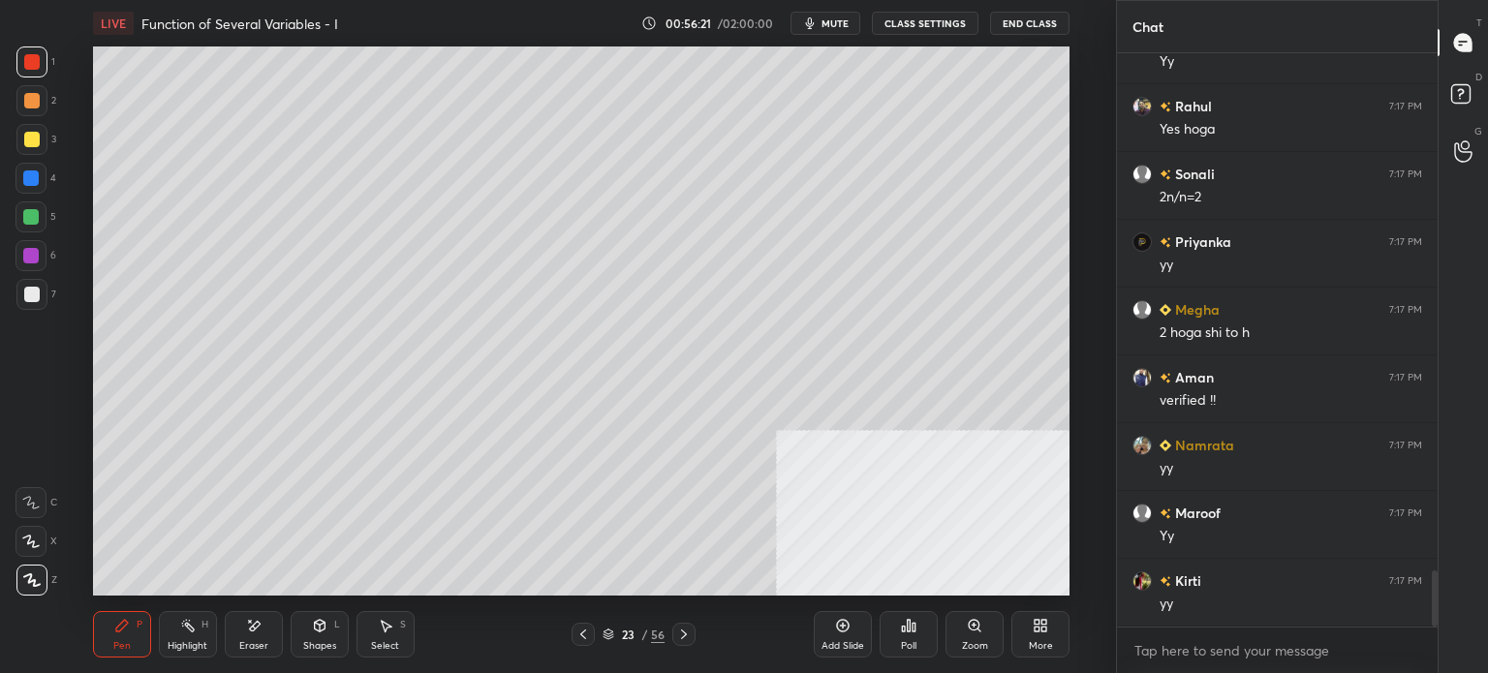
scroll to position [5307, 0]
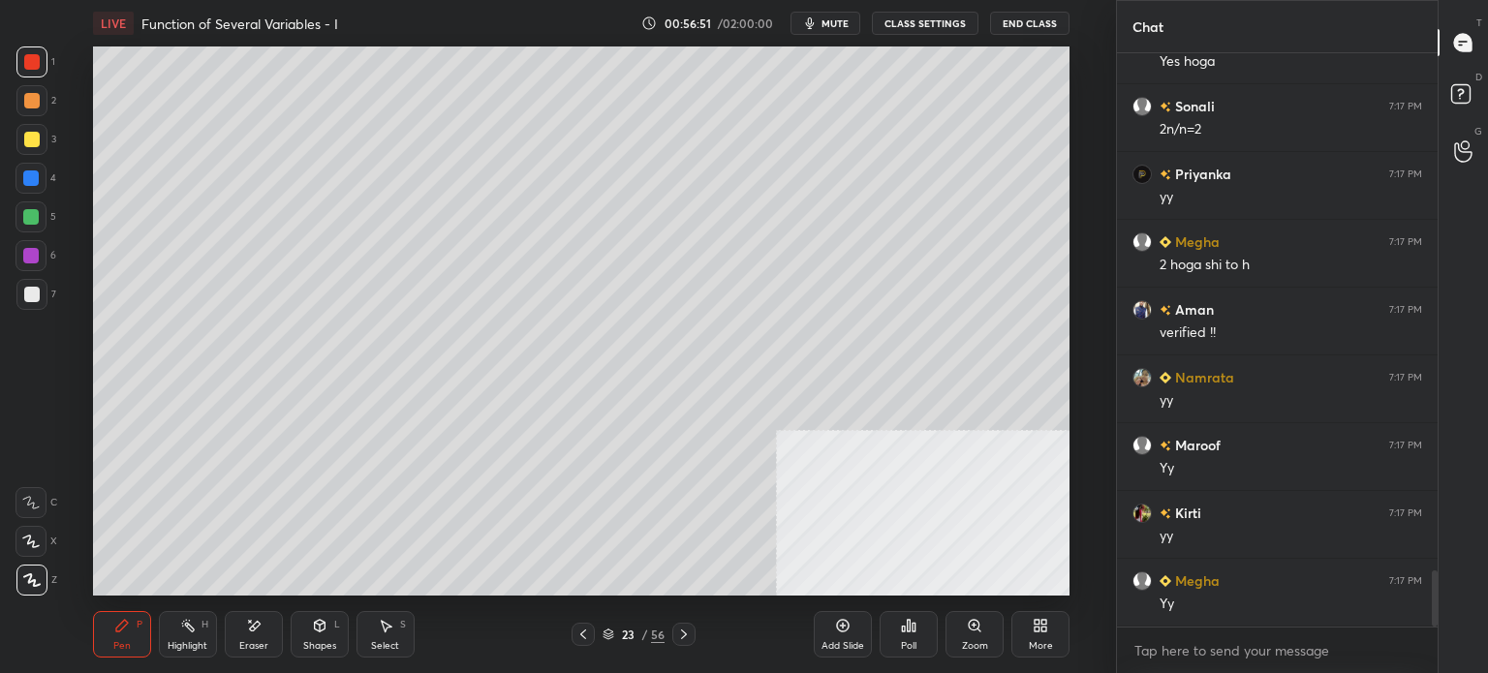
click at [46, 150] on div "3" at bounding box center [36, 139] width 40 height 31
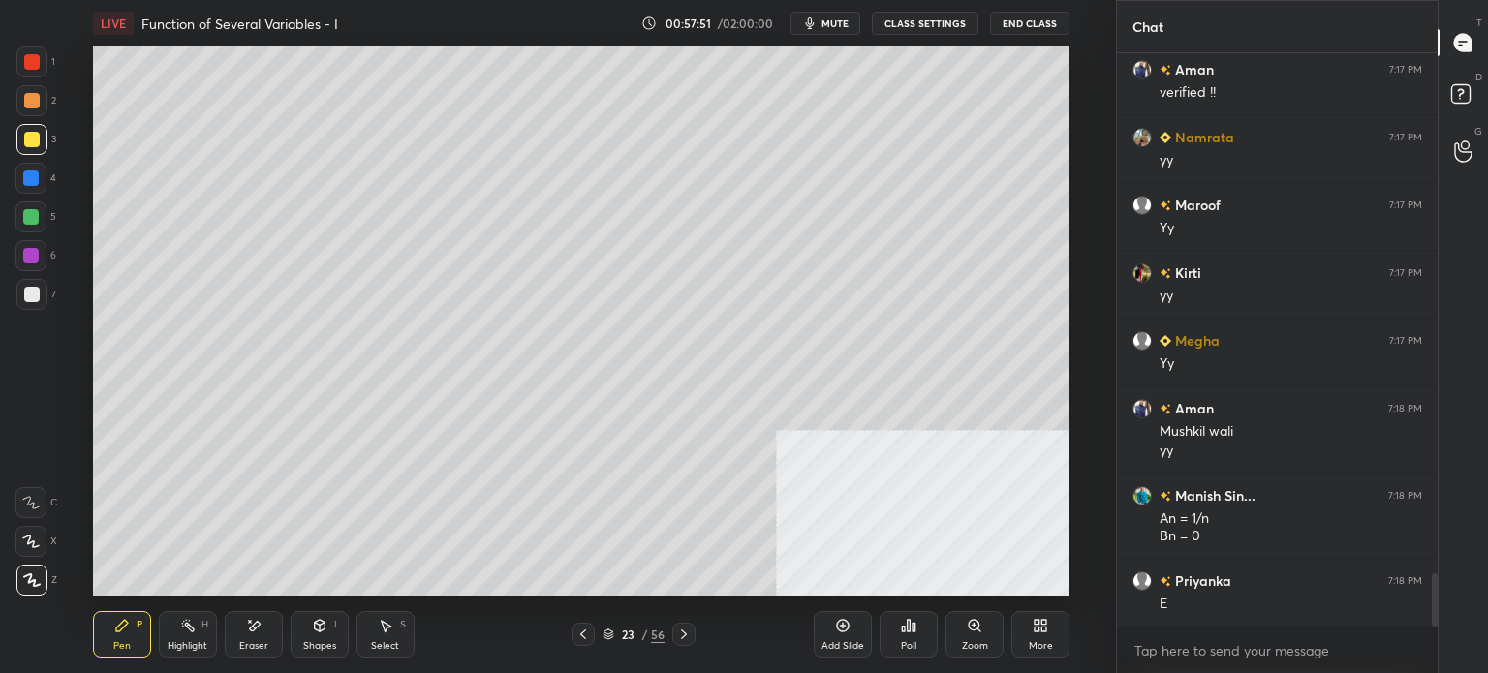
scroll to position [5615, 0]
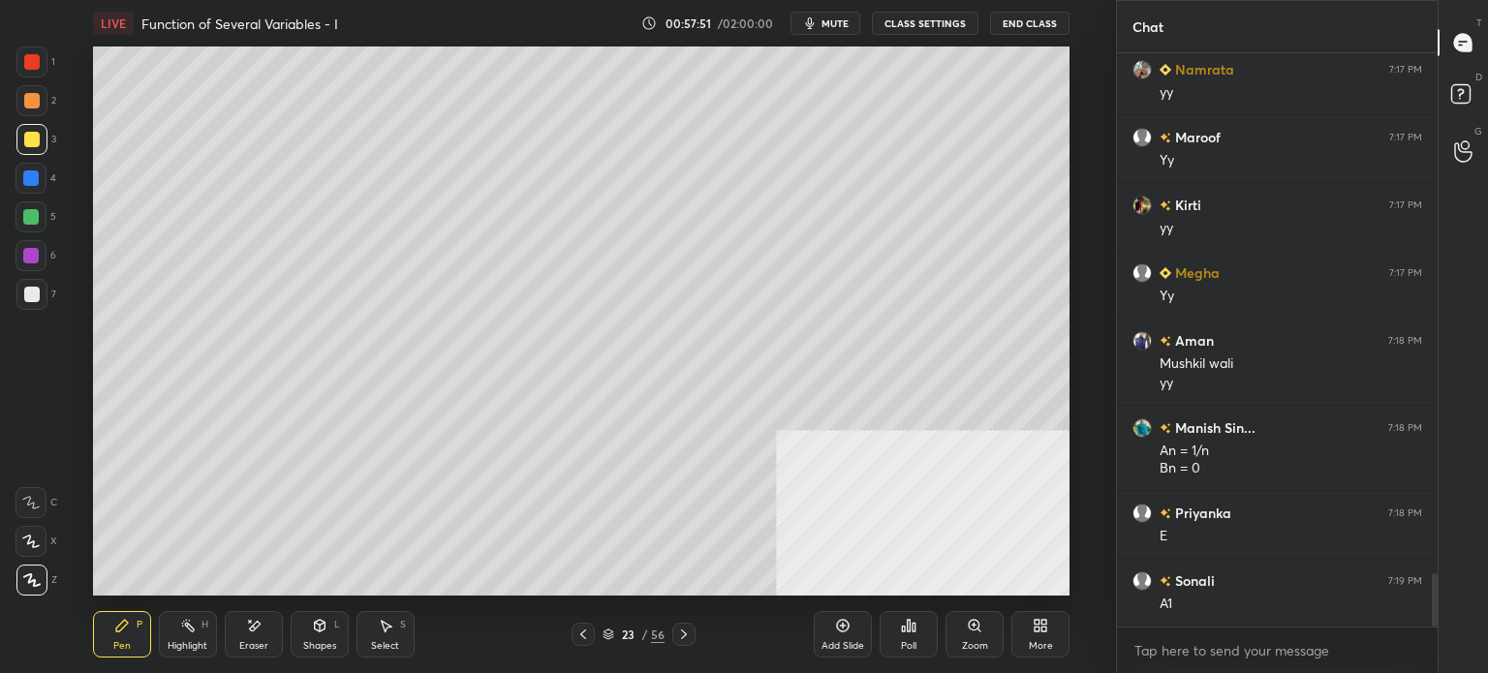
click at [252, 629] on div "Eraser" at bounding box center [254, 634] width 58 height 46
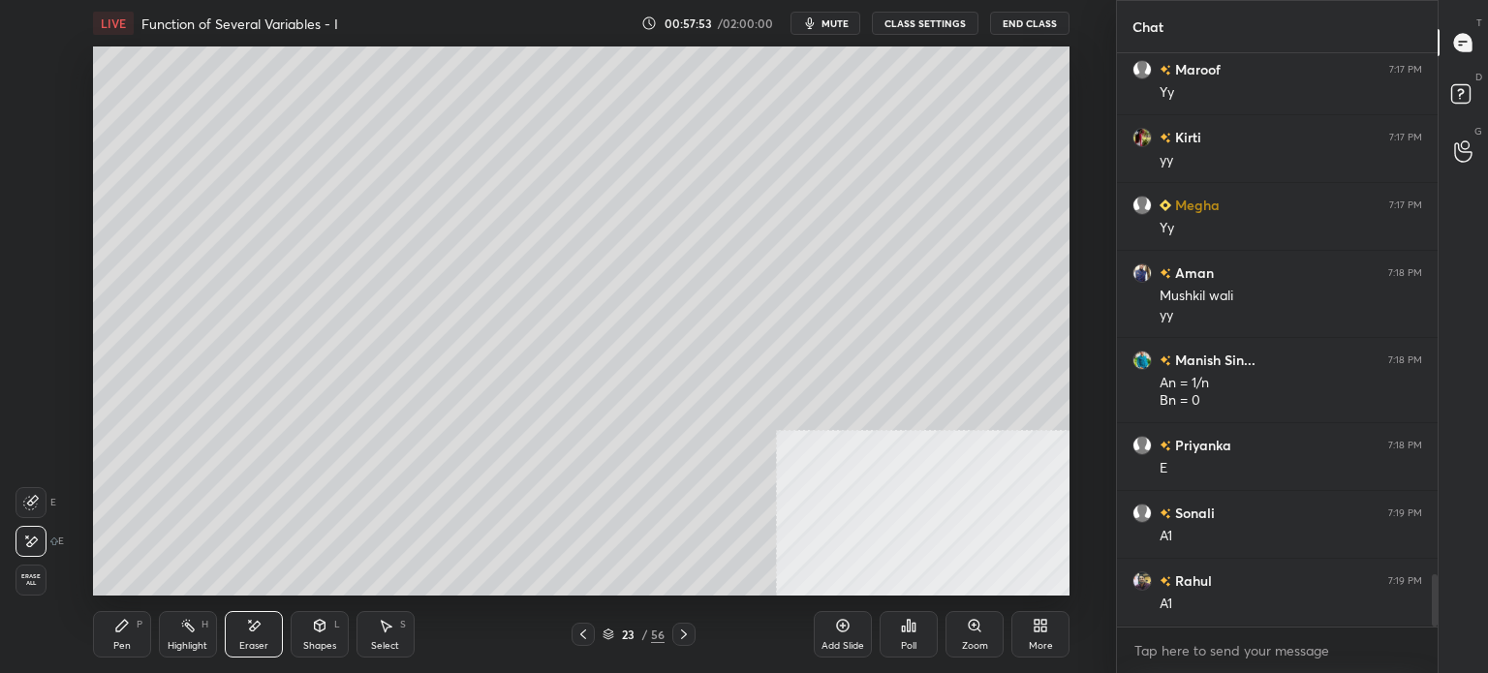
drag, startPoint x: 123, startPoint y: 643, endPoint x: 186, endPoint y: 599, distance: 77.1
click at [128, 641] on div "Pen" at bounding box center [121, 646] width 17 height 10
click at [257, 626] on icon at bounding box center [253, 626] width 15 height 16
drag, startPoint x: 128, startPoint y: 634, endPoint x: 172, endPoint y: 599, distance: 56.6
click at [135, 630] on div "Pen P" at bounding box center [122, 634] width 58 height 46
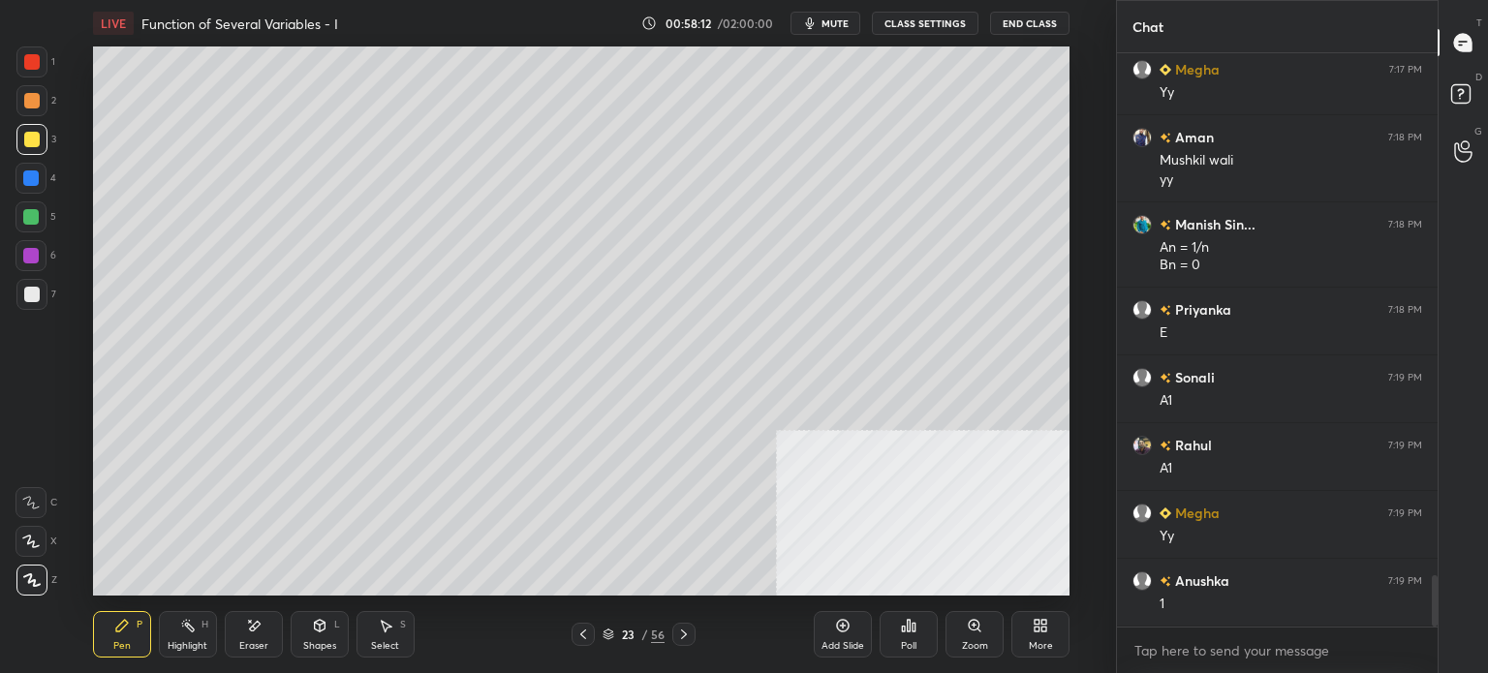
scroll to position [5887, 0]
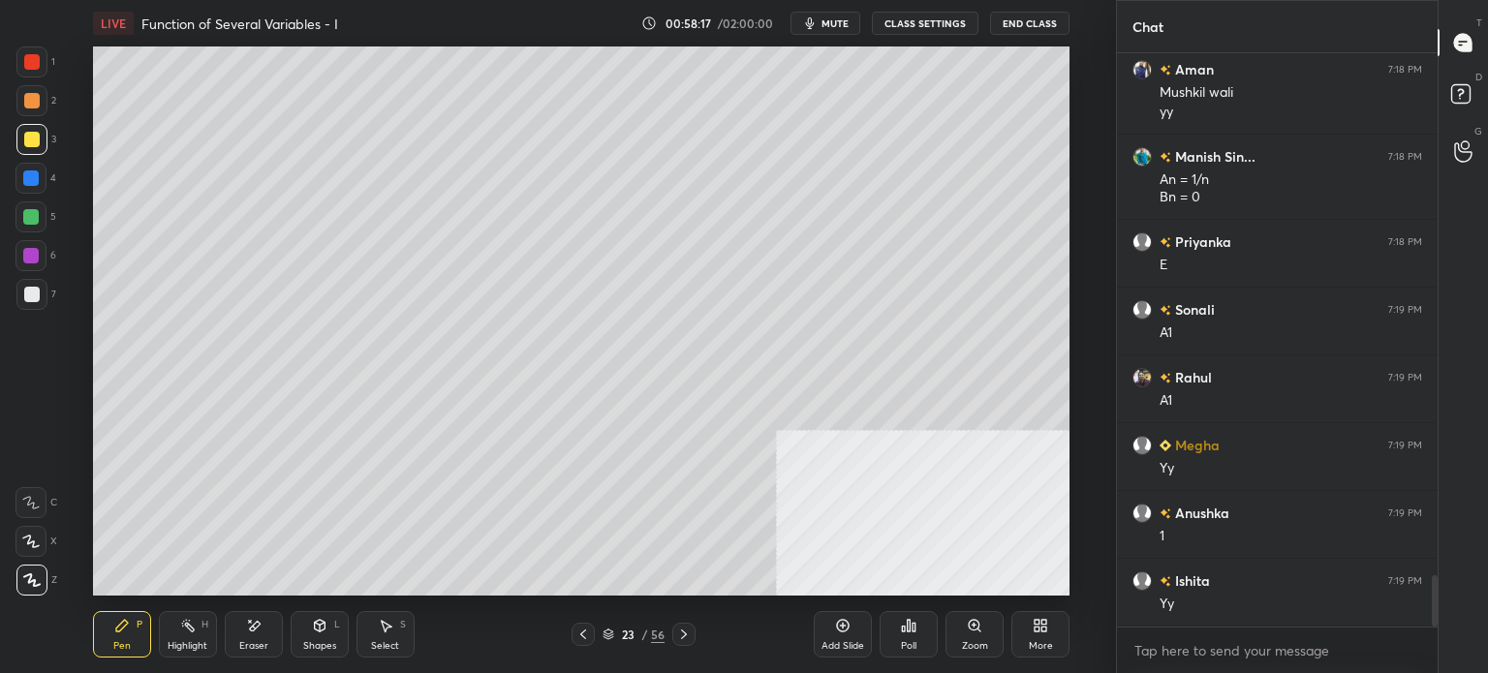
click at [1029, 630] on div "More" at bounding box center [1040, 634] width 58 height 46
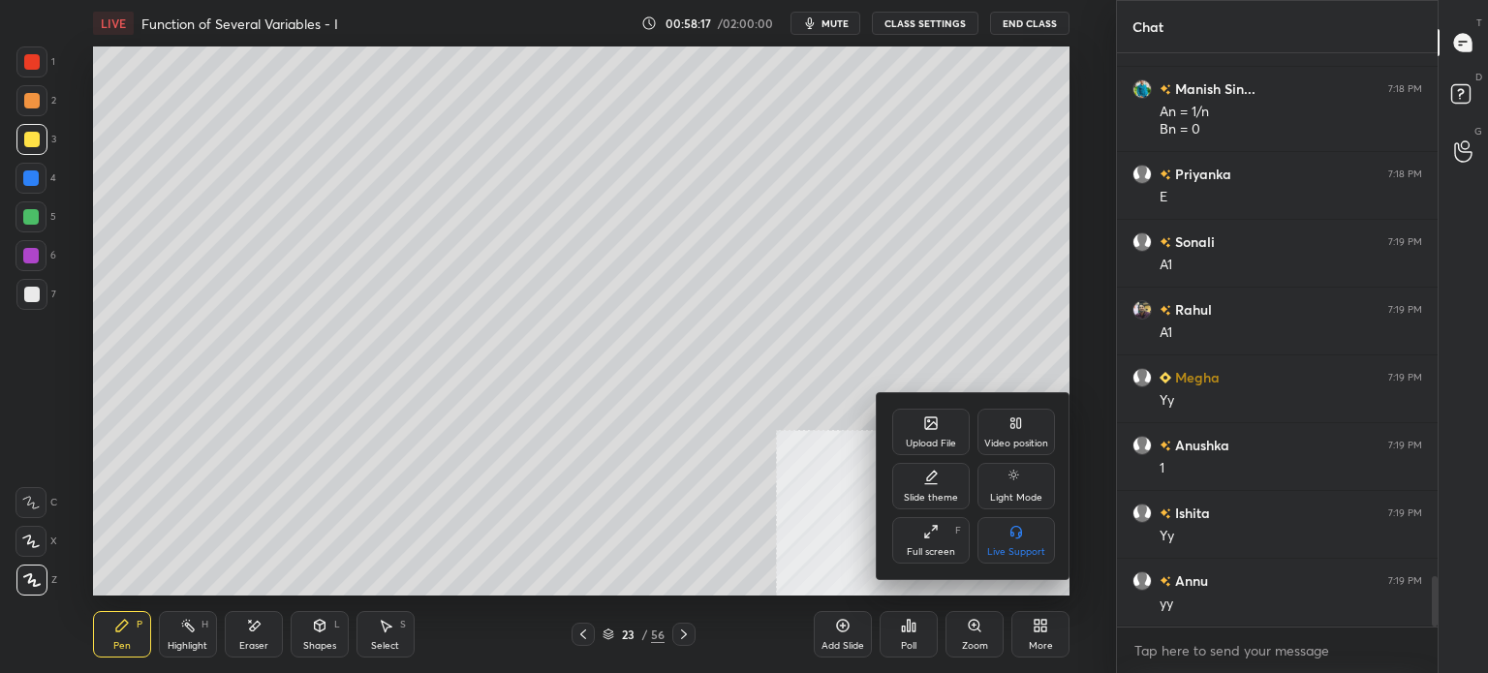
click at [1018, 425] on icon at bounding box center [1019, 423] width 4 height 10
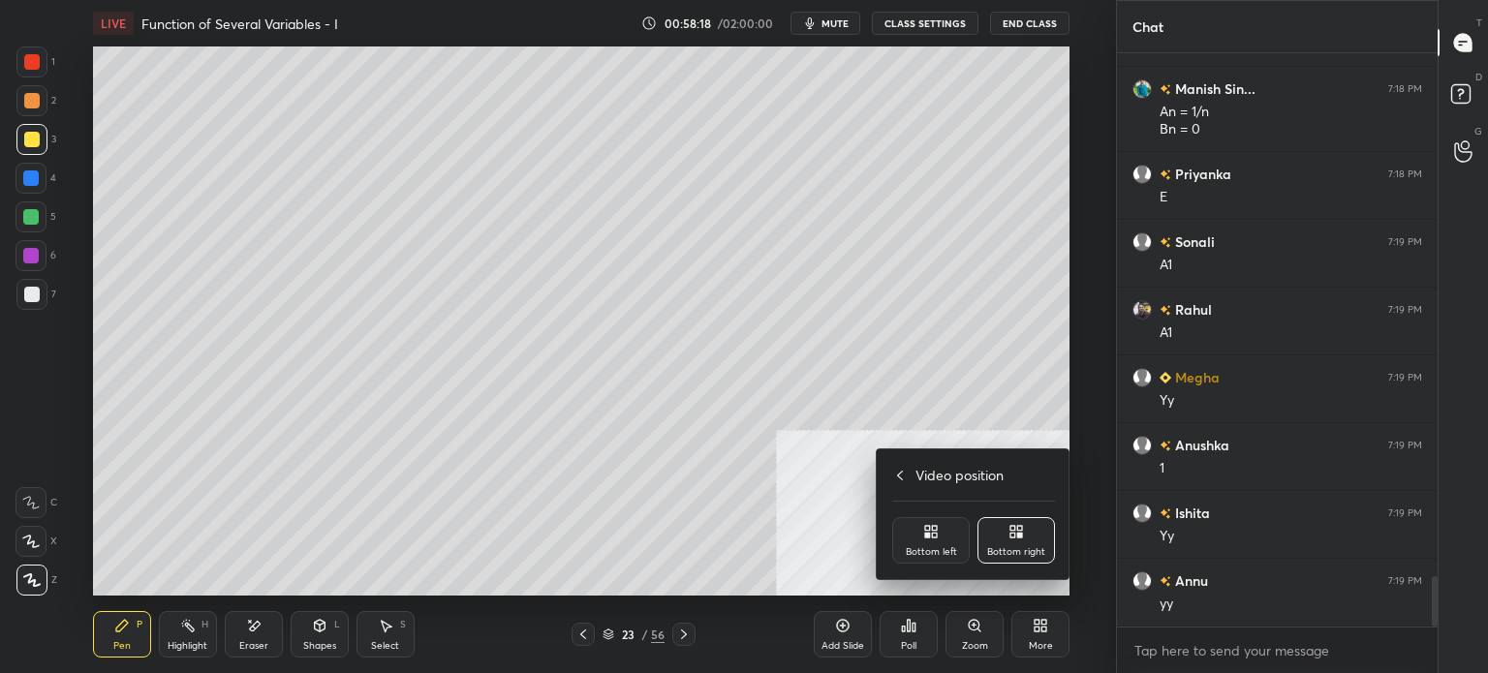
click at [914, 557] on div "Bottom left" at bounding box center [931, 552] width 51 height 10
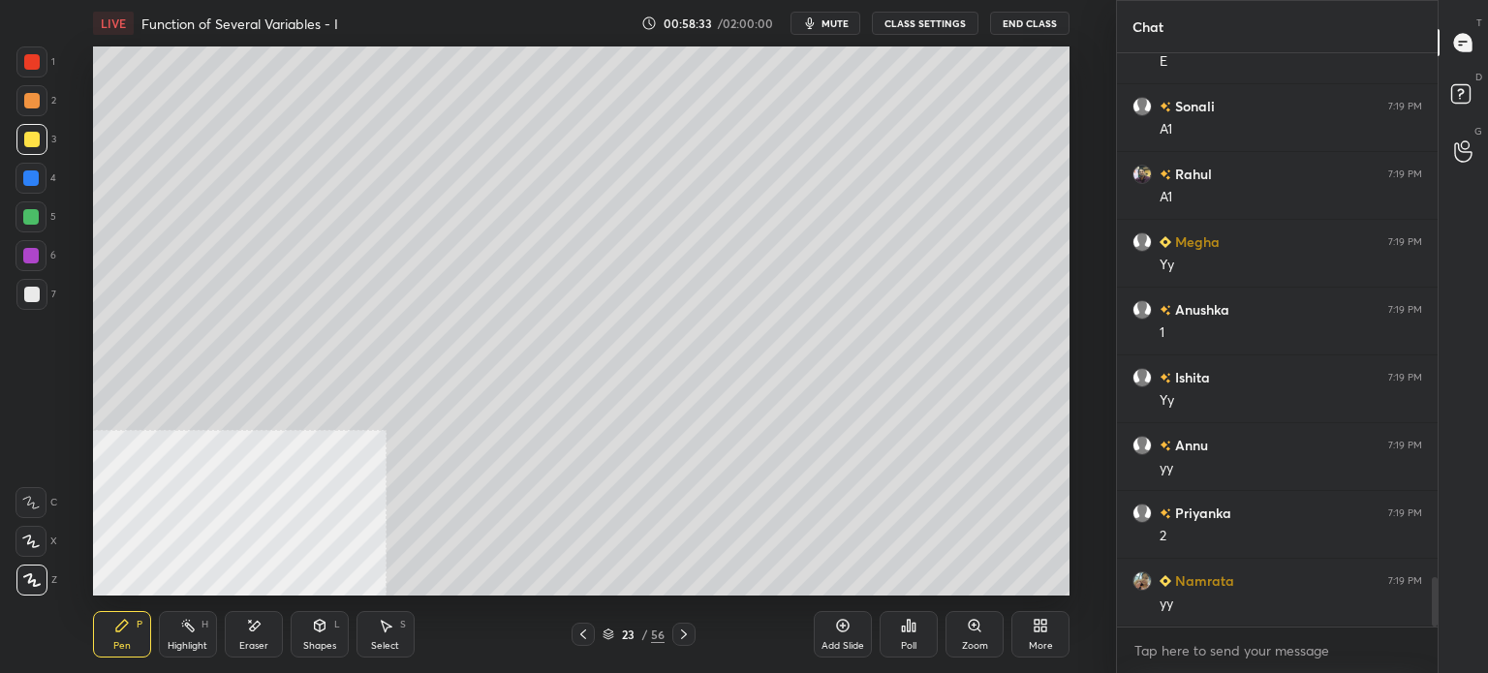
scroll to position [6158, 0]
click at [46, 291] on div at bounding box center [31, 294] width 31 height 31
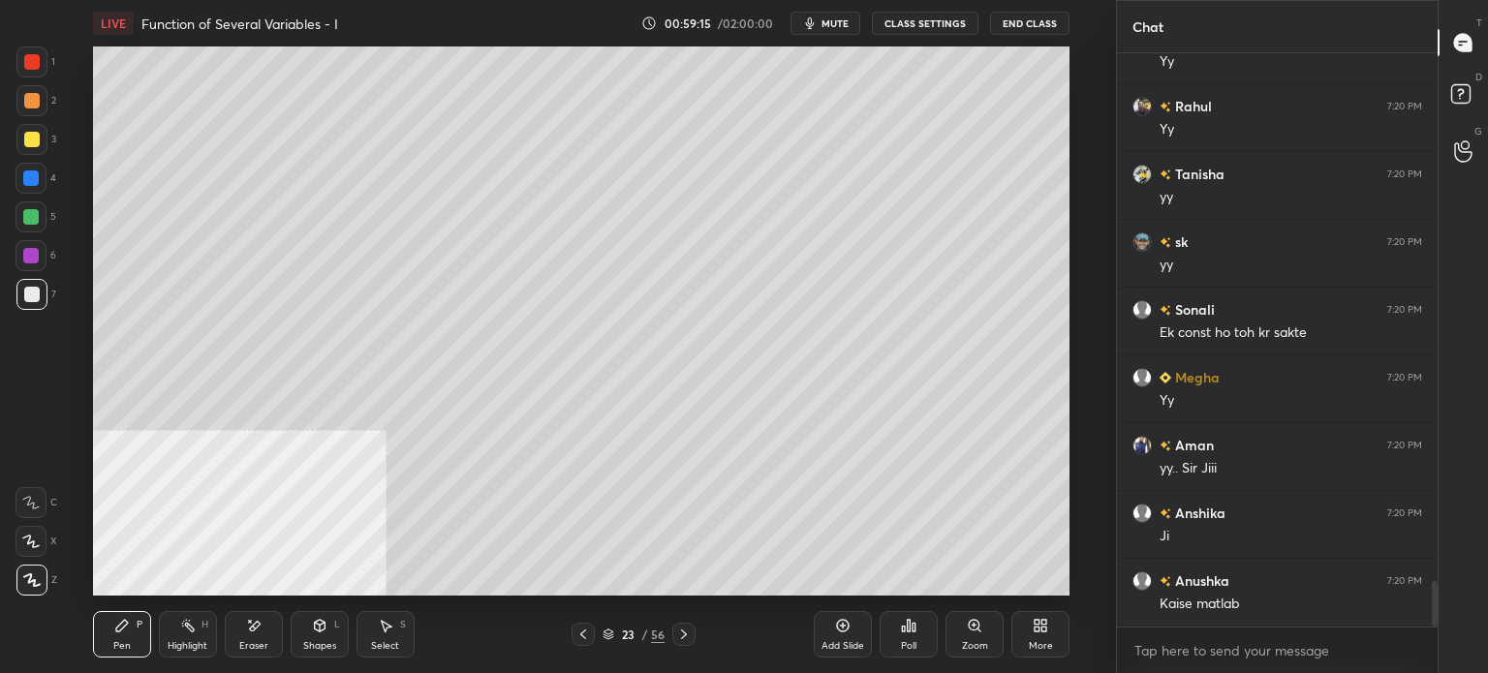
scroll to position [6768, 0]
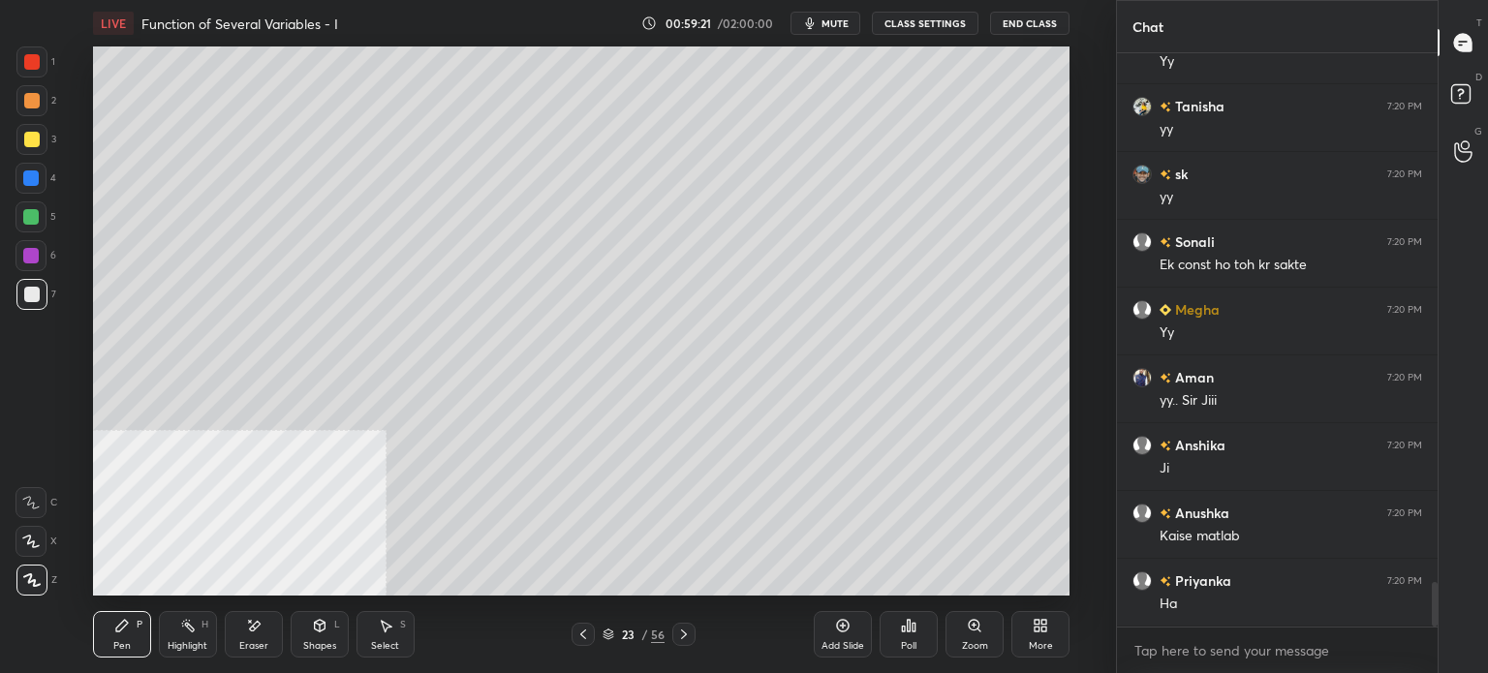
click at [1057, 615] on div "More" at bounding box center [1040, 634] width 58 height 46
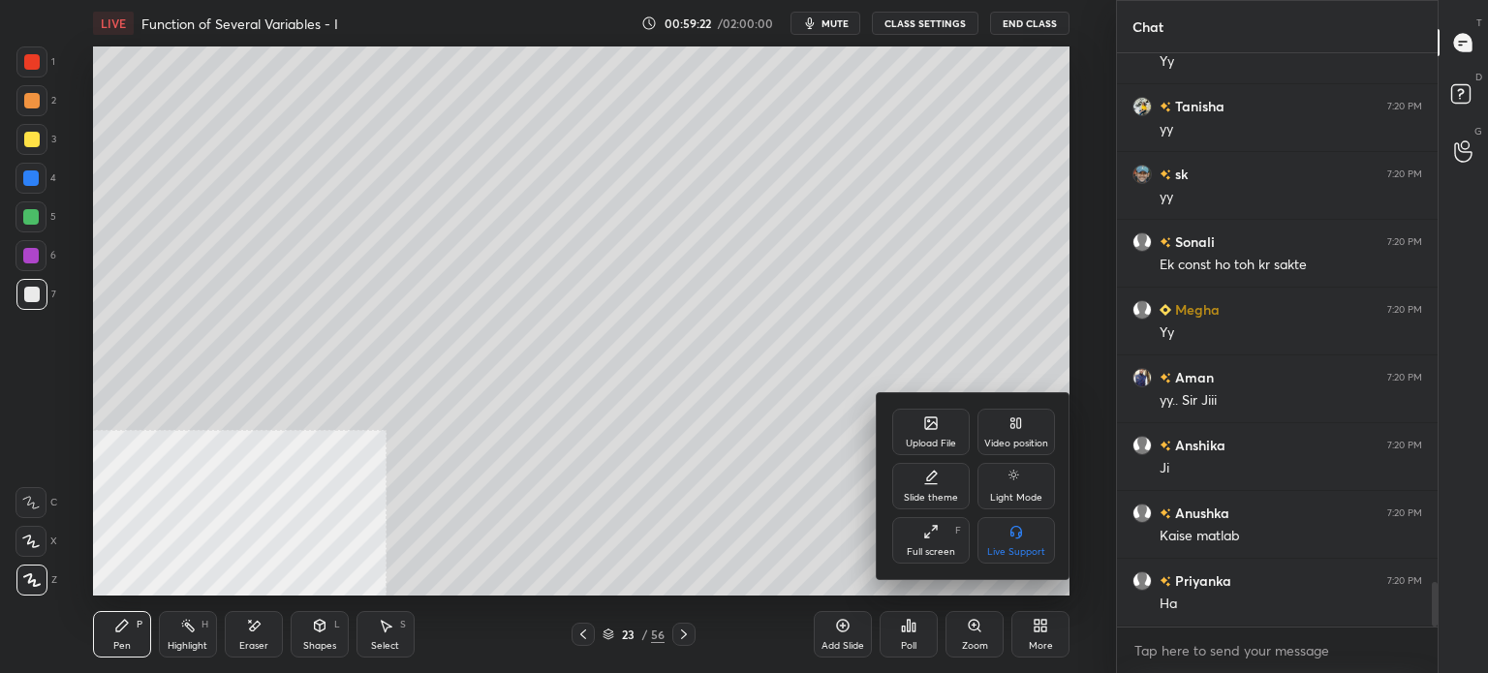
click at [1034, 446] on div "Video position" at bounding box center [1016, 444] width 64 height 10
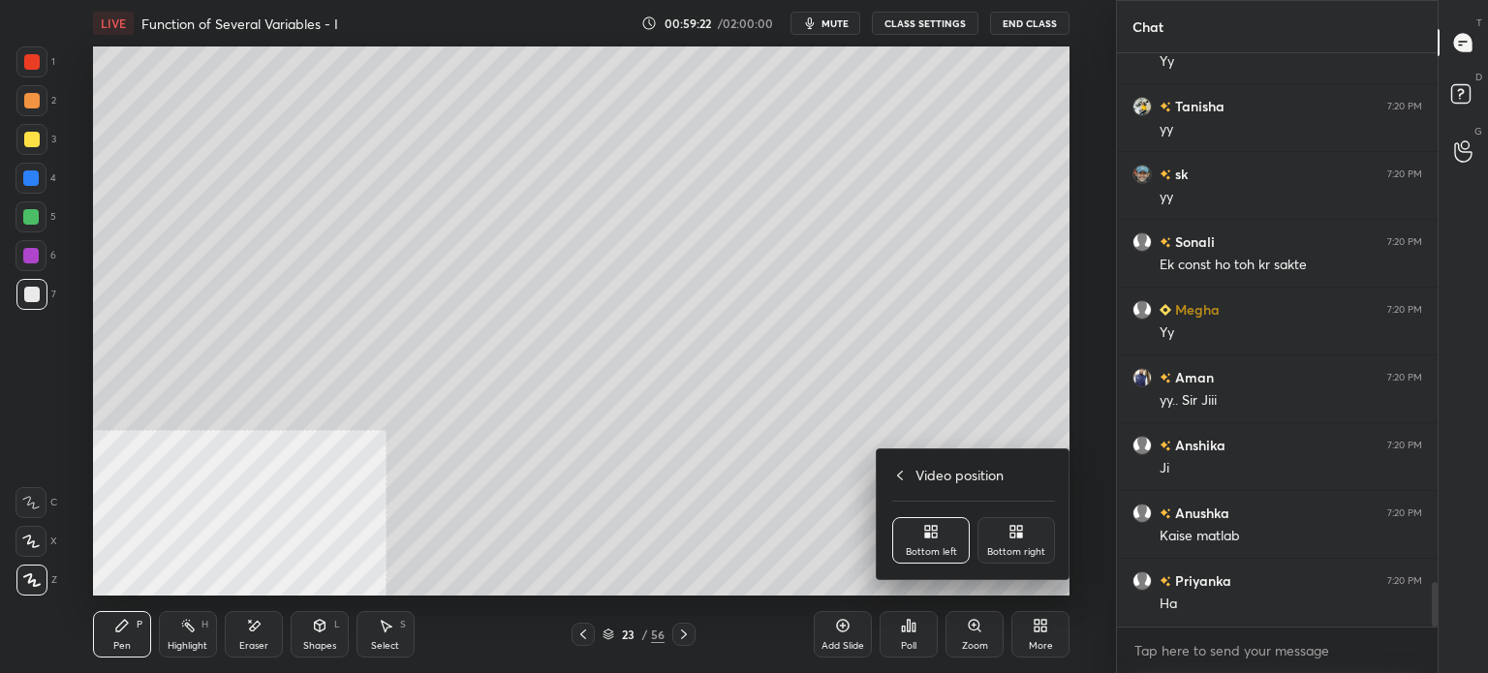
click at [1019, 538] on icon at bounding box center [1015, 531] width 15 height 15
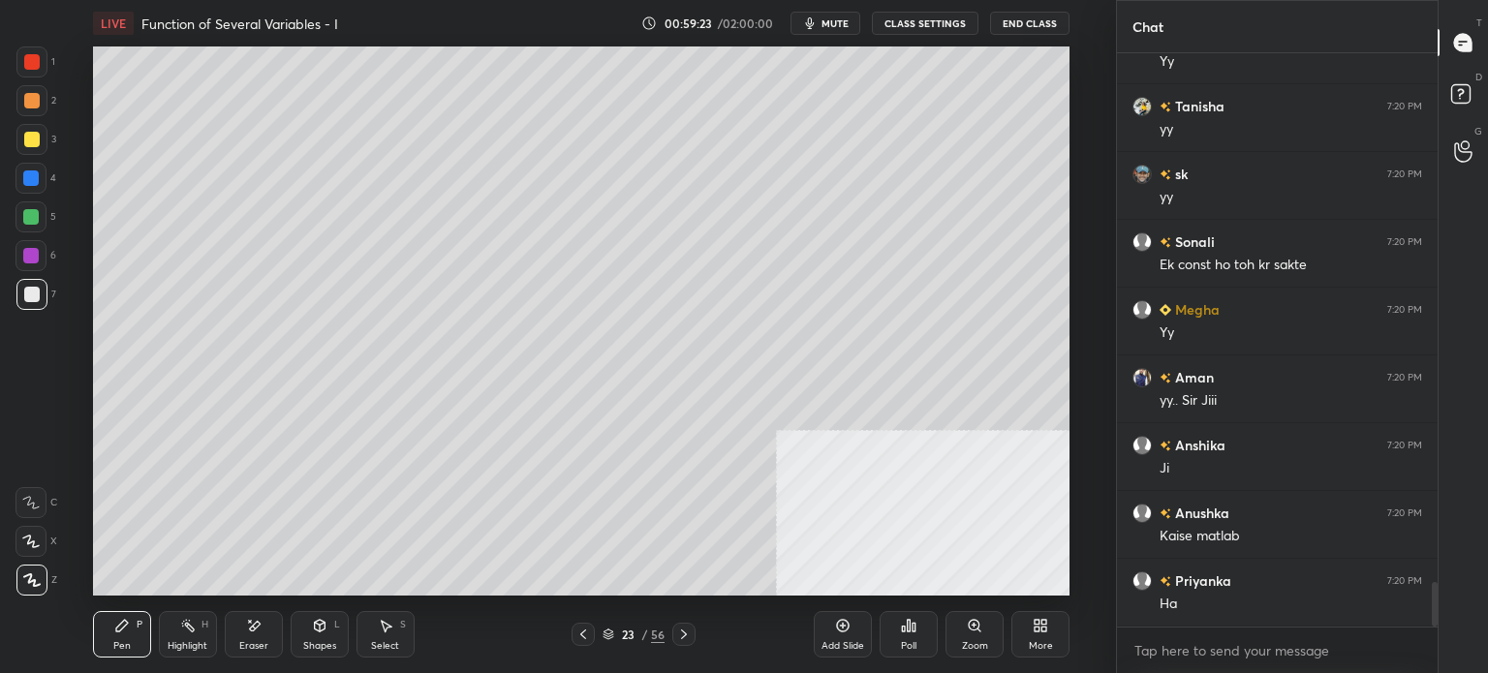
click at [396, 626] on div "Select S" at bounding box center [385, 634] width 58 height 46
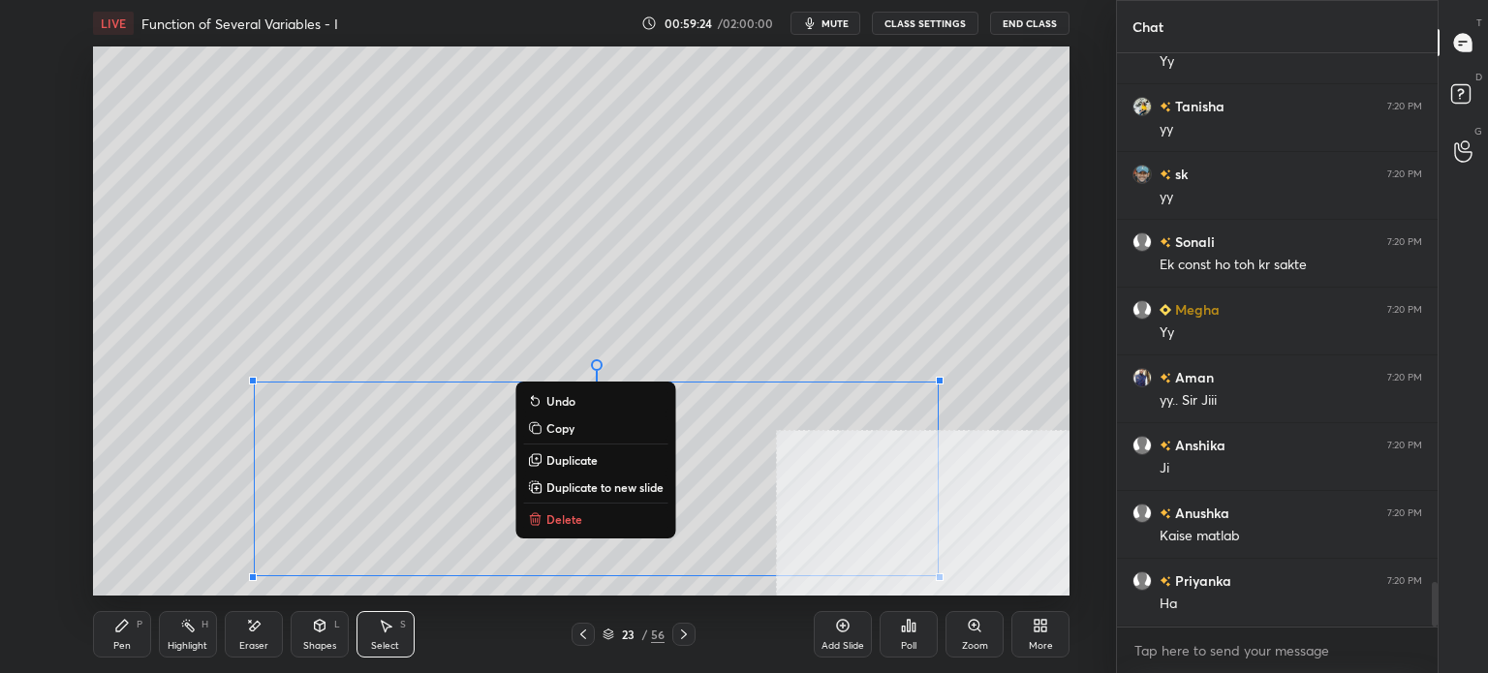
drag, startPoint x: 266, startPoint y: 420, endPoint x: 1056, endPoint y: 587, distance: 806.7
click at [1060, 589] on div "LIVE Function of Several Variables - I 00:59:24 / 02:00:00 mute CLASS SETTINGS …" at bounding box center [581, 336] width 1038 height 673
click at [628, 483] on p "Duplicate to new slide" at bounding box center [604, 486] width 117 height 15
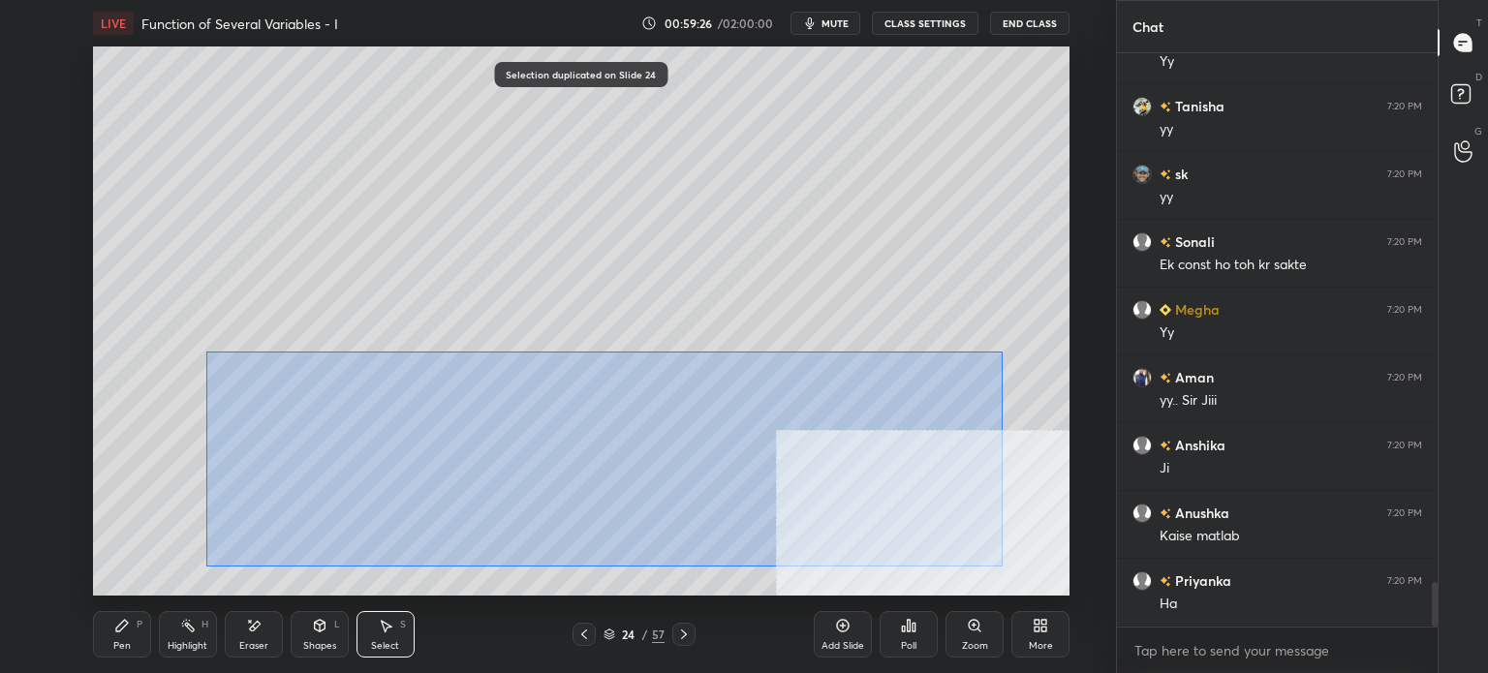
drag, startPoint x: 324, startPoint y: 414, endPoint x: 1015, endPoint y: 588, distance: 712.2
click at [1015, 588] on div "LIVE Function of Several Variables - I 00:59:26 / 02:00:00 mute CLASS SETTINGS …" at bounding box center [581, 336] width 1038 height 673
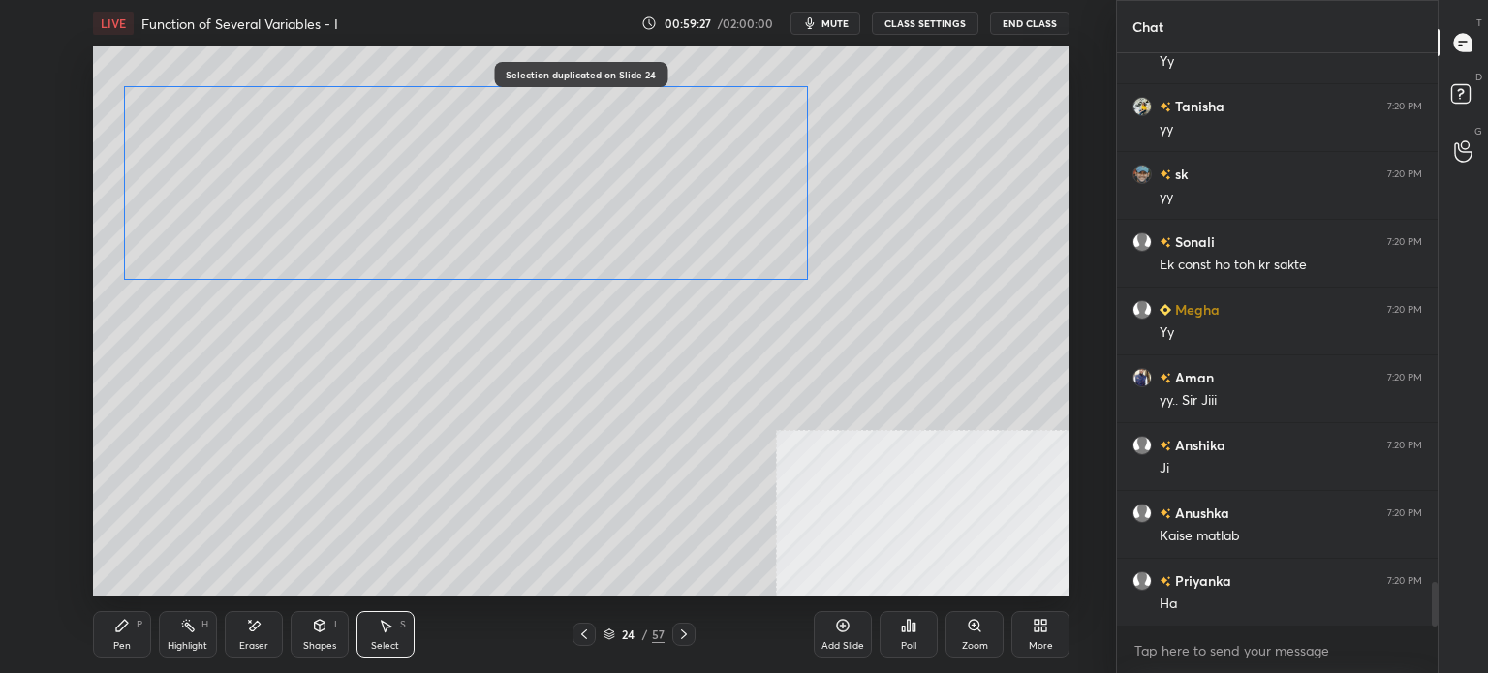
drag, startPoint x: 705, startPoint y: 277, endPoint x: 707, endPoint y: 204, distance: 72.7
click at [711, 185] on div "0 ° Undo Copy Duplicate Duplicate to new slide Delete" at bounding box center [581, 320] width 976 height 549
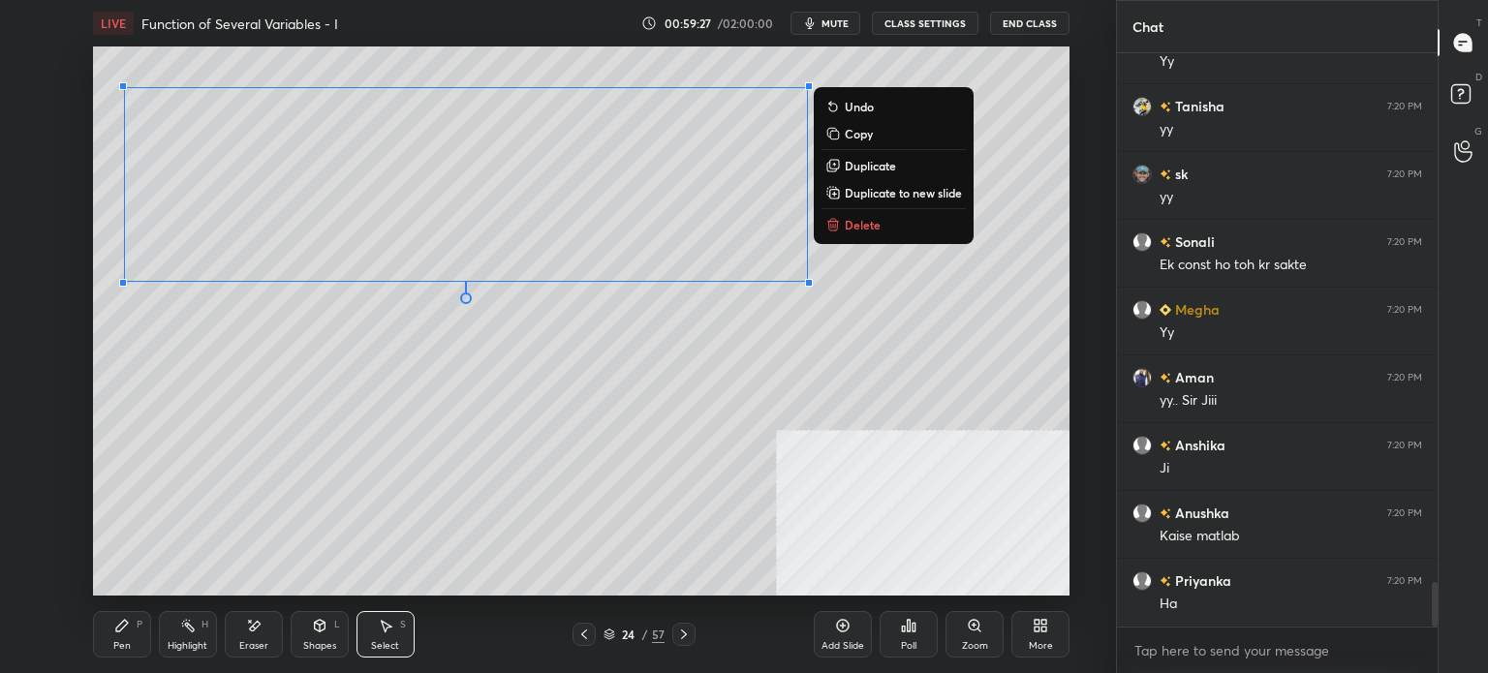
drag, startPoint x: 692, startPoint y: 370, endPoint x: 630, endPoint y: 371, distance: 61.0
click at [690, 362] on div "0 ° Undo Copy Duplicate Duplicate to new slide Delete" at bounding box center [581, 320] width 976 height 549
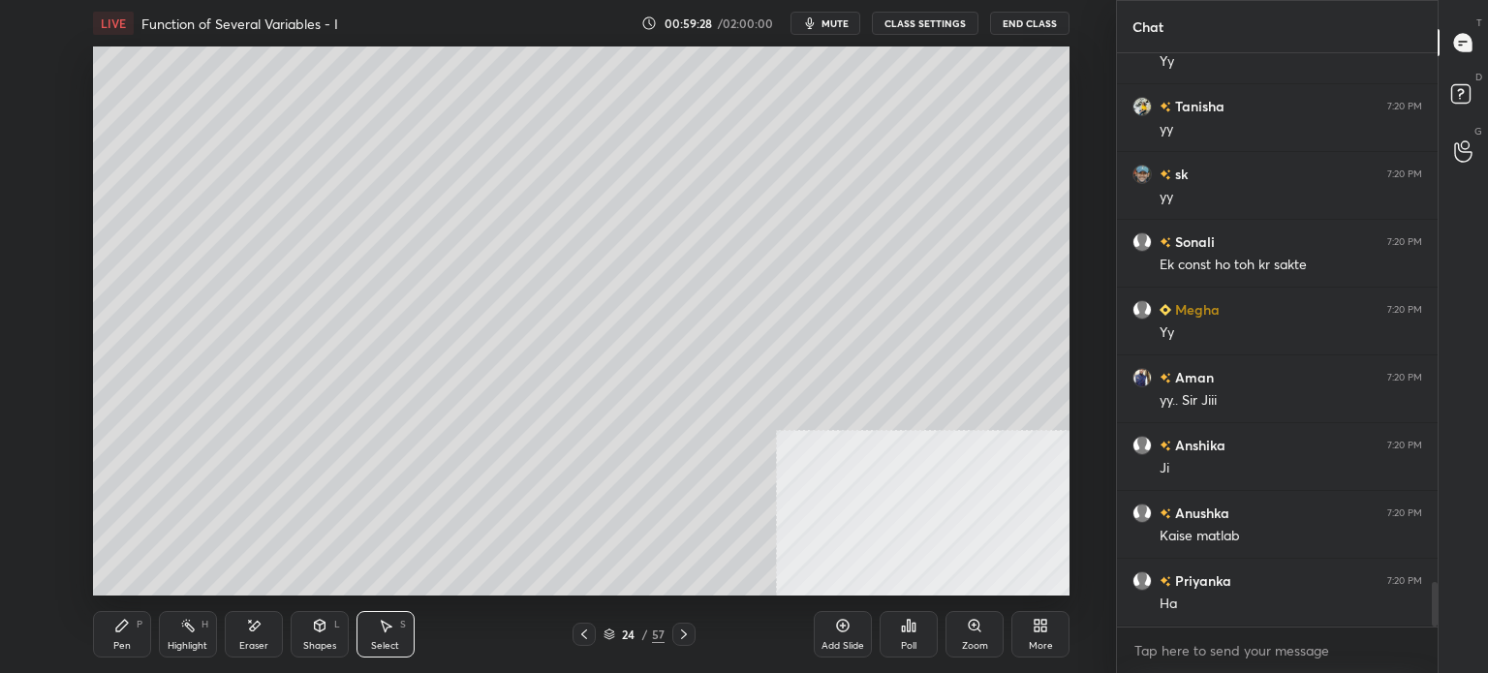
click at [266, 634] on div "Eraser" at bounding box center [254, 634] width 58 height 46
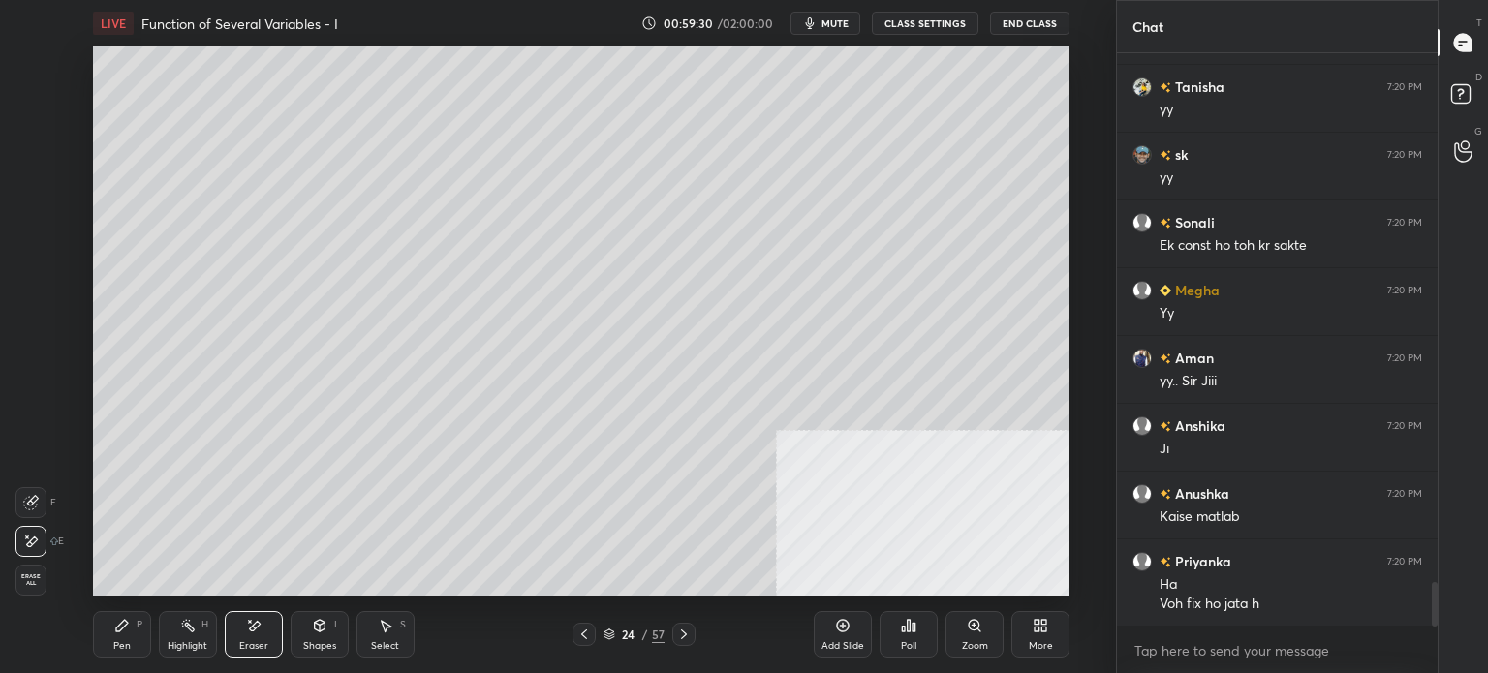
scroll to position [6855, 0]
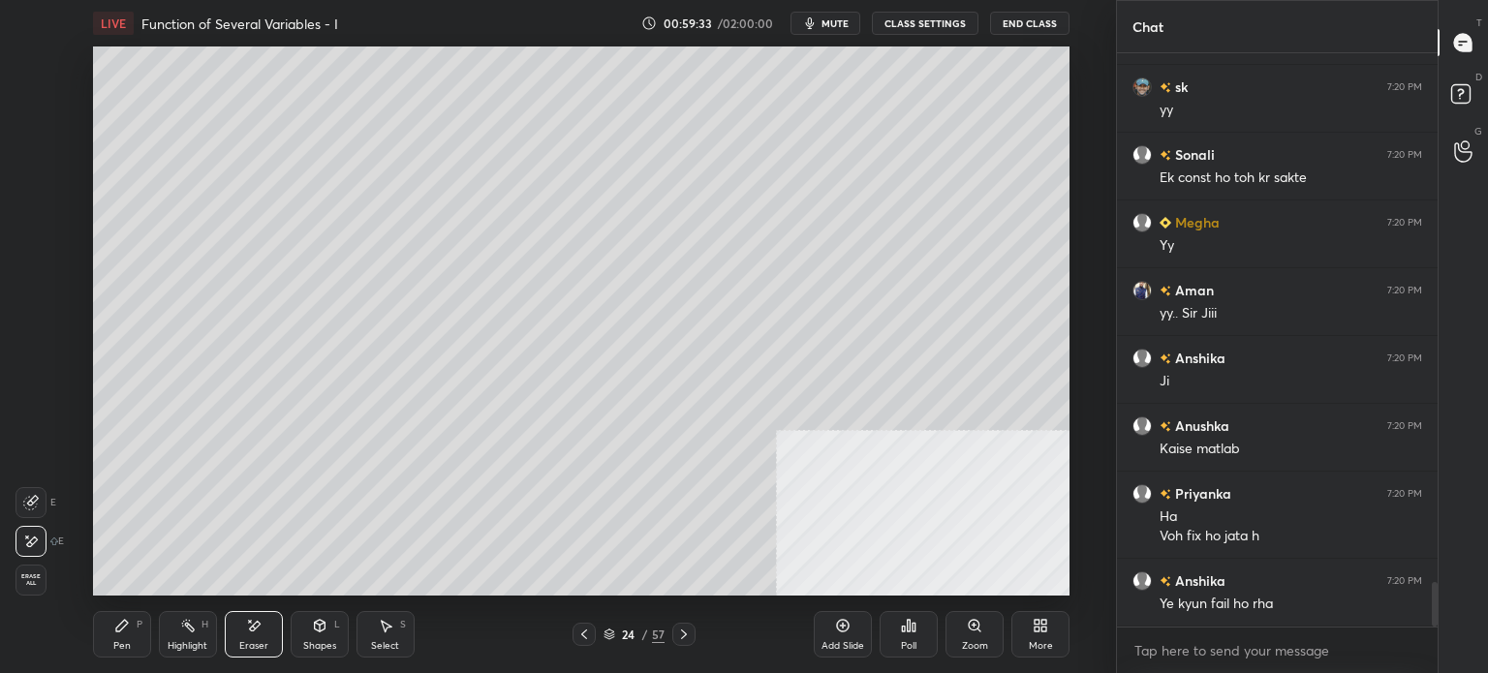
click at [388, 637] on div "Select S" at bounding box center [385, 634] width 58 height 46
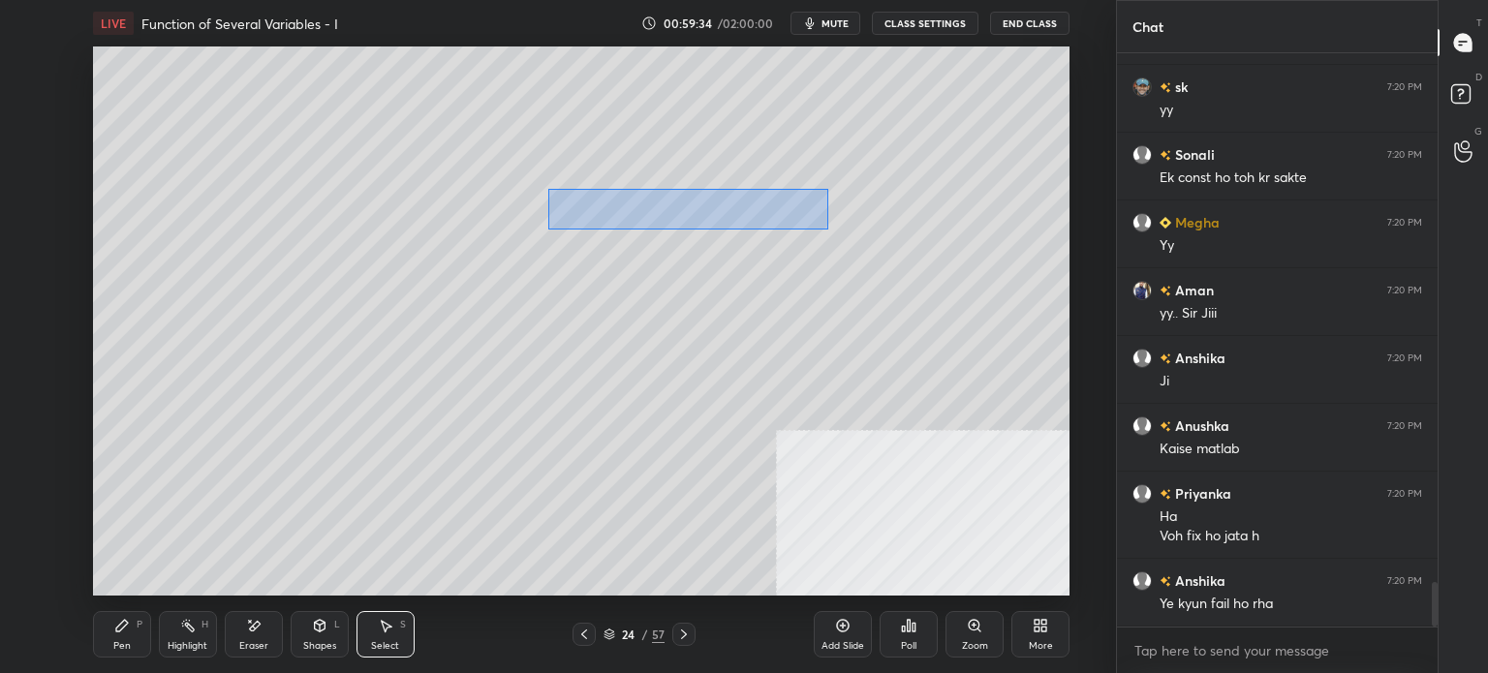
drag, startPoint x: 581, startPoint y: 200, endPoint x: 748, endPoint y: 213, distance: 167.1
click at [825, 229] on div "0 ° Undo Copy Duplicate Duplicate to new slide Delete" at bounding box center [581, 320] width 976 height 549
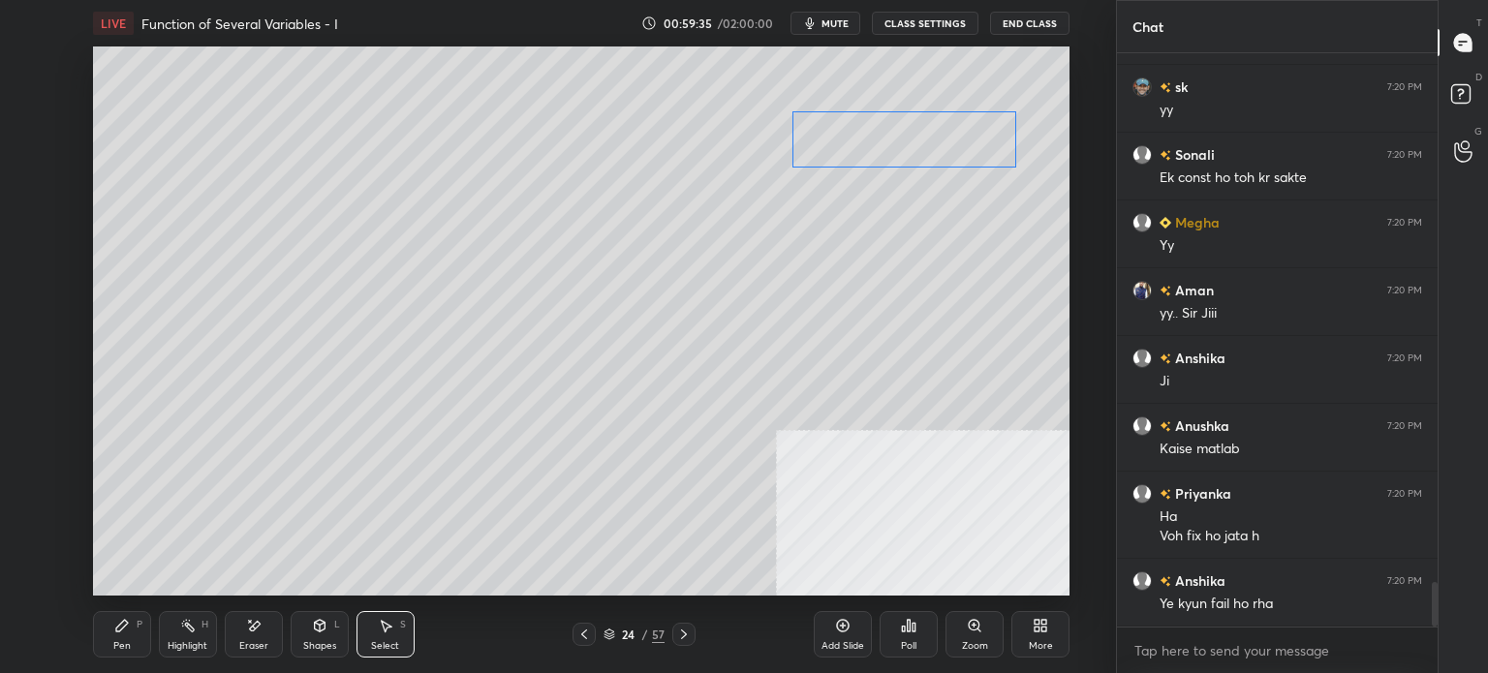
drag, startPoint x: 811, startPoint y: 195, endPoint x: 958, endPoint y: 141, distance: 156.6
click at [958, 140] on div "0 ° Undo Copy Duplicate Duplicate to new slide Delete" at bounding box center [581, 320] width 976 height 549
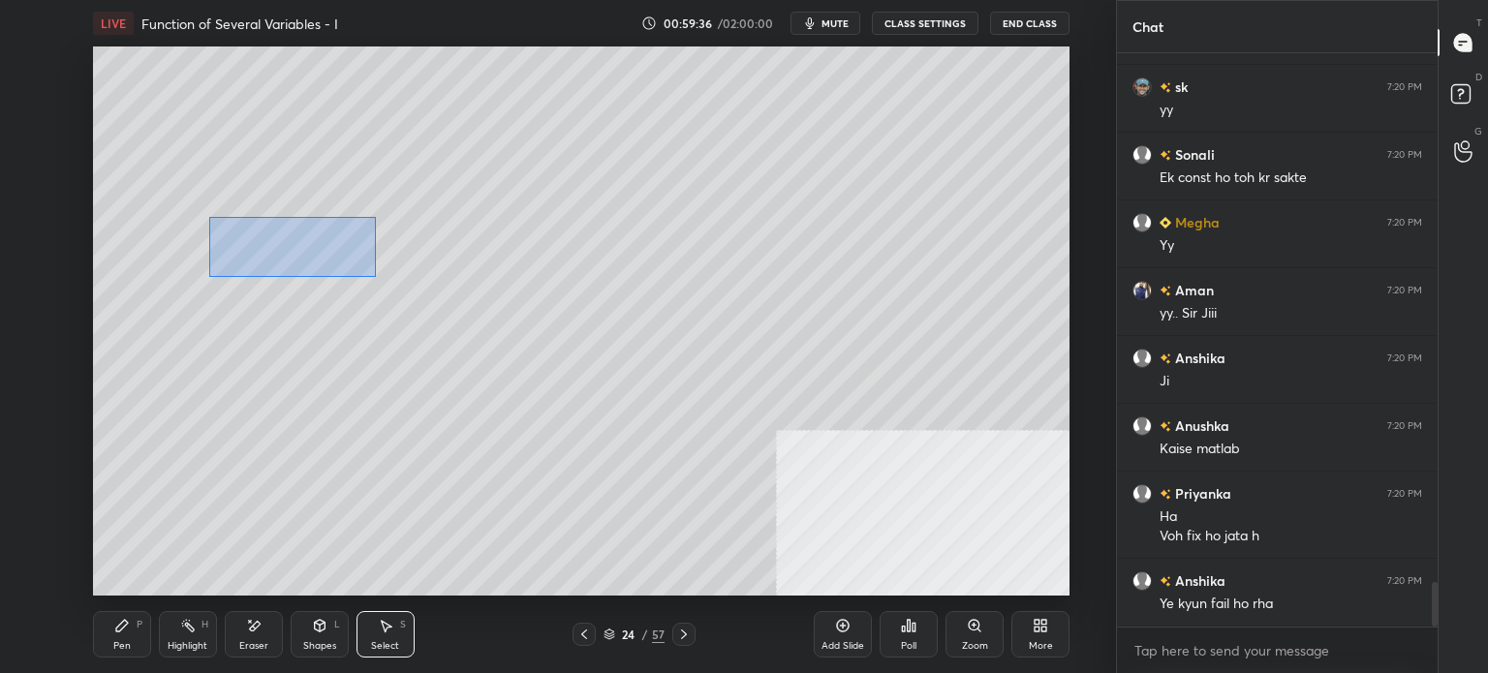
drag, startPoint x: 252, startPoint y: 233, endPoint x: 753, endPoint y: 320, distance: 509.0
click at [832, 340] on div "0 ° Undo Copy Duplicate Duplicate to new slide Delete" at bounding box center [581, 320] width 976 height 549
drag, startPoint x: 507, startPoint y: 259, endPoint x: 485, endPoint y: 280, distance: 30.8
click at [463, 237] on div "0 ° Undo Copy Duplicate Duplicate to new slide Delete" at bounding box center [581, 320] width 976 height 549
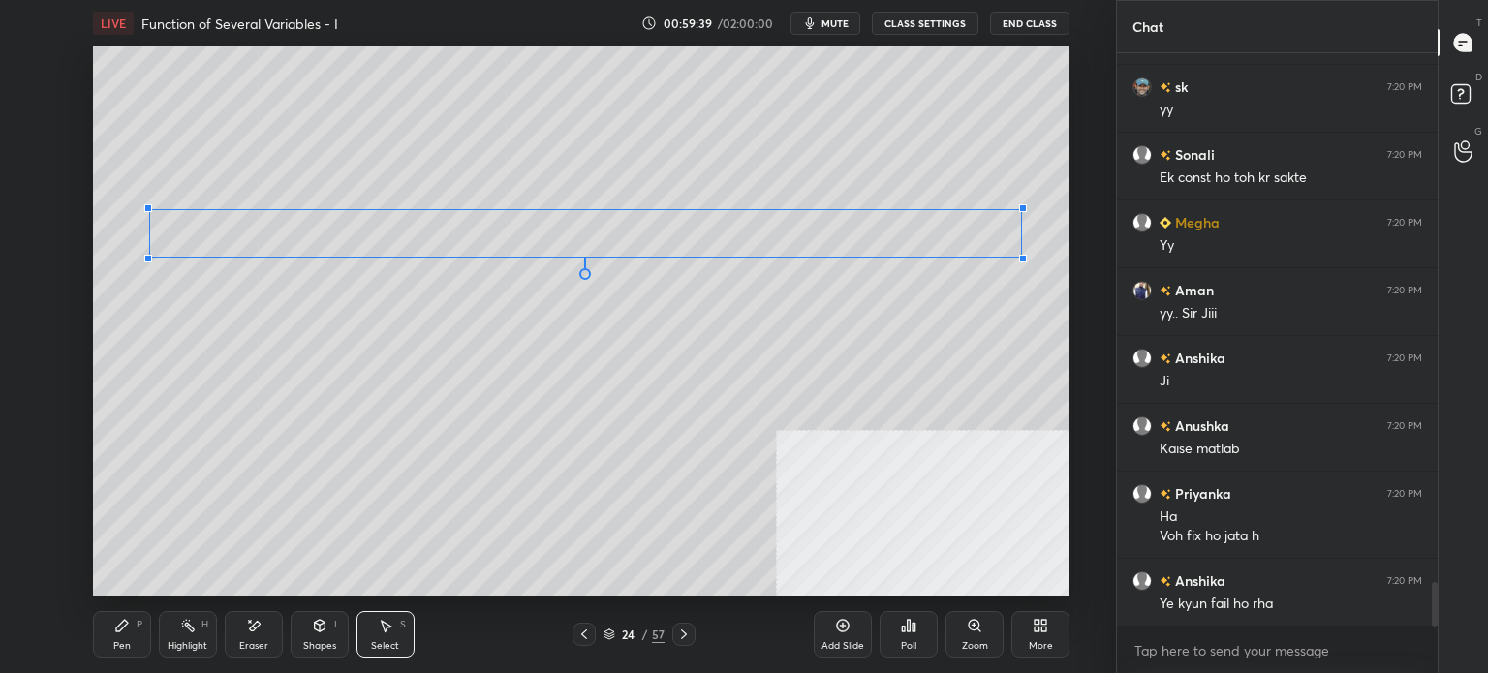
drag, startPoint x: 642, startPoint y: 258, endPoint x: 1020, endPoint y: 257, distance: 377.7
click at [1020, 257] on div at bounding box center [1023, 259] width 8 height 8
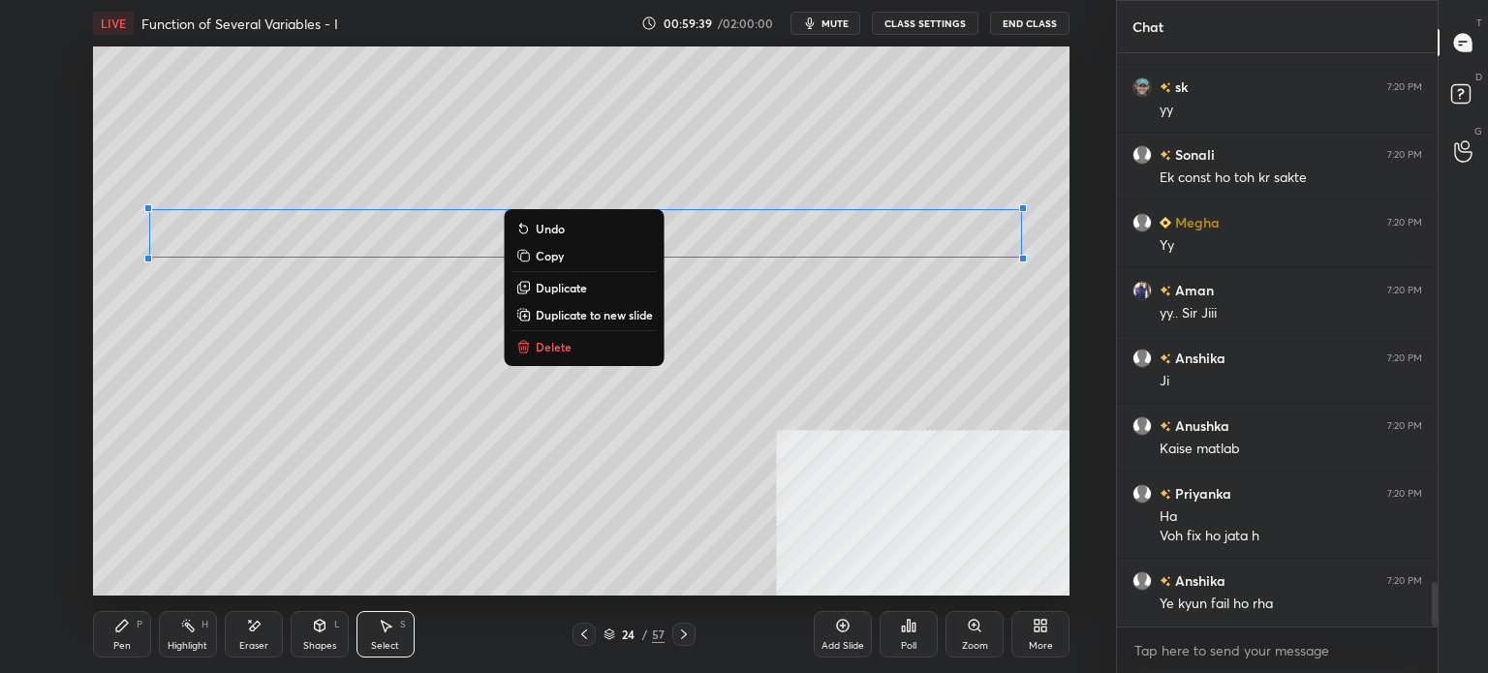
click at [692, 414] on div "0 ° Undo Copy Duplicate Duplicate to new slide Delete" at bounding box center [581, 320] width 976 height 549
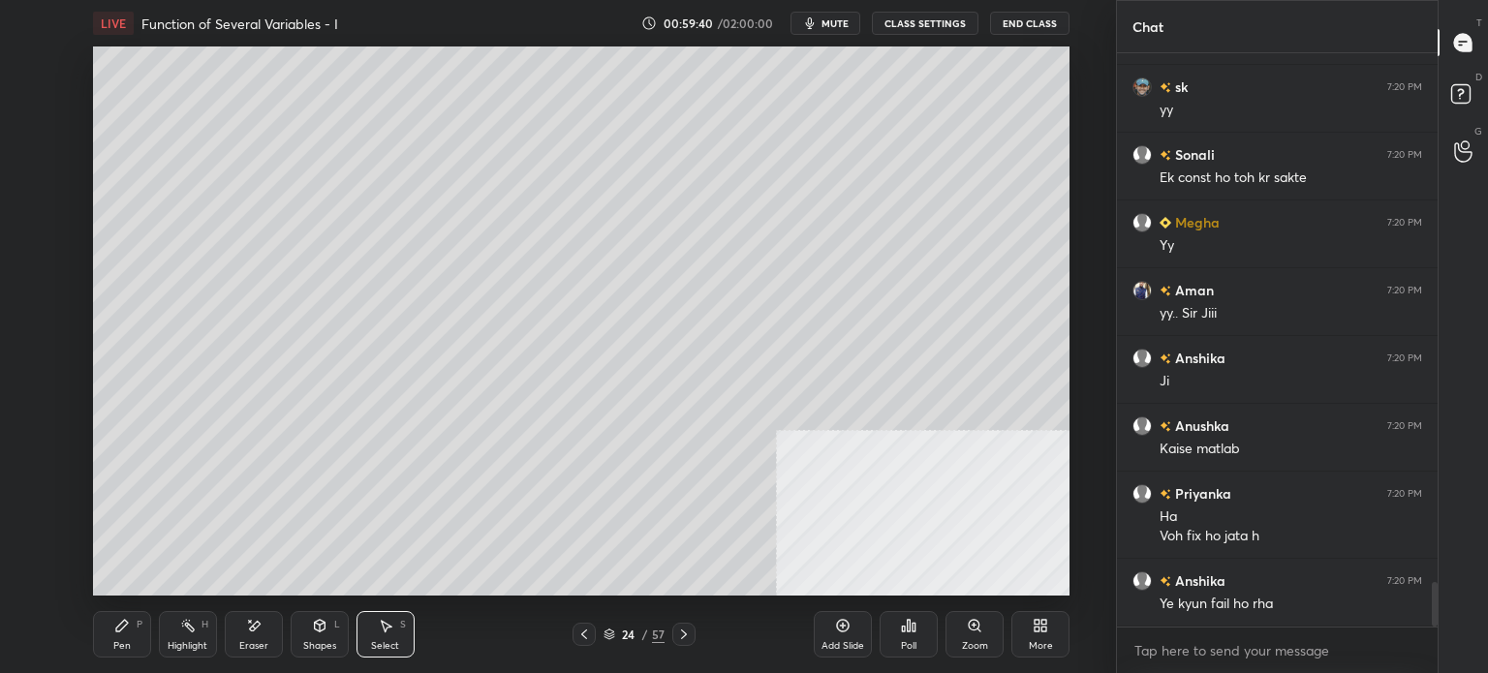
click at [121, 636] on div "Pen P" at bounding box center [122, 634] width 58 height 46
click at [31, 283] on div at bounding box center [31, 294] width 31 height 31
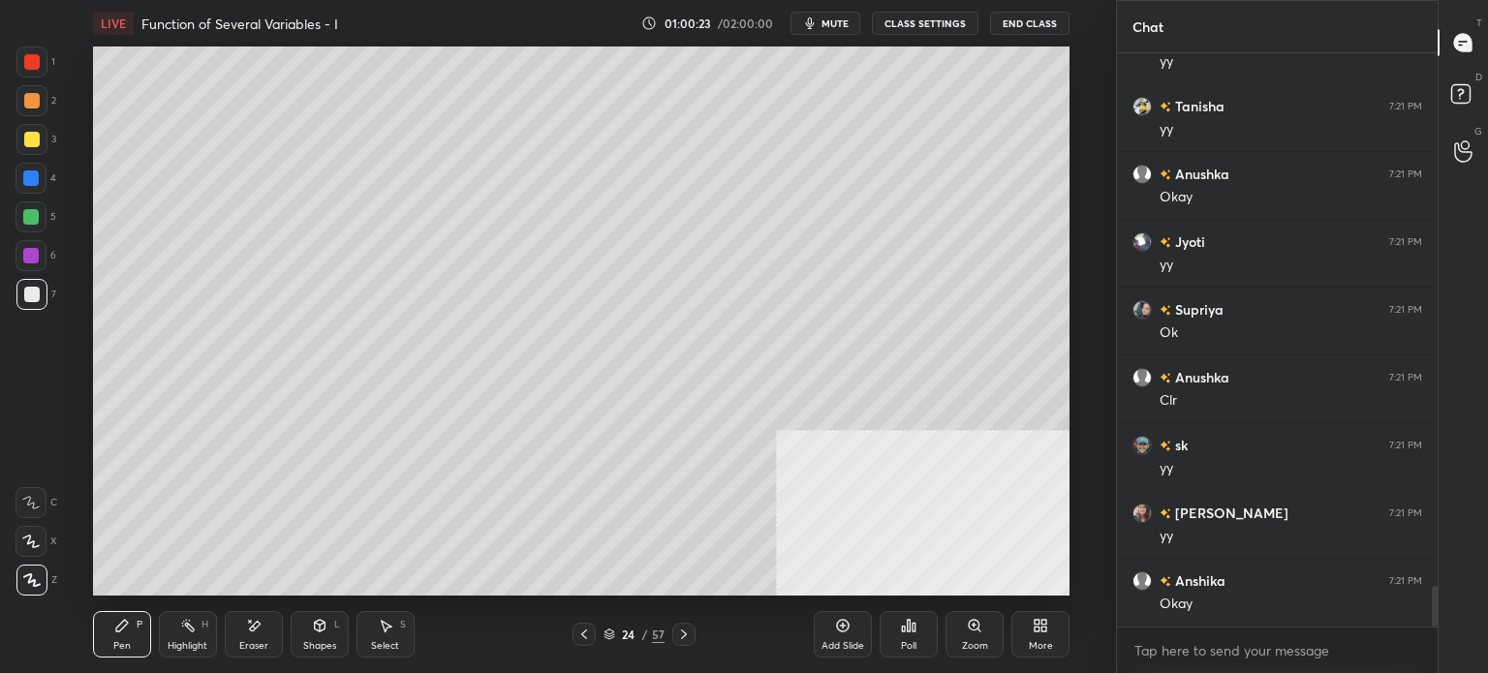
scroll to position [7533, 0]
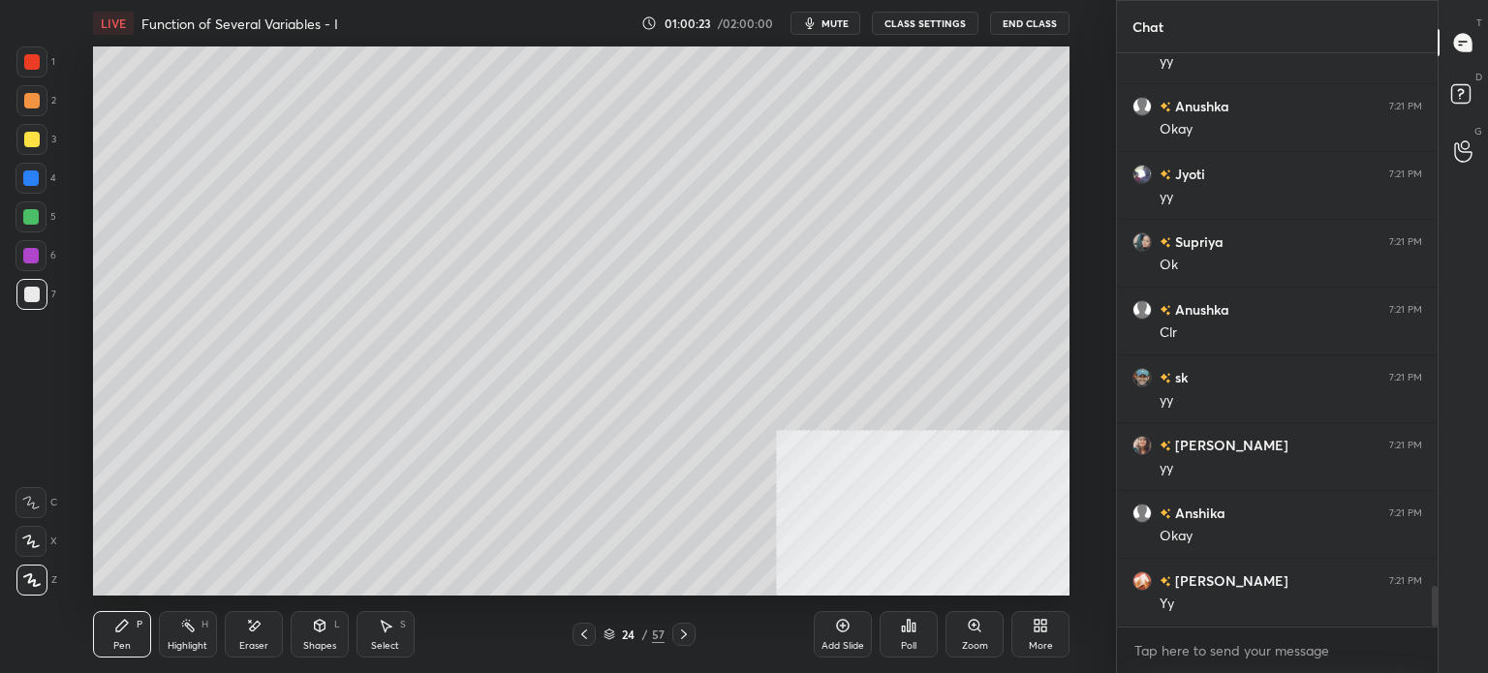
click at [279, 637] on div "Eraser" at bounding box center [254, 634] width 58 height 46
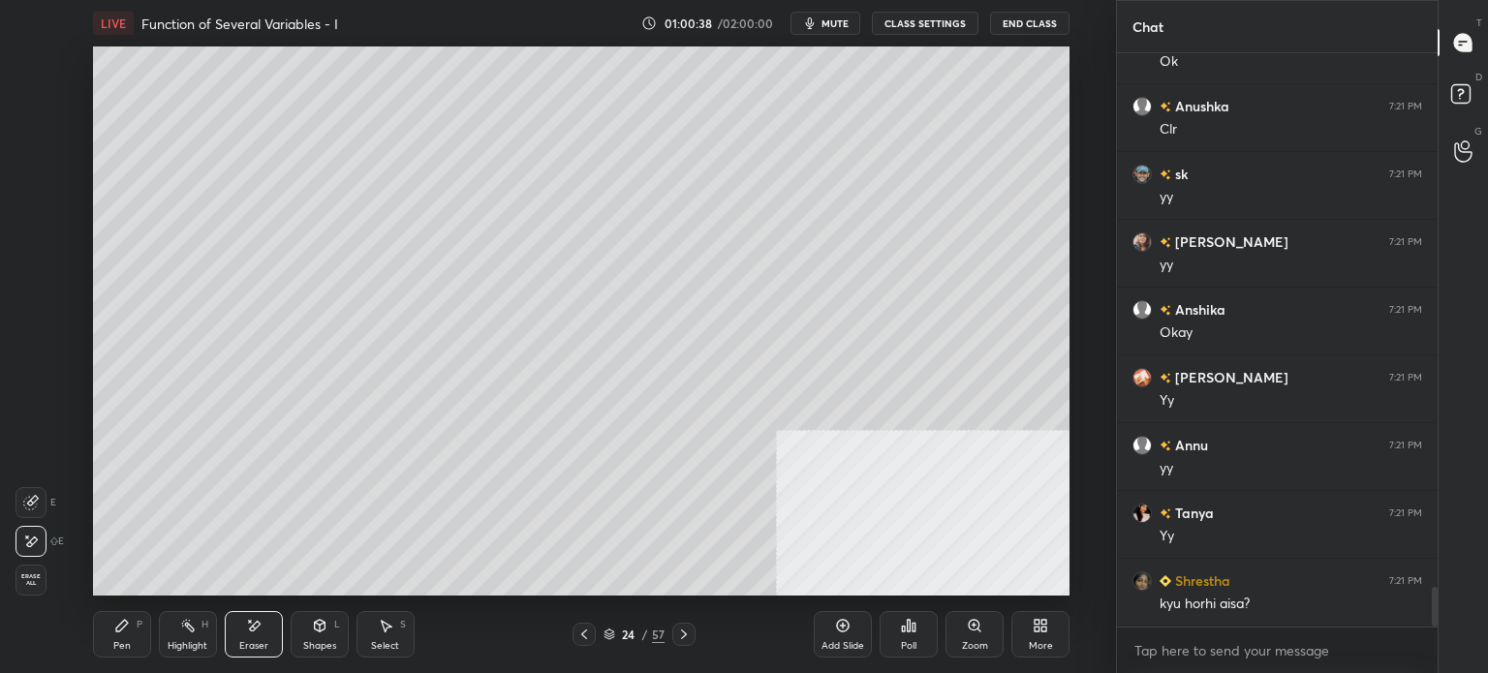
scroll to position [7839, 0]
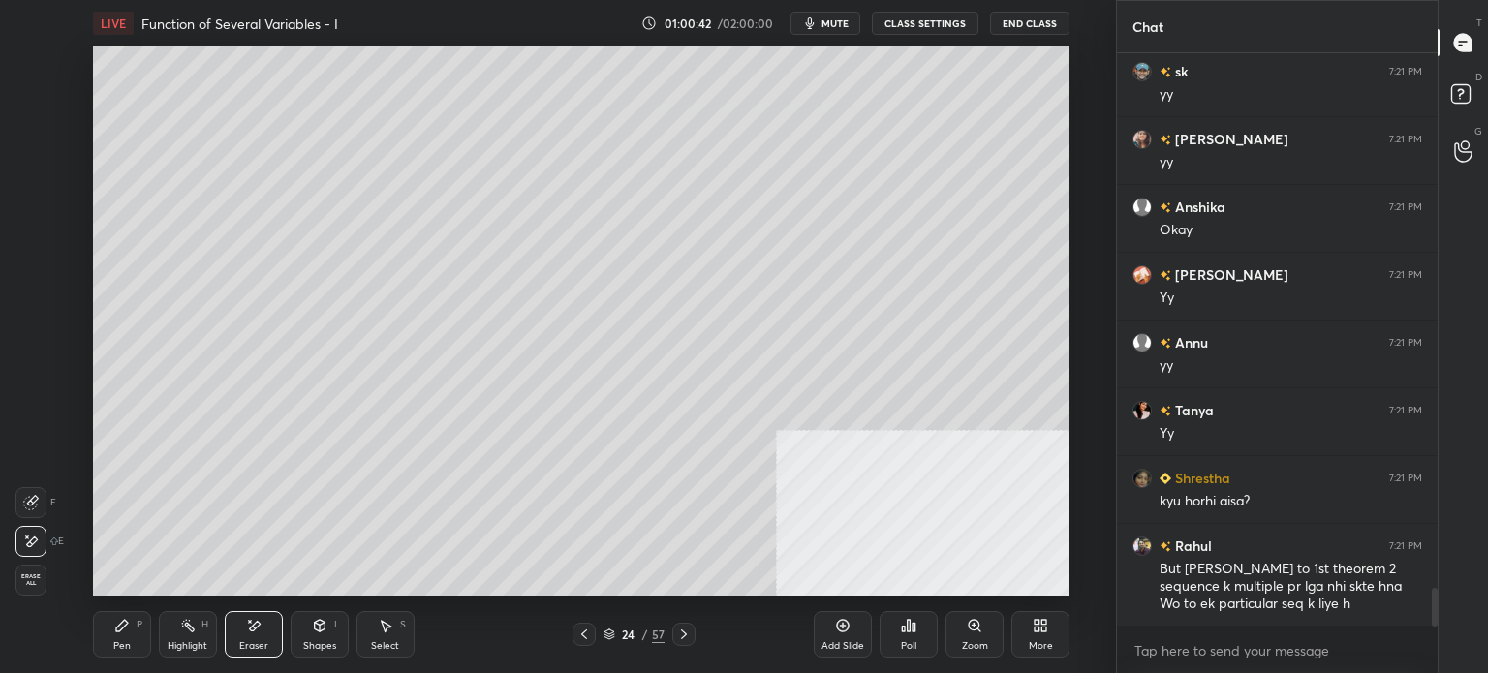
click at [119, 648] on div "Pen" at bounding box center [121, 646] width 17 height 10
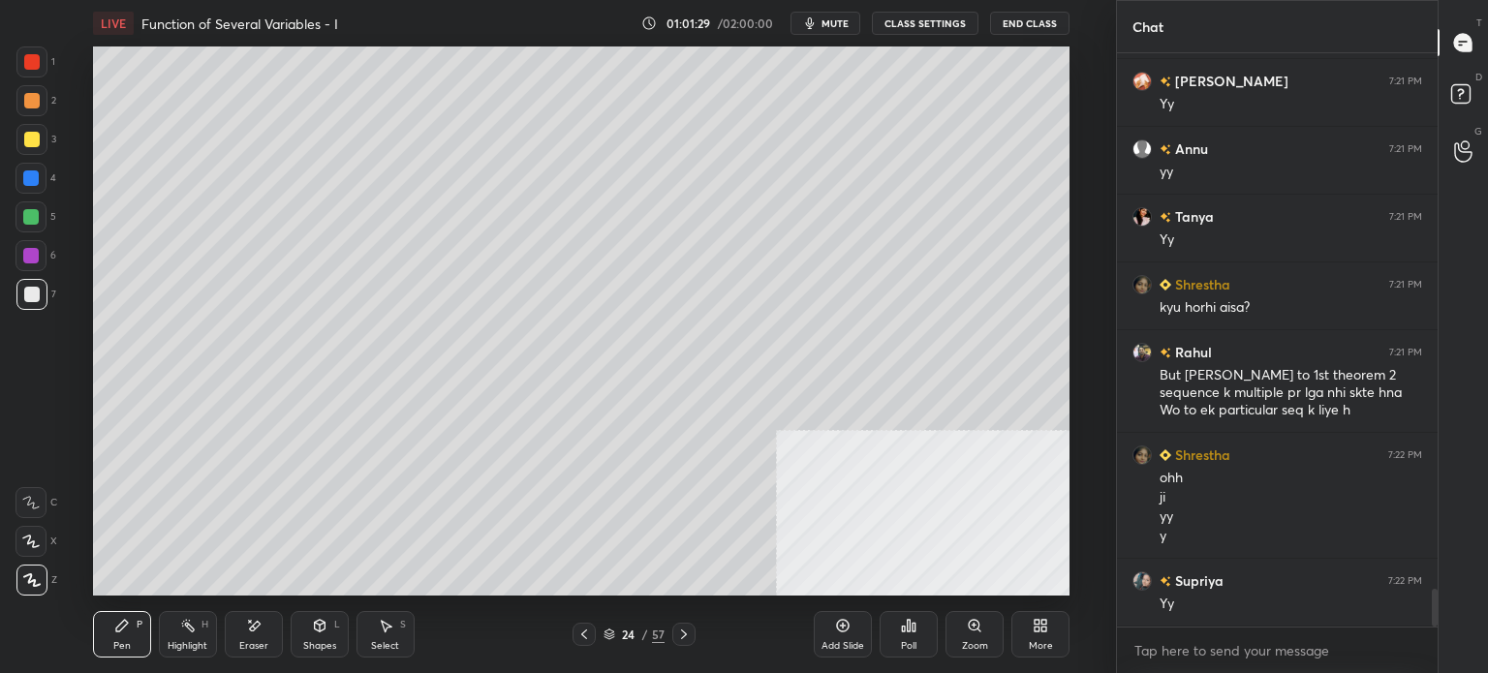
scroll to position [8100, 0]
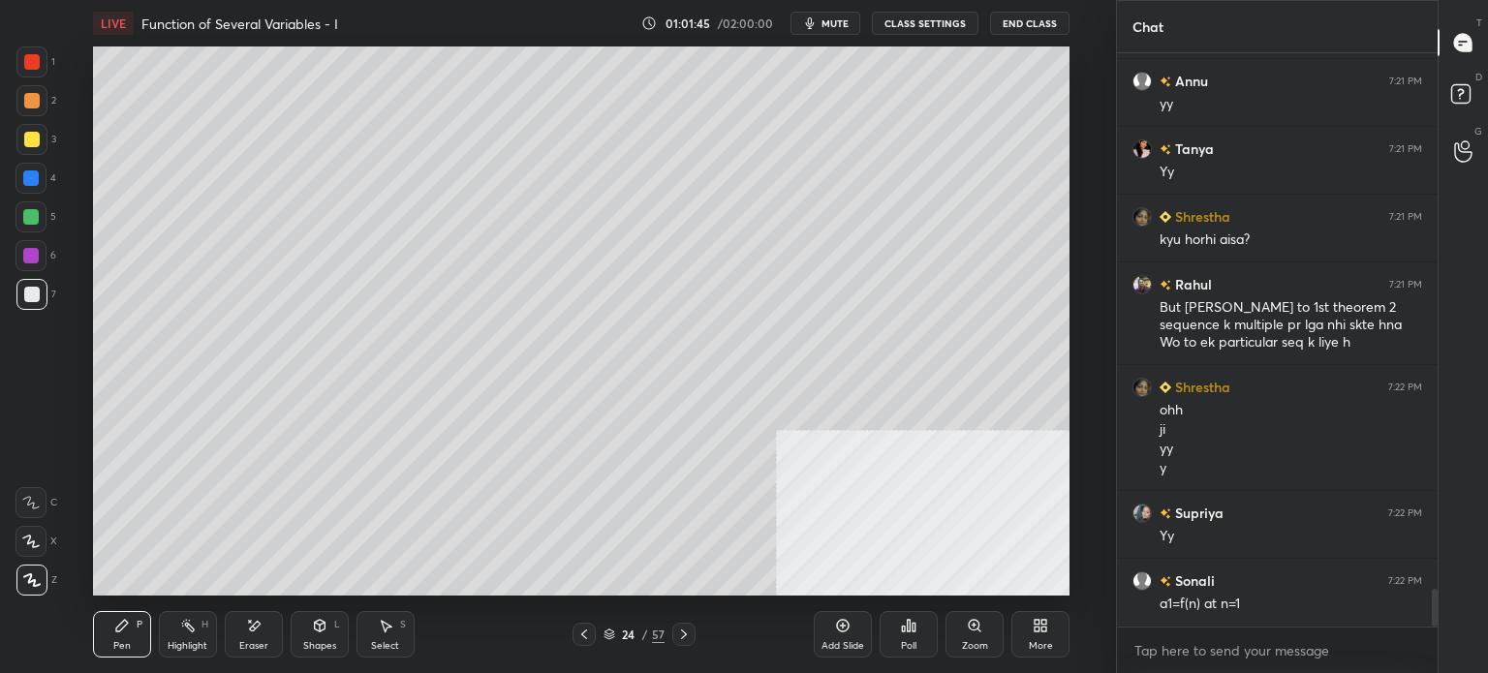
click at [173, 410] on div "LIVE Function of Several Variables - I 01:01:45 / 02:00:00 mute CLASS SETTINGS …" at bounding box center [581, 336] width 1038 height 673
drag, startPoint x: 866, startPoint y: 45, endPoint x: 87, endPoint y: 439, distance: 872.8
click at [90, 468] on div "Setting up your live class Poll for secs No correct answer Start poll" at bounding box center [581, 320] width 1038 height 549
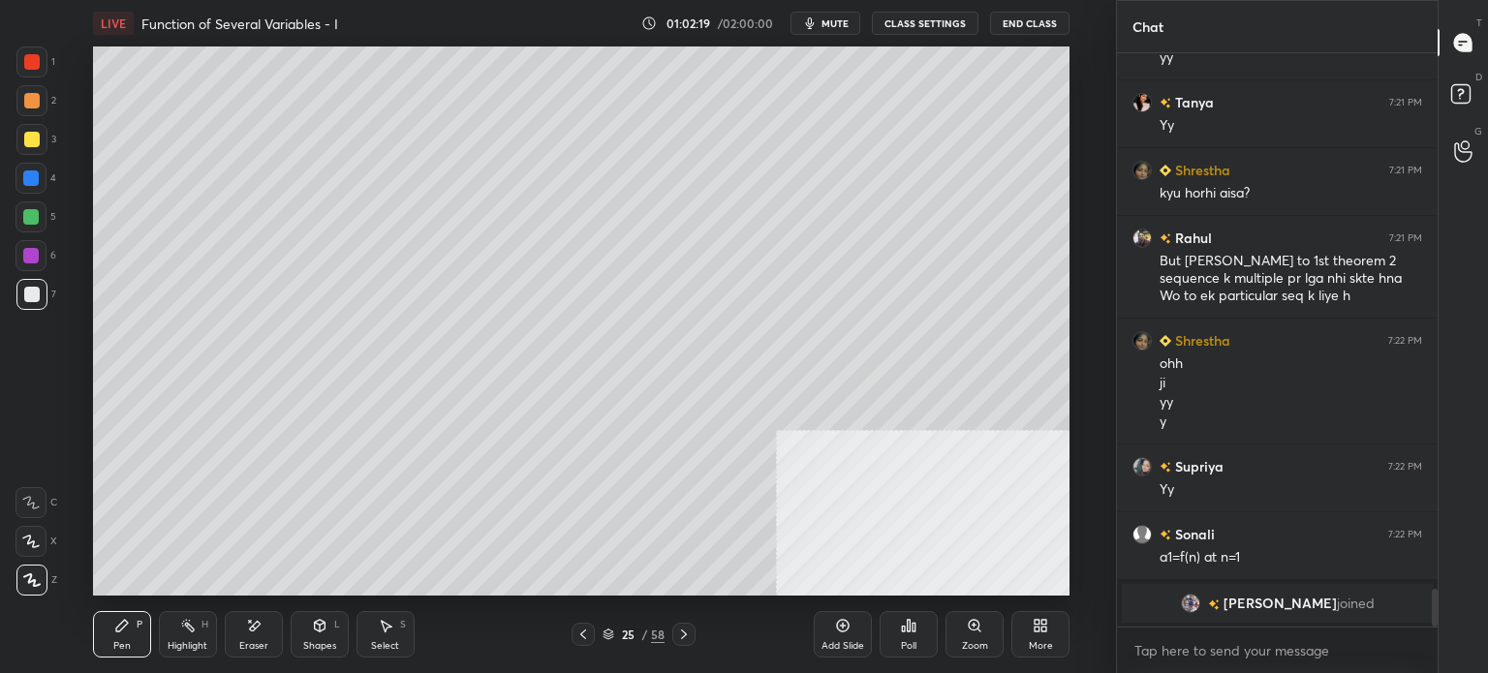
scroll to position [6133, 0]
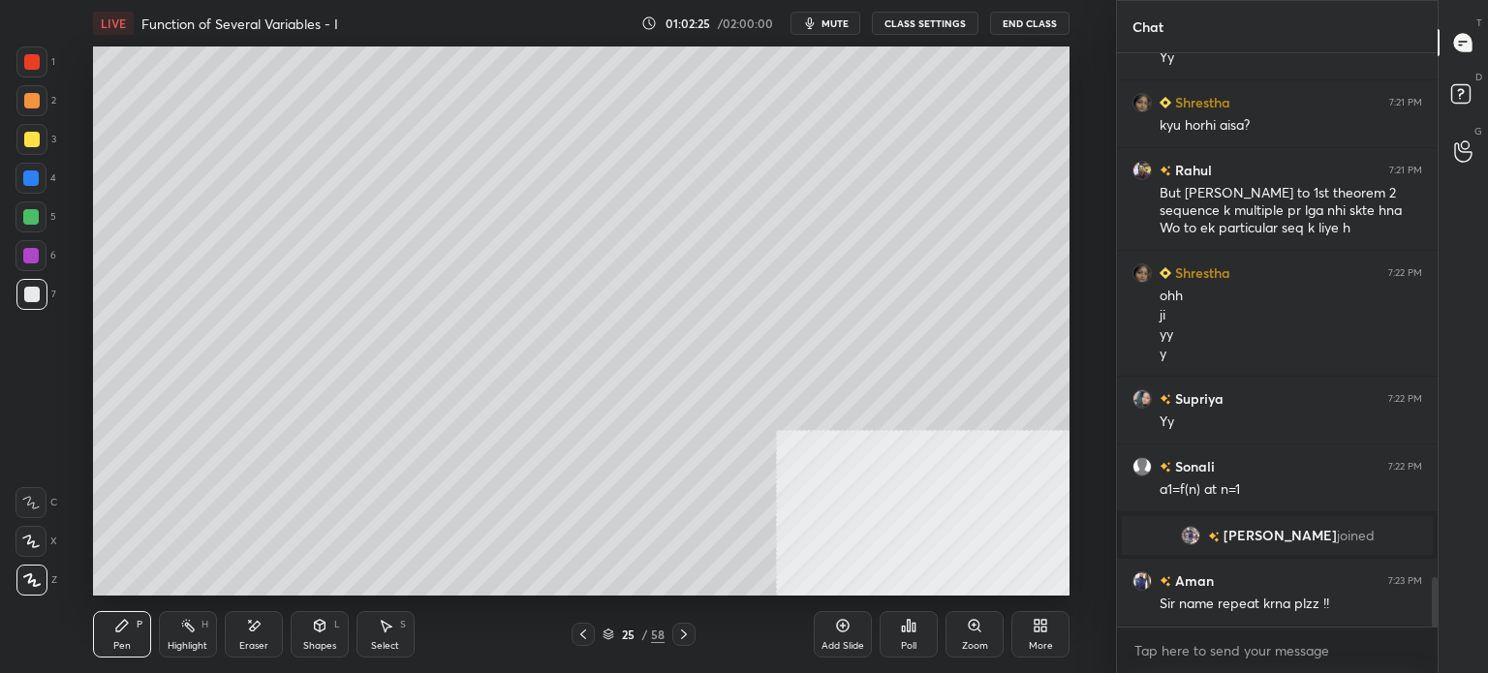
click at [30, 132] on div at bounding box center [31, 139] width 15 height 15
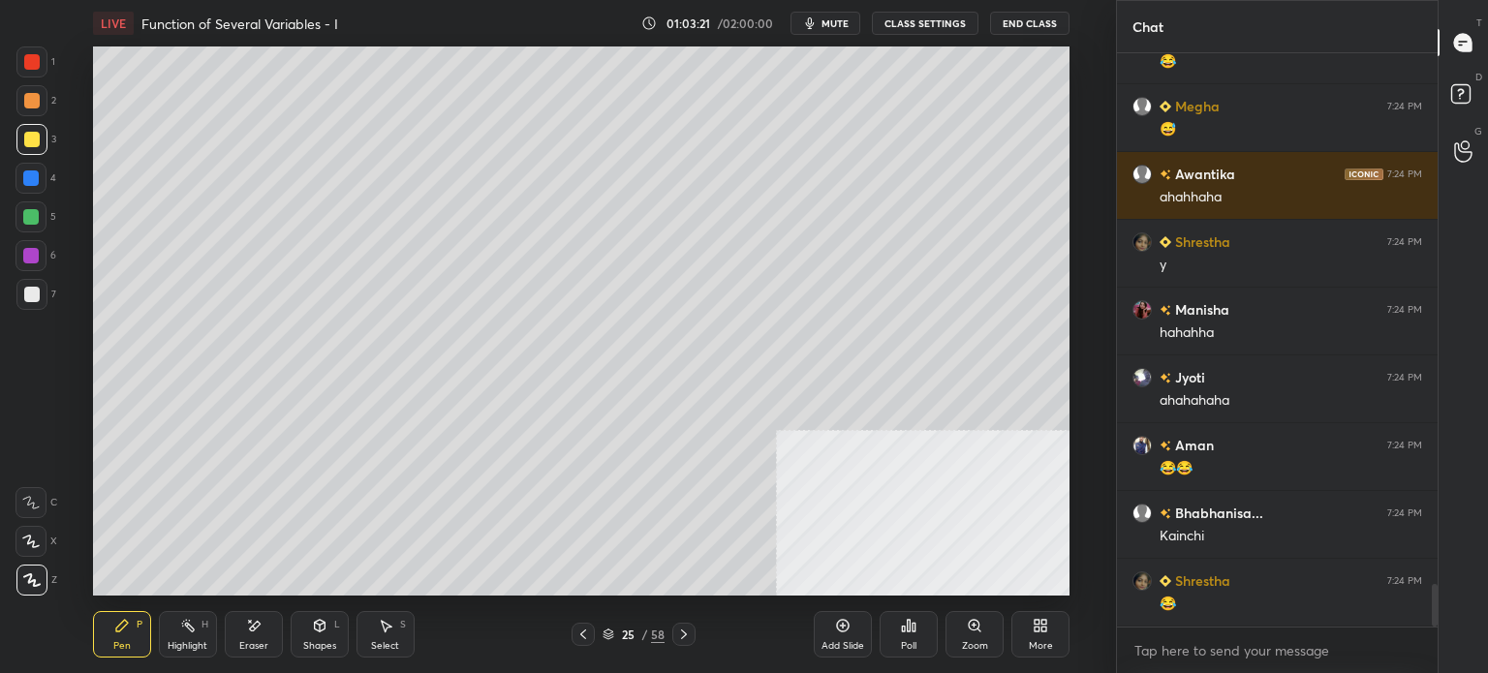
scroll to position [7149, 0]
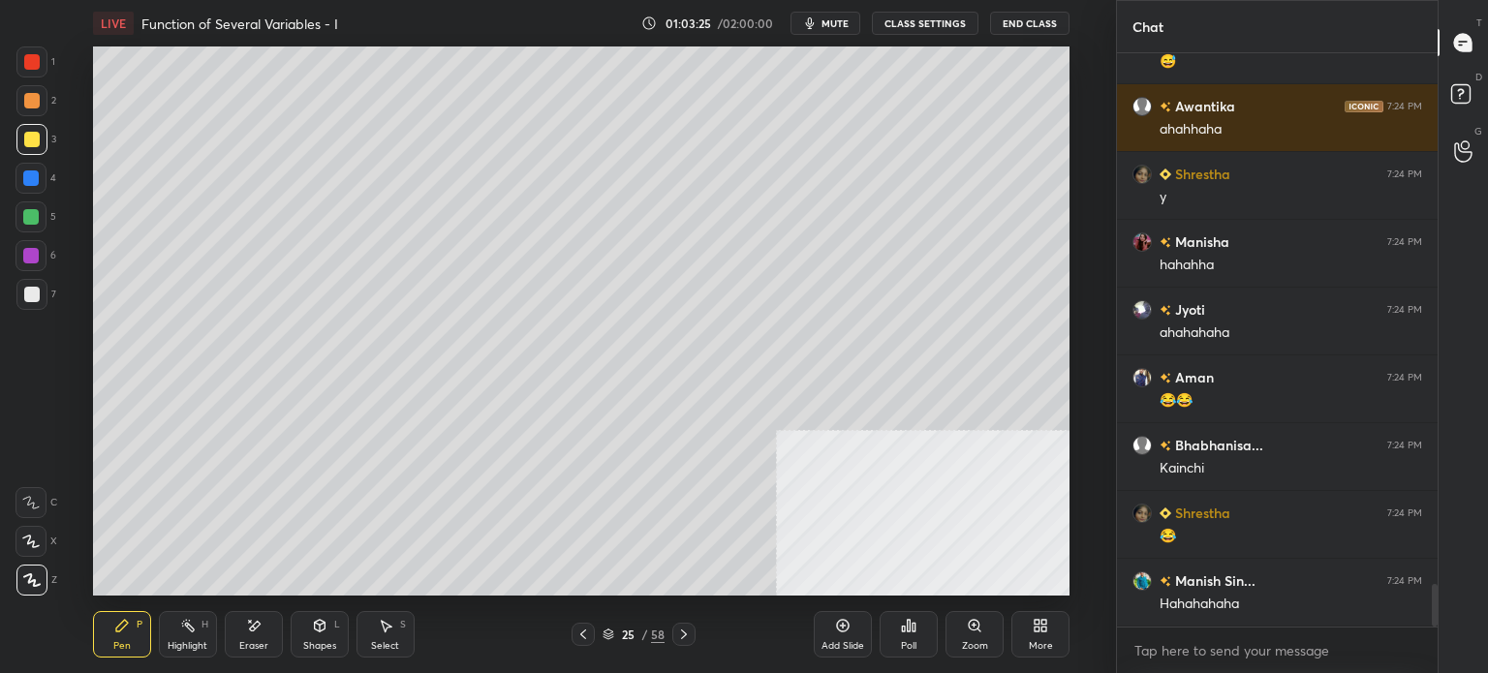
click at [392, 641] on div "Select" at bounding box center [385, 646] width 28 height 10
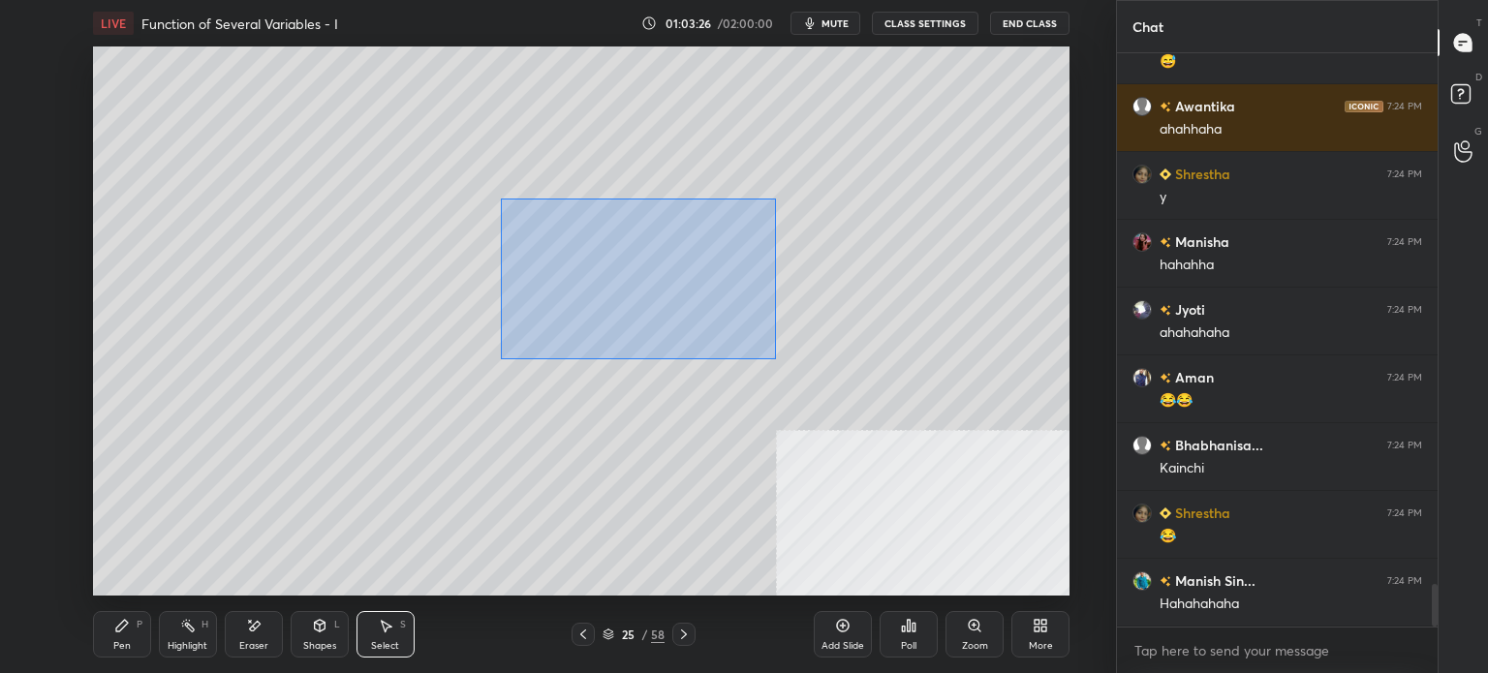
drag, startPoint x: 505, startPoint y: 200, endPoint x: 708, endPoint y: 317, distance: 234.2
click at [767, 355] on div "0 ° Undo Copy Duplicate Duplicate to new slide Delete" at bounding box center [581, 320] width 976 height 549
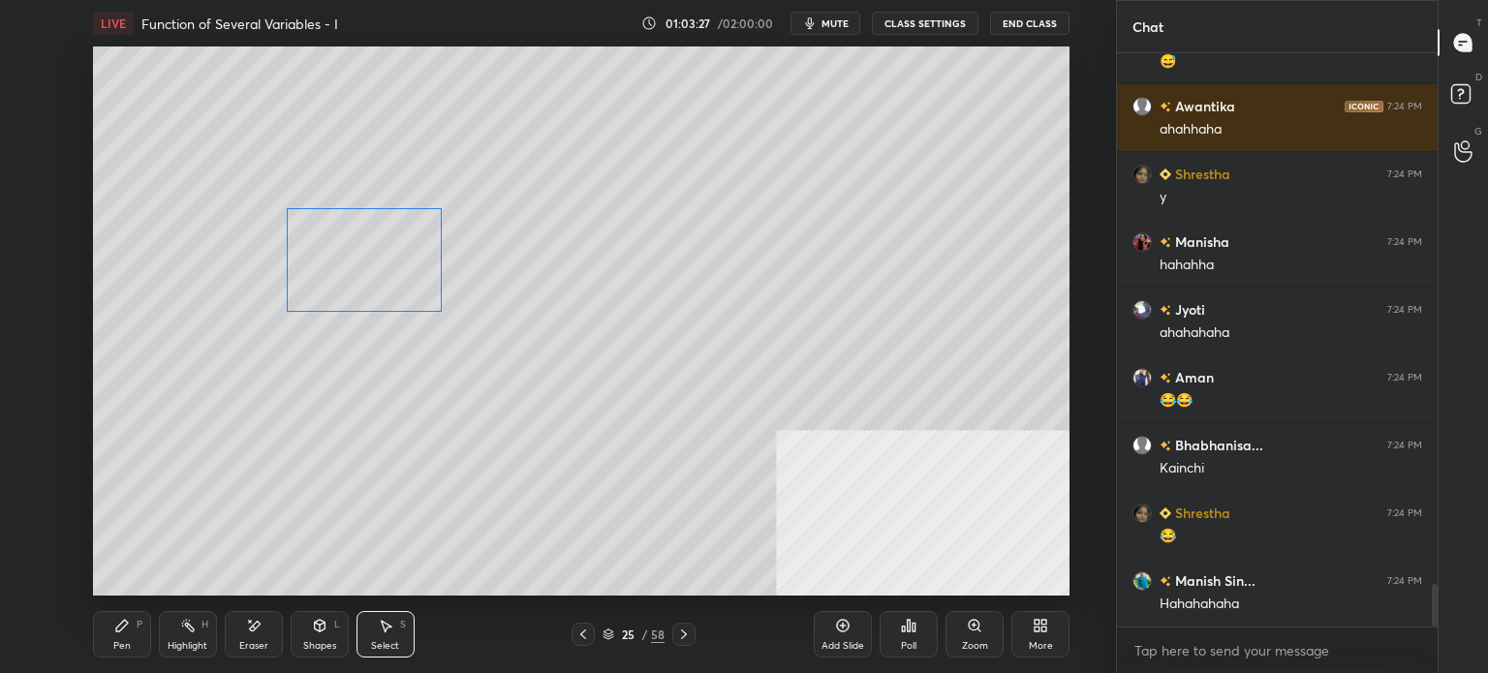
drag, startPoint x: 637, startPoint y: 284, endPoint x: 386, endPoint y: 281, distance: 250.9
click at [390, 279] on div "0 ° Undo Copy Duplicate Duplicate to new slide Delete" at bounding box center [581, 320] width 976 height 549
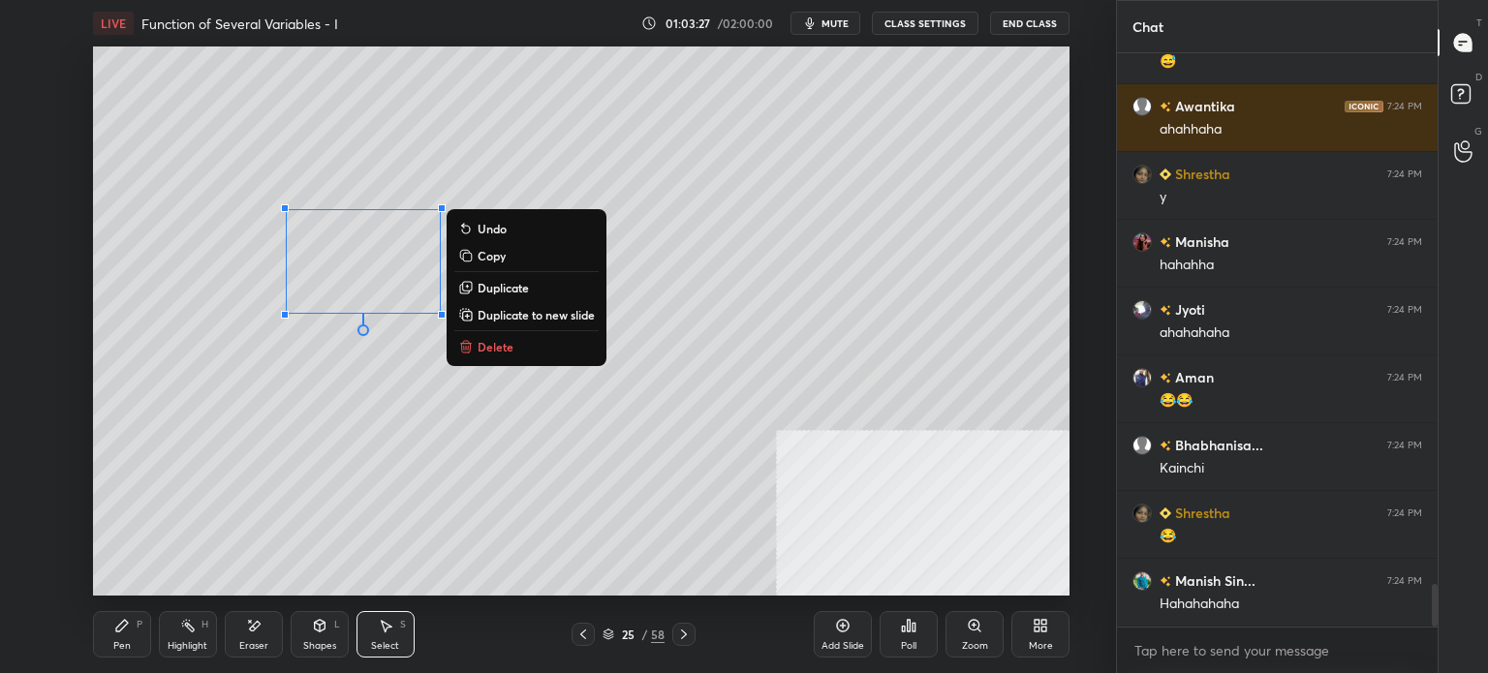
drag, startPoint x: 122, startPoint y: 638, endPoint x: 151, endPoint y: 600, distance: 47.7
click at [121, 638] on div "Pen P" at bounding box center [122, 634] width 58 height 46
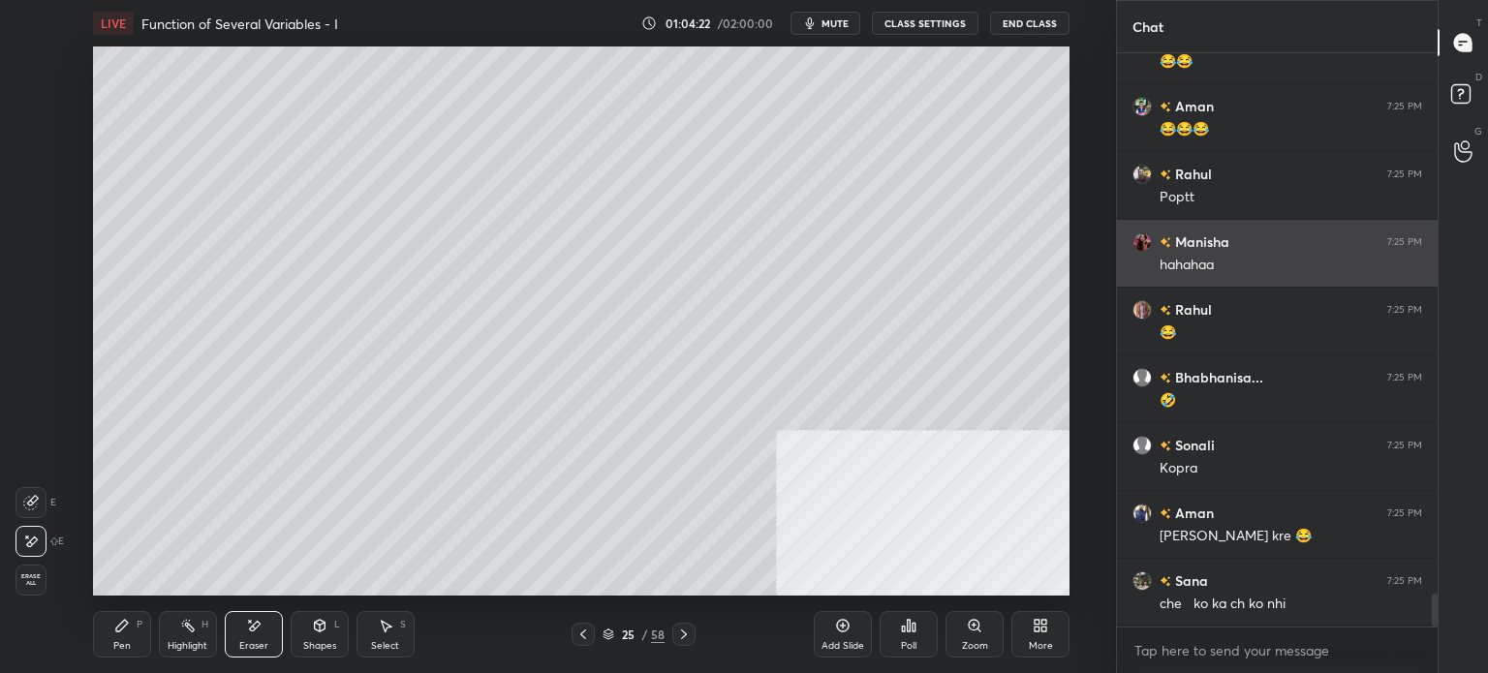
scroll to position [9454, 0]
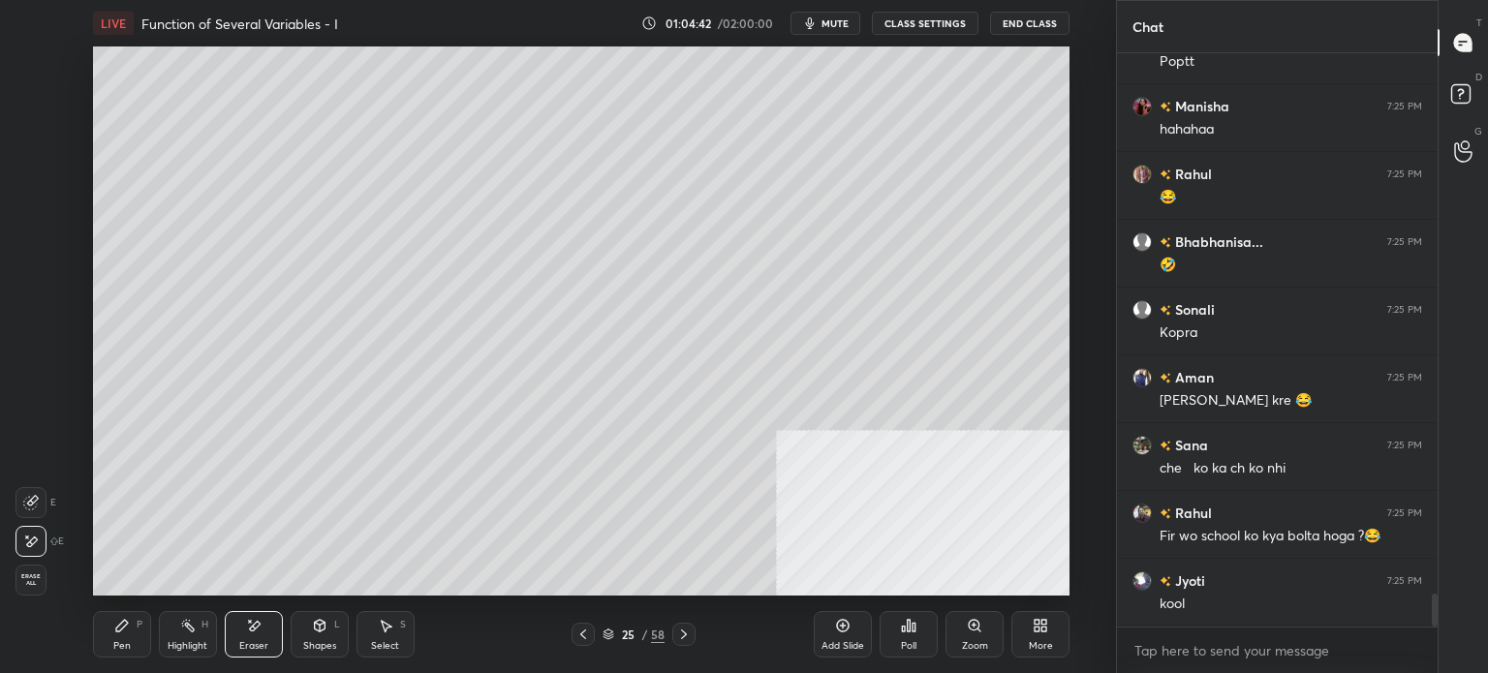
click at [395, 640] on div "Select S" at bounding box center [385, 634] width 58 height 46
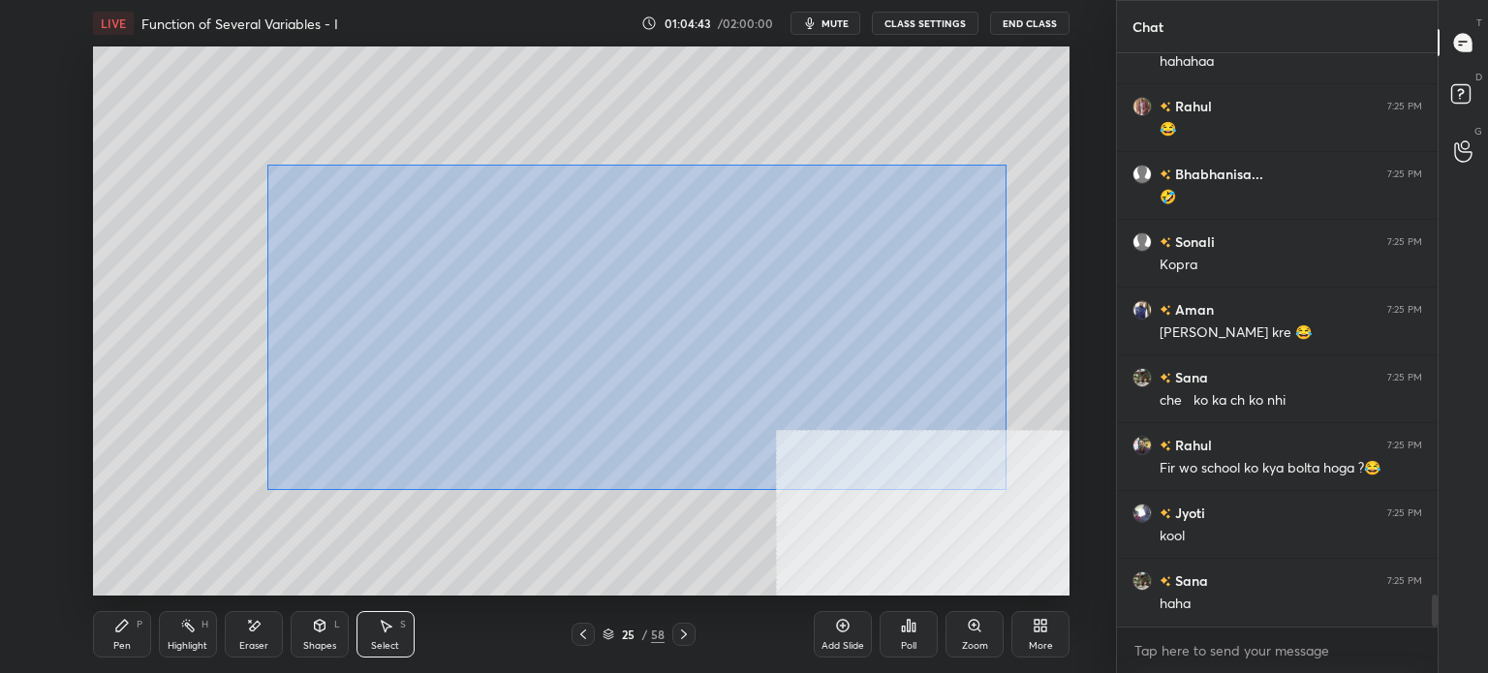
drag, startPoint x: 309, startPoint y: 183, endPoint x: 908, endPoint y: 441, distance: 652.5
click at [1001, 487] on div "0 ° Undo Copy Duplicate Duplicate to new slide Delete" at bounding box center [581, 320] width 976 height 549
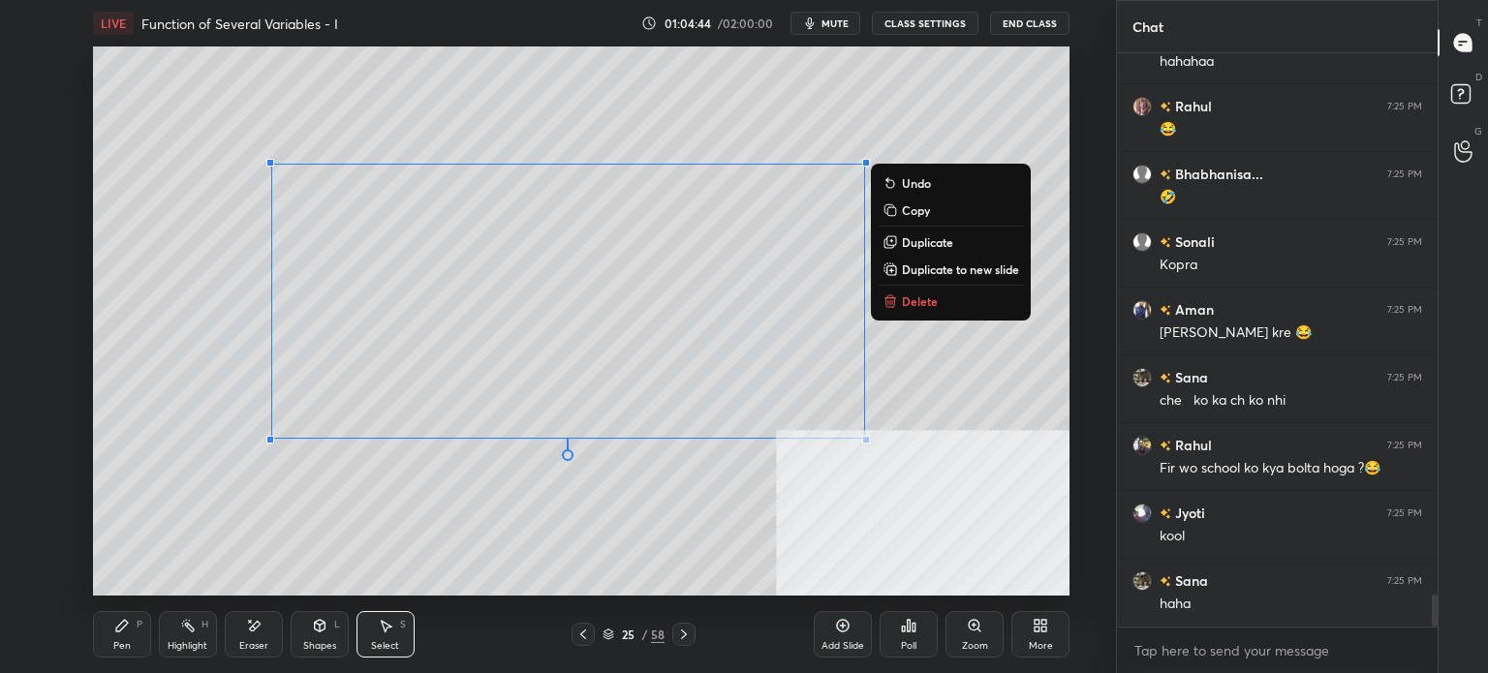
scroll to position [9793, 0]
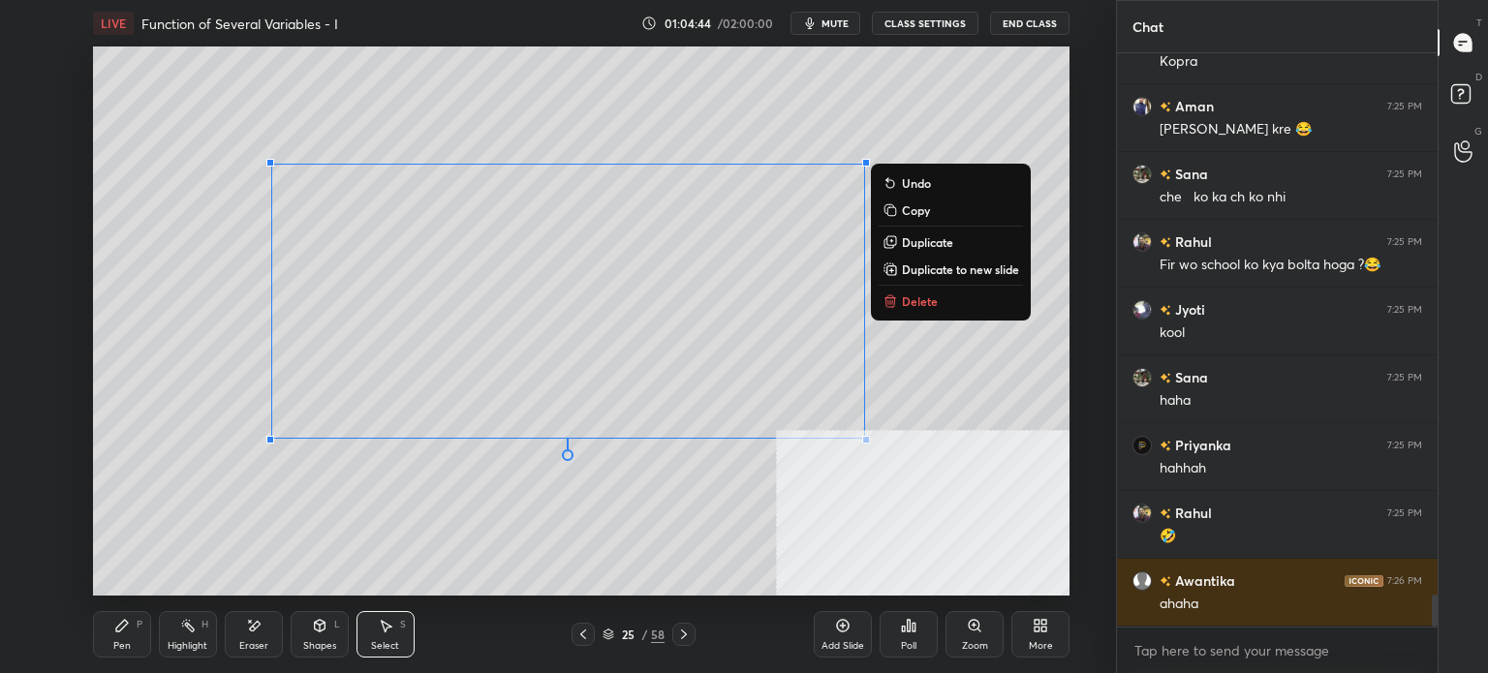
click at [943, 305] on button "Delete" at bounding box center [950, 301] width 144 height 23
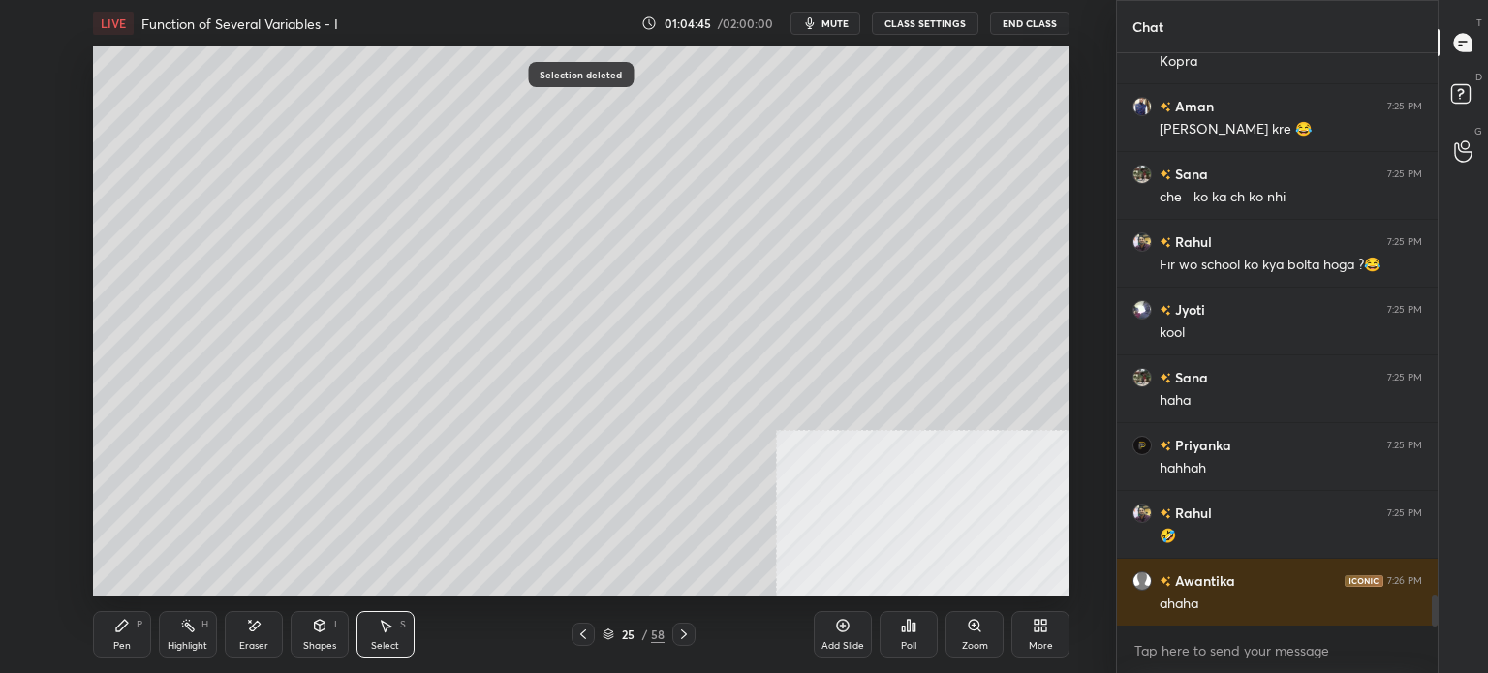
click at [137, 623] on div "P" at bounding box center [140, 625] width 6 height 10
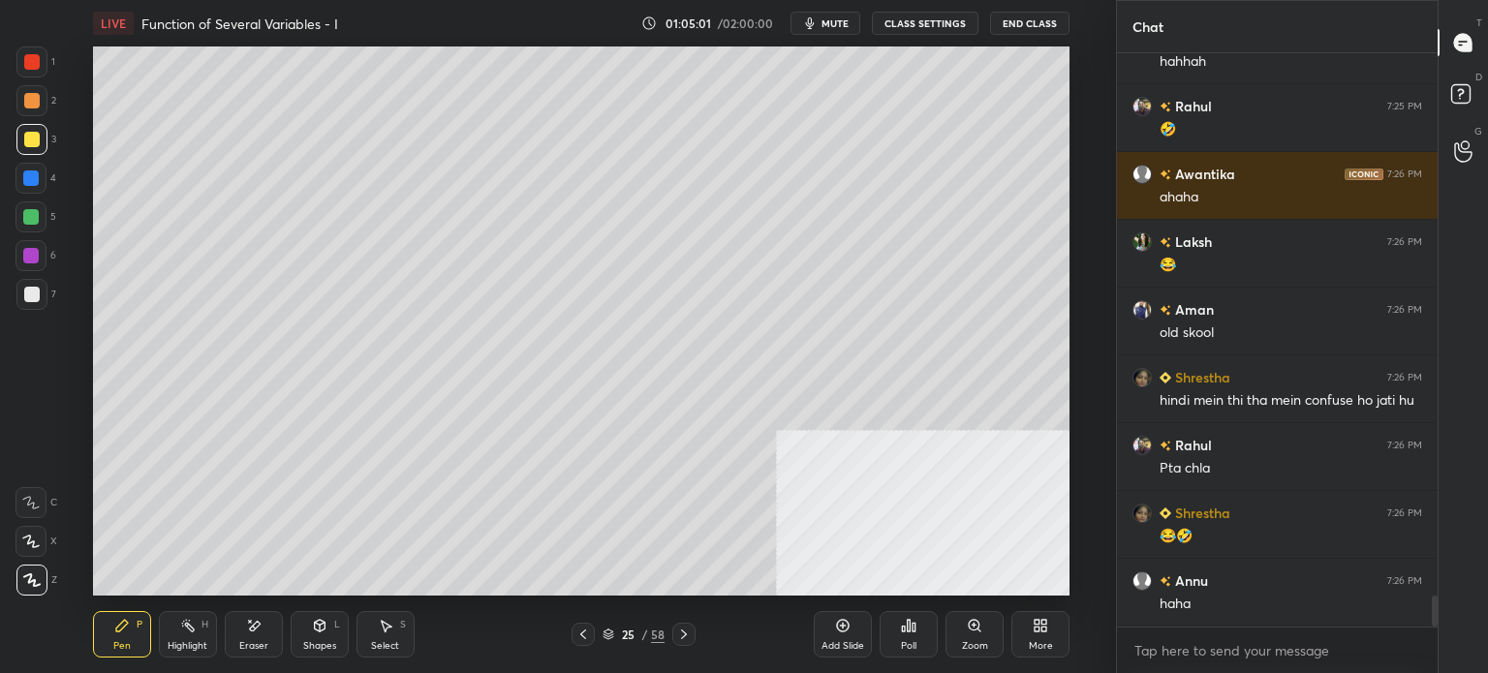
scroll to position [10268, 0]
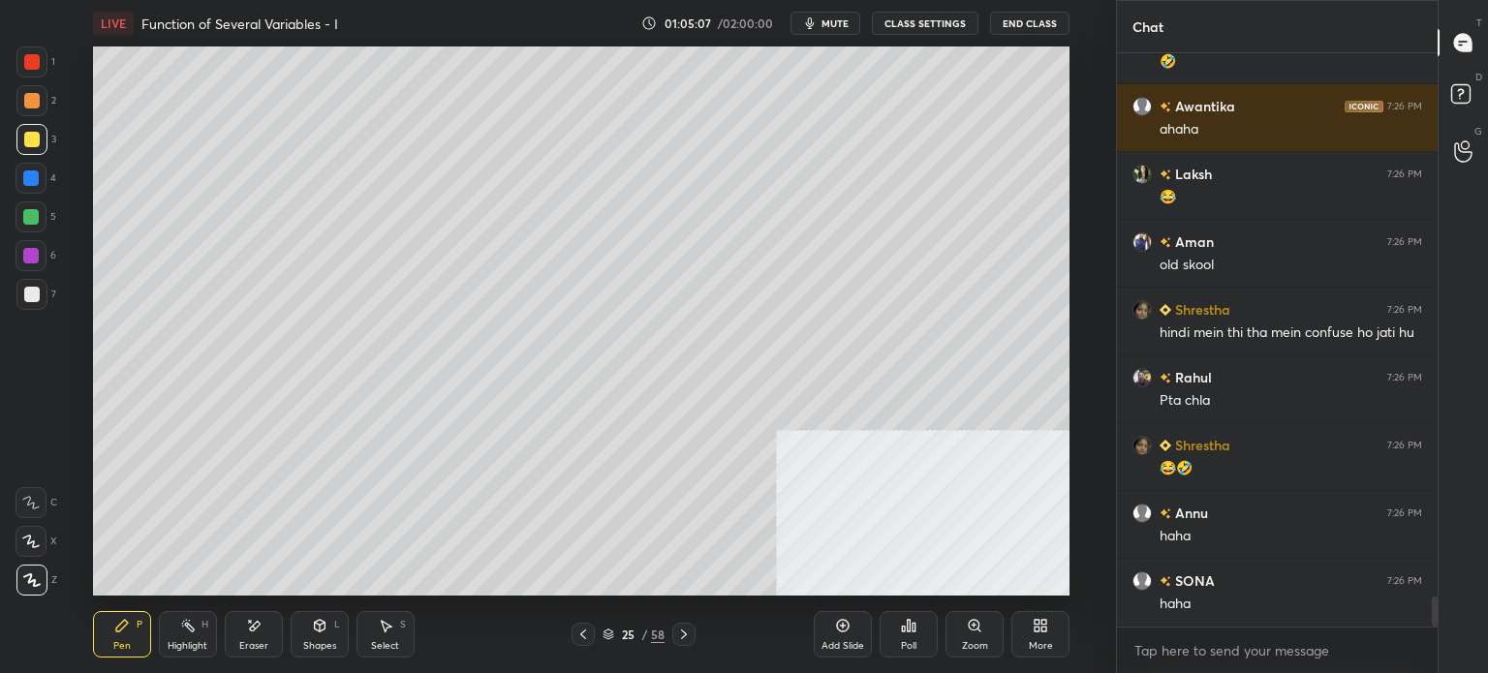
click at [34, 142] on div at bounding box center [31, 139] width 15 height 15
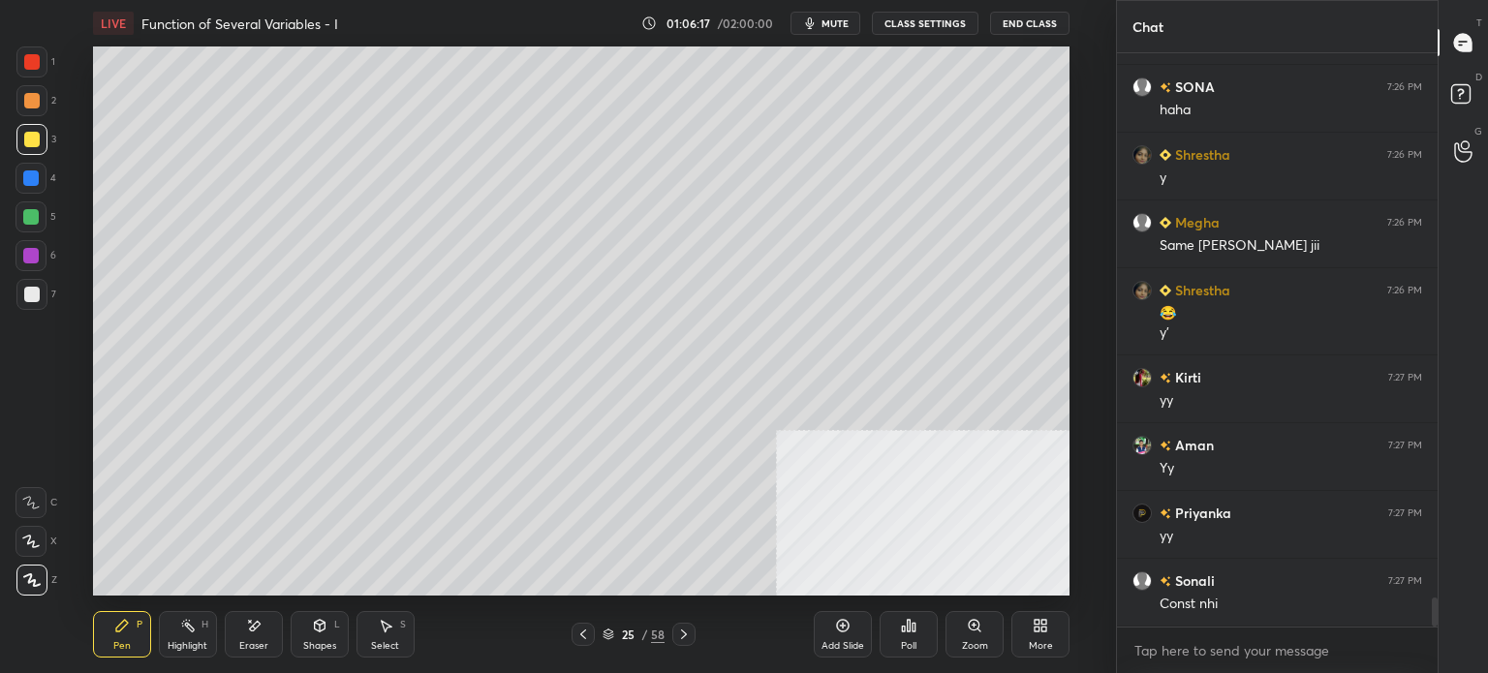
scroll to position [10830, 0]
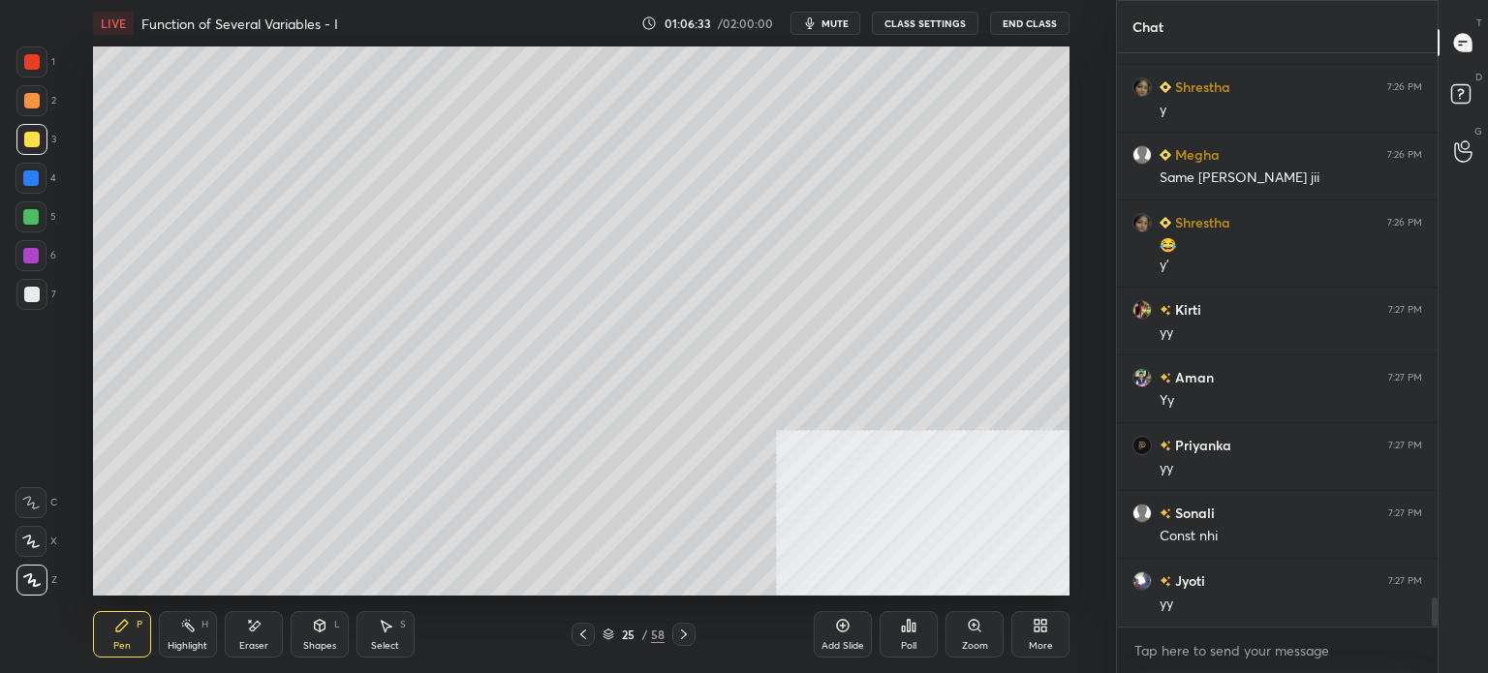
click at [507, 617] on div "Pen P Highlight H Eraser Shapes L Select S 25 / 58 Add Slide Poll Zoom More" at bounding box center [581, 634] width 976 height 77
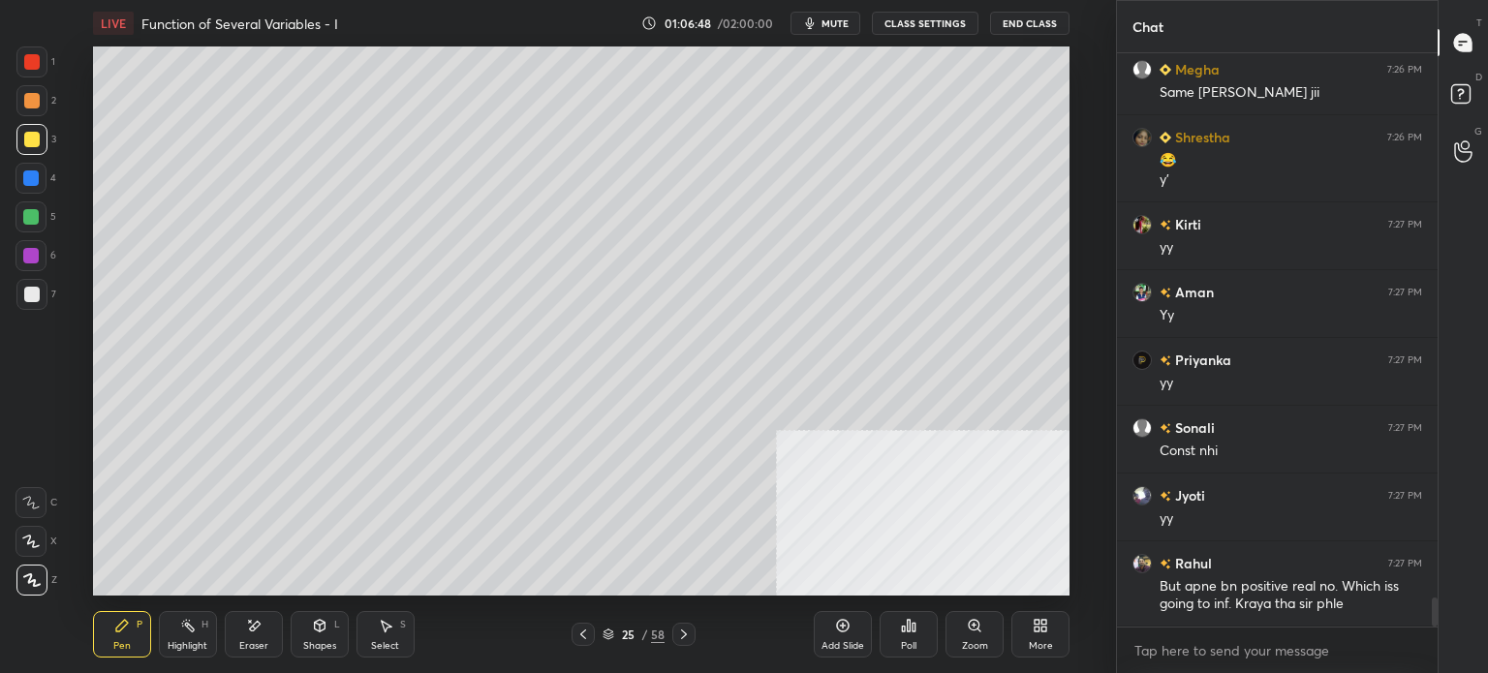
click at [845, 30] on button "mute" at bounding box center [825, 23] width 70 height 23
click at [845, 30] on button "unmute" at bounding box center [825, 23] width 70 height 23
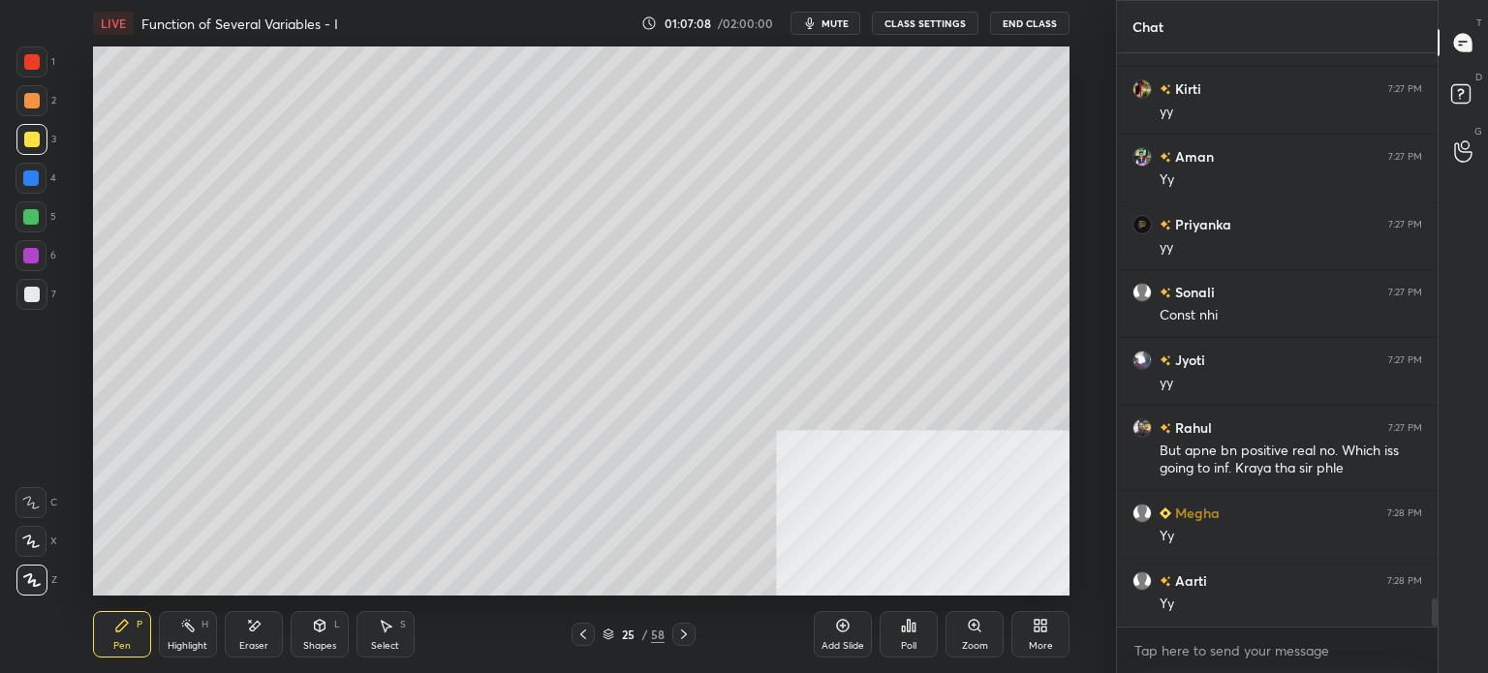
scroll to position [11118, 0]
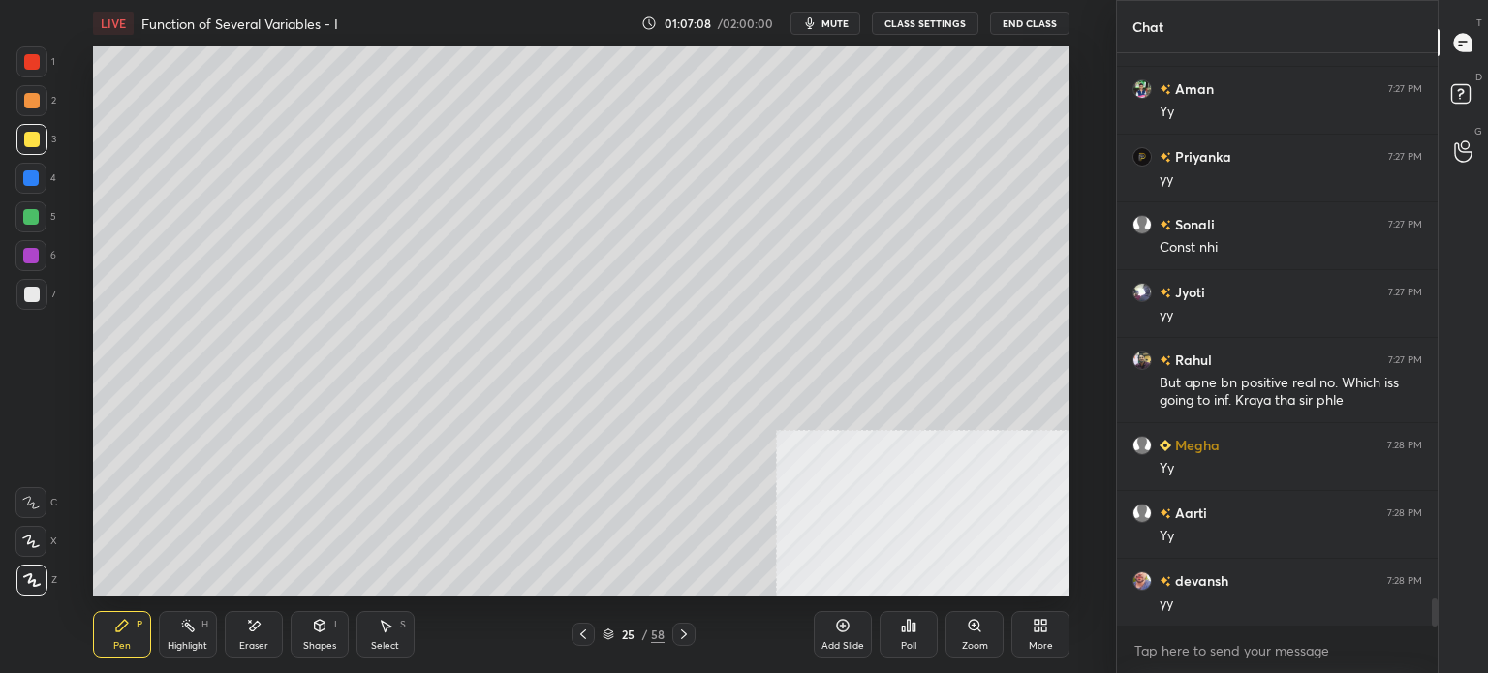
click at [138, 633] on div "Pen P" at bounding box center [122, 634] width 58 height 46
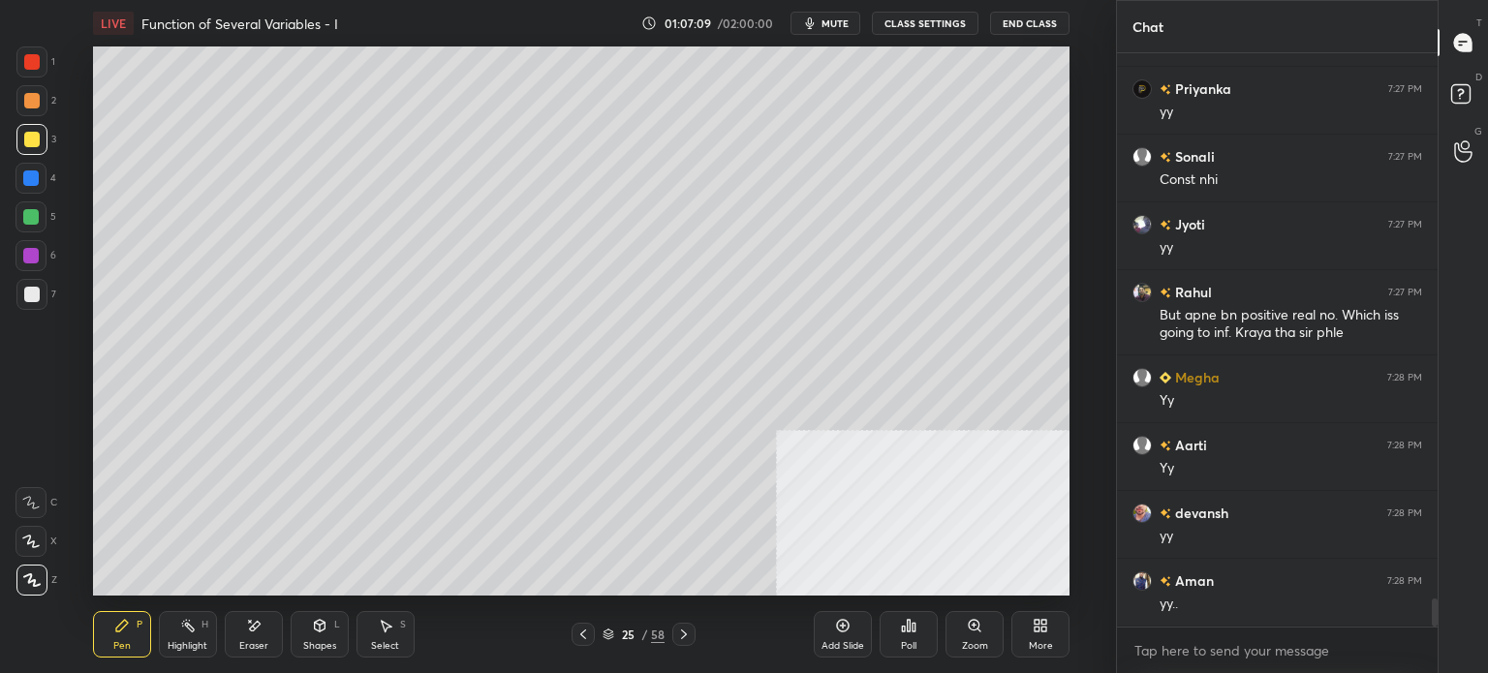
click at [31, 104] on div at bounding box center [31, 100] width 15 height 15
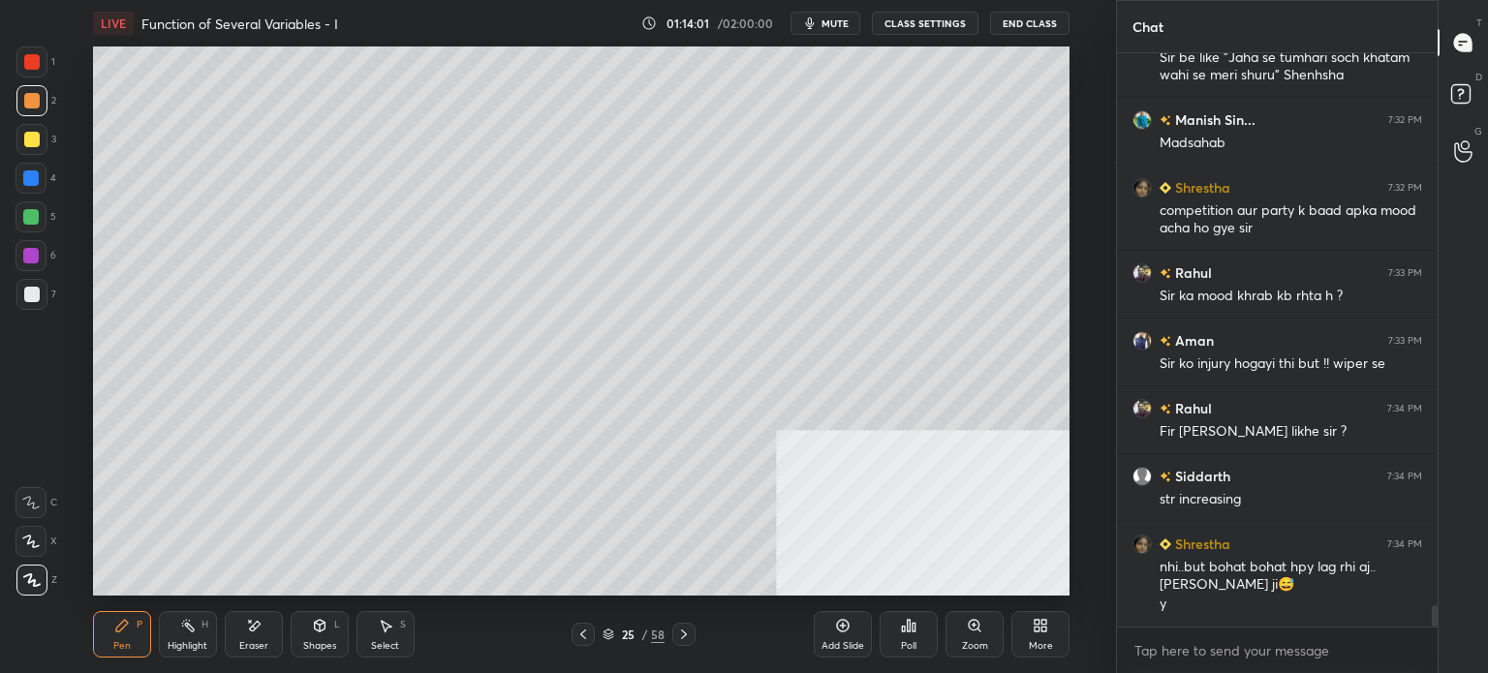
scroll to position [14890, 0]
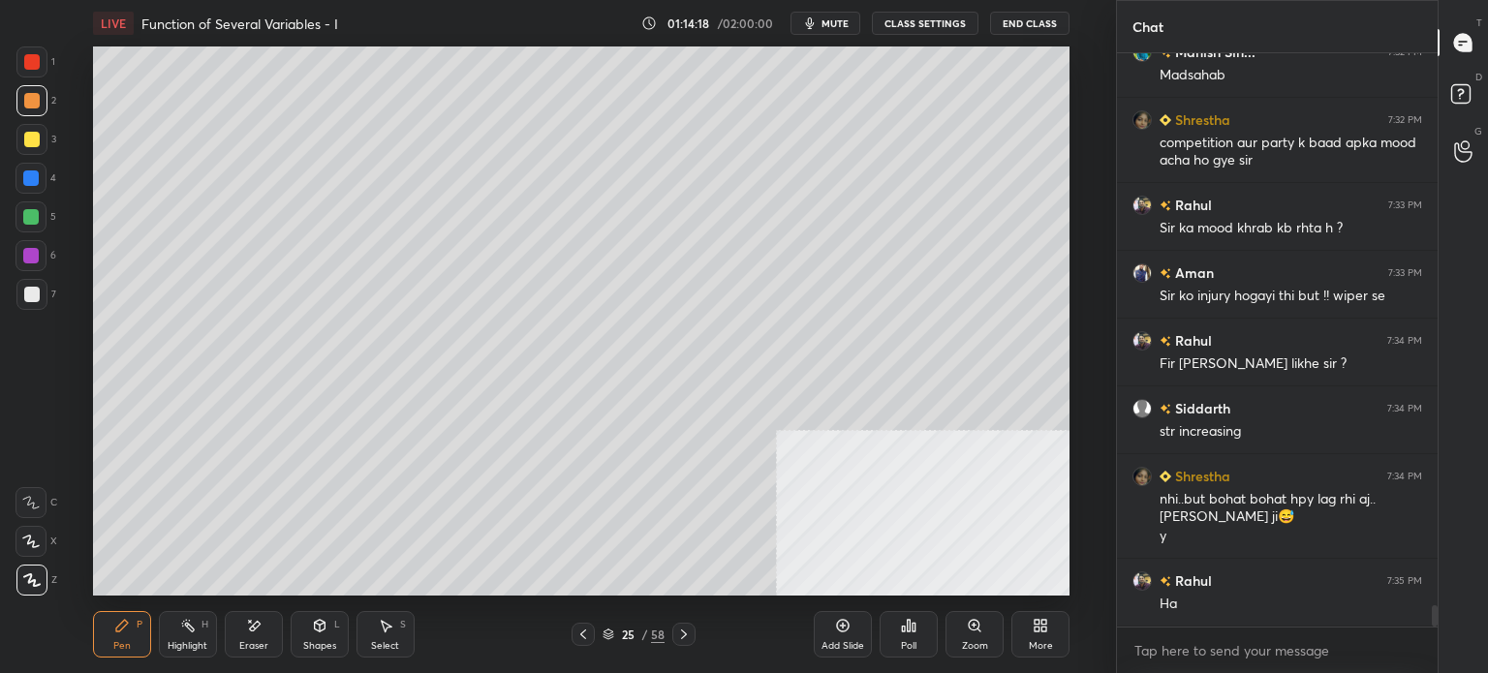
click at [1096, 326] on div "Setting up your live class Poll for secs No correct answer Start poll" at bounding box center [581, 320] width 1038 height 549
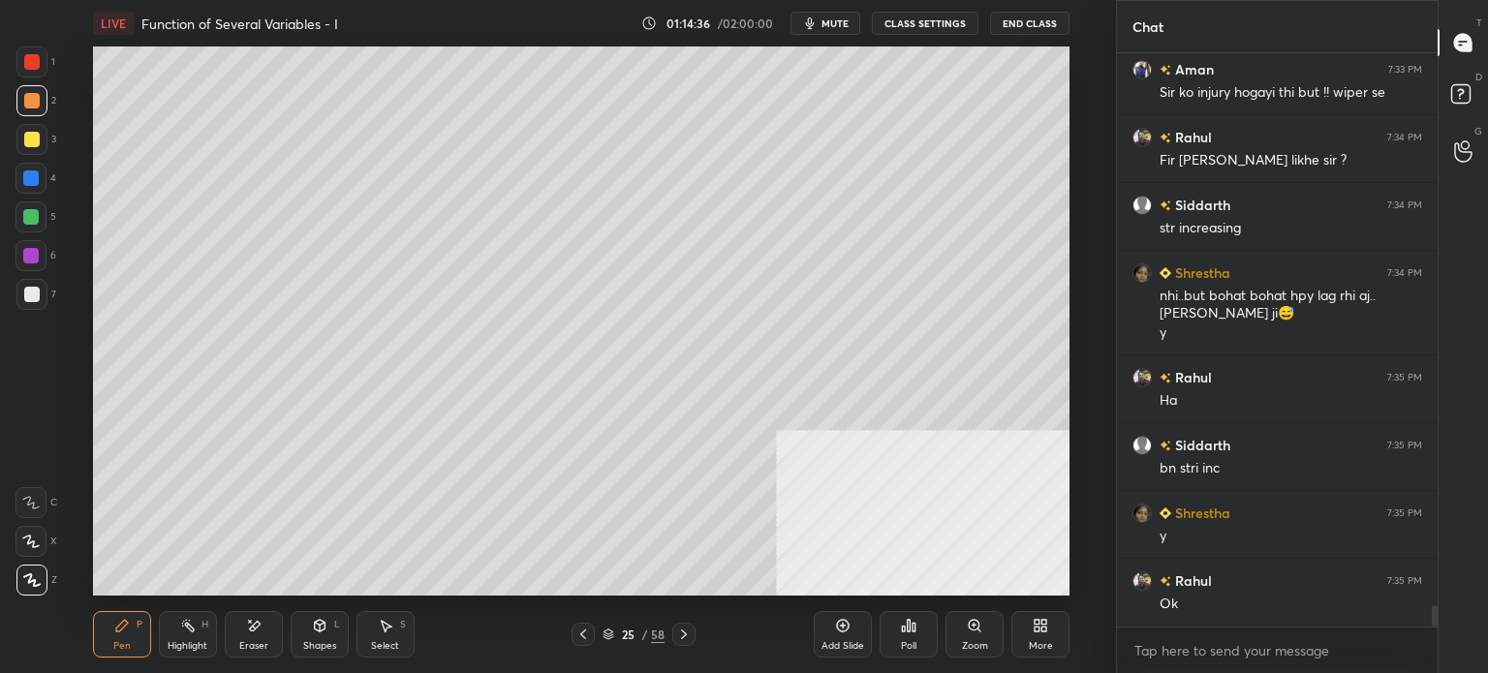
scroll to position [15161, 0]
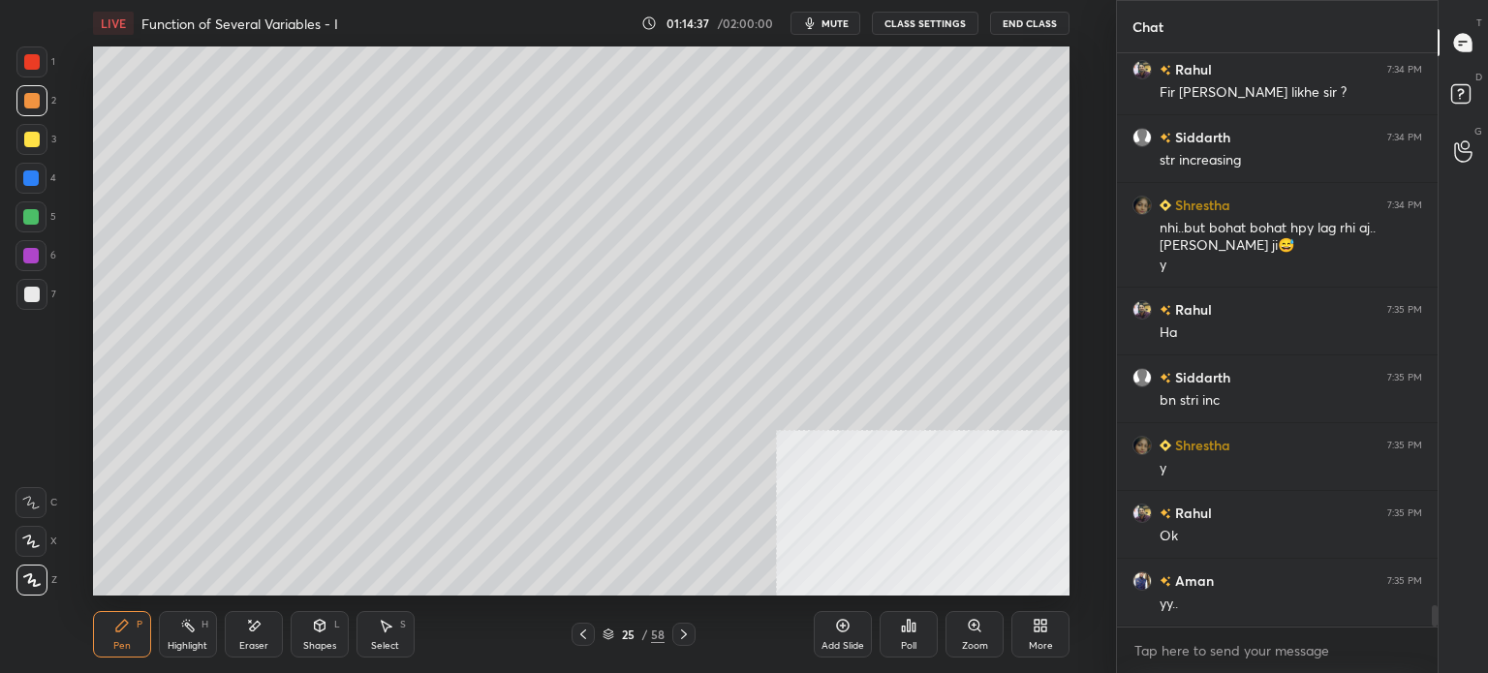
click at [1072, 364] on div "Setting up your live class Poll for secs No correct answer Start poll" at bounding box center [581, 320] width 1038 height 549
click at [1056, 633] on div "More" at bounding box center [1040, 634] width 58 height 46
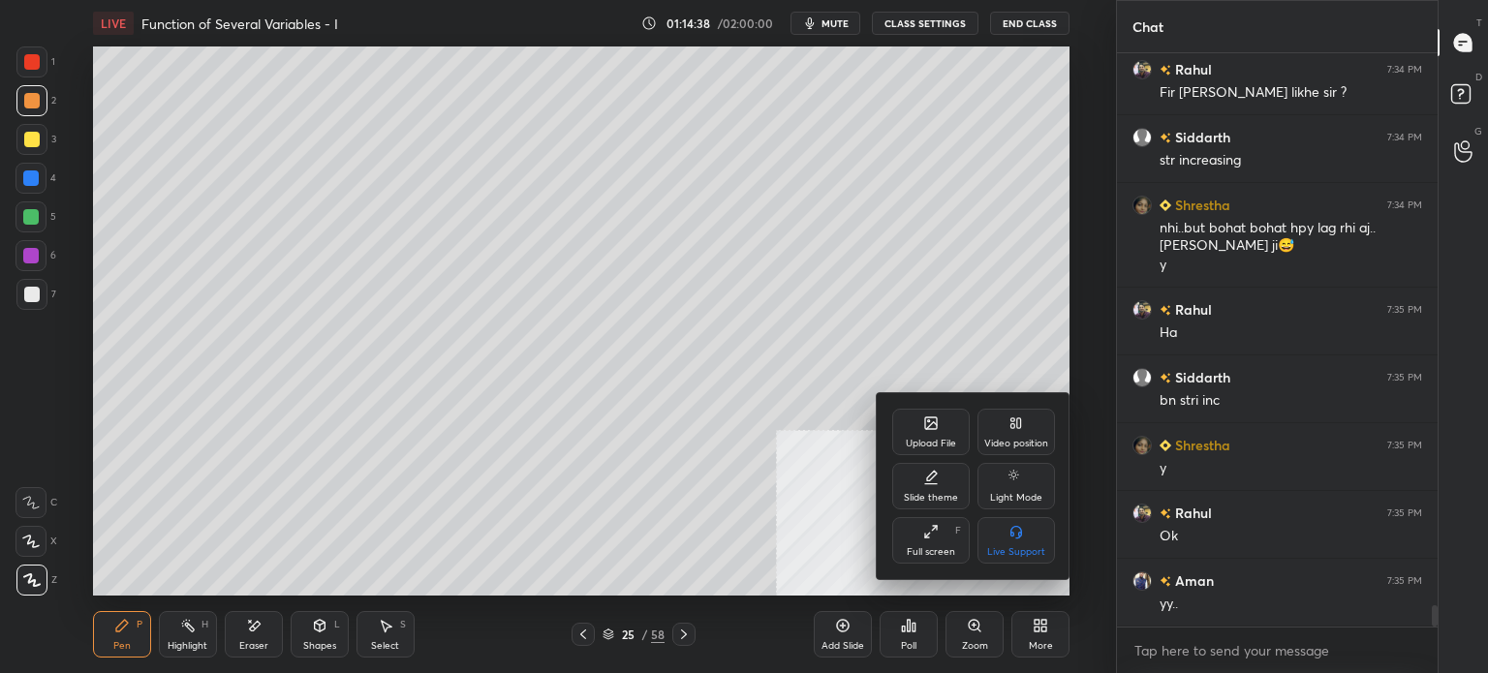
click at [928, 435] on div "Upload File" at bounding box center [930, 432] width 77 height 46
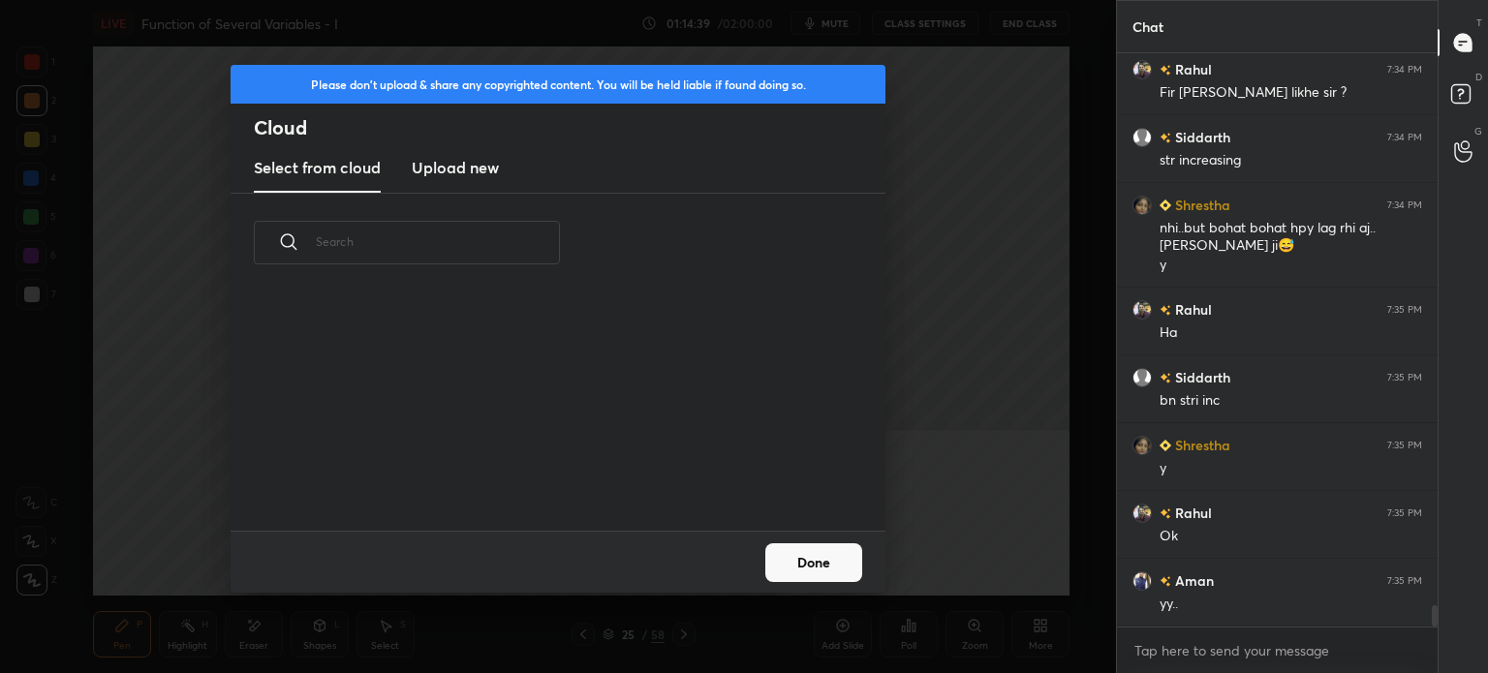
click at [441, 165] on h3 "Upload new" at bounding box center [455, 167] width 87 height 23
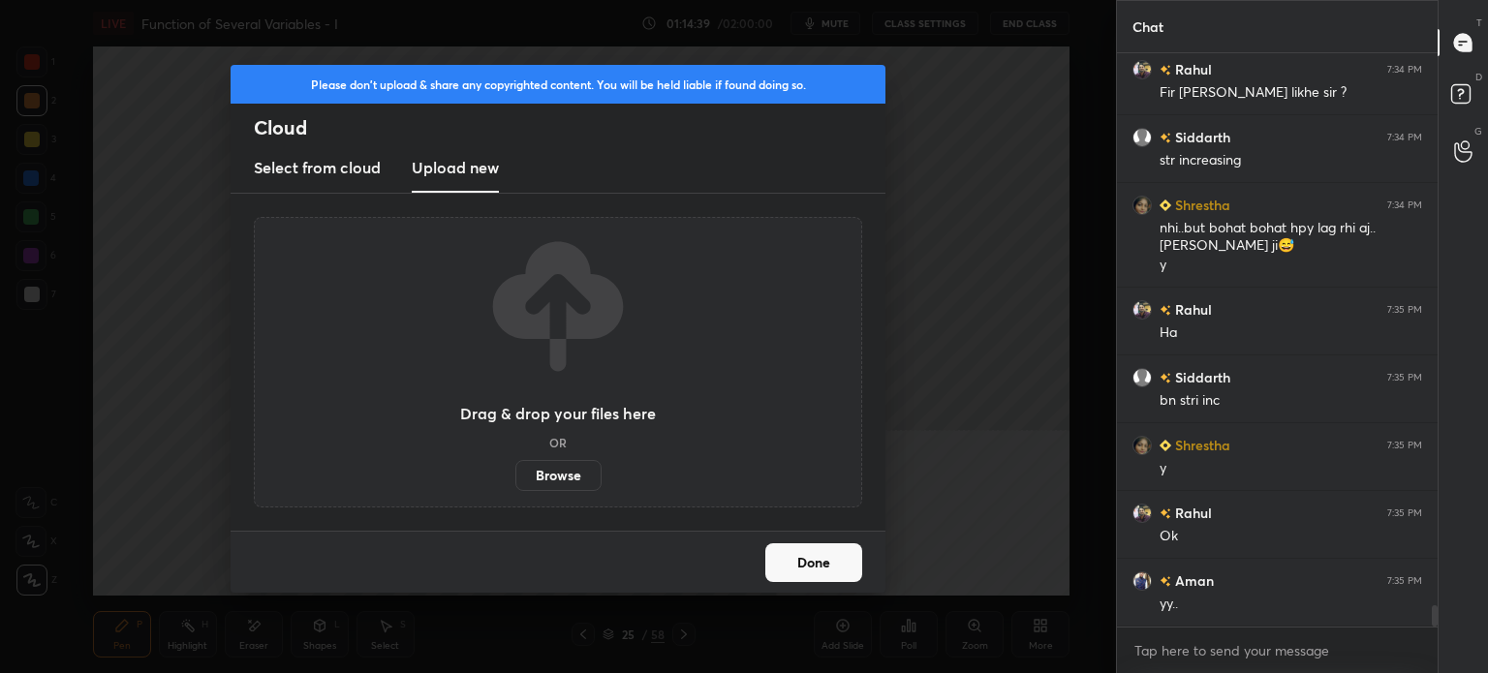
click at [553, 486] on label "Browse" at bounding box center [558, 475] width 86 height 31
click at [515, 486] on input "Browse" at bounding box center [515, 475] width 0 height 31
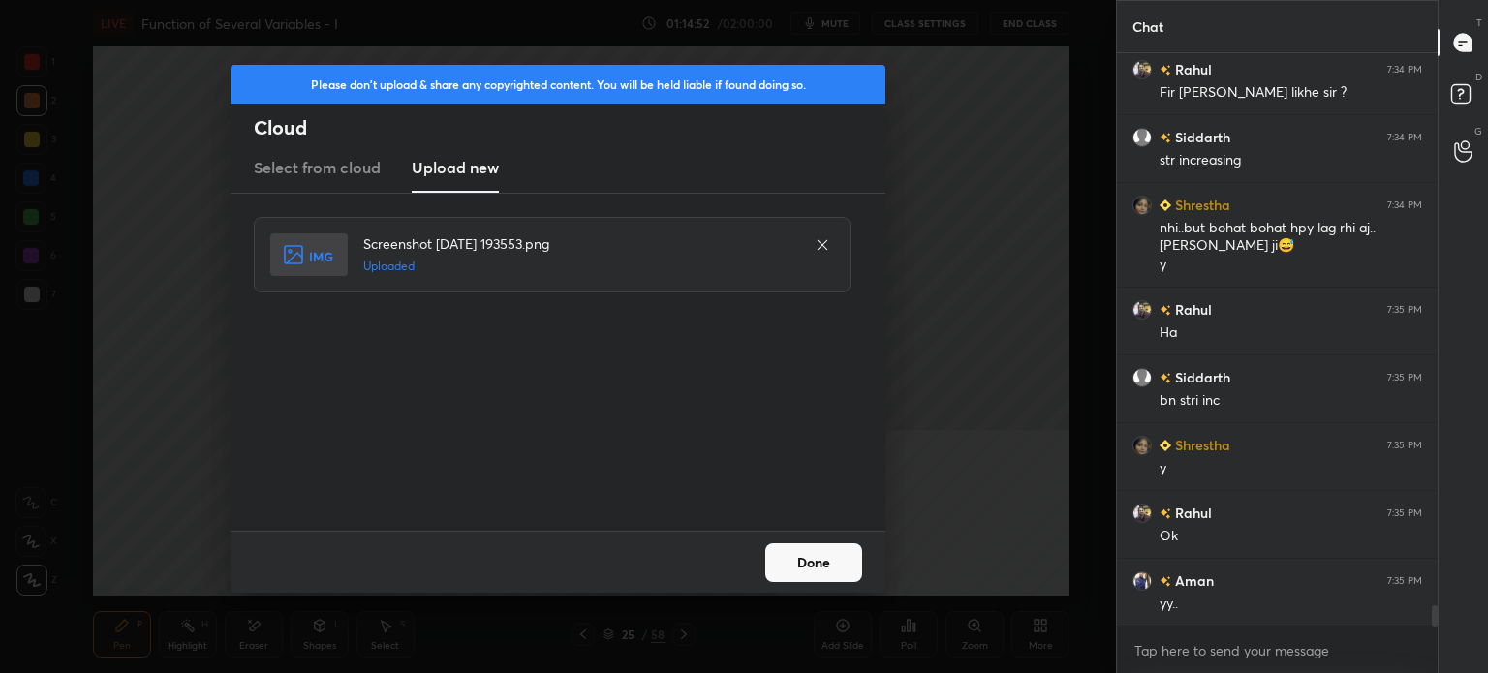
click at [816, 574] on button "Done" at bounding box center [813, 562] width 97 height 39
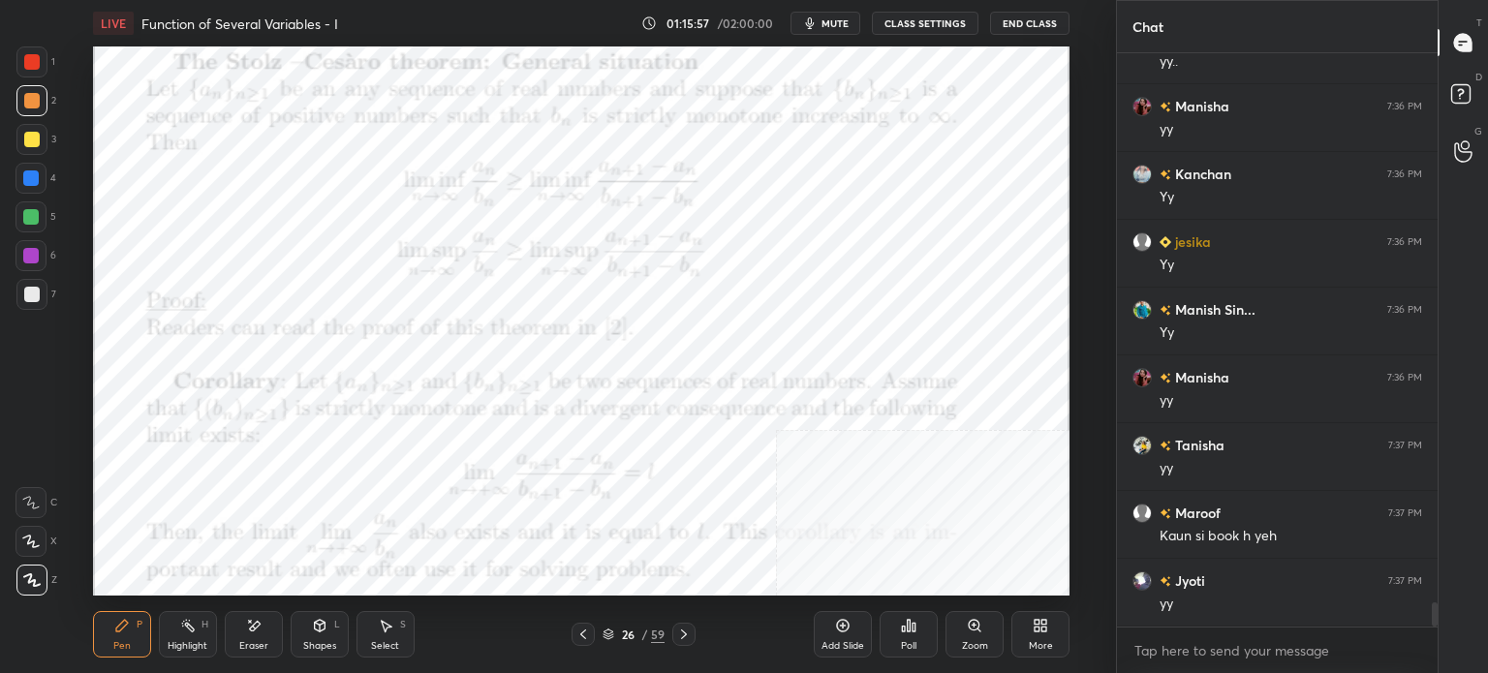
scroll to position [13106, 0]
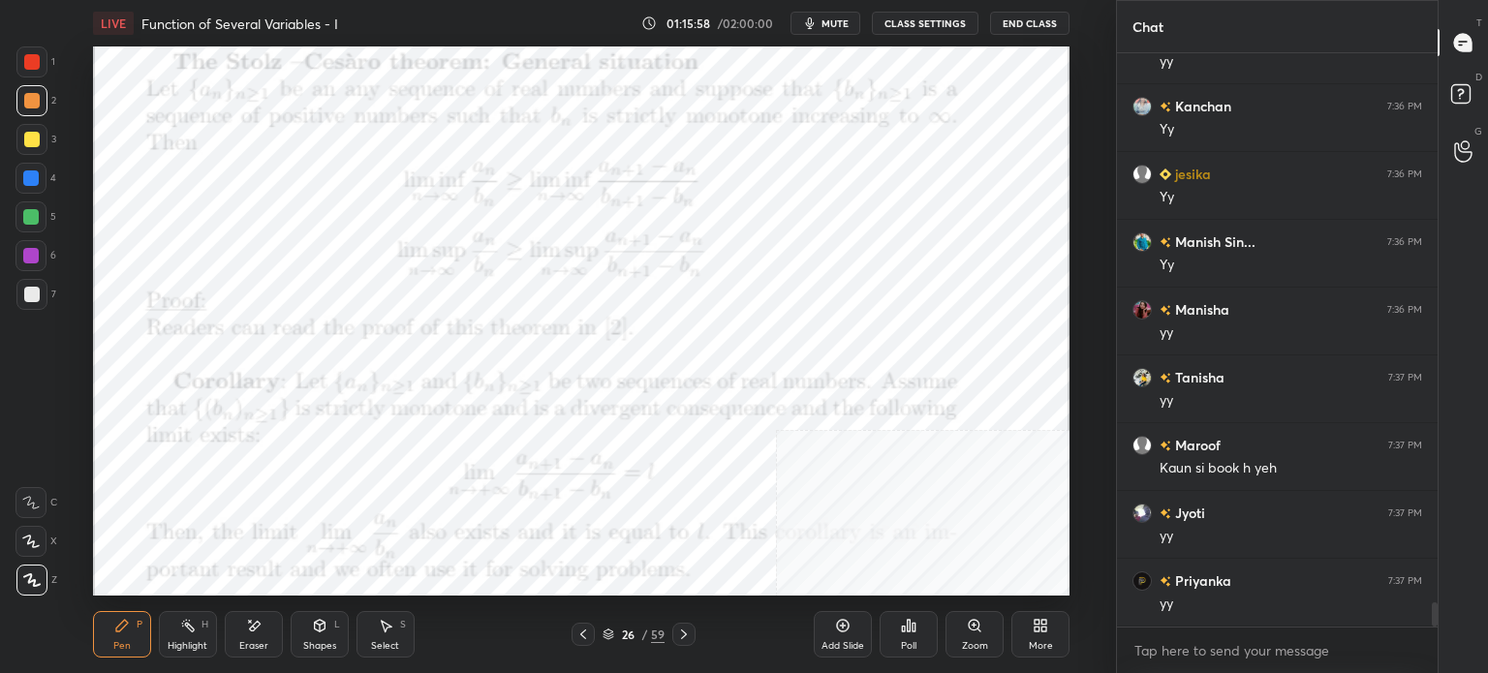
click at [833, 25] on span "mute" at bounding box center [834, 23] width 27 height 14
click at [845, 22] on span "unmute" at bounding box center [834, 23] width 42 height 14
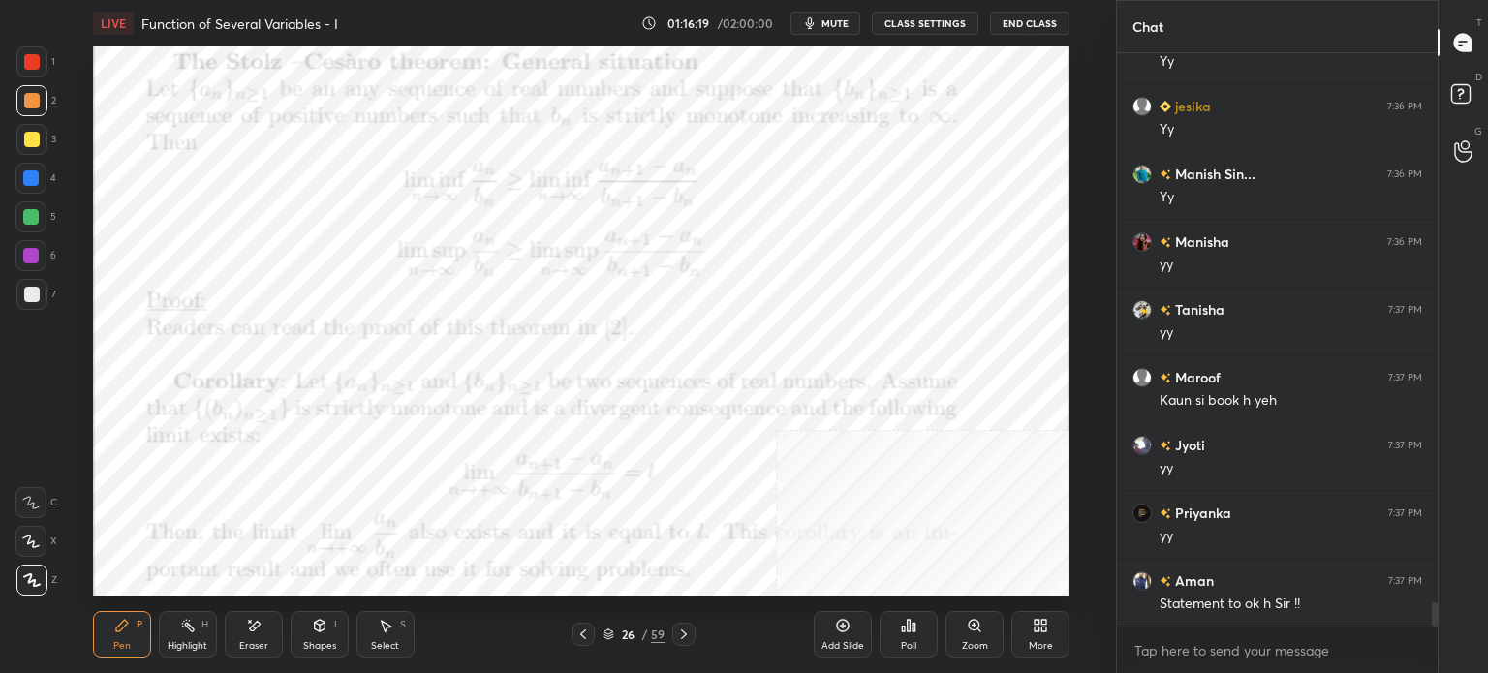
scroll to position [13241, 0]
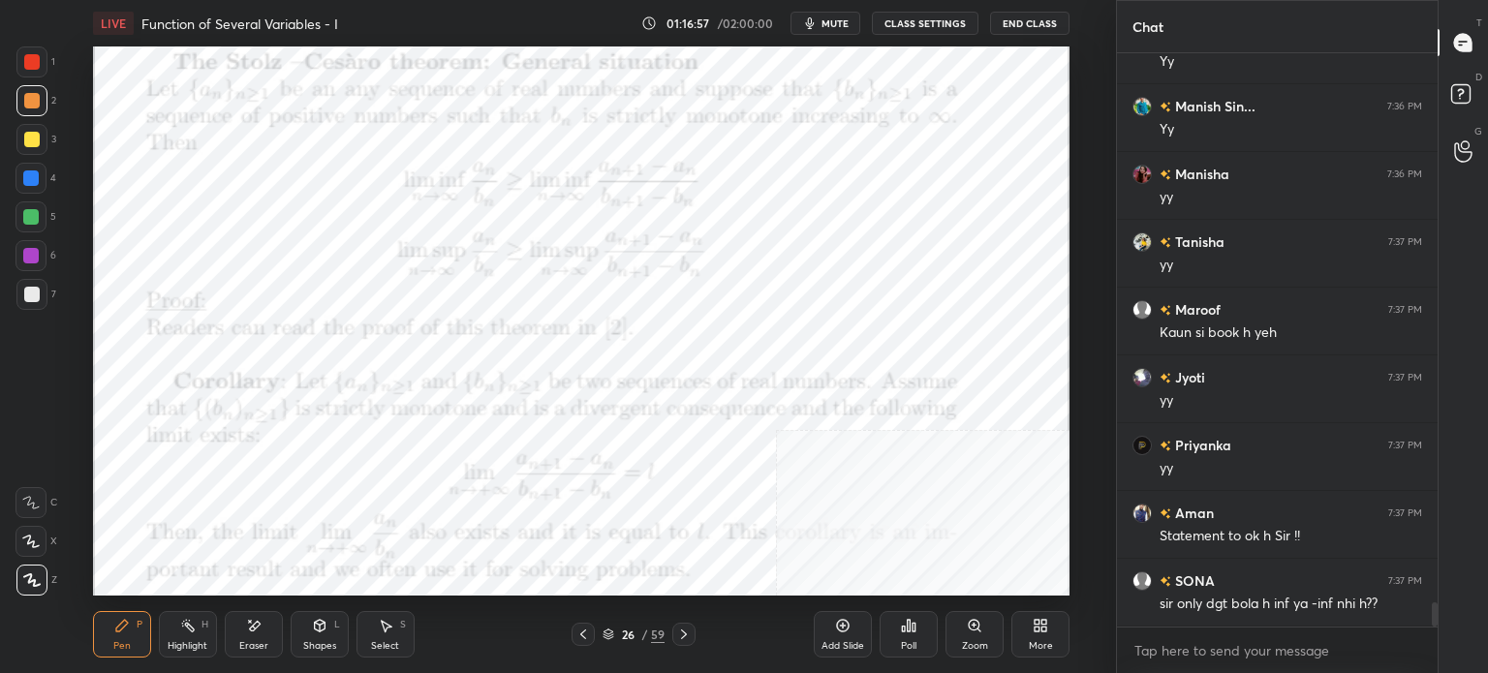
click at [1092, 278] on div "Setting up your live class Poll for secs No correct answer Start poll" at bounding box center [581, 320] width 1038 height 549
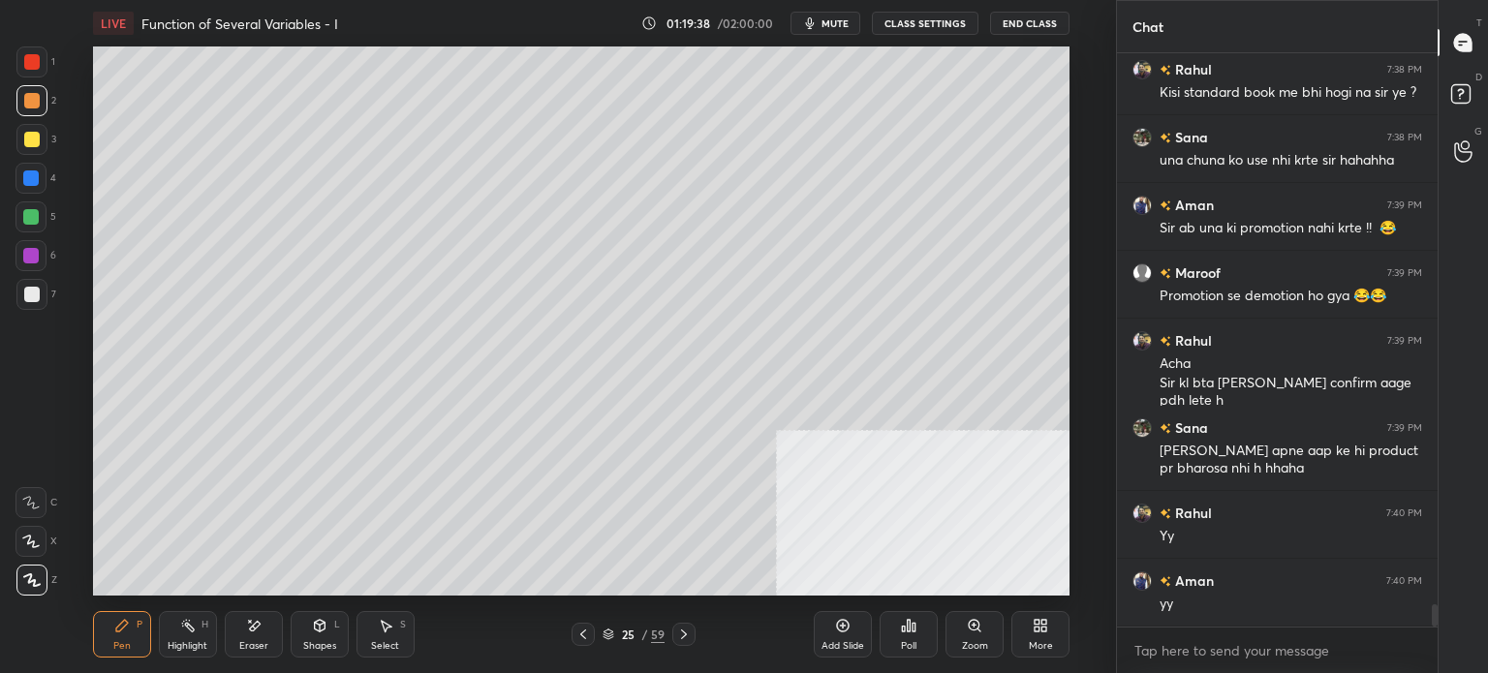
scroll to position [14431, 0]
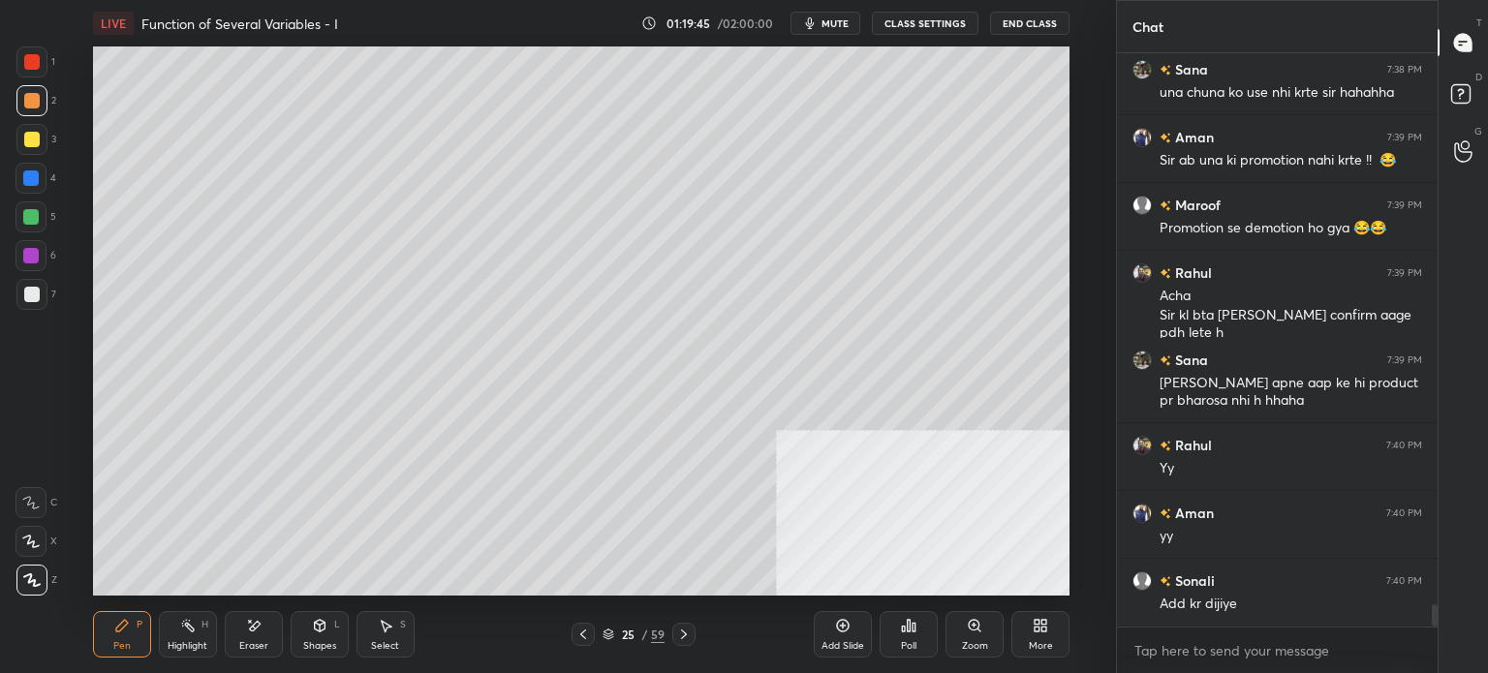
drag, startPoint x: 1097, startPoint y: 535, endPoint x: 1072, endPoint y: 607, distance: 76.9
click at [1097, 535] on div "Setting up your live class Poll for secs No correct answer Start poll" at bounding box center [581, 320] width 1038 height 549
click at [1040, 642] on div "More" at bounding box center [1041, 646] width 24 height 10
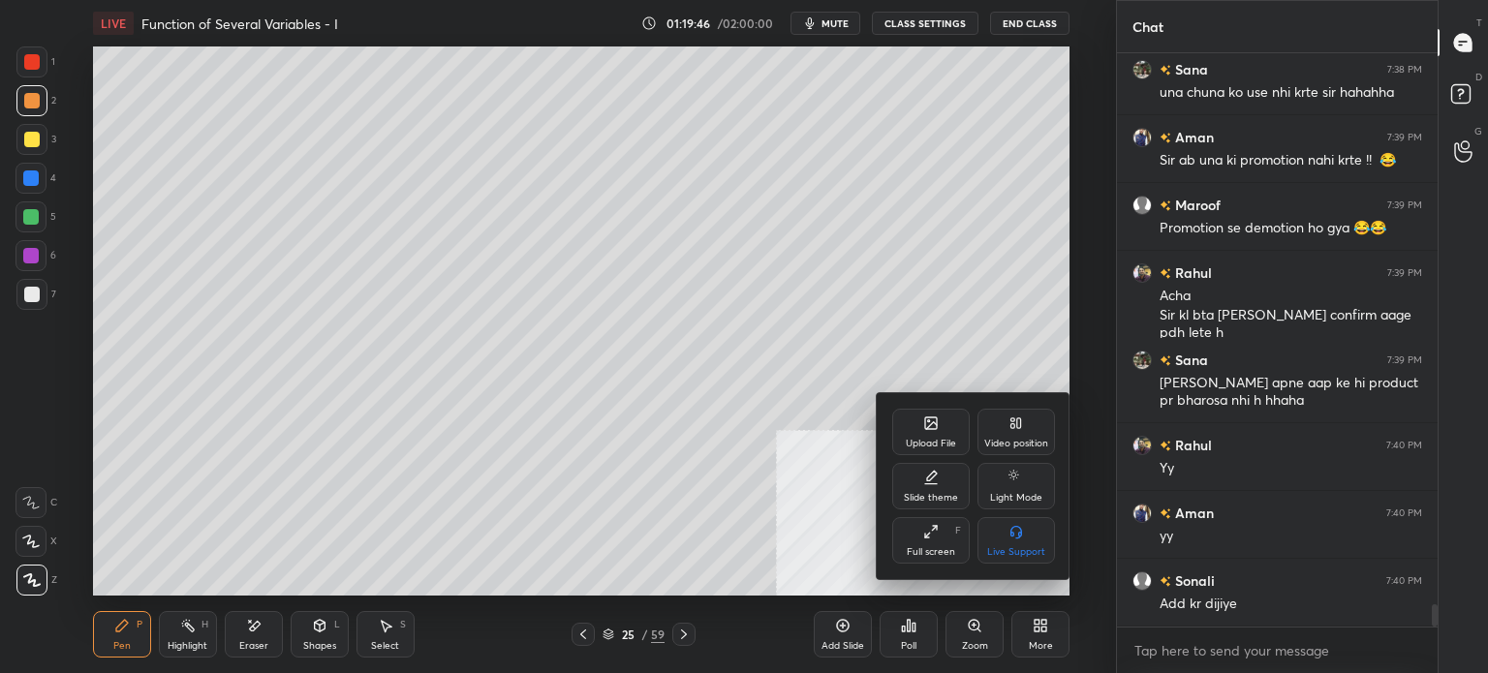
click at [930, 432] on div "Upload File" at bounding box center [930, 432] width 77 height 46
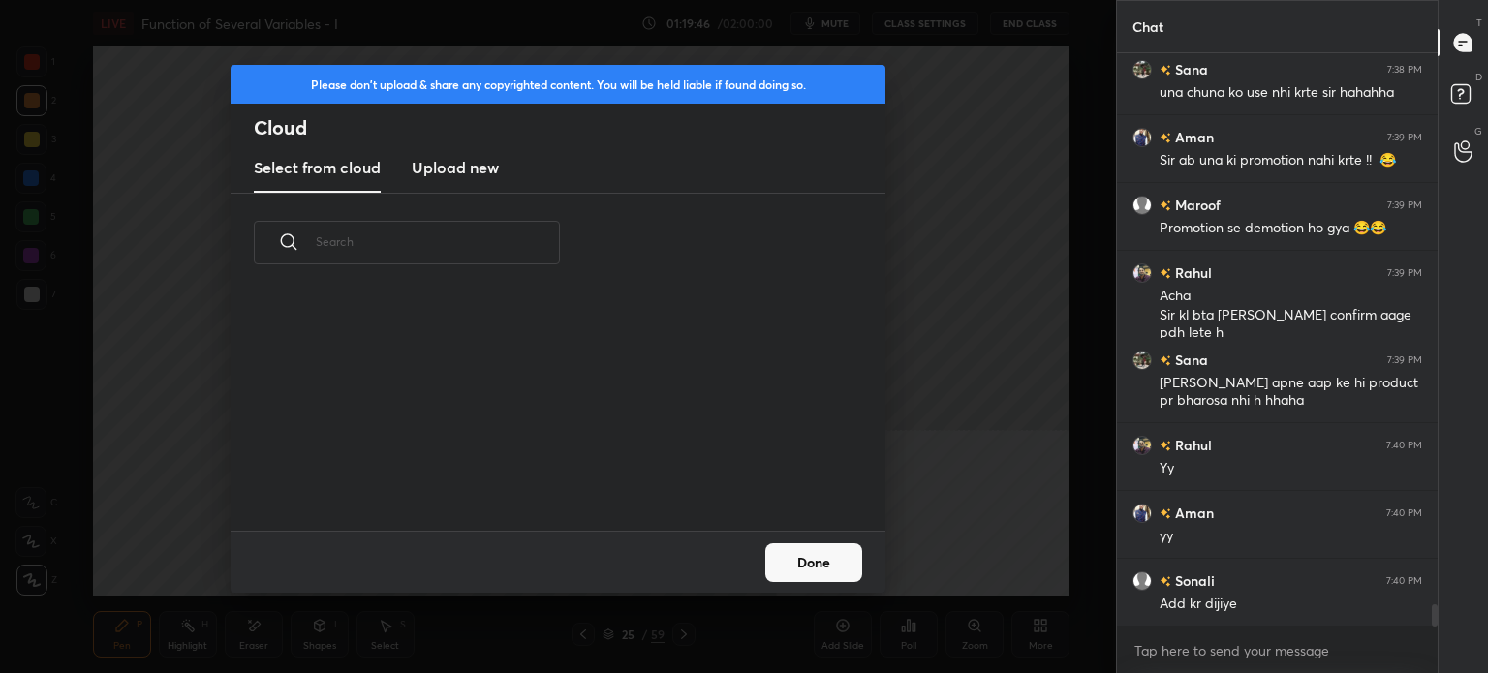
scroll to position [238, 622]
click at [481, 166] on h3 "Upload new" at bounding box center [455, 167] width 87 height 23
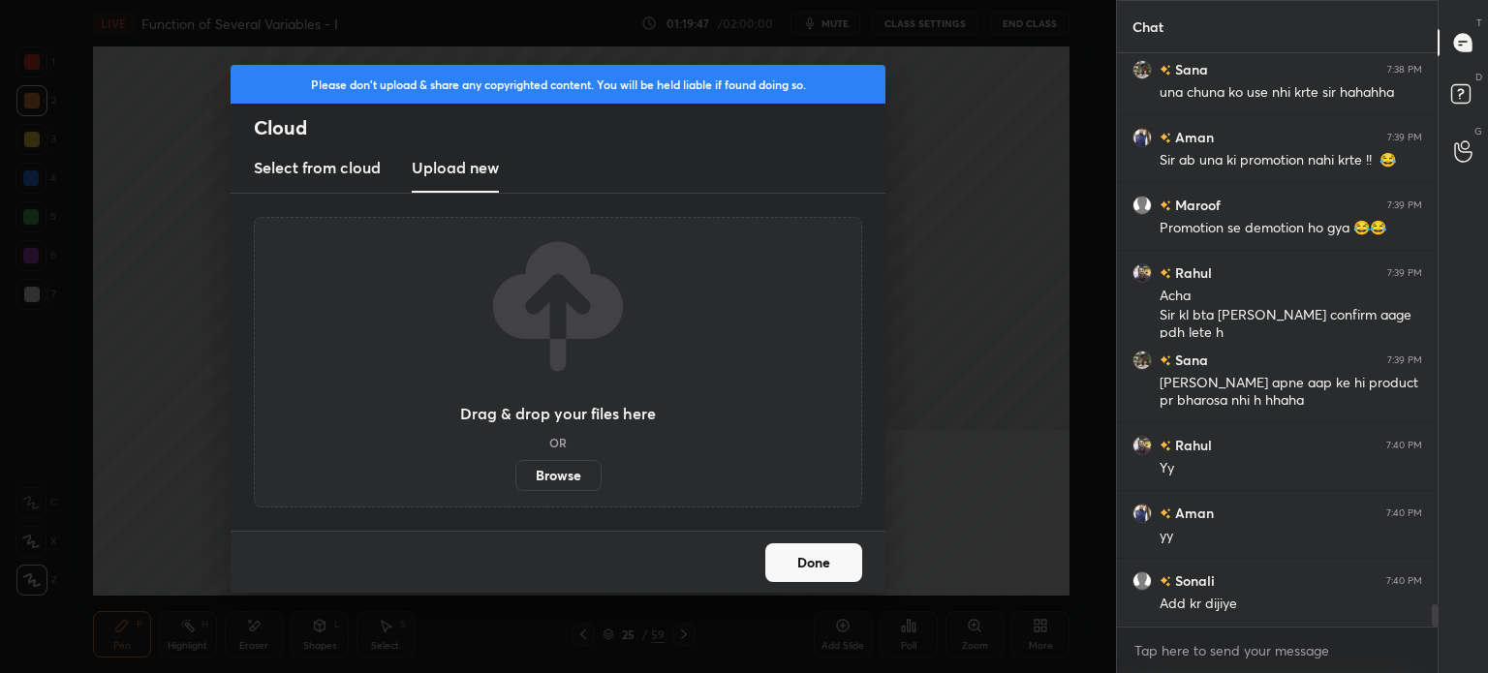
click at [569, 483] on label "Browse" at bounding box center [558, 475] width 86 height 31
click at [515, 483] on input "Browse" at bounding box center [515, 475] width 0 height 31
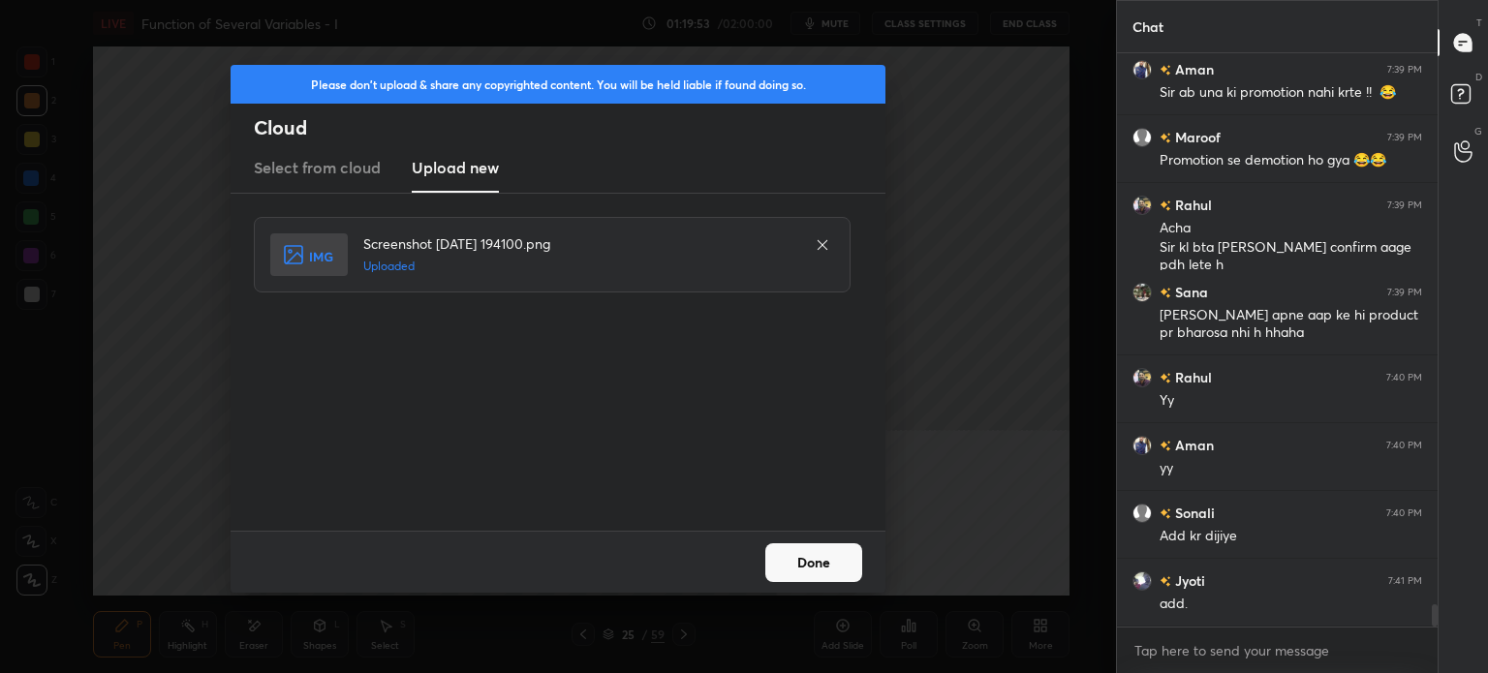
click at [820, 564] on button "Done" at bounding box center [813, 562] width 97 height 39
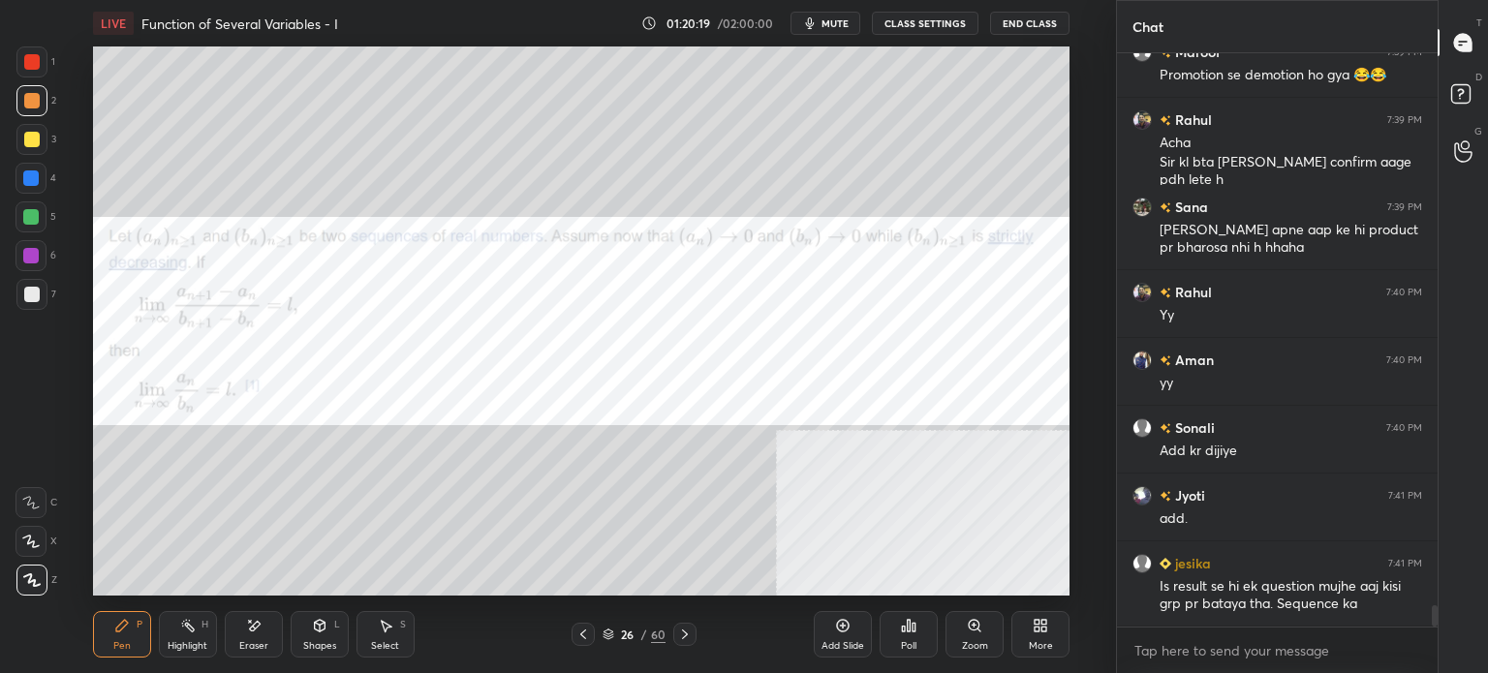
scroll to position [14651, 0]
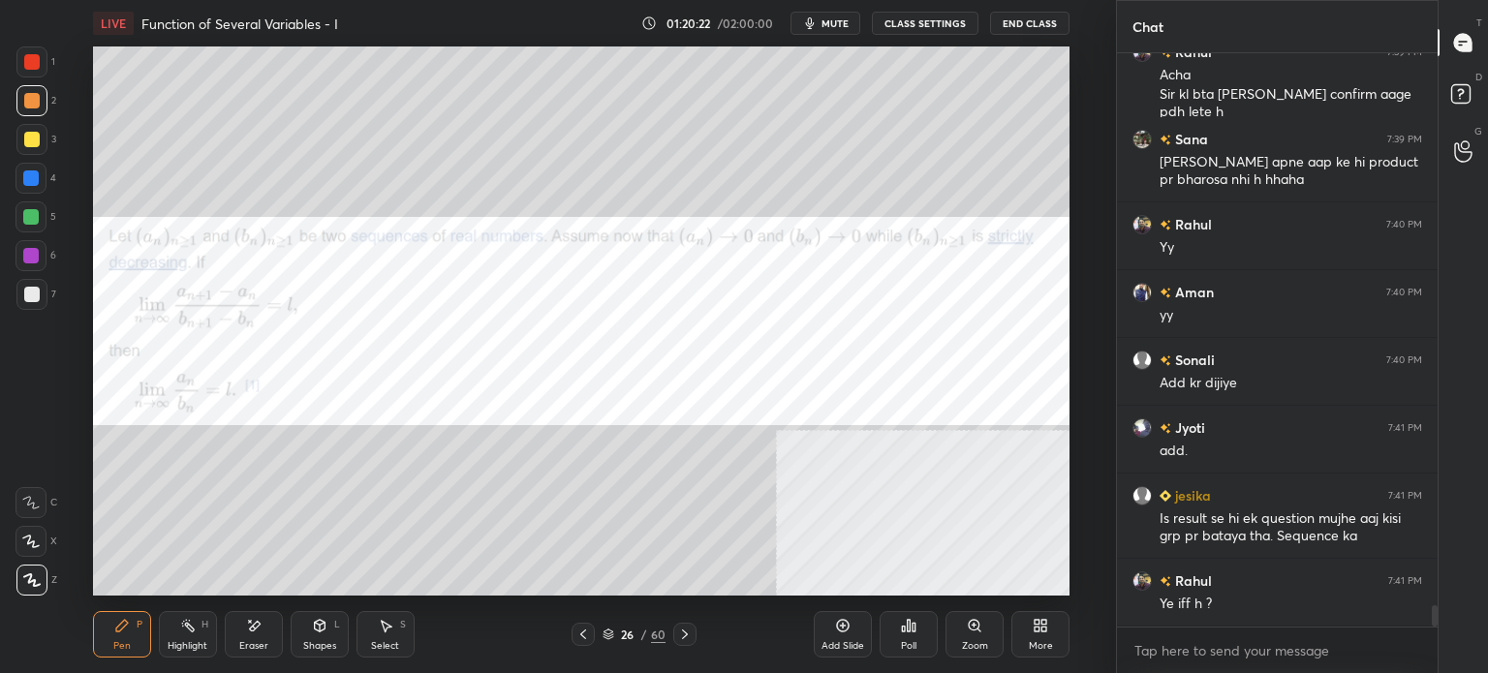
click at [1089, 172] on div "Setting up your live class Poll for secs No correct answer Start poll" at bounding box center [581, 320] width 1038 height 549
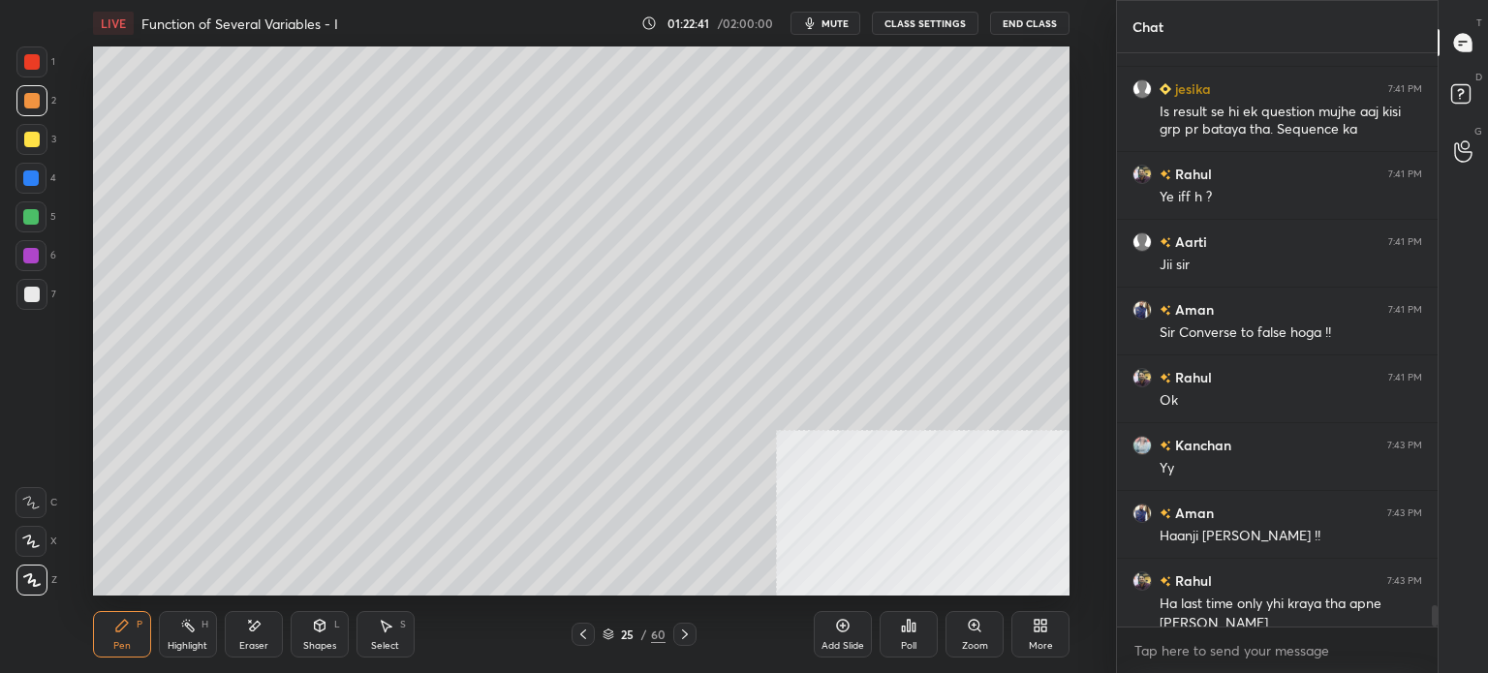
scroll to position [15078, 0]
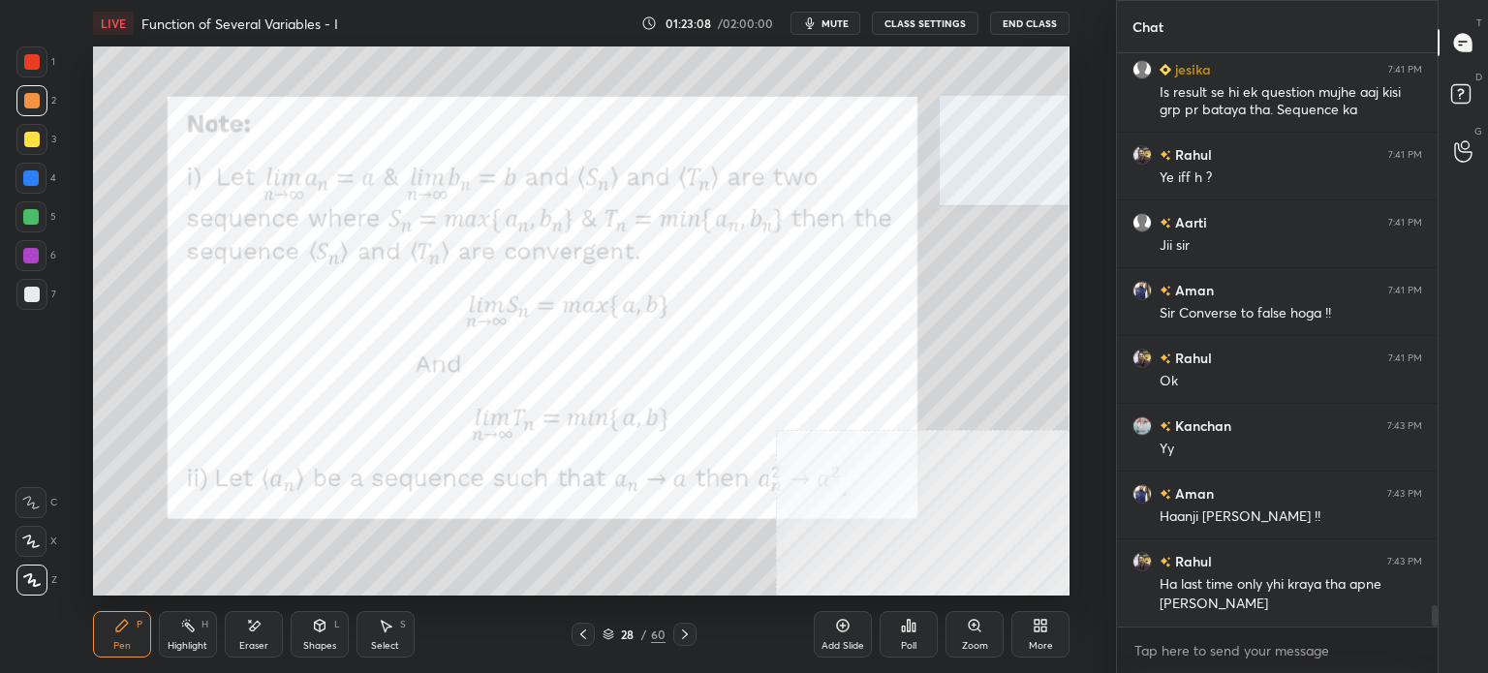
click at [24, 60] on div at bounding box center [31, 61] width 15 height 15
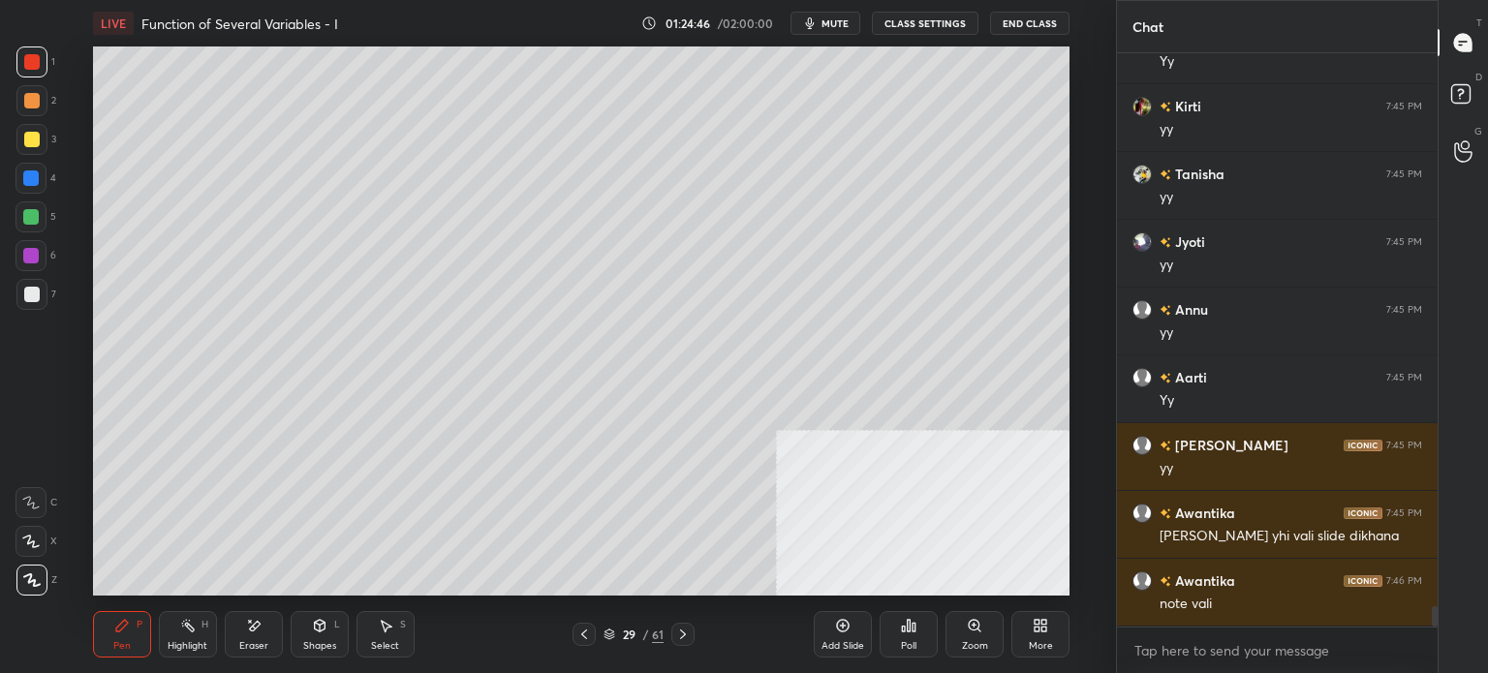
scroll to position [15841, 0]
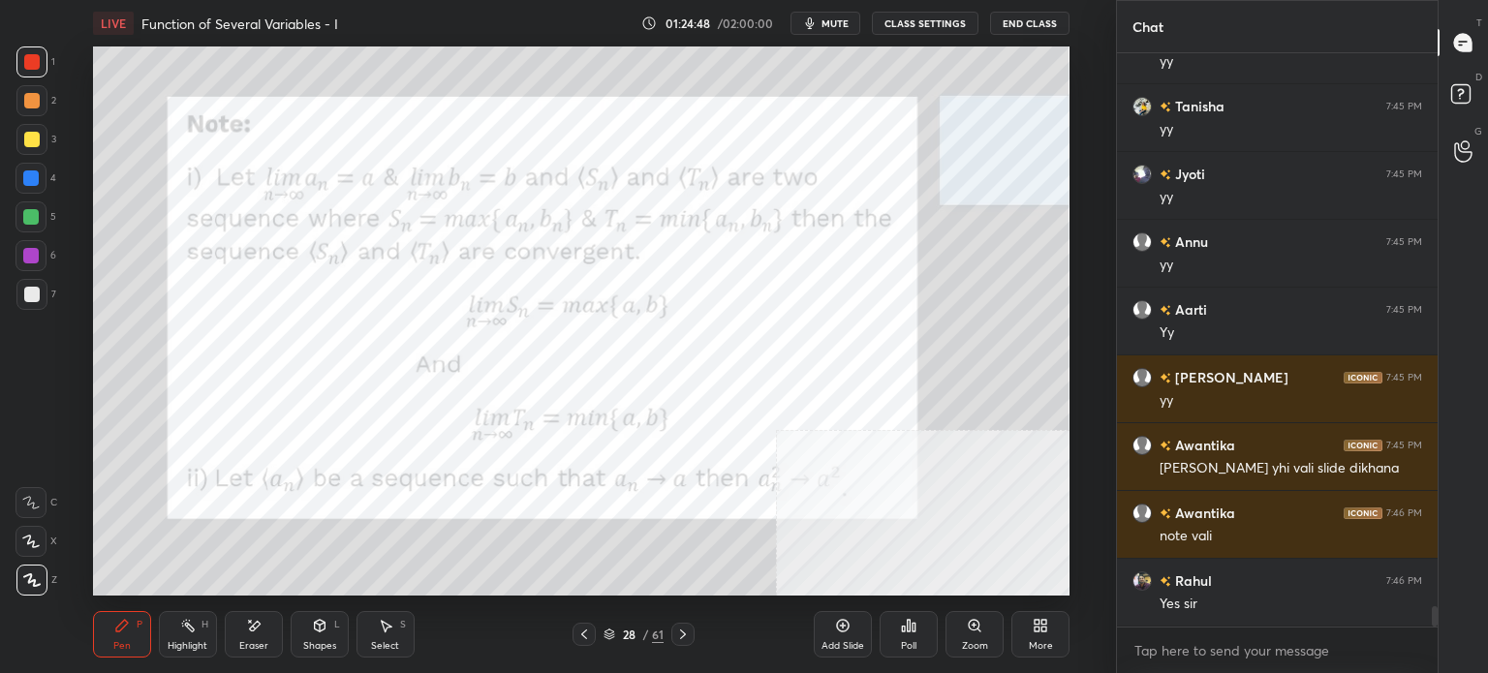
click at [29, 142] on div at bounding box center [31, 139] width 15 height 15
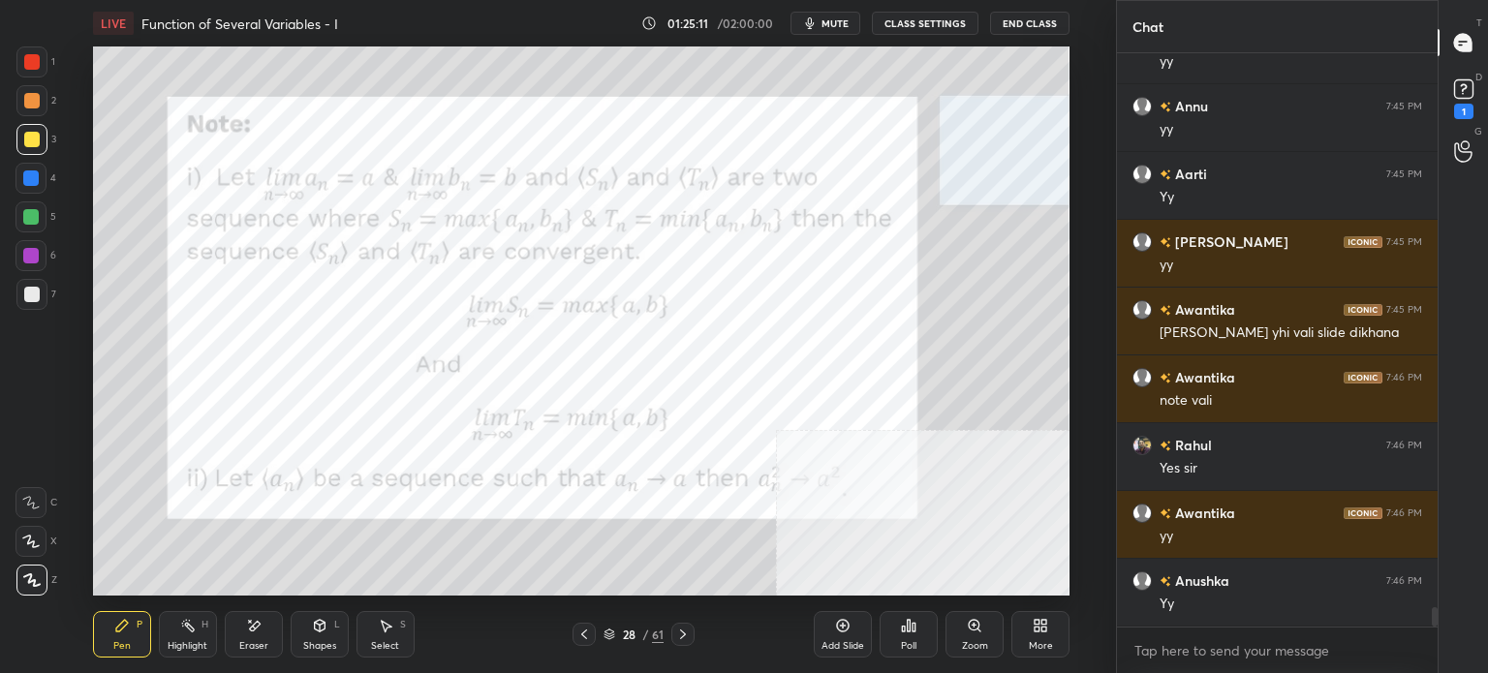
scroll to position [16060, 0]
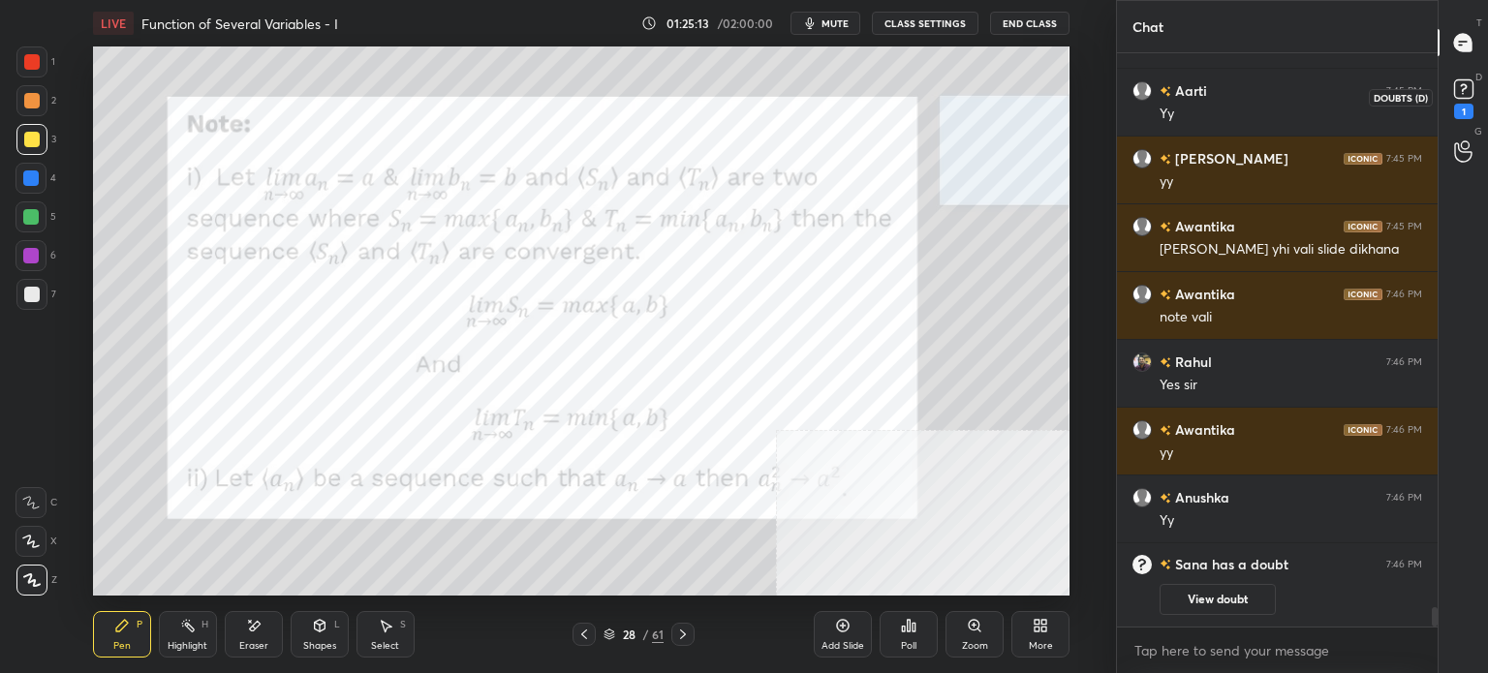
drag, startPoint x: 1468, startPoint y: 84, endPoint x: 1439, endPoint y: 112, distance: 40.4
click at [1468, 84] on rect at bounding box center [1463, 89] width 18 height 18
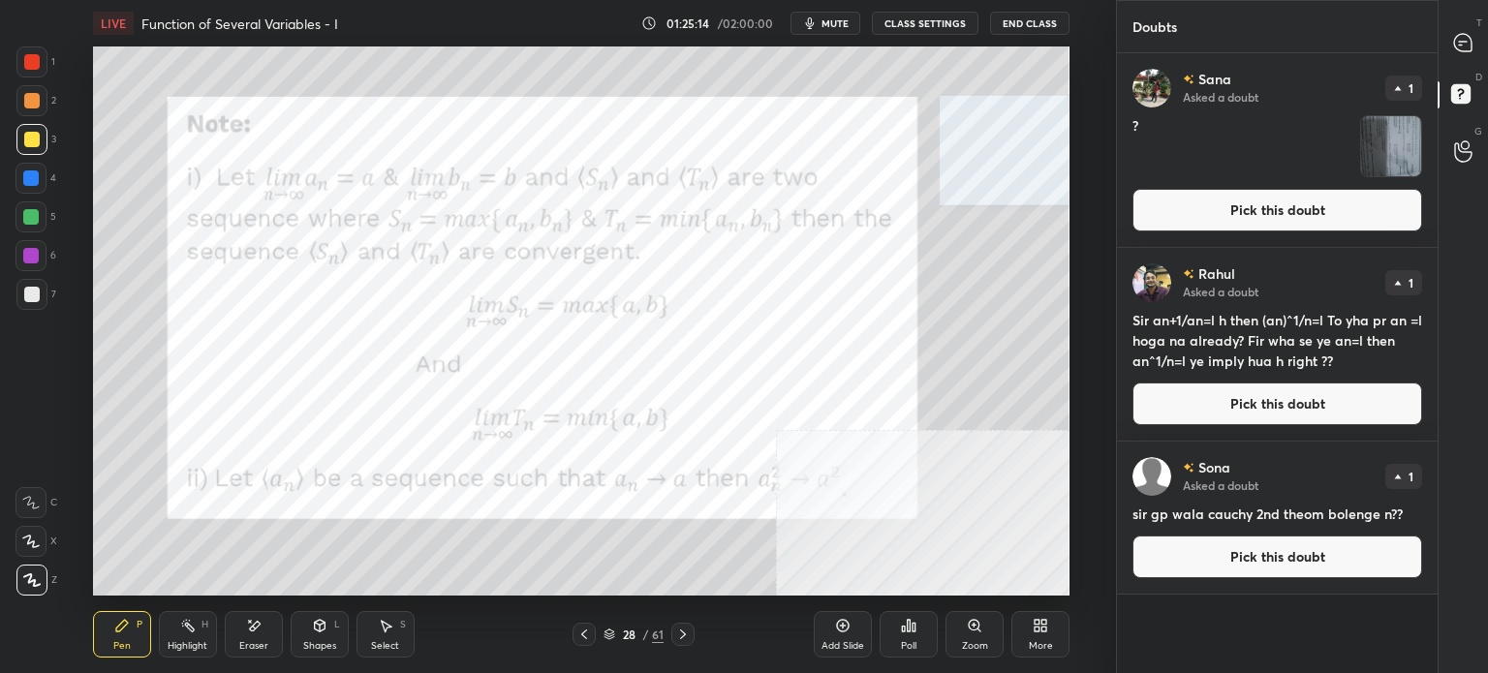
click at [1261, 217] on button "Pick this doubt" at bounding box center [1277, 210] width 290 height 43
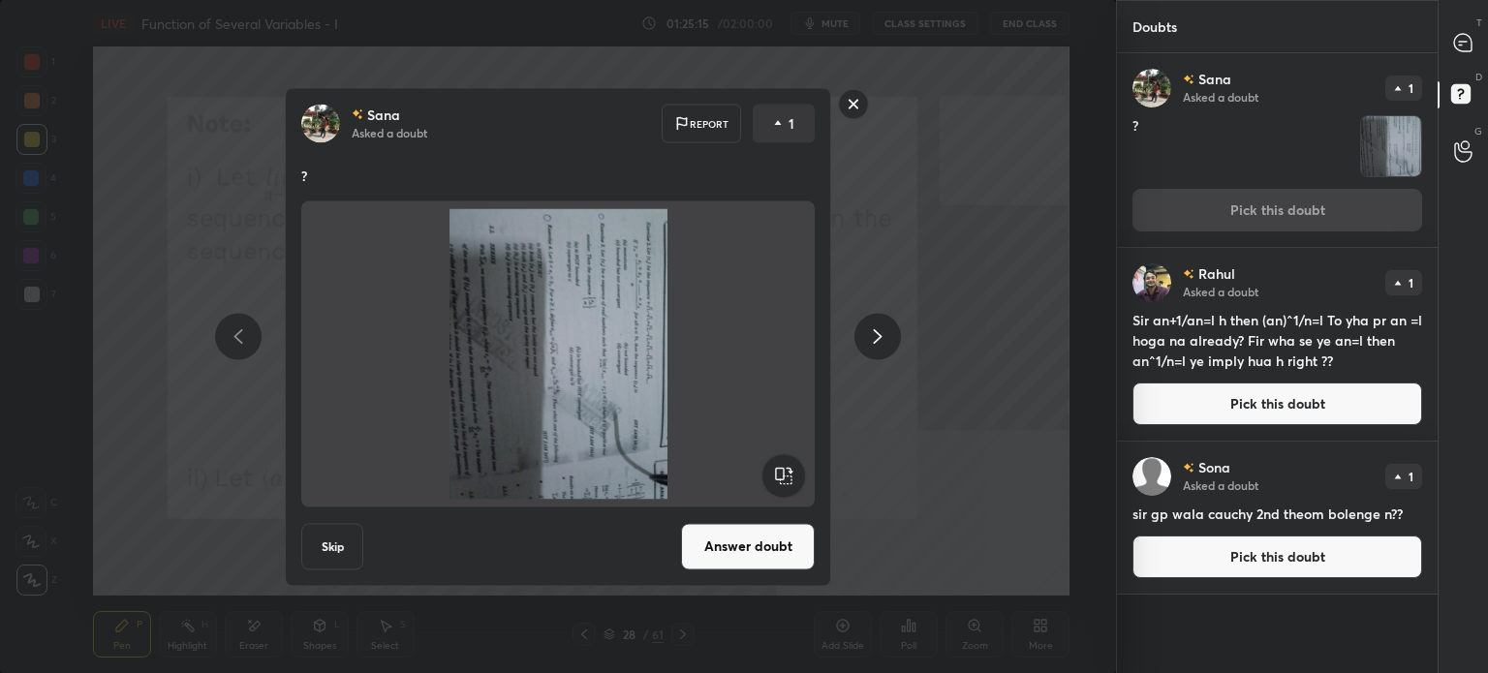
click at [806, 483] on div at bounding box center [557, 353] width 513 height 306
click at [793, 481] on rect at bounding box center [783, 475] width 44 height 44
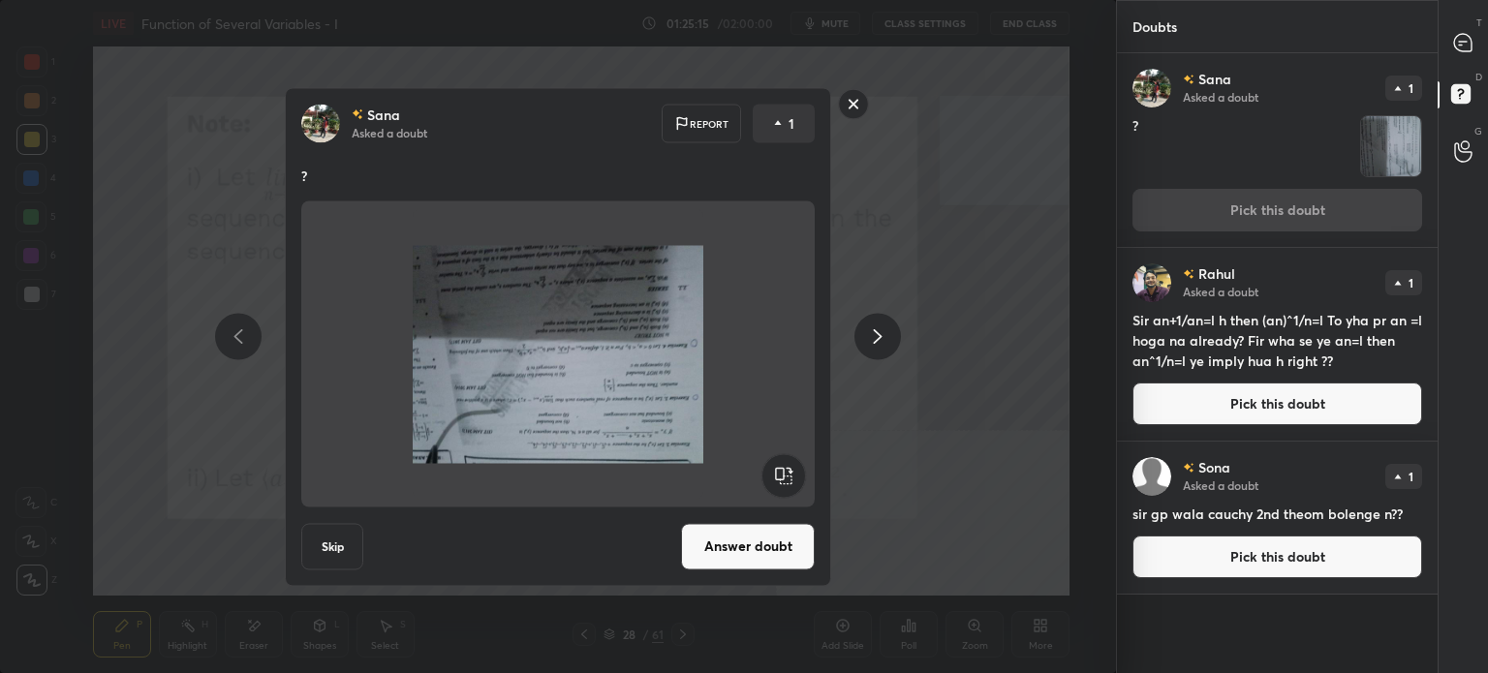
click at [793, 481] on rect at bounding box center [783, 475] width 44 height 44
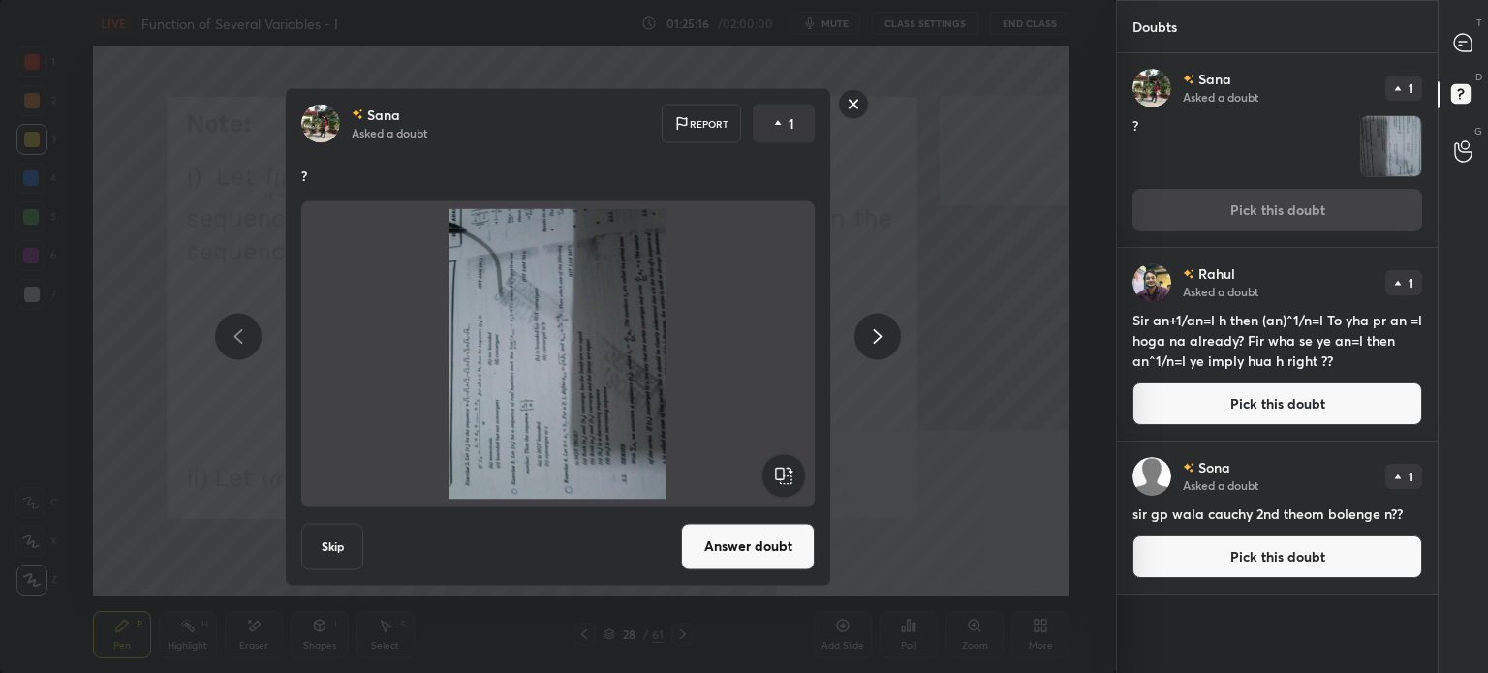
click at [787, 480] on rect at bounding box center [783, 475] width 44 height 44
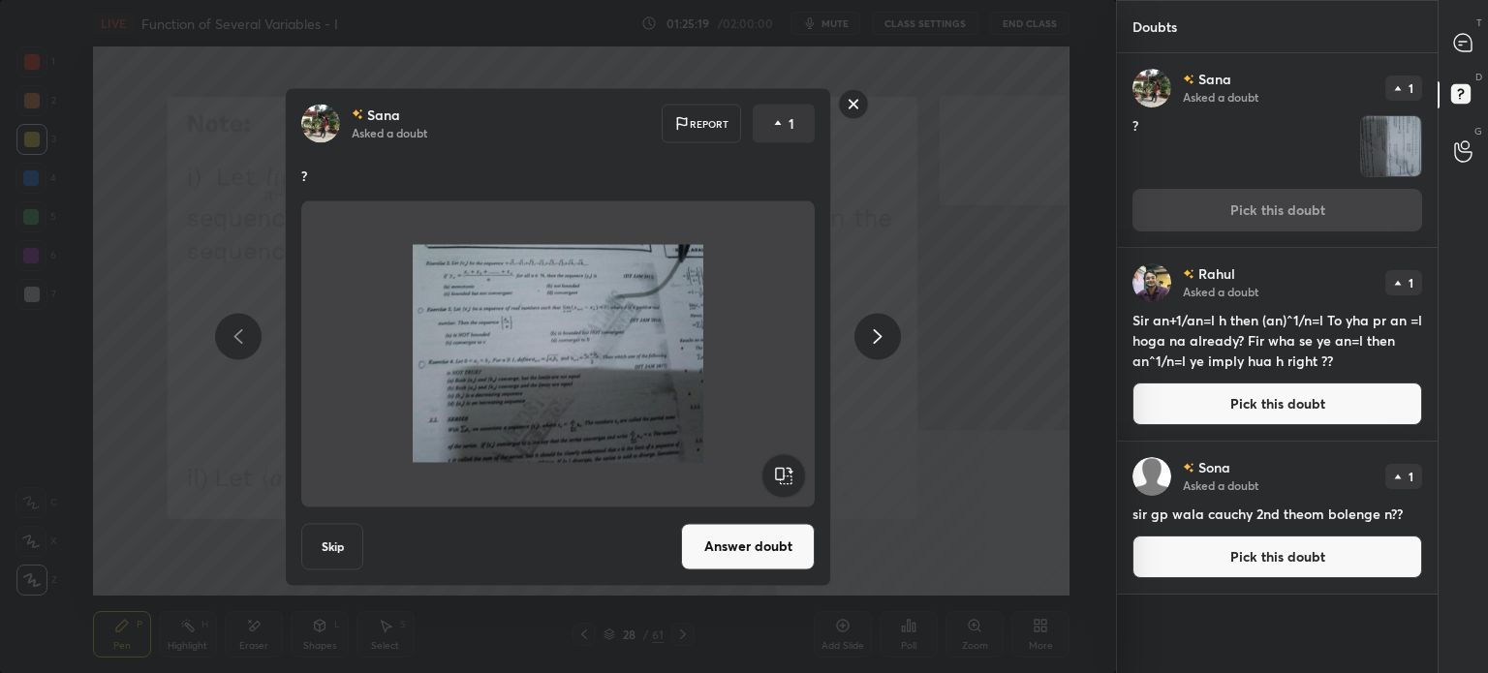
click at [765, 553] on button "Answer doubt" at bounding box center [748, 546] width 134 height 46
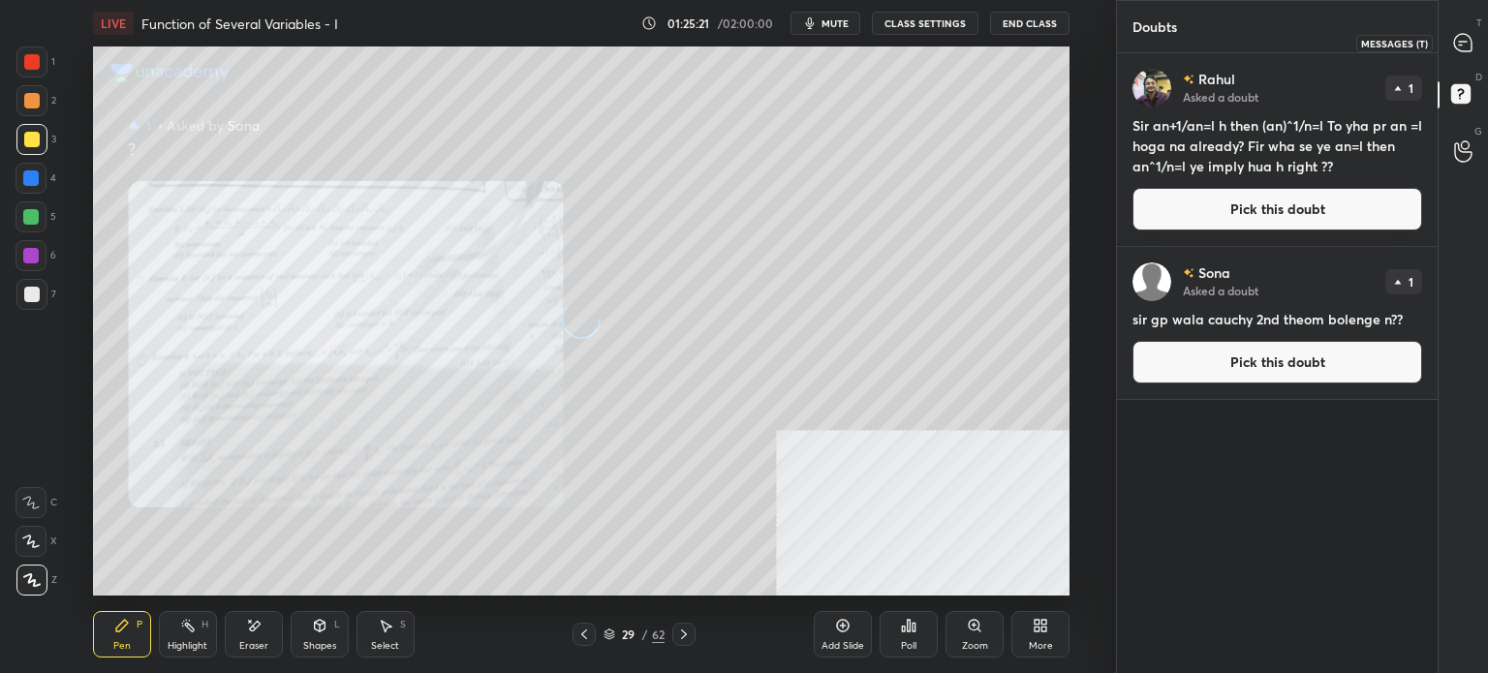
click at [1462, 46] on icon at bounding box center [1462, 42] width 17 height 17
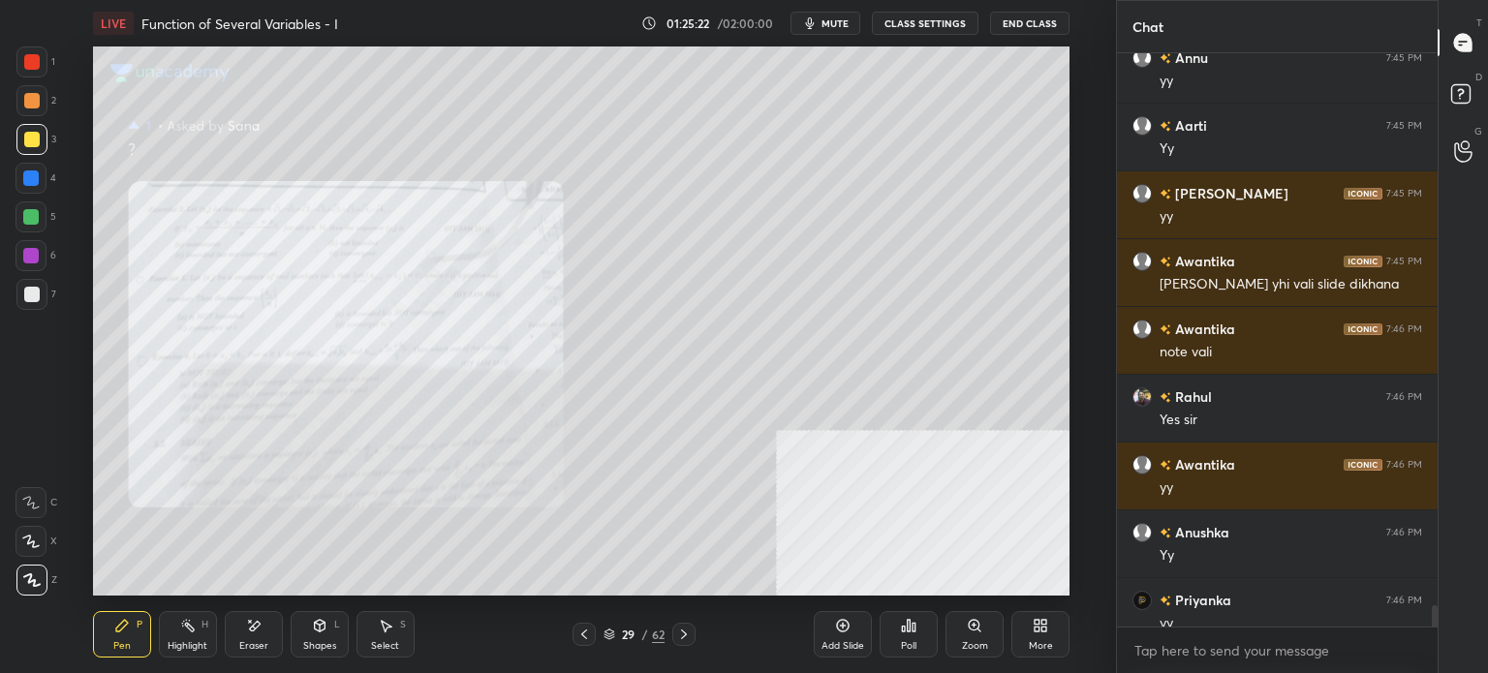
scroll to position [15140, 0]
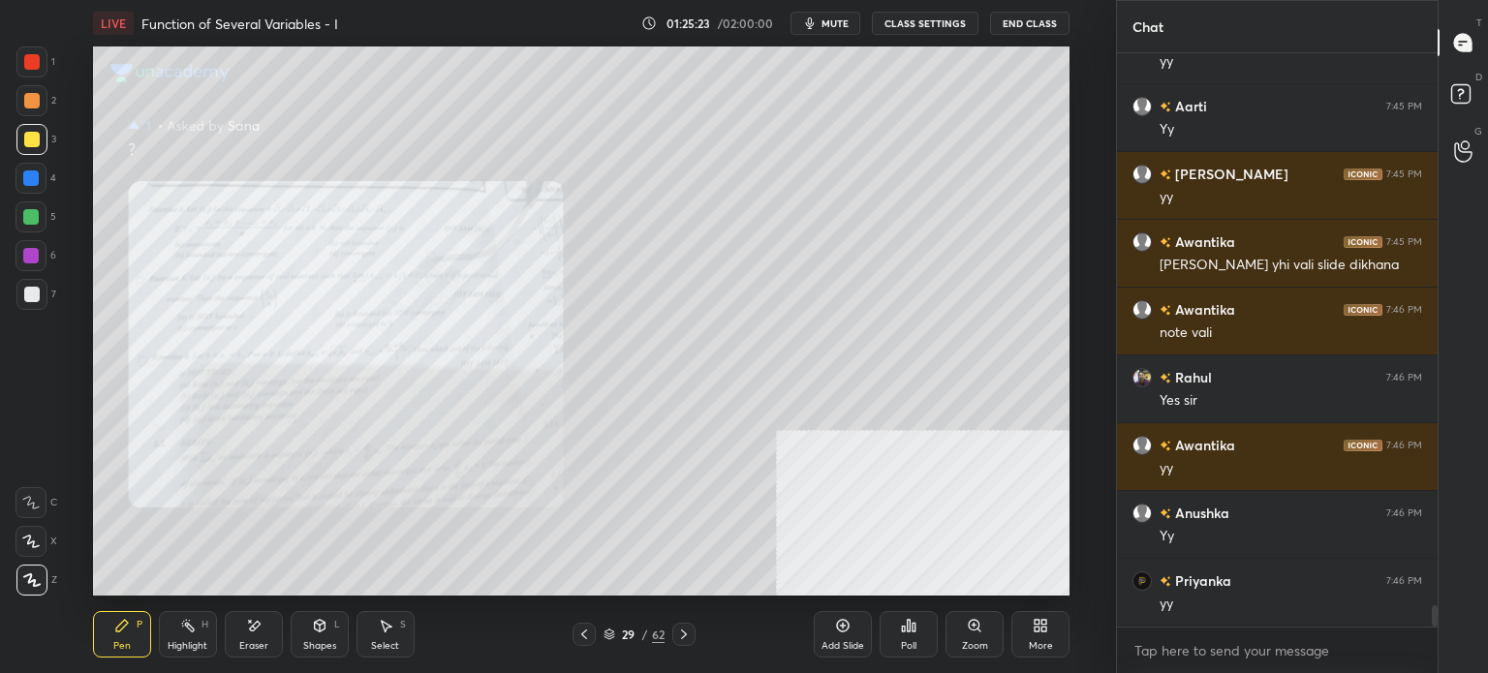
click at [960, 647] on div "Zoom" at bounding box center [974, 634] width 58 height 46
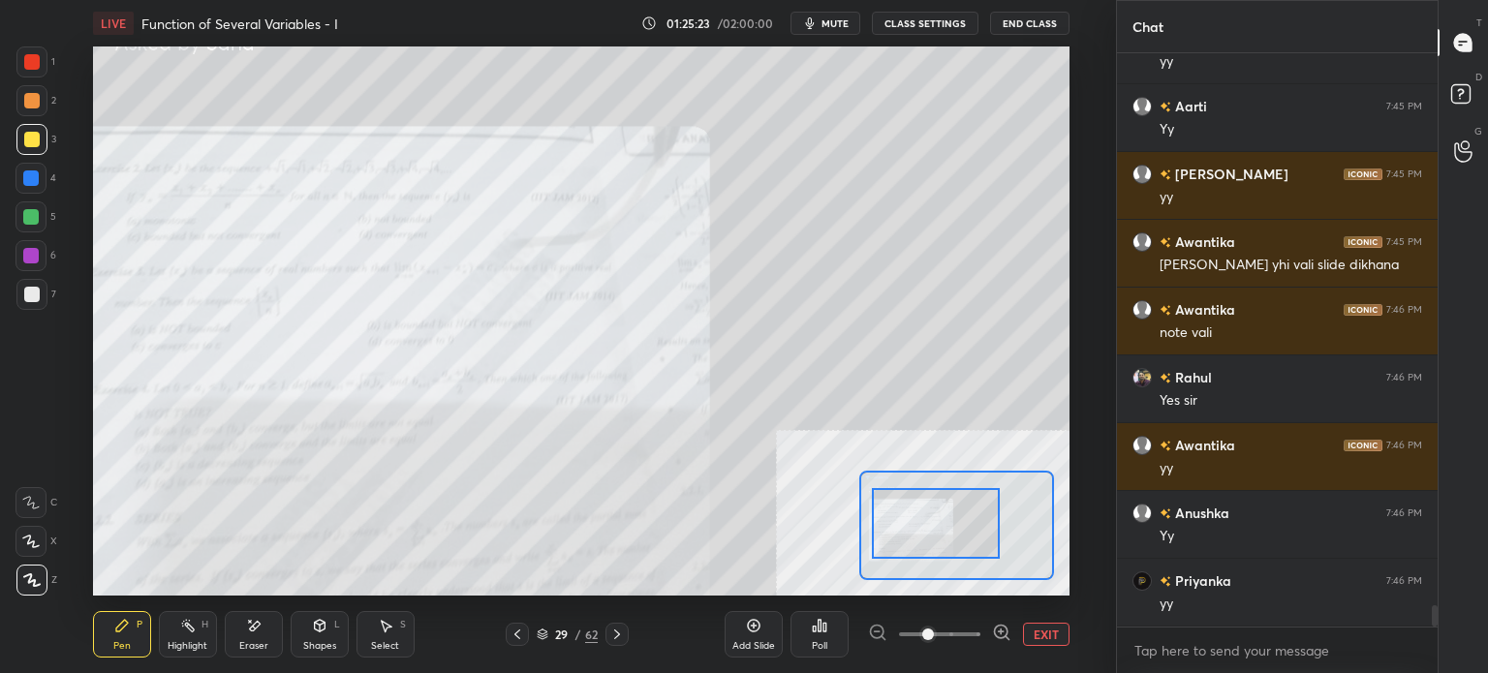
drag, startPoint x: 987, startPoint y: 512, endPoint x: 872, endPoint y: 533, distance: 117.0
click at [889, 528] on div at bounding box center [936, 523] width 128 height 71
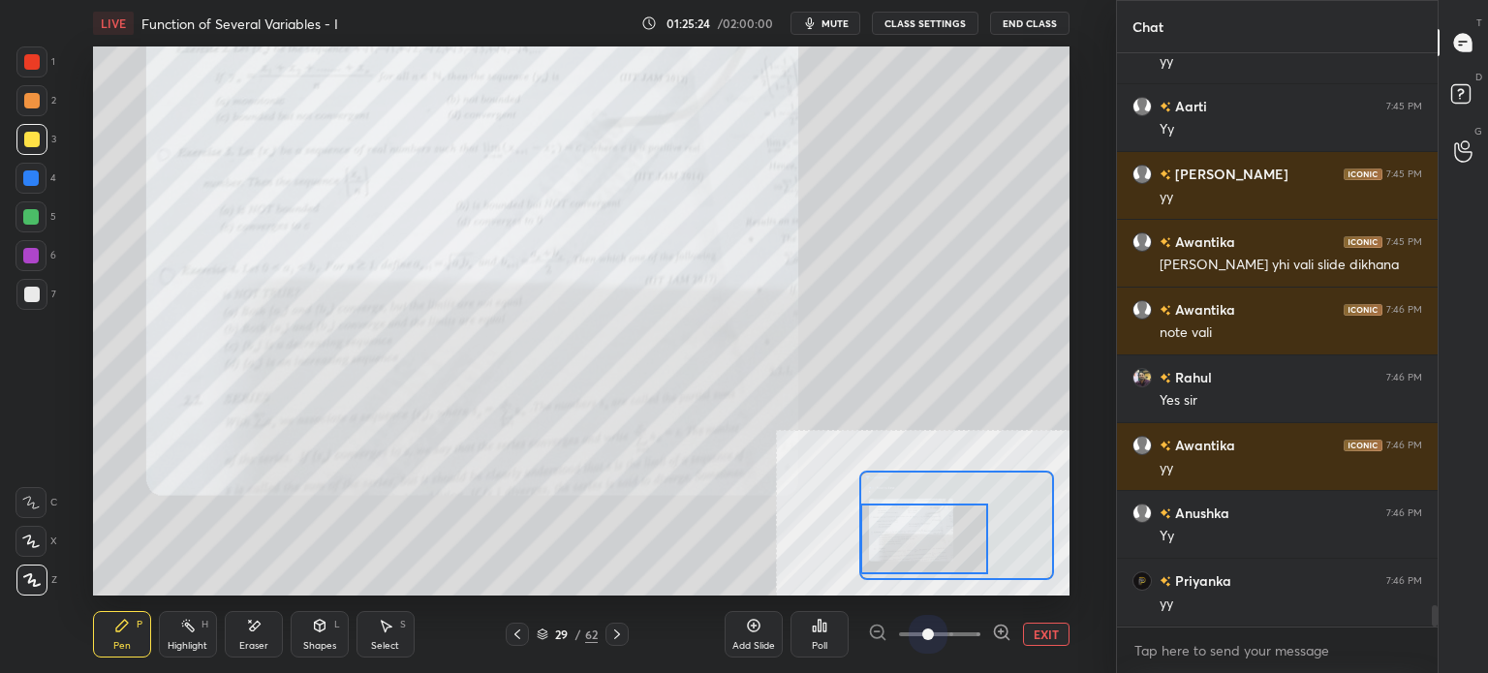
drag, startPoint x: 934, startPoint y: 624, endPoint x: 1043, endPoint y: 580, distance: 117.8
click at [1085, 610] on div "LIVE Function of Several Variables - I 01:25:24 / 02:00:00 mute CLASS SETTINGS …" at bounding box center [581, 336] width 1038 height 673
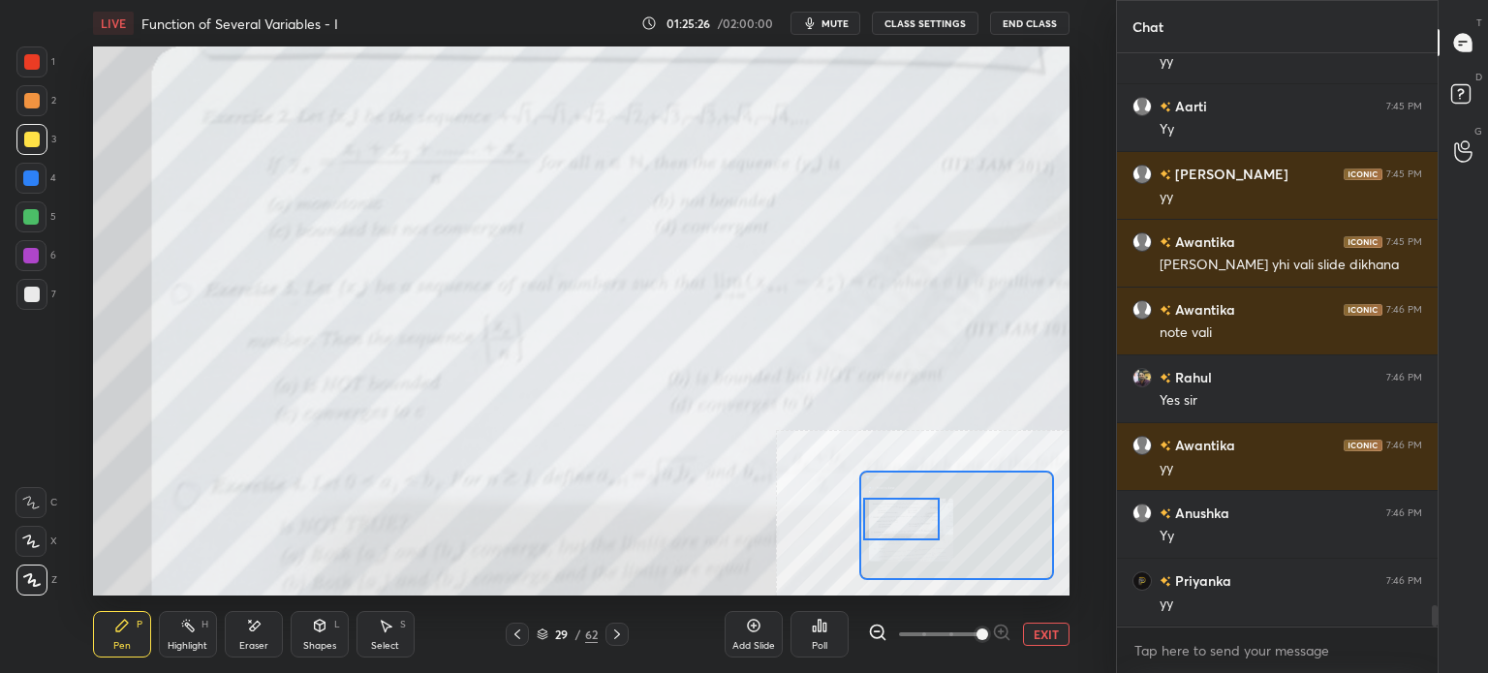
drag, startPoint x: 934, startPoint y: 534, endPoint x: 910, endPoint y: 514, distance: 30.3
click at [910, 514] on div at bounding box center [901, 519] width 77 height 43
click at [1061, 638] on button "EXIT" at bounding box center [1046, 634] width 46 height 23
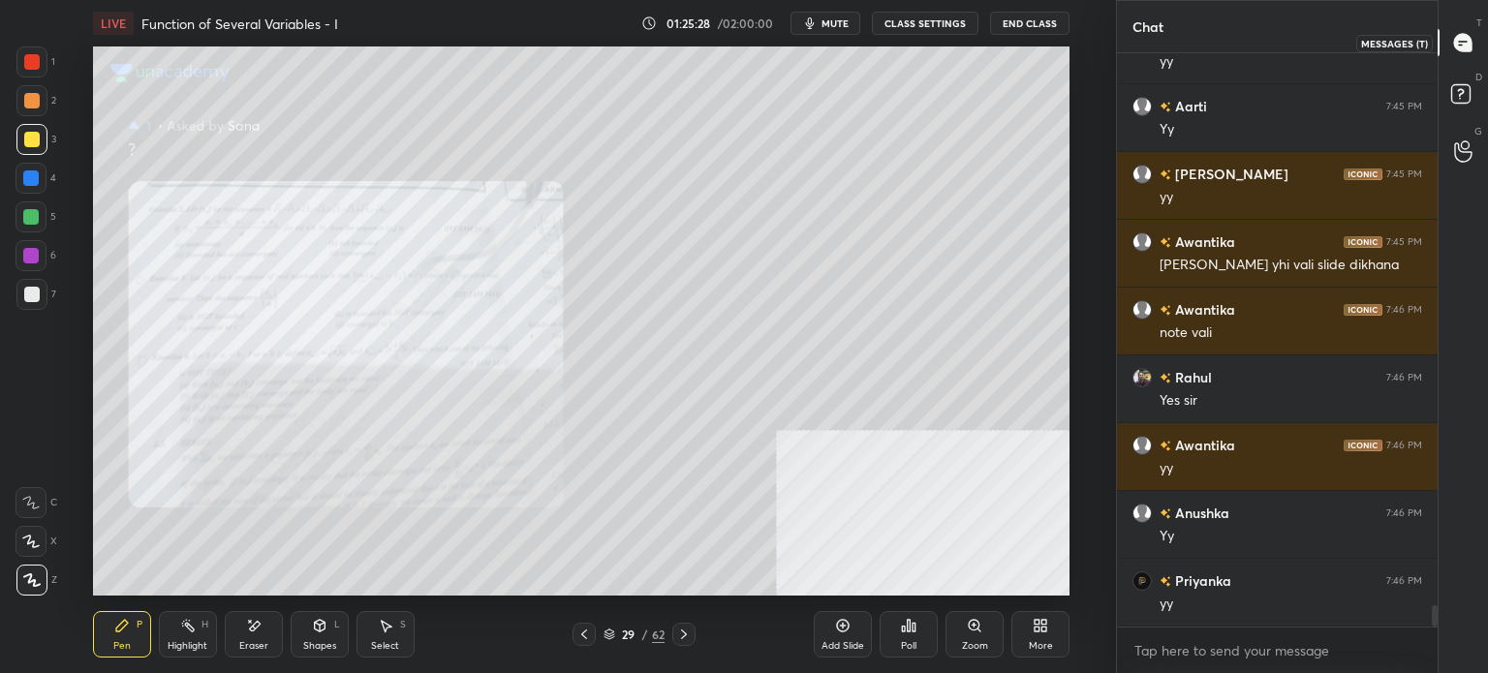
click at [1466, 53] on div at bounding box center [1463, 42] width 39 height 35
click at [1470, 106] on icon at bounding box center [1463, 96] width 35 height 35
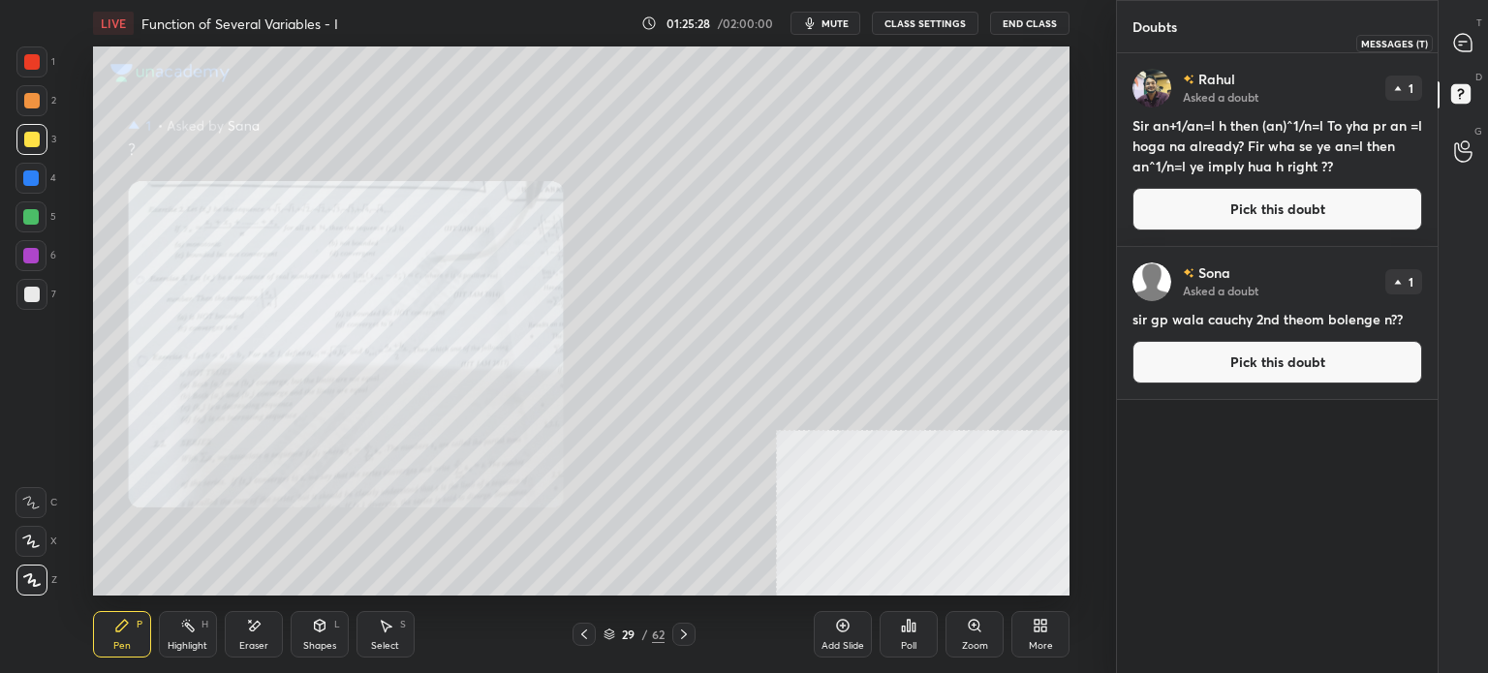
click at [1476, 47] on div at bounding box center [1463, 42] width 39 height 35
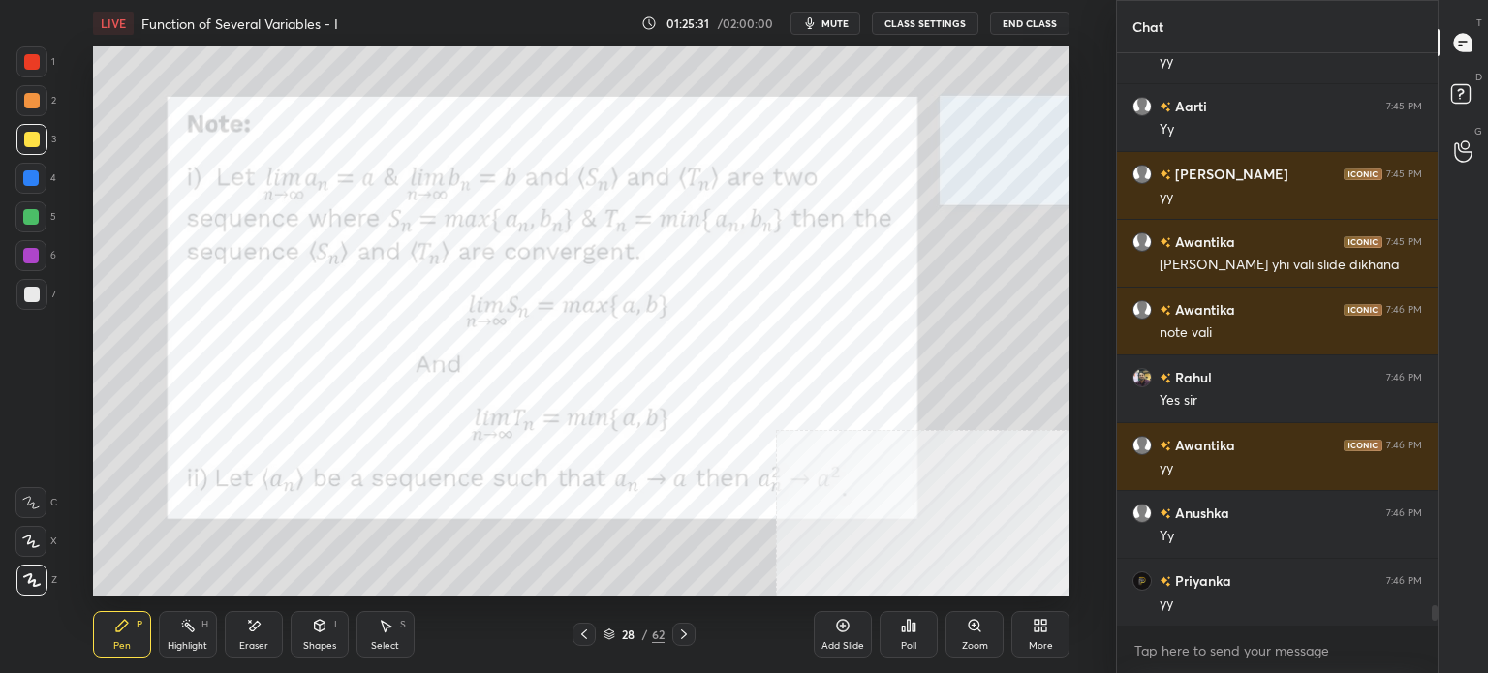
scroll to position [15207, 0]
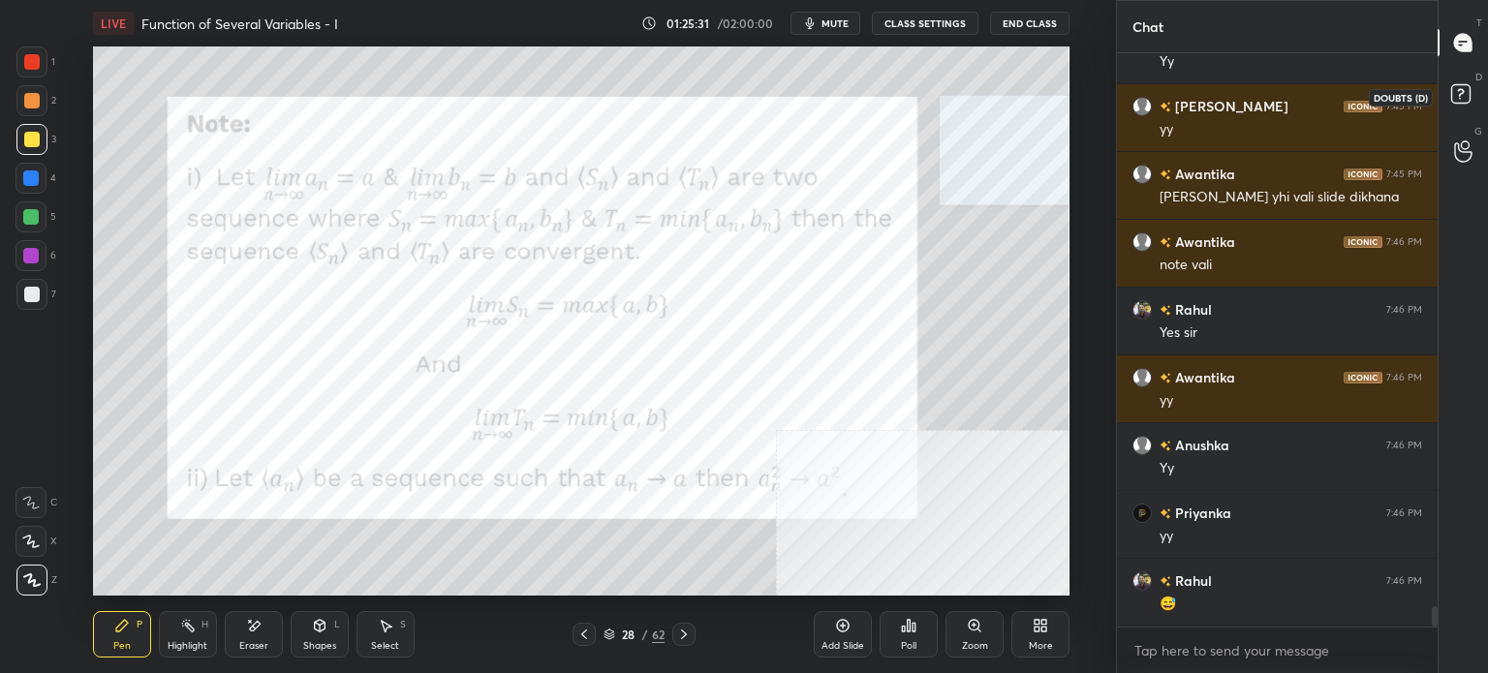
click at [1471, 93] on icon at bounding box center [1463, 96] width 35 height 35
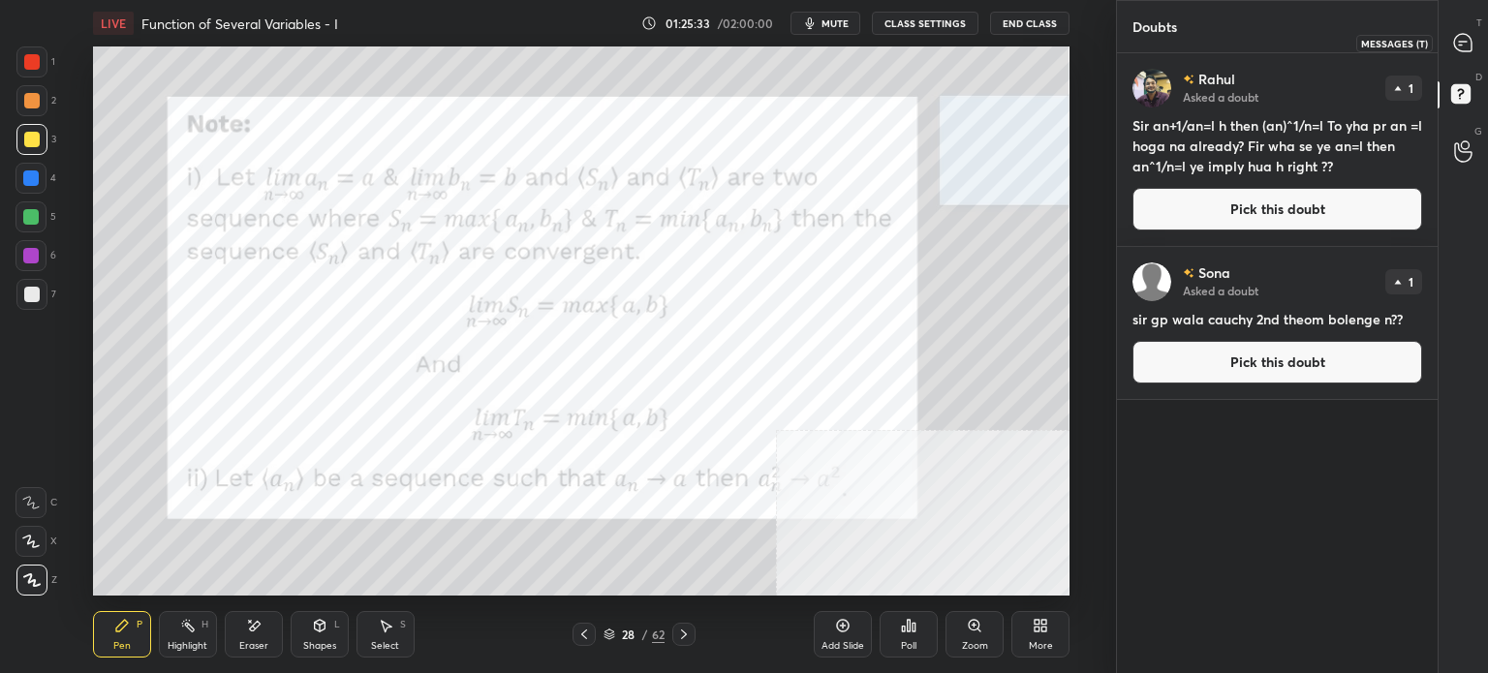
drag, startPoint x: 1470, startPoint y: 39, endPoint x: 1445, endPoint y: 155, distance: 118.9
click at [1470, 38] on icon at bounding box center [1462, 42] width 17 height 17
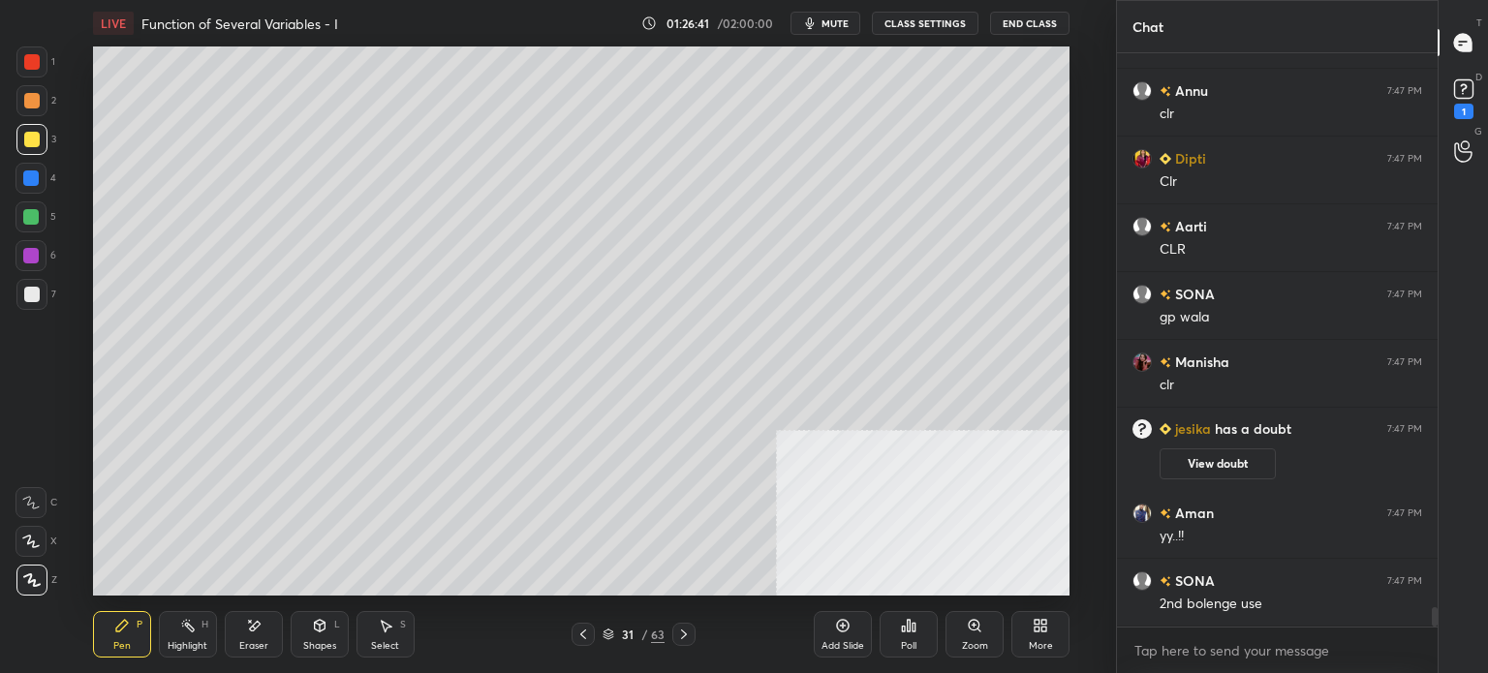
scroll to position [16158, 0]
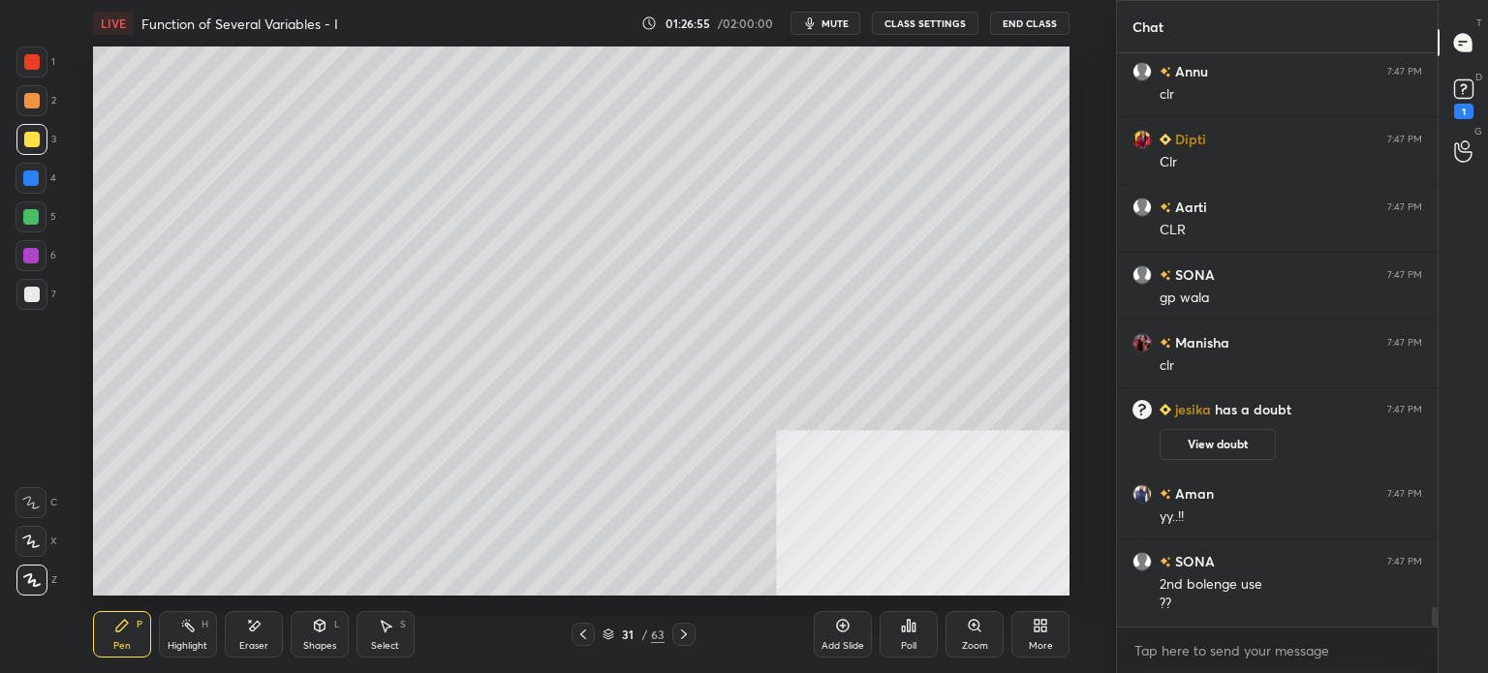
click at [1085, 313] on div "Setting up your live class Poll for secs No correct answer Start poll" at bounding box center [581, 320] width 1038 height 549
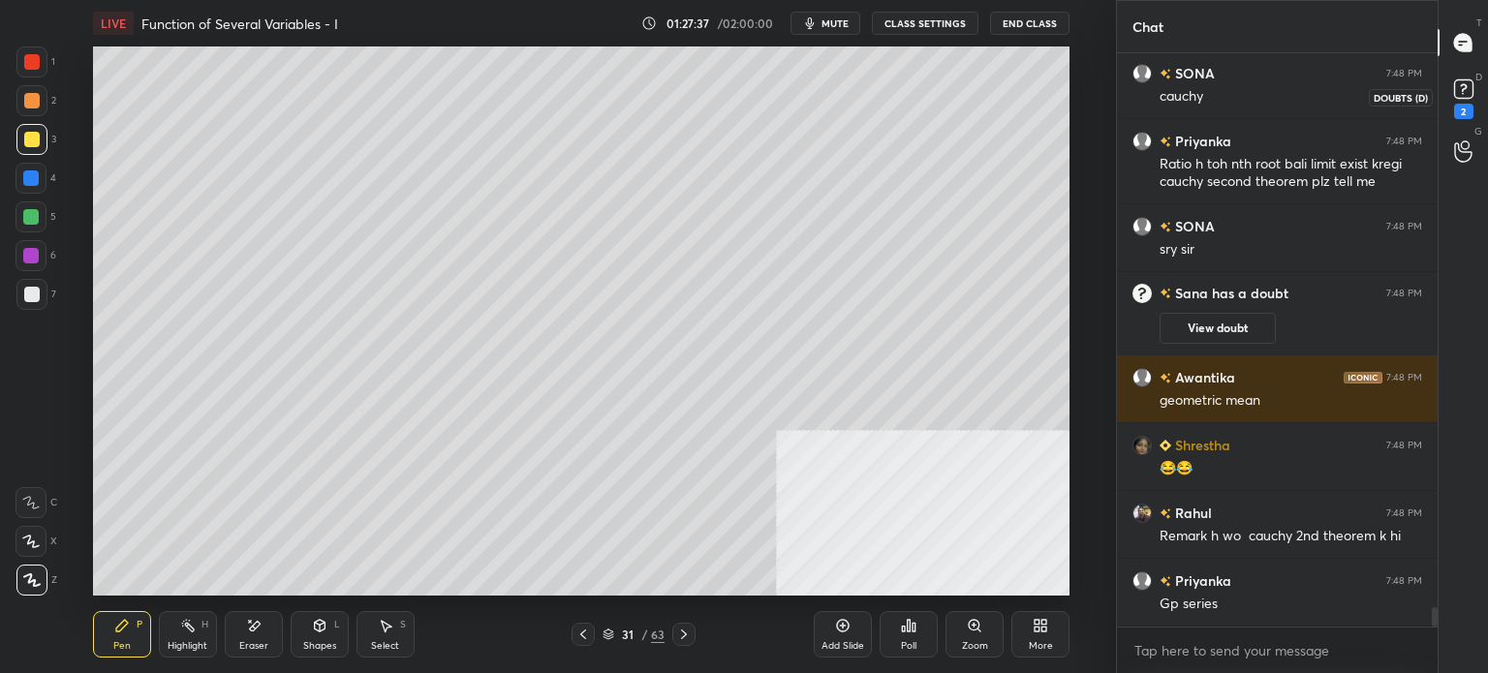
scroll to position [16685, 0]
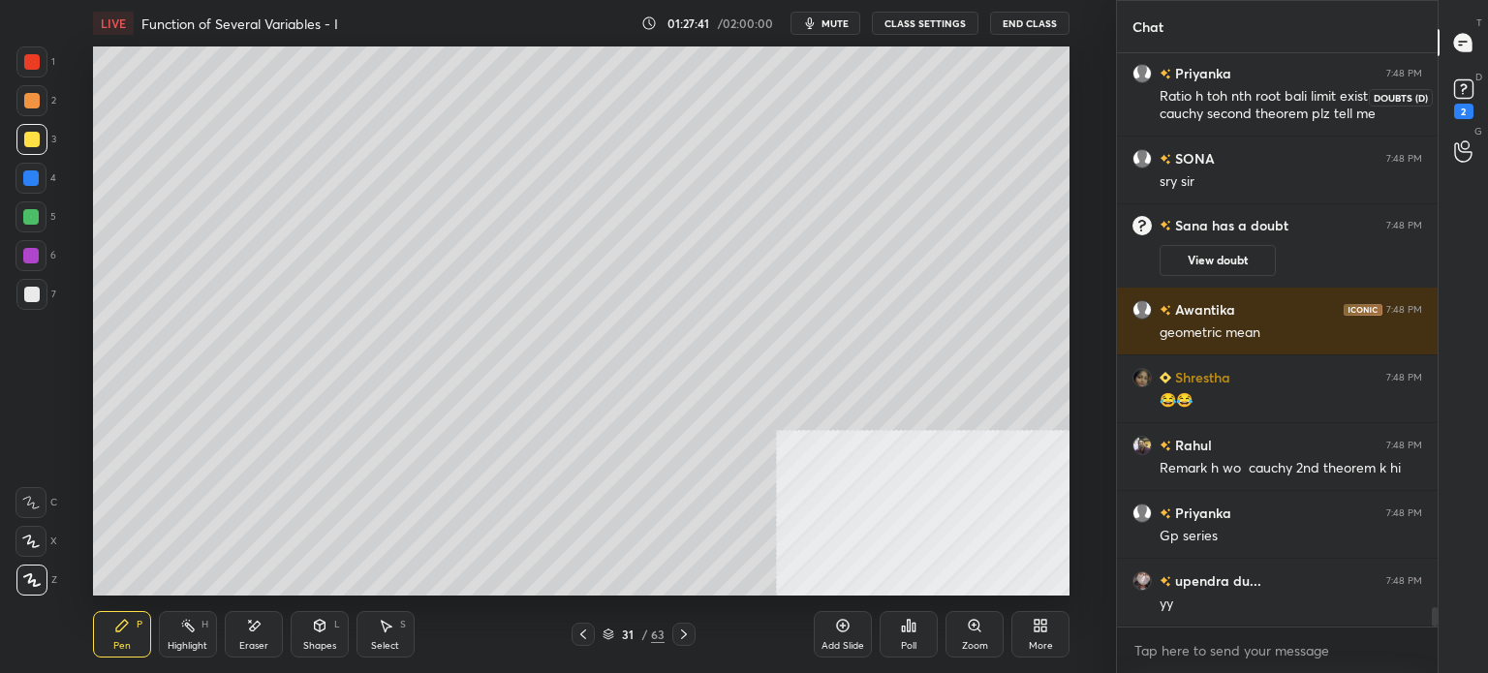
click at [1456, 100] on icon at bounding box center [1463, 89] width 29 height 29
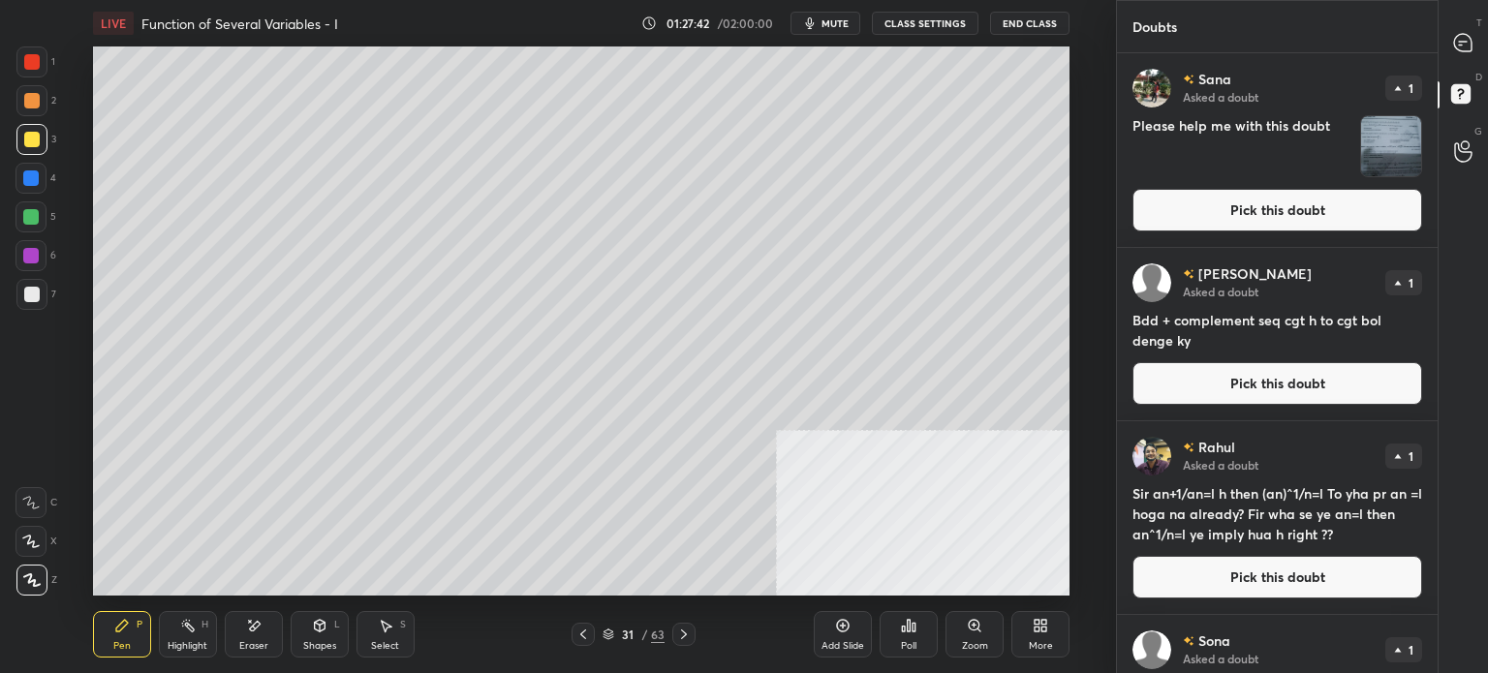
click at [1255, 221] on button "Pick this doubt" at bounding box center [1277, 210] width 290 height 43
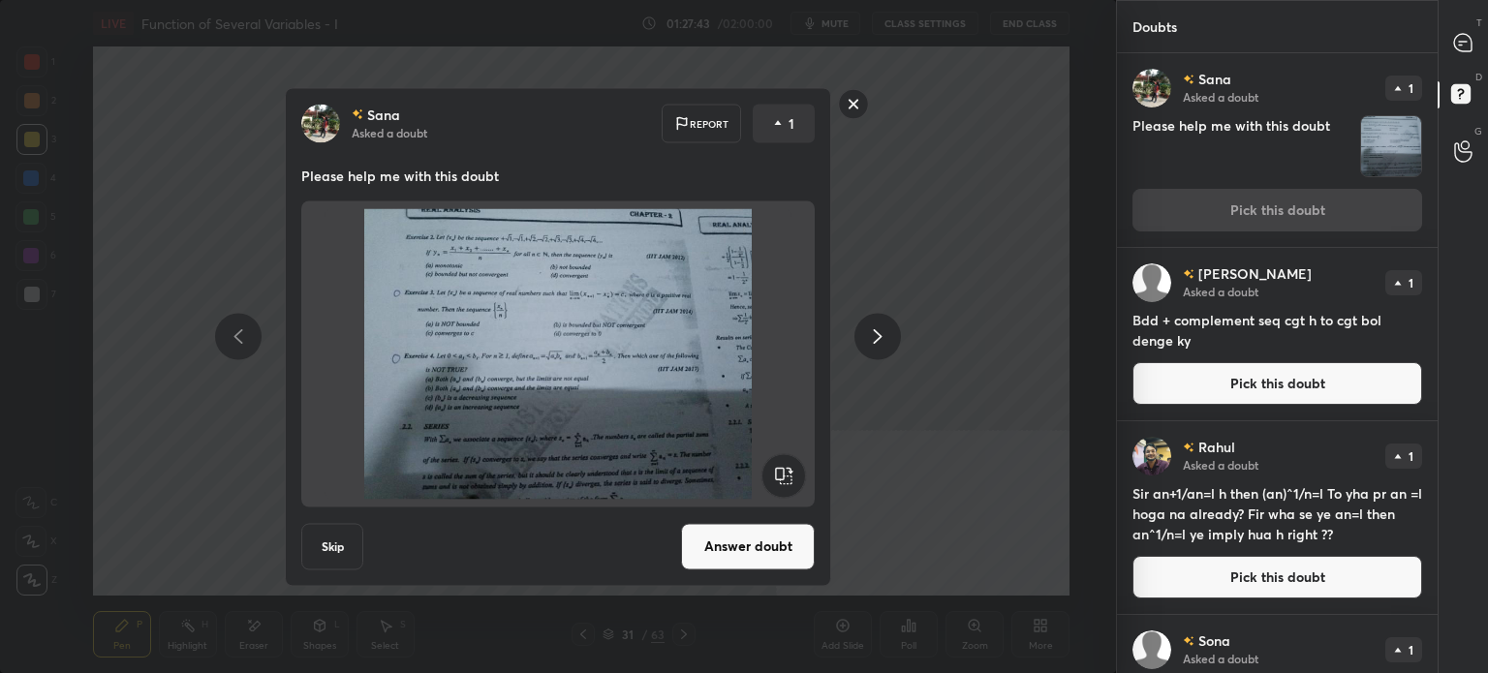
click at [796, 544] on button "Answer doubt" at bounding box center [748, 546] width 134 height 46
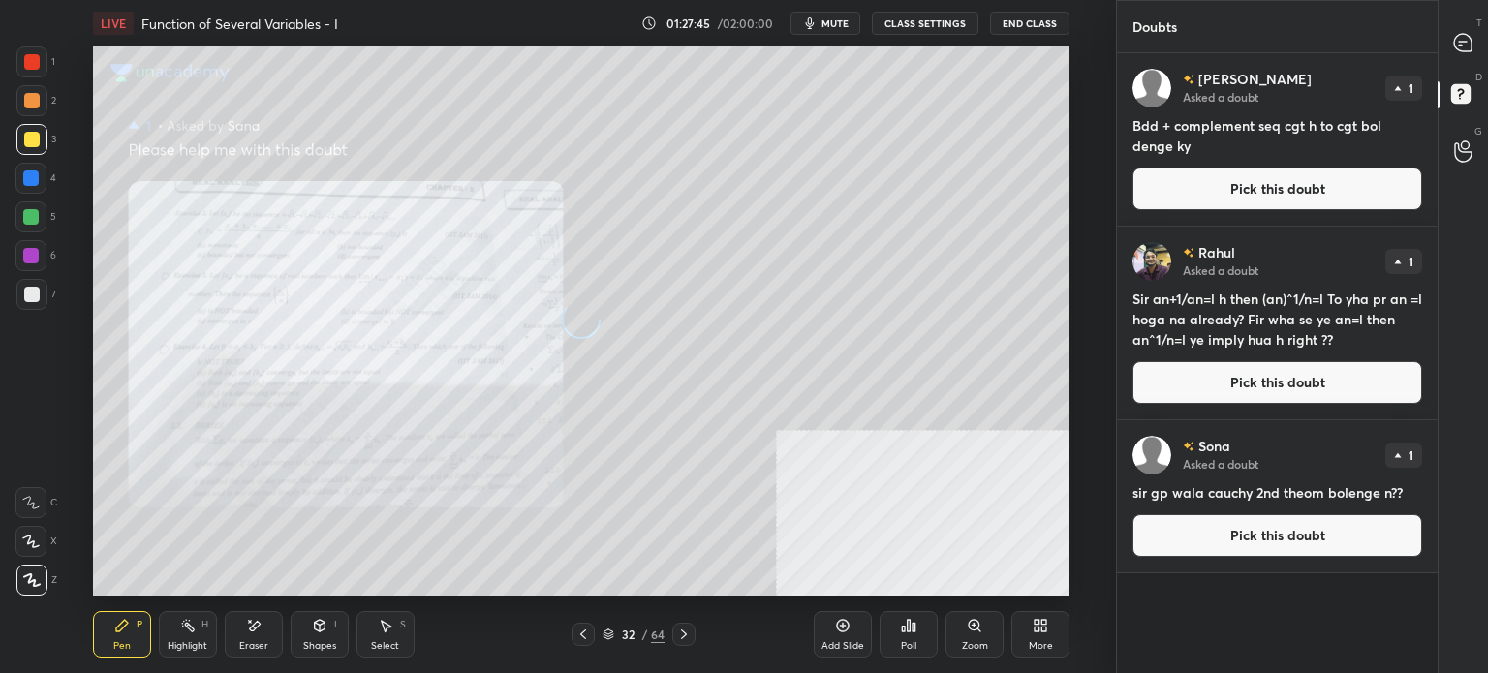
click at [1230, 395] on button "Pick this doubt" at bounding box center [1277, 382] width 290 height 43
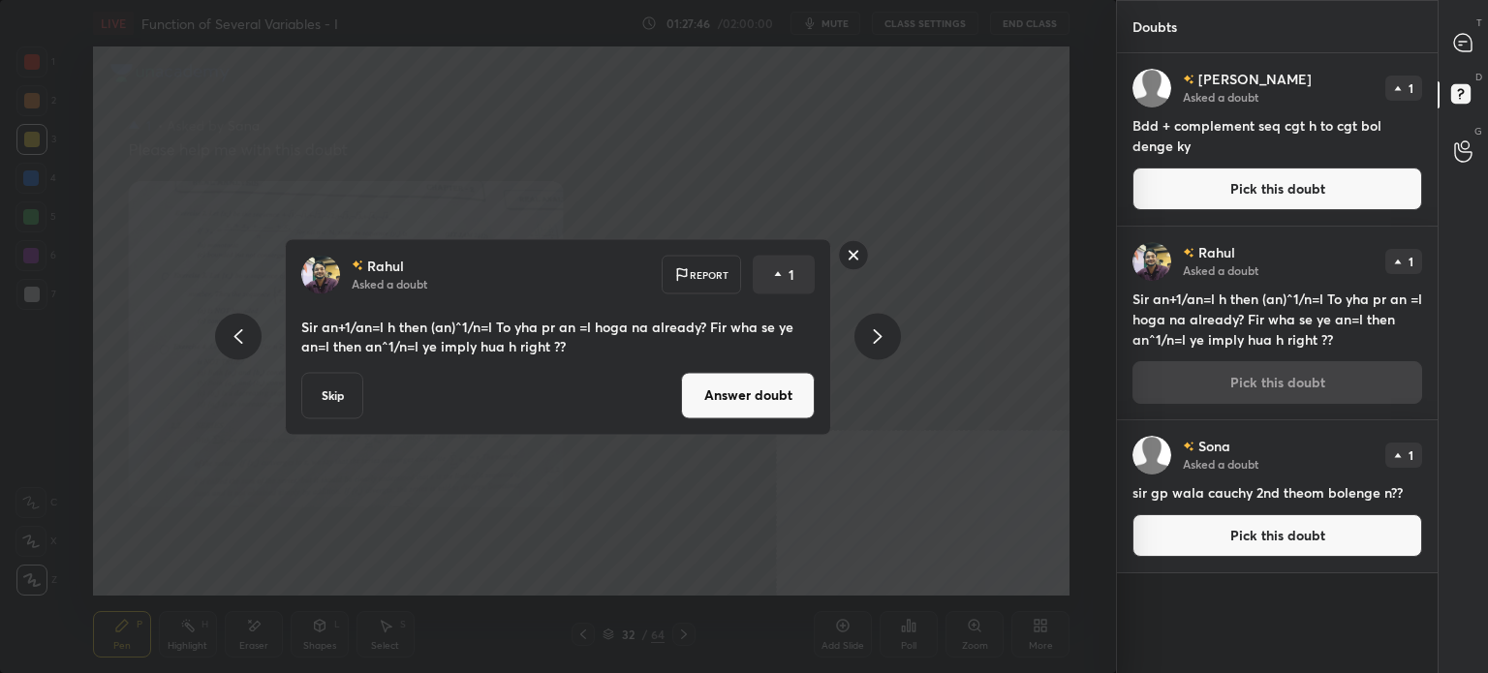
click at [730, 394] on button "Answer doubt" at bounding box center [748, 395] width 134 height 46
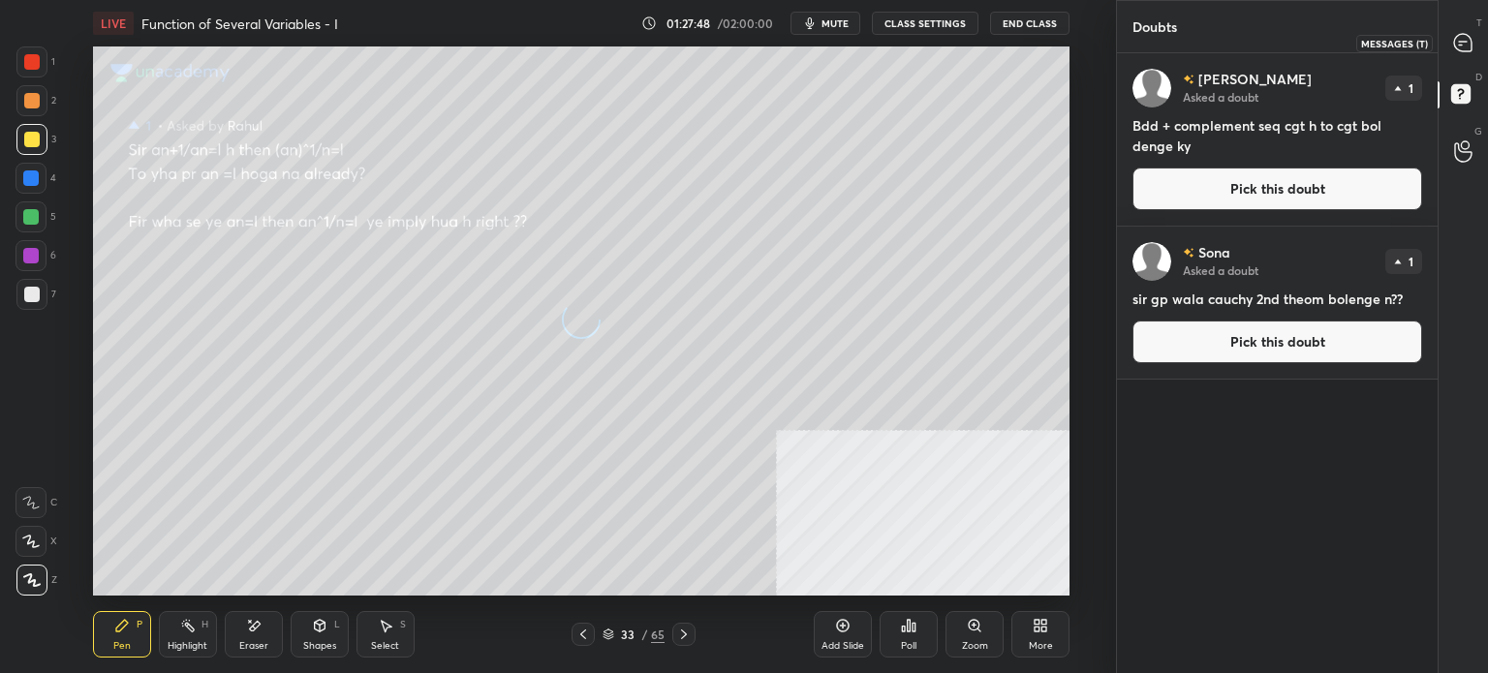
click at [1464, 31] on div at bounding box center [1463, 42] width 39 height 35
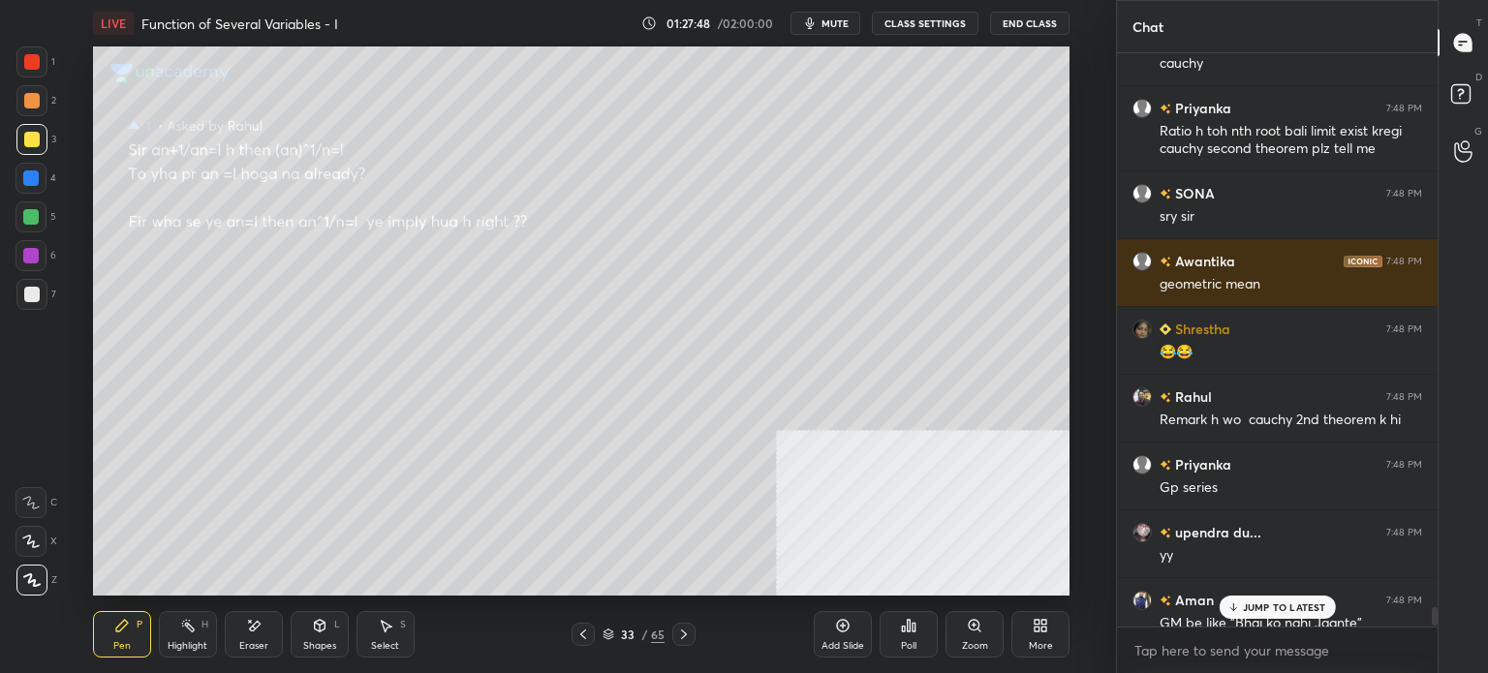
scroll to position [17063, 0]
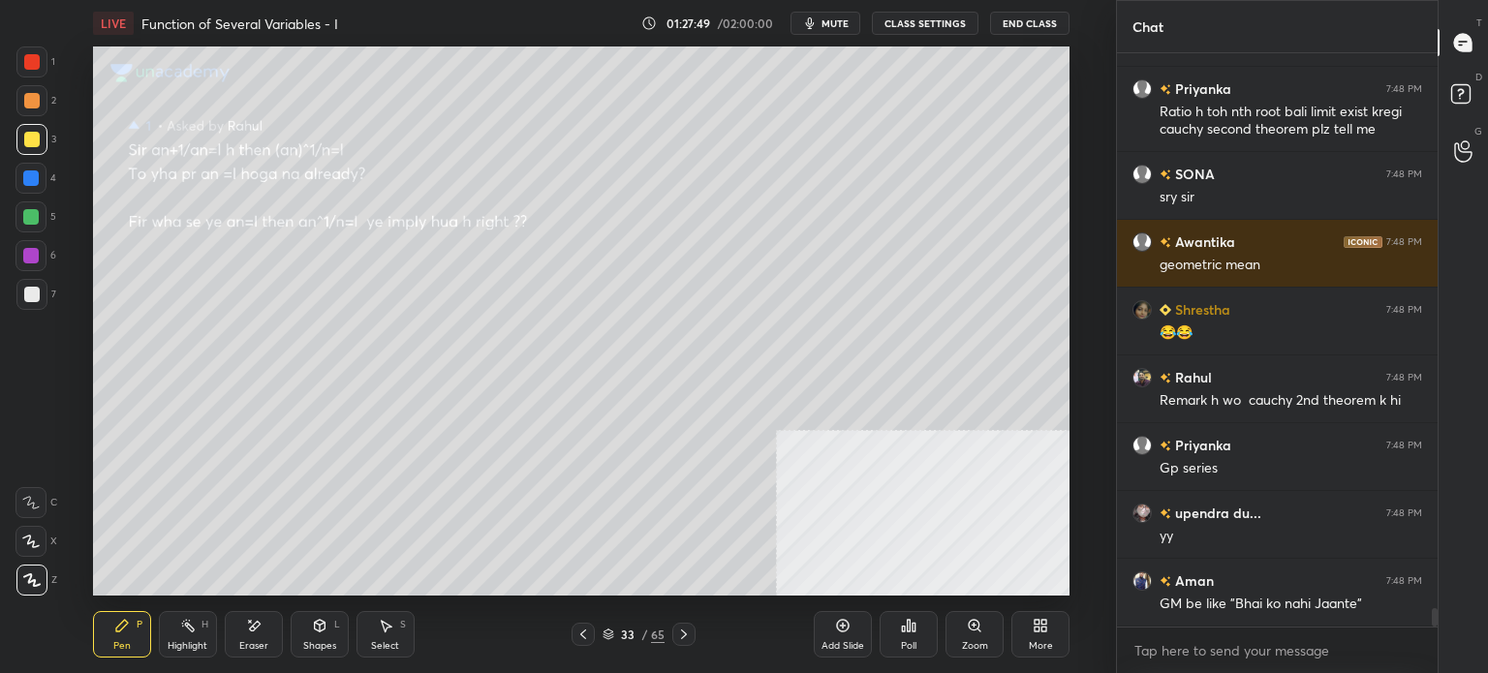
click at [984, 636] on div "Zoom" at bounding box center [974, 634] width 58 height 46
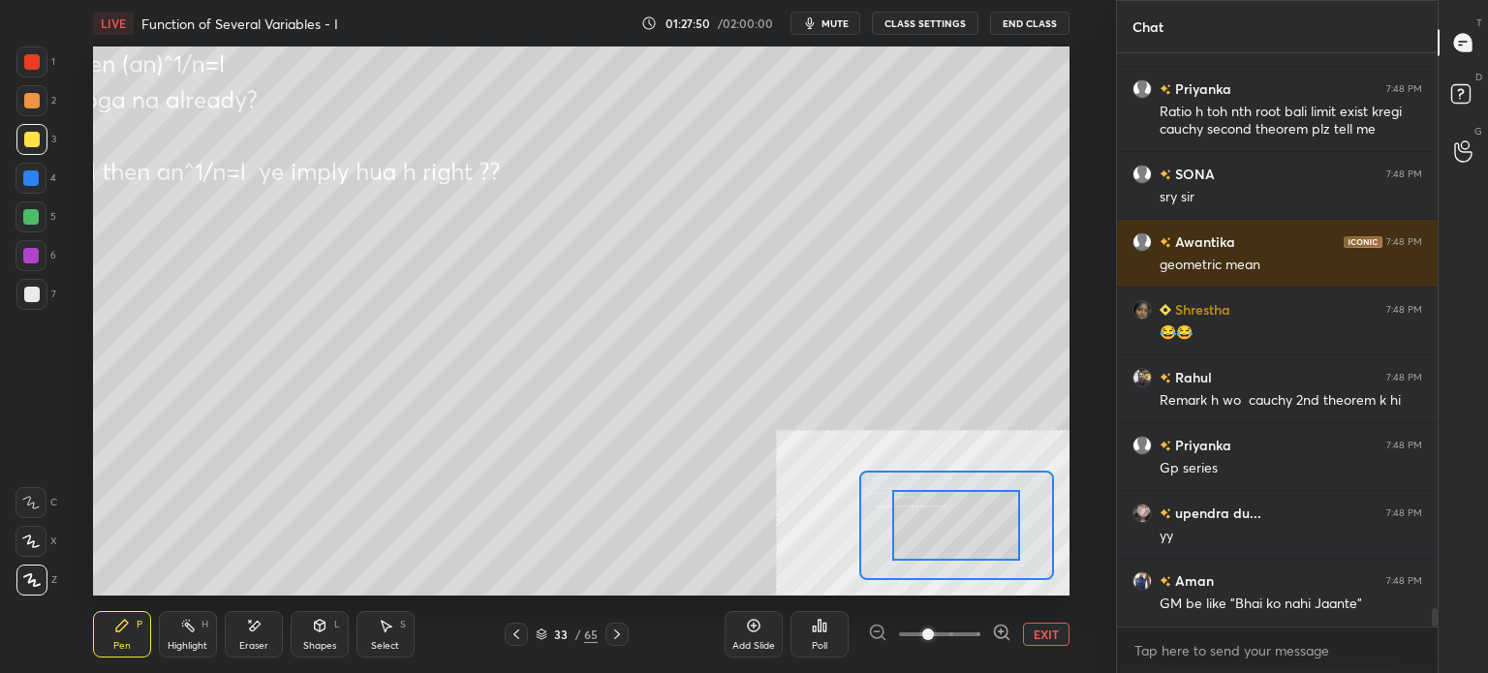
scroll to position [17131, 0]
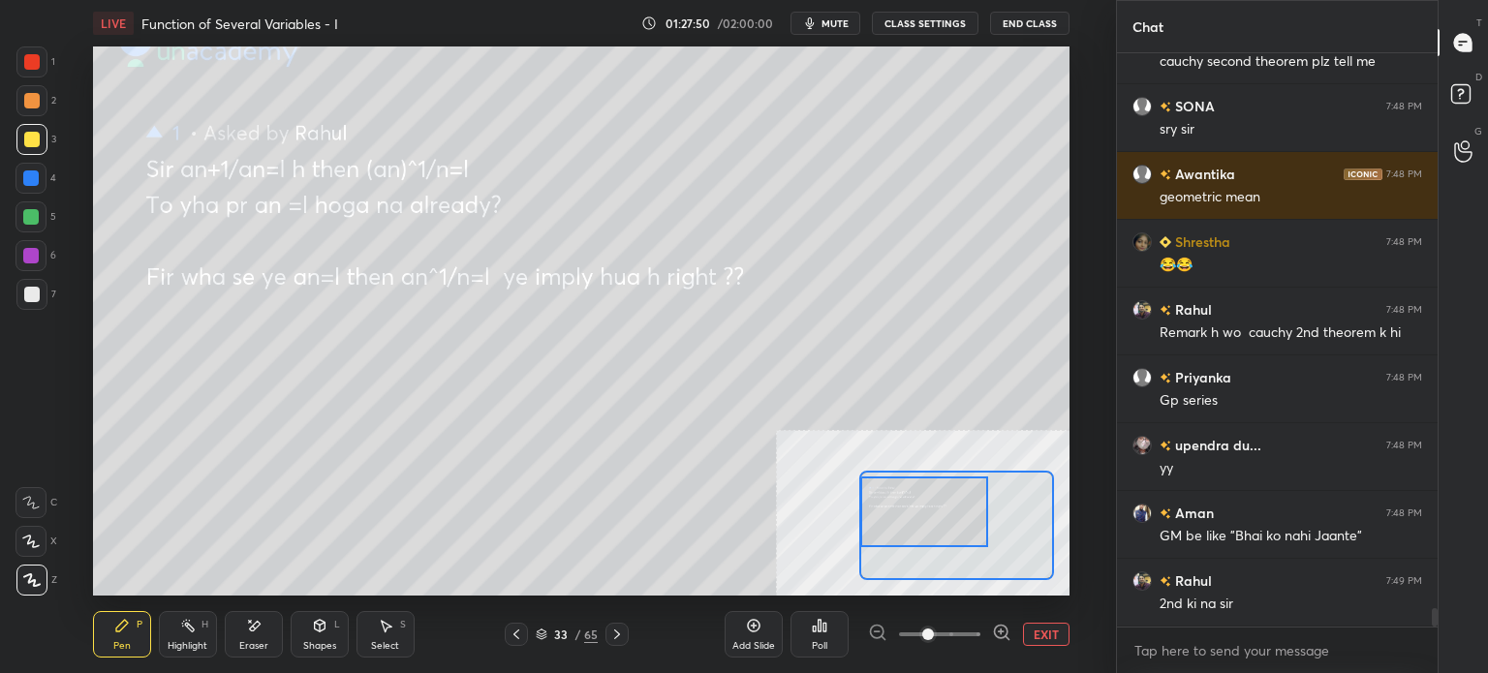
drag, startPoint x: 967, startPoint y: 548, endPoint x: 945, endPoint y: 538, distance: 23.8
click at [945, 538] on div at bounding box center [924, 511] width 128 height 71
drag, startPoint x: 967, startPoint y: 541, endPoint x: 950, endPoint y: 539, distance: 16.6
click at [950, 539] on div at bounding box center [924, 510] width 128 height 71
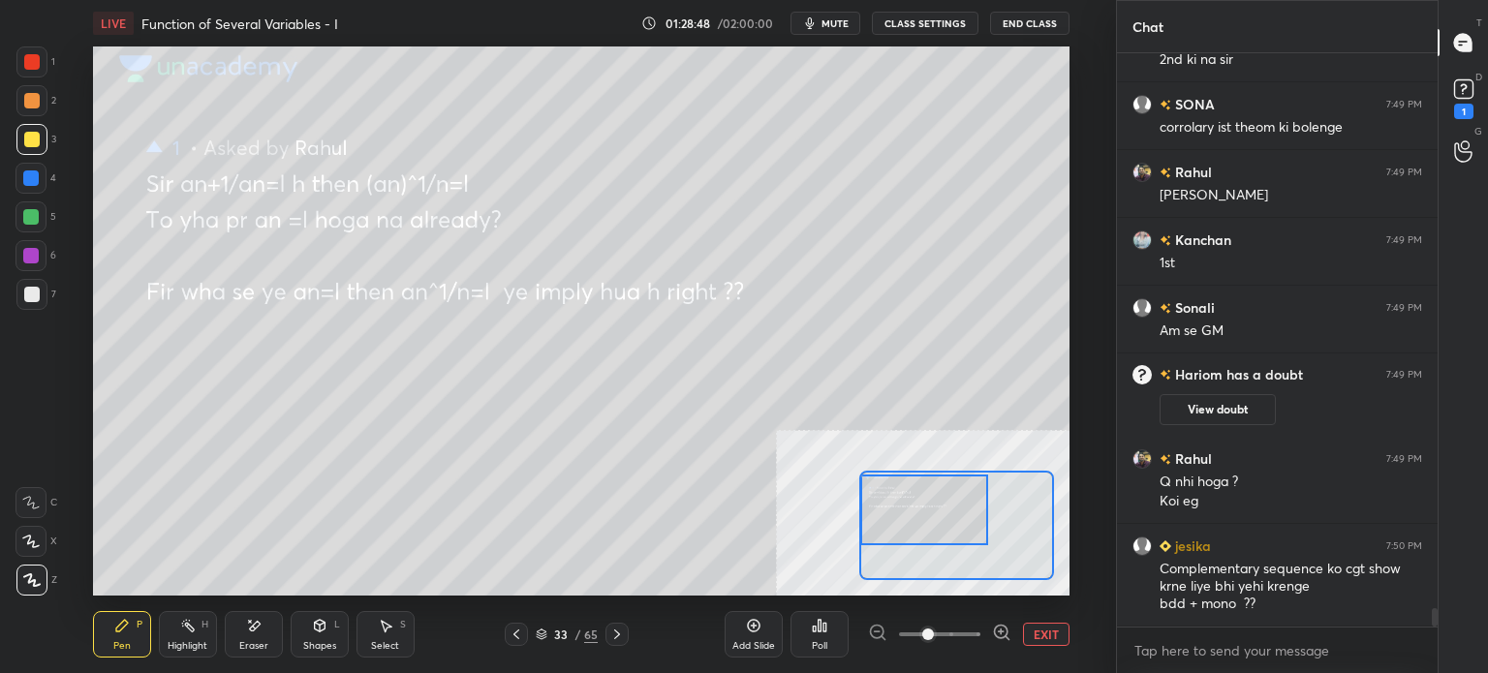
scroll to position [17088, 0]
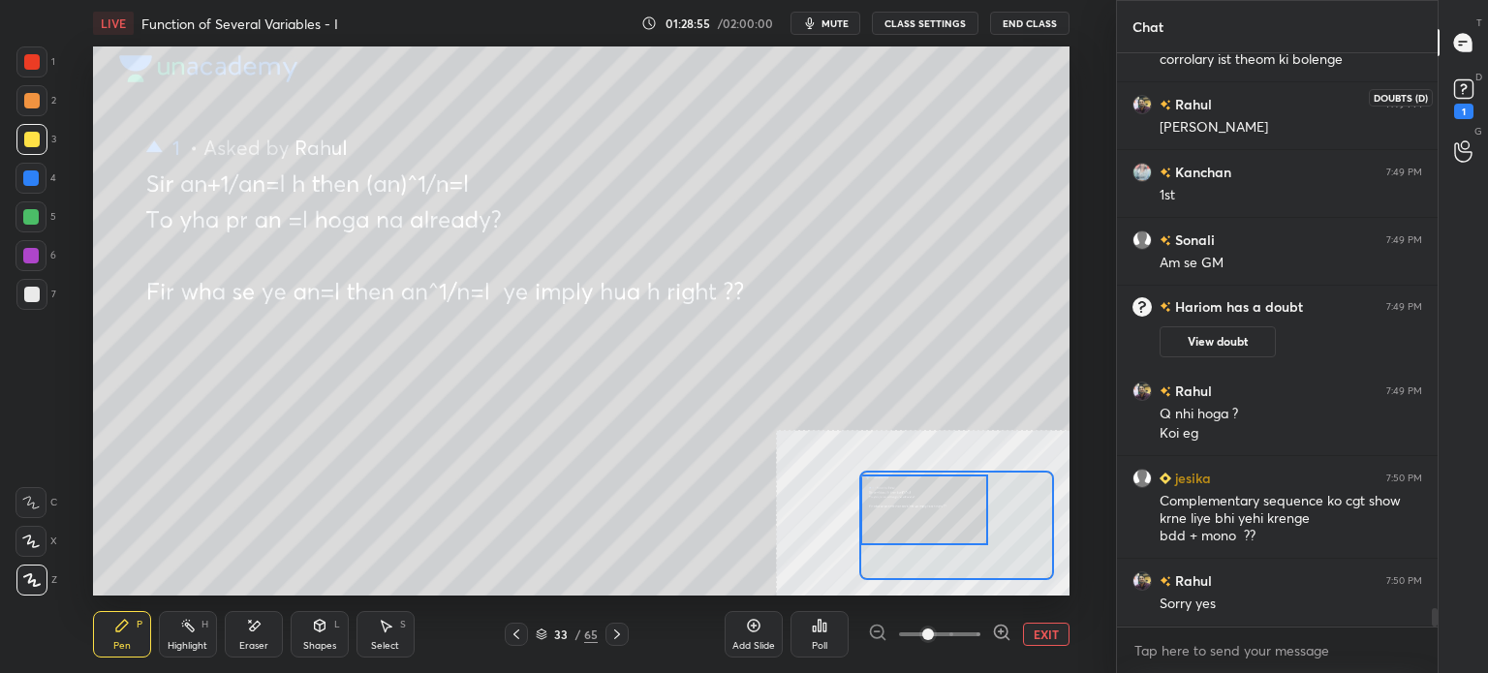
click at [1469, 81] on rect at bounding box center [1463, 89] width 18 height 18
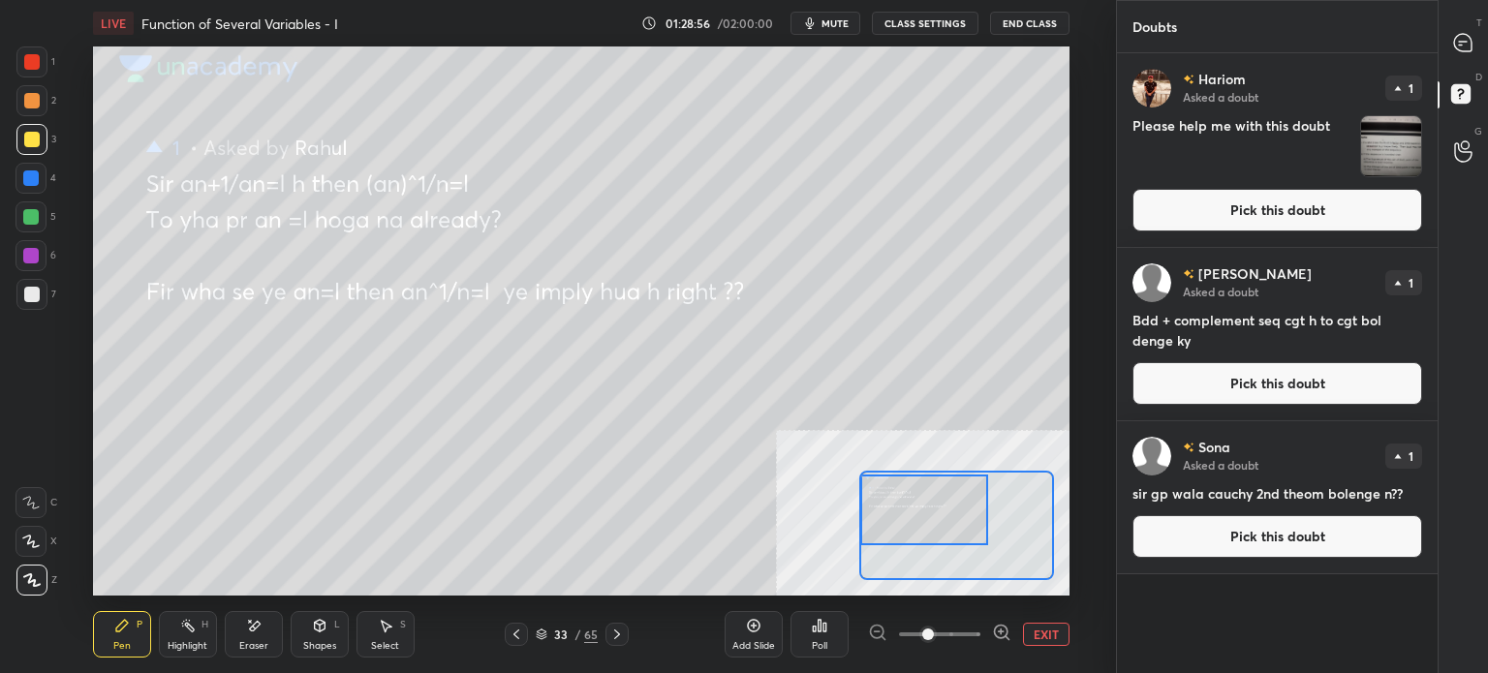
click at [1237, 372] on button "Pick this doubt" at bounding box center [1277, 383] width 290 height 43
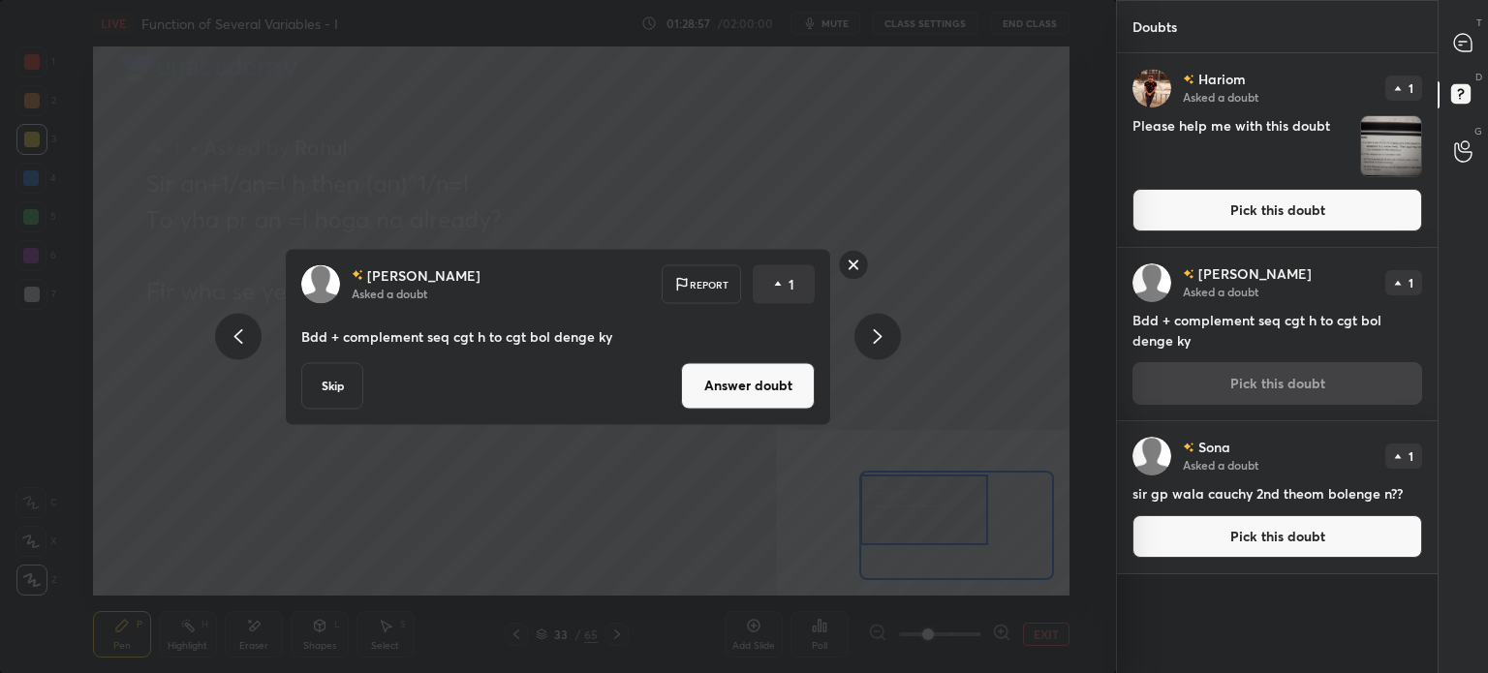
click at [748, 385] on button "Answer doubt" at bounding box center [748, 385] width 134 height 46
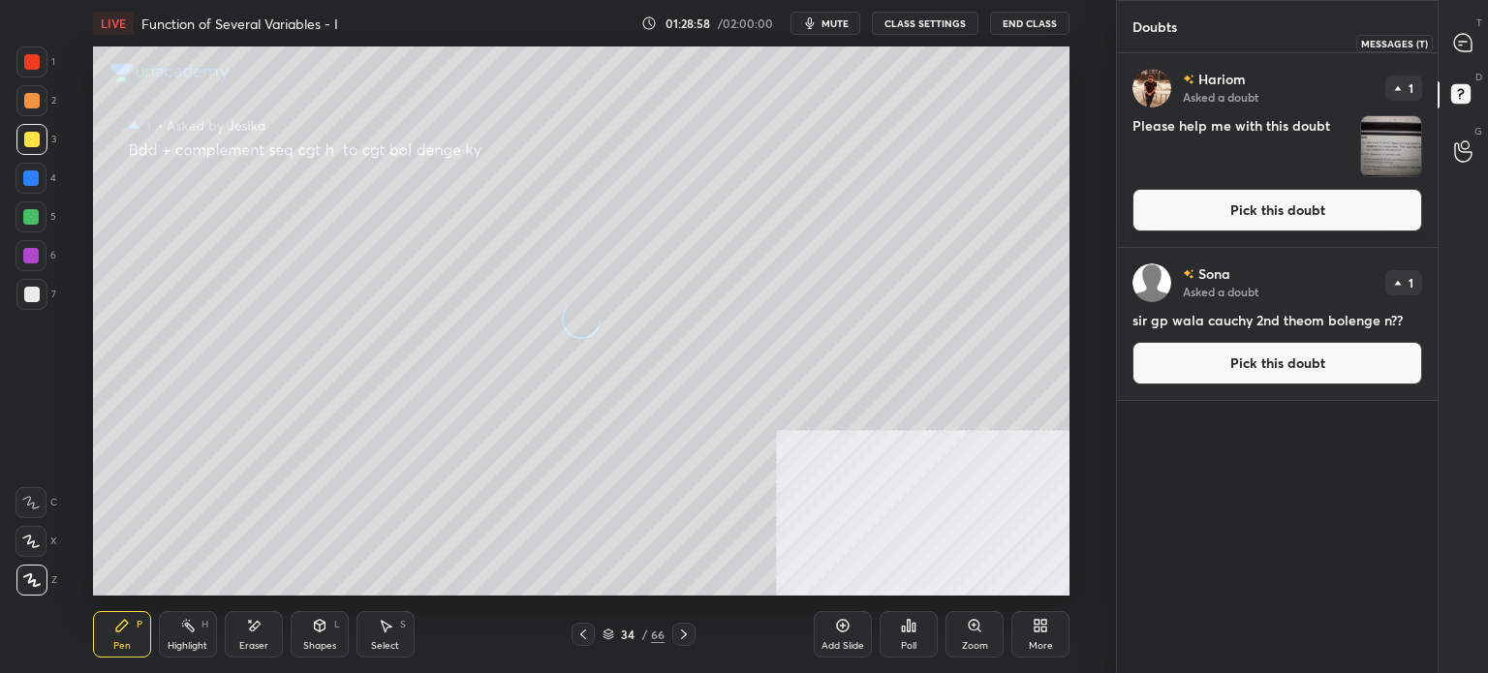
click at [1470, 41] on icon at bounding box center [1462, 42] width 17 height 17
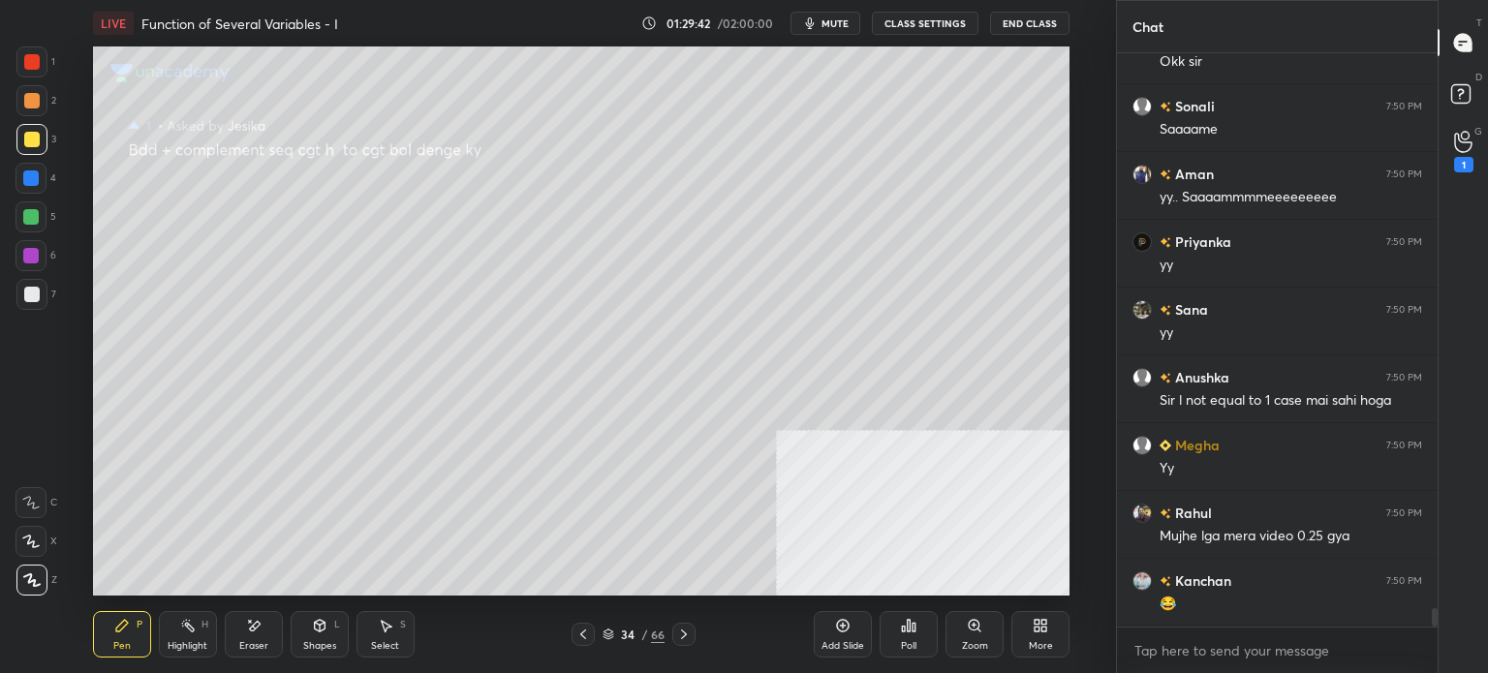
scroll to position [17834, 0]
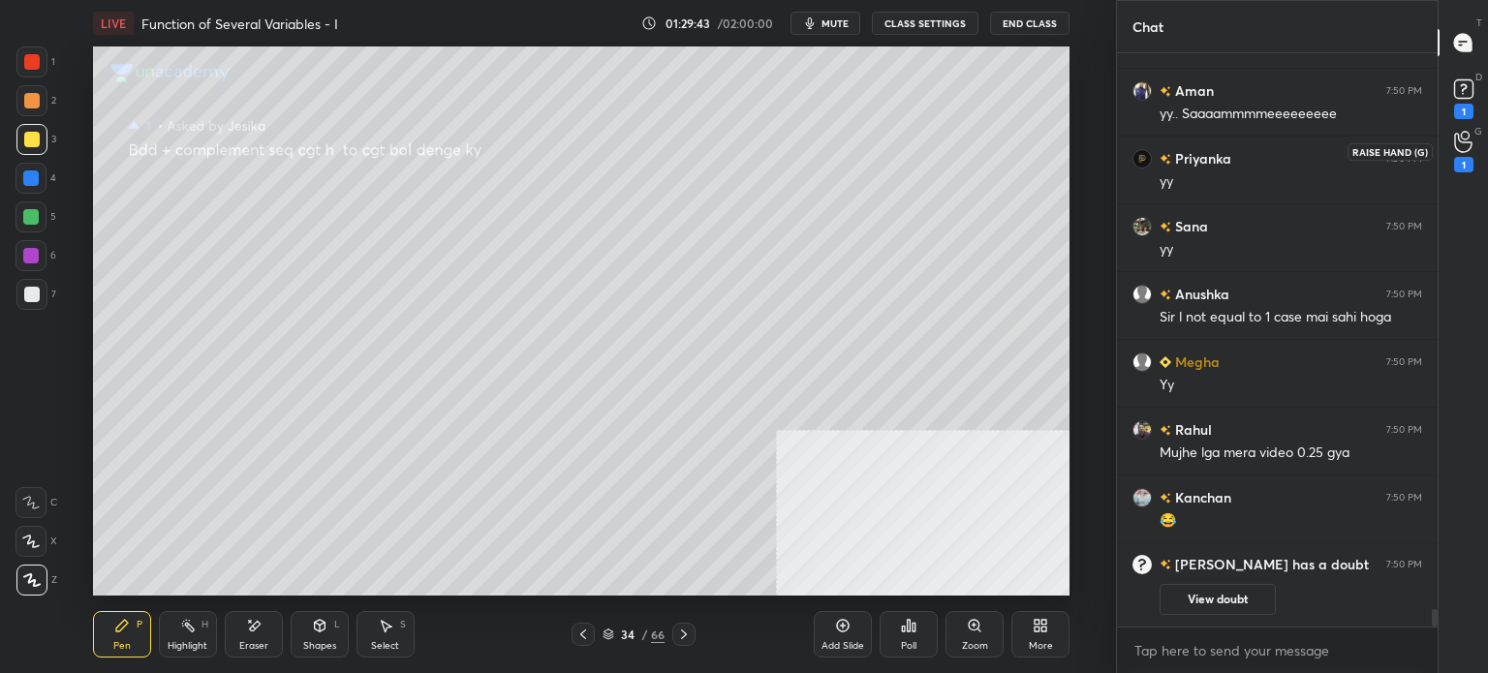
click at [1462, 150] on icon at bounding box center [1463, 142] width 18 height 22
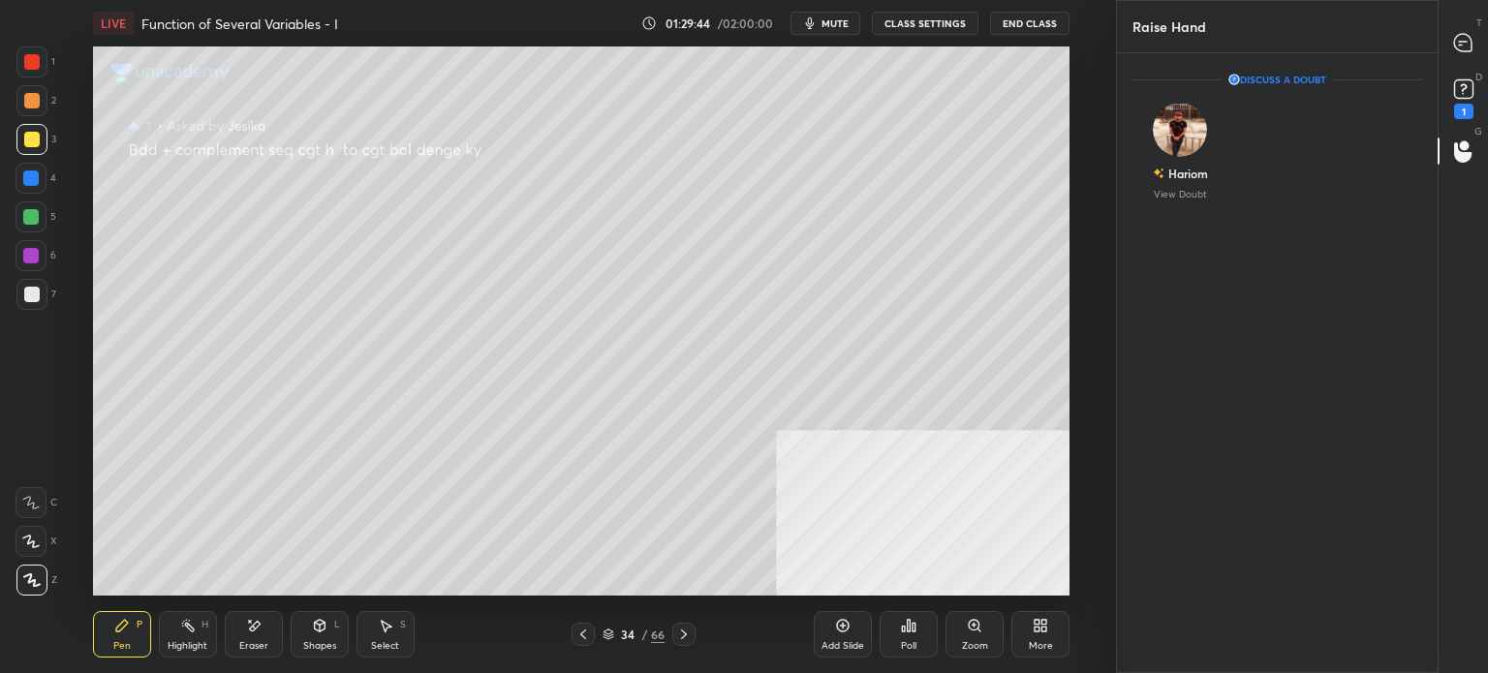
click at [1442, 98] on div "D Doubts (D) 1" at bounding box center [1462, 97] width 49 height 54
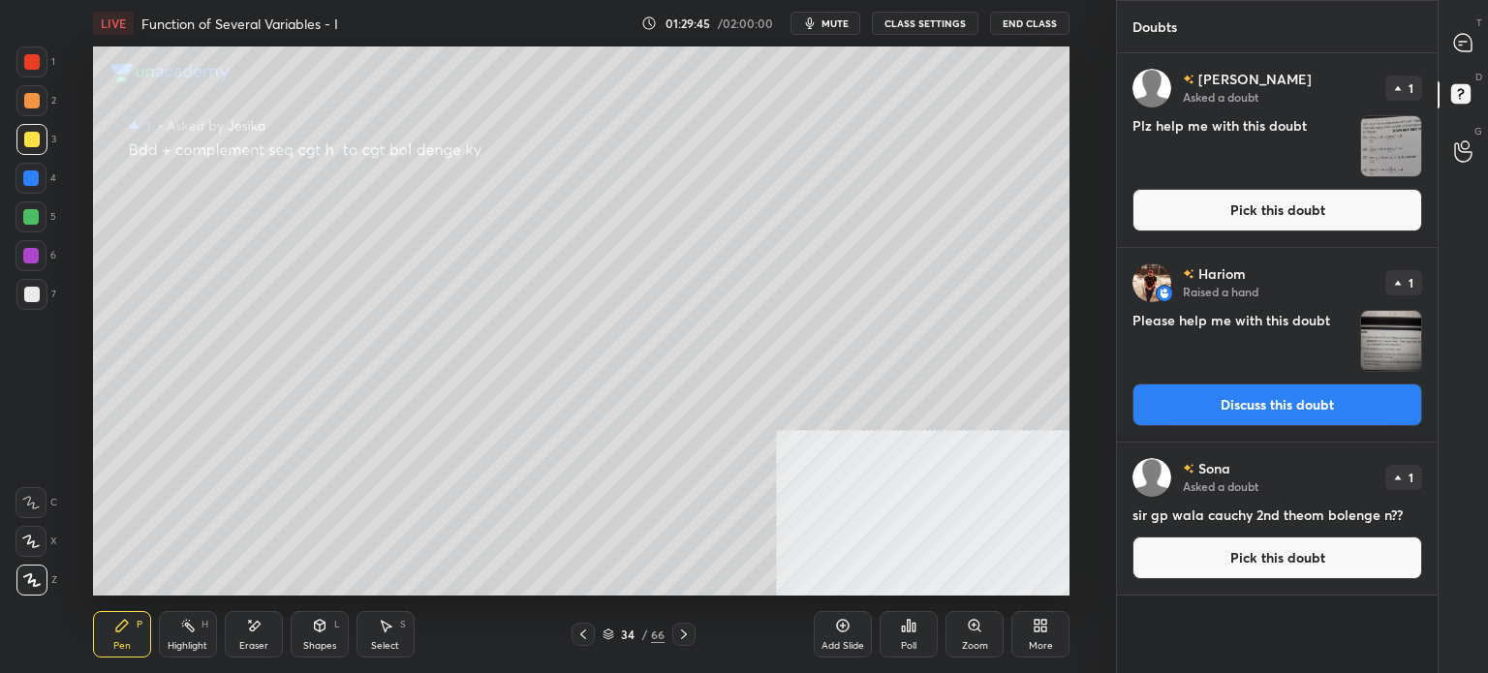
click at [1177, 206] on button "Pick this doubt" at bounding box center [1277, 210] width 290 height 43
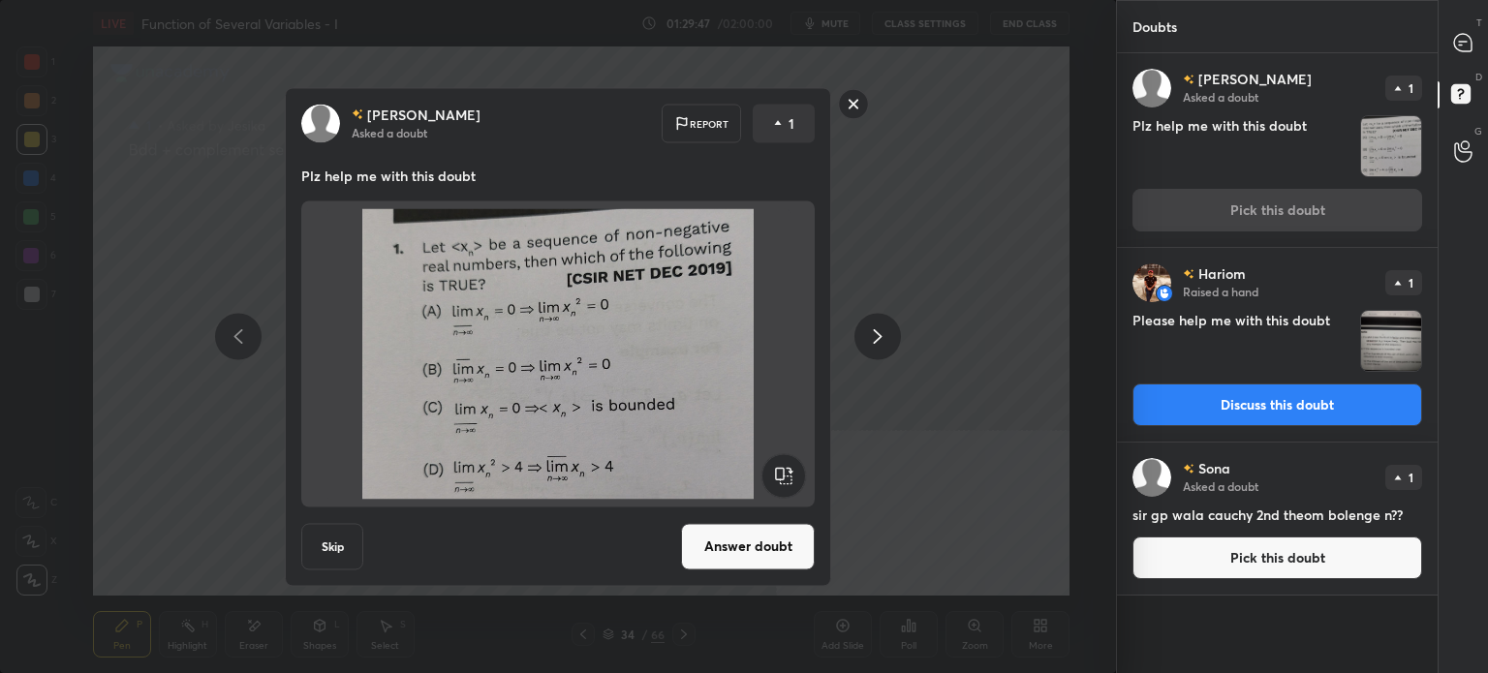
click at [744, 546] on button "Answer doubt" at bounding box center [748, 546] width 134 height 46
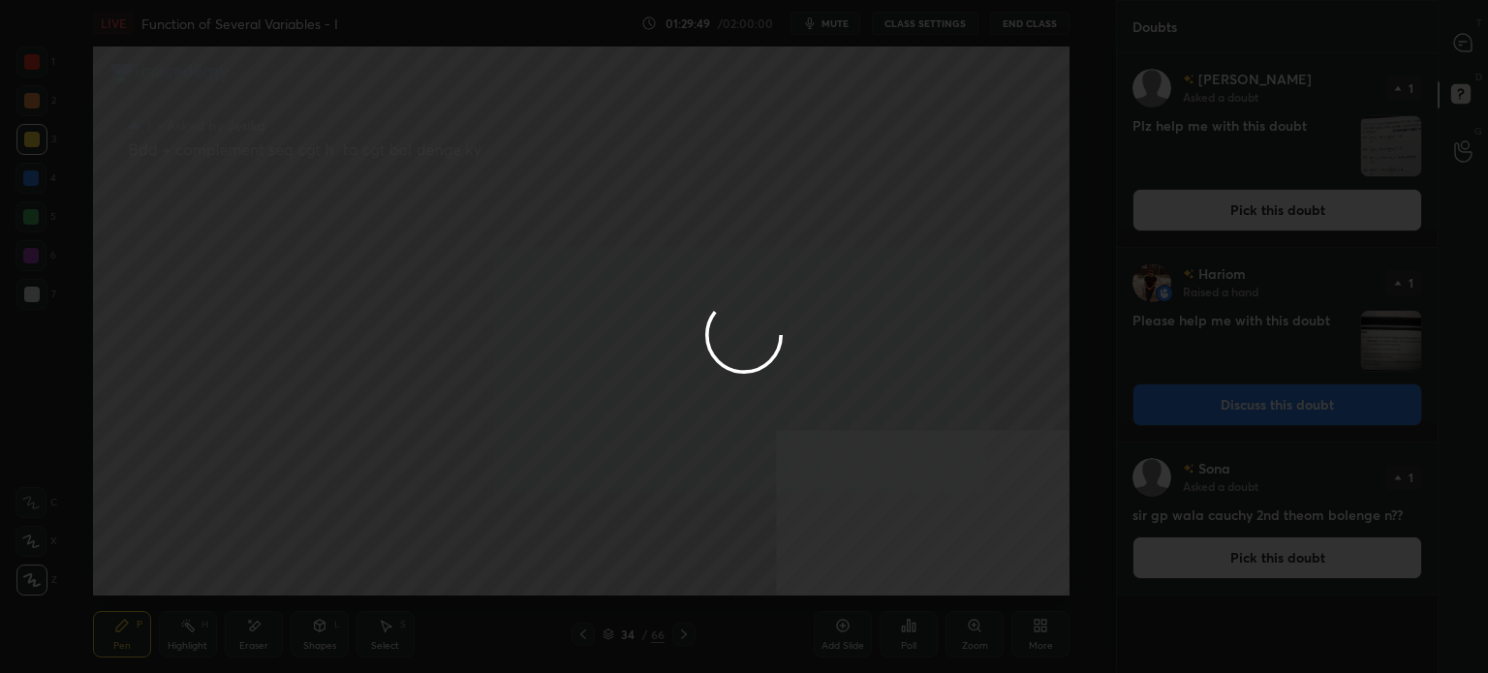
click at [1467, 43] on div at bounding box center [744, 336] width 1488 height 673
click at [1459, 46] on div at bounding box center [744, 336] width 1488 height 673
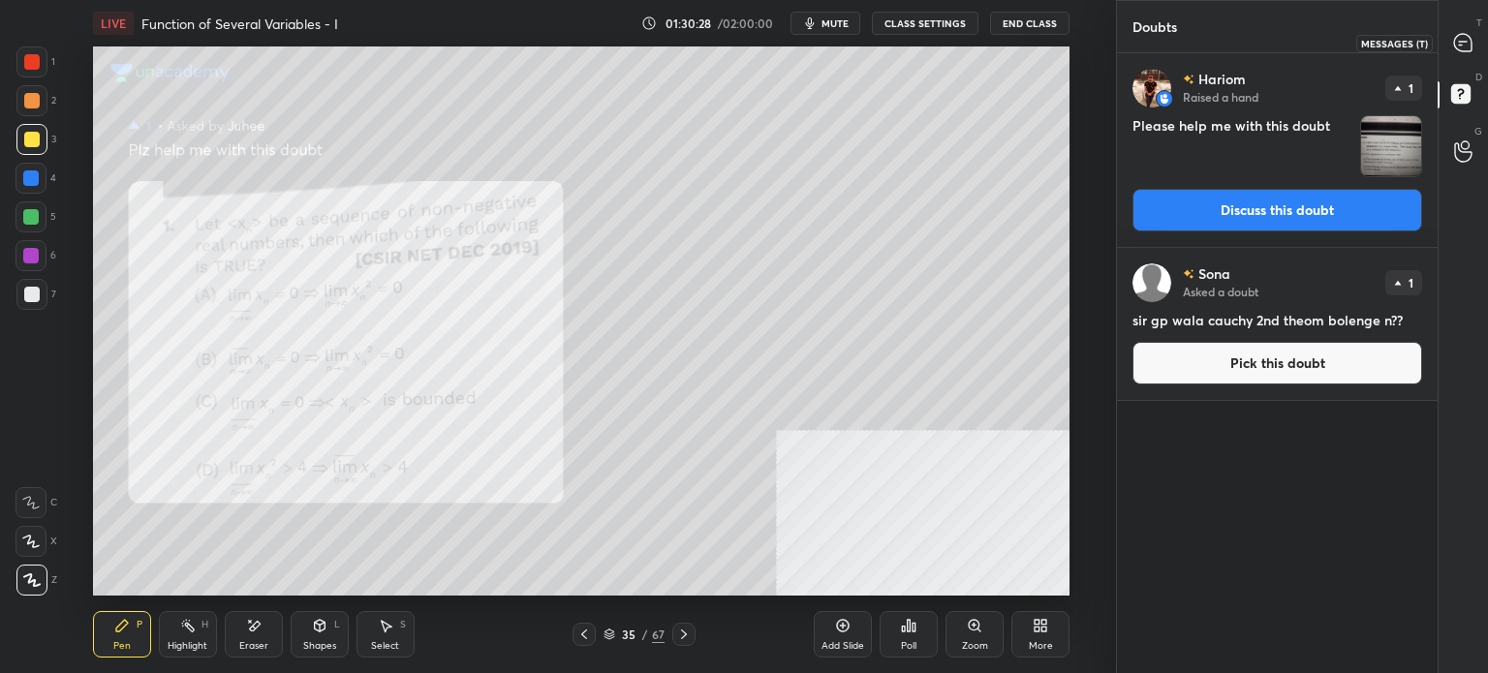
click at [1477, 46] on div at bounding box center [1463, 42] width 39 height 35
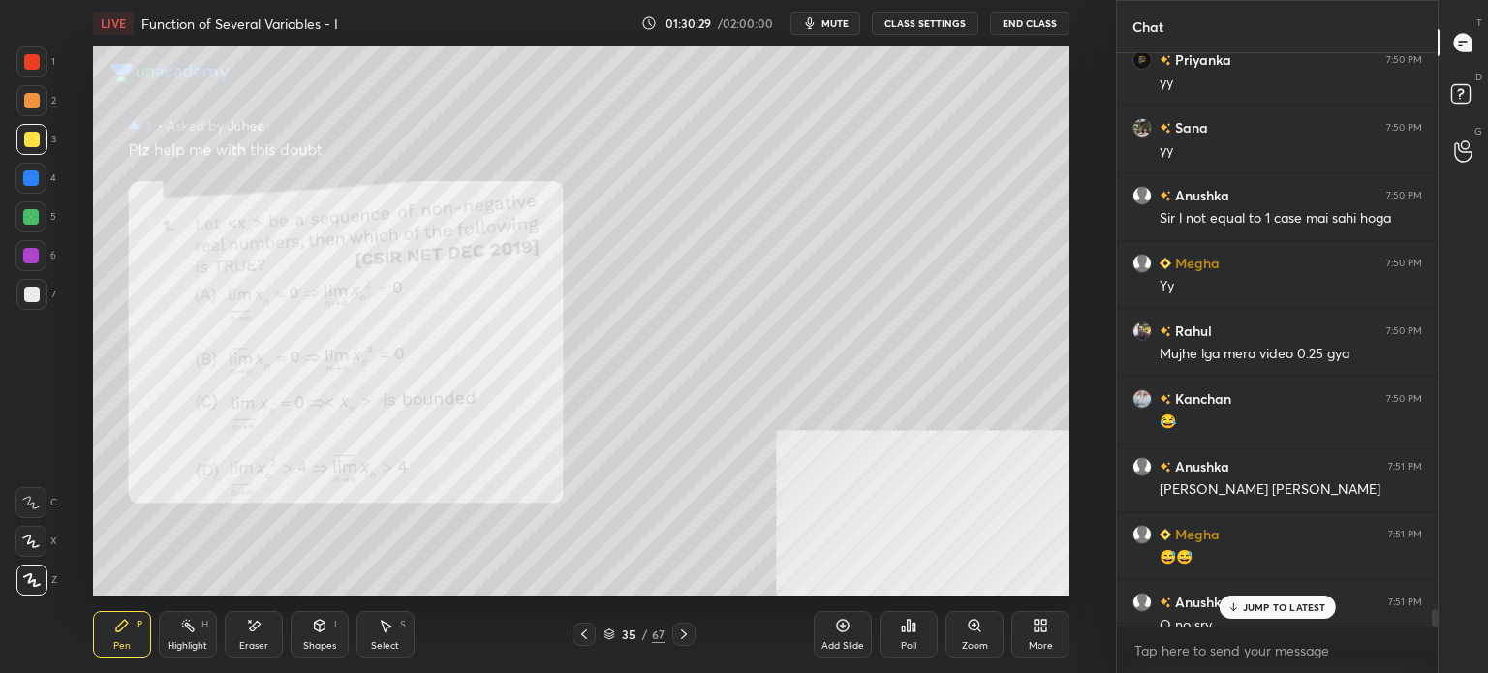
scroll to position [17844, 0]
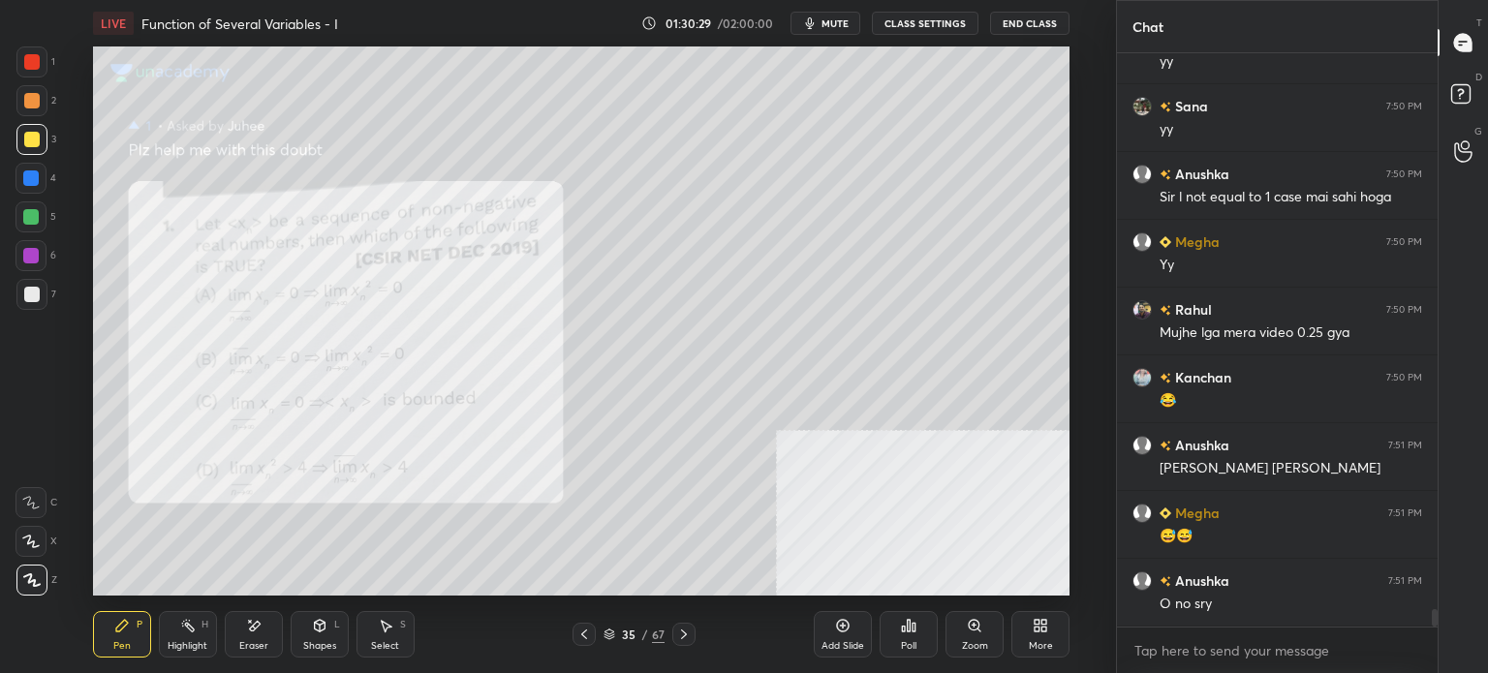
click at [968, 641] on div "Zoom" at bounding box center [975, 646] width 26 height 10
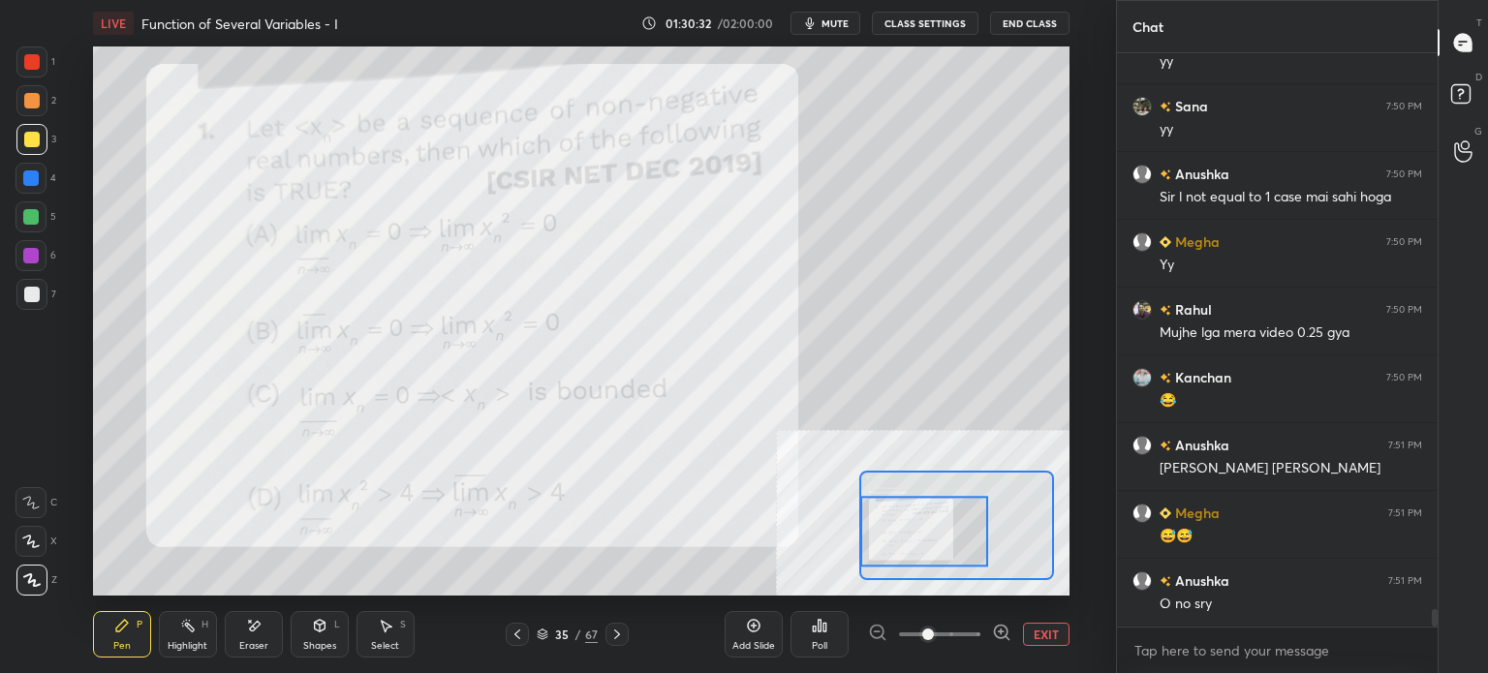
click at [908, 538] on div at bounding box center [924, 531] width 128 height 71
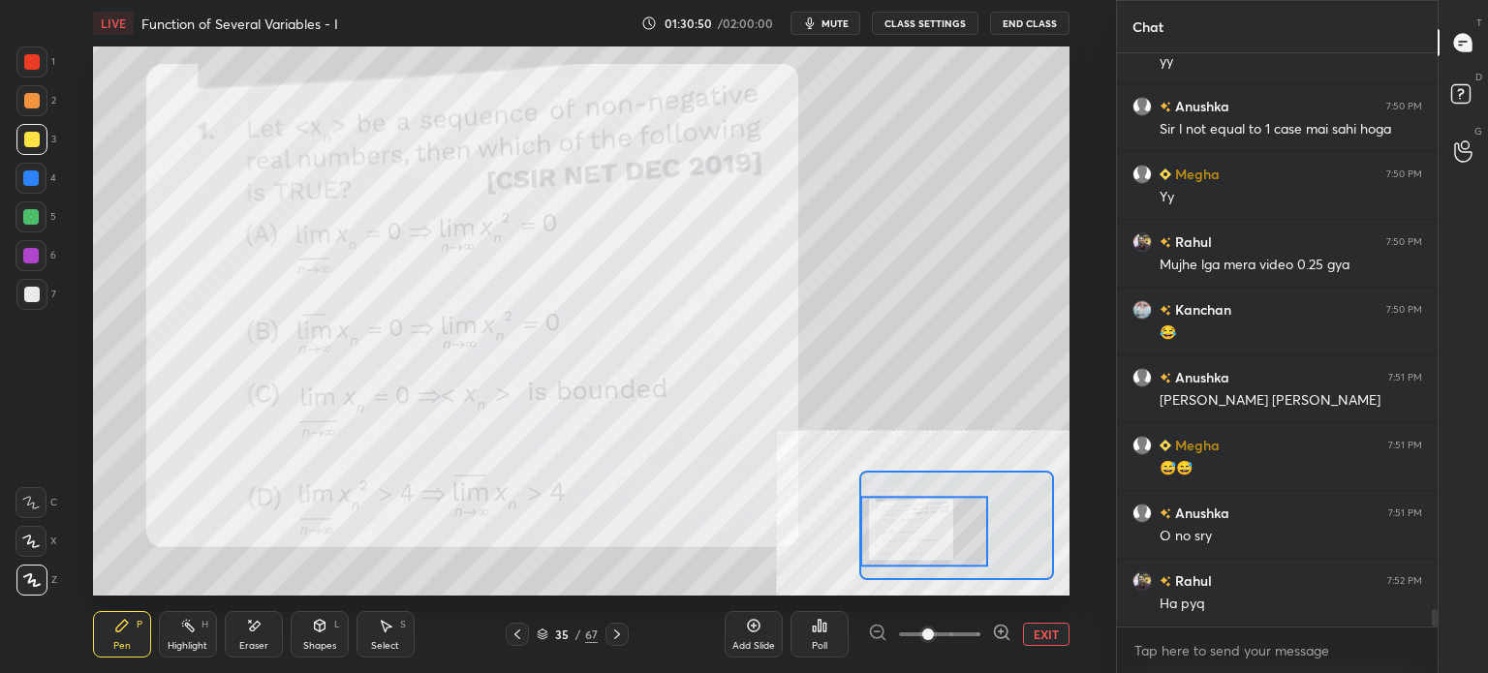
scroll to position [17979, 0]
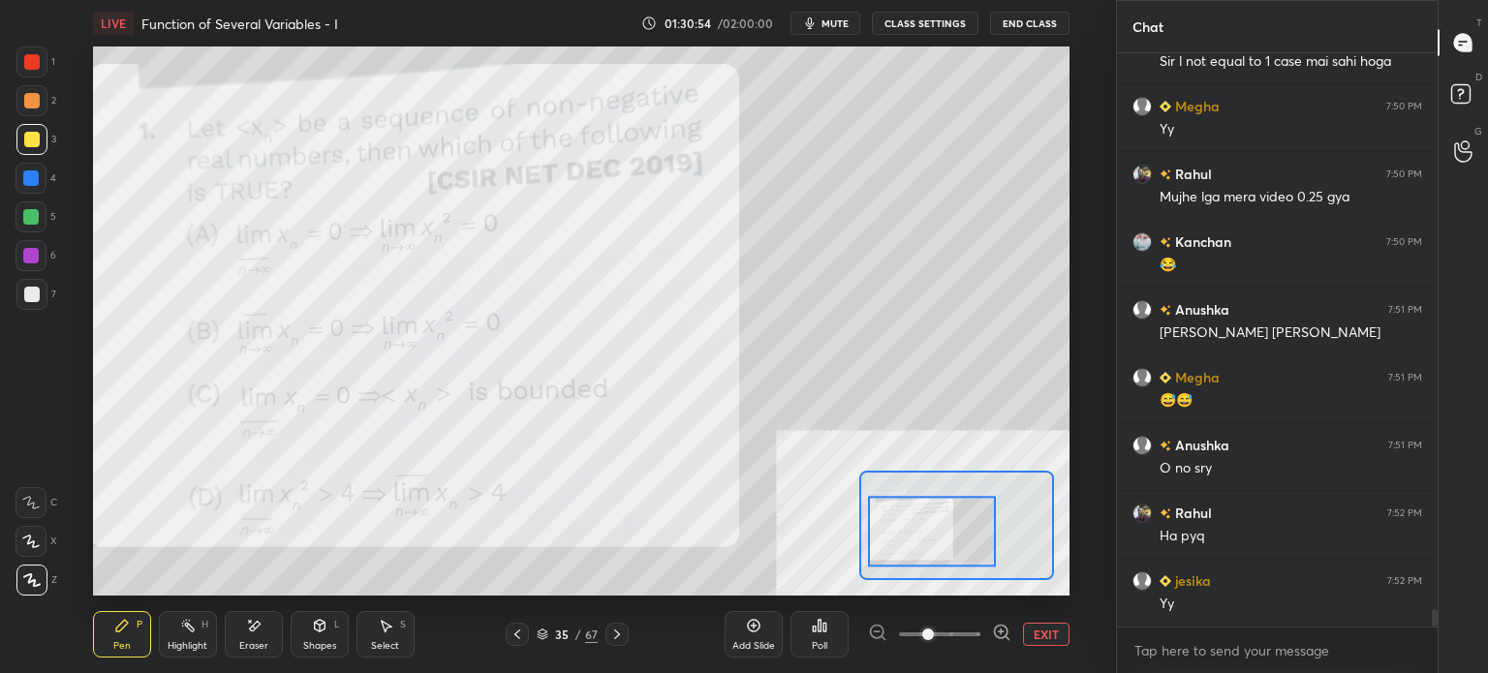
click at [939, 547] on div at bounding box center [932, 531] width 128 height 71
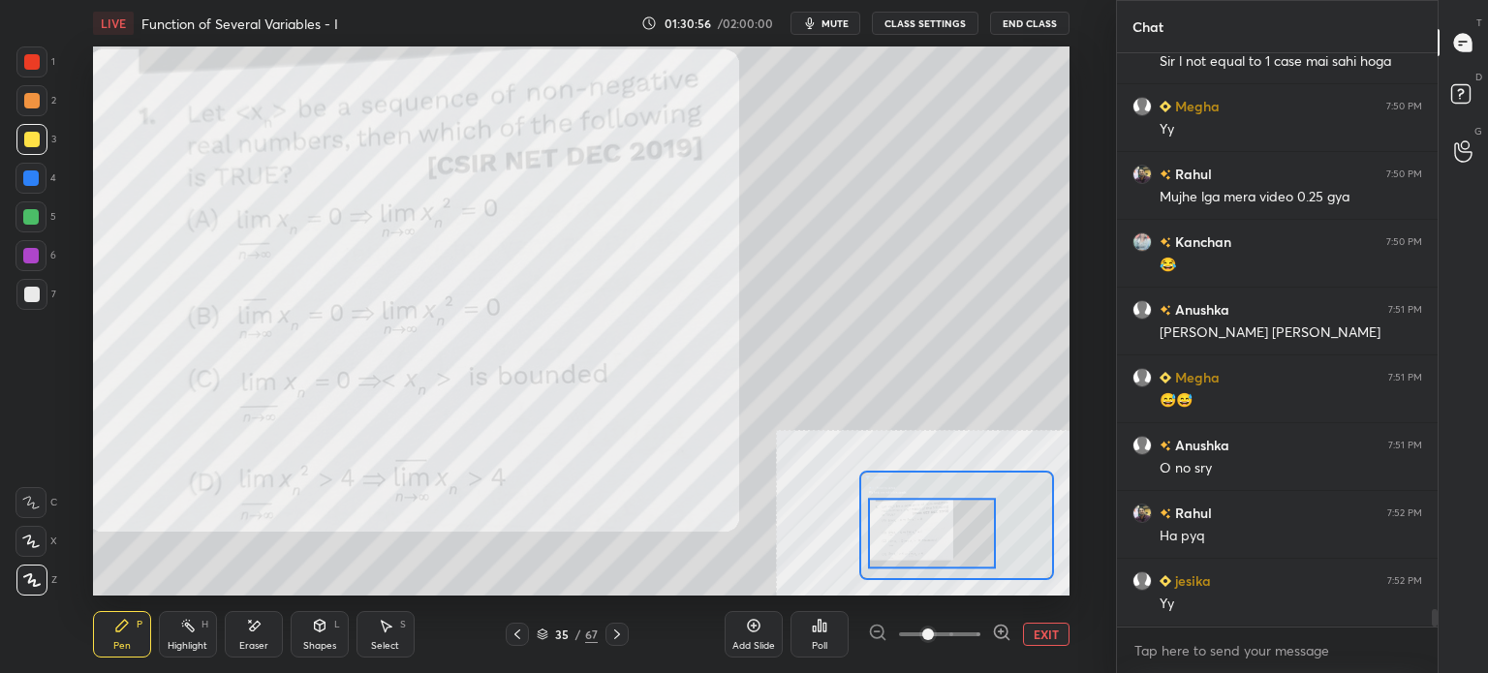
click at [940, 555] on div at bounding box center [932, 533] width 128 height 71
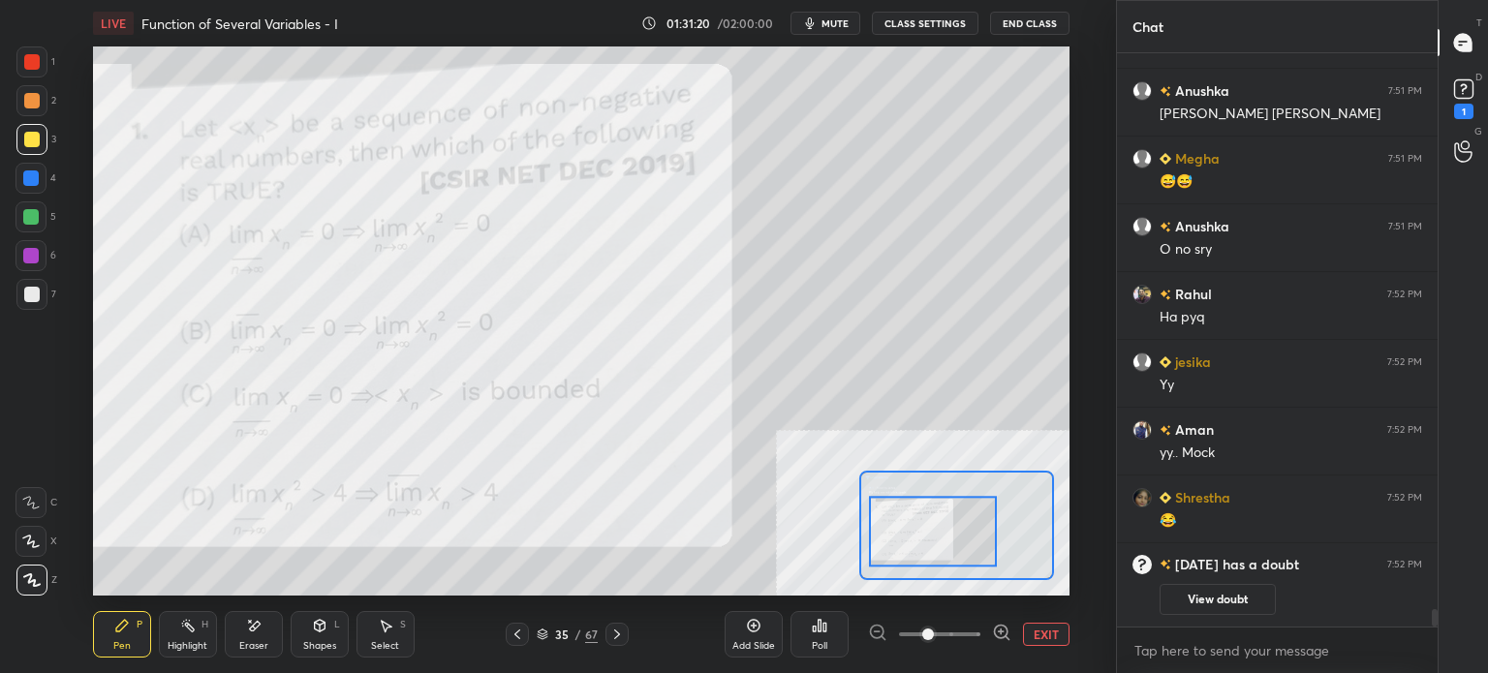
scroll to position [18030, 0]
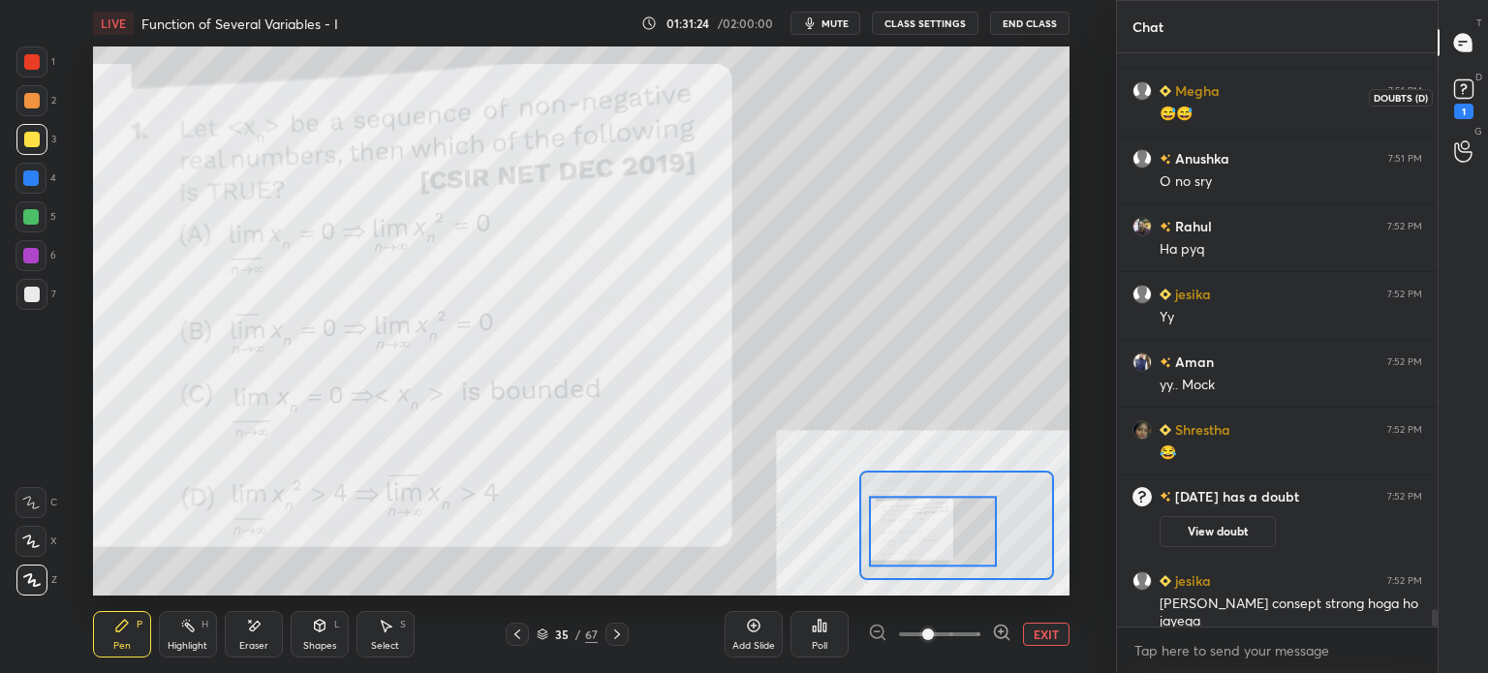
click at [1458, 88] on rect at bounding box center [1463, 89] width 18 height 18
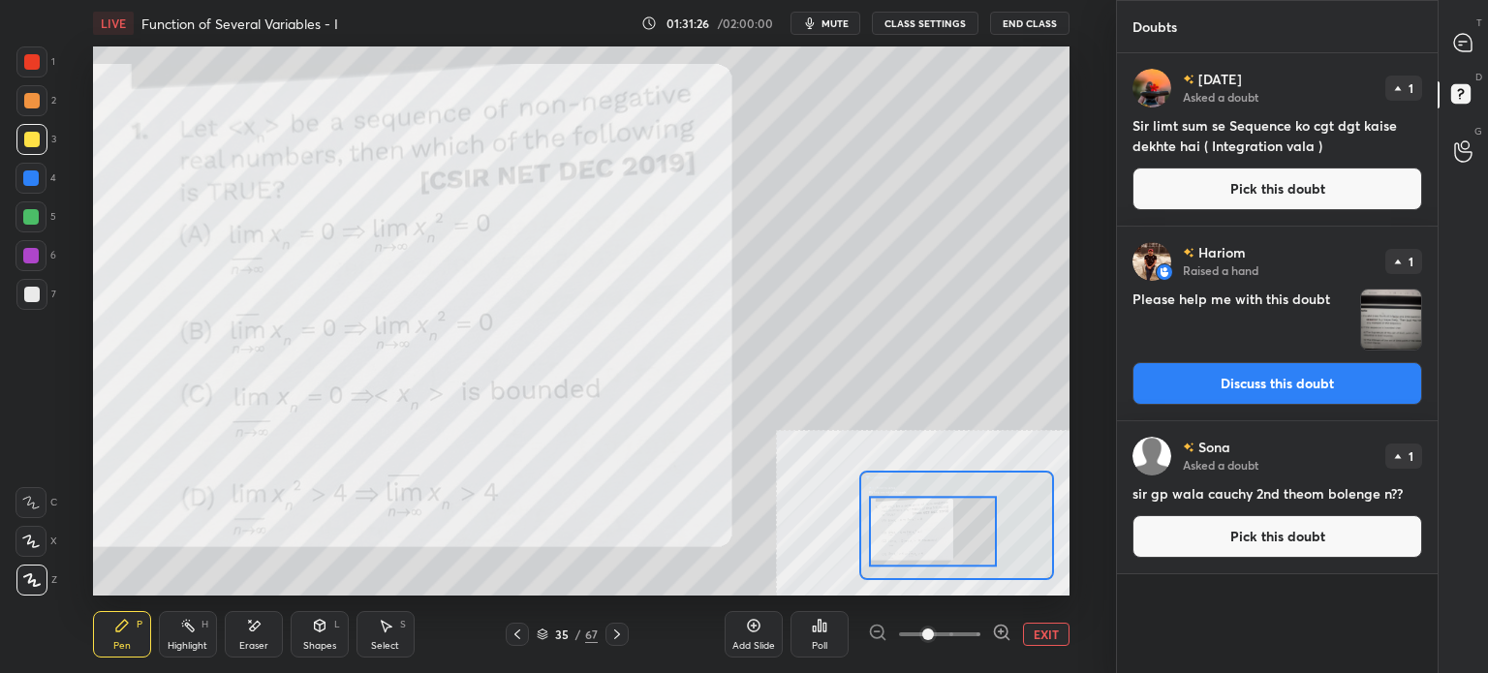
click at [1457, 58] on div at bounding box center [1463, 42] width 39 height 35
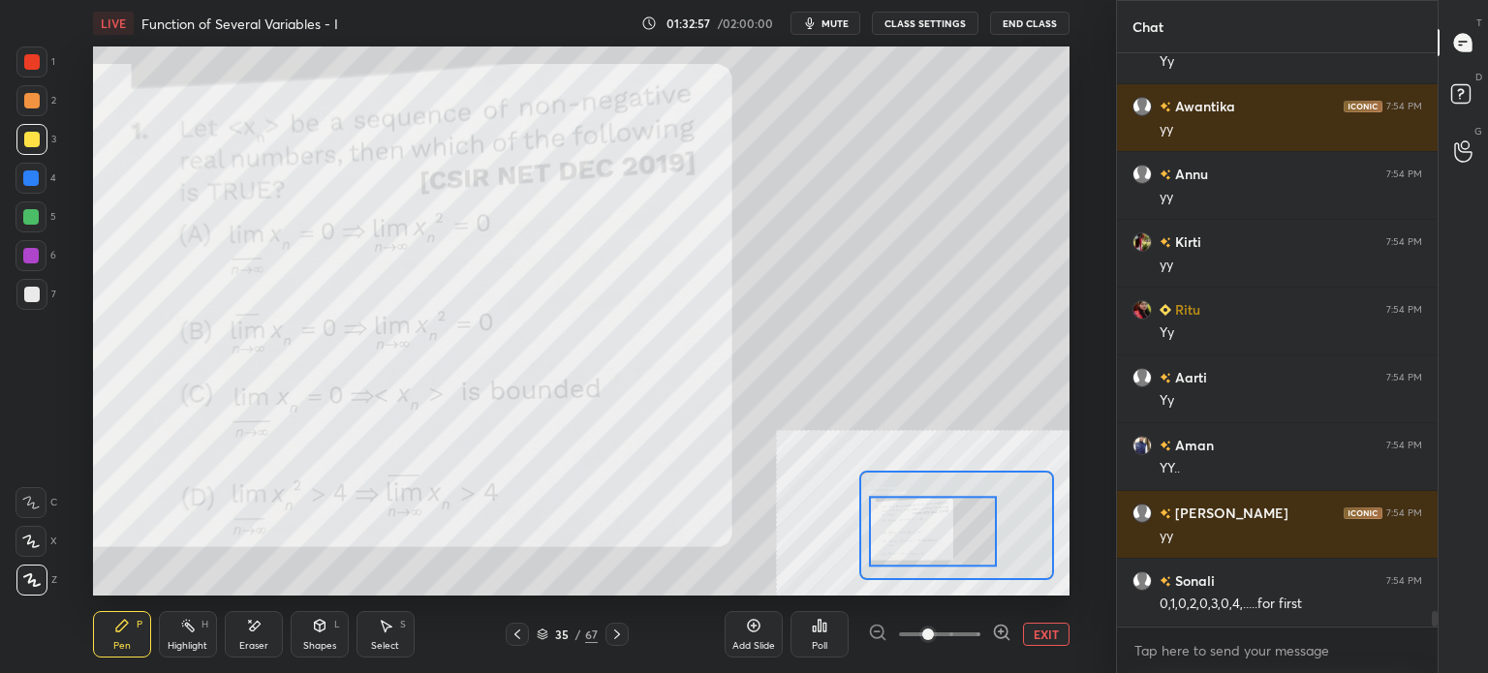
scroll to position [20679, 0]
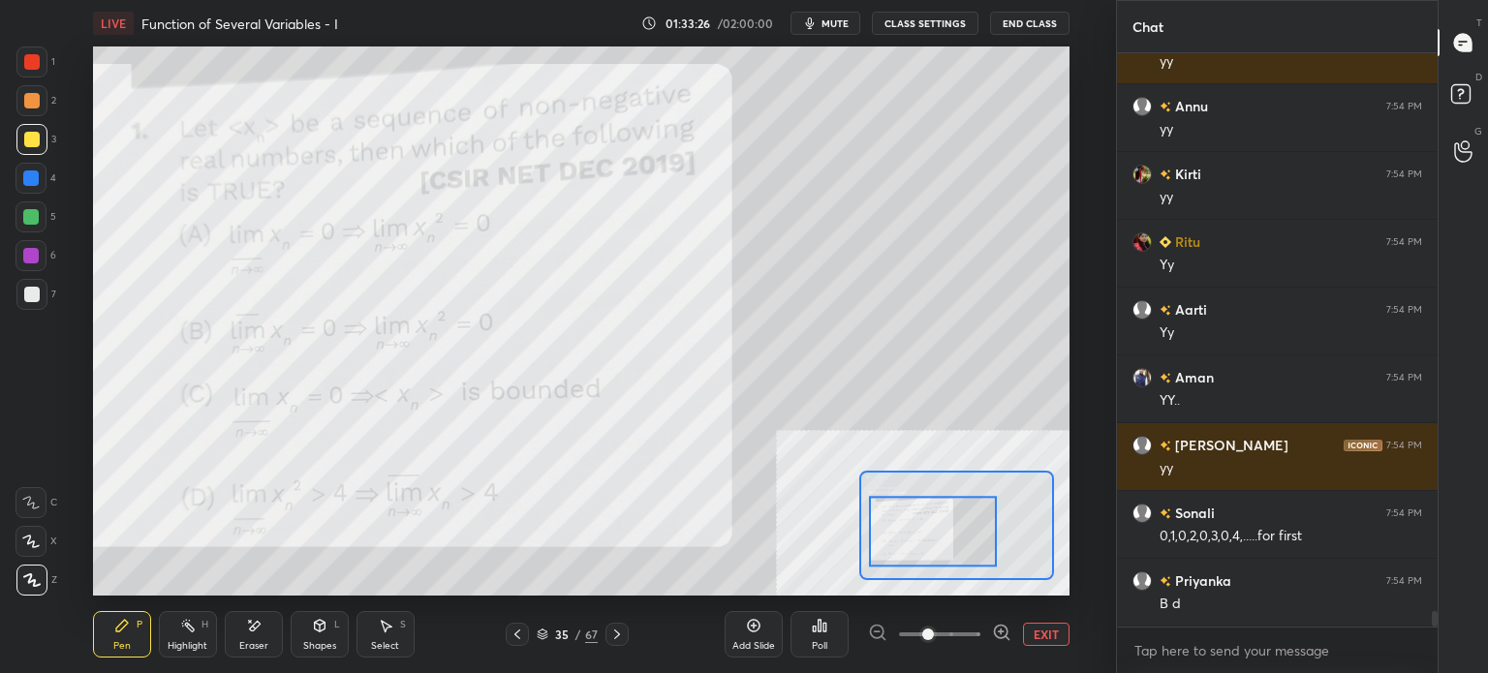
click at [39, 137] on div at bounding box center [31, 139] width 31 height 31
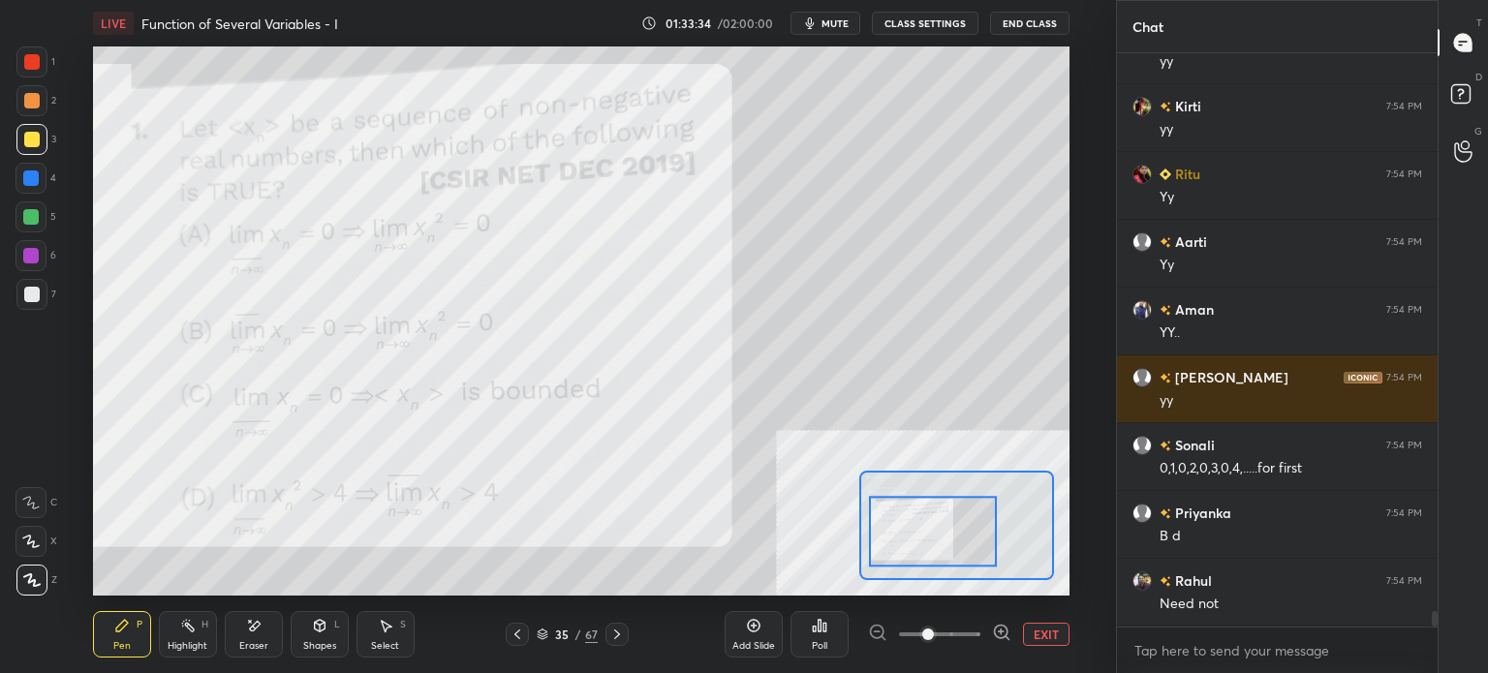
click at [35, 108] on div at bounding box center [31, 100] width 15 height 15
click at [38, 306] on div at bounding box center [31, 294] width 31 height 31
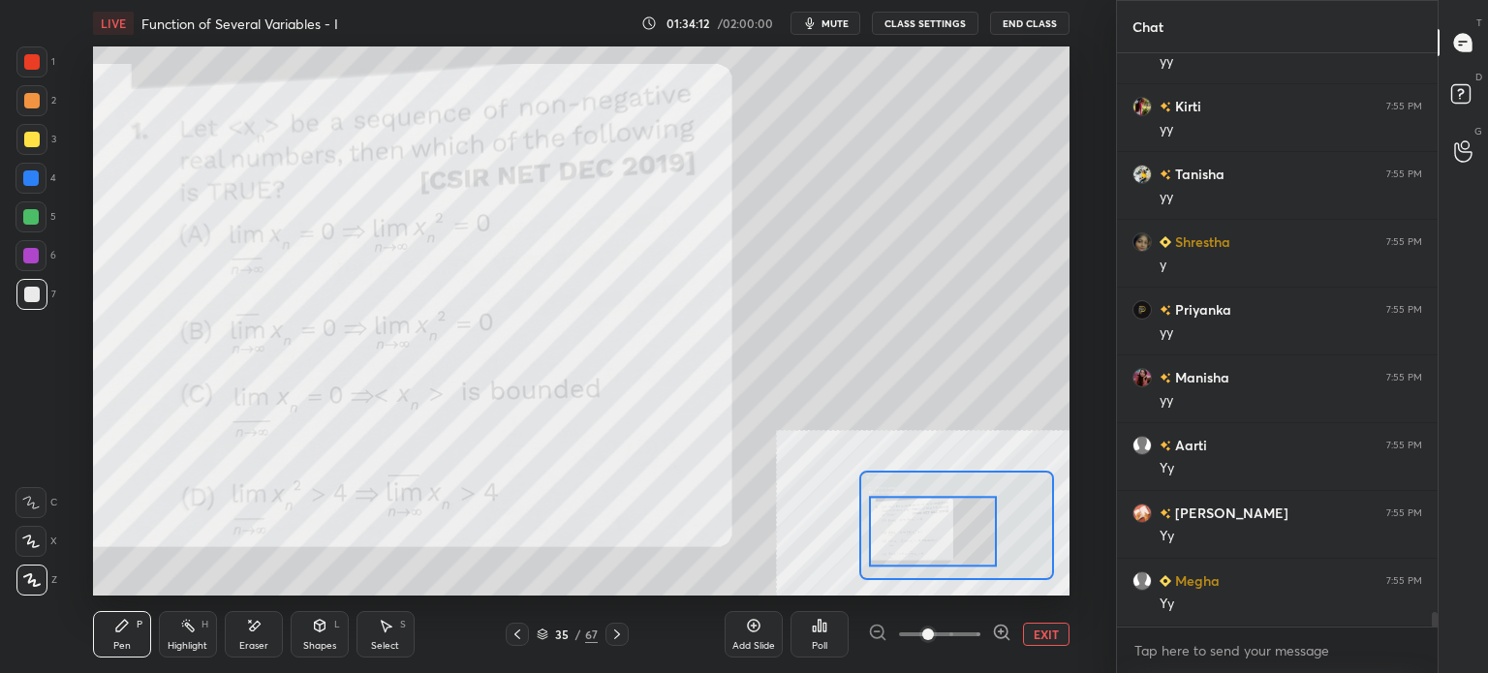
scroll to position [21493, 0]
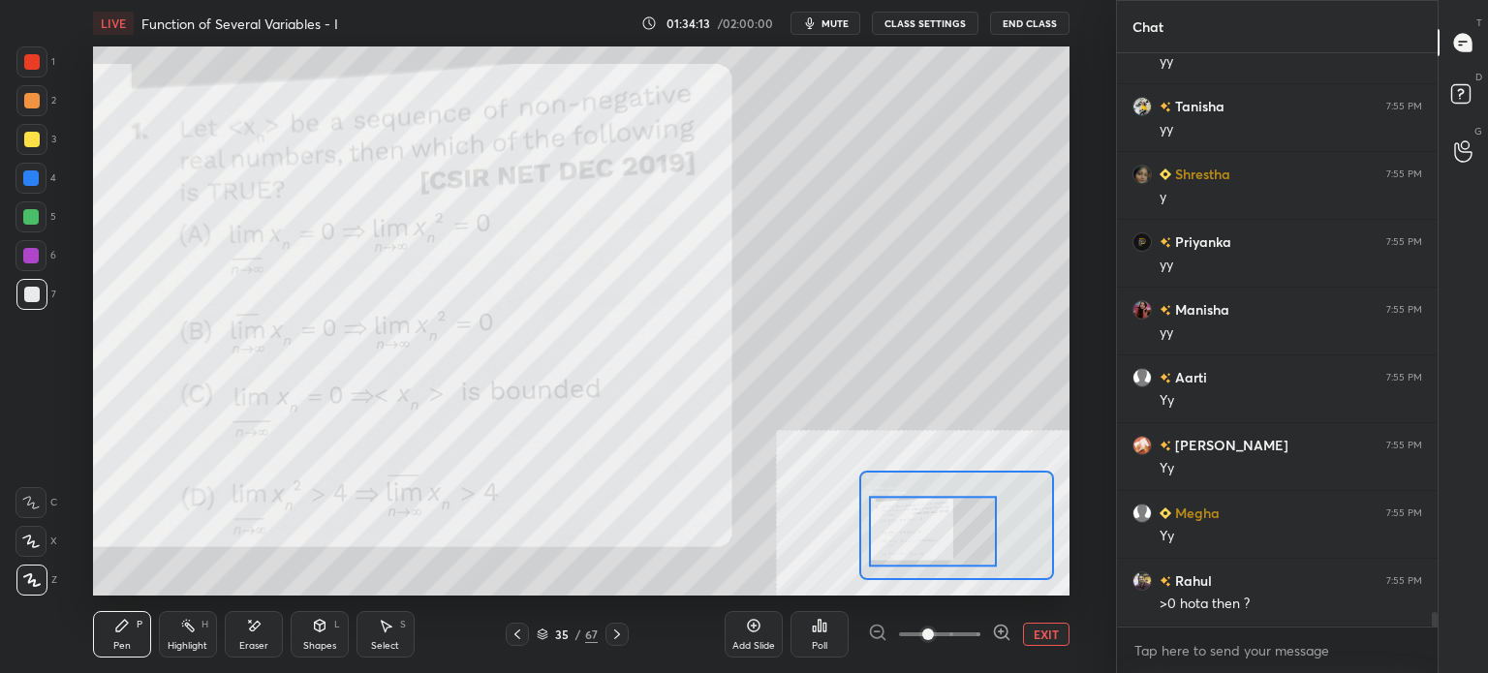
click at [253, 643] on div "Eraser" at bounding box center [253, 646] width 29 height 10
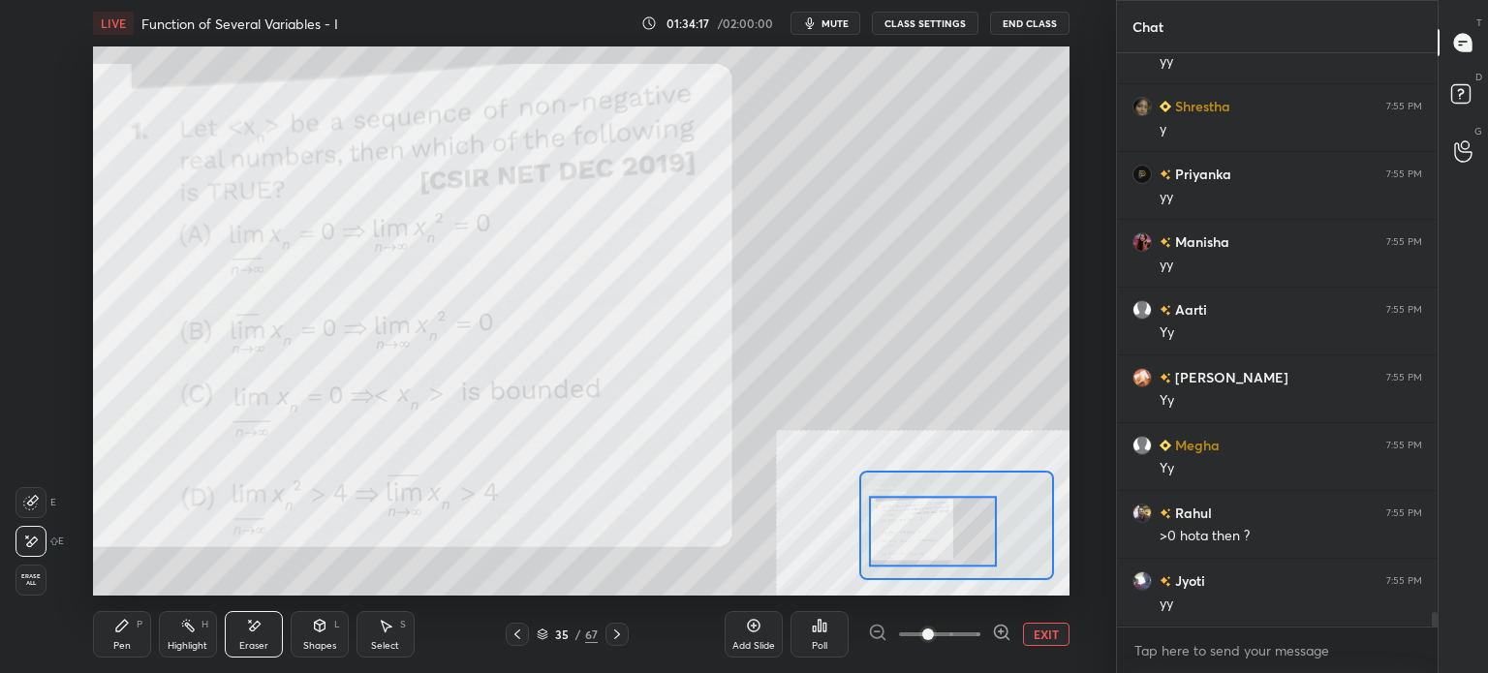
click at [125, 645] on div "Pen" at bounding box center [121, 646] width 17 height 10
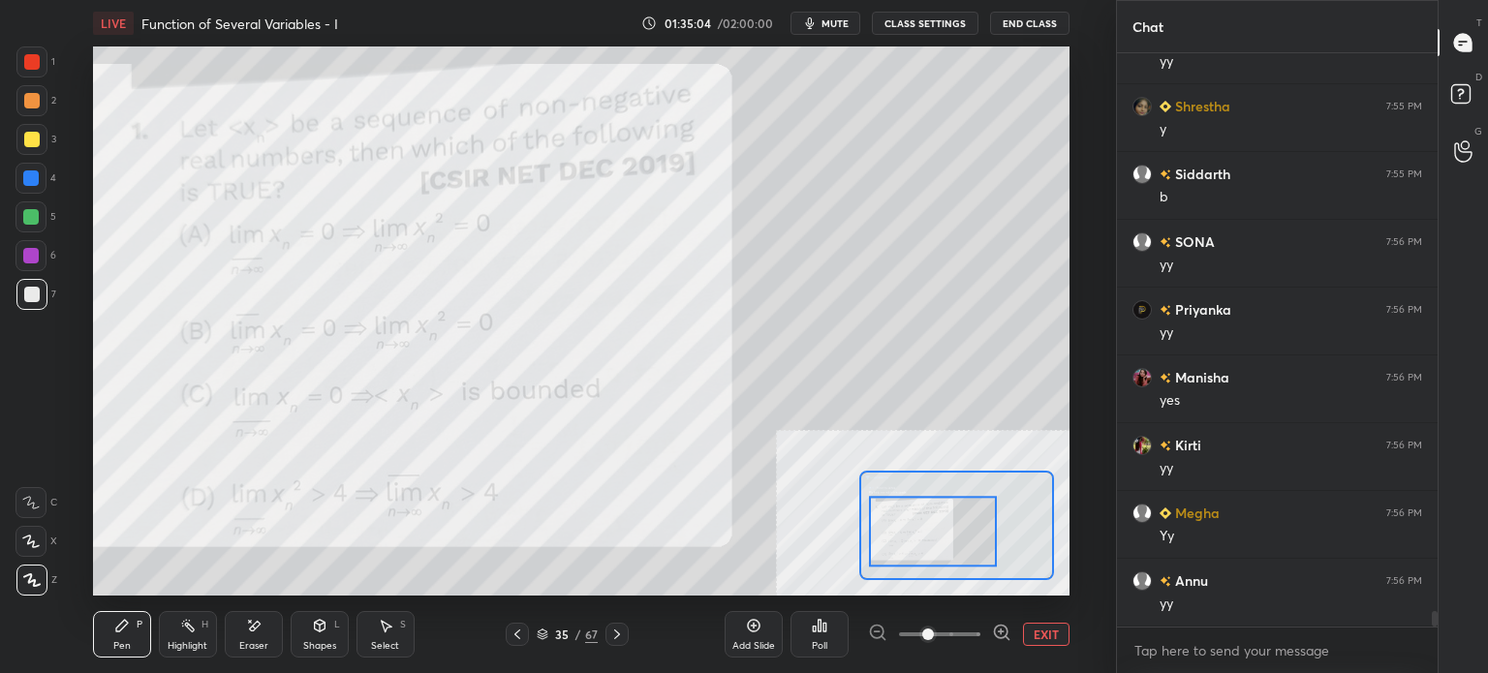
scroll to position [20964, 0]
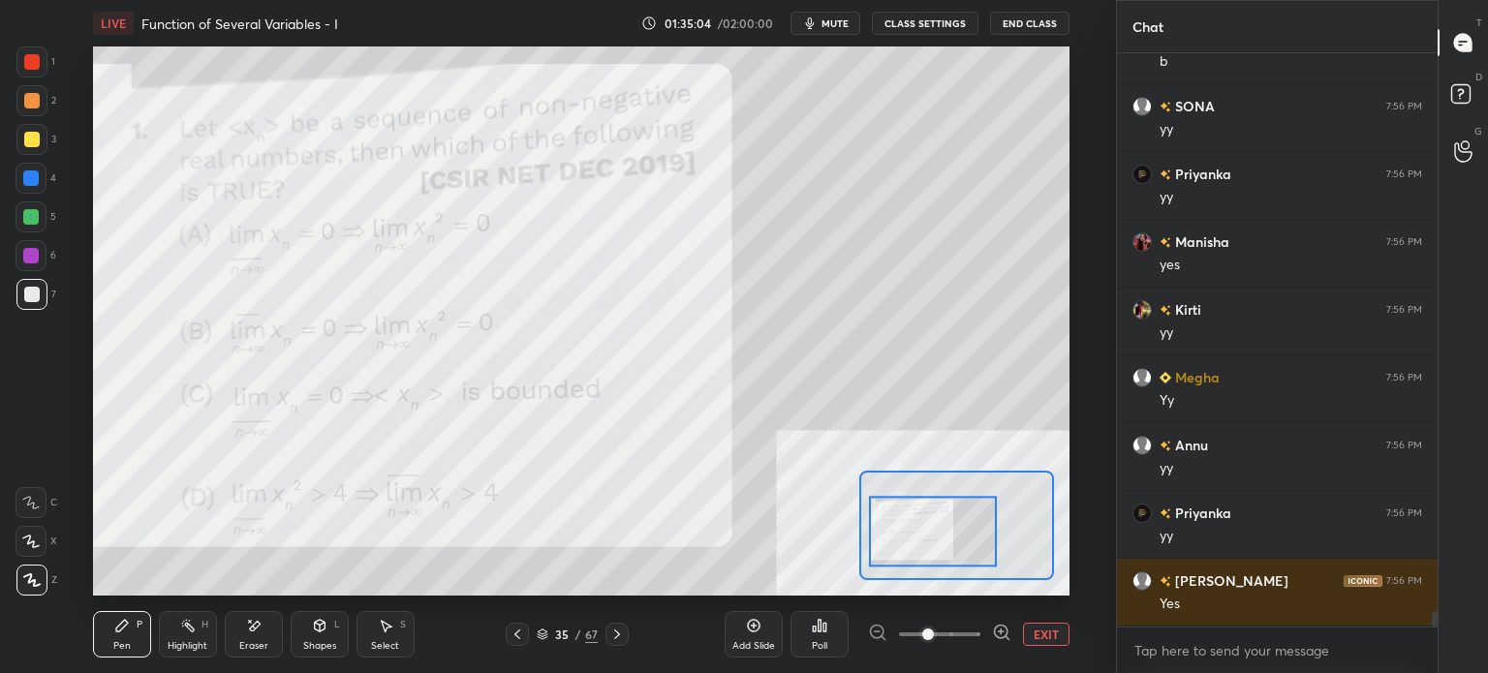
click at [33, 140] on div at bounding box center [31, 139] width 15 height 15
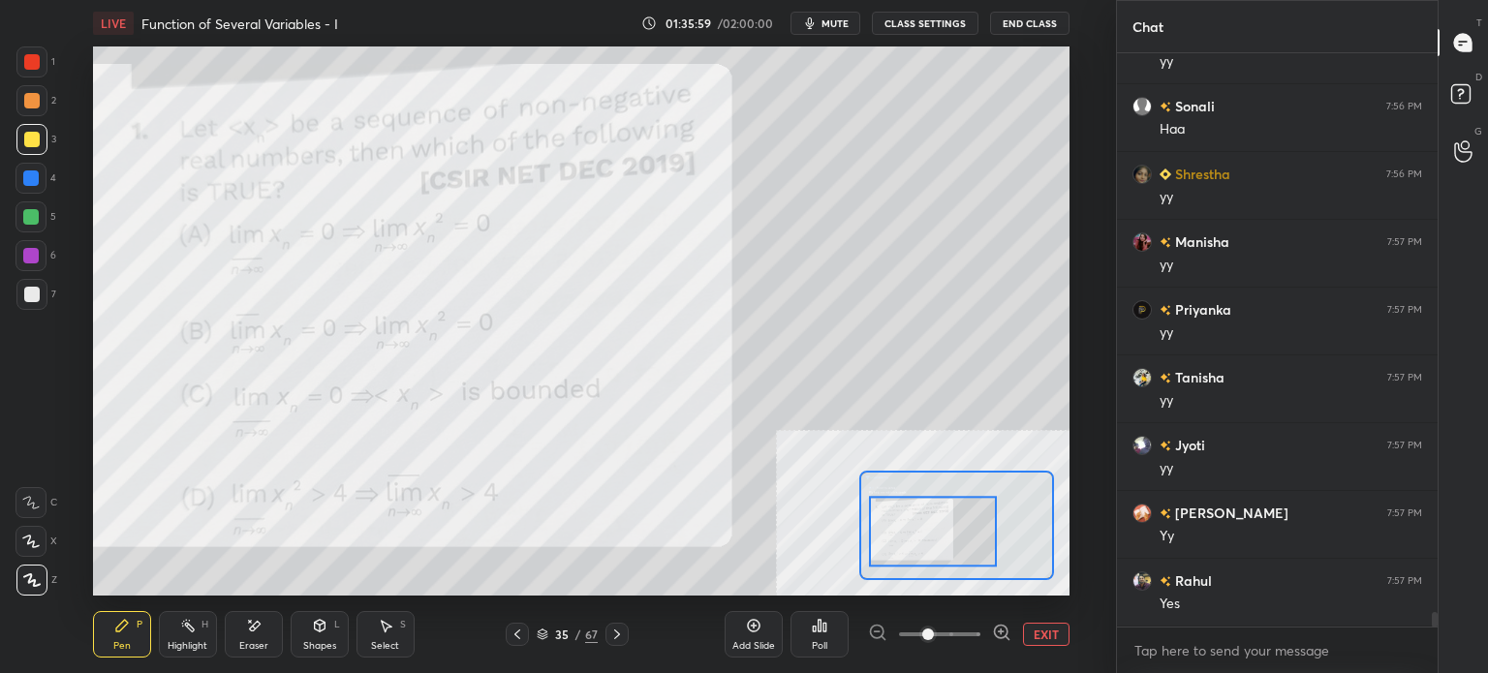
scroll to position [22388, 0]
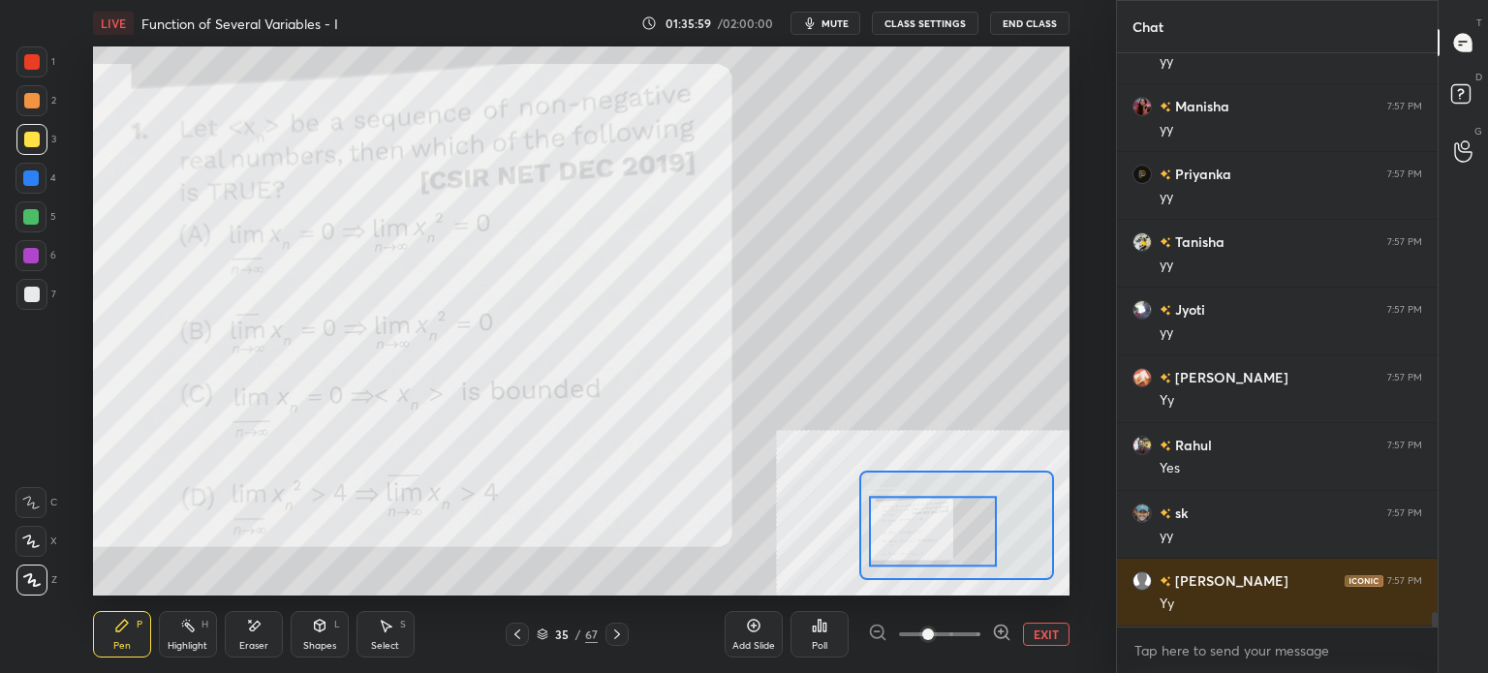
drag, startPoint x: 260, startPoint y: 649, endPoint x: 263, endPoint y: 603, distance: 45.7
click at [260, 648] on div "Eraser" at bounding box center [253, 646] width 29 height 10
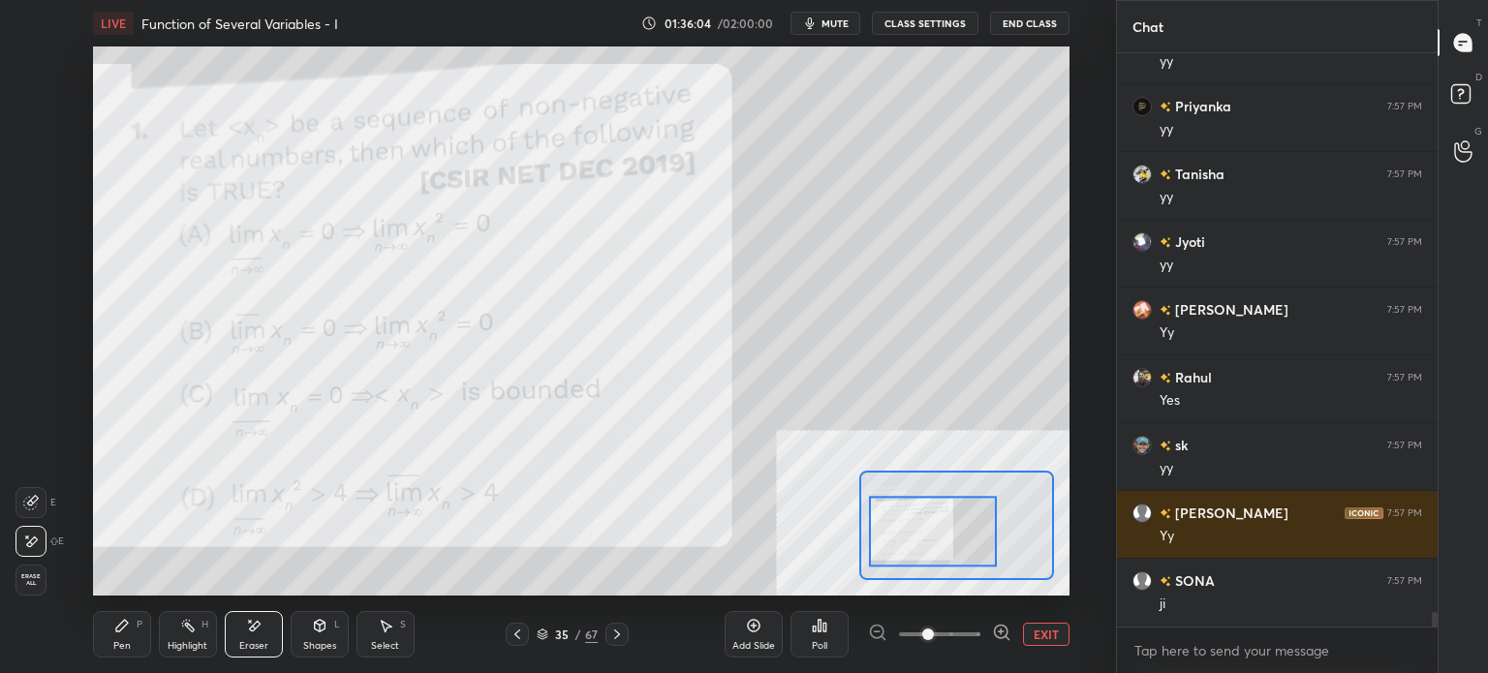
scroll to position [22558, 0]
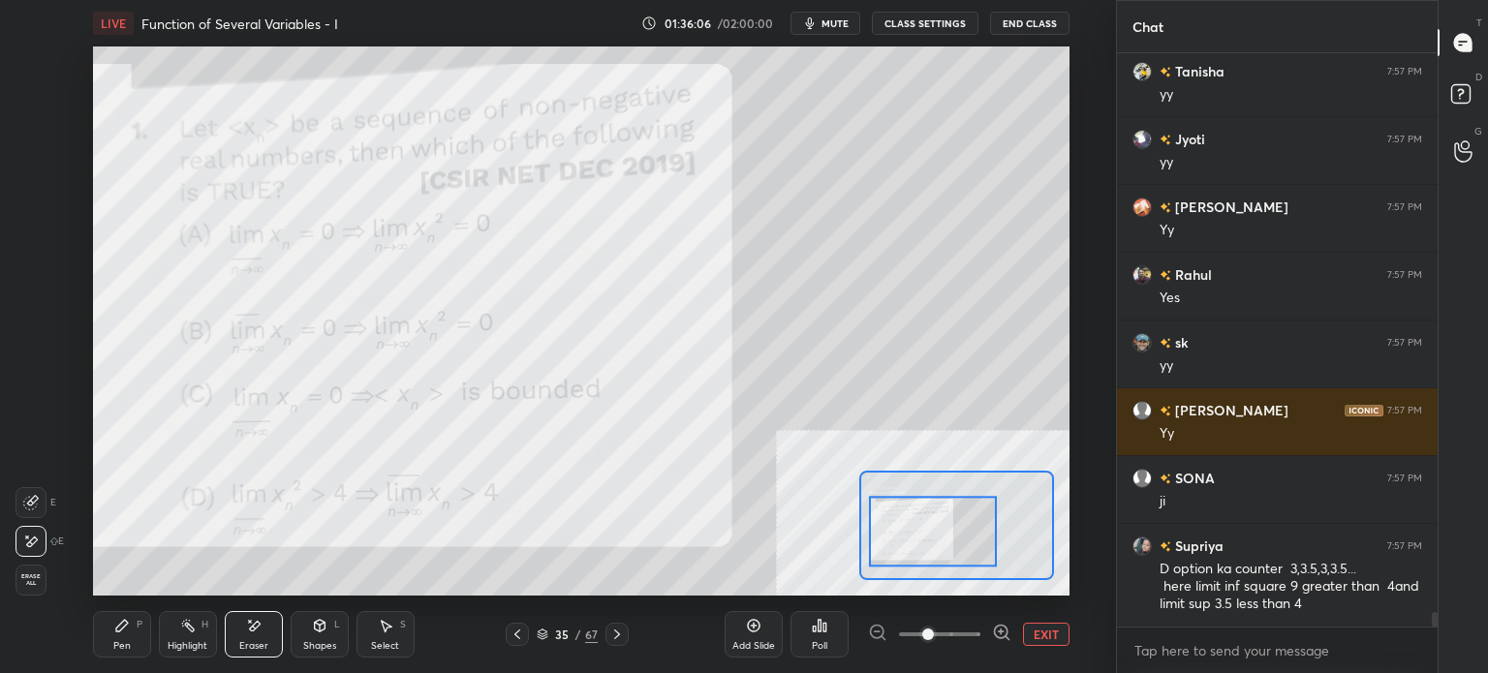
drag, startPoint x: 135, startPoint y: 644, endPoint x: 139, endPoint y: 615, distance: 29.5
click at [134, 644] on div "Pen P" at bounding box center [122, 634] width 58 height 46
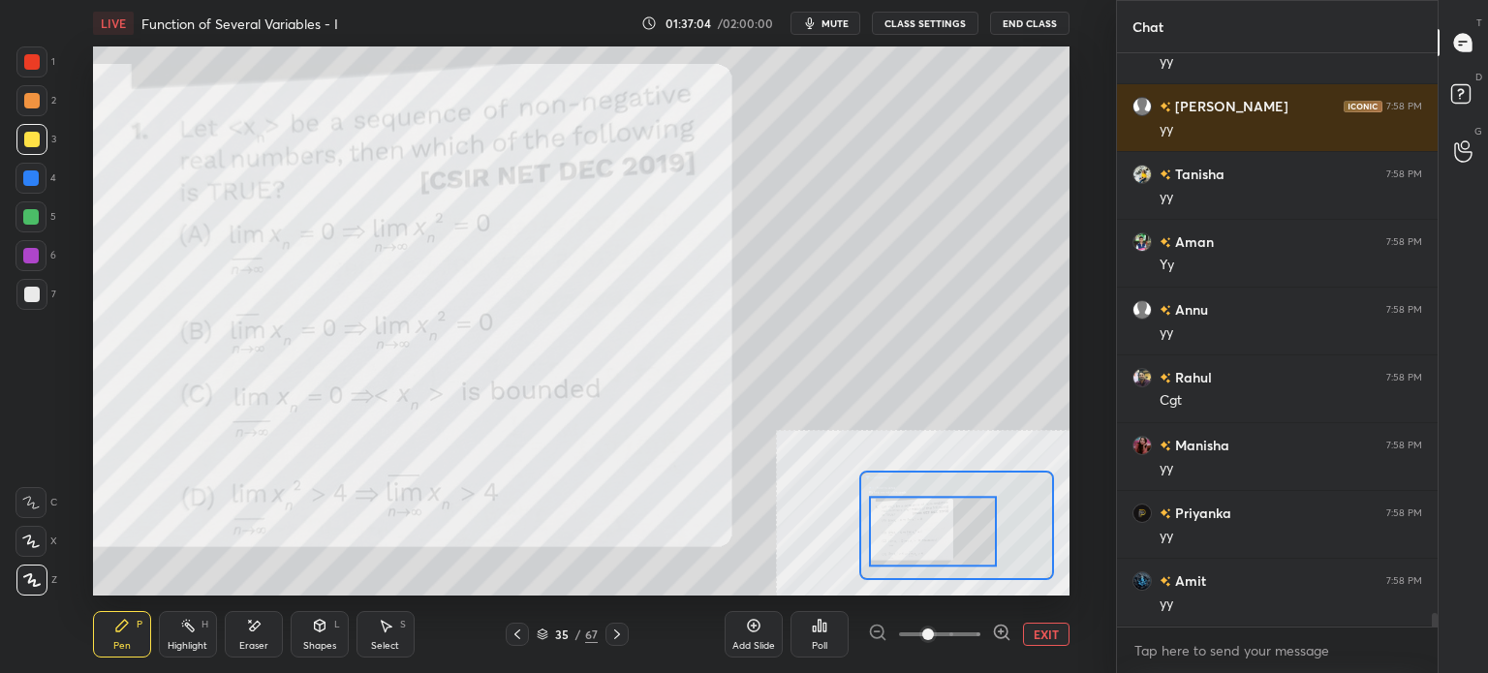
scroll to position [23914, 0]
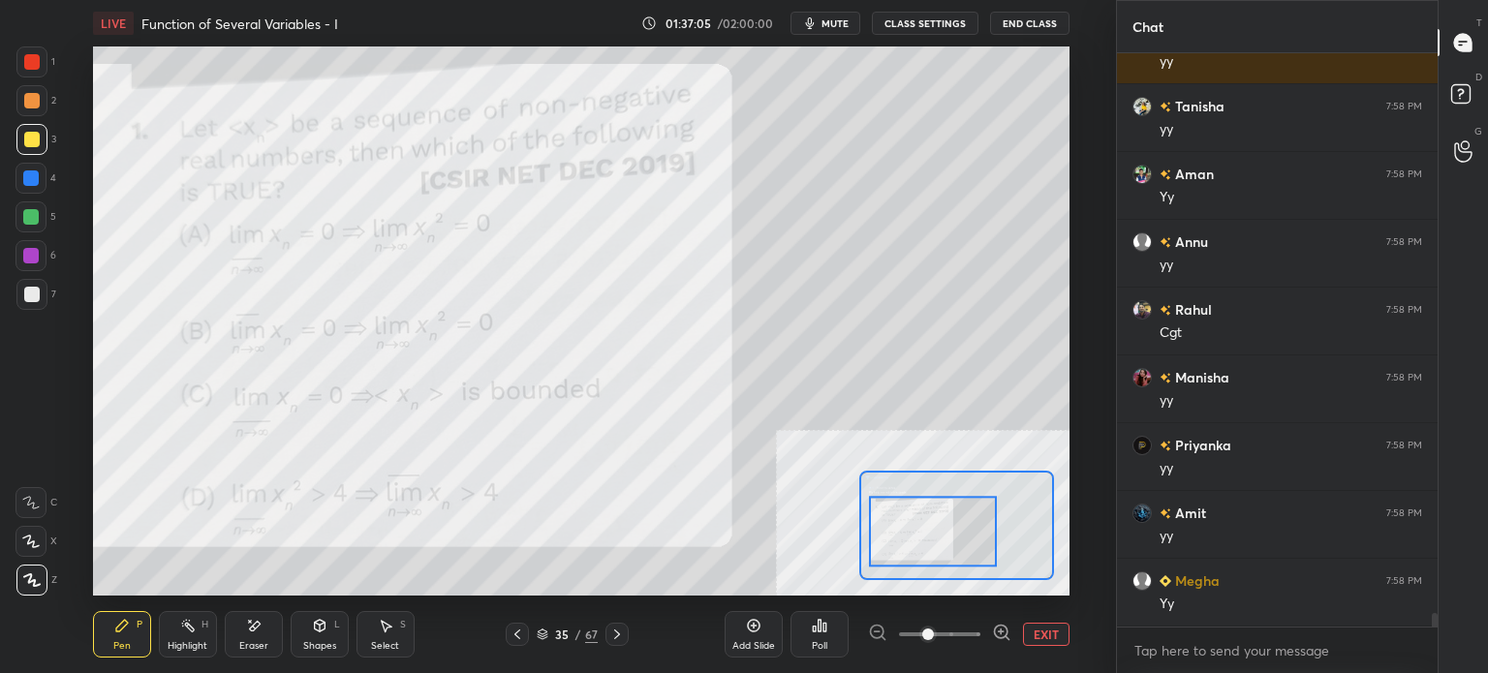
click at [251, 638] on div "Eraser" at bounding box center [254, 634] width 58 height 46
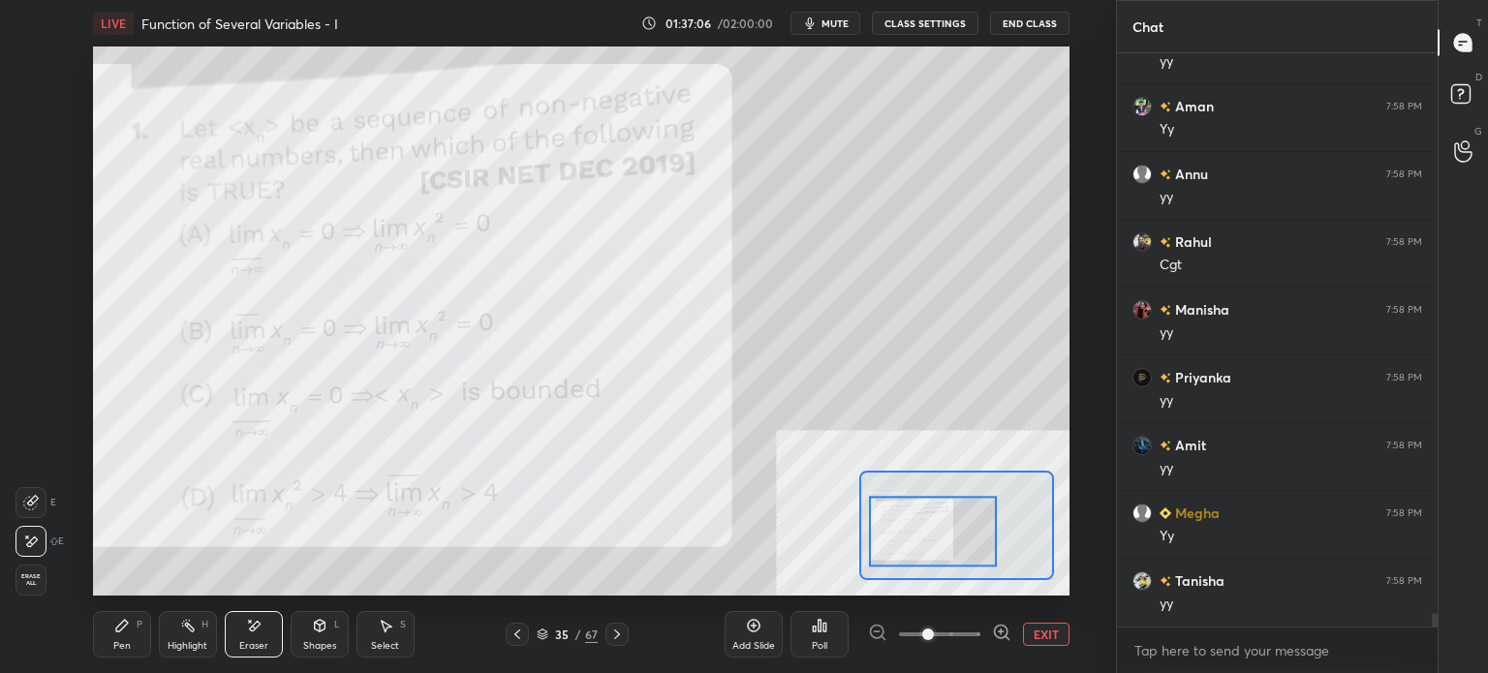
scroll to position [24050, 0]
click at [120, 650] on div "Pen P" at bounding box center [122, 634] width 58 height 46
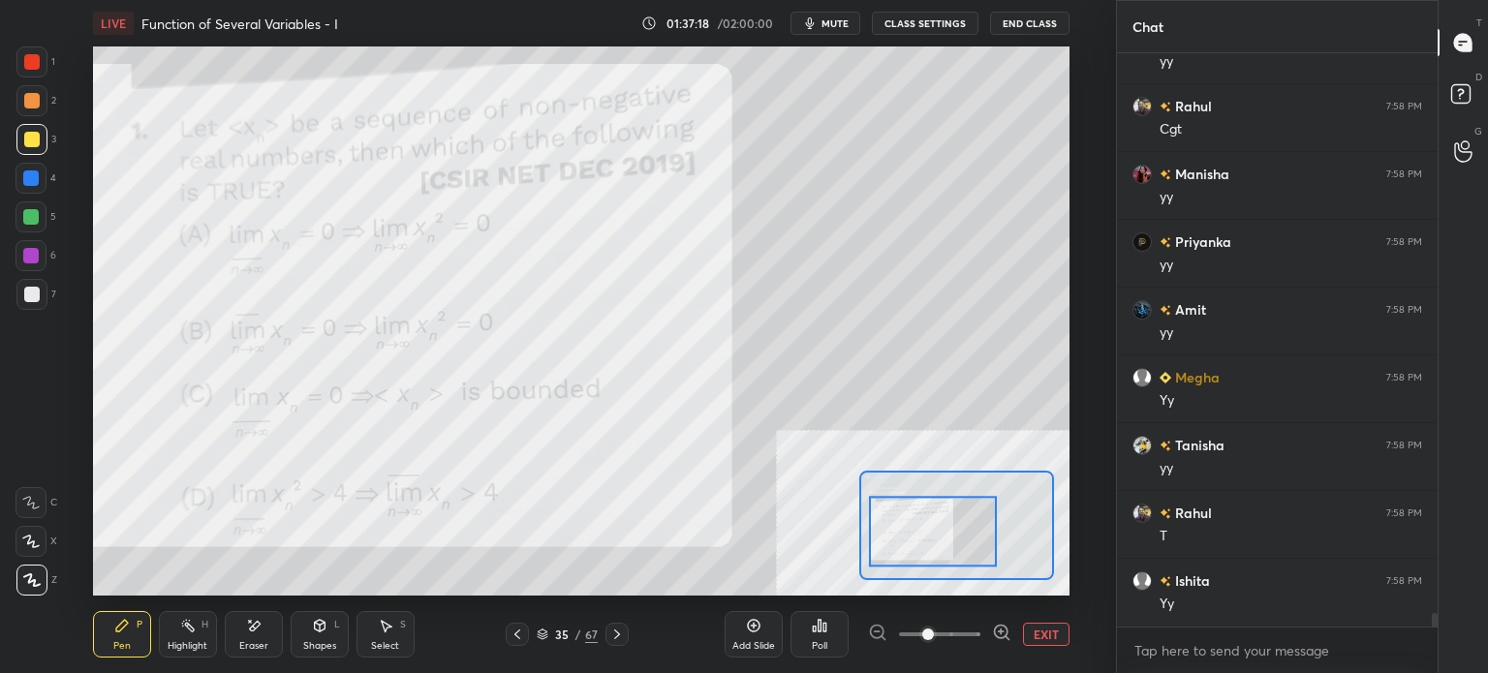
scroll to position [24185, 0]
click at [266, 641] on div "Eraser" at bounding box center [253, 646] width 29 height 10
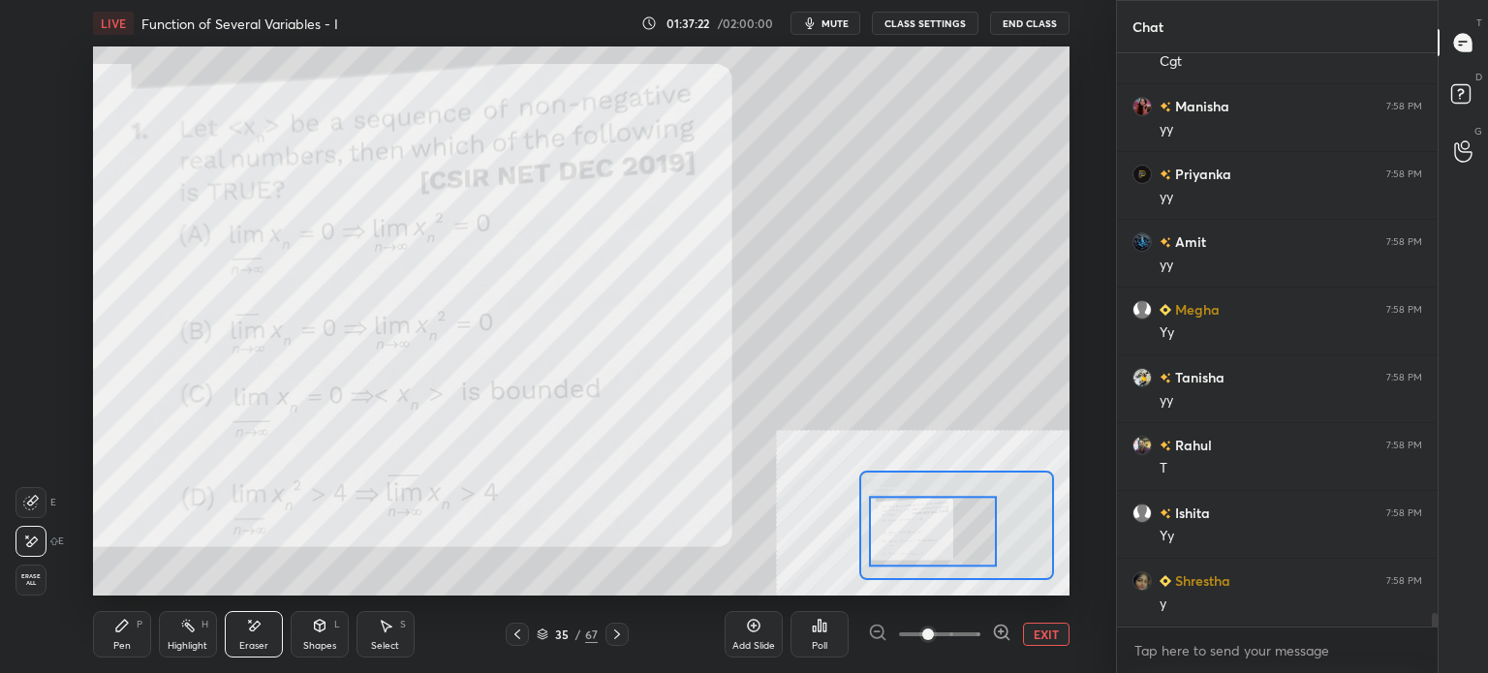
click at [116, 630] on div "Pen P" at bounding box center [122, 634] width 58 height 46
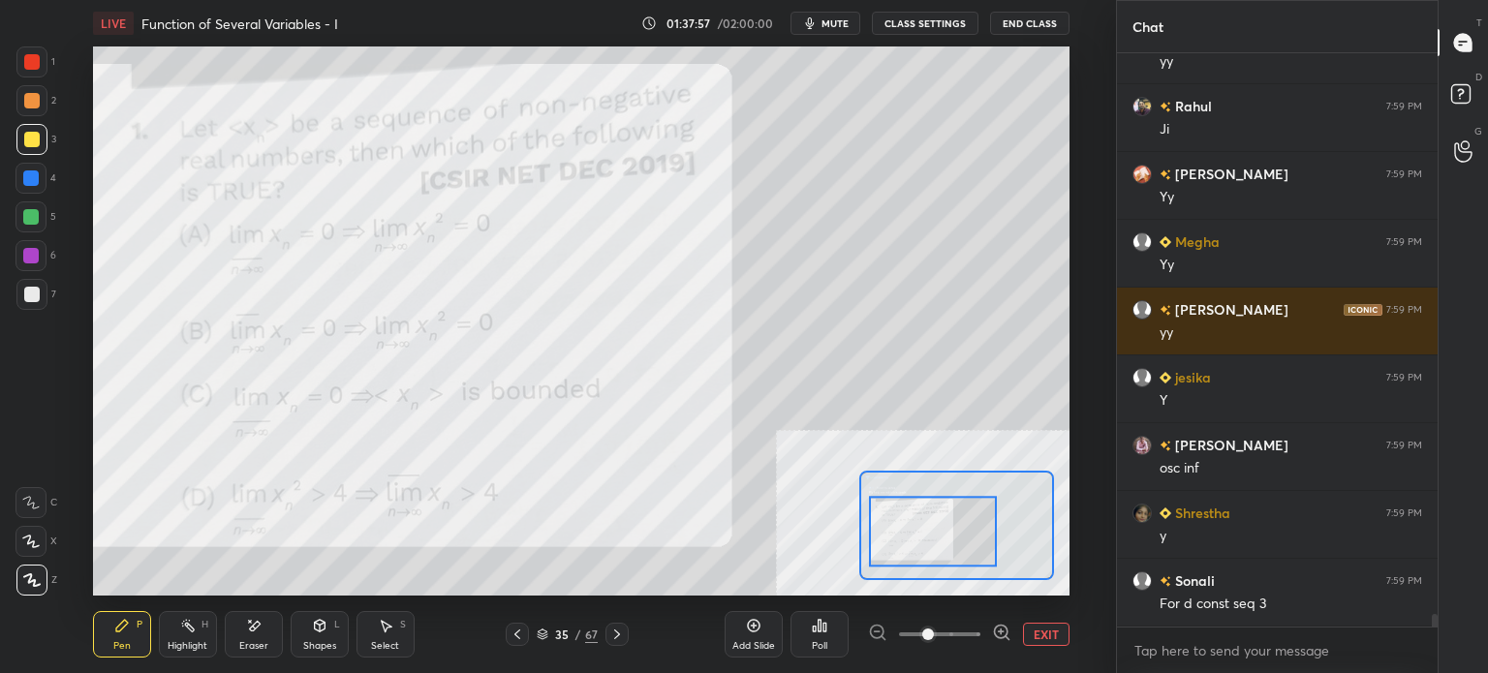
scroll to position [25289, 0]
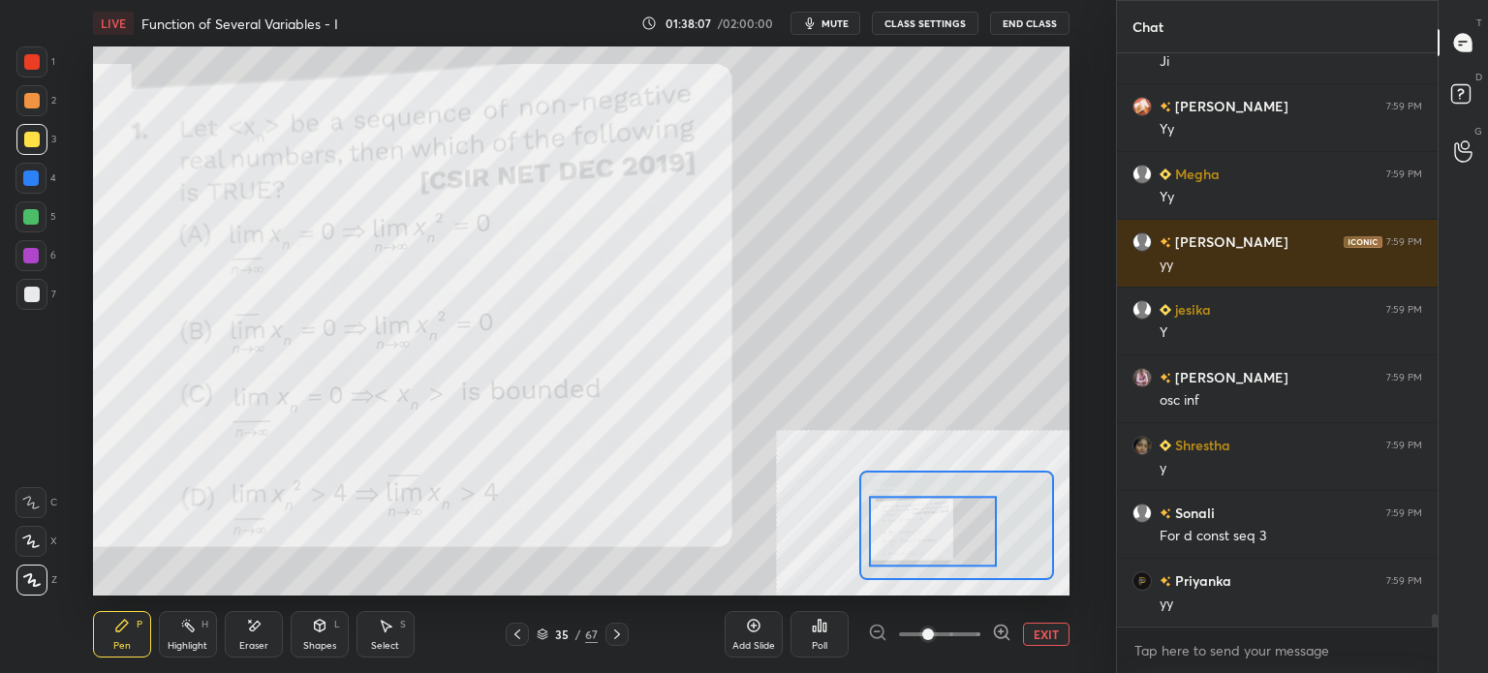
click at [260, 644] on div "Eraser" at bounding box center [253, 646] width 29 height 10
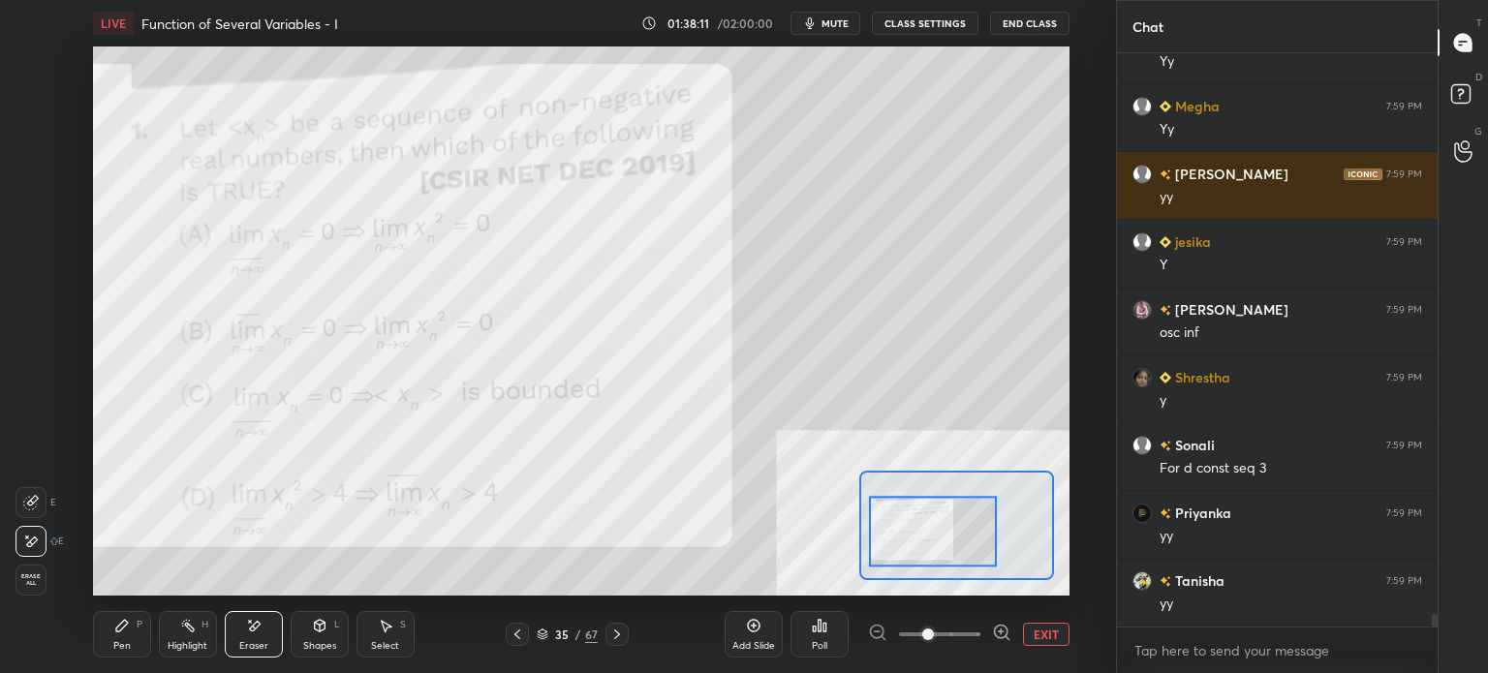
click at [126, 627] on icon at bounding box center [121, 625] width 15 height 15
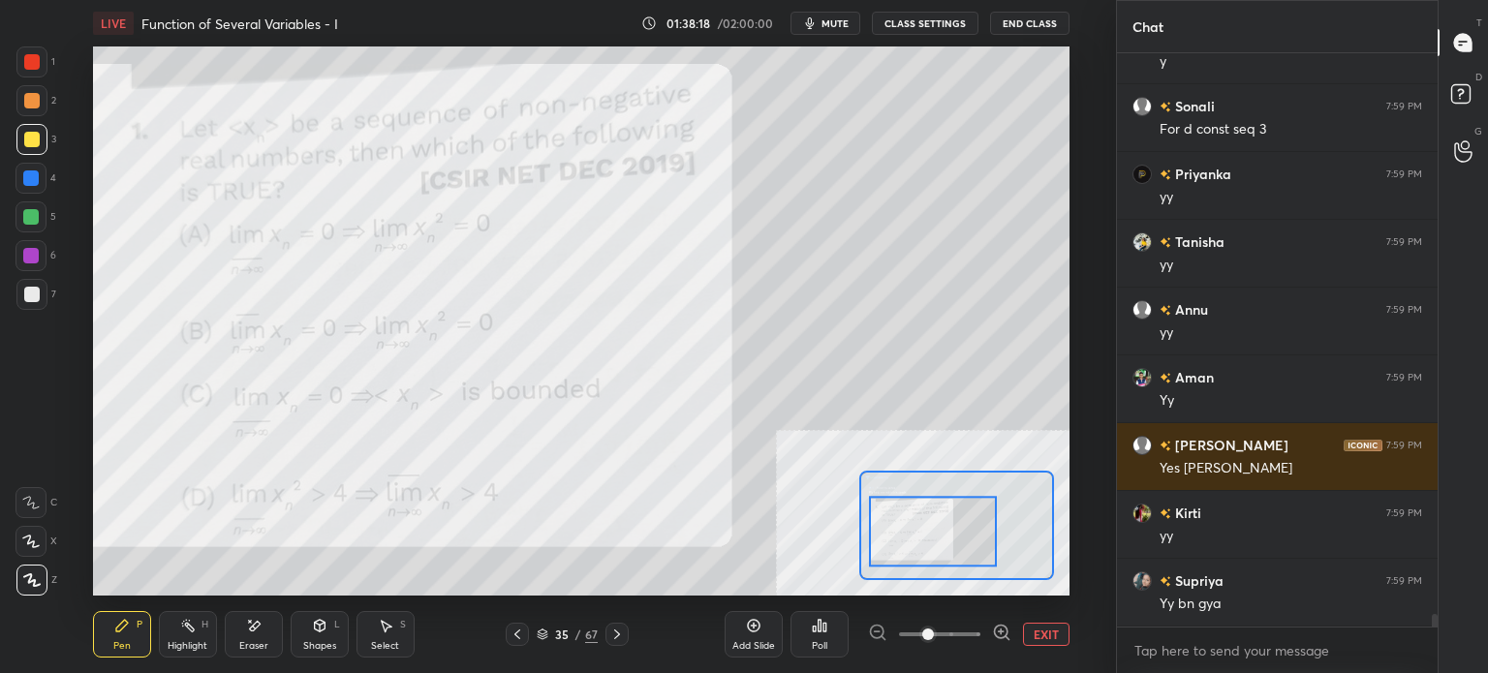
scroll to position [25764, 0]
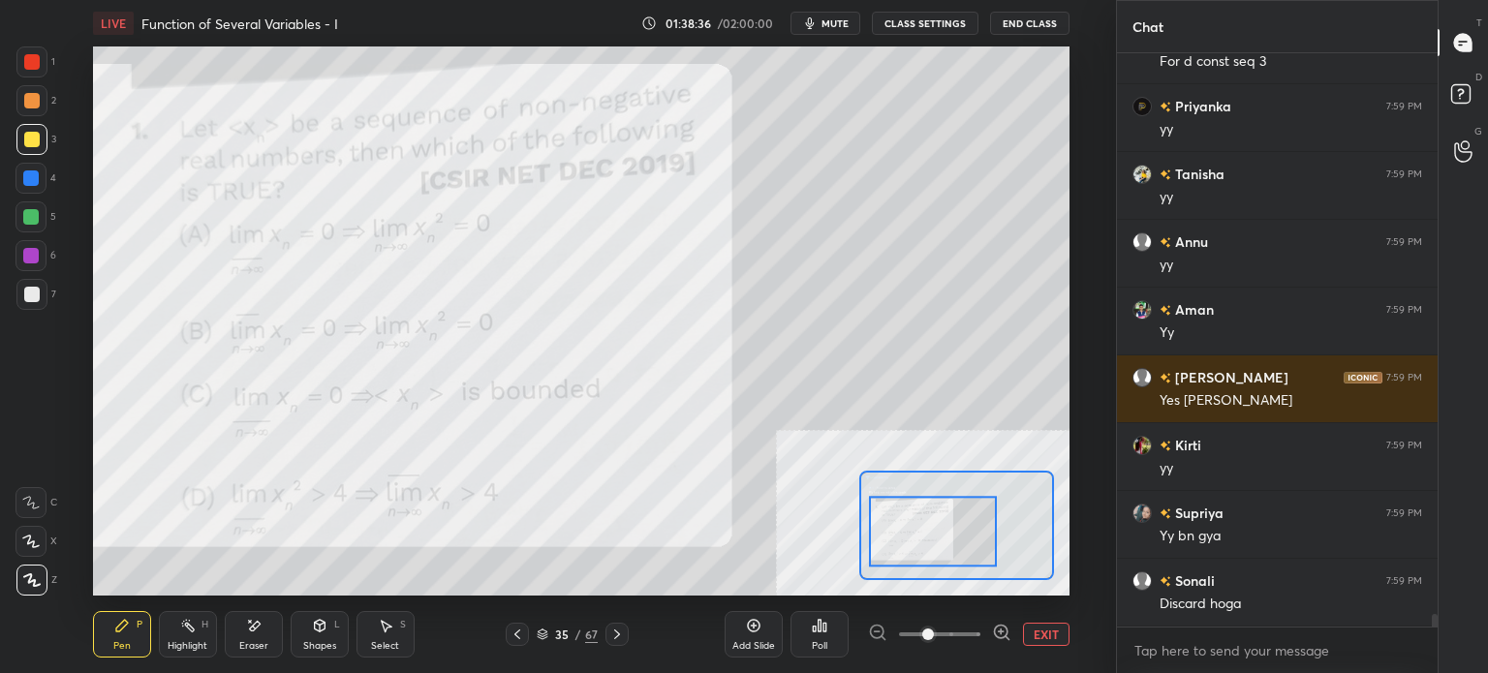
click at [29, 102] on div at bounding box center [31, 100] width 15 height 15
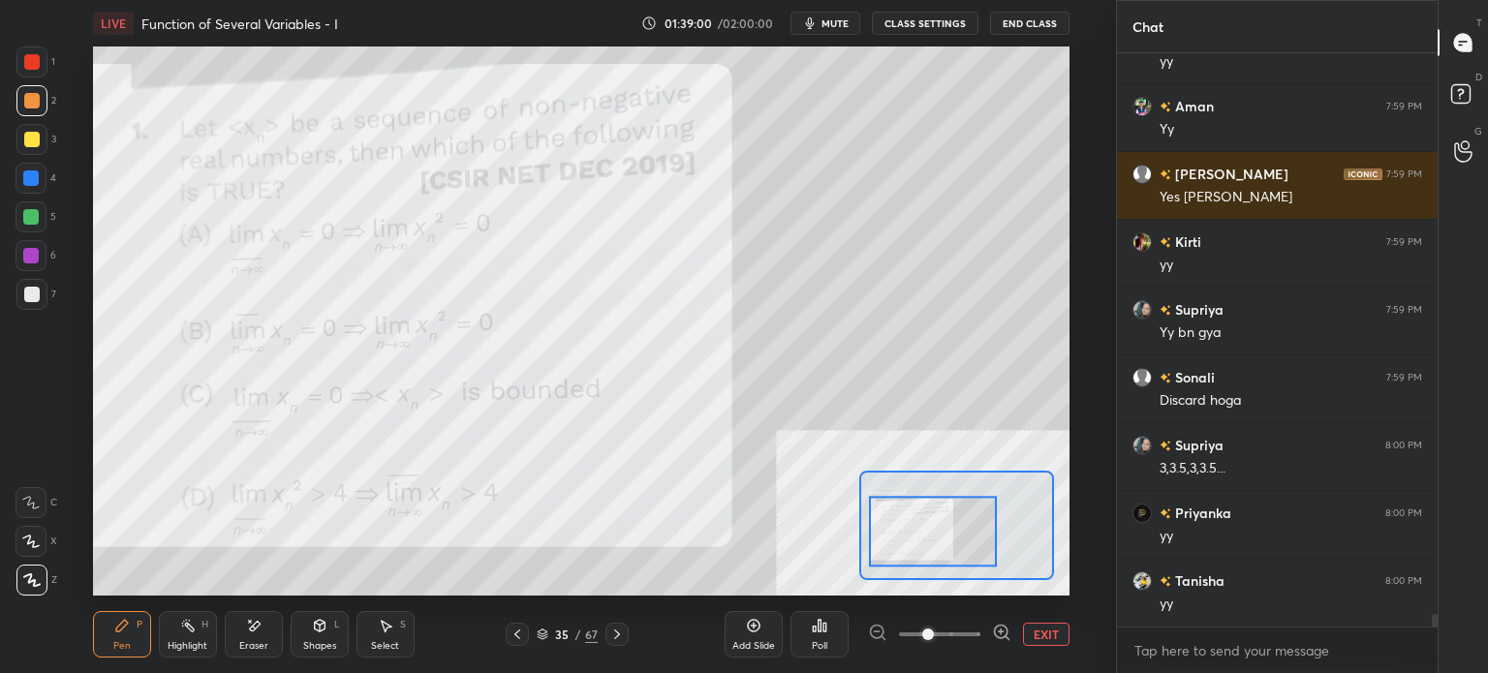
scroll to position [26035, 0]
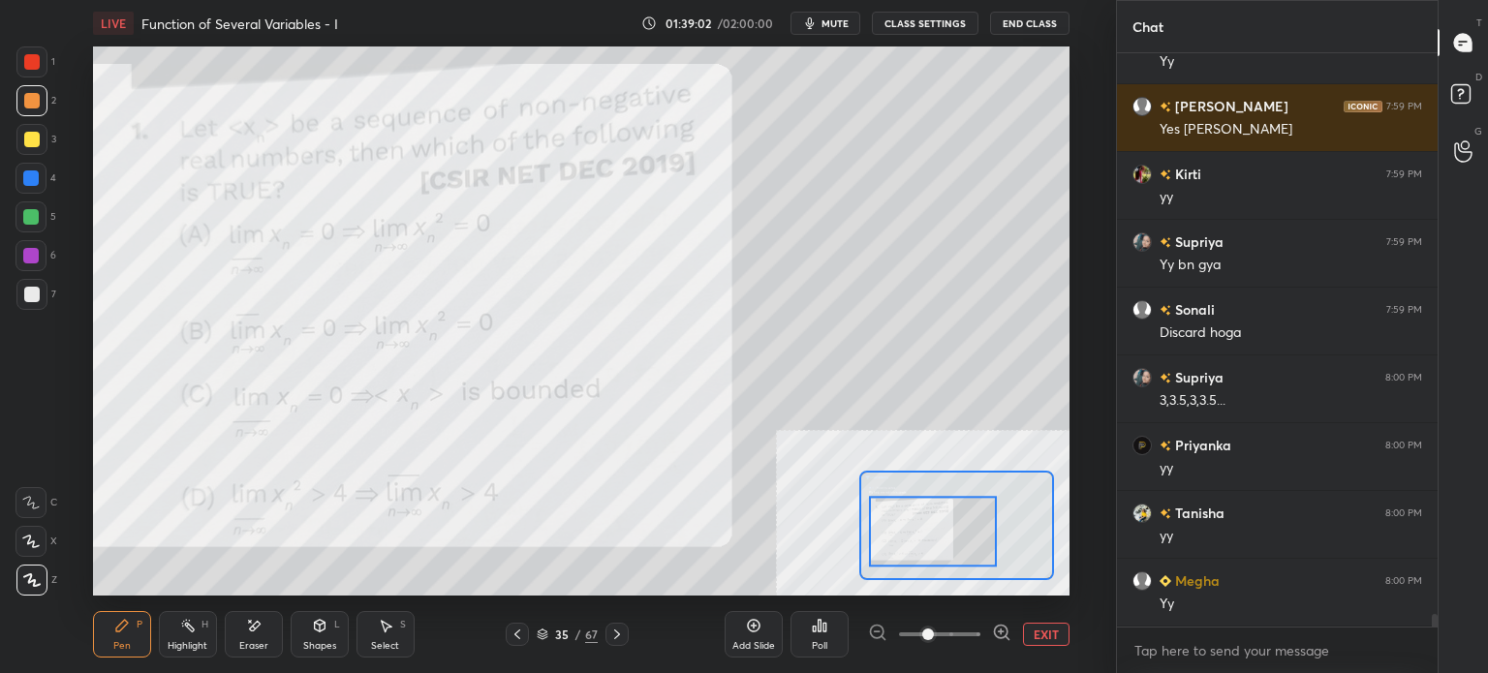
click at [507, 613] on div "Pen P Highlight H Eraser Shapes L Select S 35 / 67 Add Slide Poll EXIT" at bounding box center [581, 634] width 976 height 77
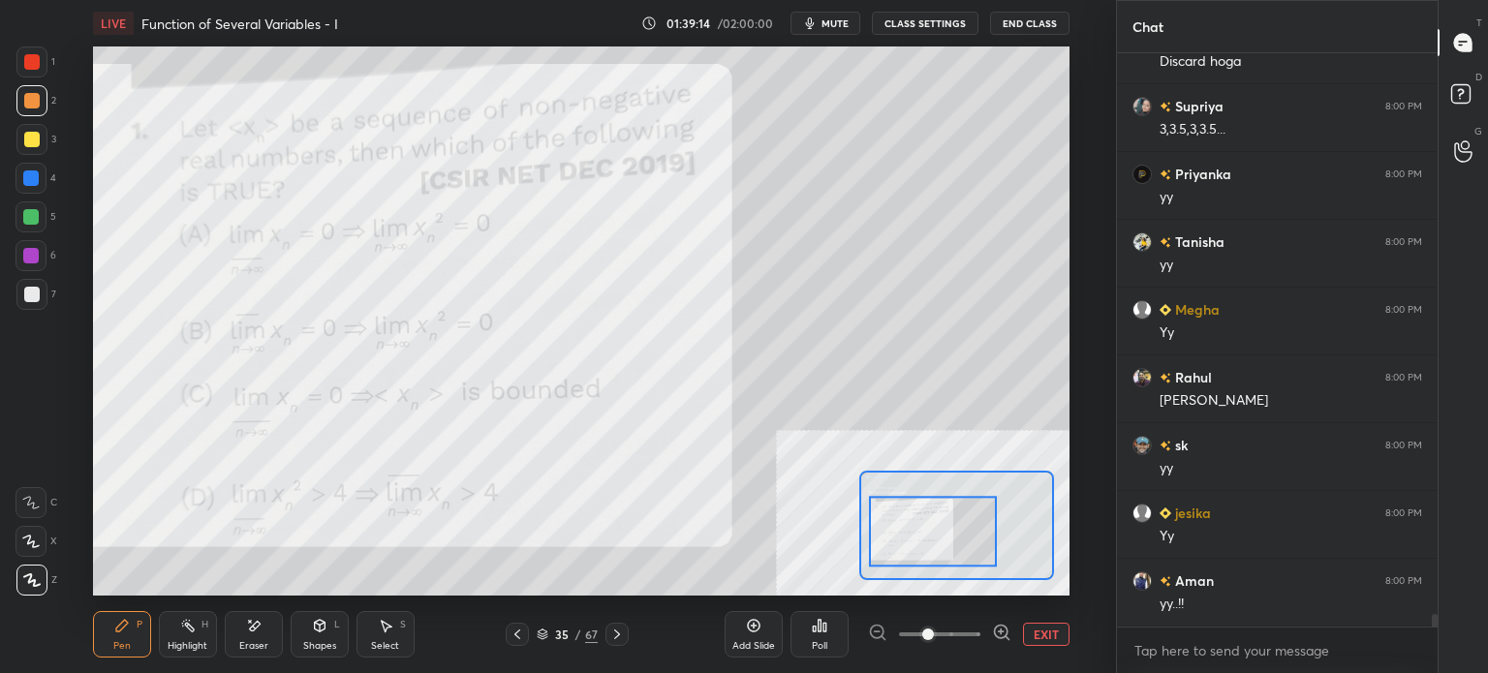
scroll to position [26374, 0]
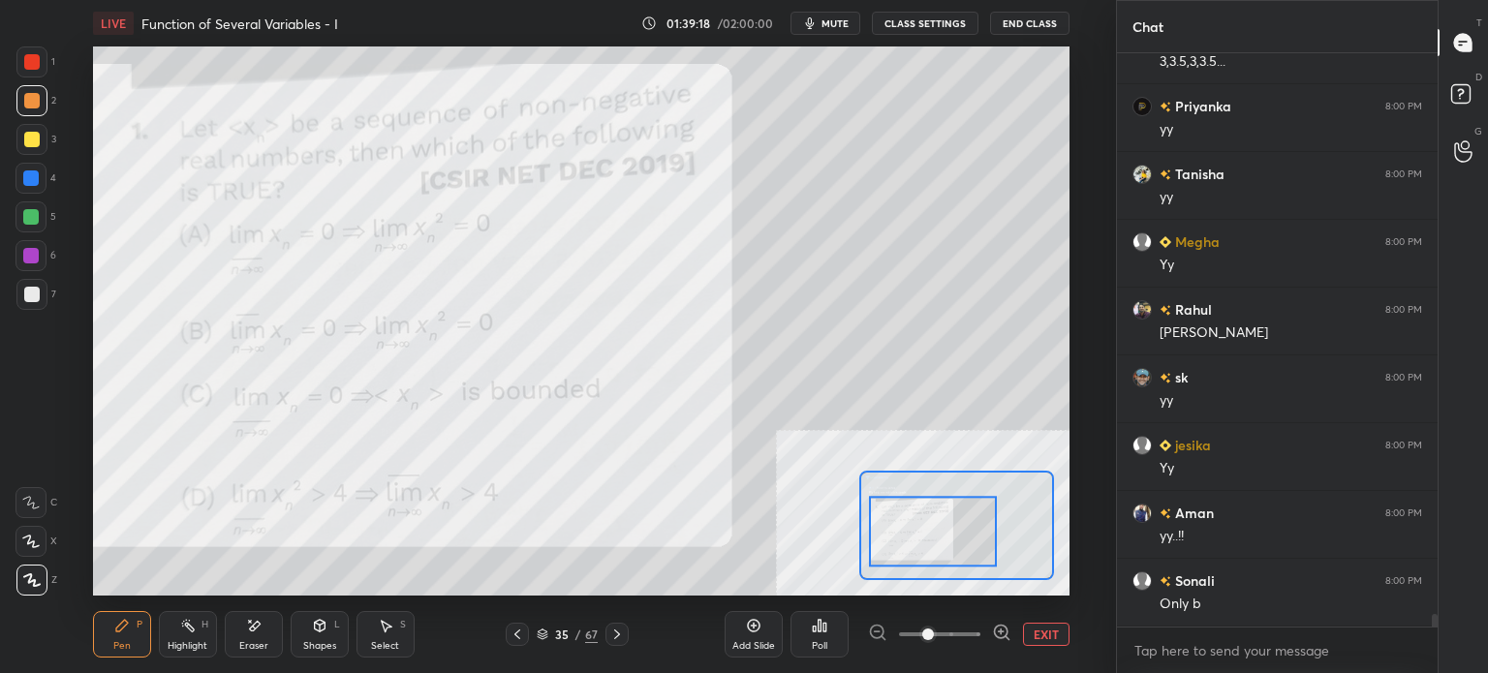
click at [42, 154] on div at bounding box center [31, 139] width 31 height 31
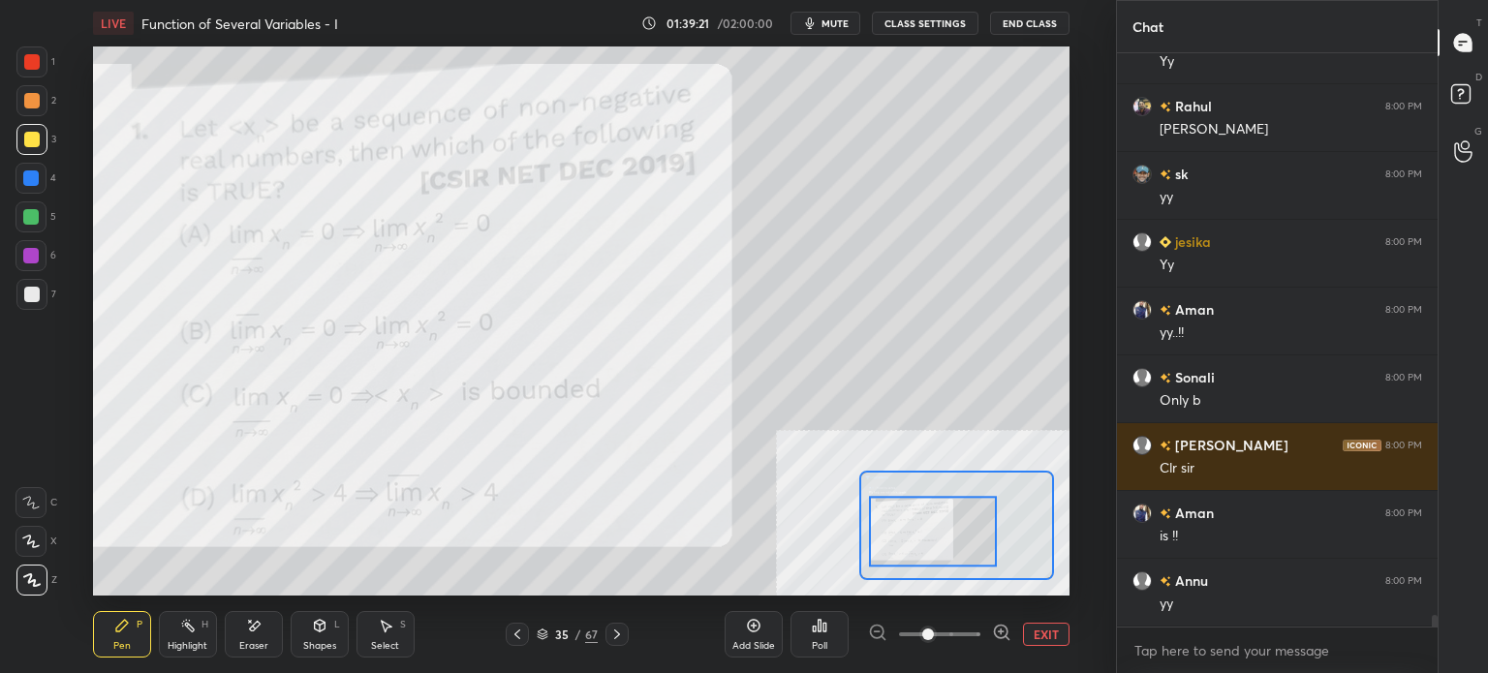
scroll to position [26645, 0]
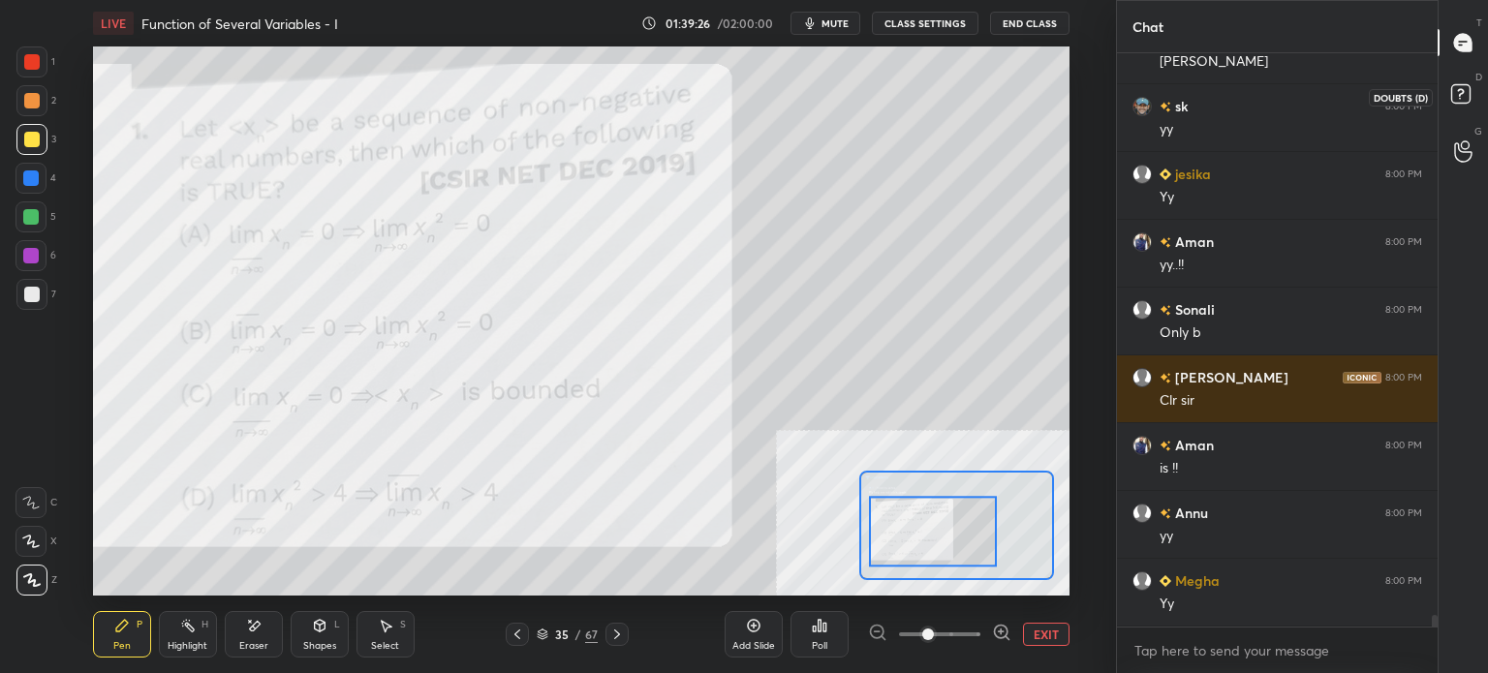
click at [1472, 83] on icon at bounding box center [1463, 96] width 35 height 35
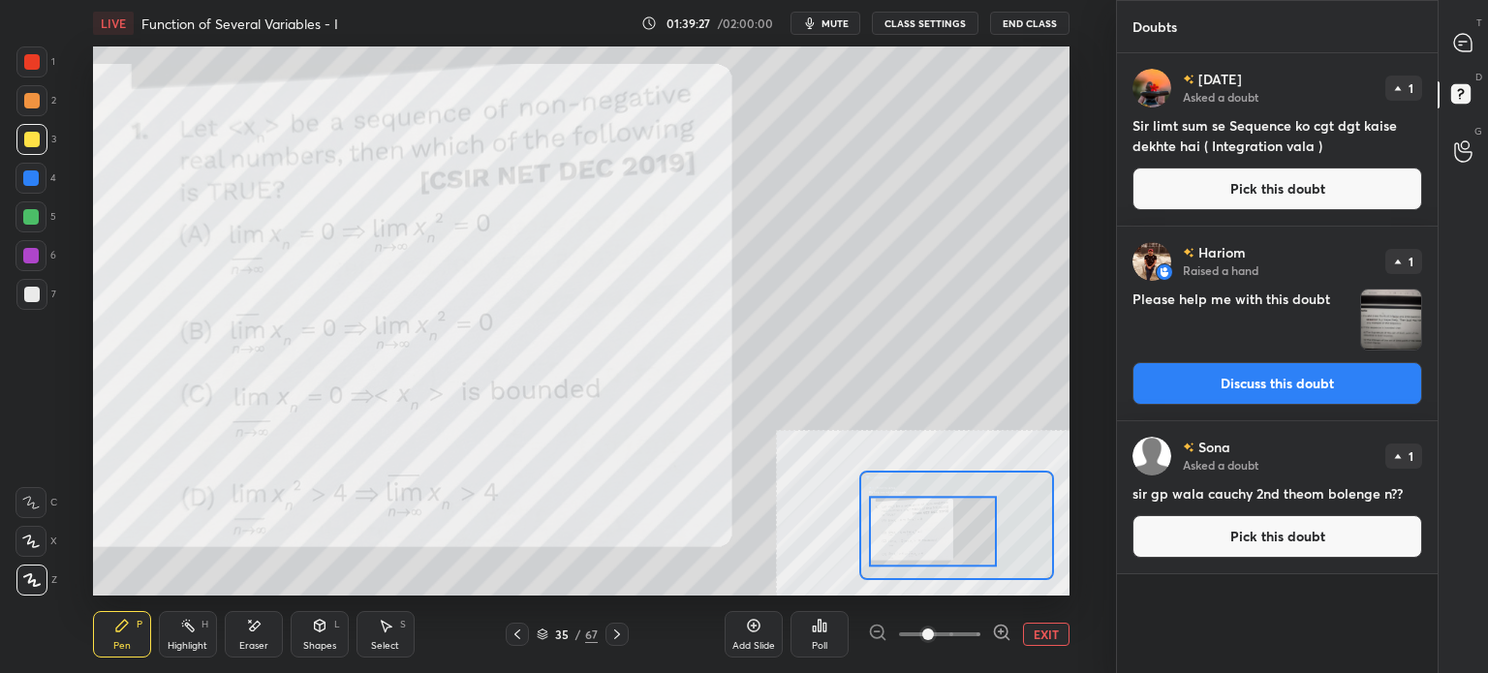
click at [1271, 169] on button "Pick this doubt" at bounding box center [1277, 189] width 290 height 43
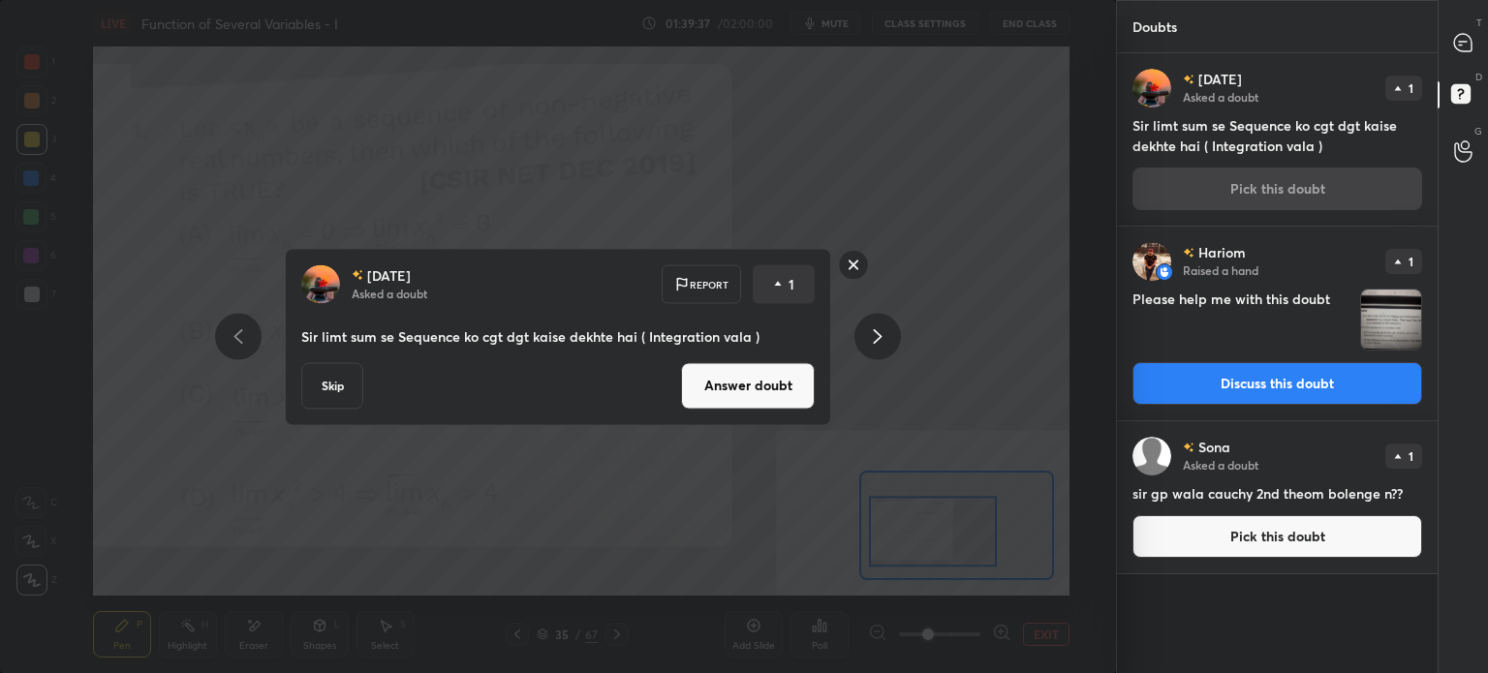
click at [721, 386] on button "Answer doubt" at bounding box center [748, 385] width 134 height 46
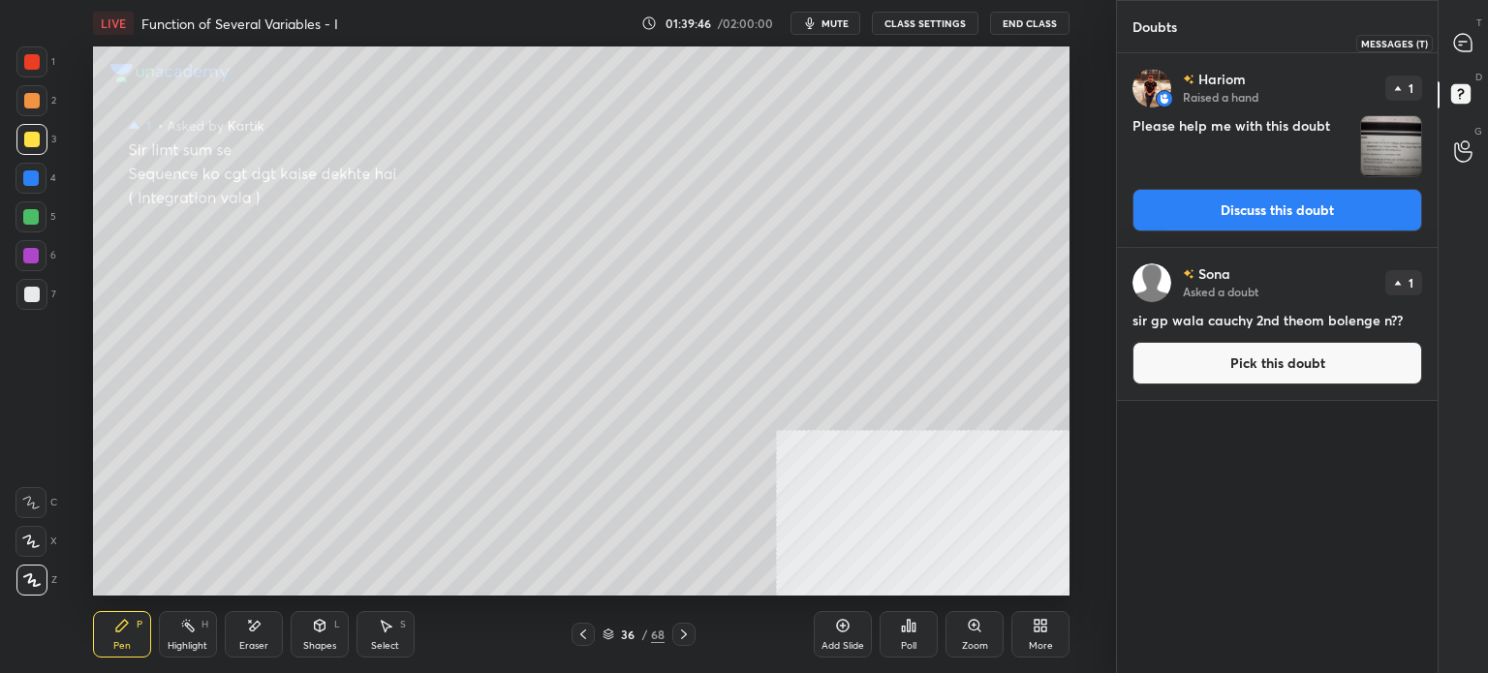
click at [1479, 26] on div at bounding box center [1463, 42] width 39 height 35
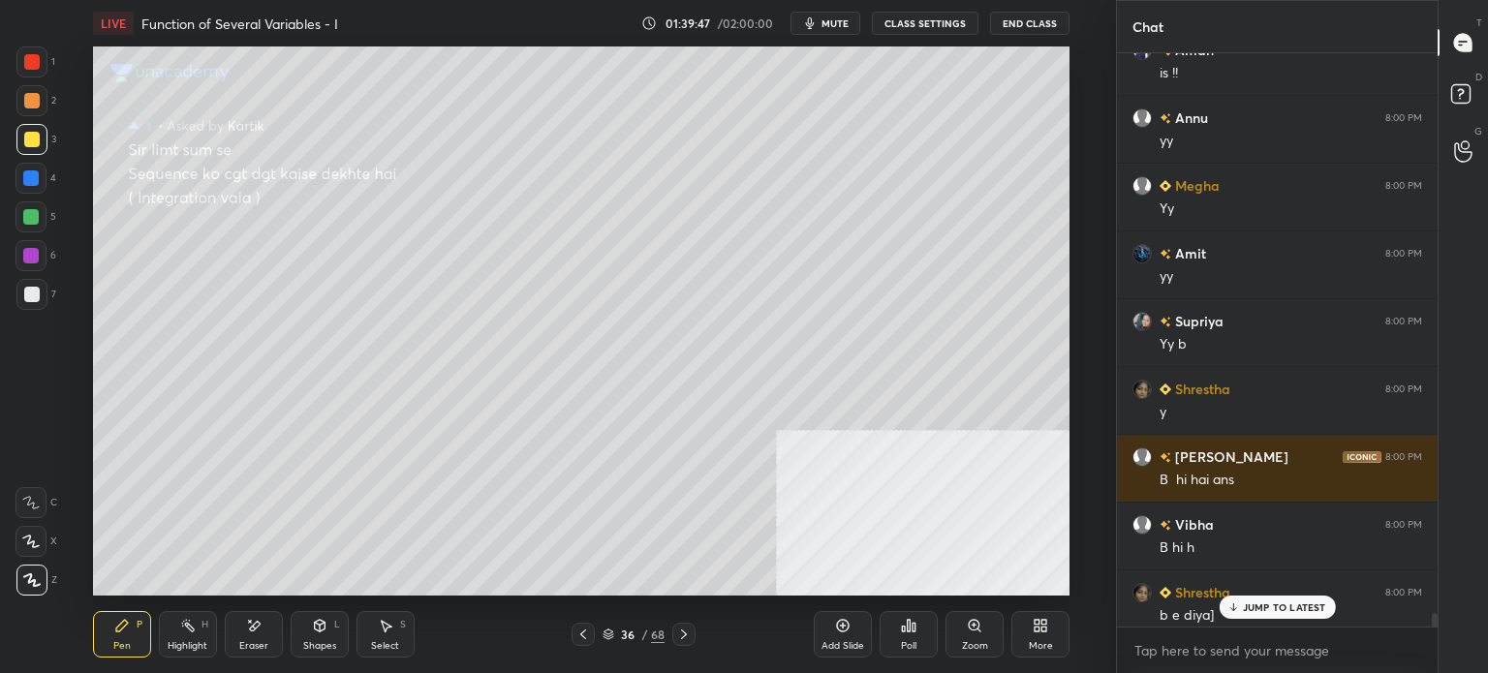
scroll to position [27447, 0]
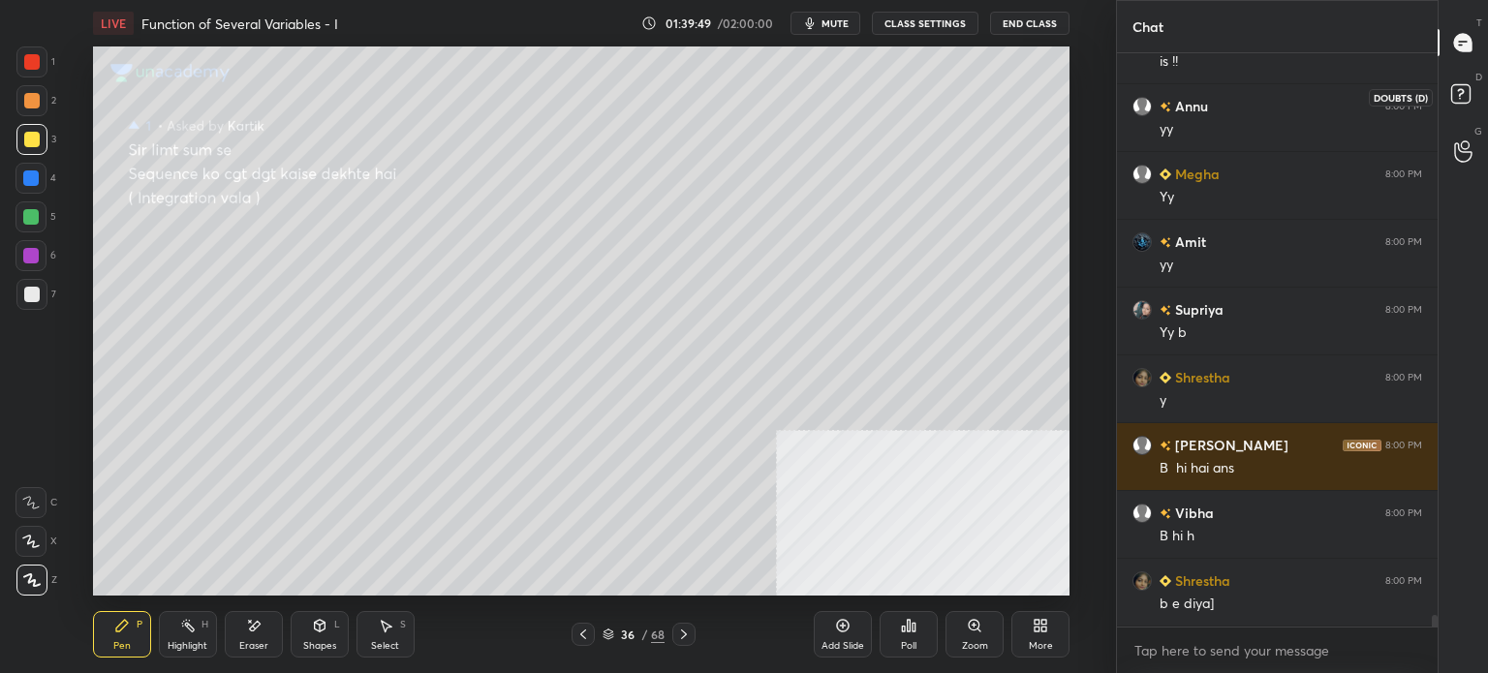
click at [1459, 108] on icon at bounding box center [1463, 96] width 35 height 35
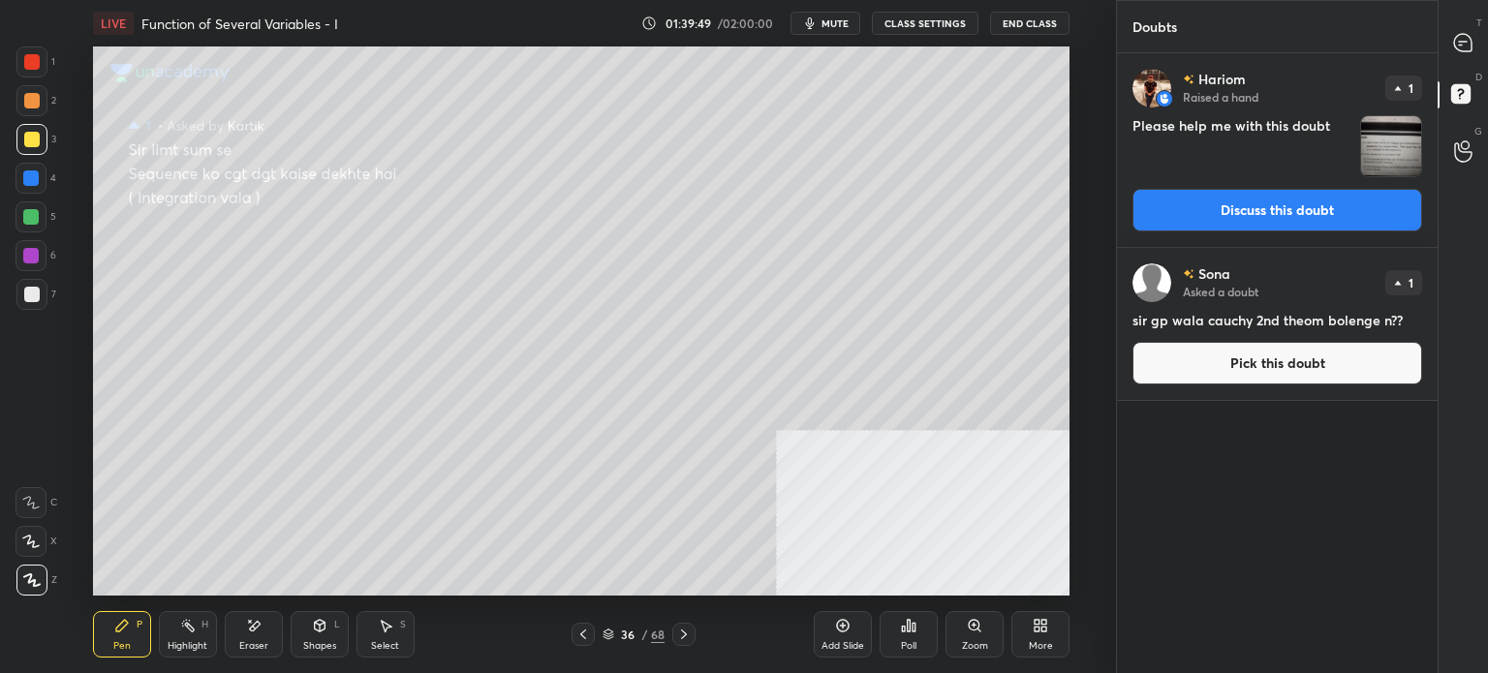
click at [1278, 223] on button "Discuss this doubt" at bounding box center [1277, 210] width 290 height 43
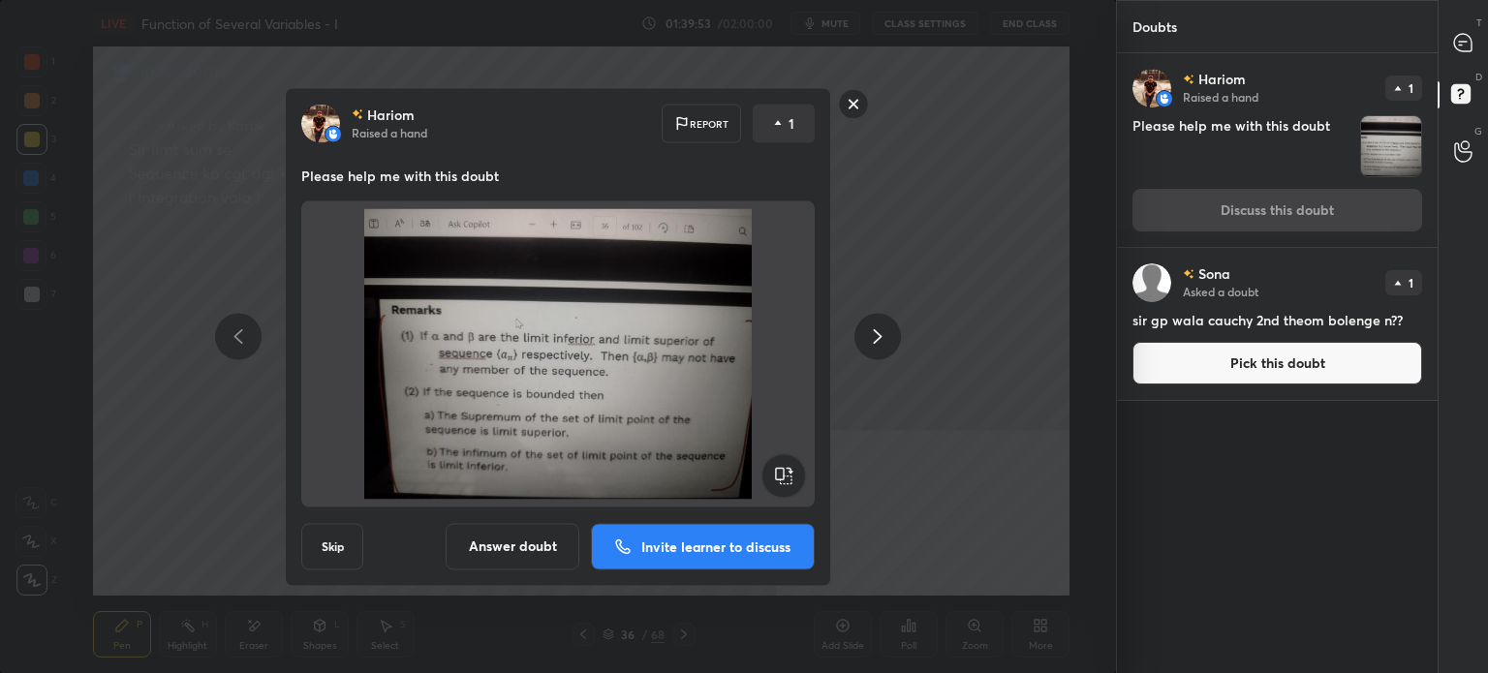
click at [503, 549] on button "Answer doubt" at bounding box center [513, 546] width 134 height 46
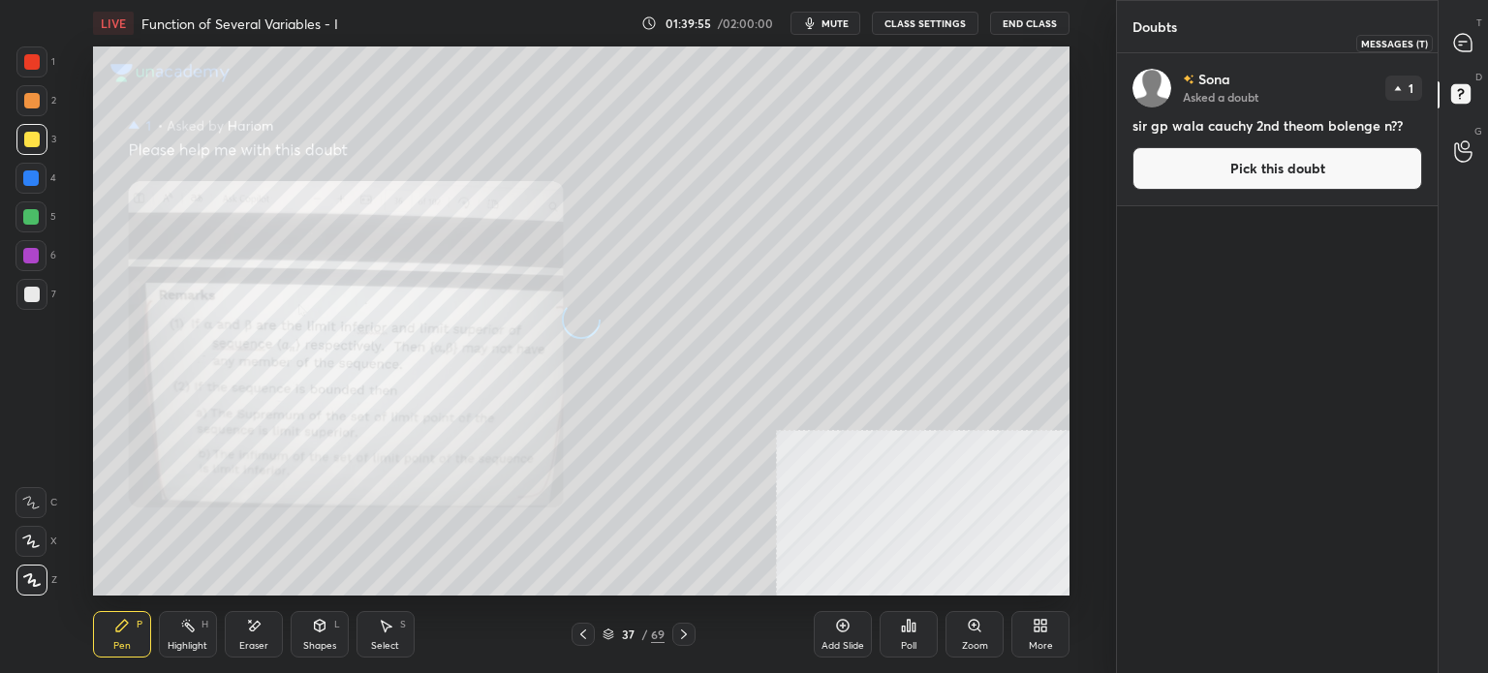
click at [1461, 45] on icon at bounding box center [1462, 42] width 17 height 17
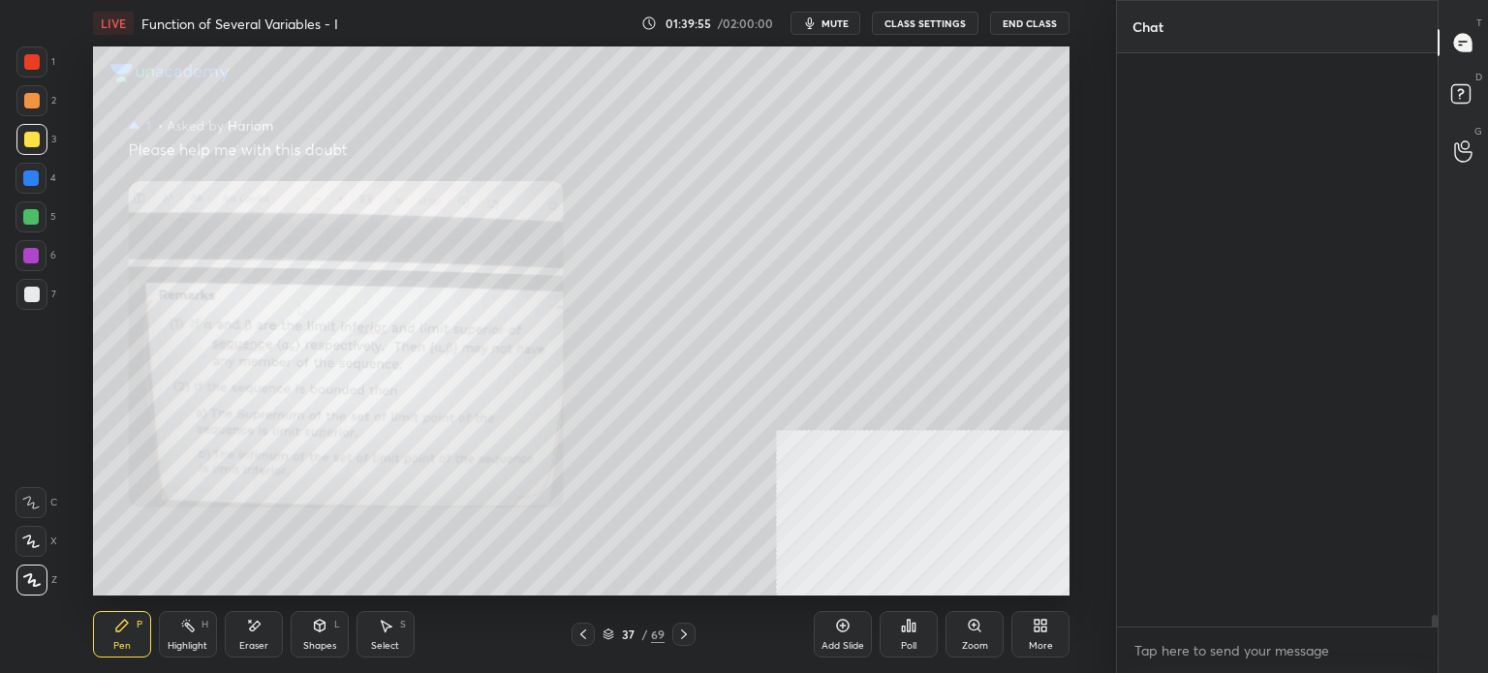
scroll to position [568, 315]
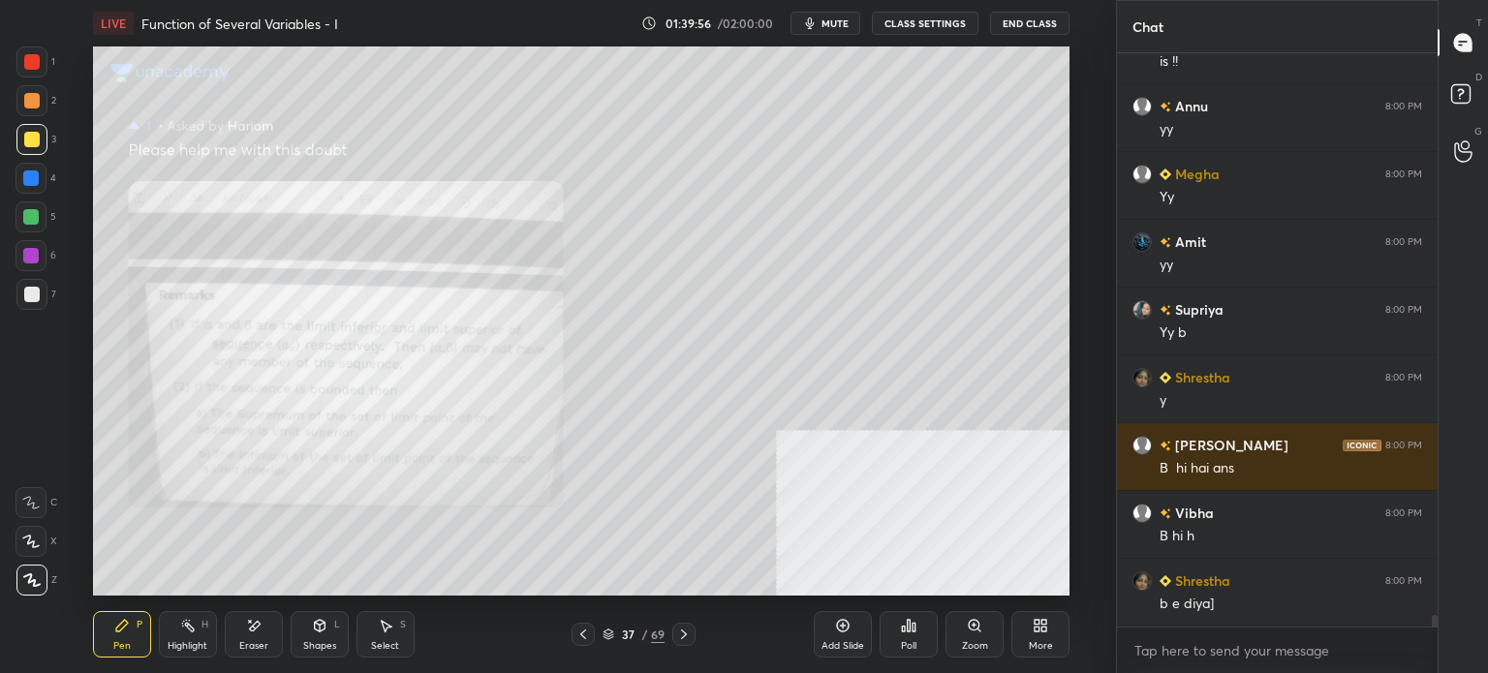
click at [985, 641] on div "Zoom" at bounding box center [975, 646] width 26 height 10
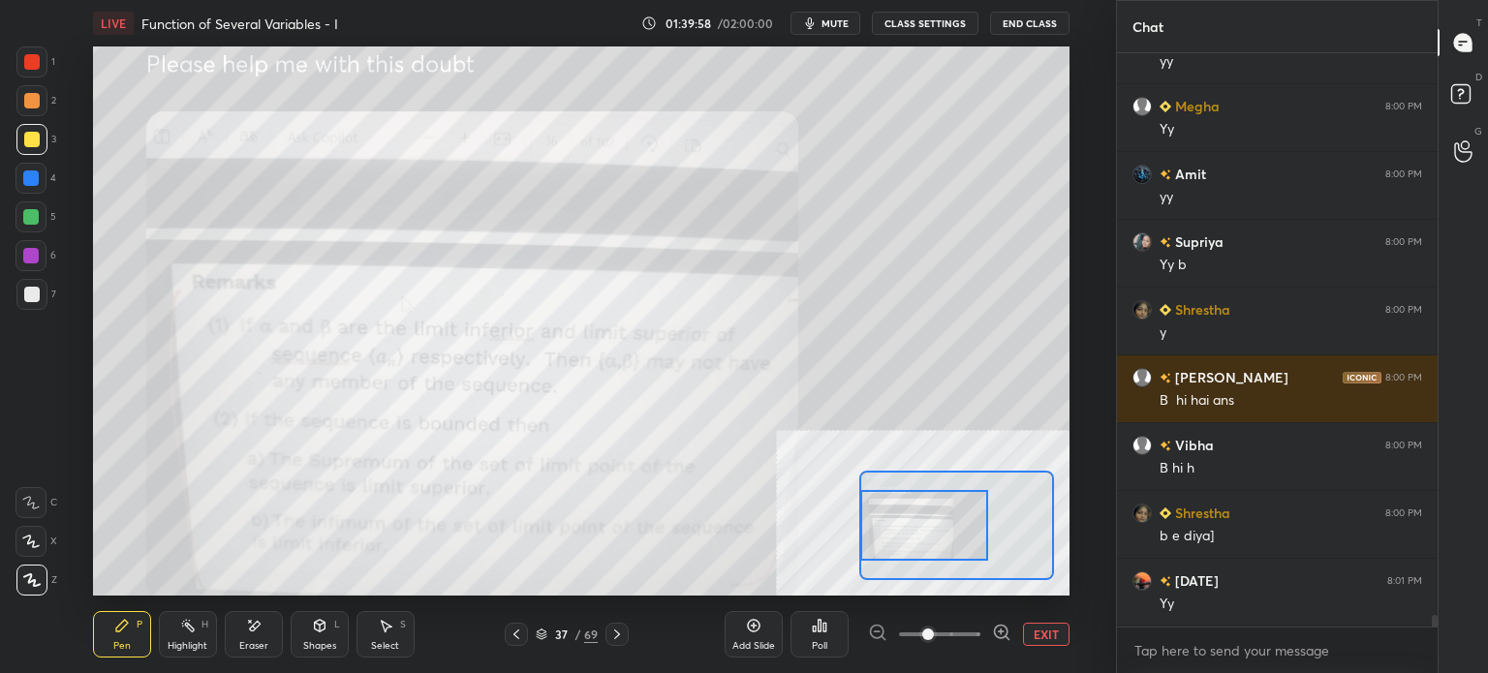
scroll to position [27534, 0]
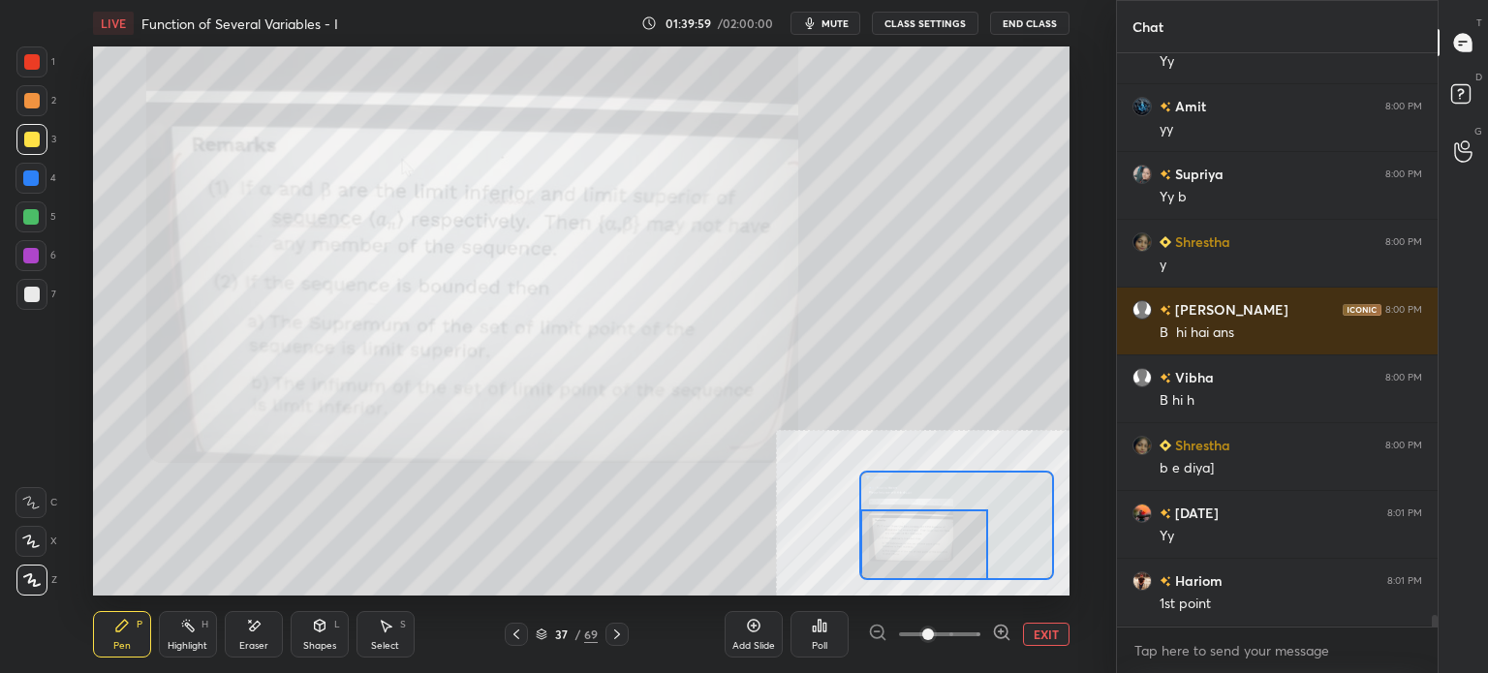
drag, startPoint x: 992, startPoint y: 541, endPoint x: 869, endPoint y: 564, distance: 125.0
click at [869, 564] on div at bounding box center [924, 544] width 128 height 71
click at [31, 106] on div at bounding box center [31, 100] width 15 height 15
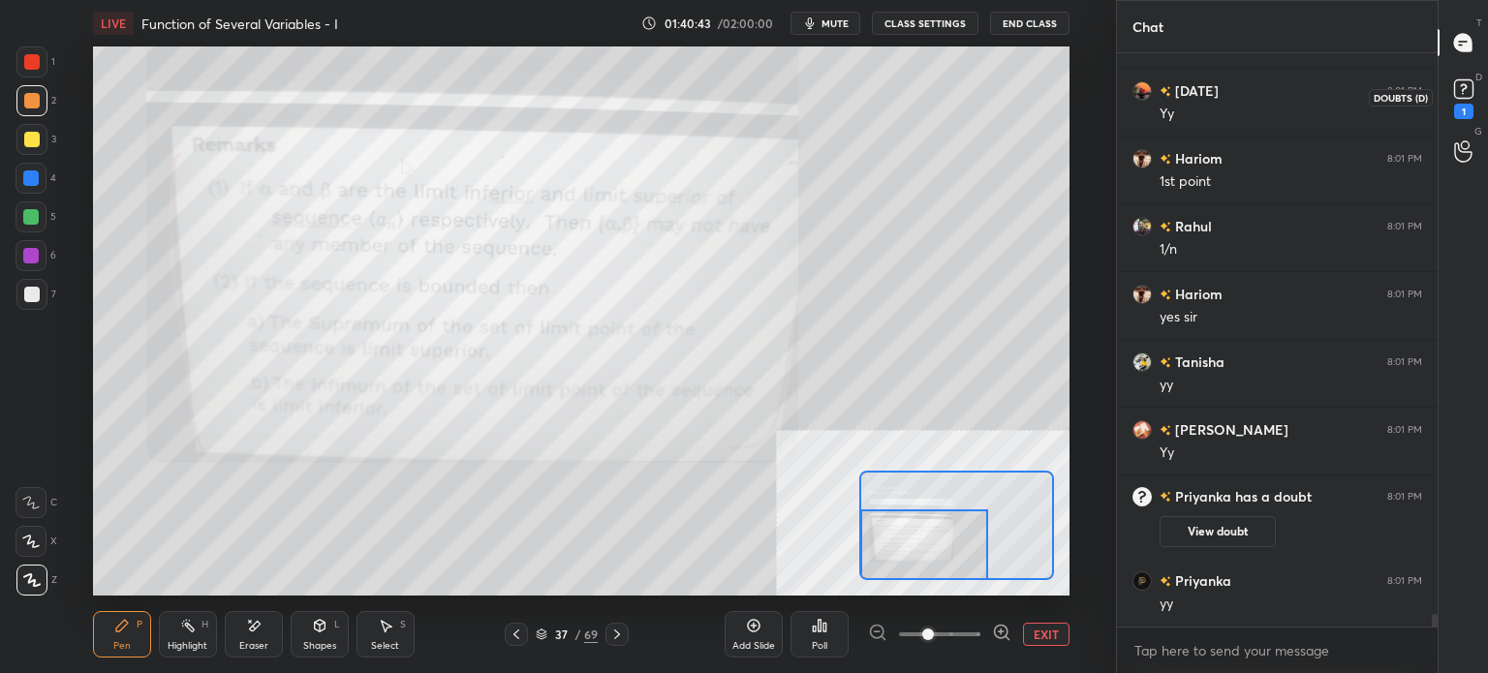
scroll to position [25452, 0]
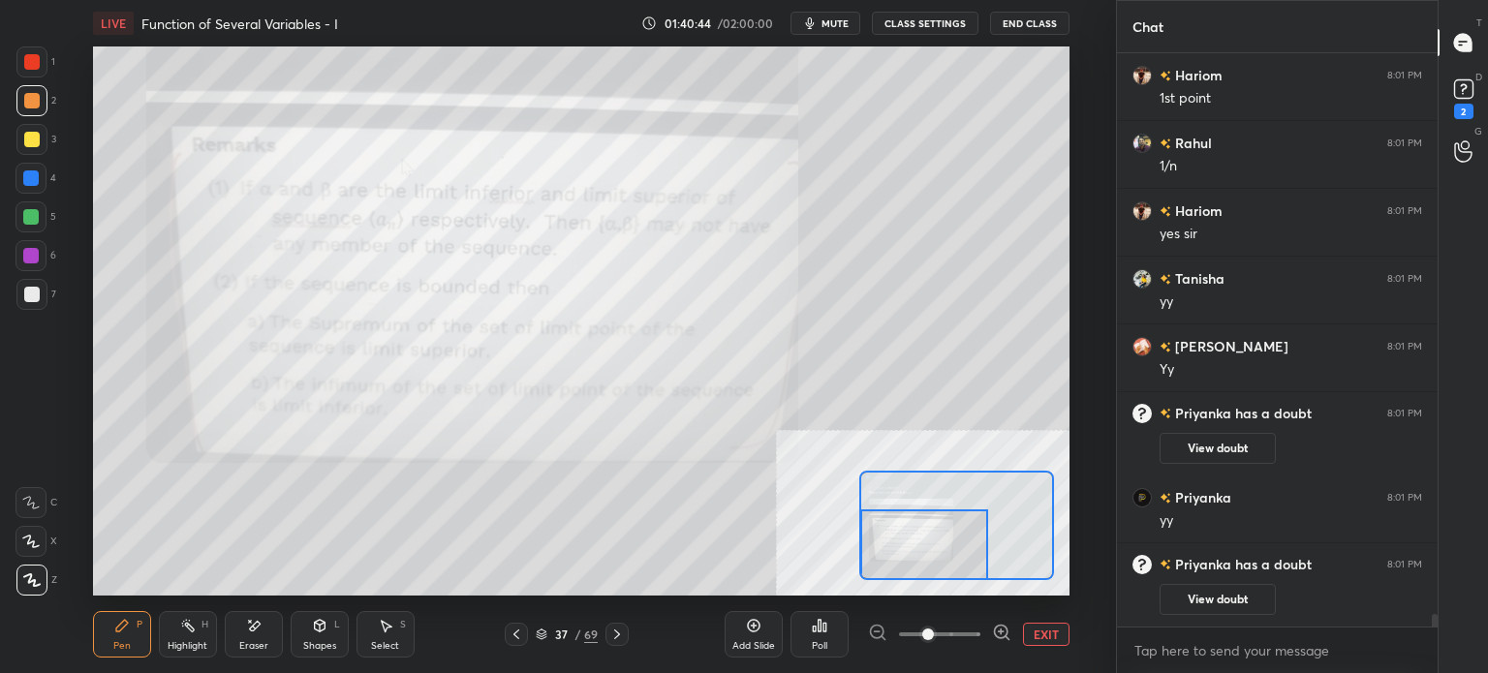
click at [1484, 87] on div "D Doubts (D) 2" at bounding box center [1462, 97] width 49 height 54
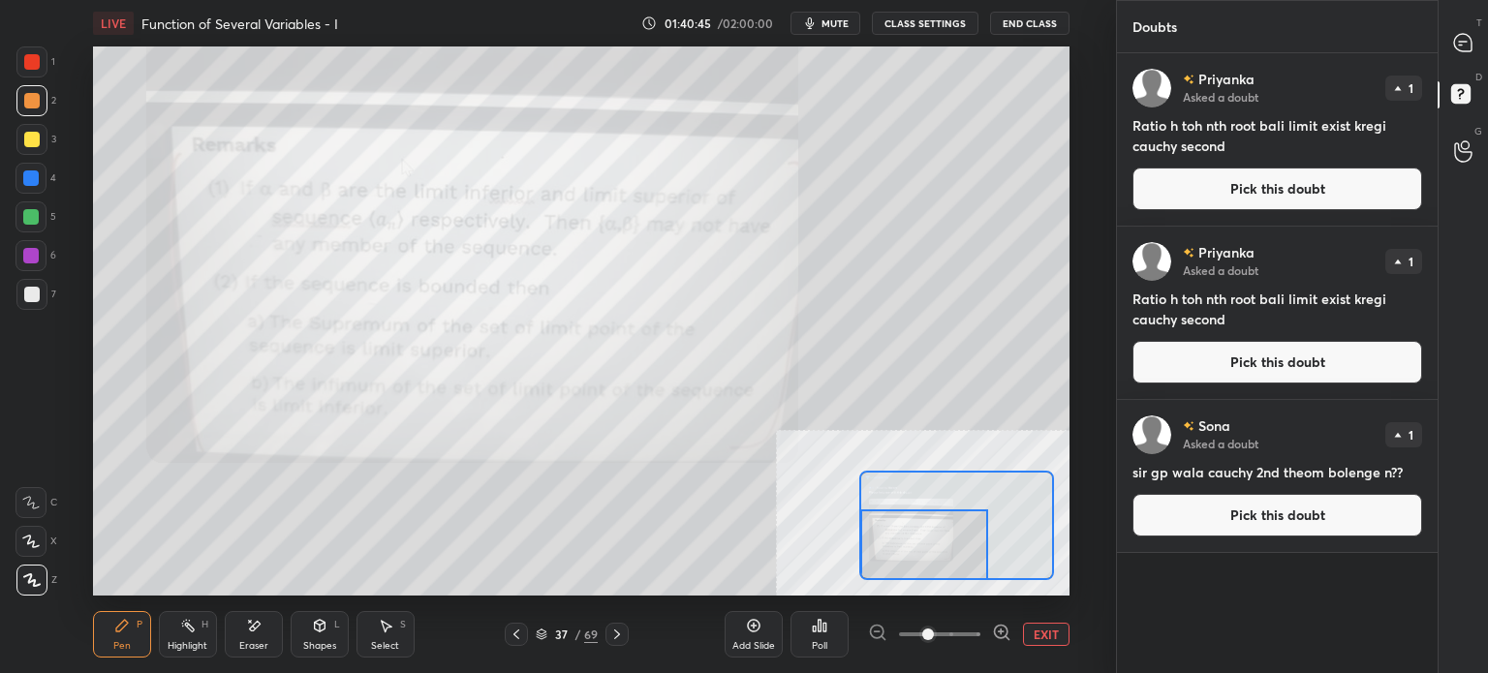
click at [1263, 192] on button "Pick this doubt" at bounding box center [1277, 189] width 290 height 43
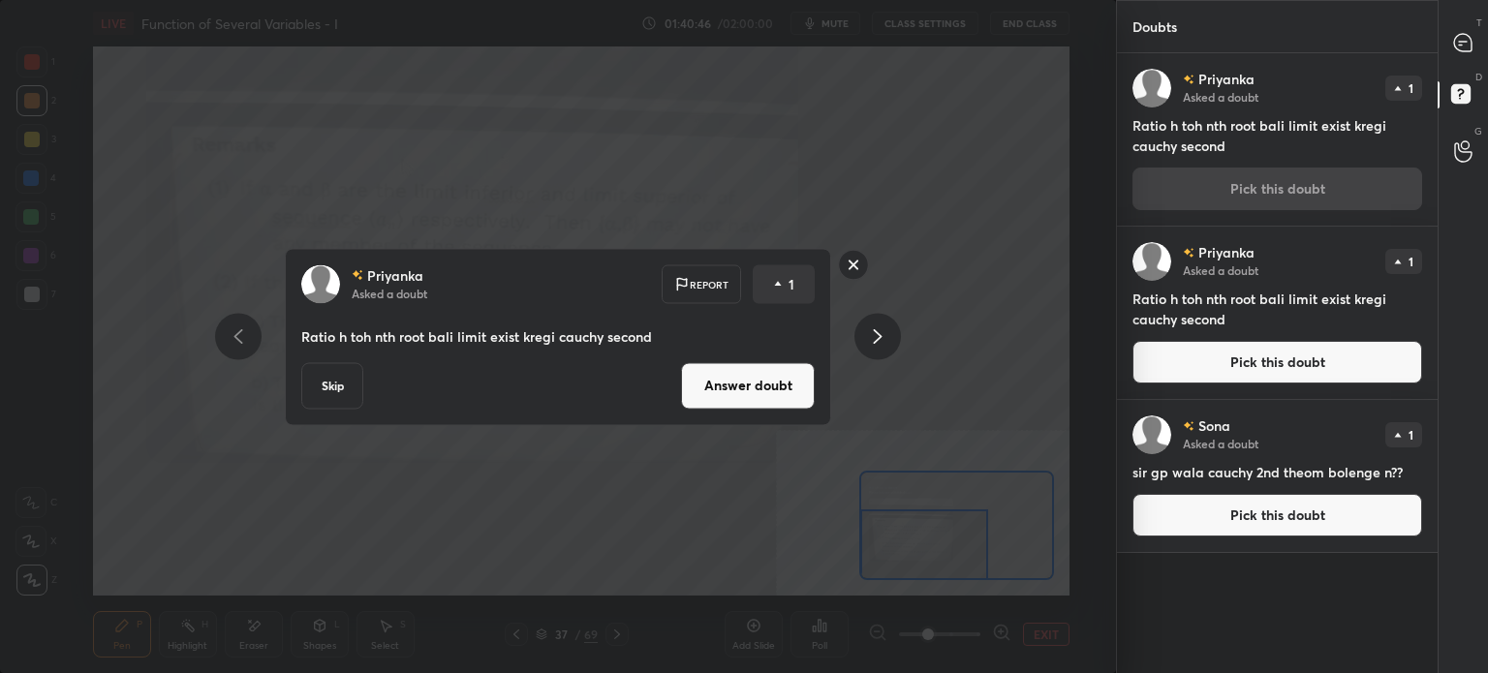
click at [790, 374] on button "Answer doubt" at bounding box center [748, 385] width 134 height 46
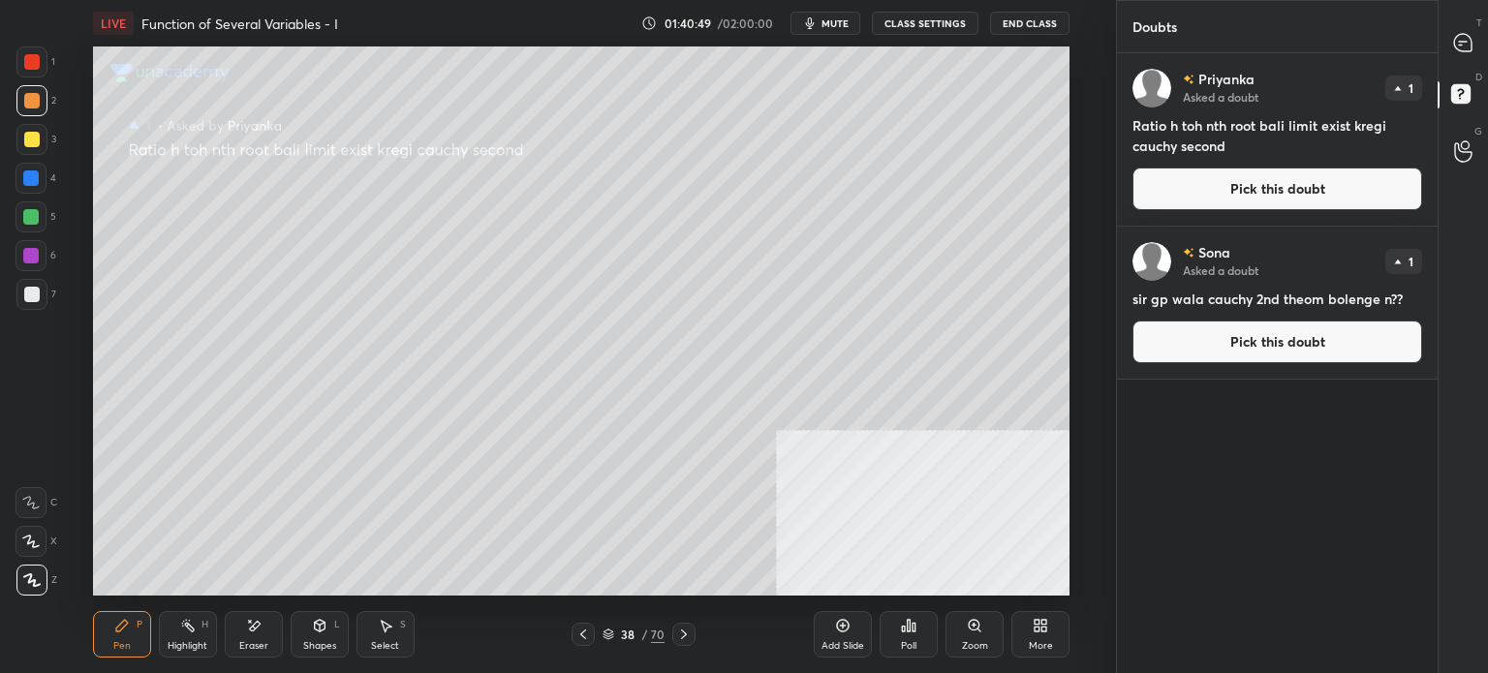
click at [1247, 193] on button "Pick this doubt" at bounding box center [1277, 189] width 290 height 43
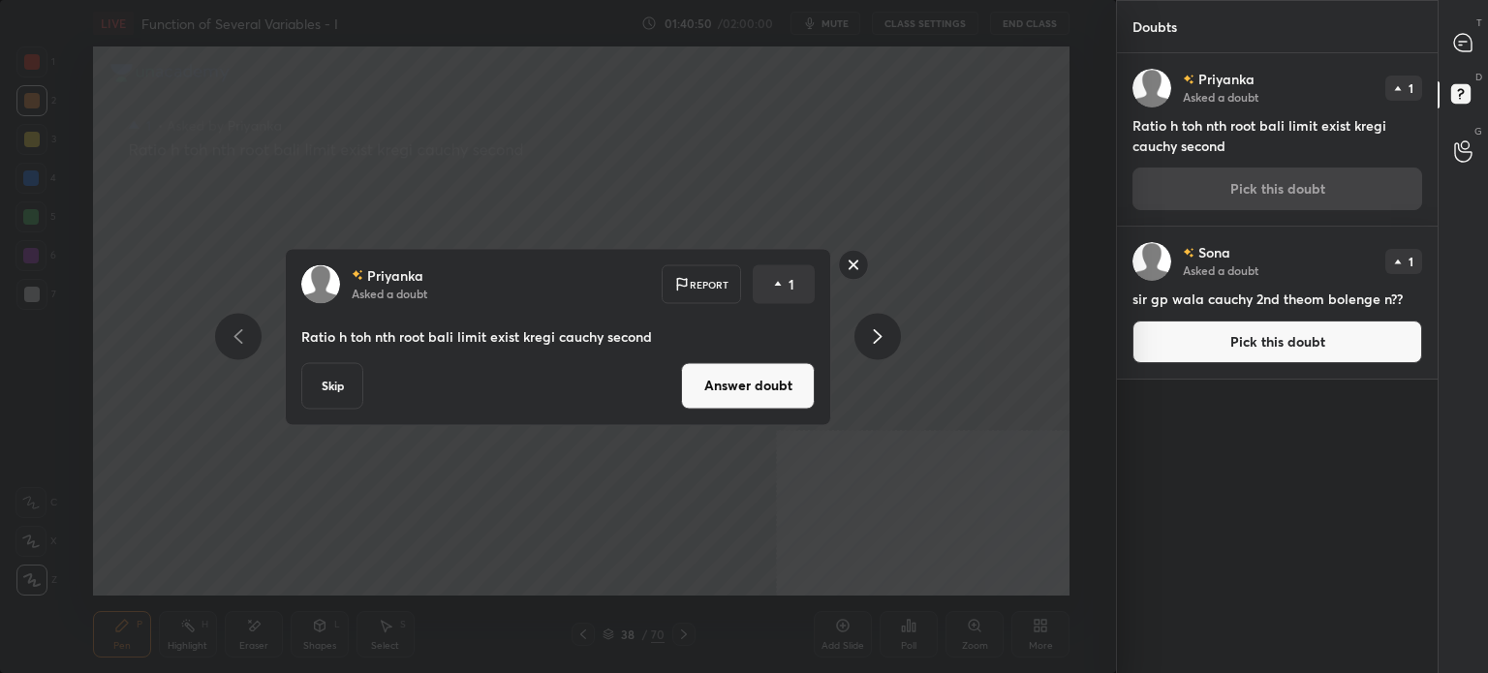
click at [790, 385] on button "Answer doubt" at bounding box center [748, 385] width 134 height 46
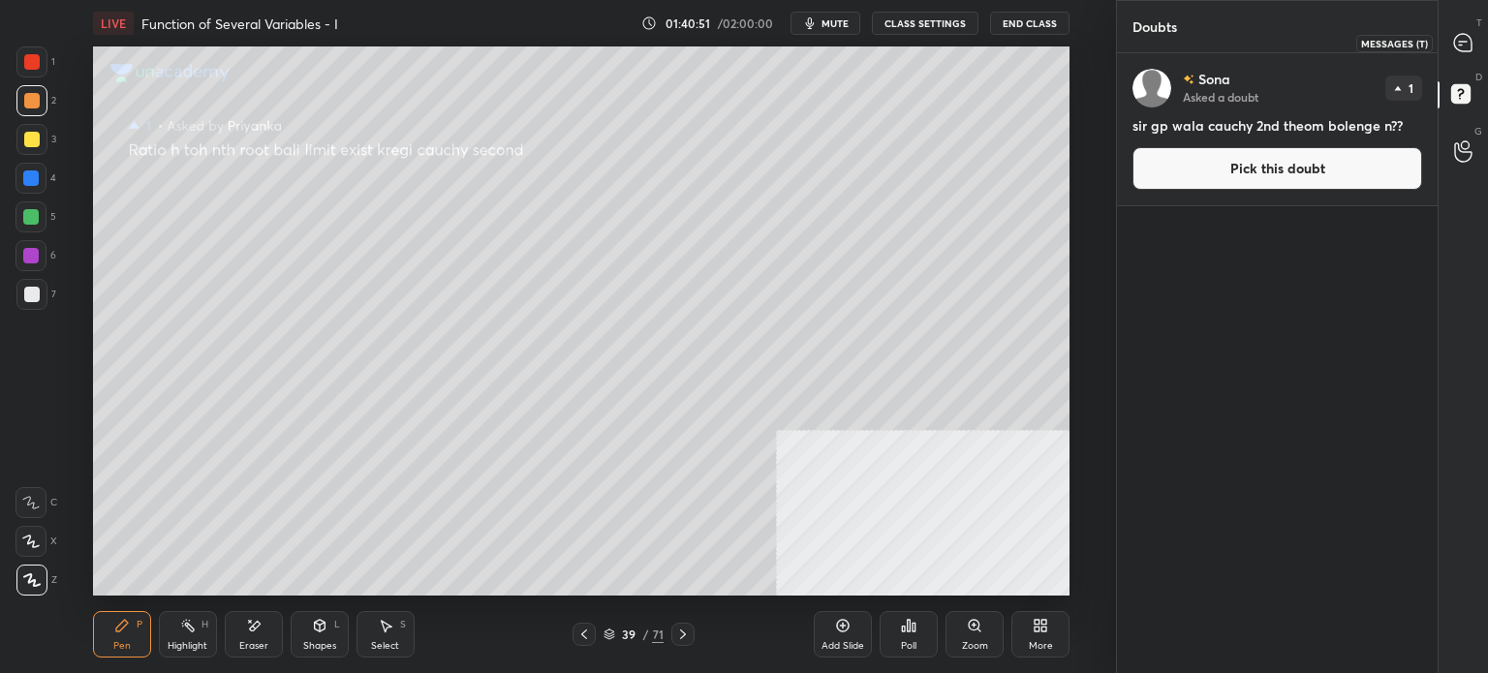
click at [1468, 44] on icon at bounding box center [1462, 42] width 17 height 17
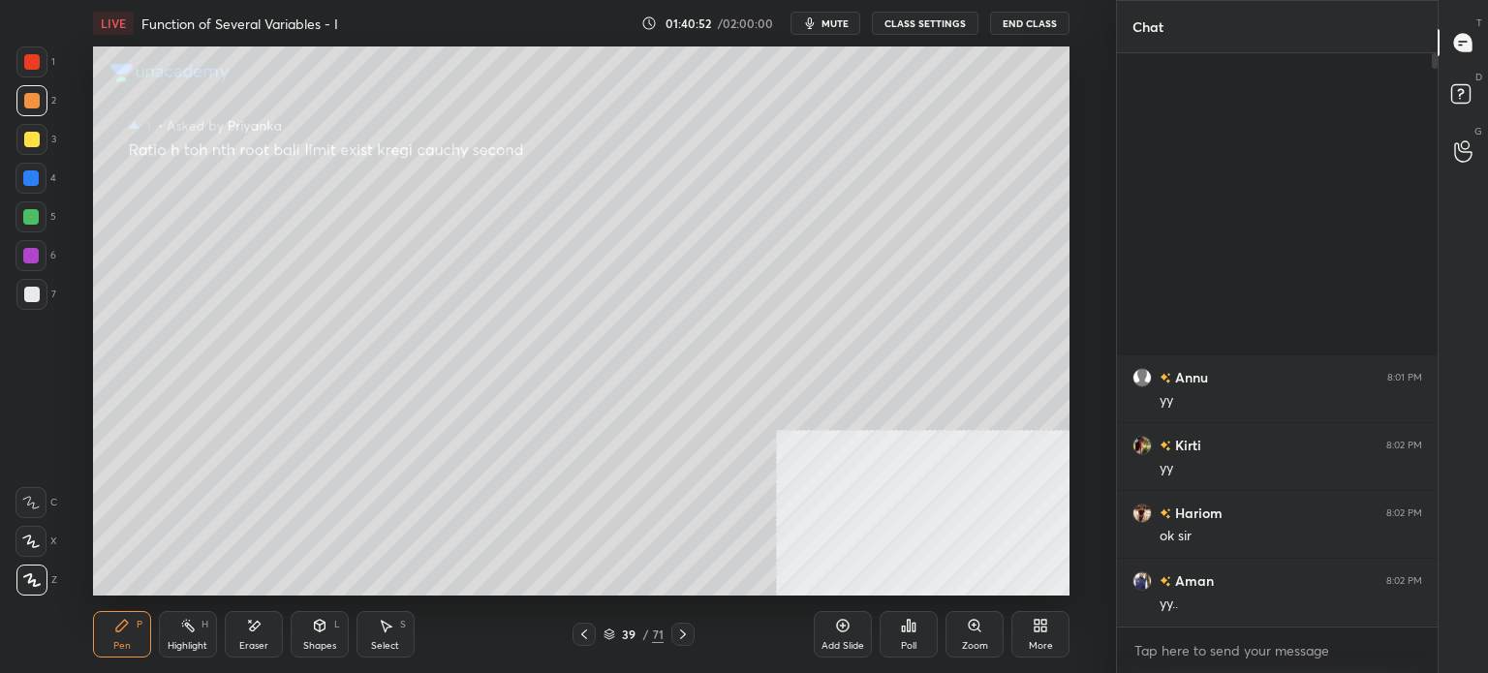
scroll to position [568, 315]
click at [1472, 77] on div "D Doubts (D)" at bounding box center [1462, 97] width 49 height 54
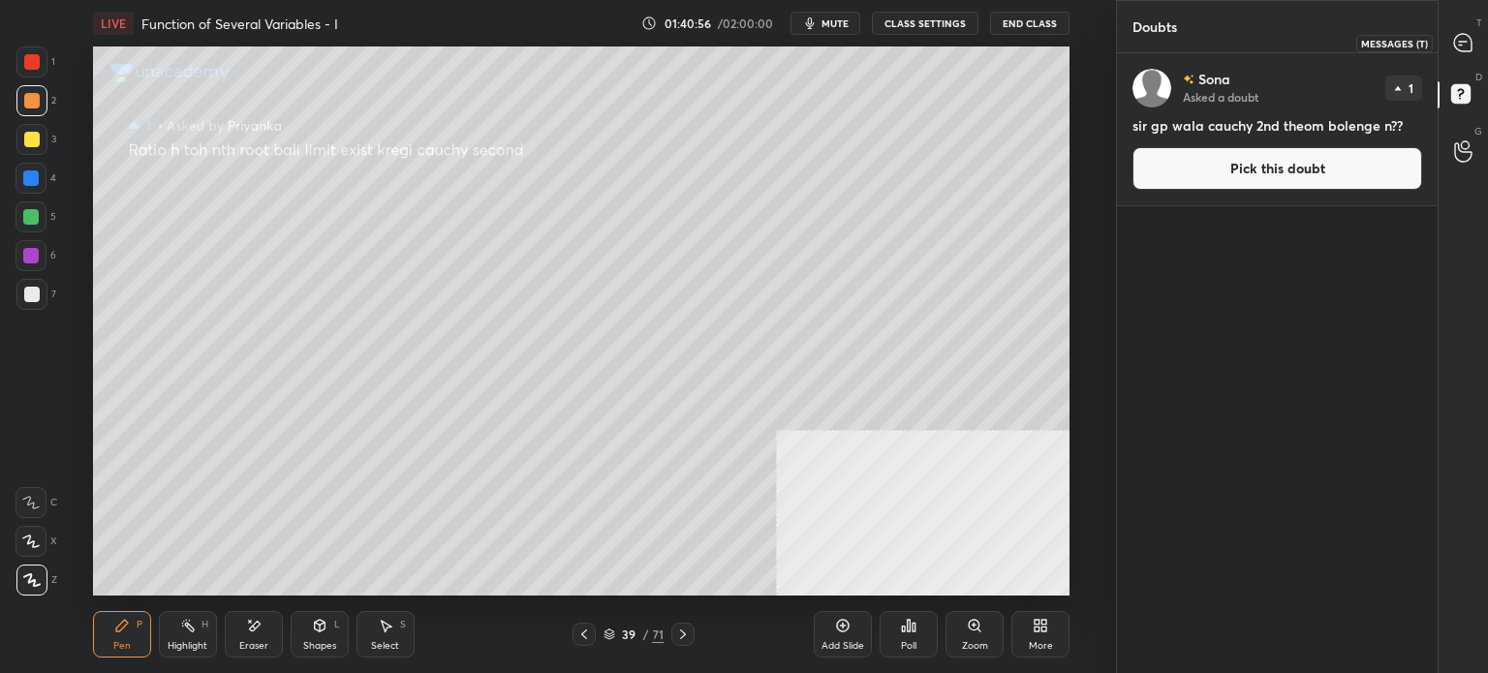
click at [1472, 41] on icon at bounding box center [1463, 43] width 20 height 20
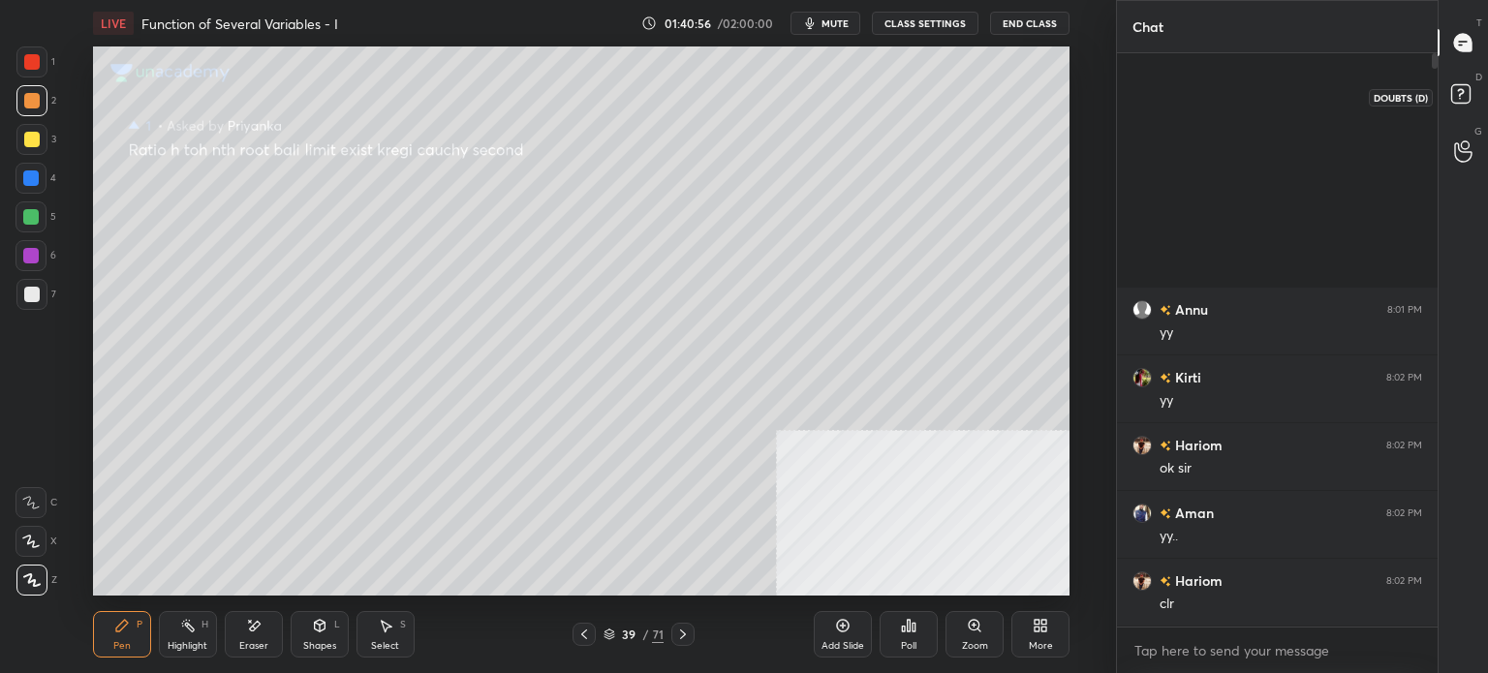
click at [1471, 81] on icon at bounding box center [1463, 96] width 35 height 35
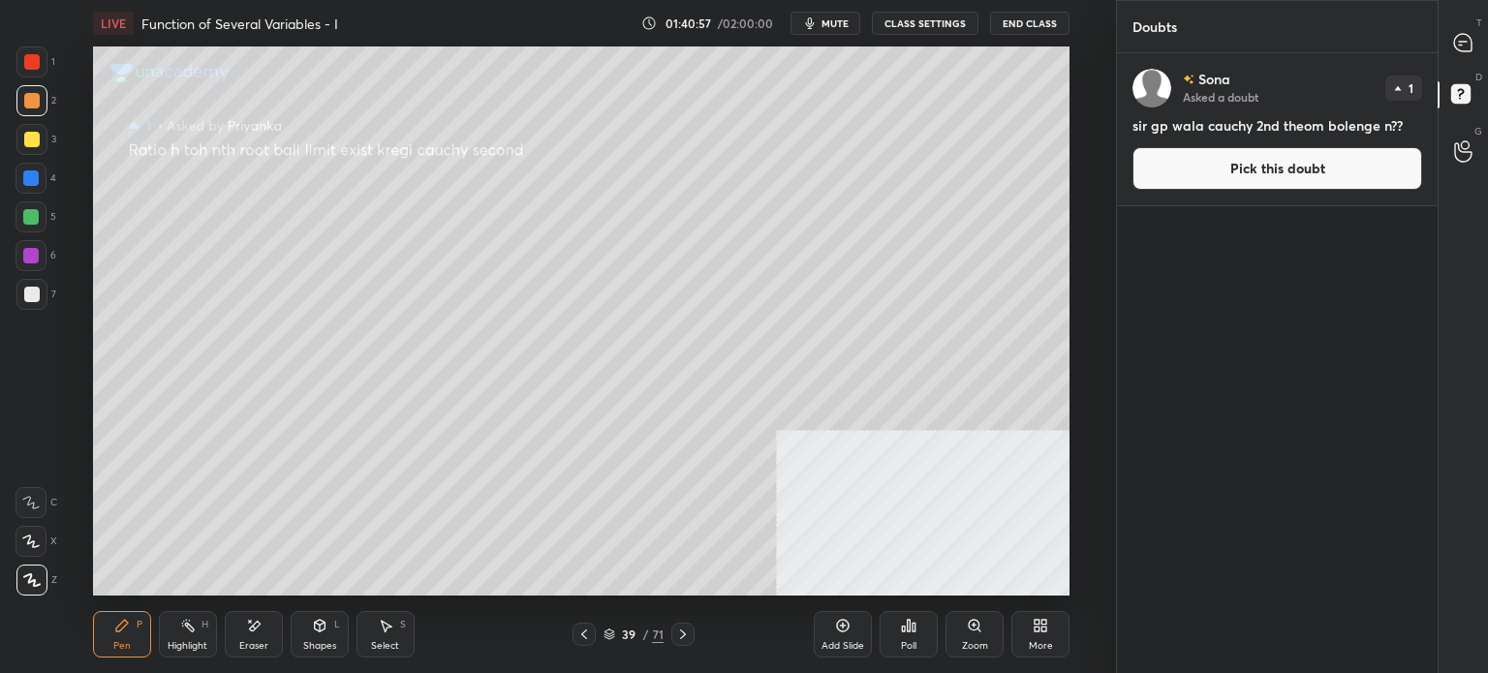
click at [1288, 179] on button "Pick this doubt" at bounding box center [1277, 168] width 290 height 43
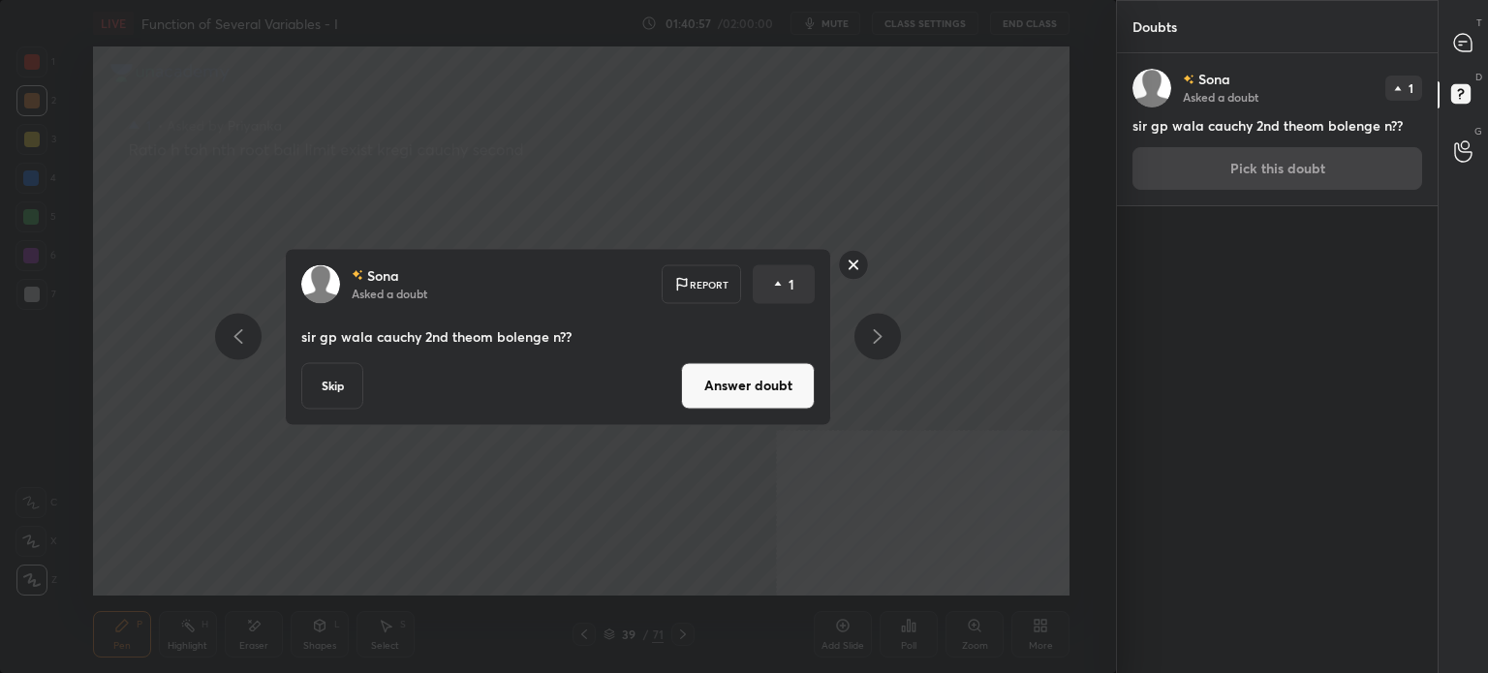
click at [776, 393] on button "Answer doubt" at bounding box center [748, 385] width 134 height 46
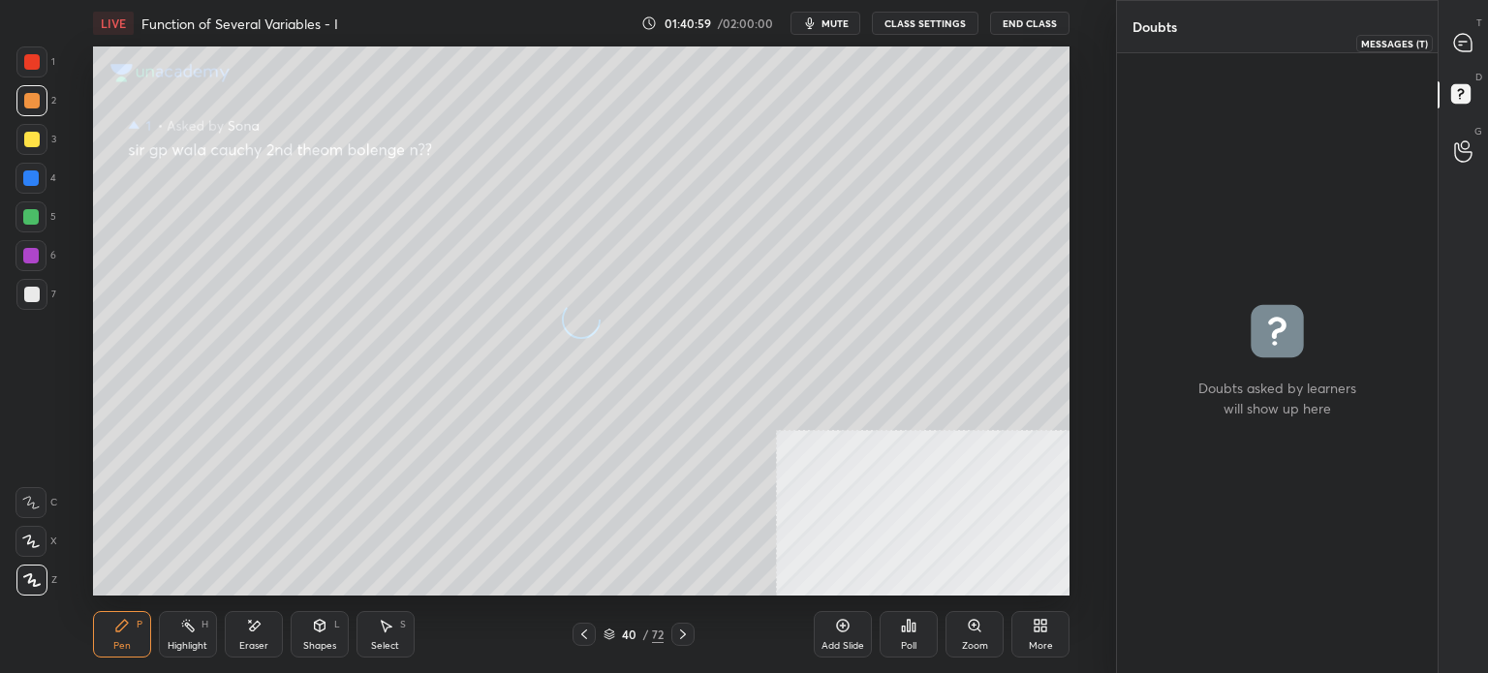
click at [1463, 46] on icon at bounding box center [1462, 42] width 17 height 17
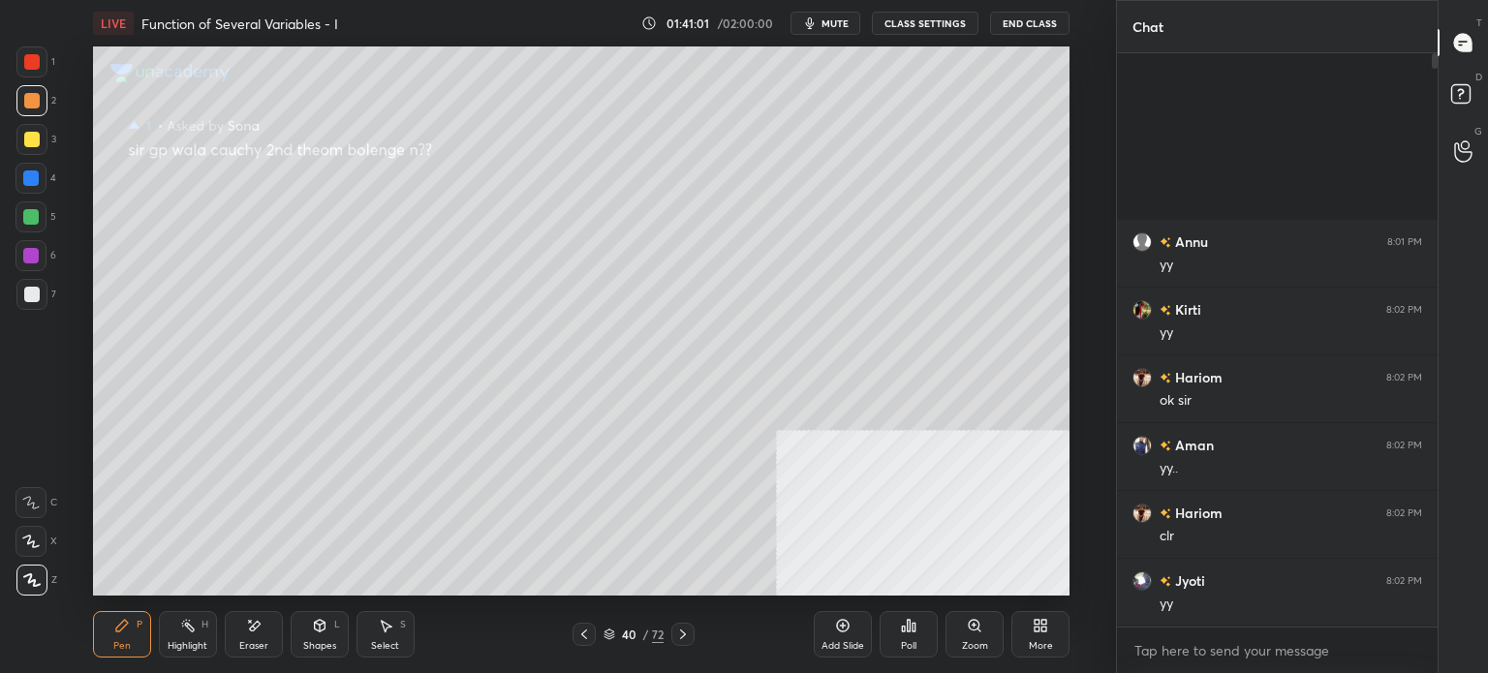
click at [600, 636] on div "40 / 72" at bounding box center [633, 634] width 122 height 23
click at [611, 637] on icon at bounding box center [609, 635] width 12 height 12
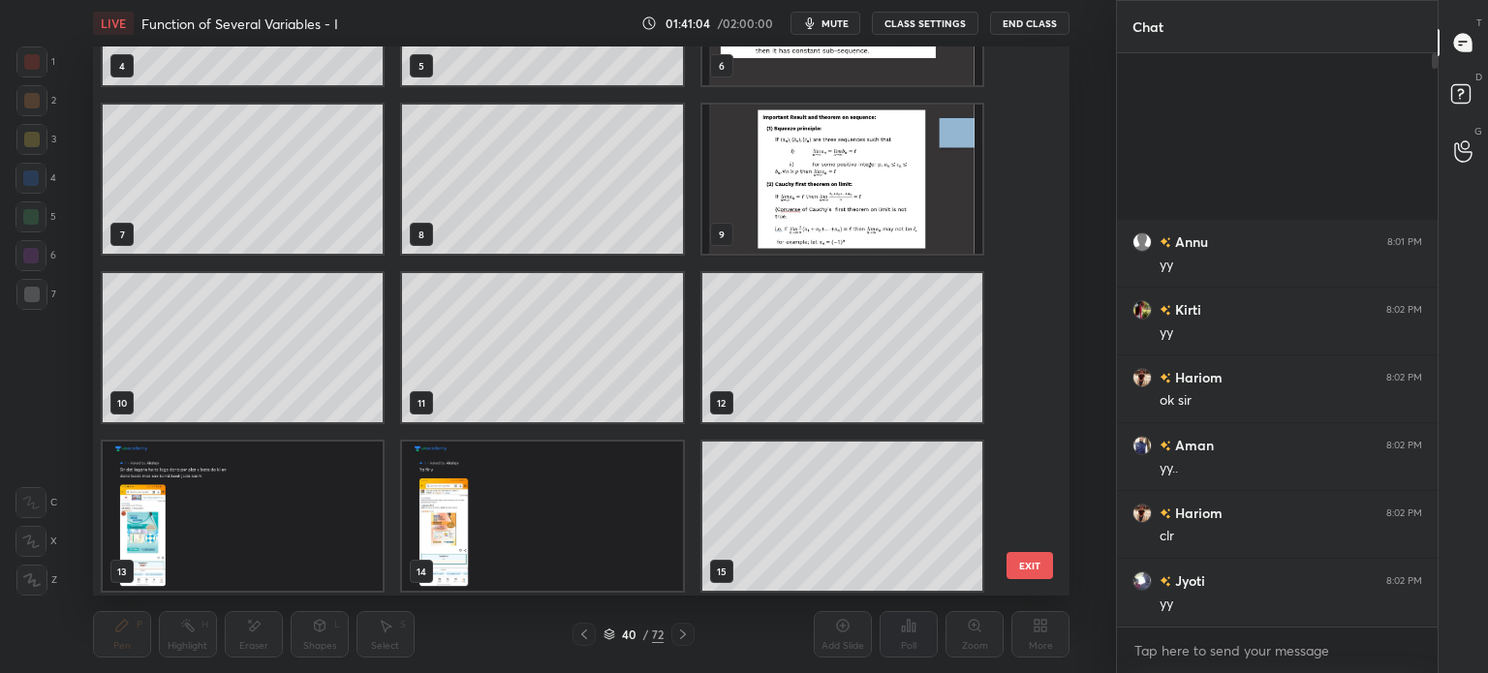
scroll to position [291, 0]
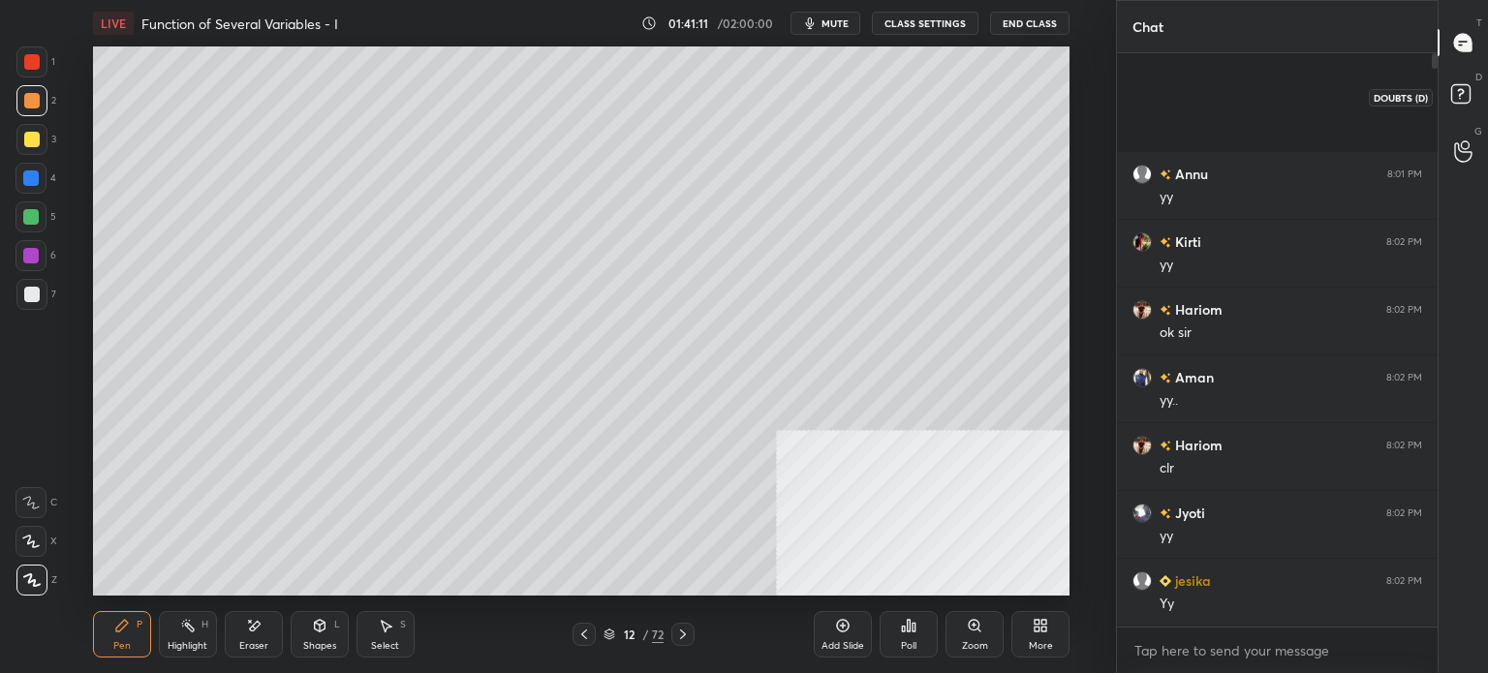
click at [1469, 92] on rect at bounding box center [1460, 94] width 18 height 18
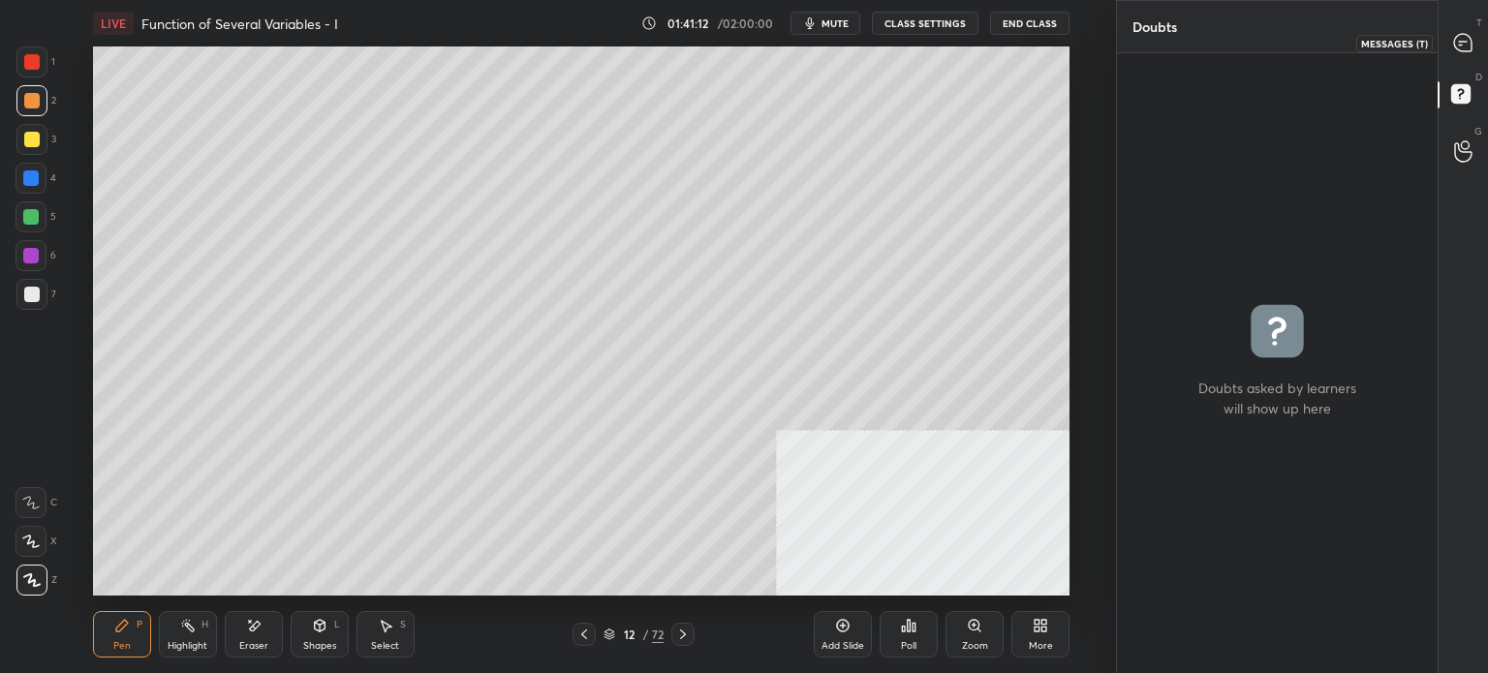
click at [1454, 39] on icon at bounding box center [1462, 42] width 17 height 17
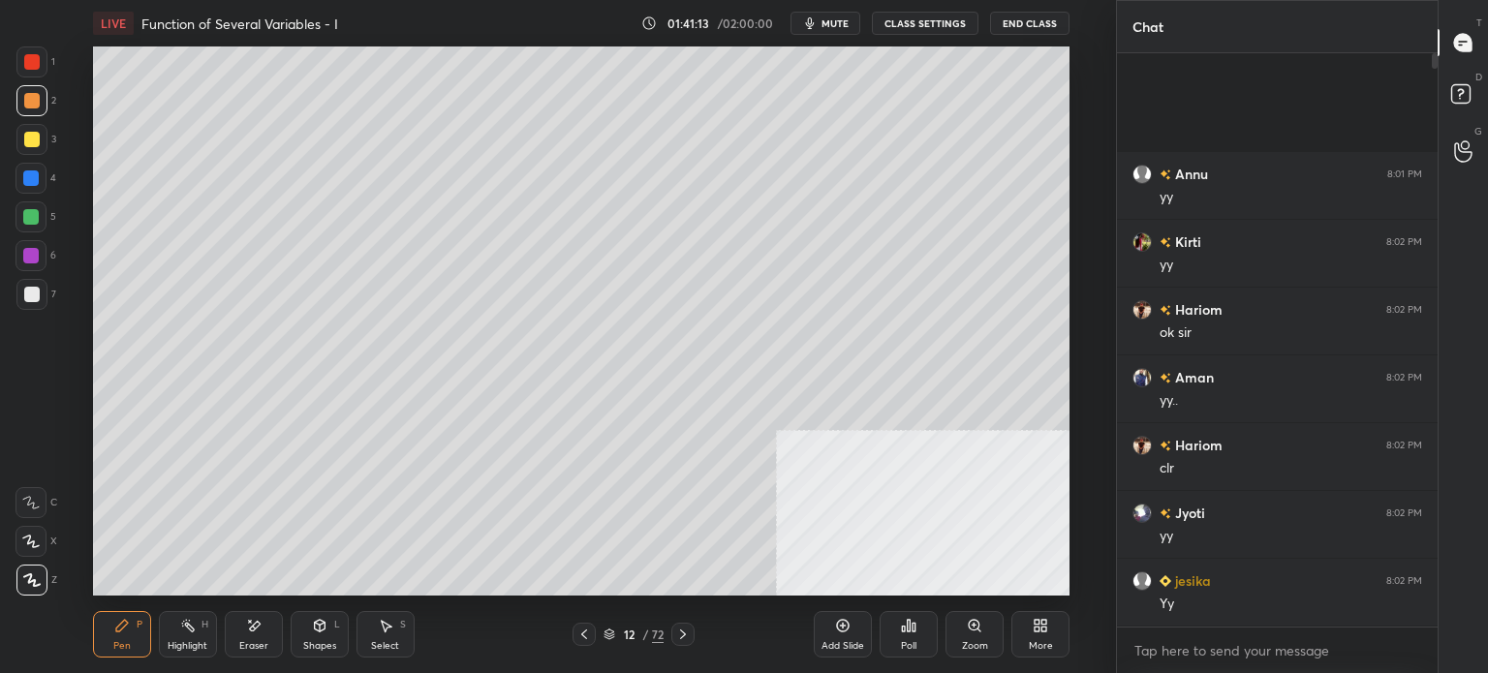
scroll to position [568, 315]
click at [616, 632] on div "12 / 72" at bounding box center [633, 634] width 60 height 17
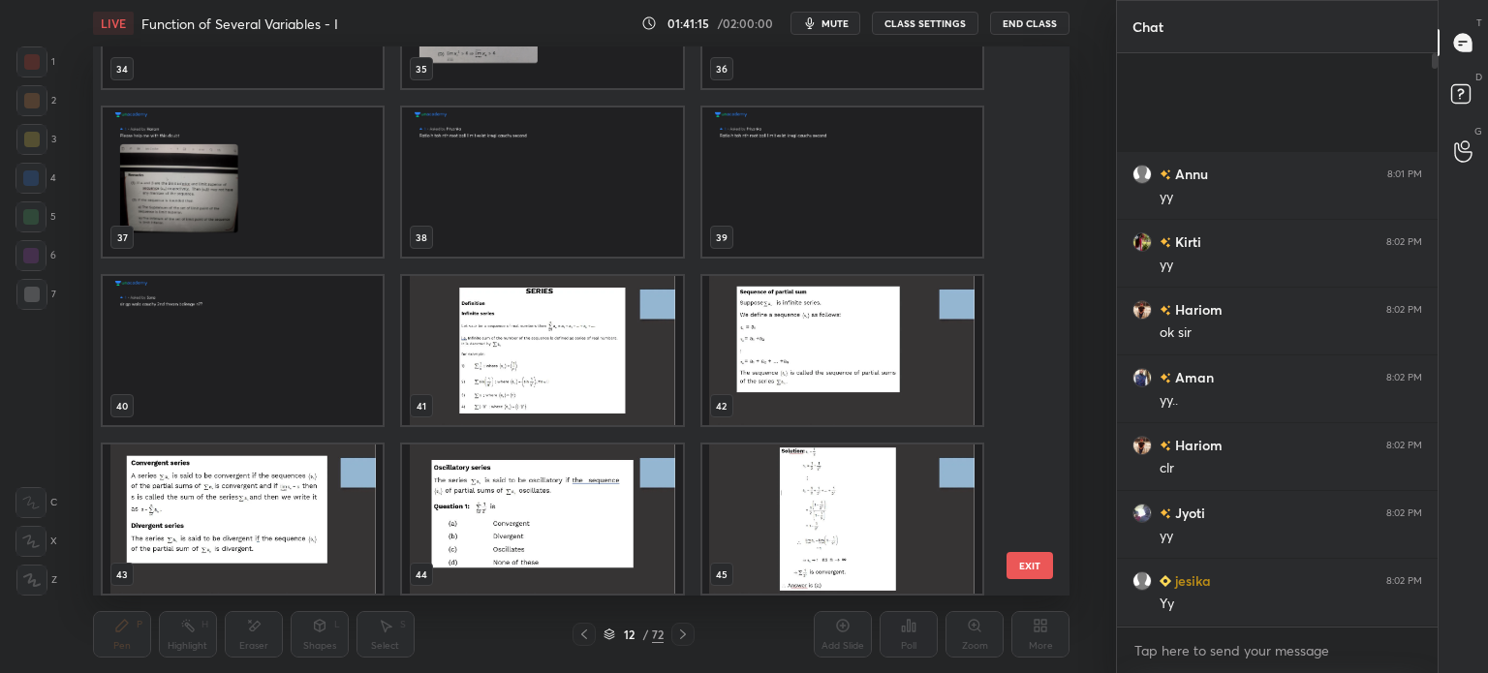
scroll to position [1964, 0]
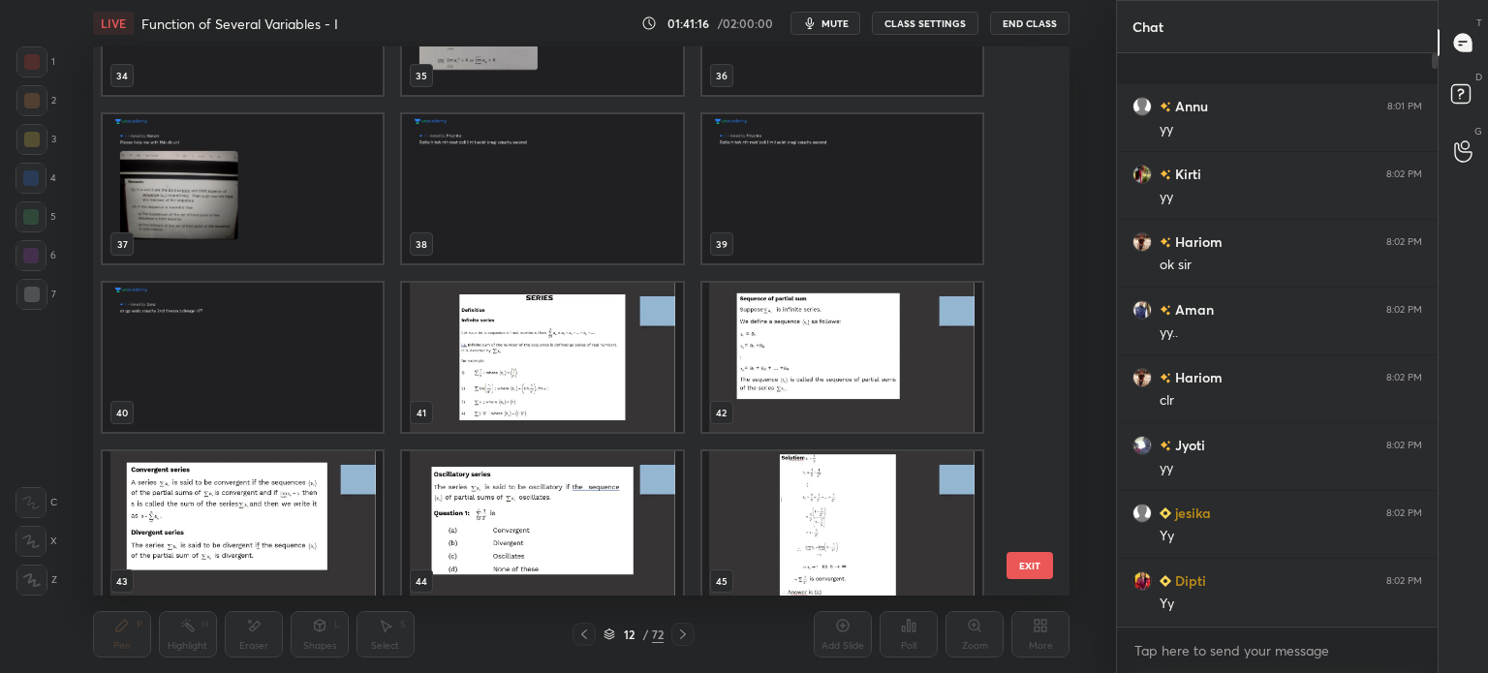
click at [118, 306] on img "grid" at bounding box center [243, 357] width 280 height 149
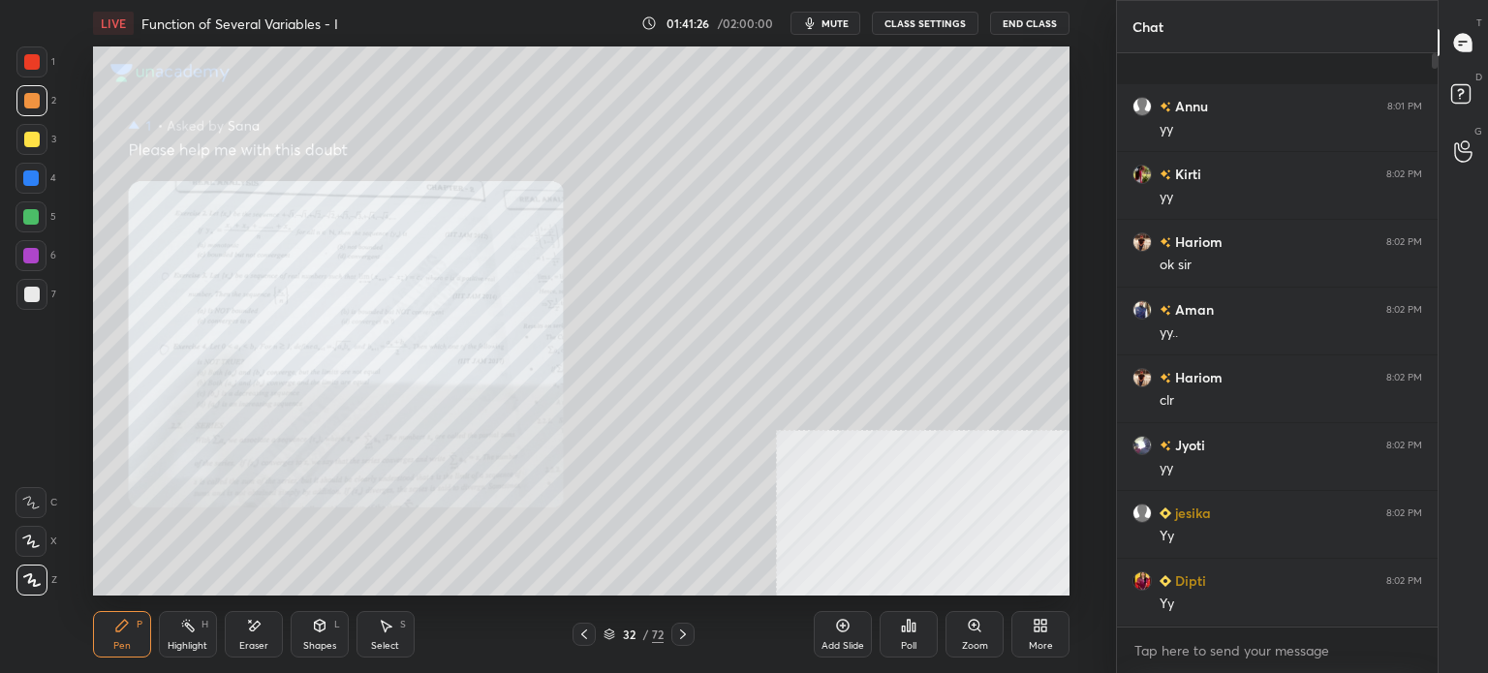
click at [1000, 624] on div "Zoom" at bounding box center [974, 634] width 58 height 46
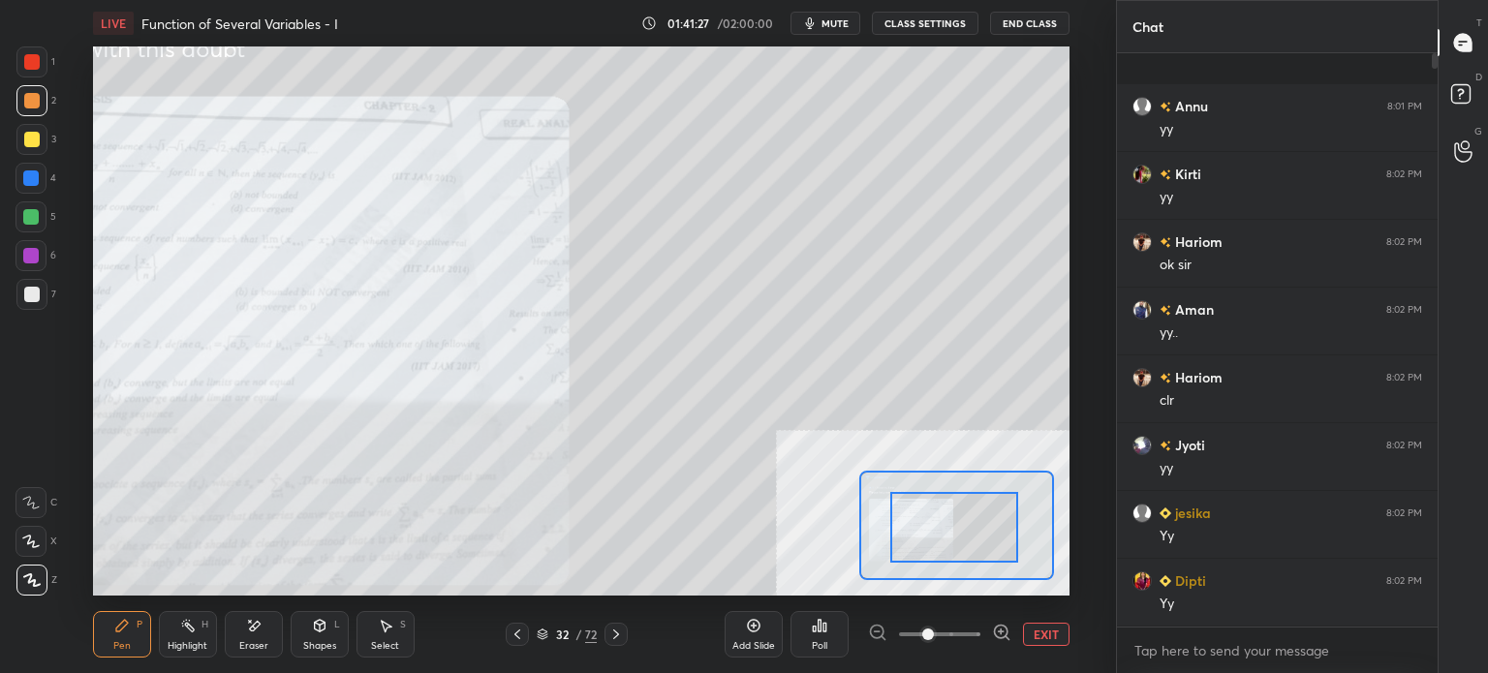
drag, startPoint x: 907, startPoint y: 506, endPoint x: 954, endPoint y: 518, distance: 49.1
drag, startPoint x: 952, startPoint y: 519, endPoint x: 869, endPoint y: 503, distance: 84.9
click at [889, 503] on div at bounding box center [953, 528] width 128 height 71
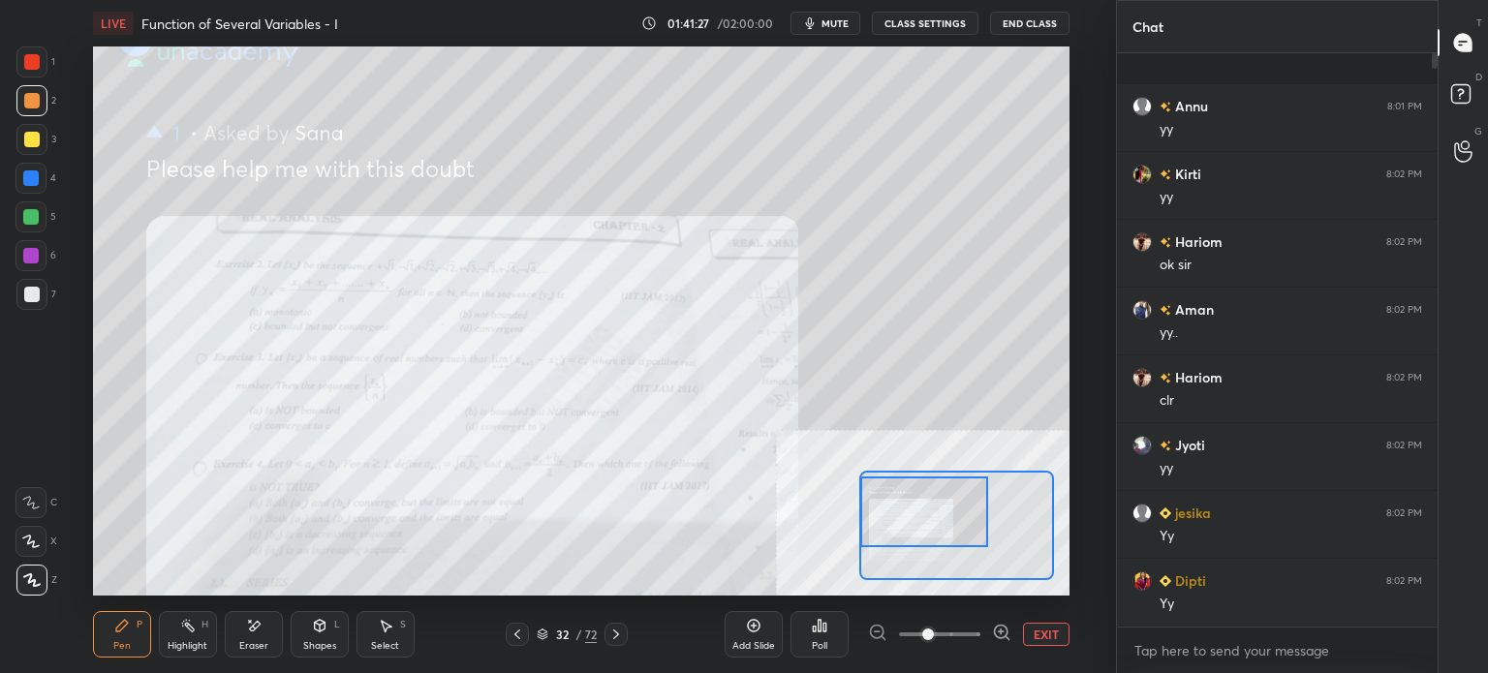
click at [959, 643] on span at bounding box center [939, 634] width 81 height 29
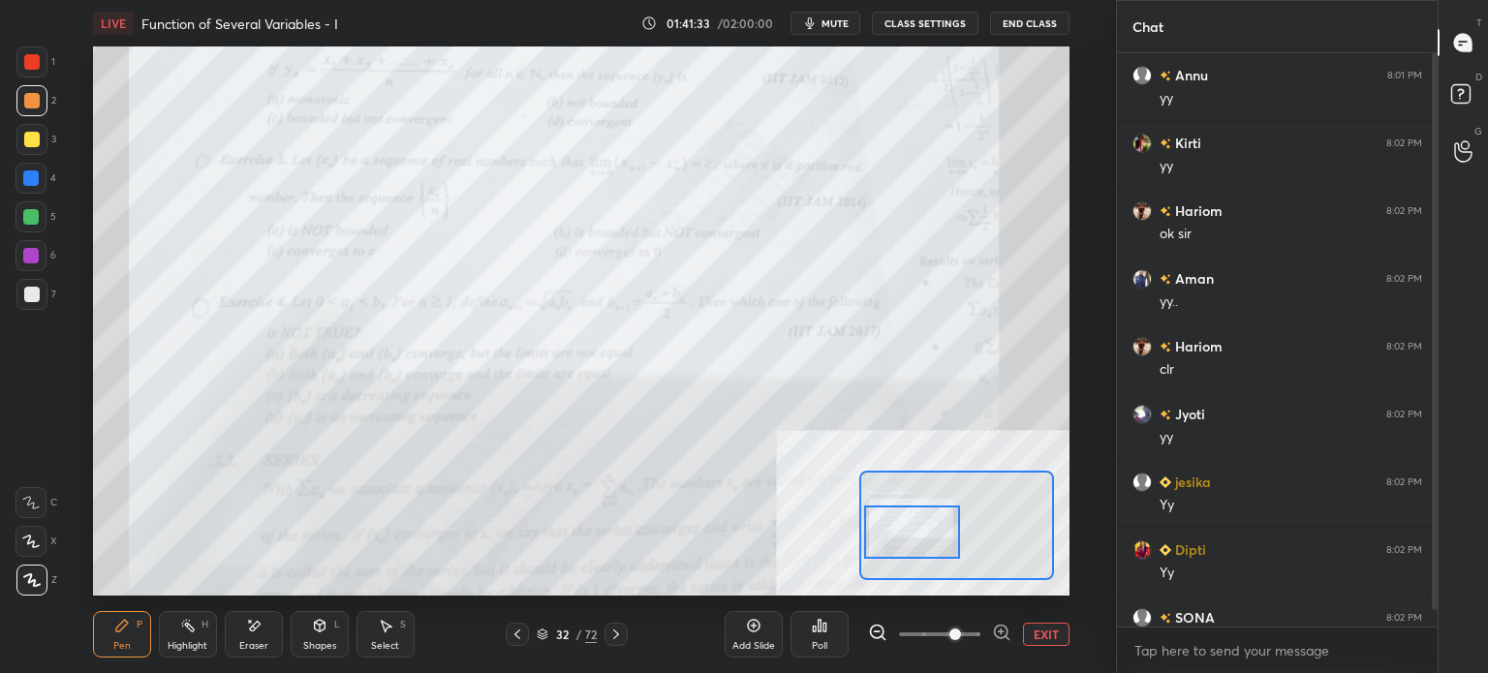
drag, startPoint x: 932, startPoint y: 522, endPoint x: 929, endPoint y: 538, distance: 15.8
click at [929, 538] on div at bounding box center [912, 532] width 96 height 53
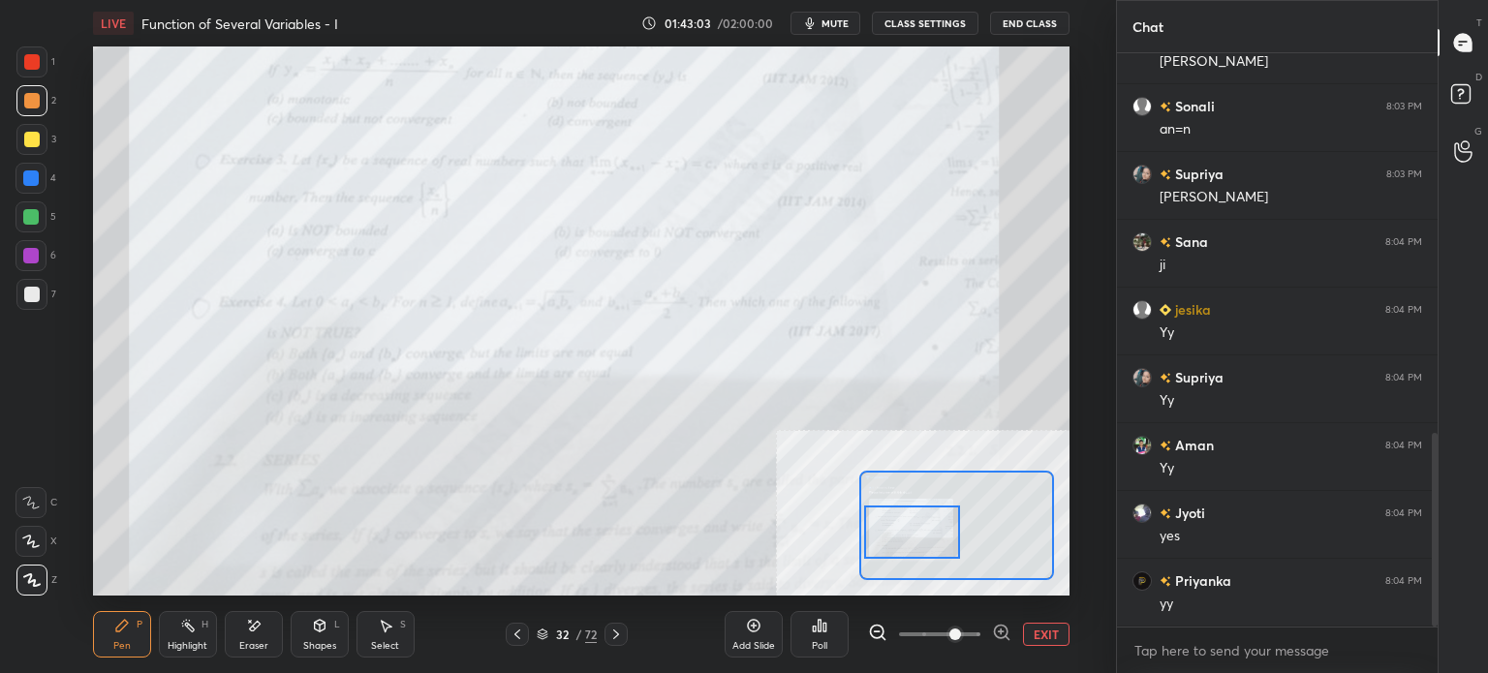
scroll to position [1189, 0]
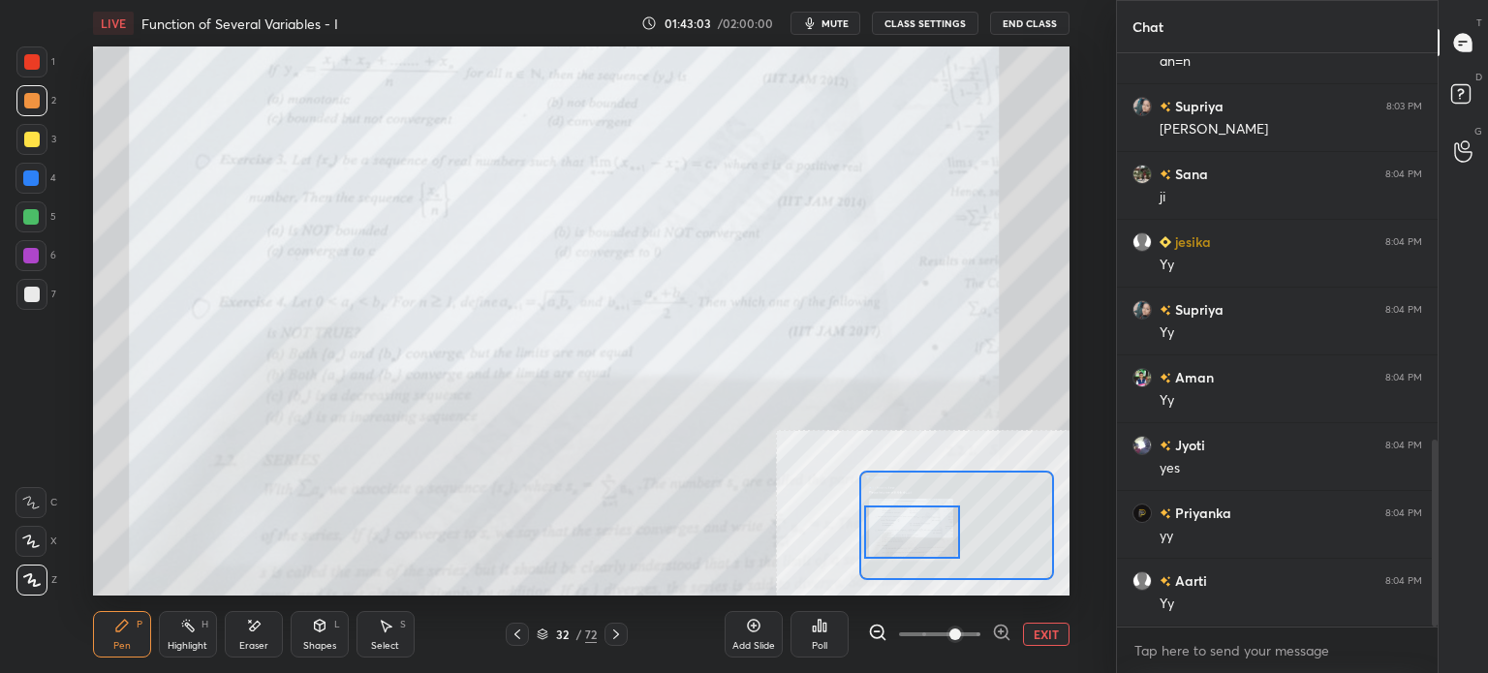
click at [35, 68] on div at bounding box center [31, 61] width 15 height 15
click at [29, 497] on icon at bounding box center [30, 503] width 15 height 12
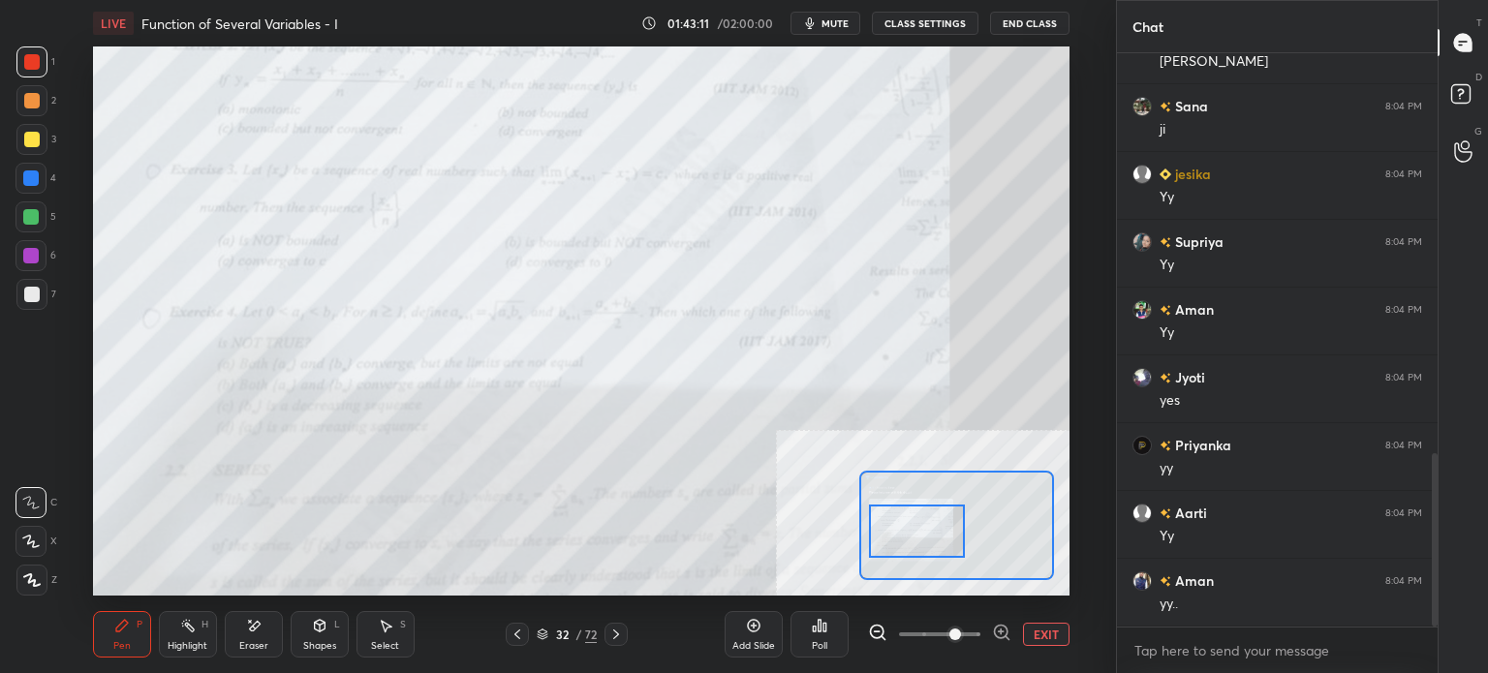
scroll to position [1325, 0]
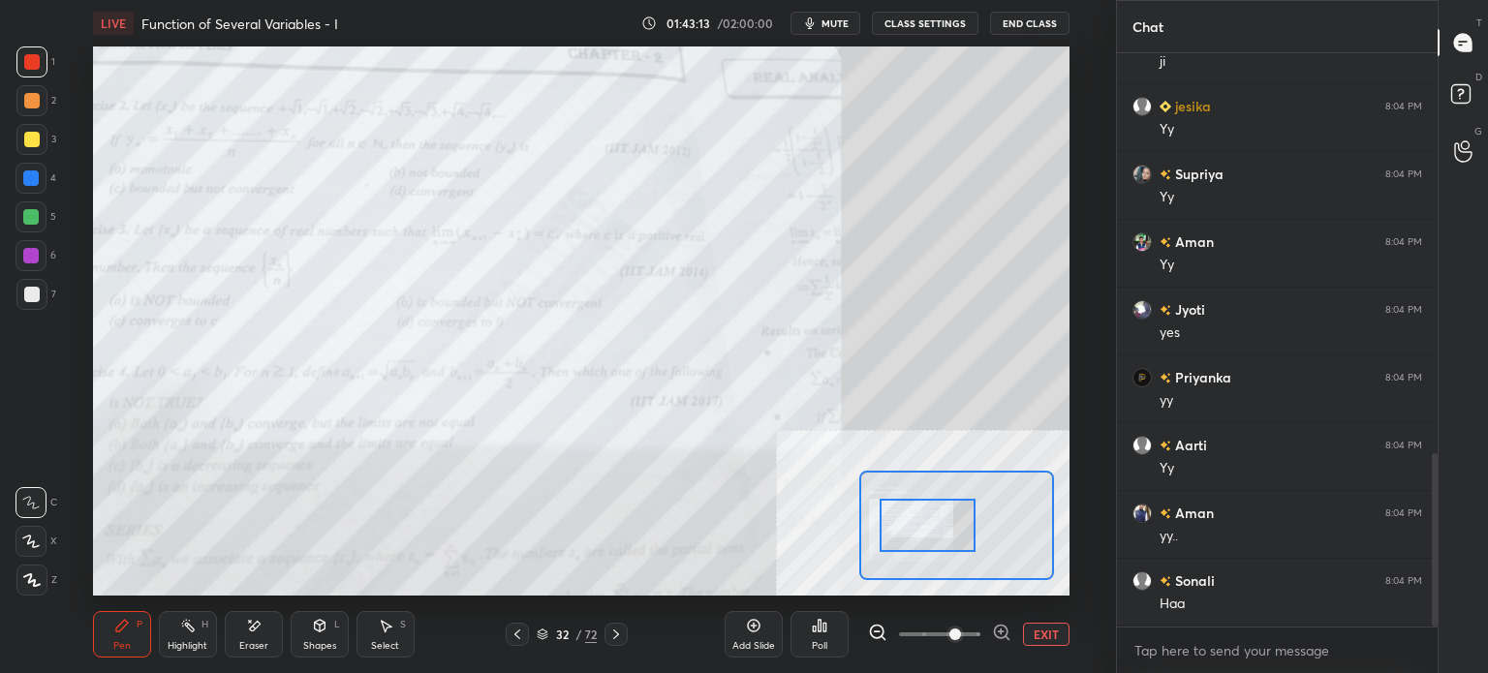
drag, startPoint x: 930, startPoint y: 533, endPoint x: 945, endPoint y: 526, distance: 16.9
click at [945, 526] on div at bounding box center [927, 525] width 96 height 53
click at [949, 634] on span at bounding box center [955, 635] width 12 height 12
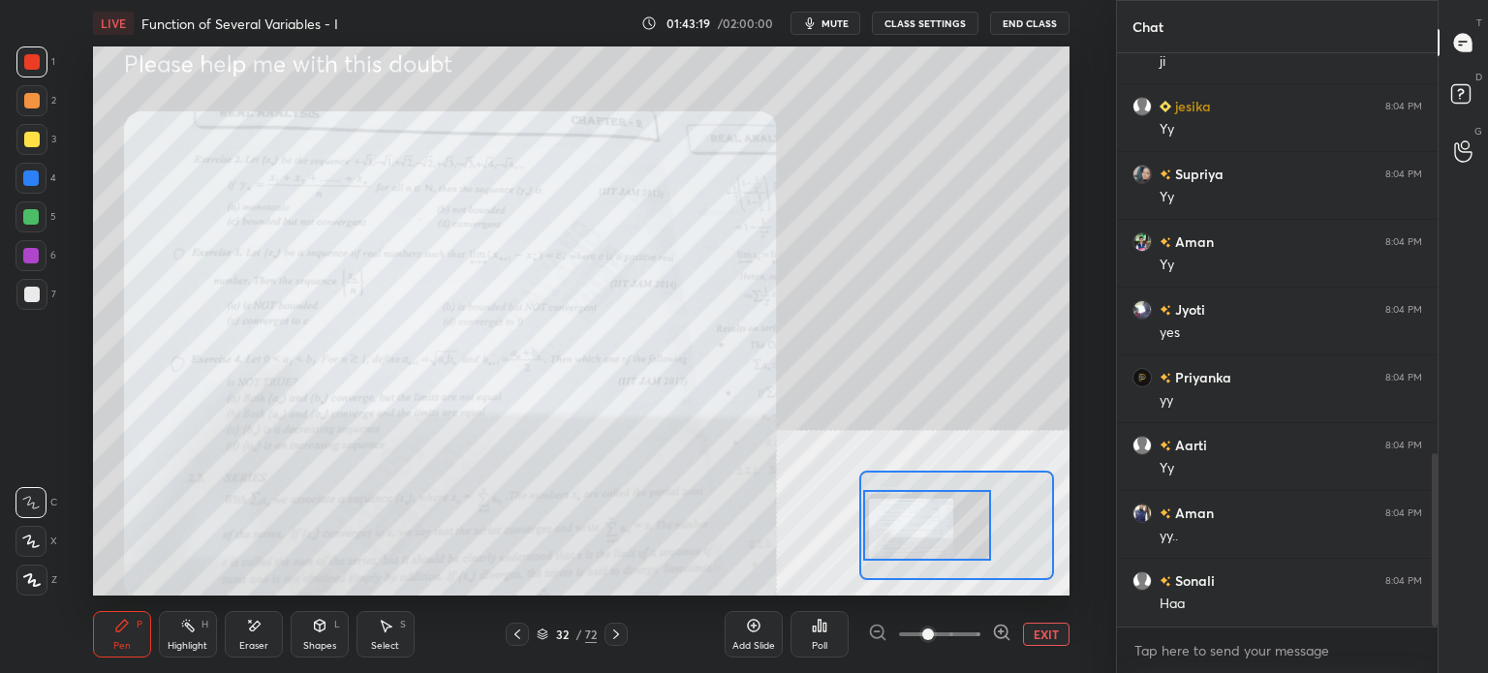
scroll to position [1393, 0]
click at [949, 636] on span at bounding box center [939, 634] width 81 height 29
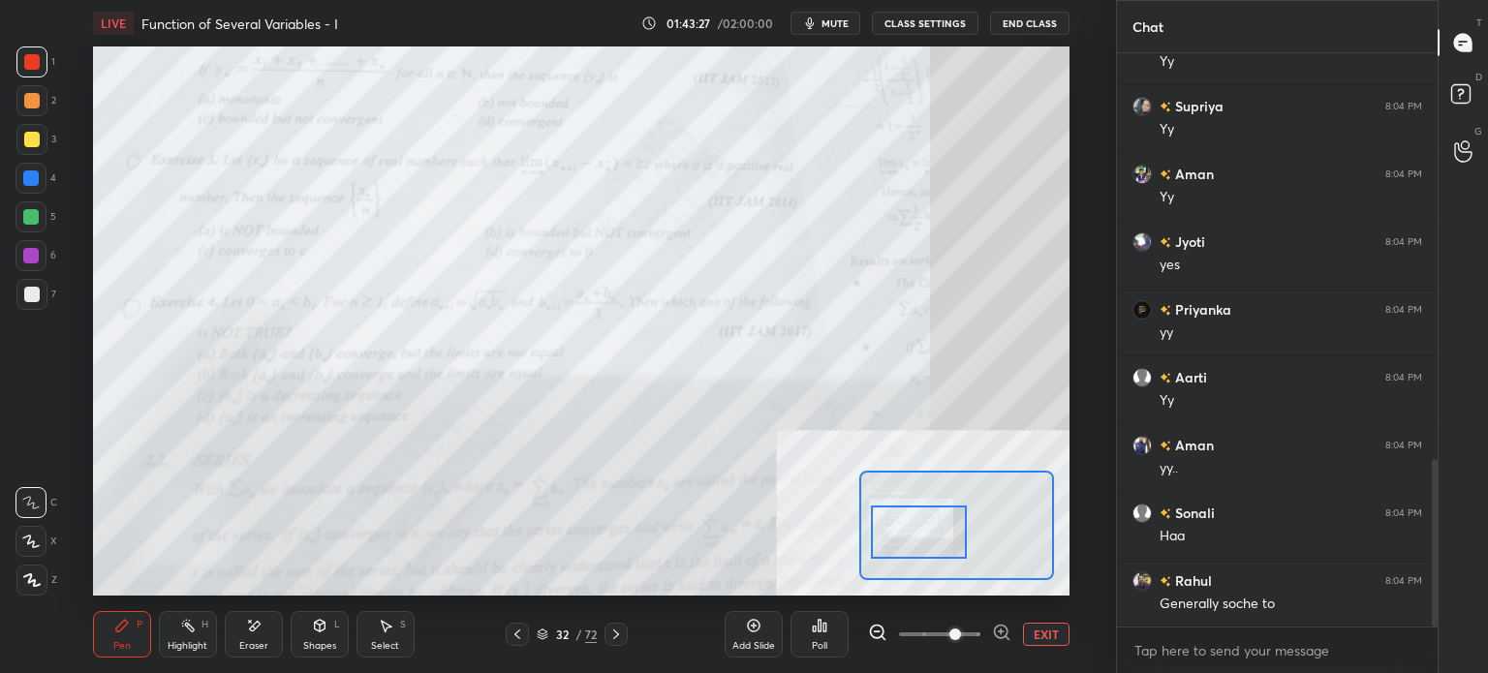
drag, startPoint x: 946, startPoint y: 531, endPoint x: 938, endPoint y: 538, distance: 11.0
click at [938, 538] on div at bounding box center [919, 532] width 96 height 53
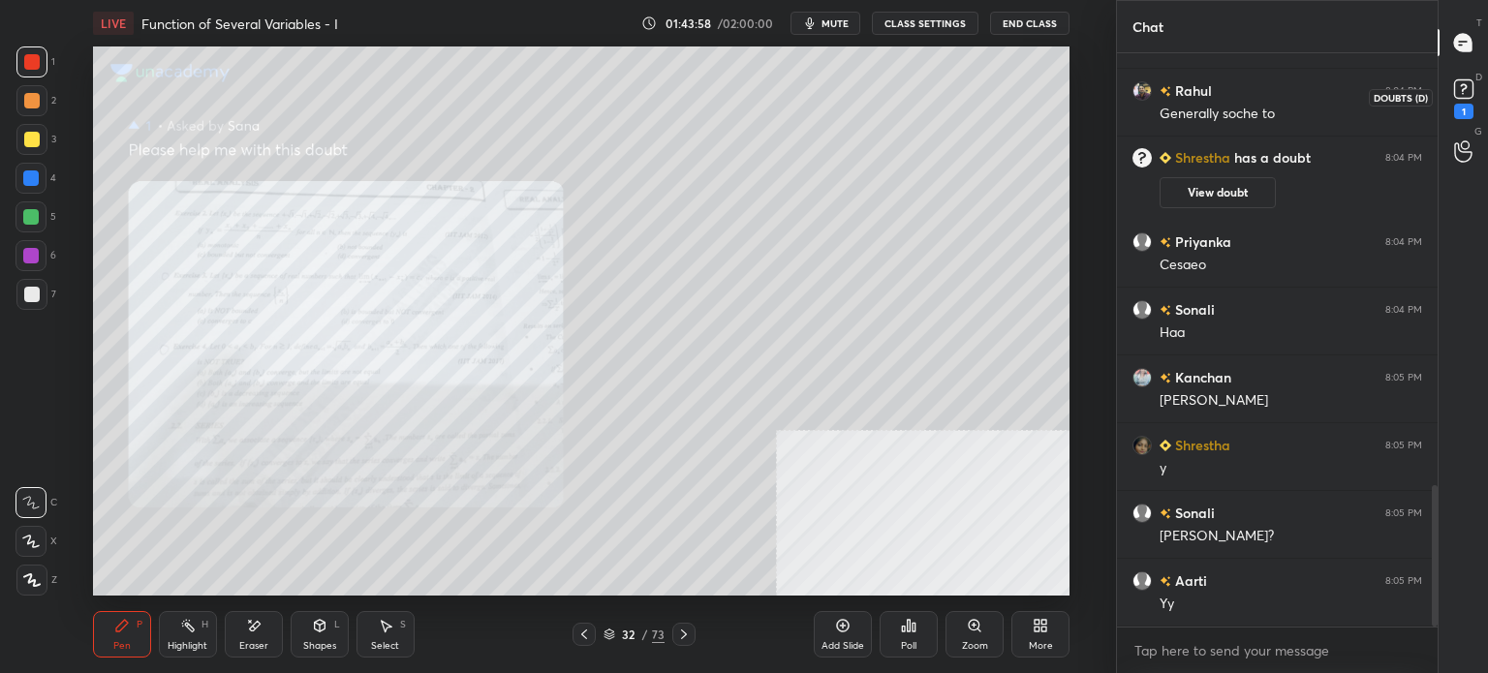
scroll to position [1757, 0]
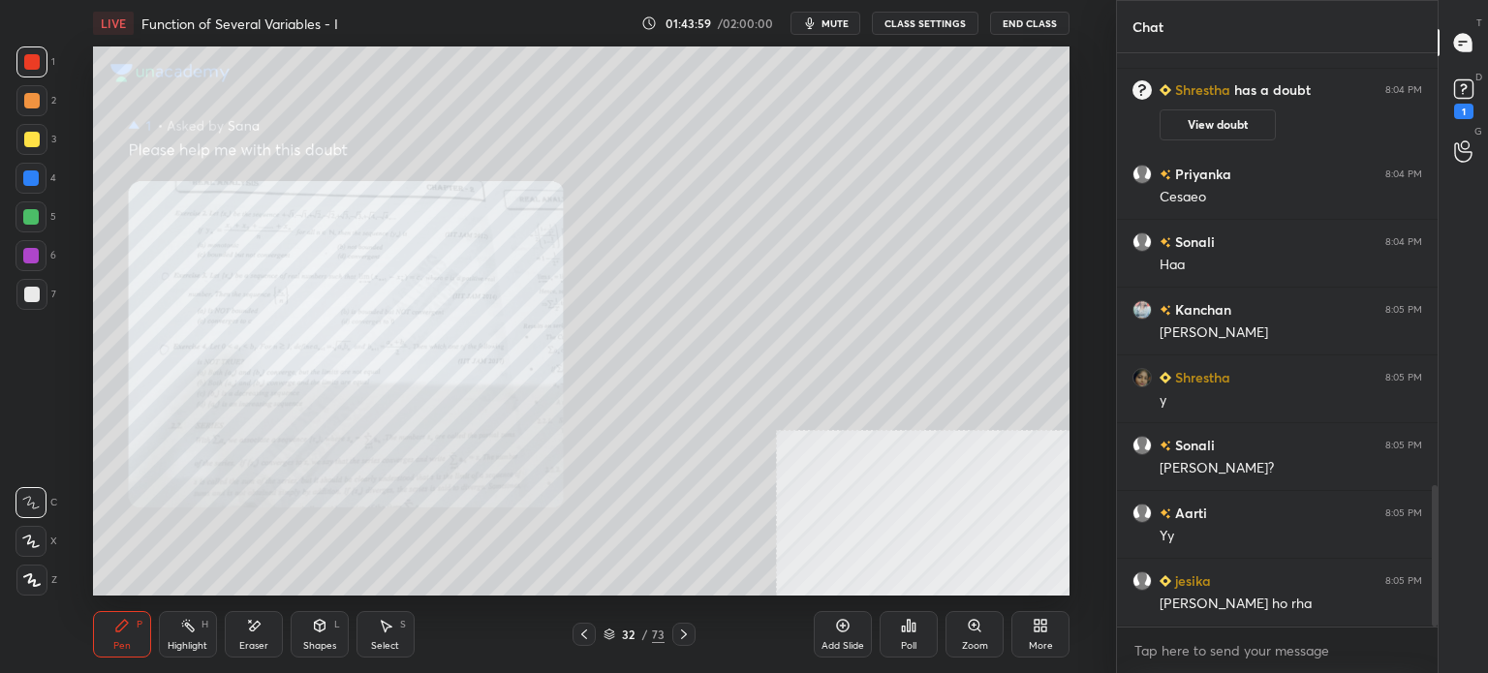
click at [978, 641] on div "Zoom" at bounding box center [975, 646] width 26 height 10
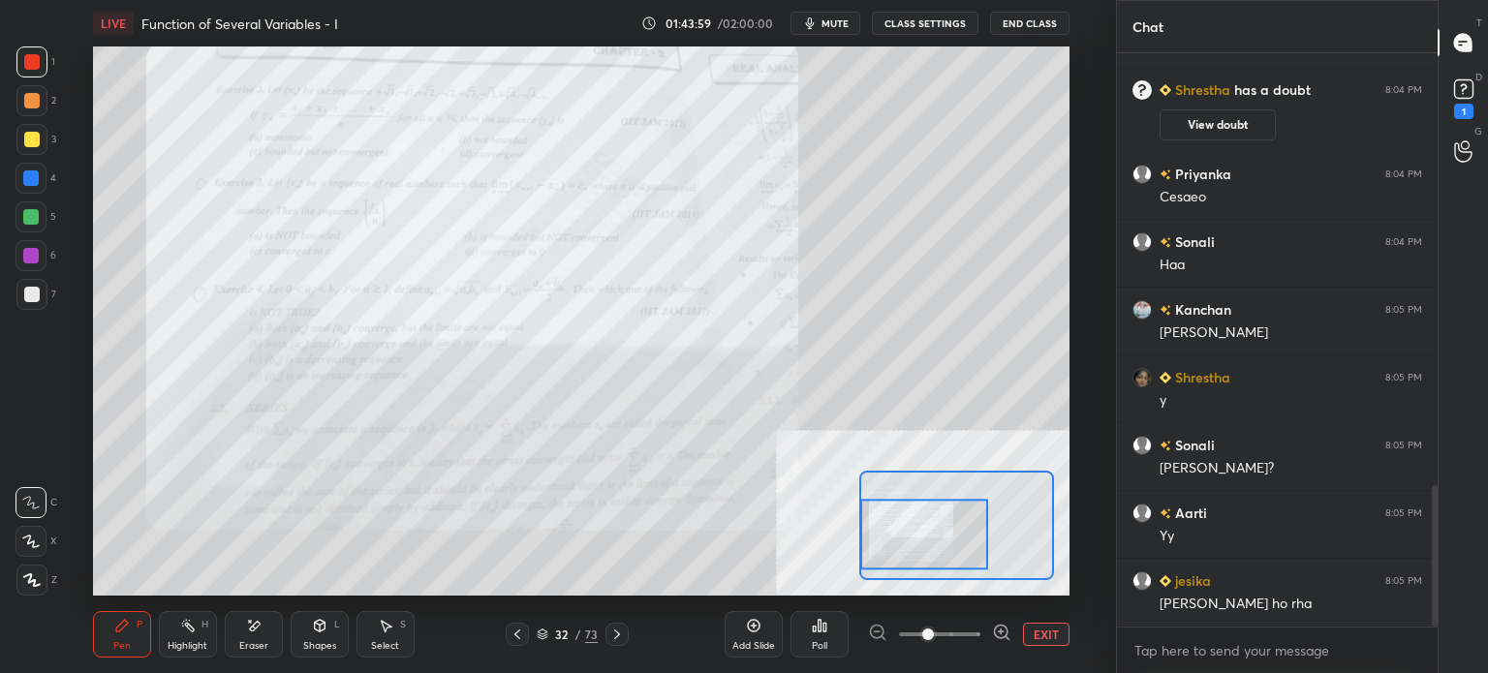
click at [876, 536] on div at bounding box center [924, 534] width 128 height 71
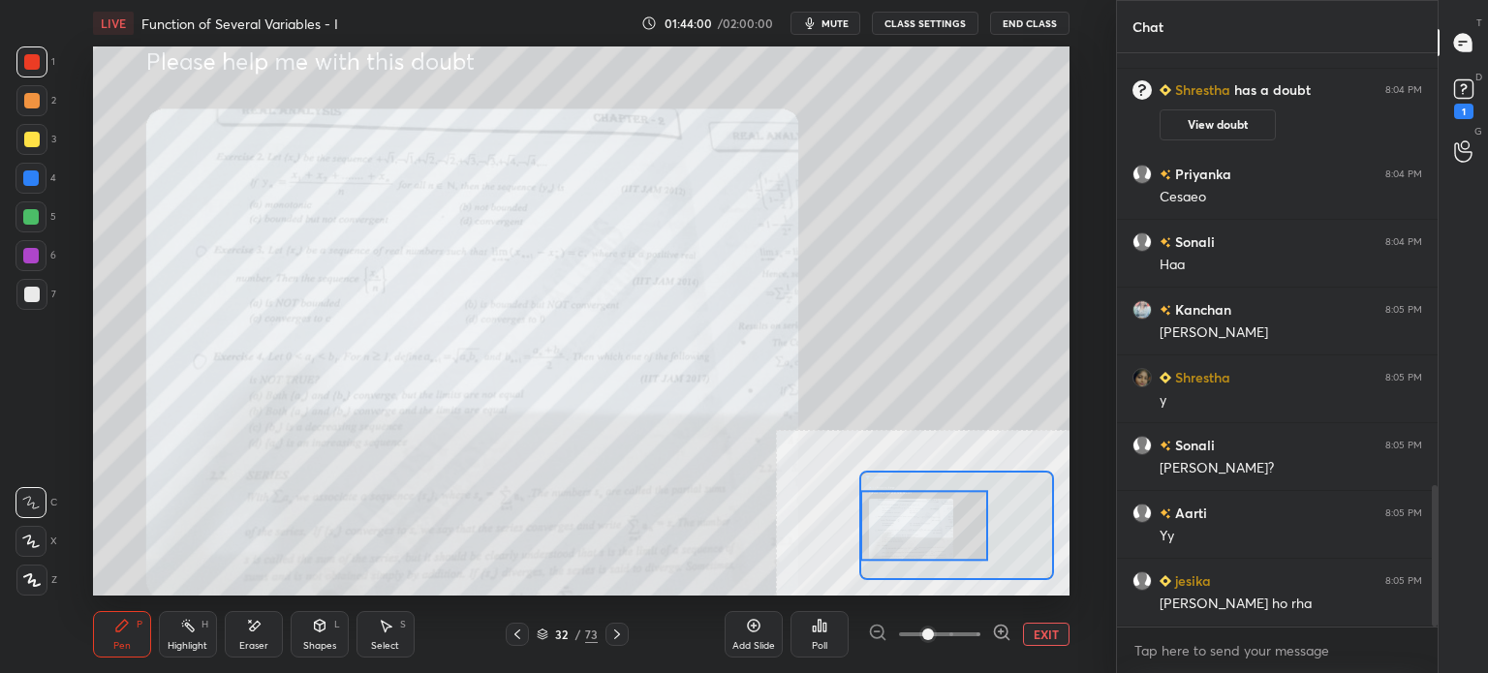
drag, startPoint x: 945, startPoint y: 645, endPoint x: 954, endPoint y: 600, distance: 45.4
click at [946, 645] on span at bounding box center [939, 634] width 81 height 29
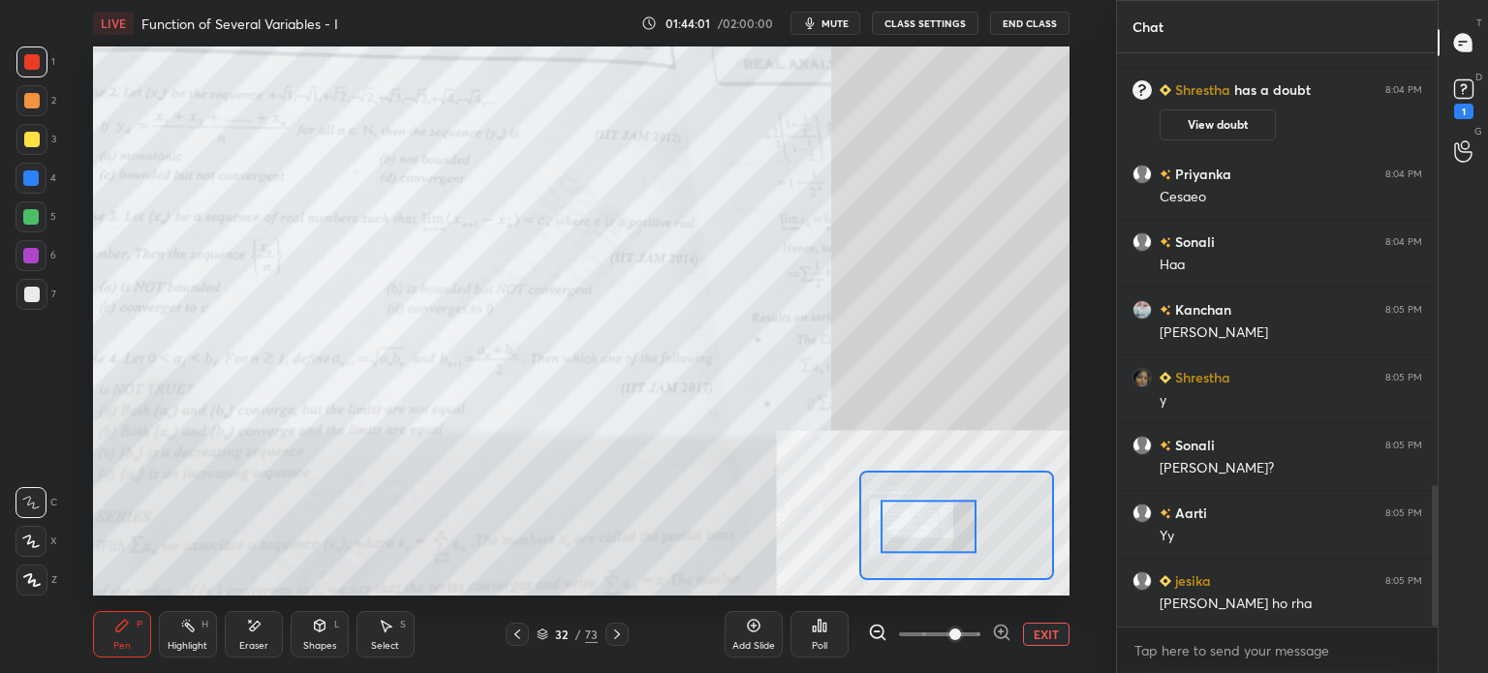
click at [961, 538] on div at bounding box center [928, 526] width 96 height 53
click at [949, 634] on span at bounding box center [955, 635] width 12 height 12
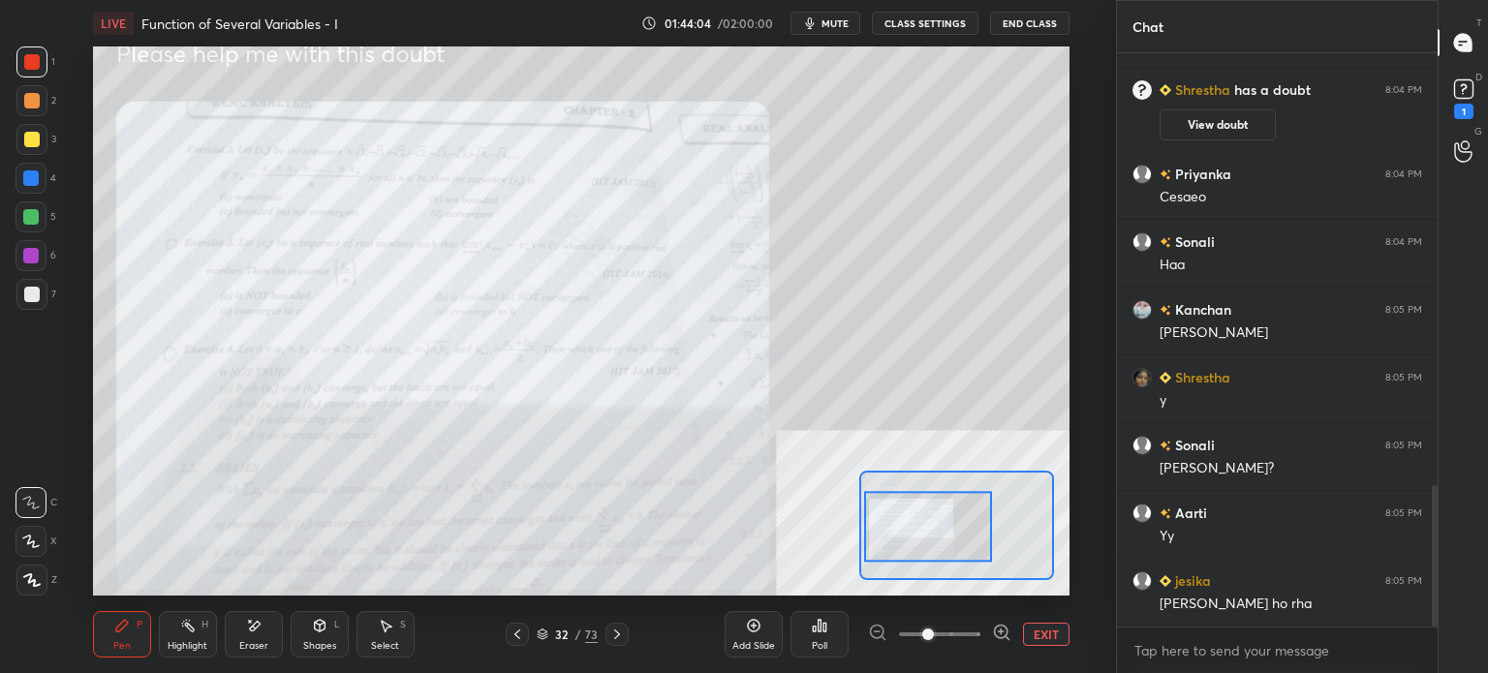
scroll to position [1825, 0]
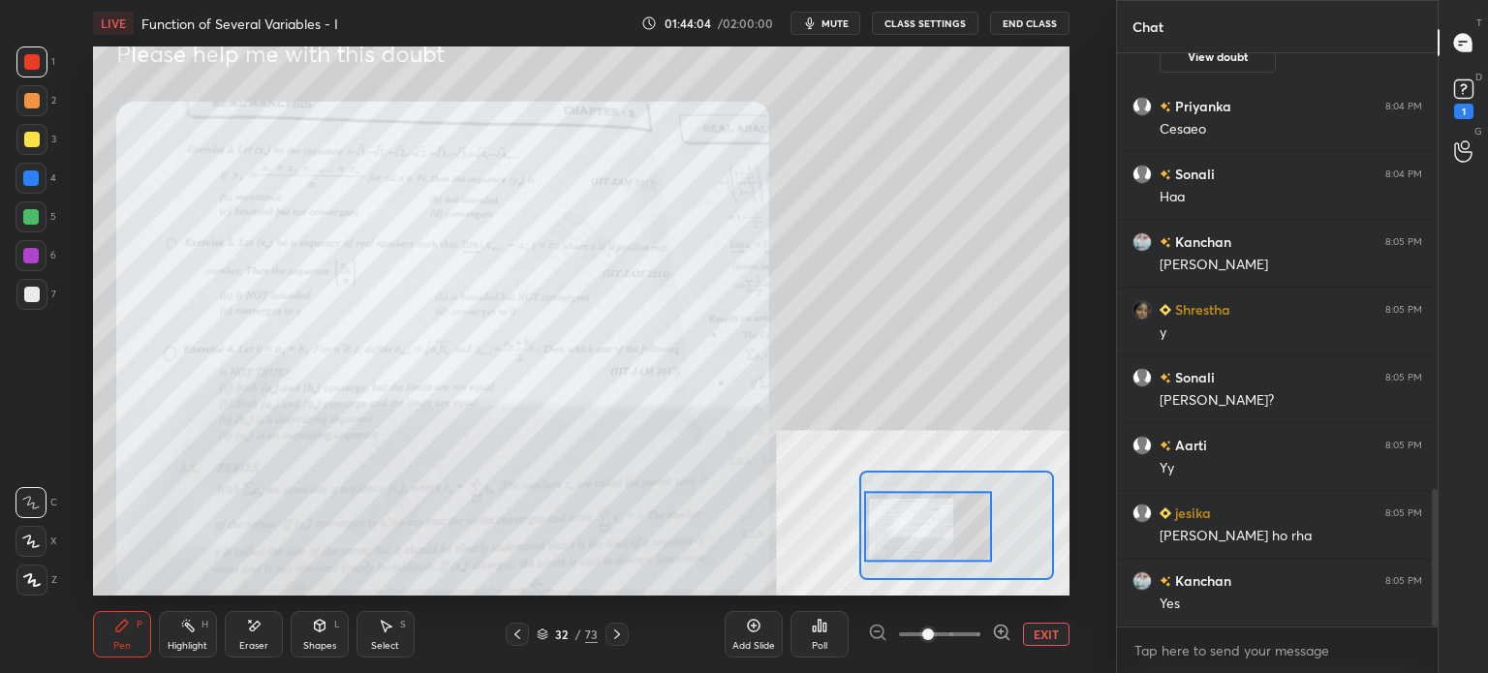
click at [29, 138] on div at bounding box center [31, 139] width 15 height 15
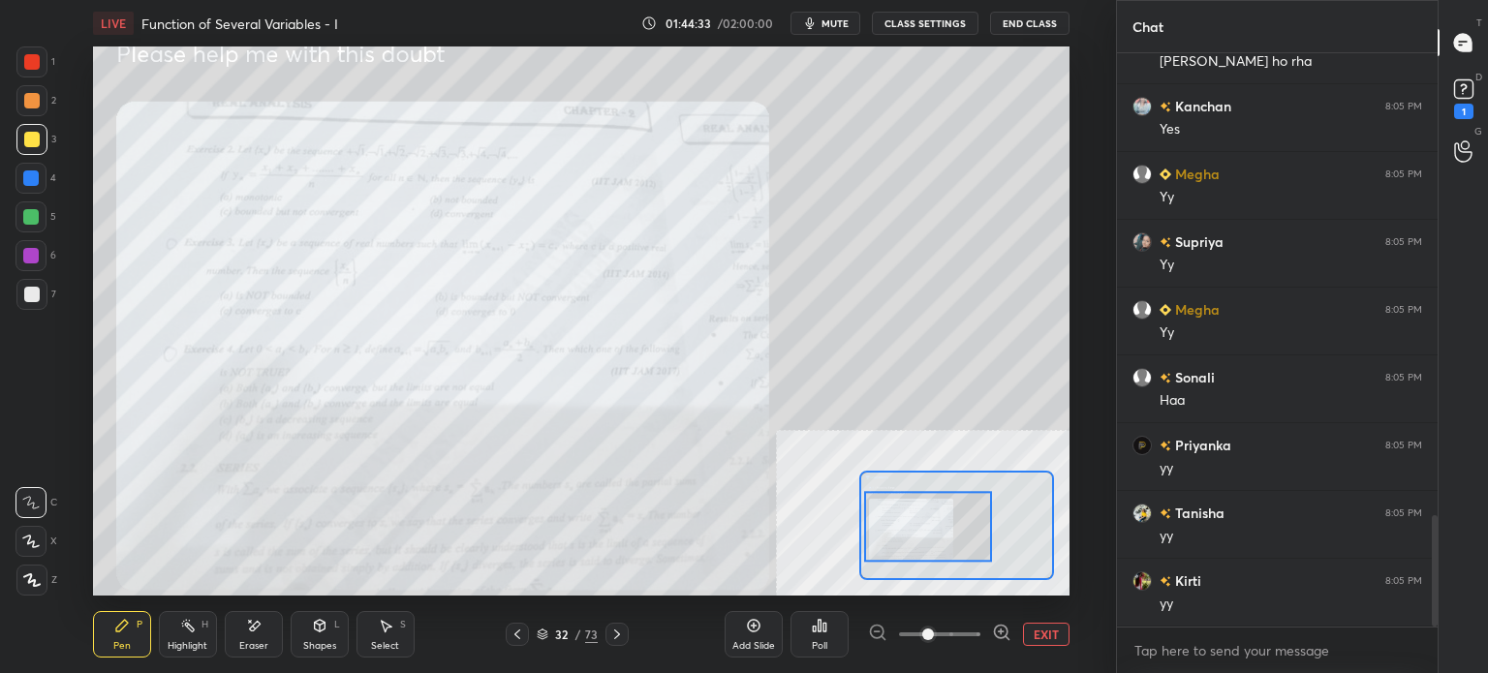
scroll to position [2367, 0]
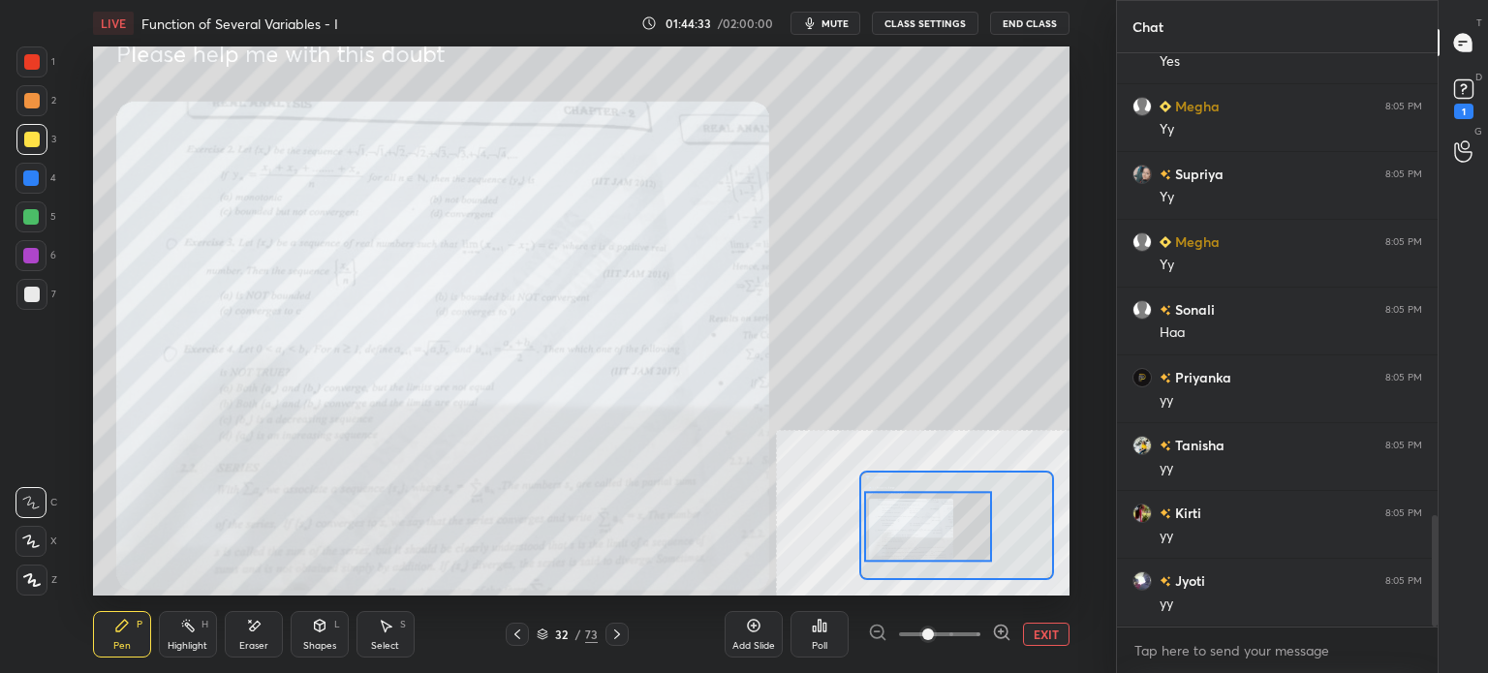
click at [934, 630] on span at bounding box center [928, 635] width 12 height 12
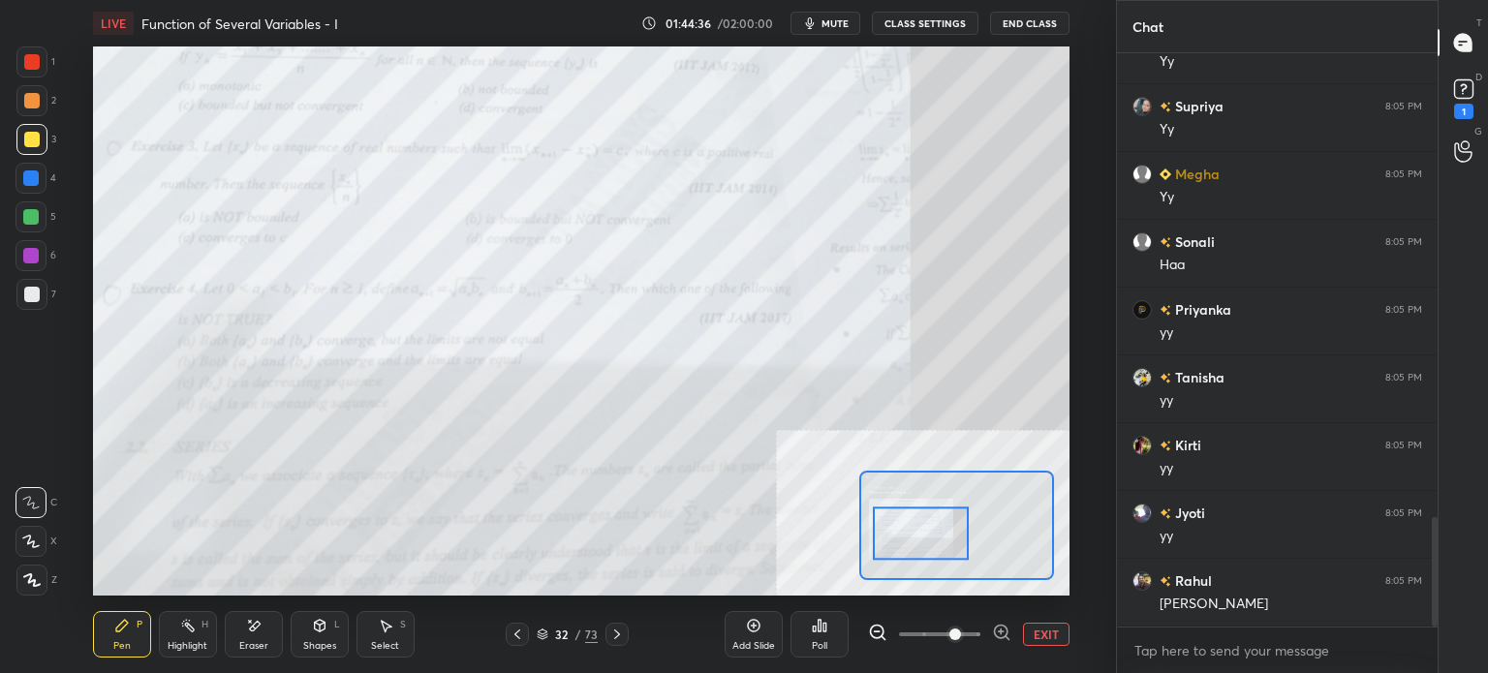
scroll to position [2503, 0]
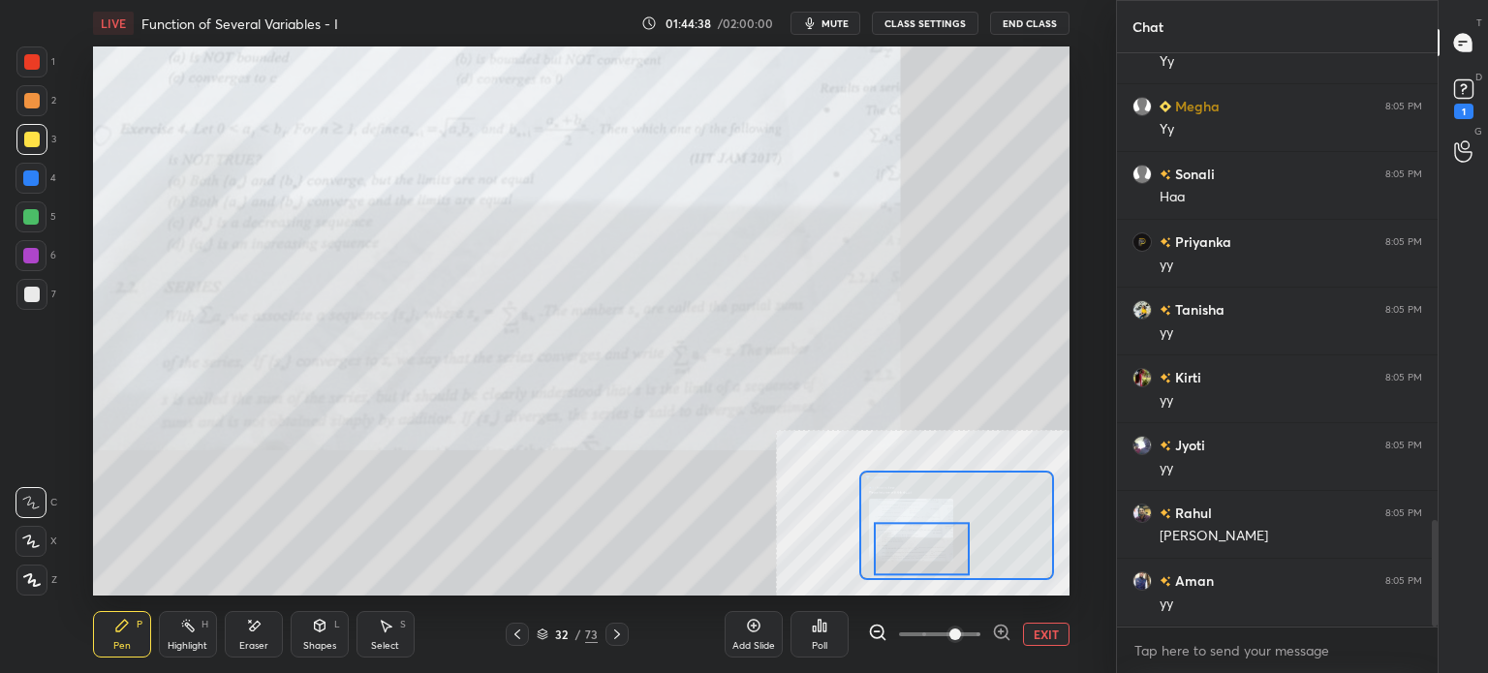
drag, startPoint x: 938, startPoint y: 535, endPoint x: 935, endPoint y: 553, distance: 18.8
click at [936, 553] on div at bounding box center [922, 548] width 96 height 53
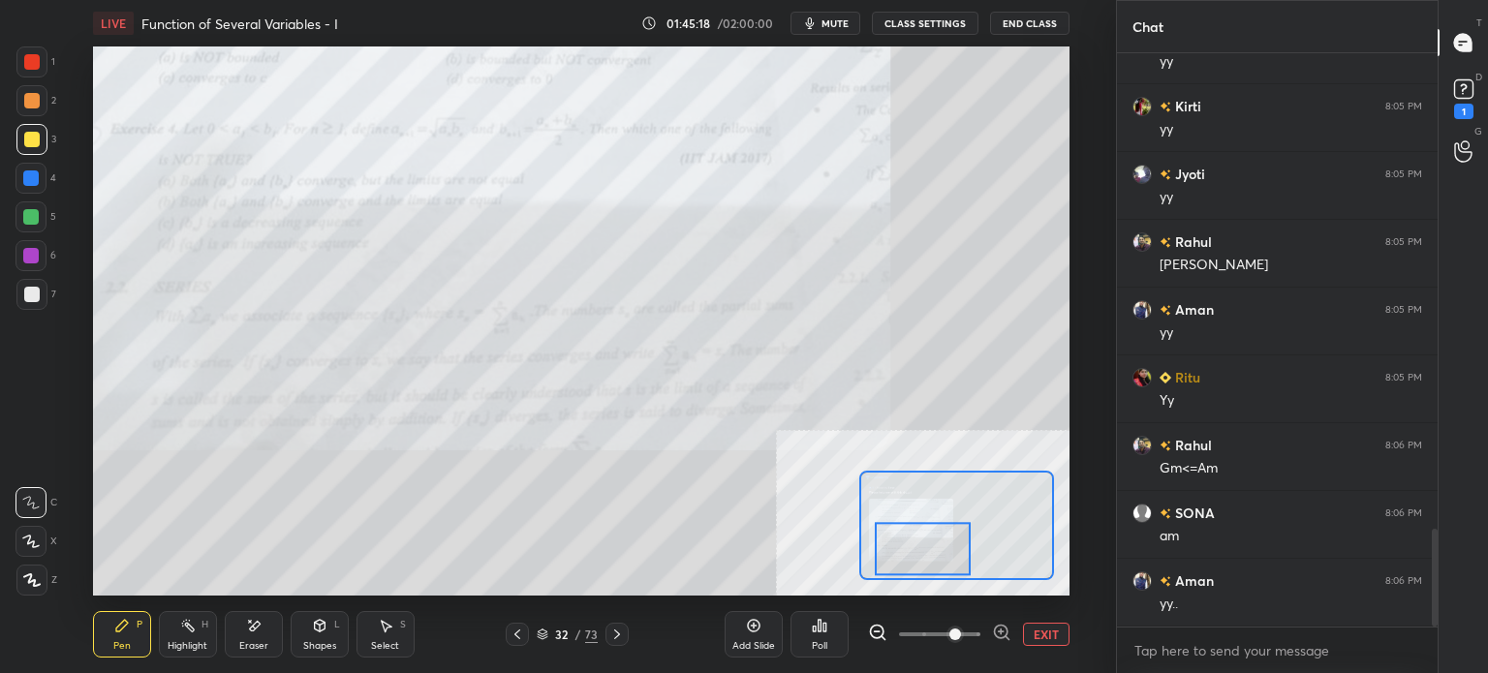
scroll to position [2842, 0]
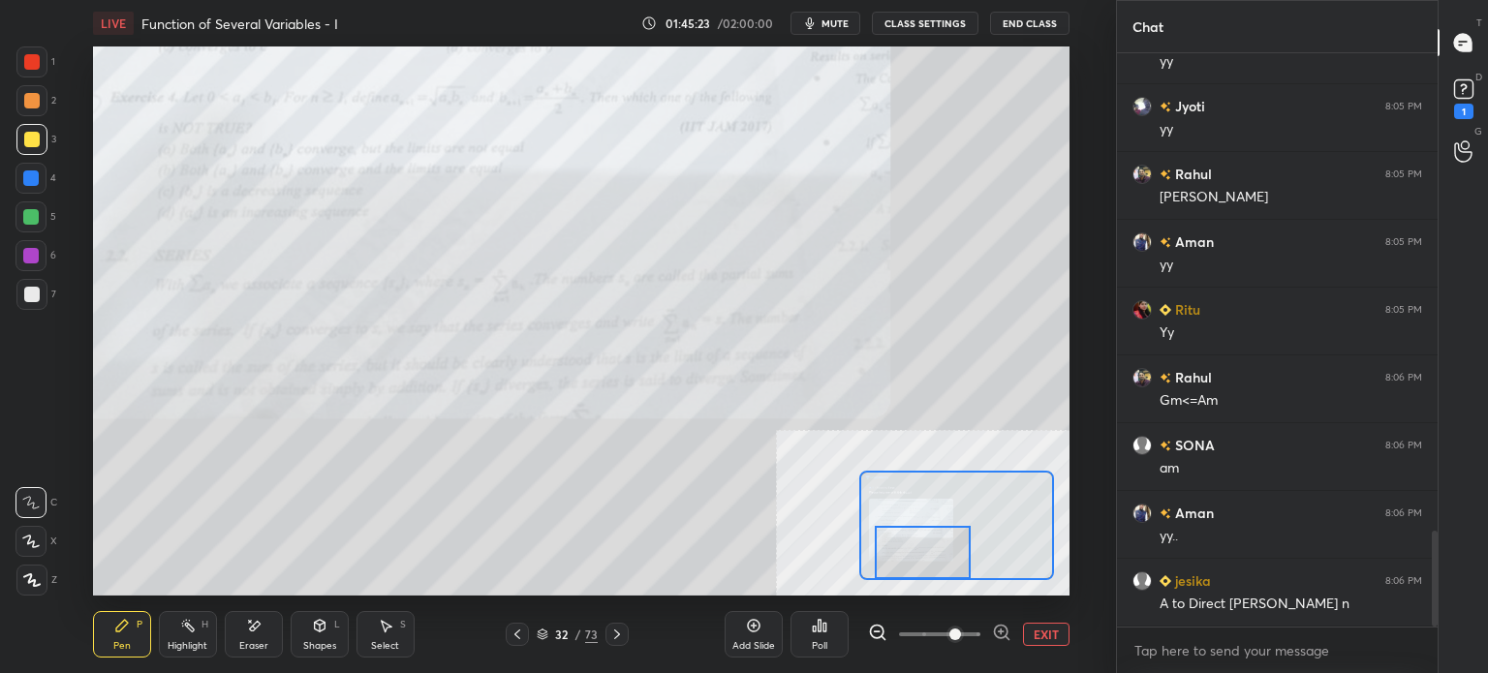
drag, startPoint x: 929, startPoint y: 546, endPoint x: 929, endPoint y: 558, distance: 11.6
click at [929, 558] on div at bounding box center [923, 552] width 96 height 53
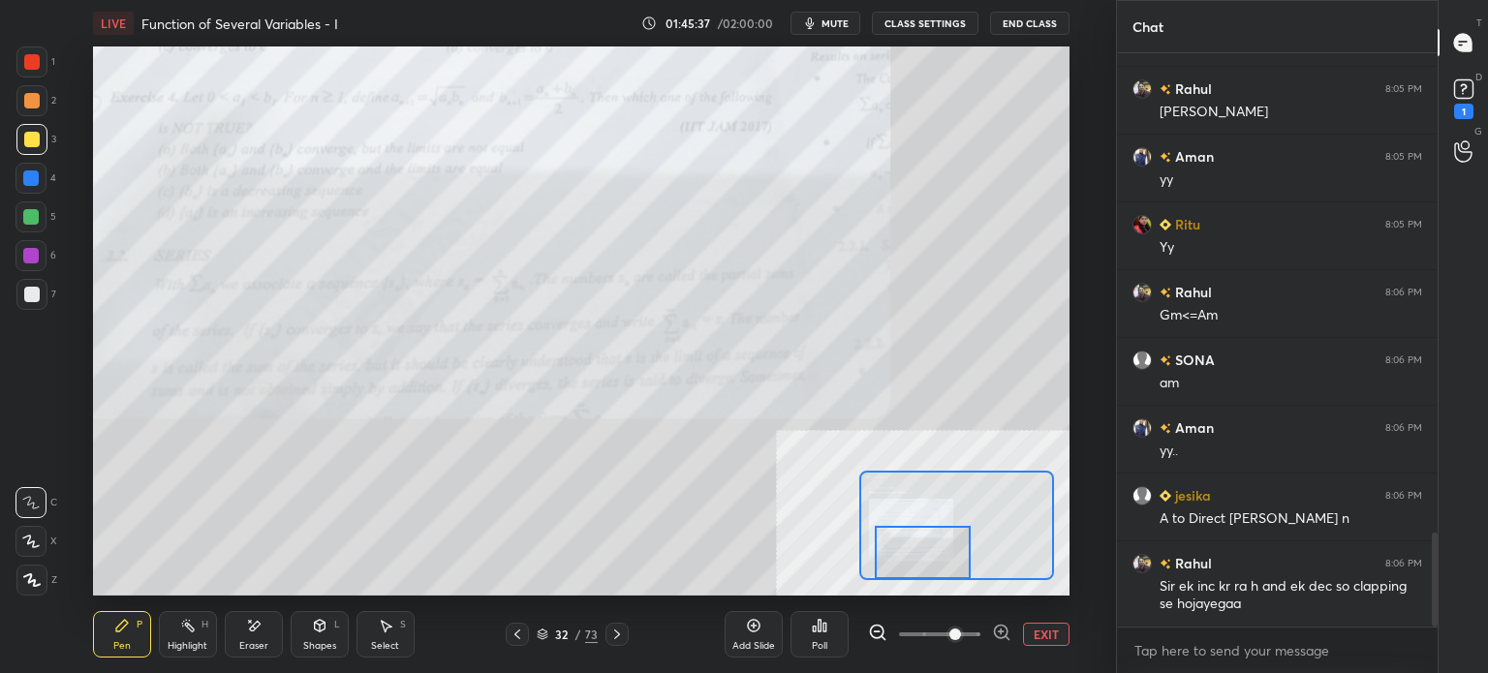
click at [842, 21] on span "mute" at bounding box center [834, 23] width 27 height 14
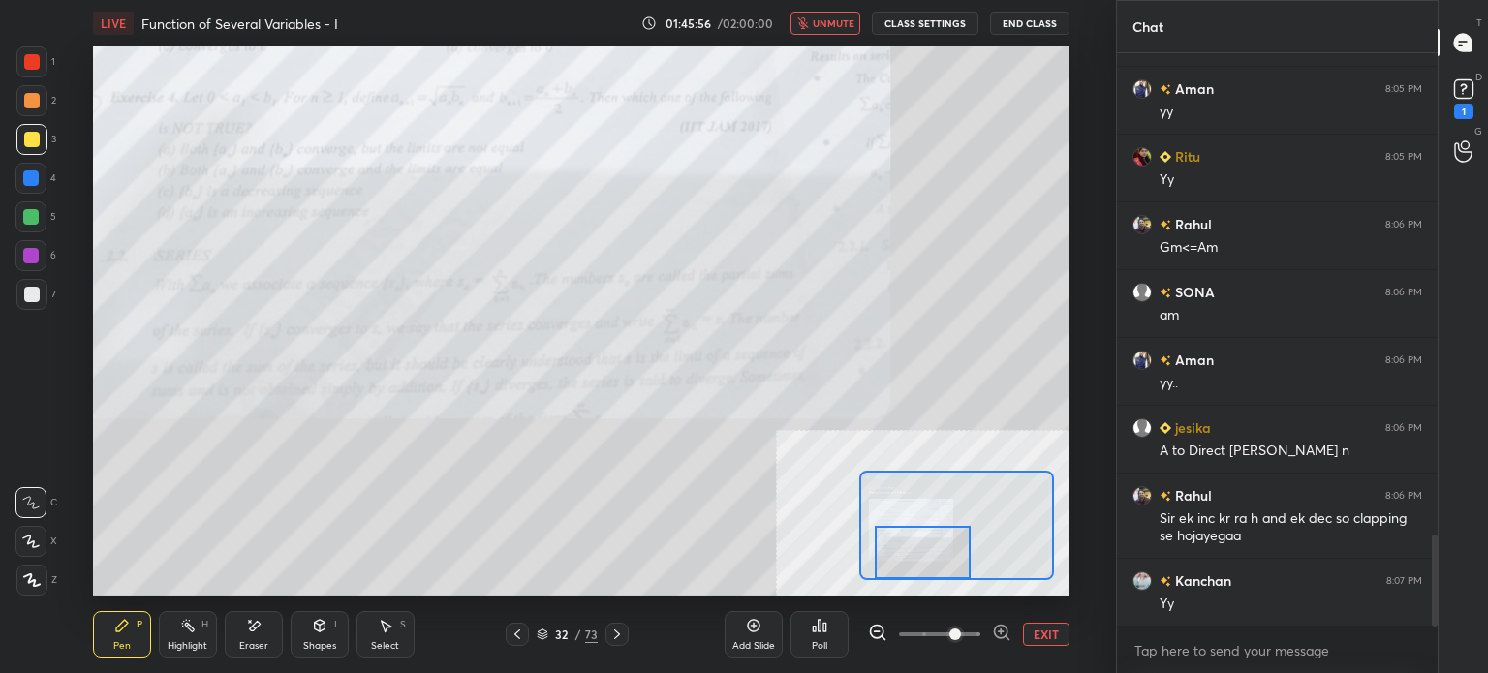
click at [841, 22] on span "unmute" at bounding box center [834, 23] width 42 height 14
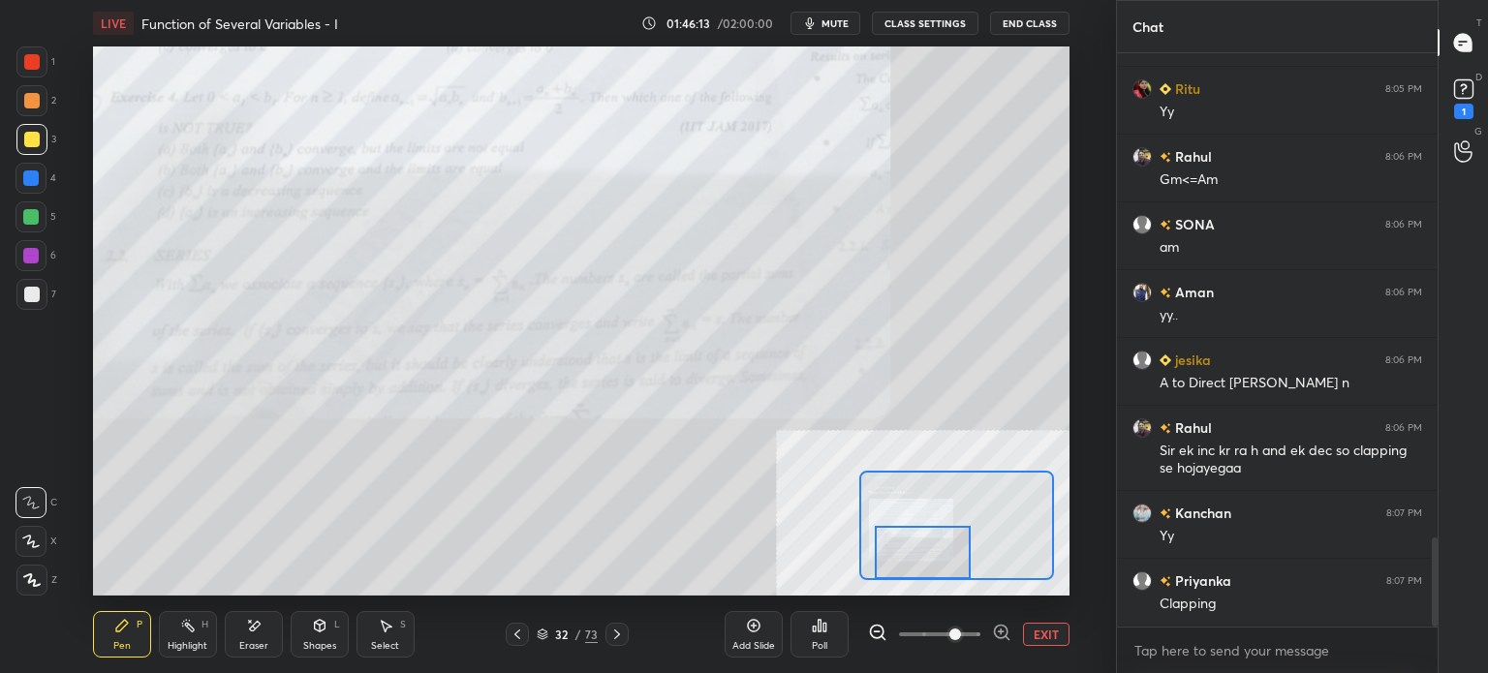
scroll to position [3130, 0]
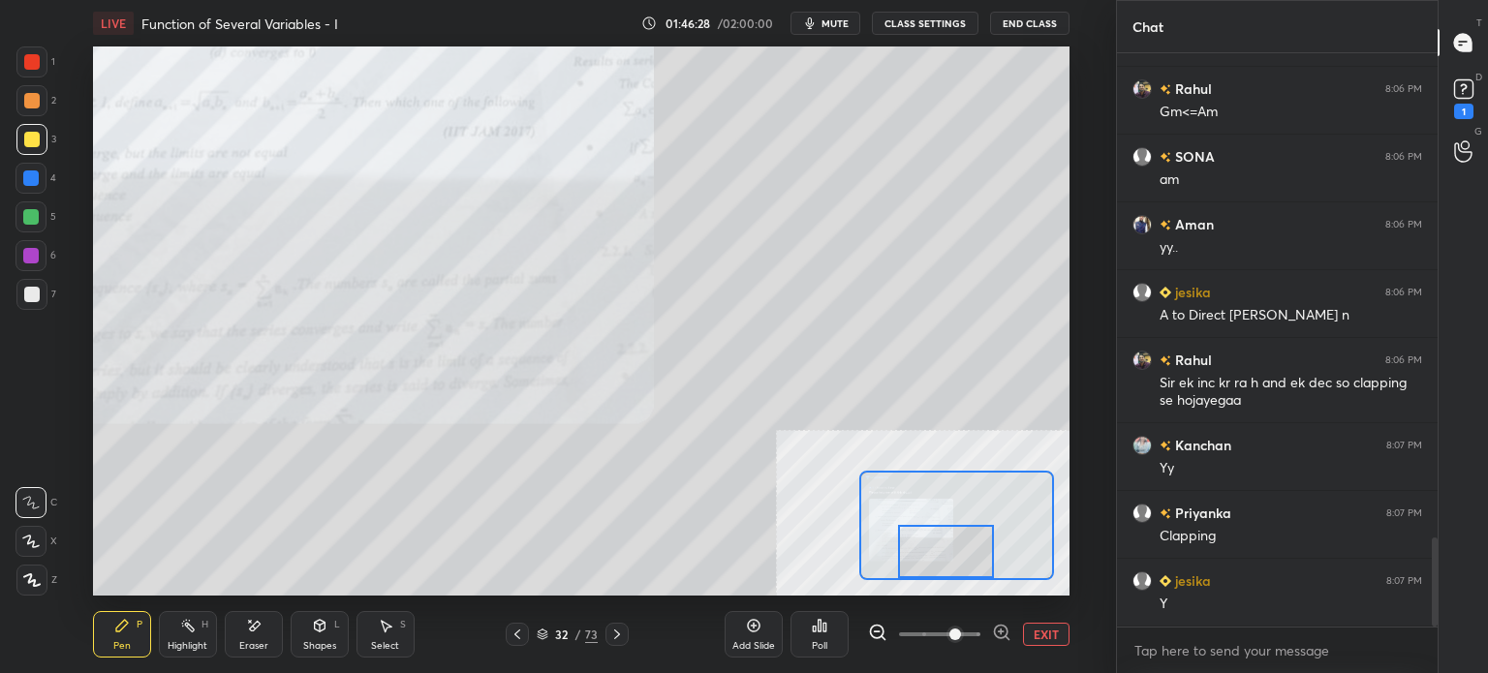
drag, startPoint x: 938, startPoint y: 549, endPoint x: 961, endPoint y: 548, distance: 23.3
click at [961, 548] on div at bounding box center [946, 551] width 96 height 53
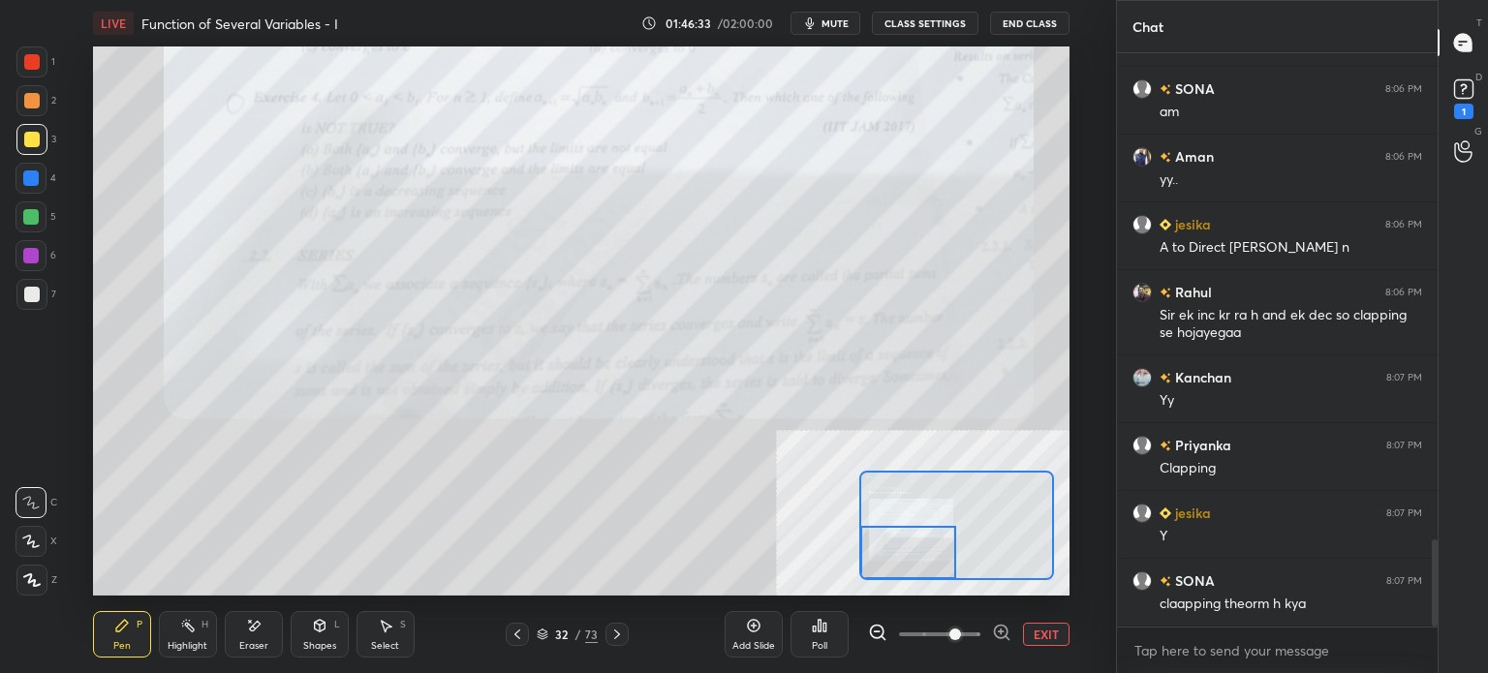
drag, startPoint x: 933, startPoint y: 545, endPoint x: 872, endPoint y: 538, distance: 61.4
click at [903, 553] on div at bounding box center [908, 552] width 96 height 53
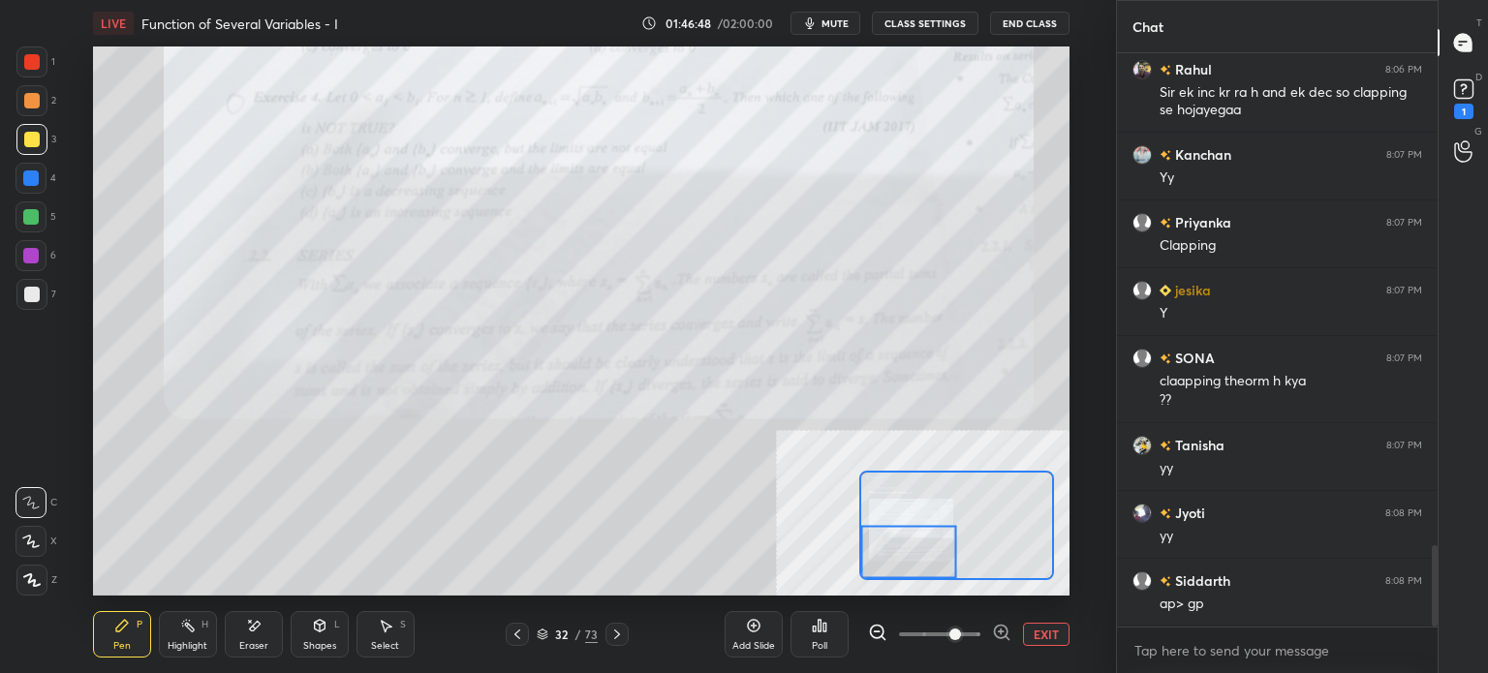
scroll to position [3489, 0]
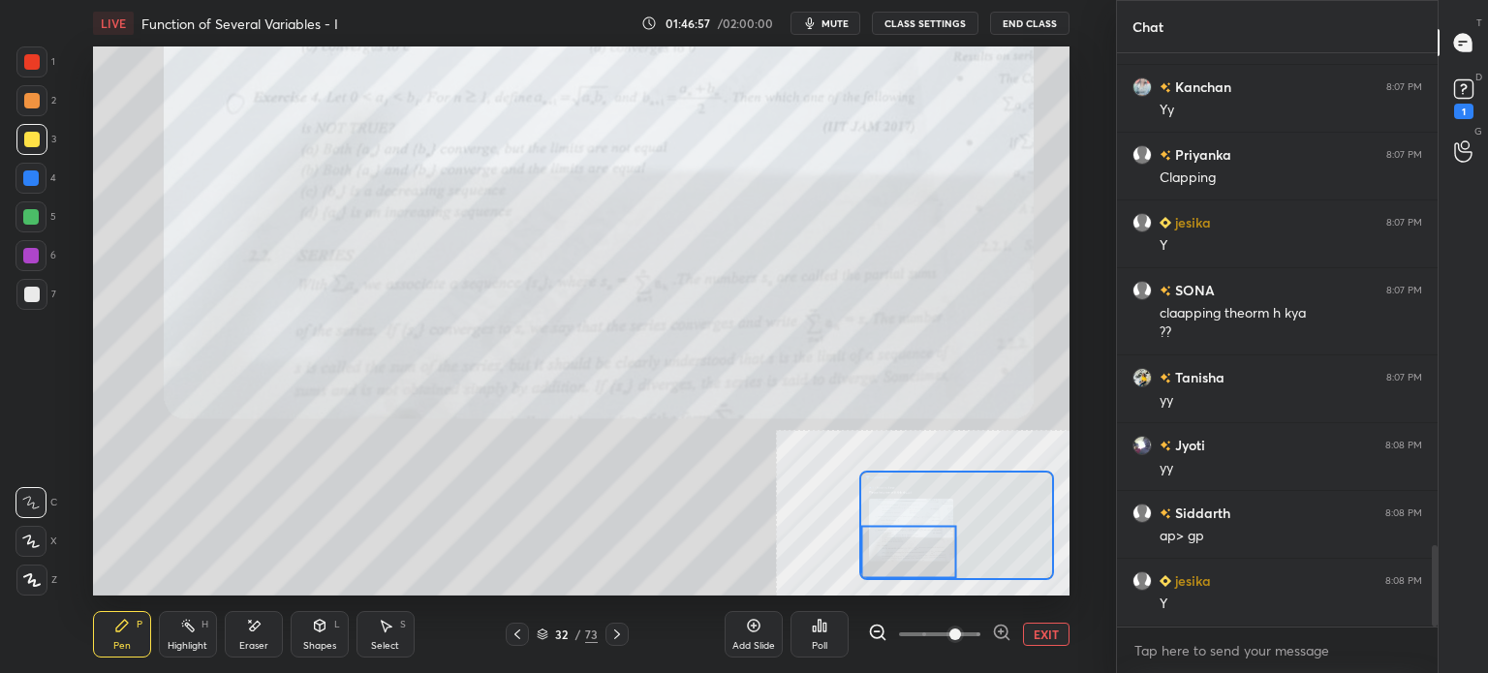
click at [384, 649] on div "Select" at bounding box center [385, 646] width 28 height 10
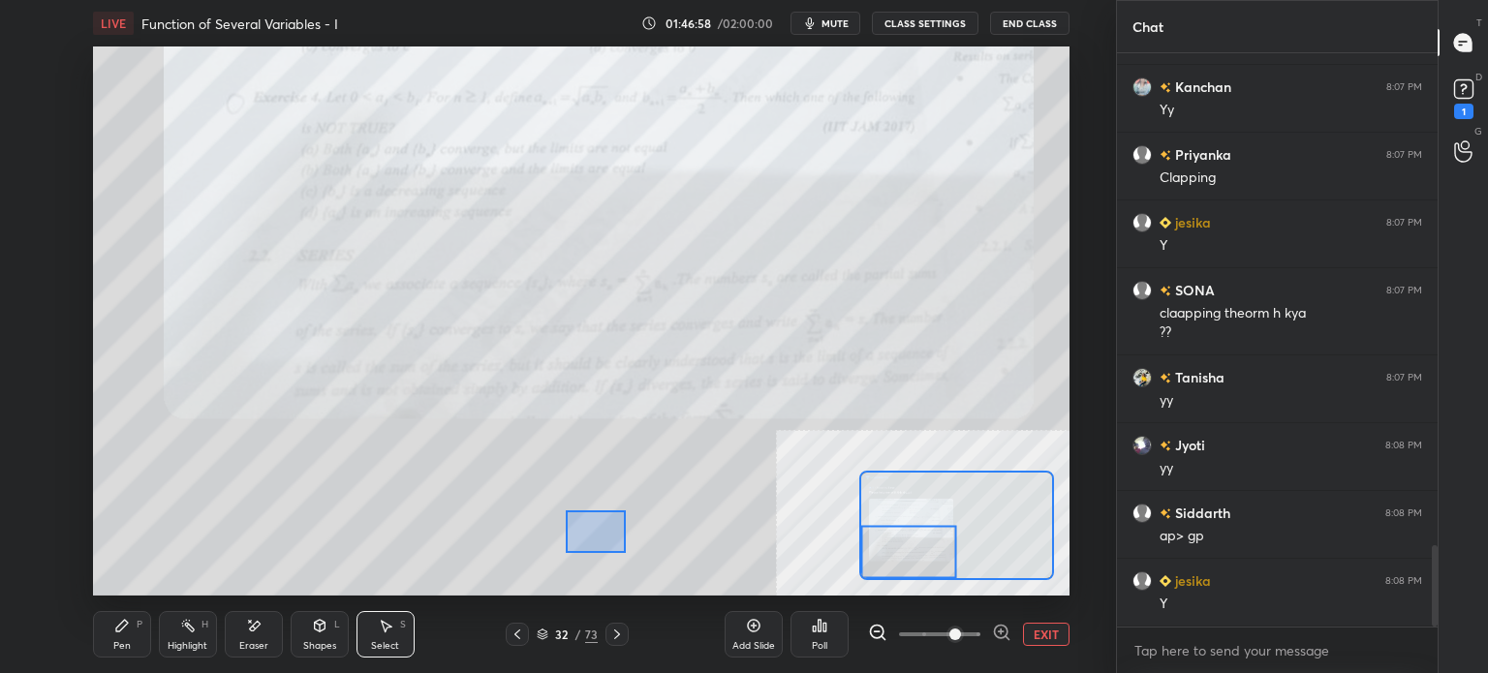
drag, startPoint x: 574, startPoint y: 520, endPoint x: 624, endPoint y: 552, distance: 58.8
click at [628, 553] on div "0 ° Undo Copy Duplicate Duplicate to new slide Delete" at bounding box center [1069, 46] width 1952 height 1098
drag, startPoint x: 593, startPoint y: 526, endPoint x: 634, endPoint y: 547, distance: 46.8
click at [640, 524] on div "0 ° Undo Copy Duplicate Duplicate to new slide Delete" at bounding box center [1069, 46] width 1952 height 1098
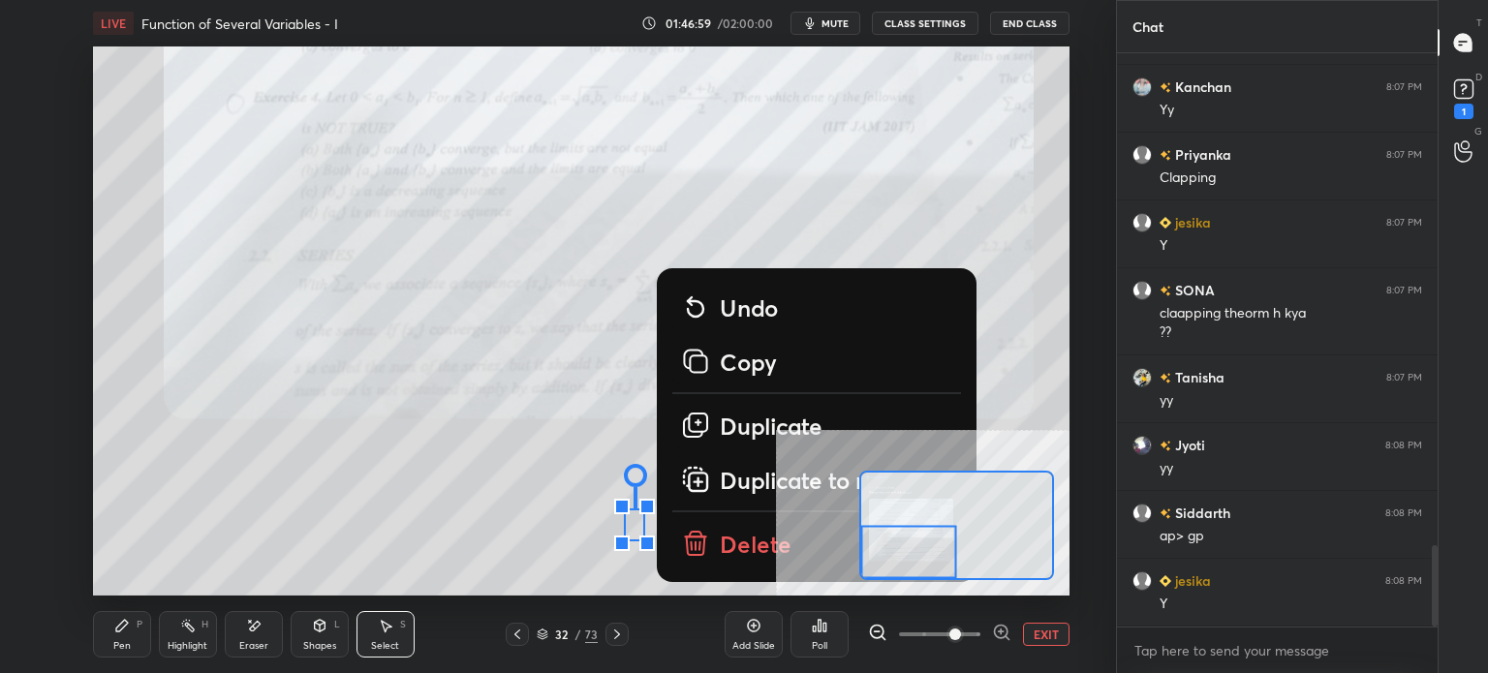
click at [604, 563] on div "0 ° Undo Copy Duplicate Duplicate to new slide Delete" at bounding box center [1069, 46] width 1952 height 1098
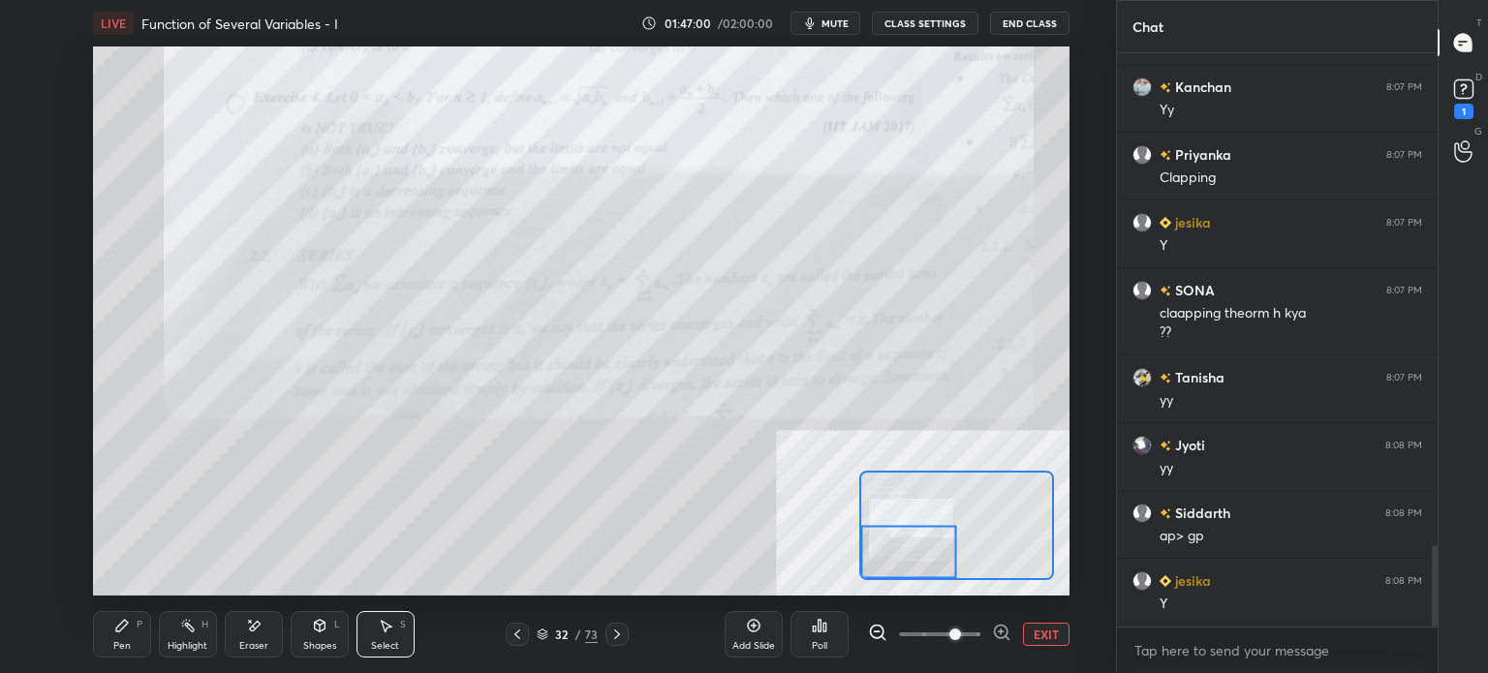
click at [265, 641] on div "Eraser" at bounding box center [253, 646] width 29 height 10
drag, startPoint x: 120, startPoint y: 638, endPoint x: 245, endPoint y: 599, distance: 130.8
click at [124, 640] on div "Pen P" at bounding box center [122, 634] width 58 height 46
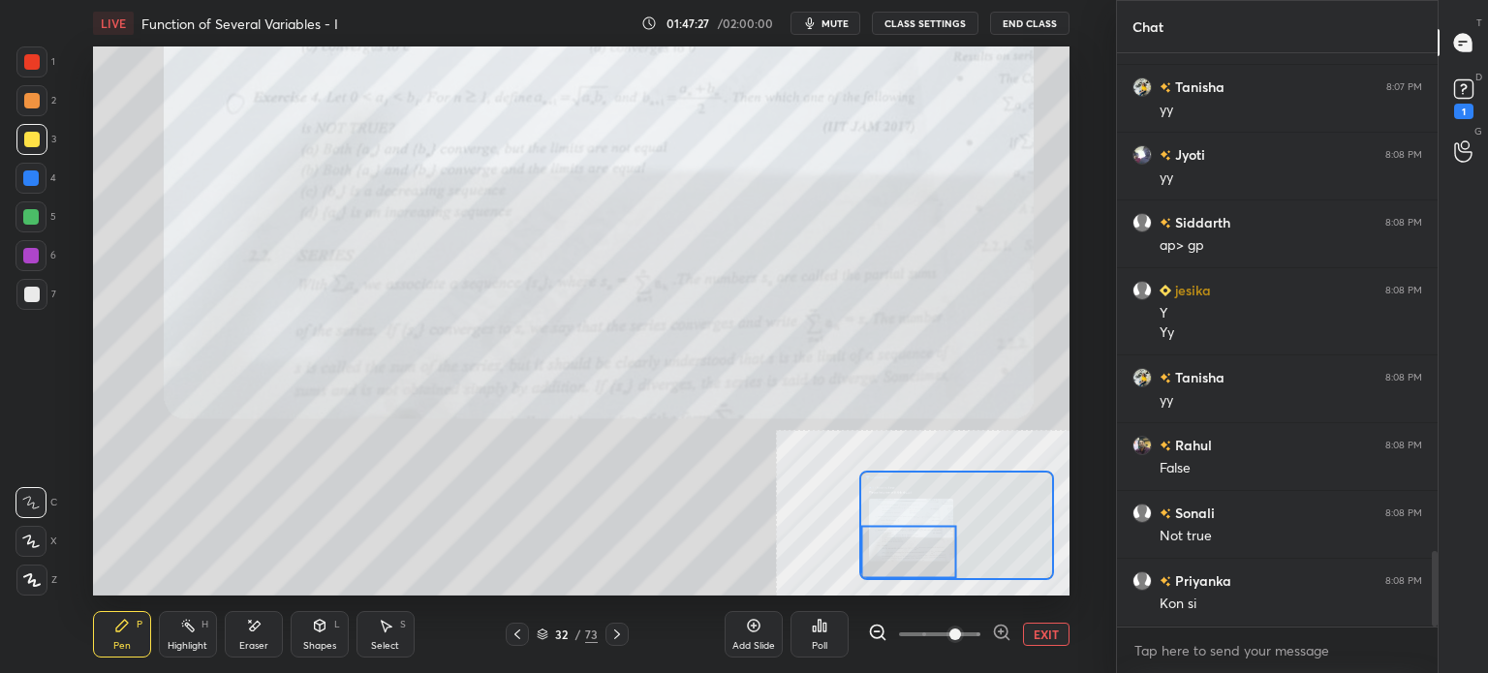
scroll to position [3847, 0]
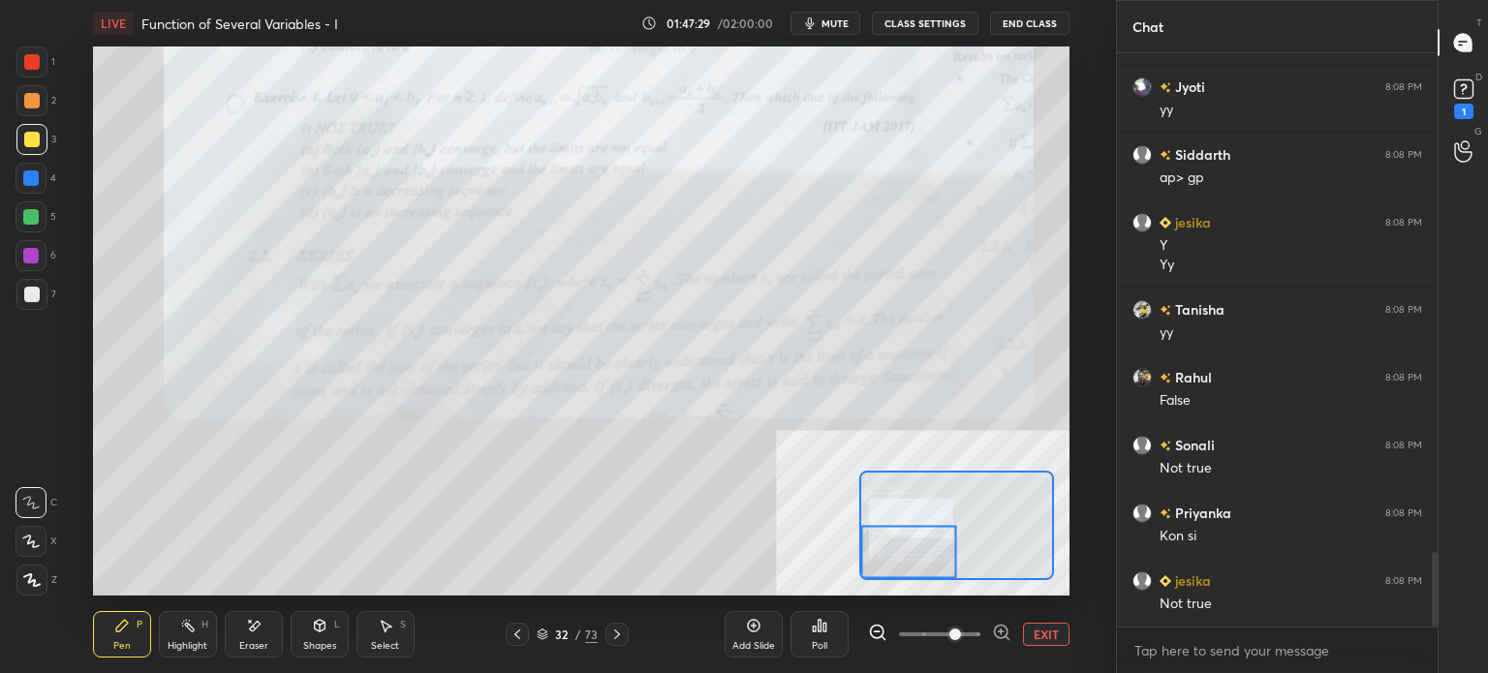
click at [244, 634] on div "Eraser" at bounding box center [254, 634] width 58 height 46
click at [121, 627] on icon at bounding box center [122, 626] width 12 height 12
drag, startPoint x: 832, startPoint y: 21, endPoint x: 805, endPoint y: 34, distance: 29.9
click at [831, 24] on span "mute" at bounding box center [834, 23] width 27 height 14
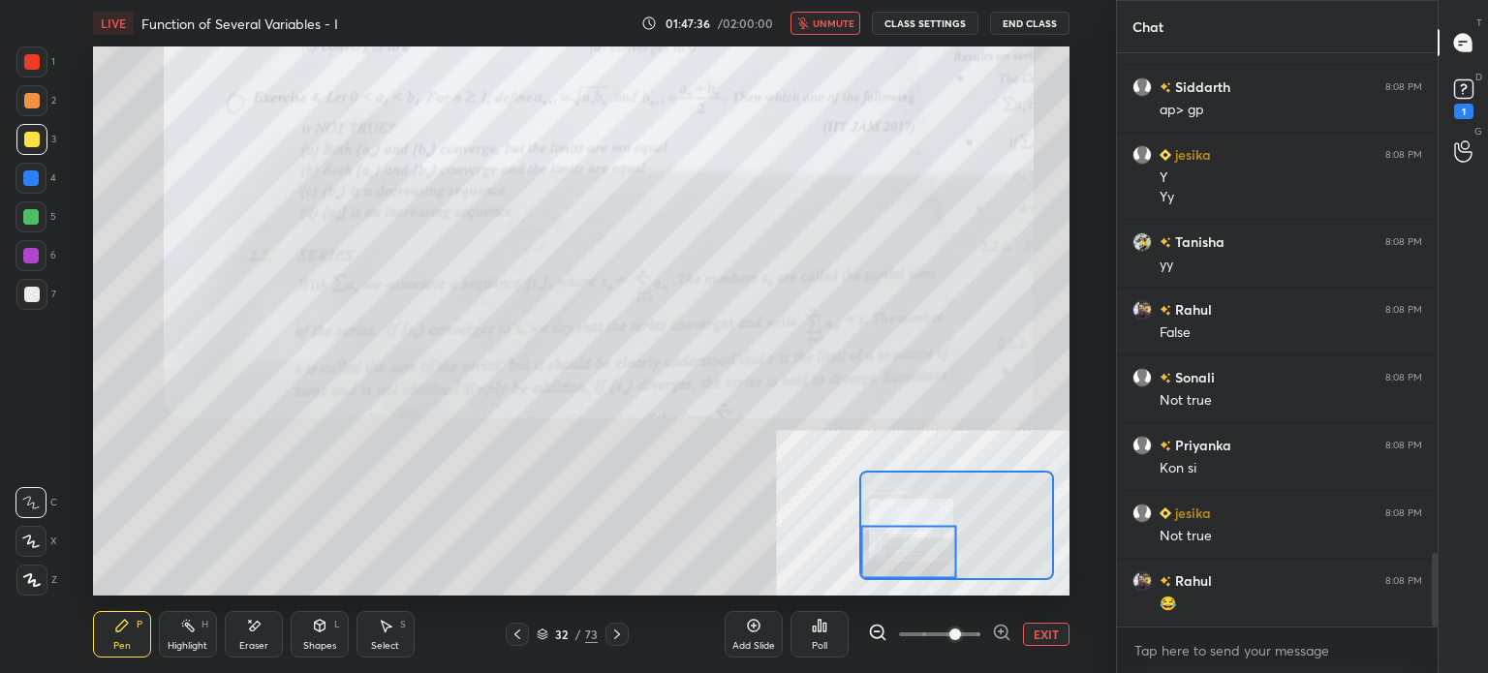
click at [832, 15] on button "unmute" at bounding box center [825, 23] width 70 height 23
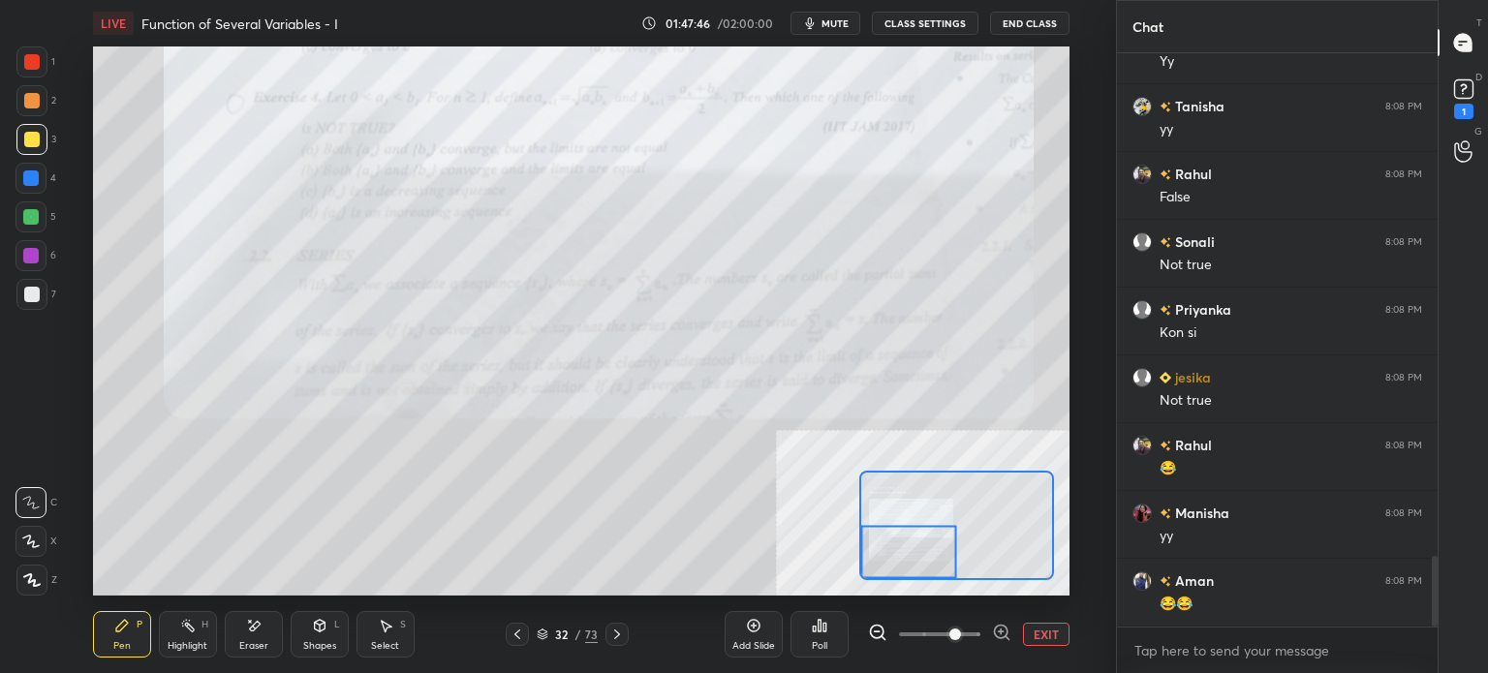
scroll to position [4118, 0]
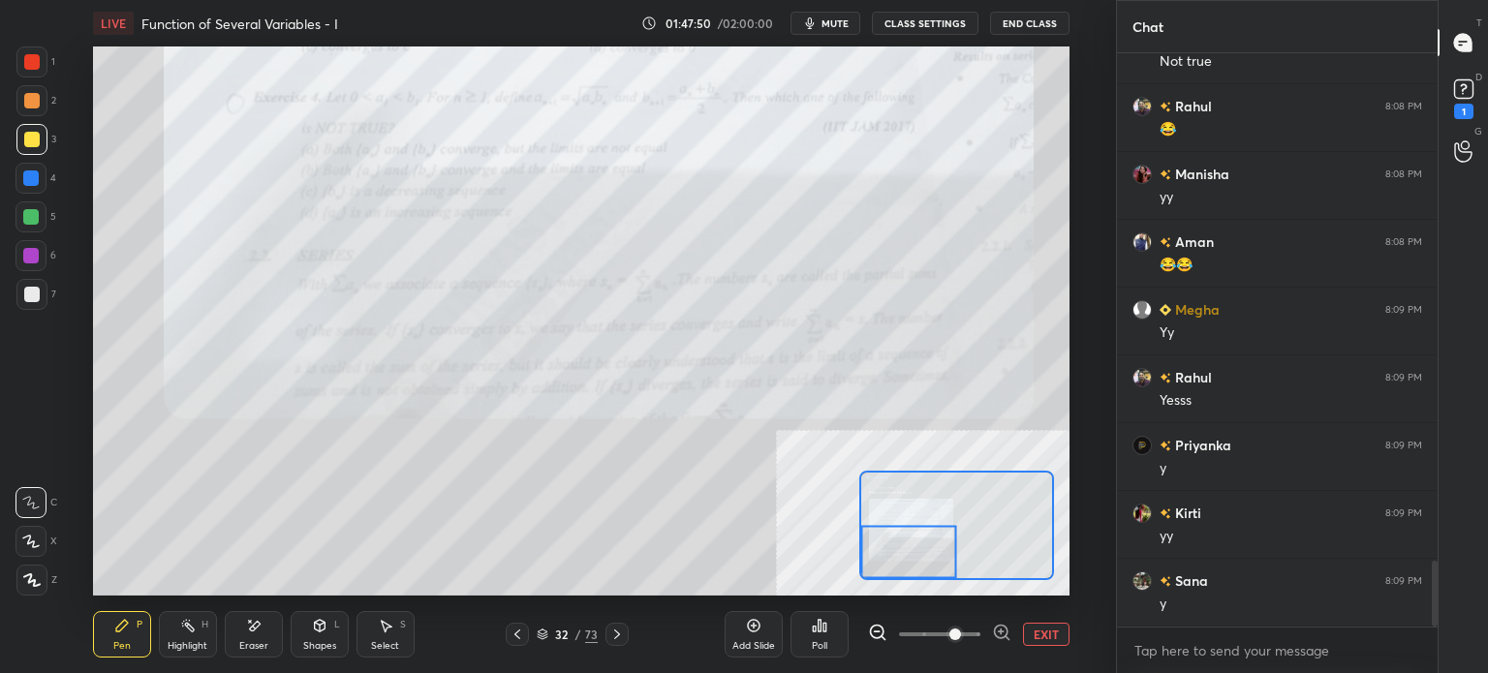
click at [1044, 623] on button "EXIT" at bounding box center [1046, 634] width 46 height 23
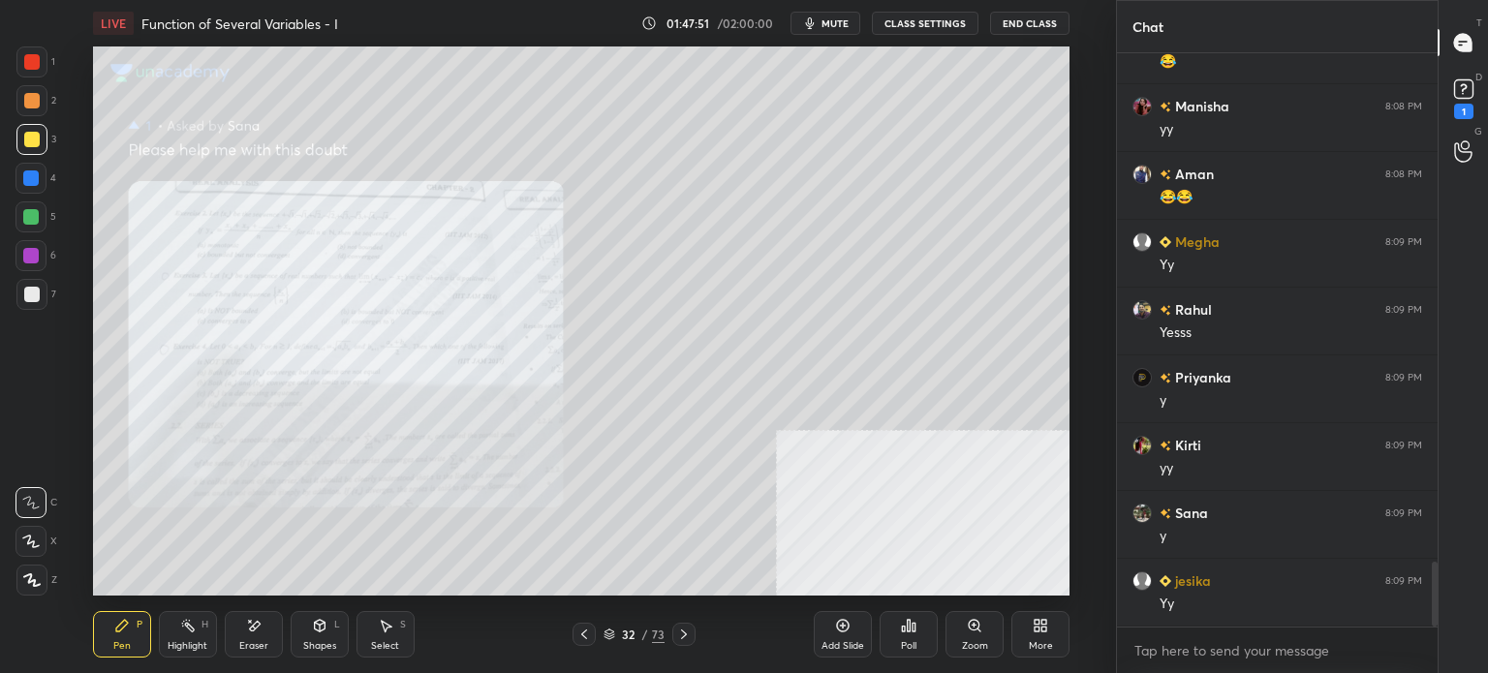
scroll to position [4525, 0]
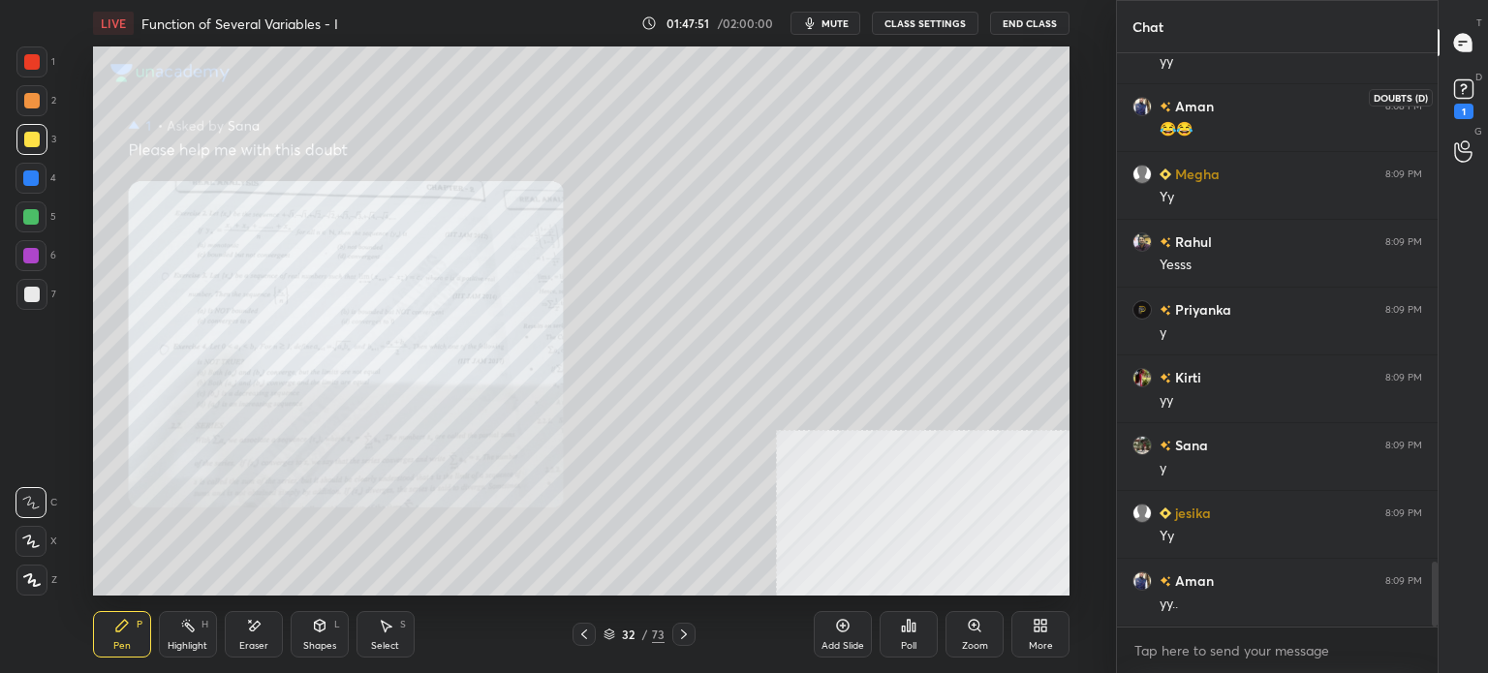
drag, startPoint x: 1469, startPoint y: 84, endPoint x: 1483, endPoint y: 61, distance: 26.9
click at [1471, 83] on rect at bounding box center [1463, 89] width 18 height 18
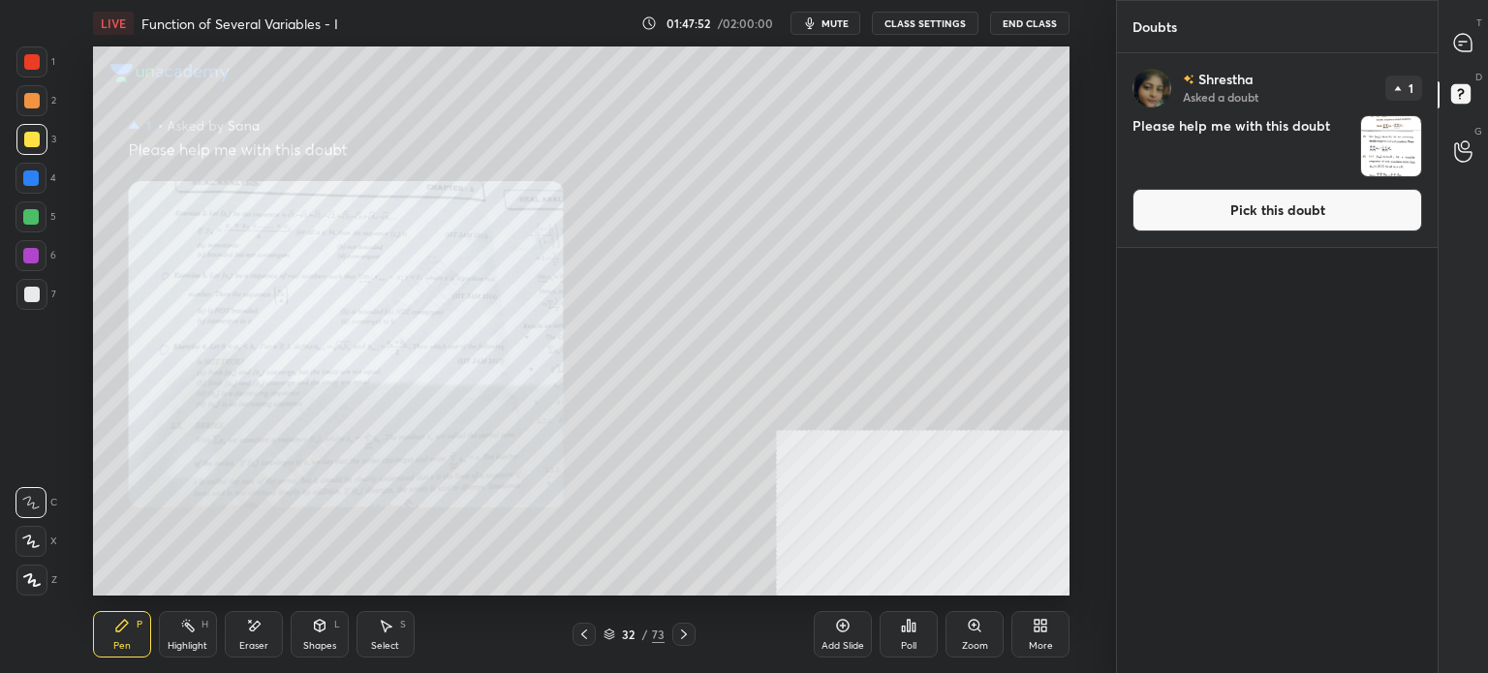
click at [1326, 212] on button "Pick this doubt" at bounding box center [1277, 210] width 290 height 43
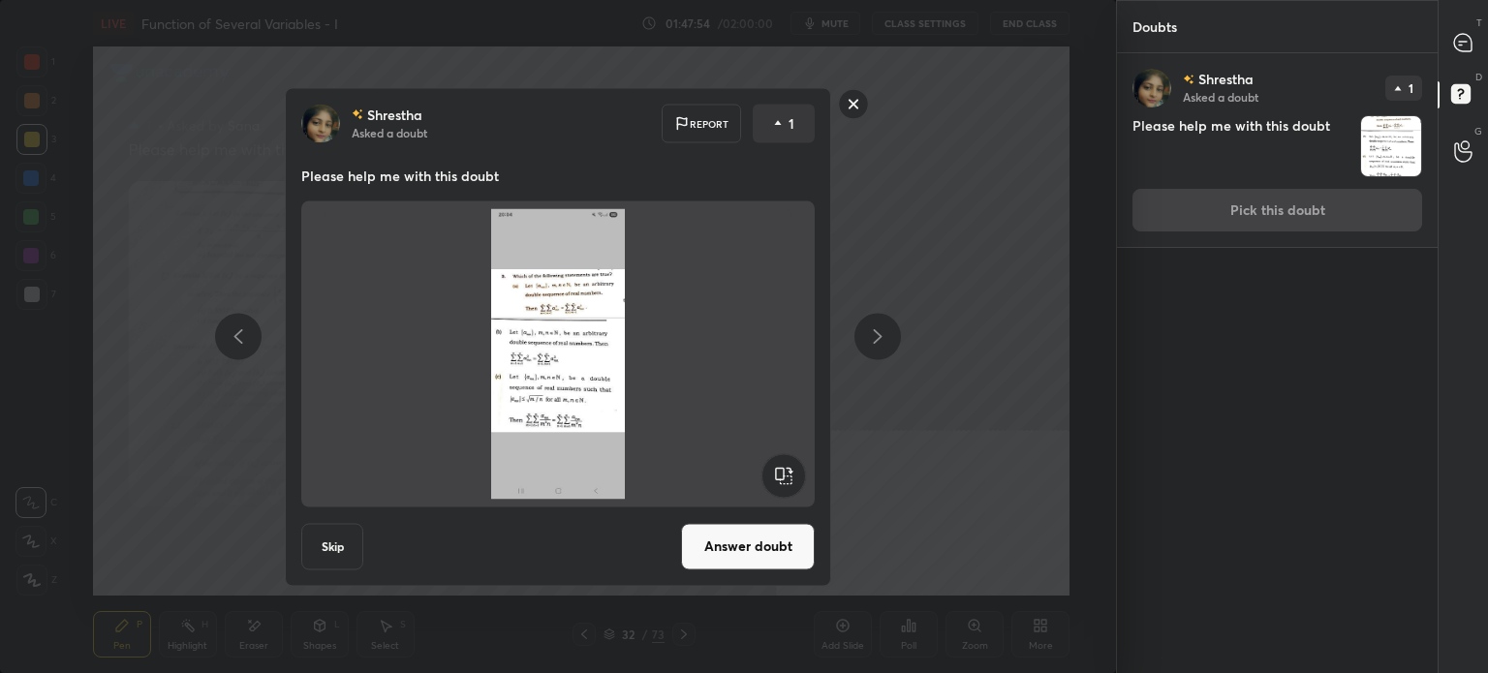
click at [742, 544] on button "Answer doubt" at bounding box center [748, 546] width 134 height 46
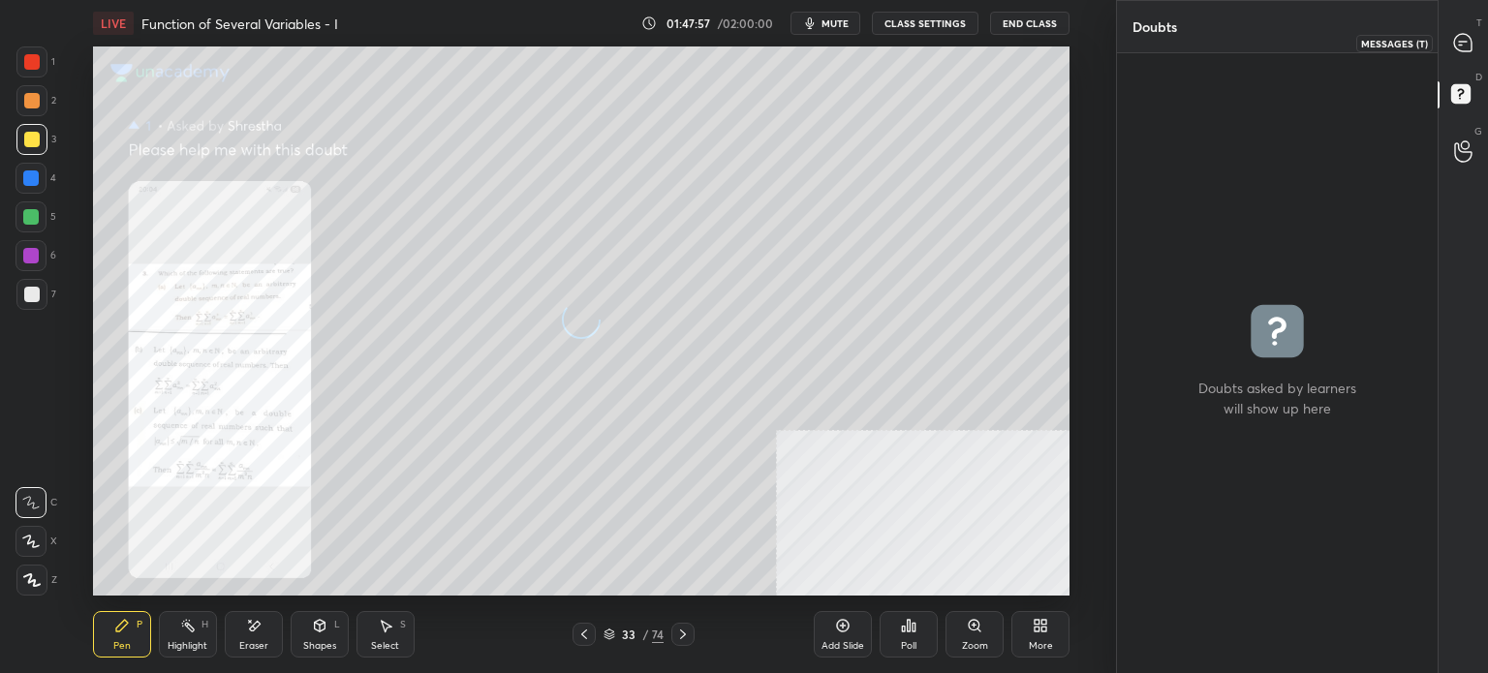
click at [1459, 38] on icon at bounding box center [1462, 42] width 17 height 17
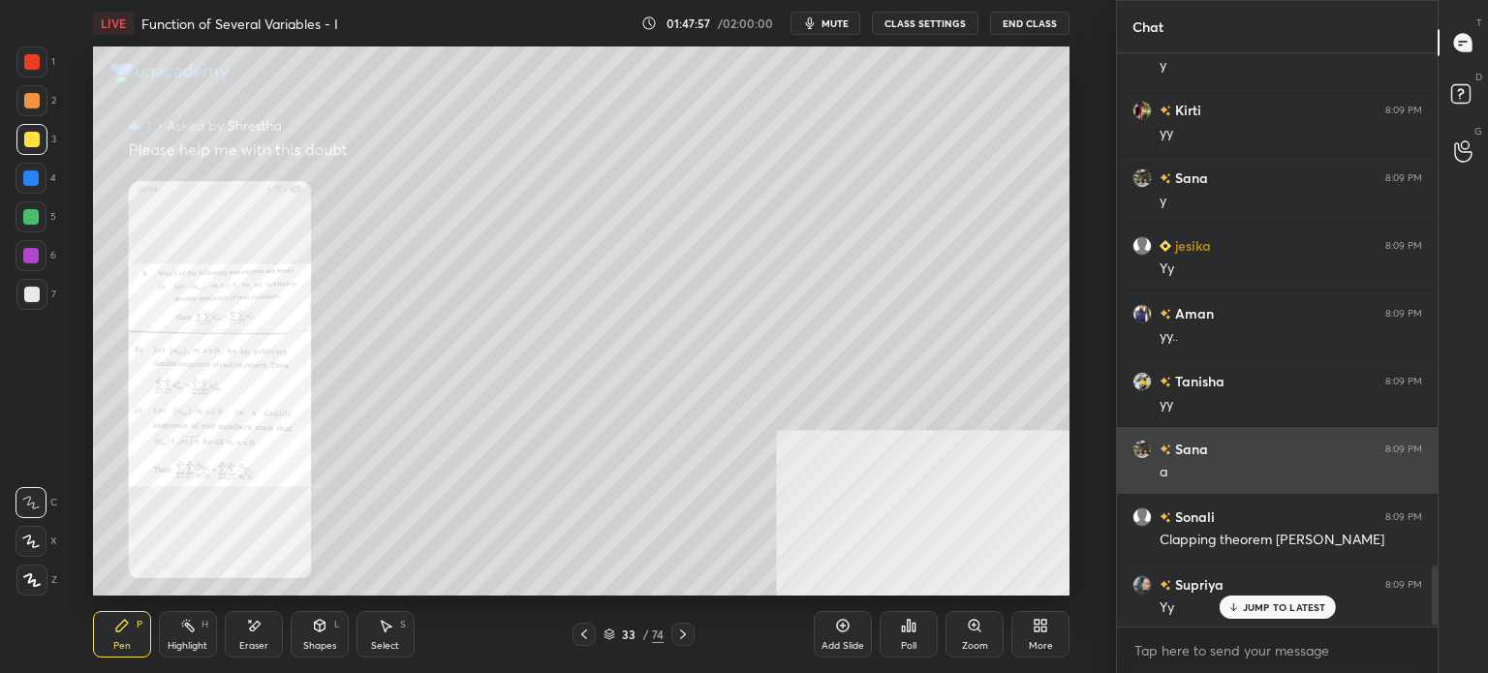
scroll to position [4906, 0]
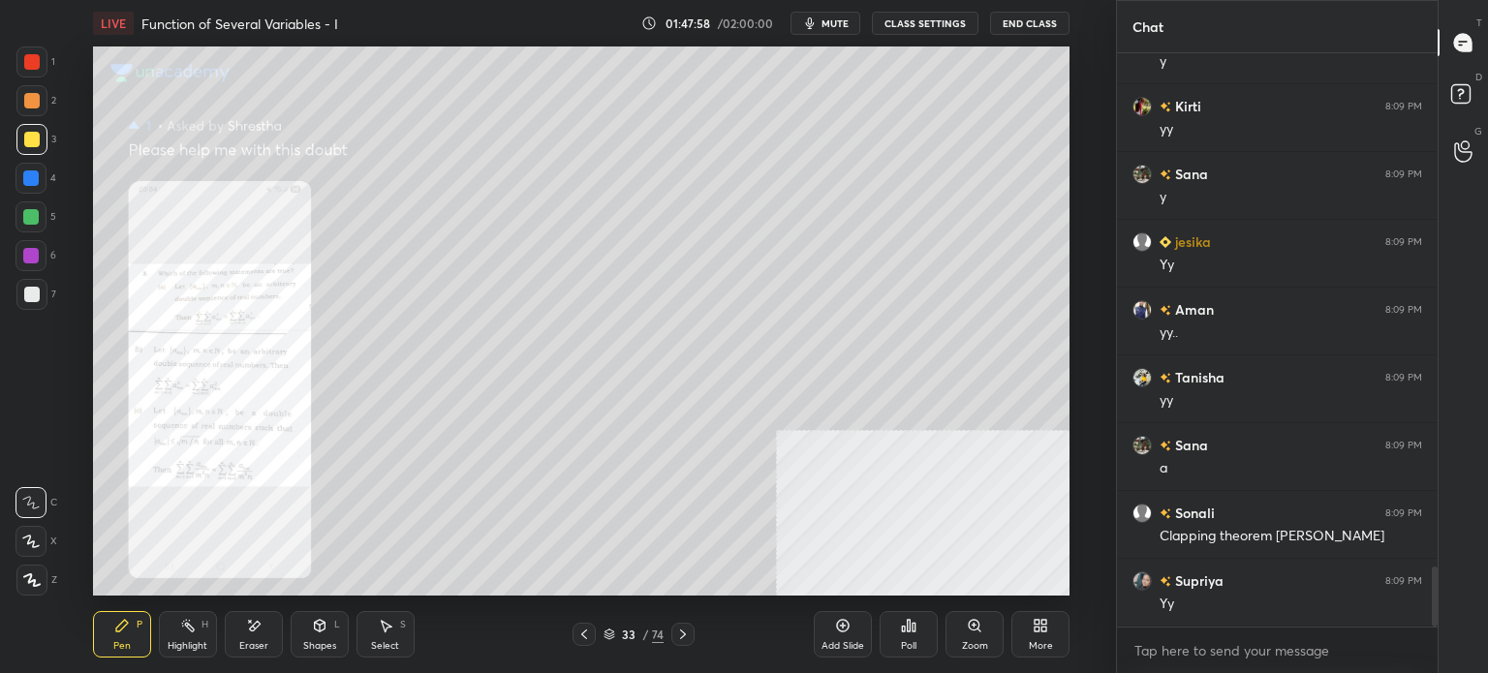
click at [973, 632] on icon at bounding box center [974, 625] width 15 height 15
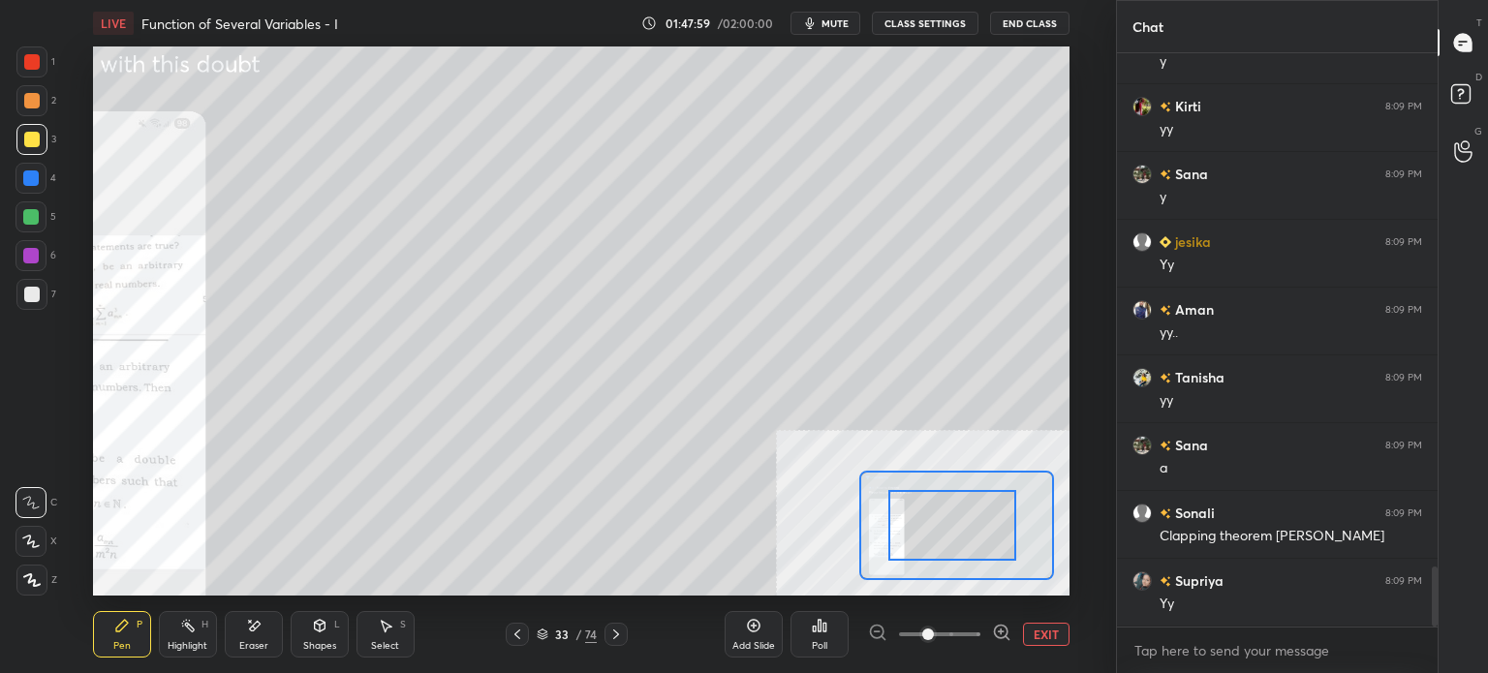
drag, startPoint x: 931, startPoint y: 538, endPoint x: 914, endPoint y: 534, distance: 17.2
click at [909, 538] on div at bounding box center [952, 525] width 128 height 71
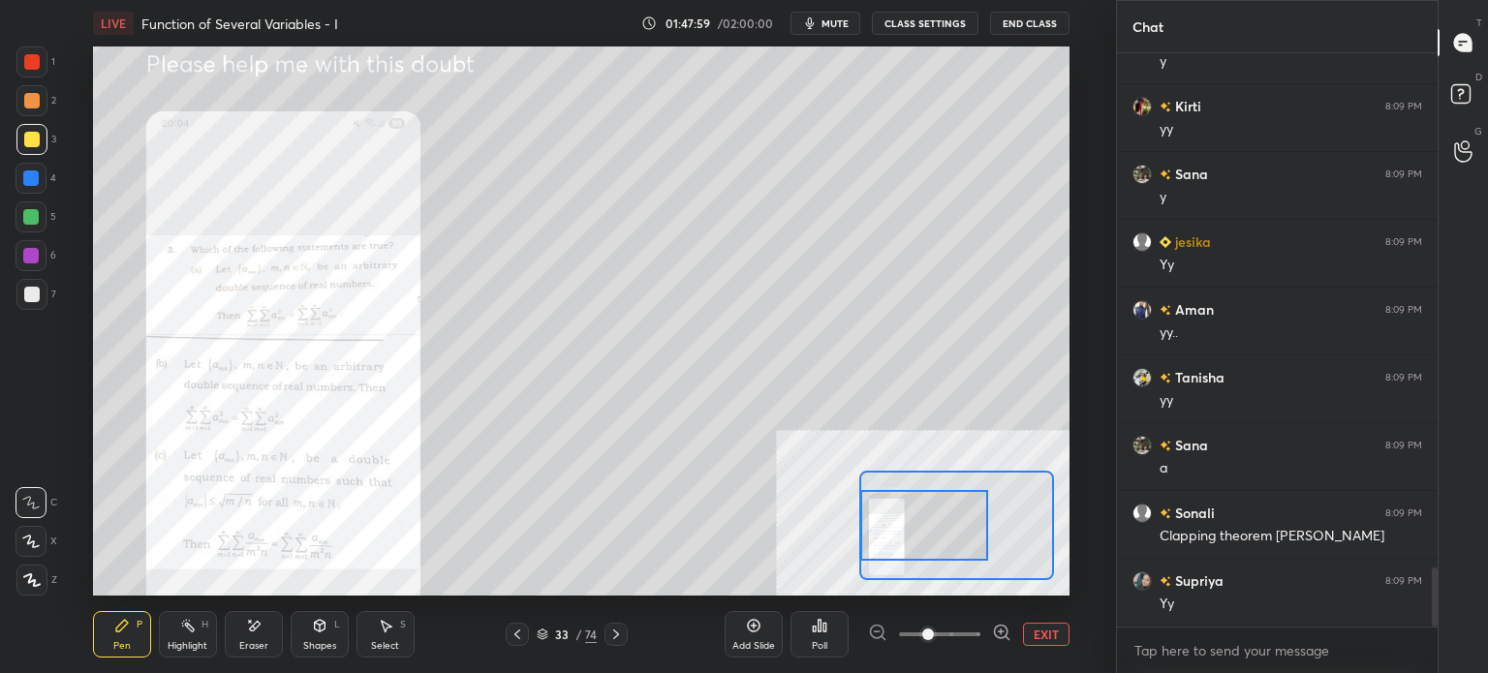
scroll to position [4974, 0]
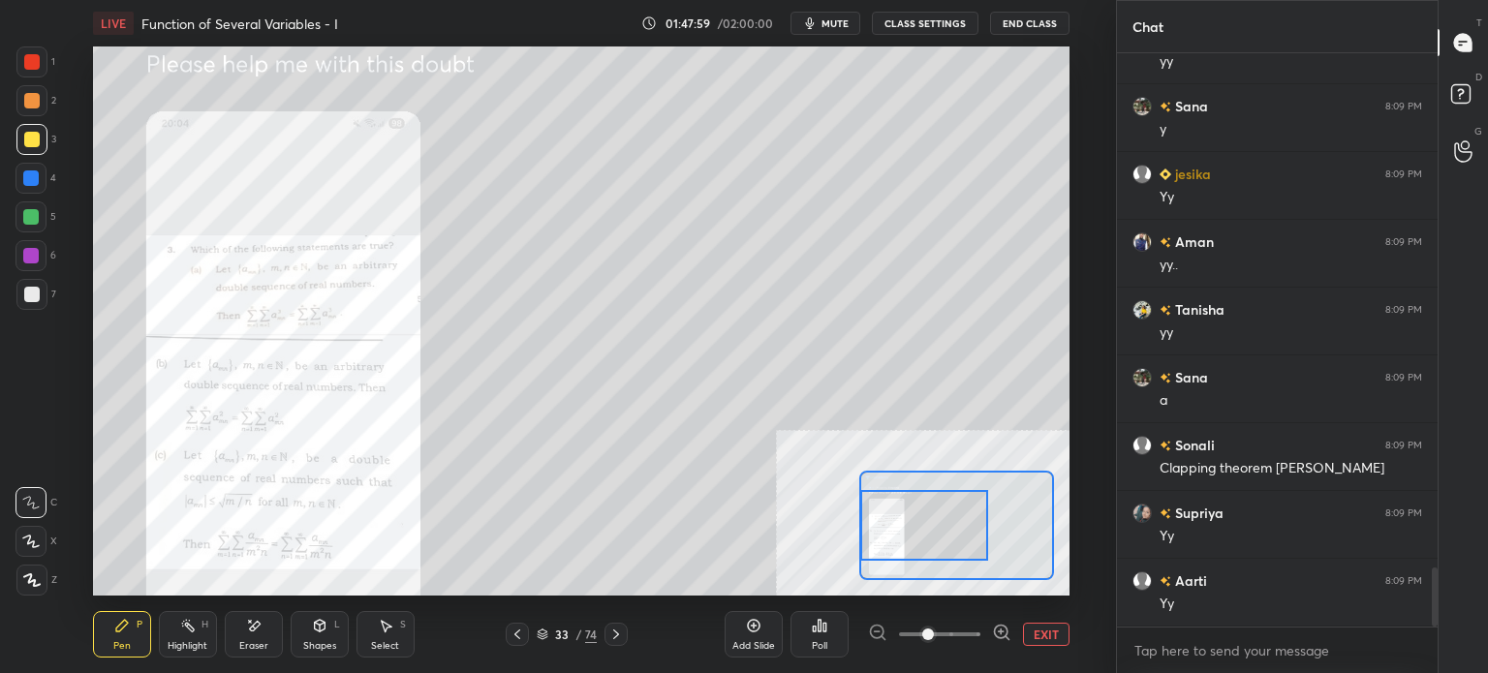
click at [907, 532] on div at bounding box center [924, 525] width 128 height 71
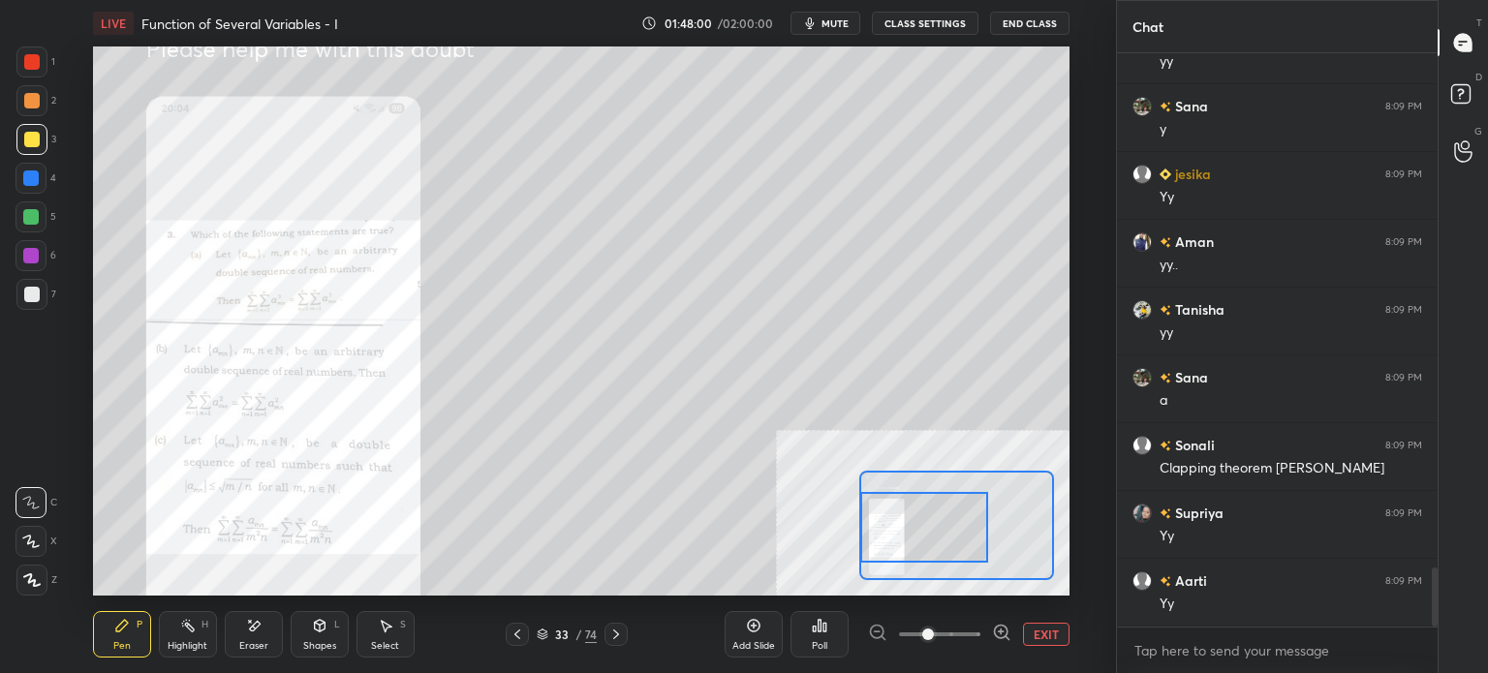
drag, startPoint x: 965, startPoint y: 633, endPoint x: 979, endPoint y: 627, distance: 16.0
click at [979, 632] on span at bounding box center [939, 634] width 81 height 29
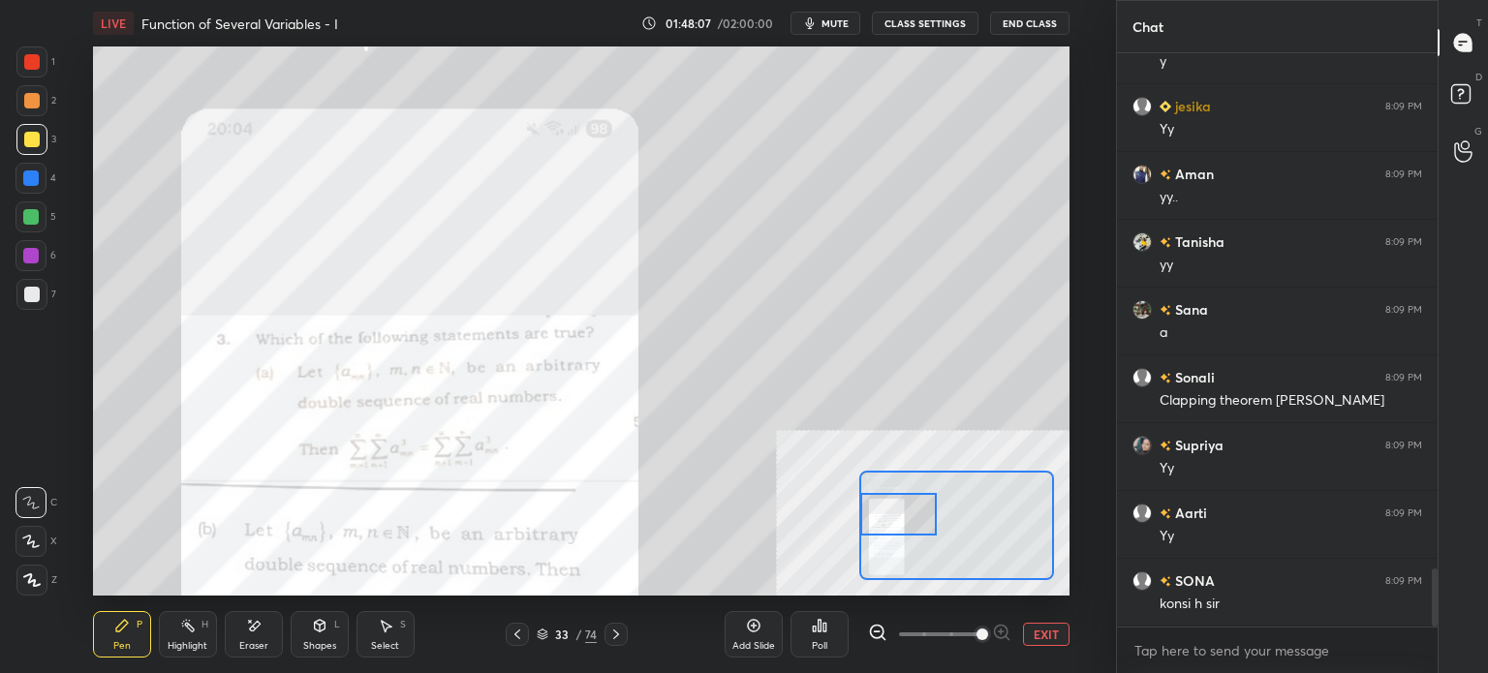
scroll to position [5110, 0]
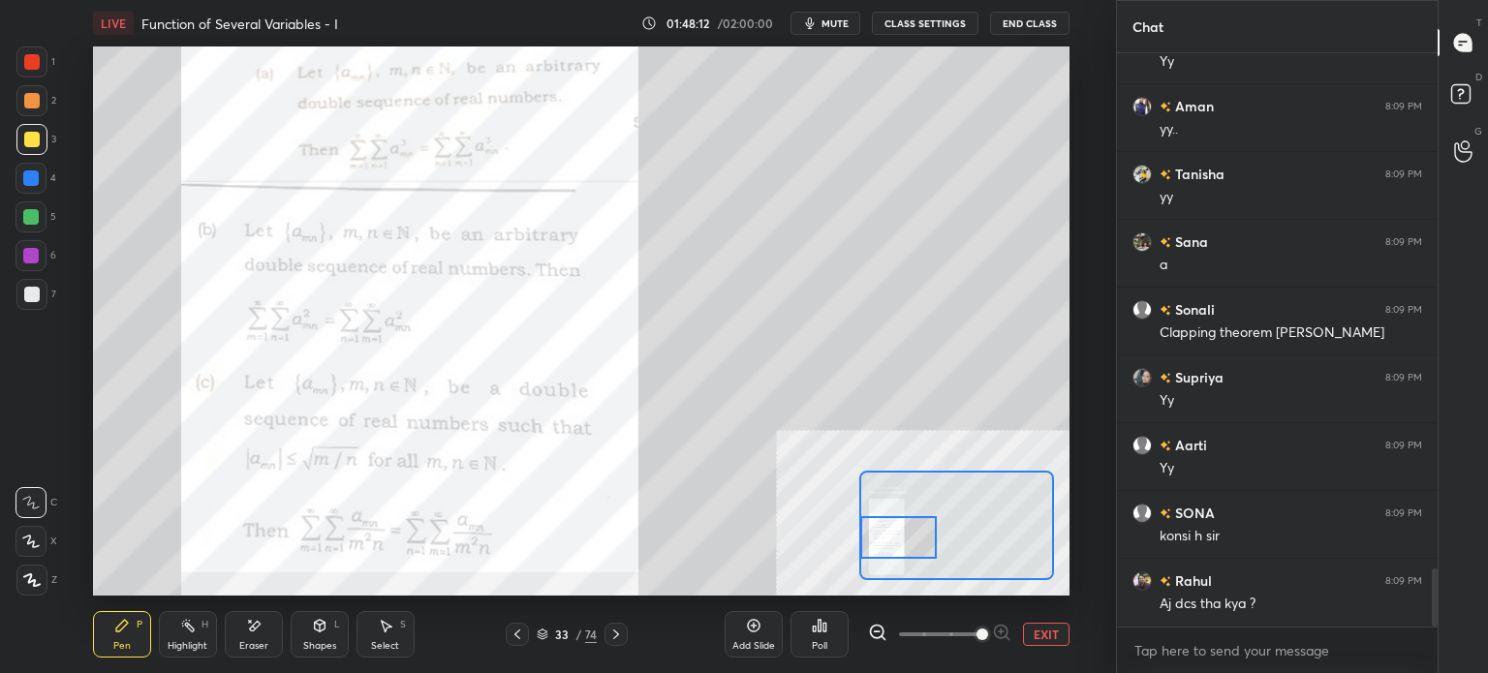
click at [810, 538] on div "Setting up your live class Poll for secs No correct answer Start poll" at bounding box center [581, 320] width 976 height 549
click at [1030, 645] on button "EXIT" at bounding box center [1046, 634] width 46 height 23
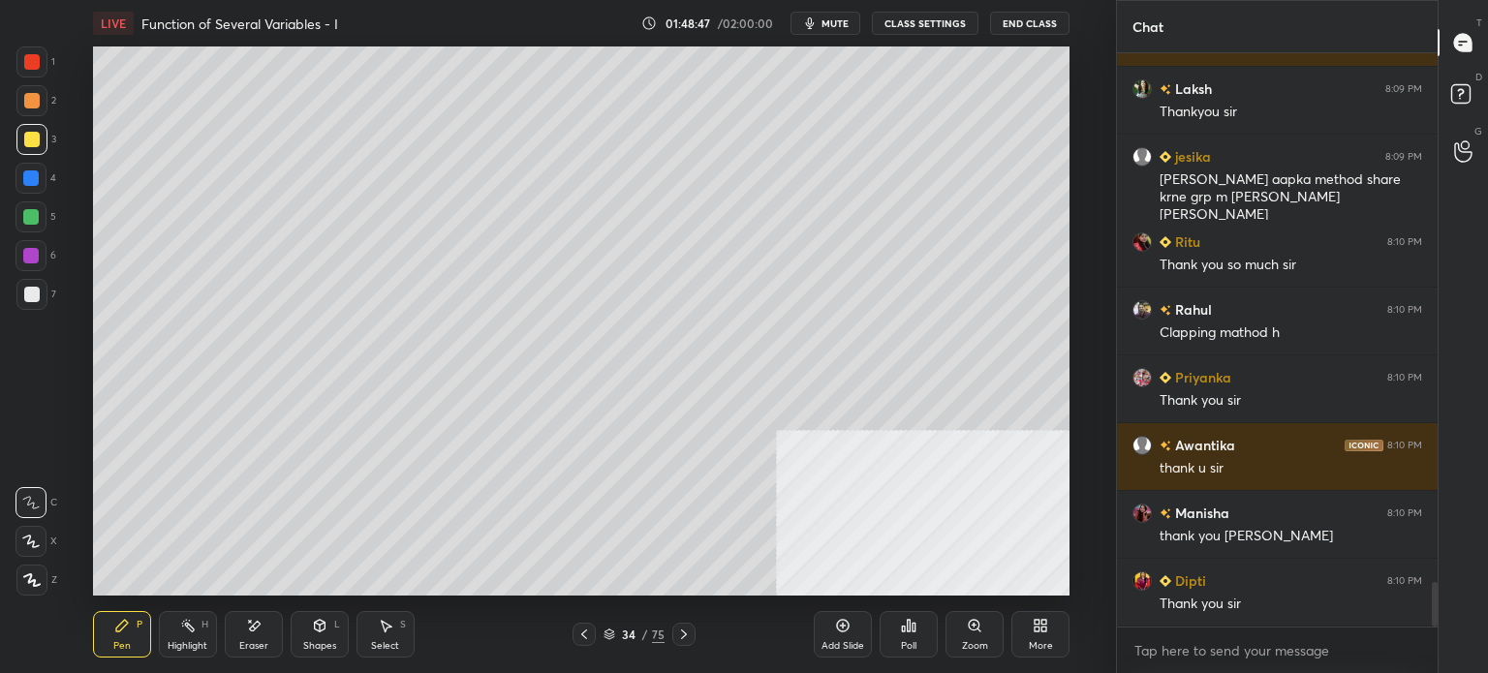
scroll to position [6890, 0]
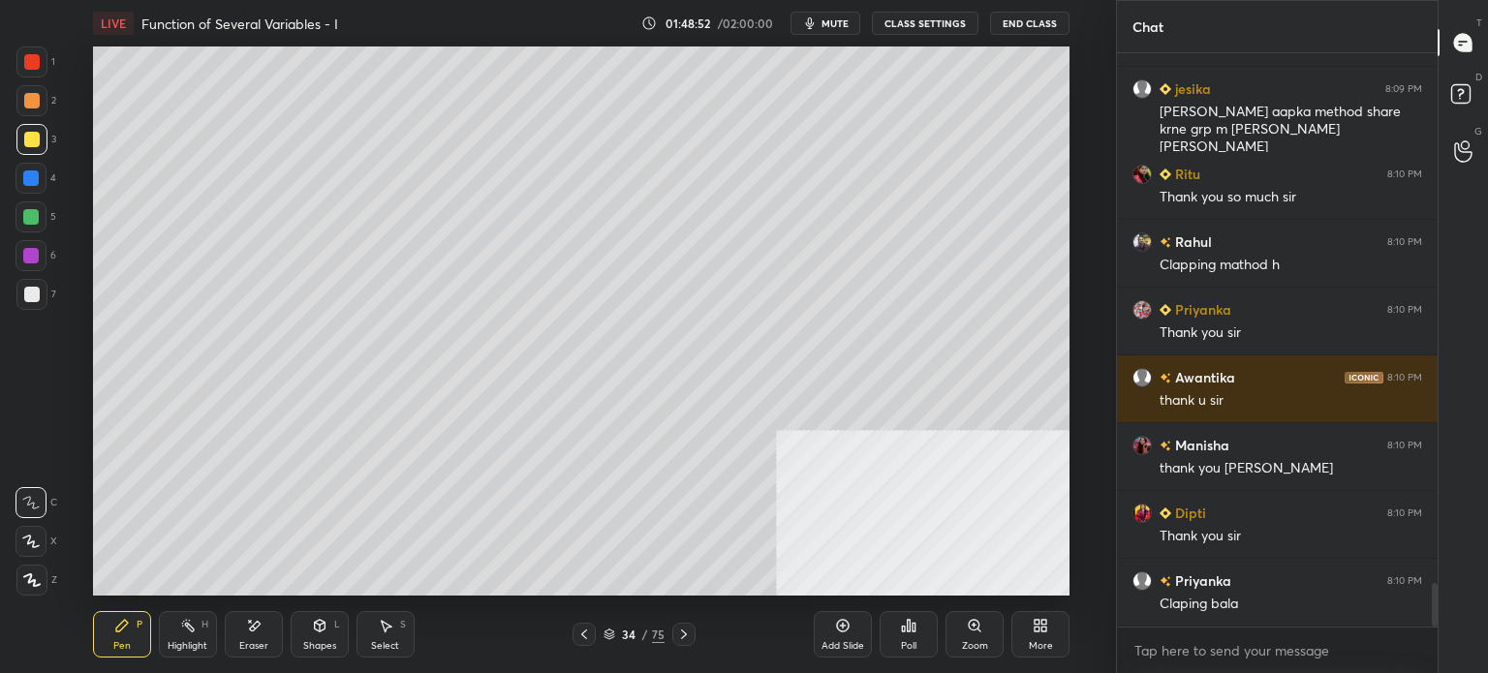
click at [16, 146] on div at bounding box center [31, 139] width 31 height 31
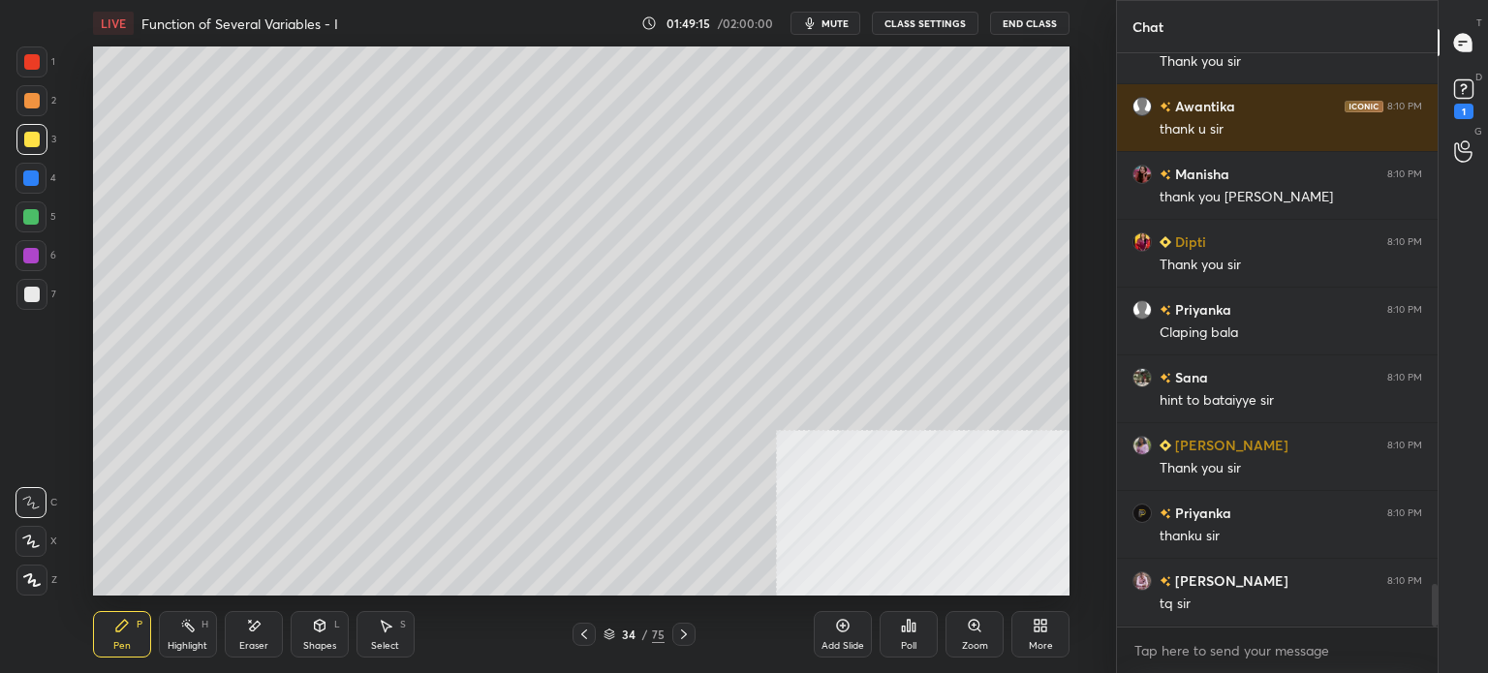
scroll to position [7244, 0]
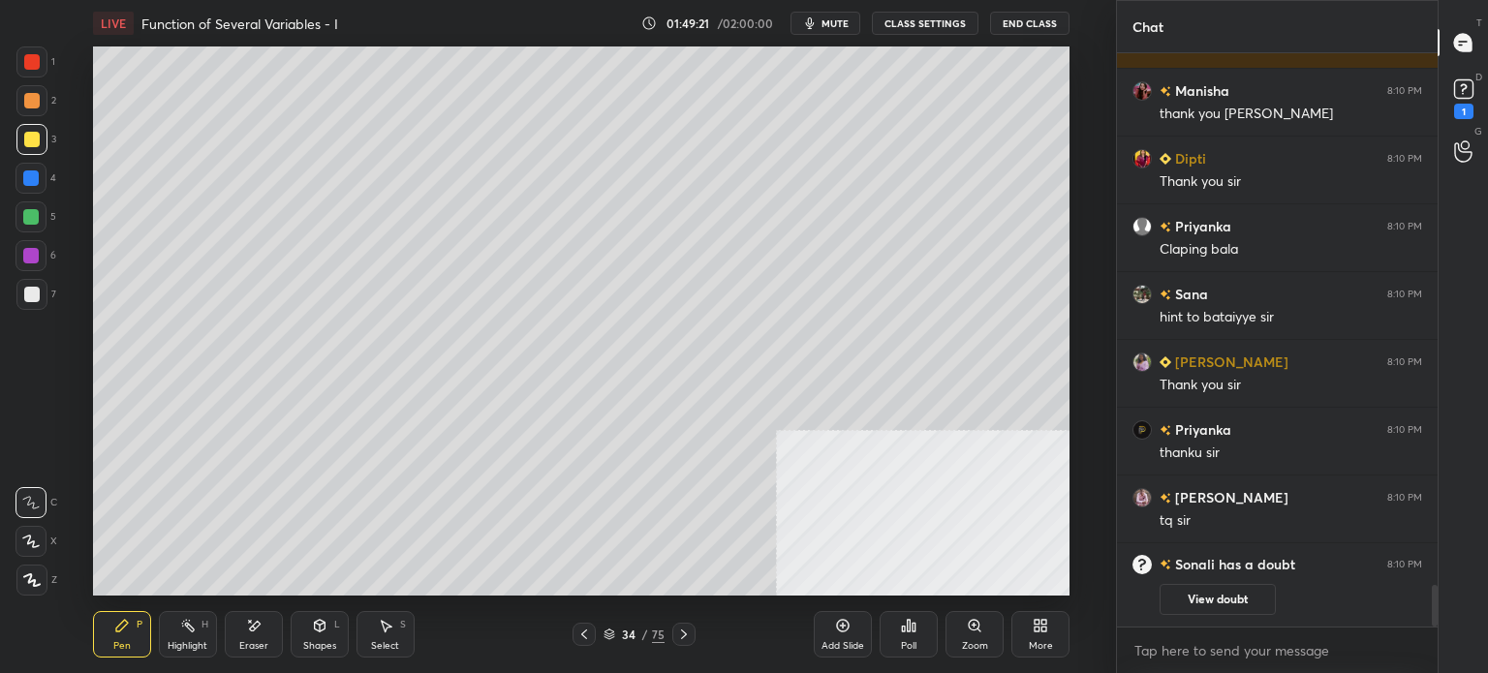
click at [805, 23] on button "mute" at bounding box center [825, 23] width 70 height 23
click at [805, 23] on icon "button" at bounding box center [802, 23] width 11 height 12
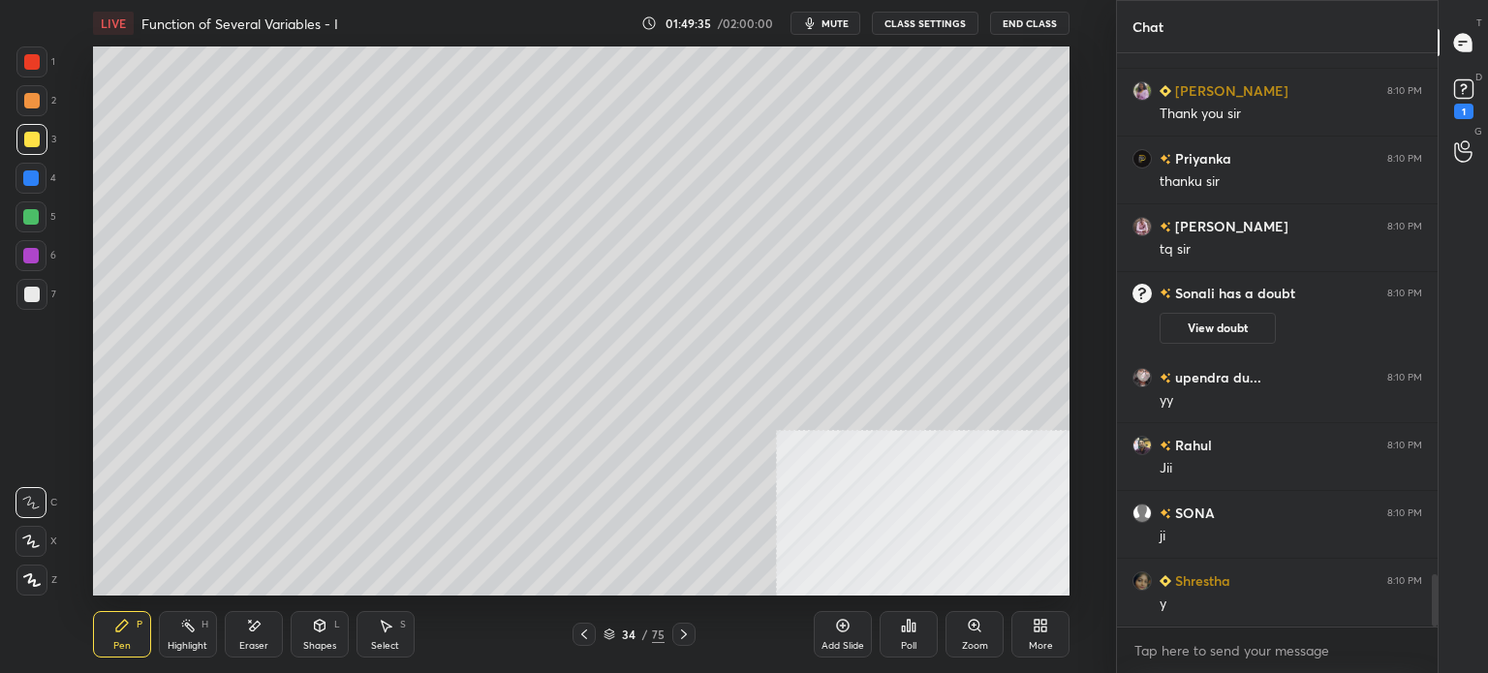
scroll to position [5726, 0]
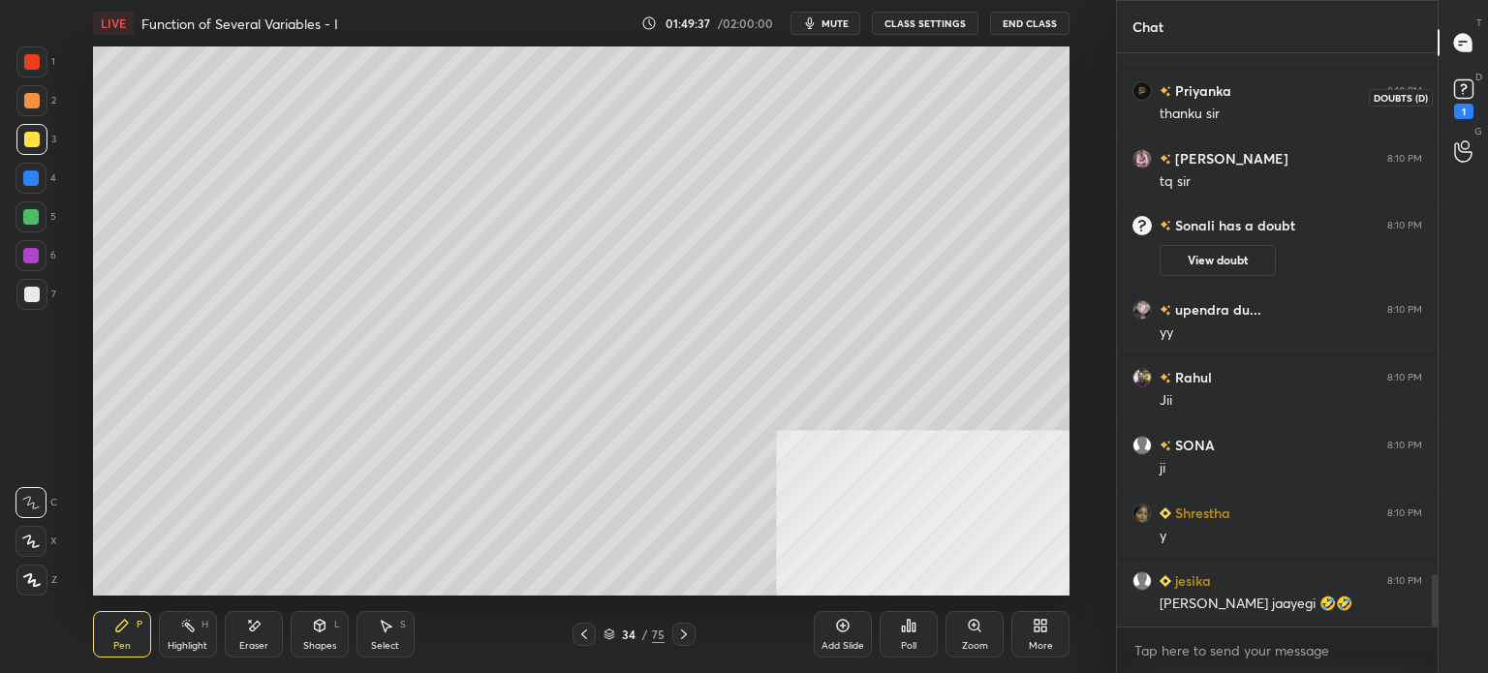
click at [1463, 108] on div "1" at bounding box center [1463, 111] width 19 height 15
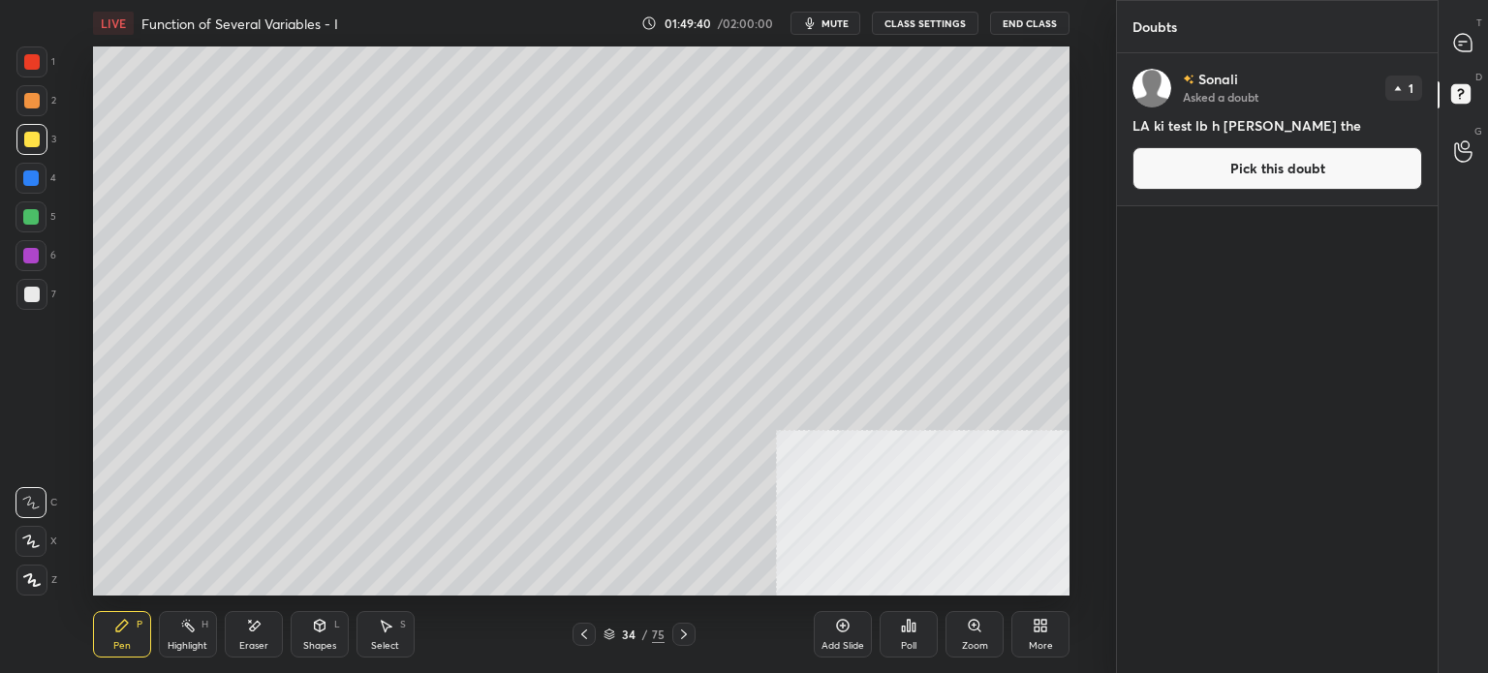
click at [1255, 168] on button "Pick this doubt" at bounding box center [1277, 168] width 290 height 43
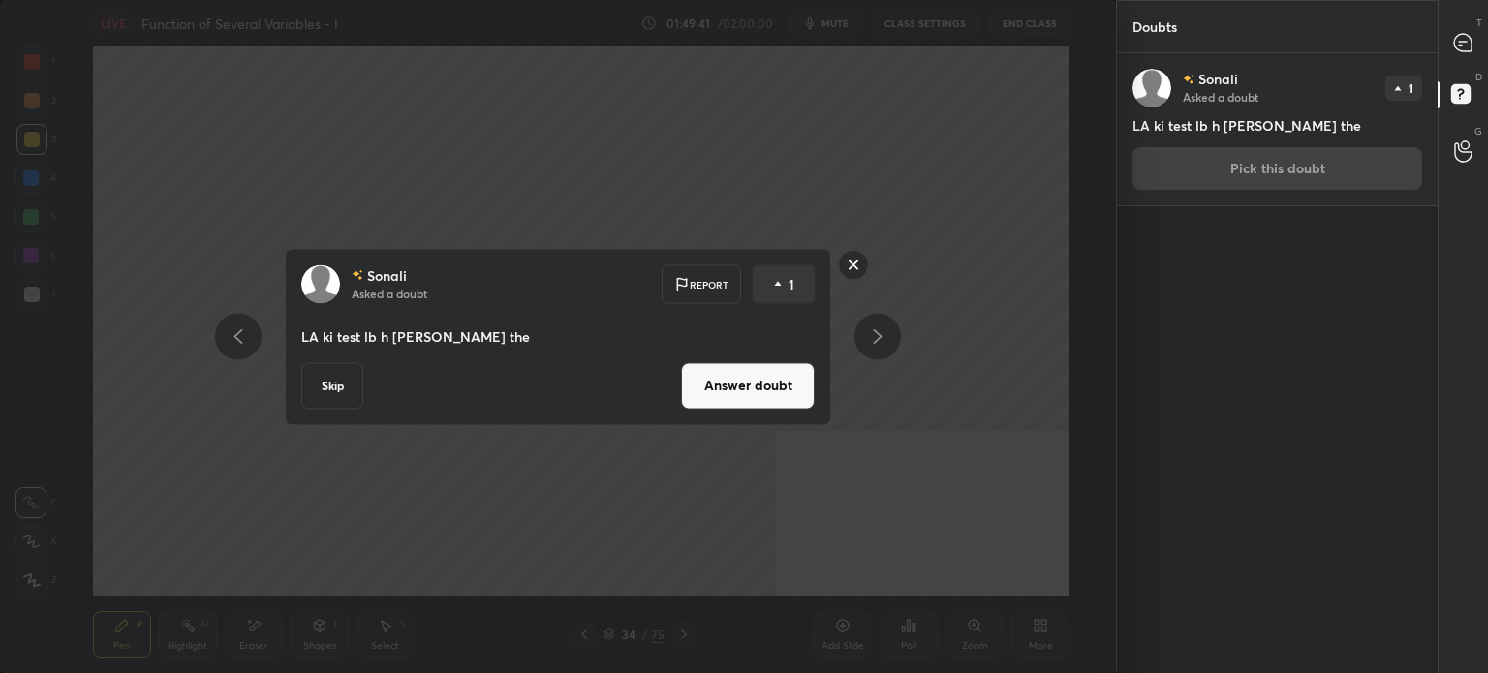
click at [795, 389] on button "Answer doubt" at bounding box center [748, 385] width 134 height 46
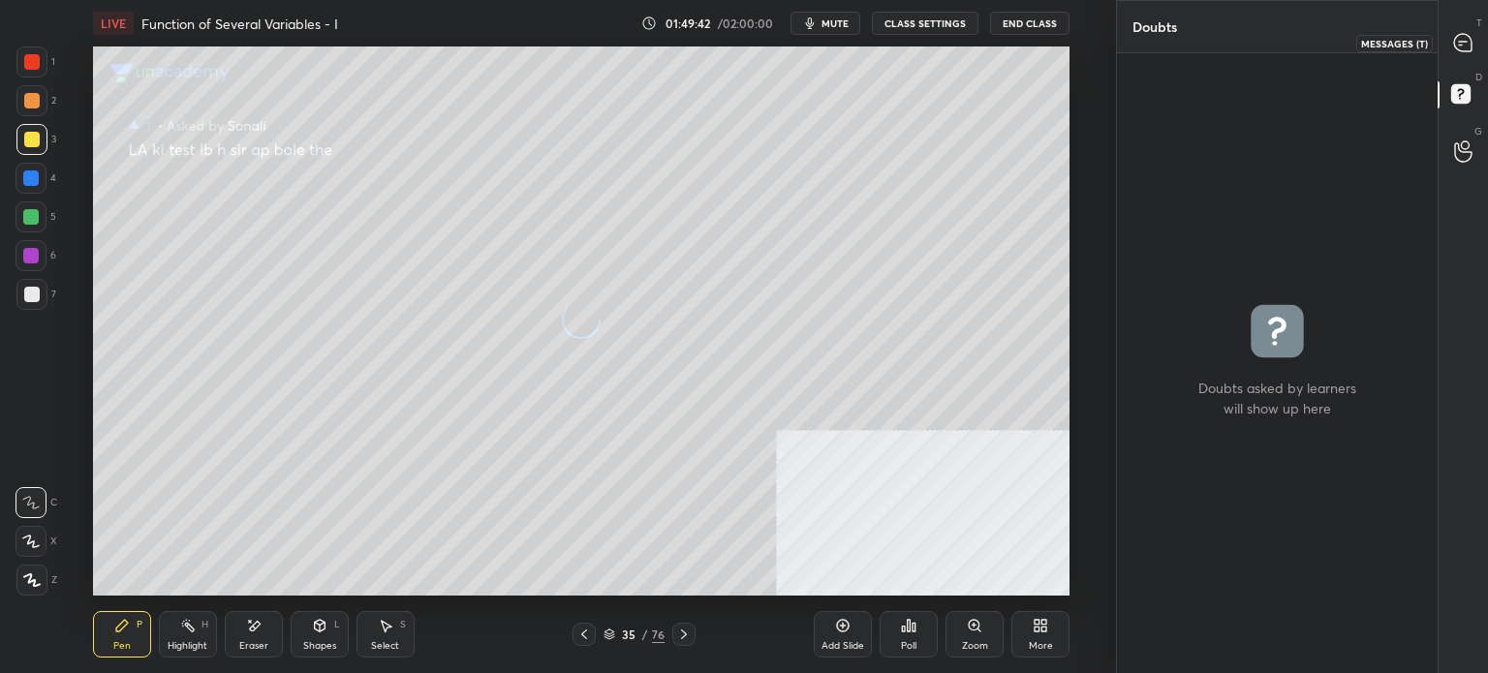
click at [1465, 47] on icon at bounding box center [1462, 42] width 17 height 17
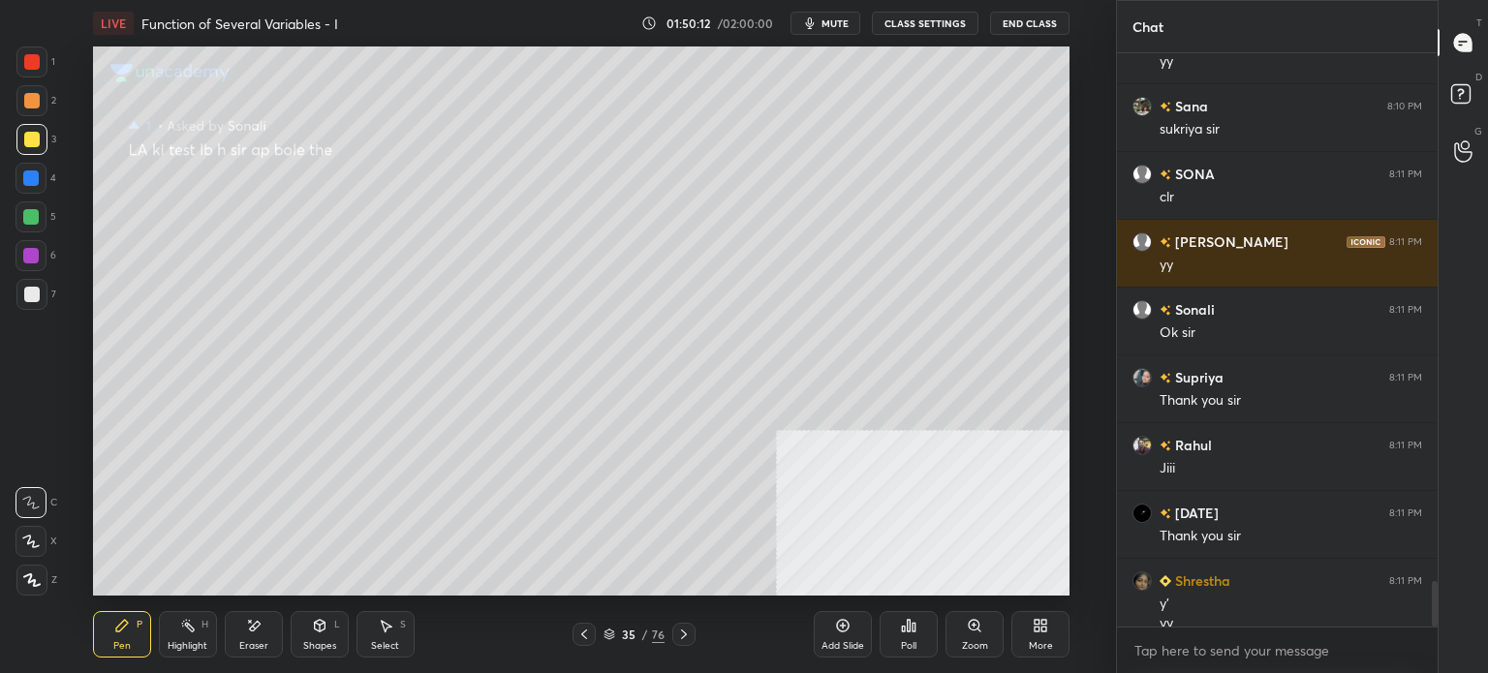
scroll to position [6698, 0]
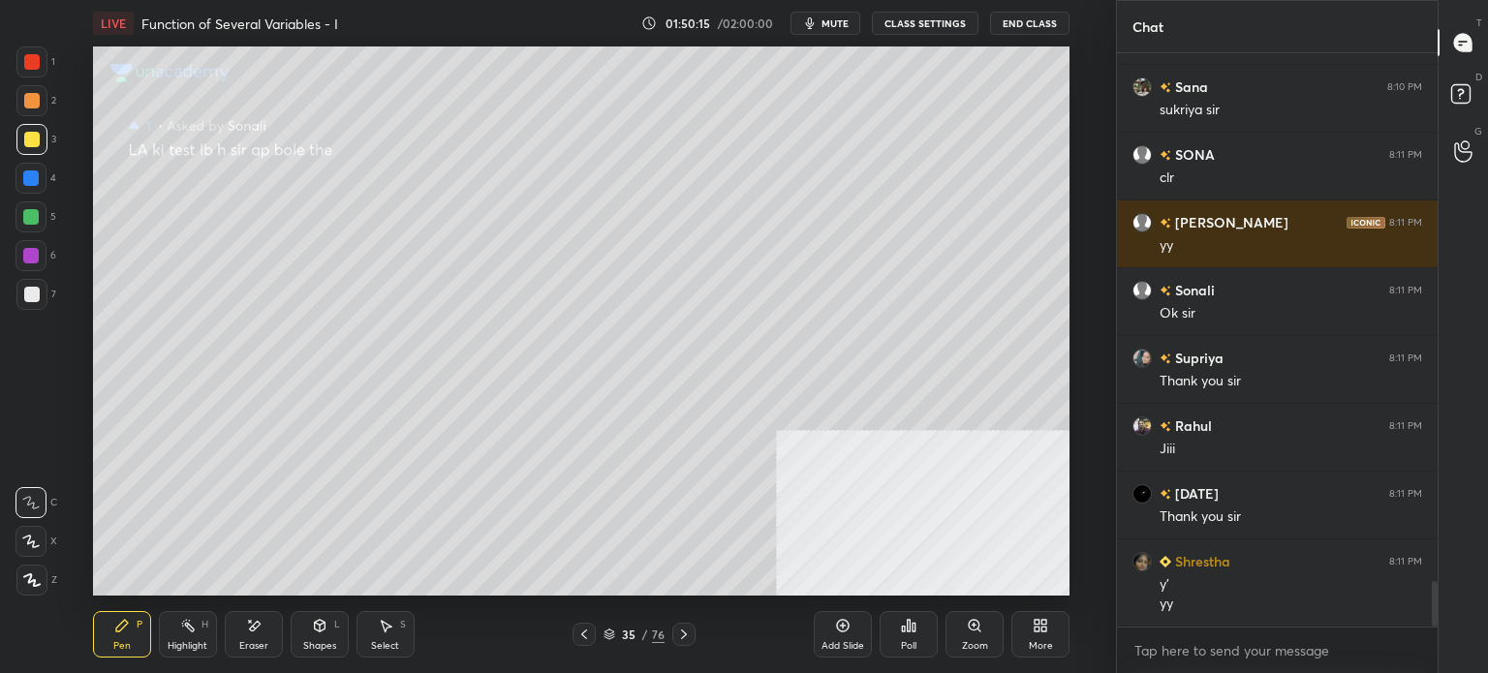
click at [1032, 14] on button "End Class" at bounding box center [1029, 23] width 79 height 23
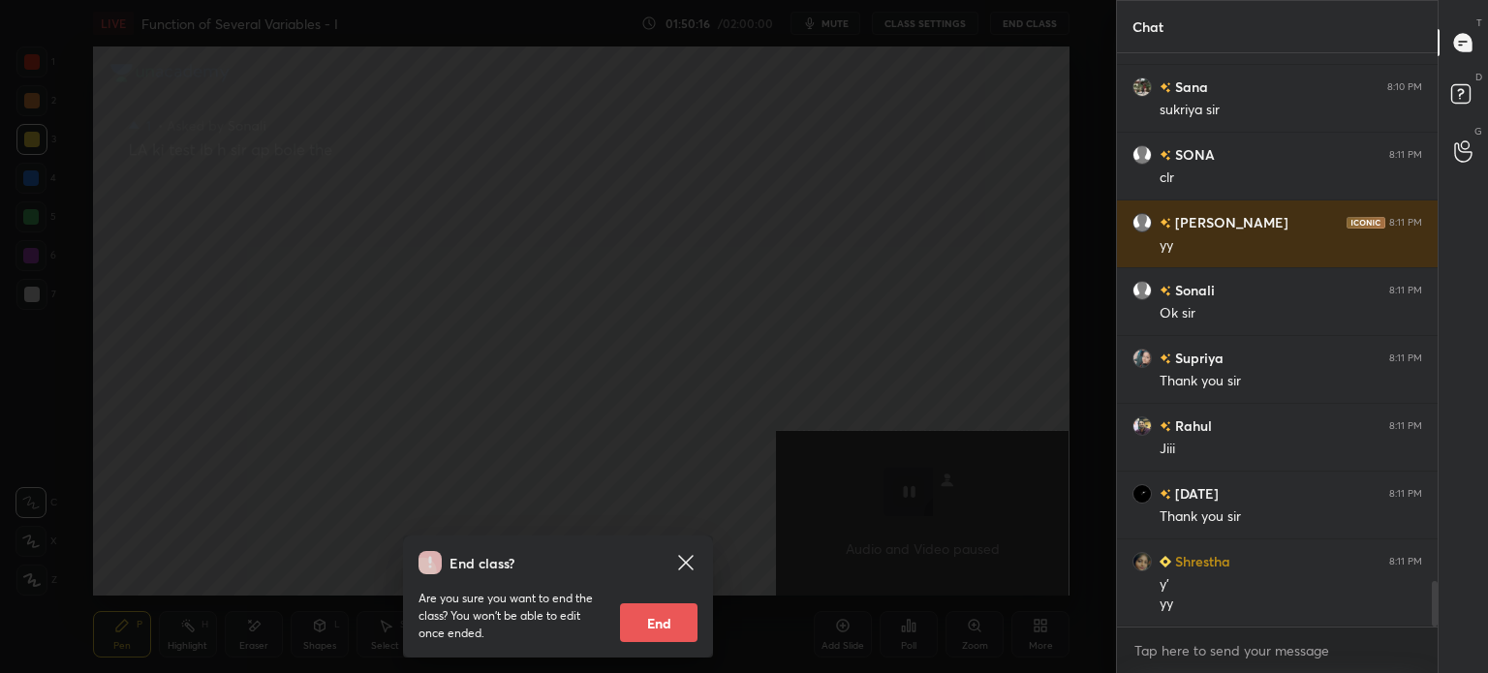
click at [668, 628] on button "End" at bounding box center [658, 622] width 77 height 39
type textarea "x"
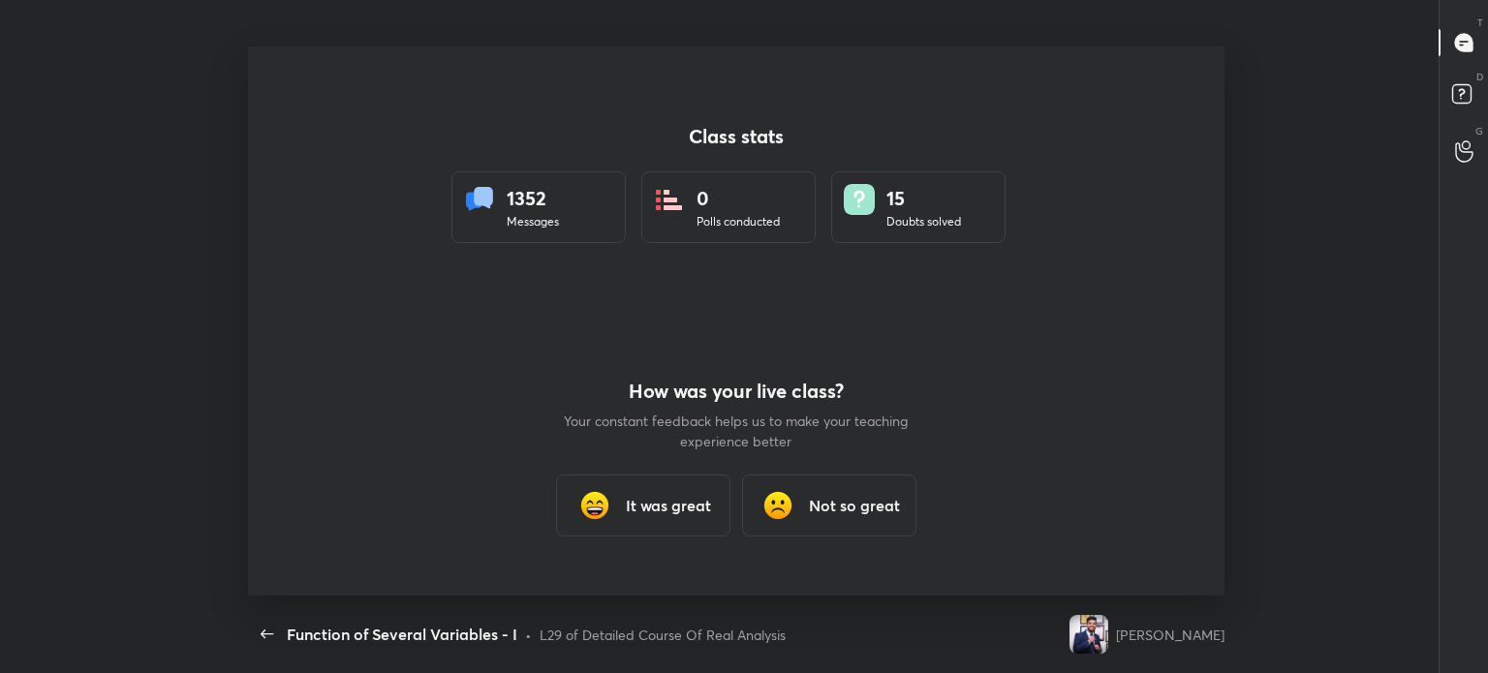
scroll to position [0, 0]
click at [668, 503] on h3 "It was great" at bounding box center [668, 505] width 85 height 23
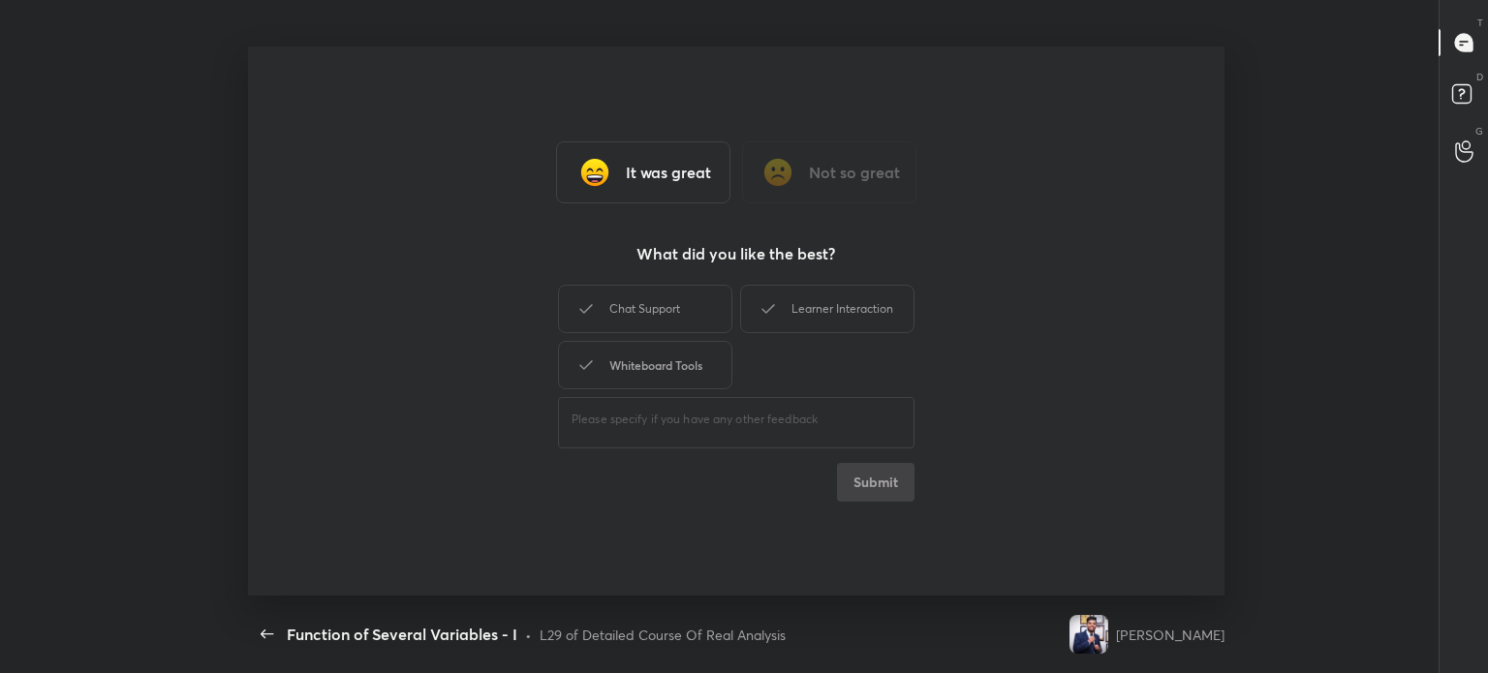
click at [658, 347] on div "Whiteboard Tools" at bounding box center [645, 365] width 174 height 48
click at [689, 317] on div "Chat Support" at bounding box center [645, 309] width 174 height 48
click at [817, 310] on div "Learner Interaction" at bounding box center [827, 309] width 174 height 48
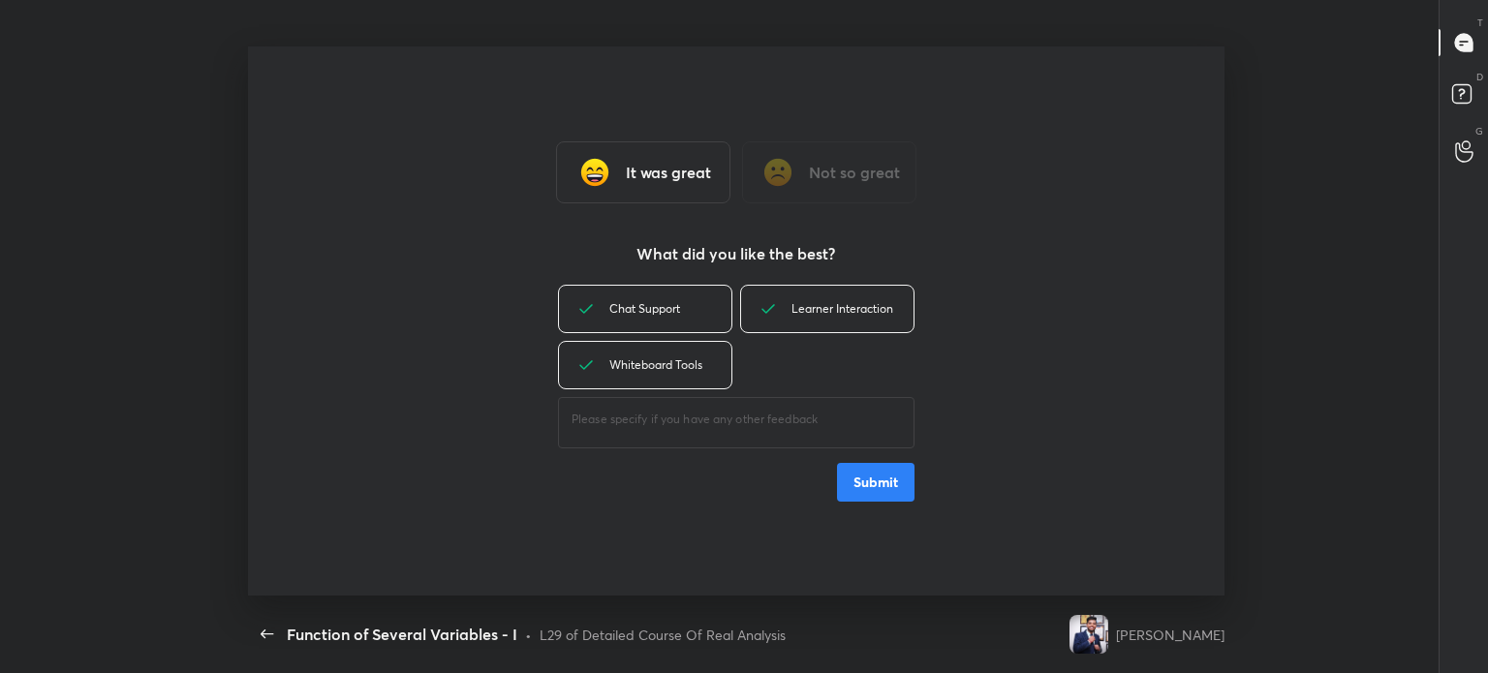
click at [872, 471] on button "Submit" at bounding box center [875, 482] width 77 height 39
